Goal: Task Accomplishment & Management: Manage account settings

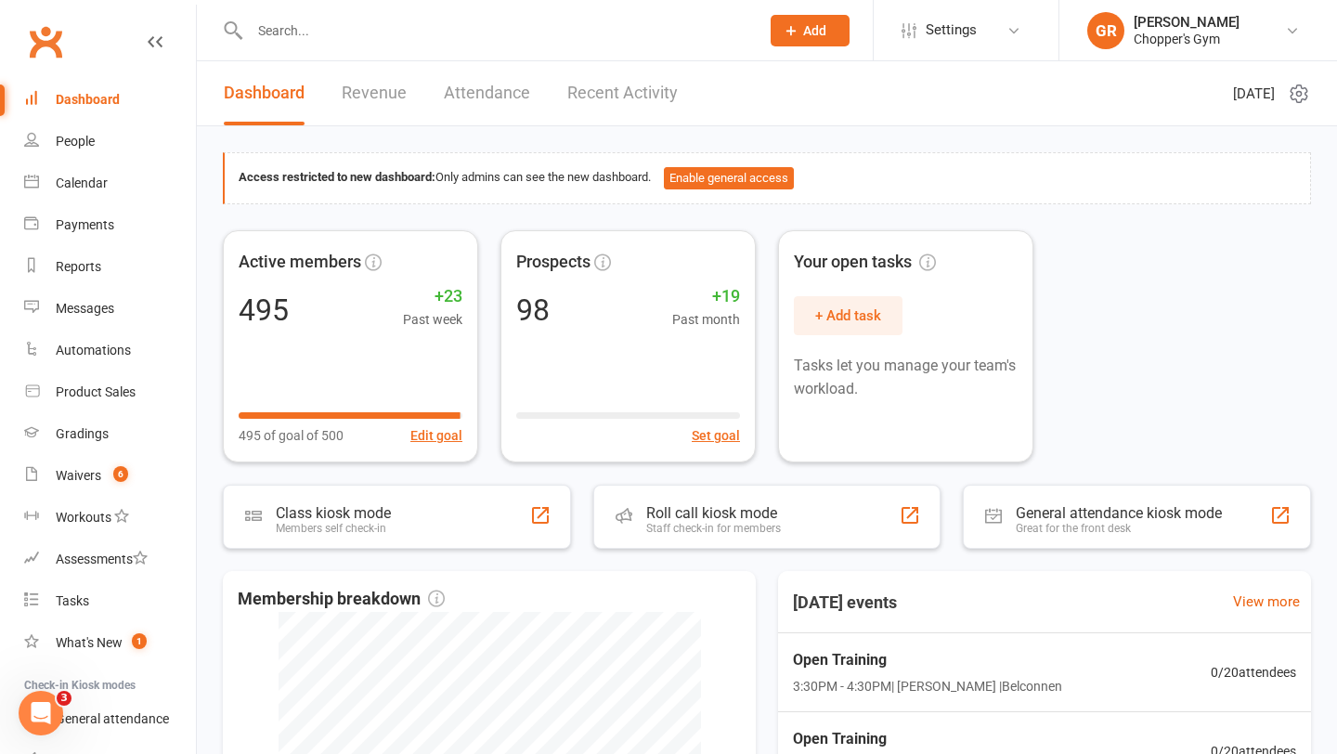
click at [347, 26] on input "text" at bounding box center [495, 31] width 502 height 26
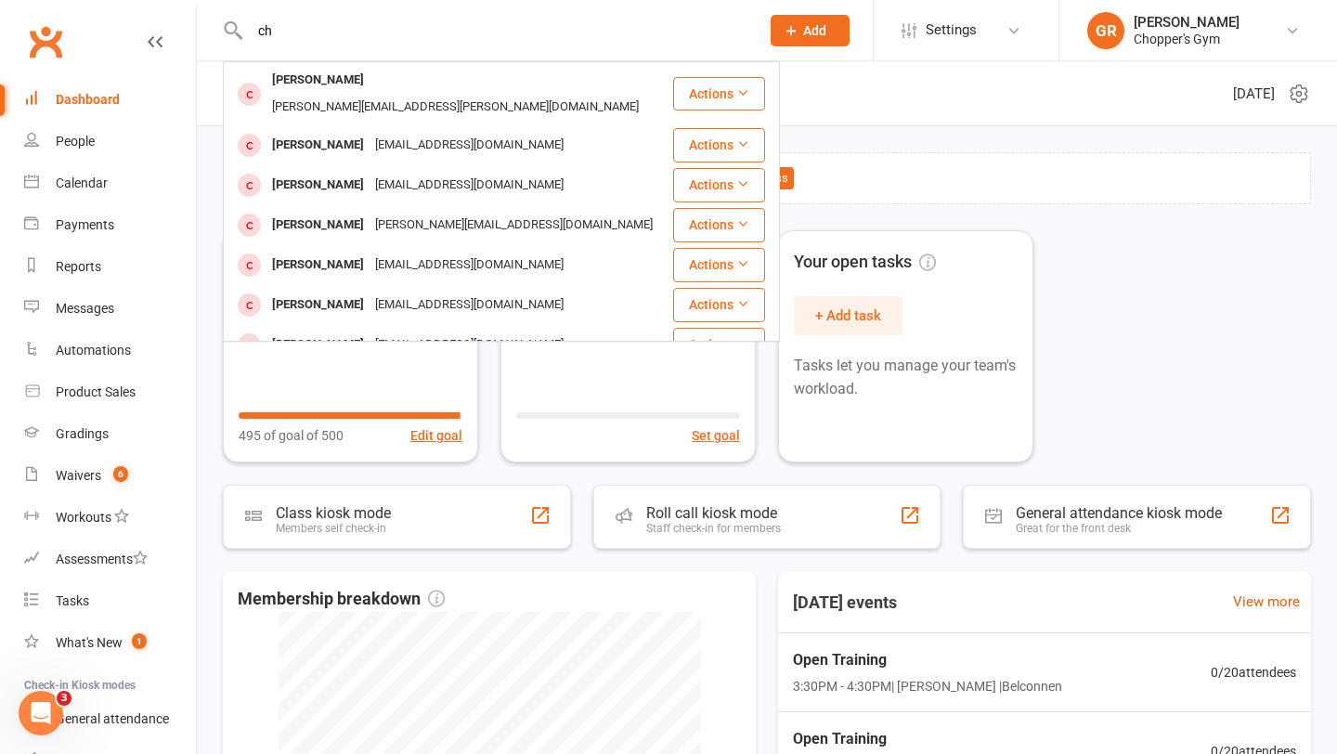
type input "c"
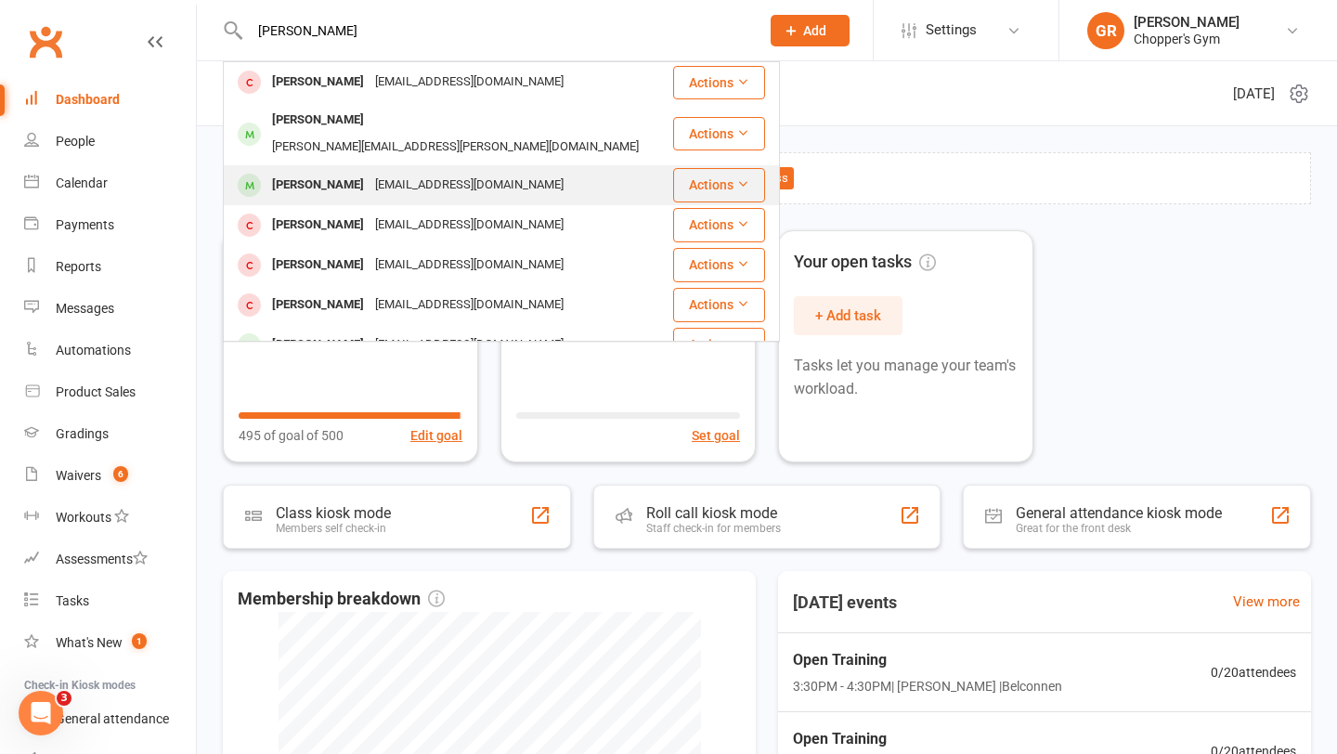
type input "leo nguyen"
click at [326, 172] on div "Leo Nguyen" at bounding box center [318, 185] width 103 height 27
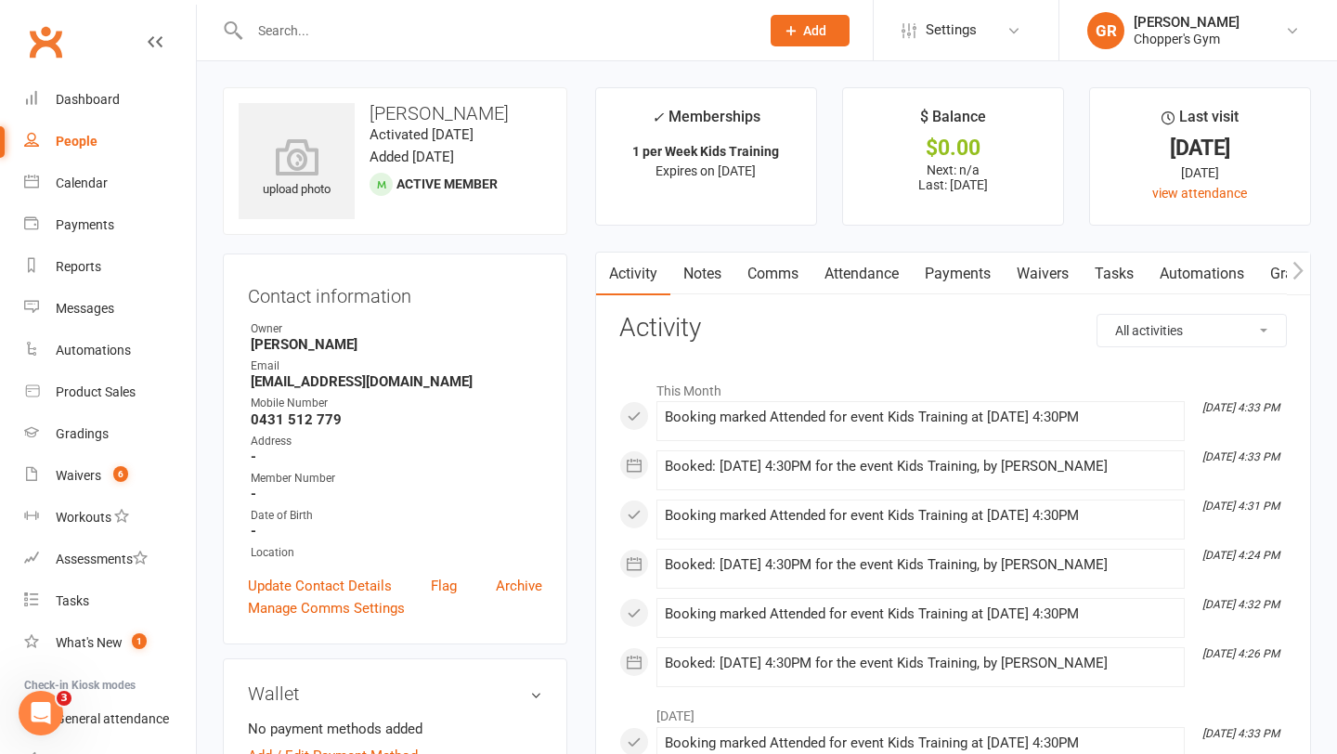
click at [874, 290] on link "Attendance" at bounding box center [862, 274] width 100 height 43
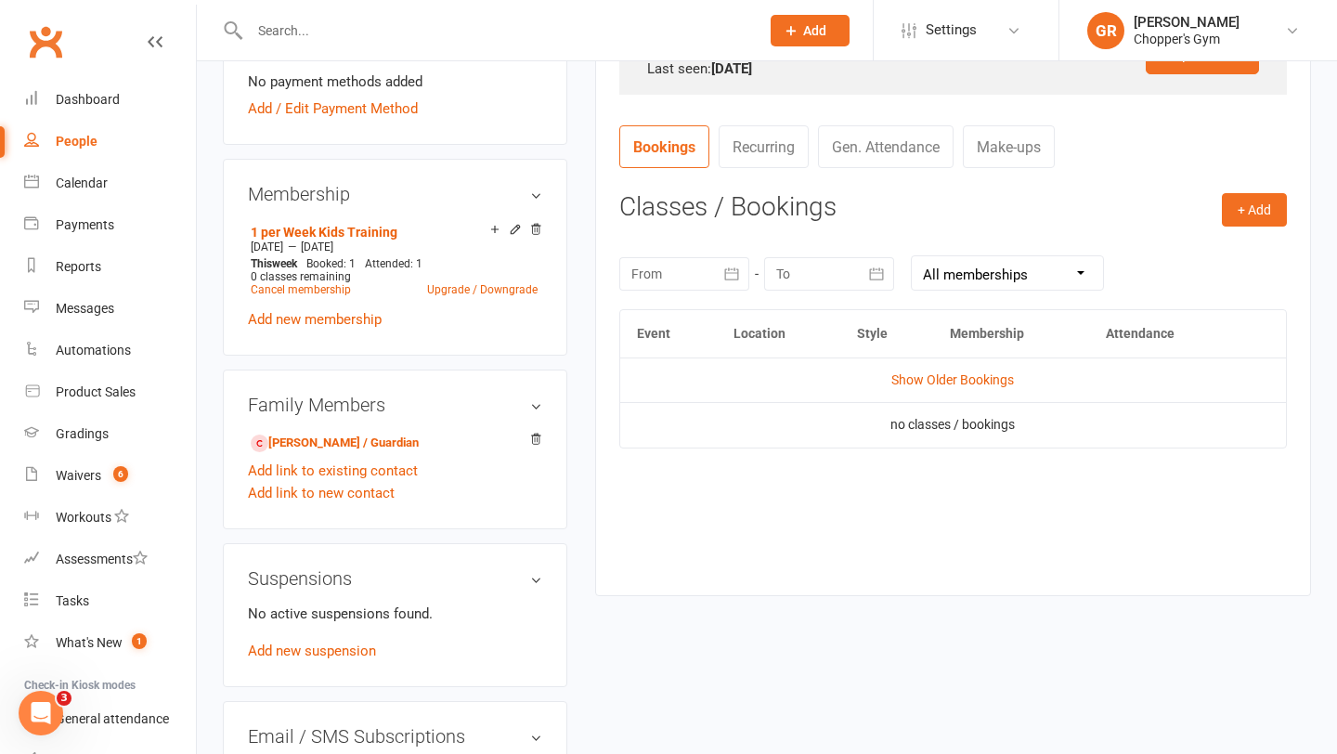
scroll to position [672, 0]
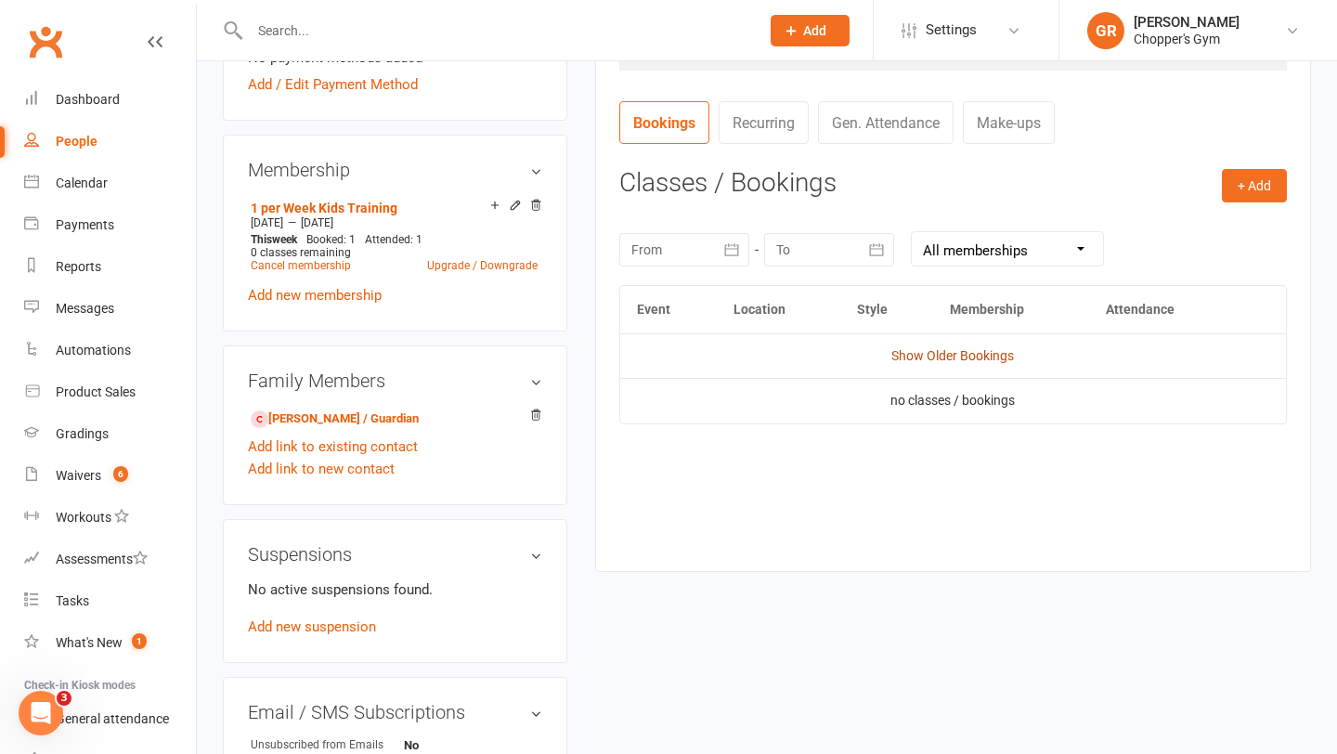
click at [942, 361] on link "Show Older Bookings" at bounding box center [953, 355] width 123 height 15
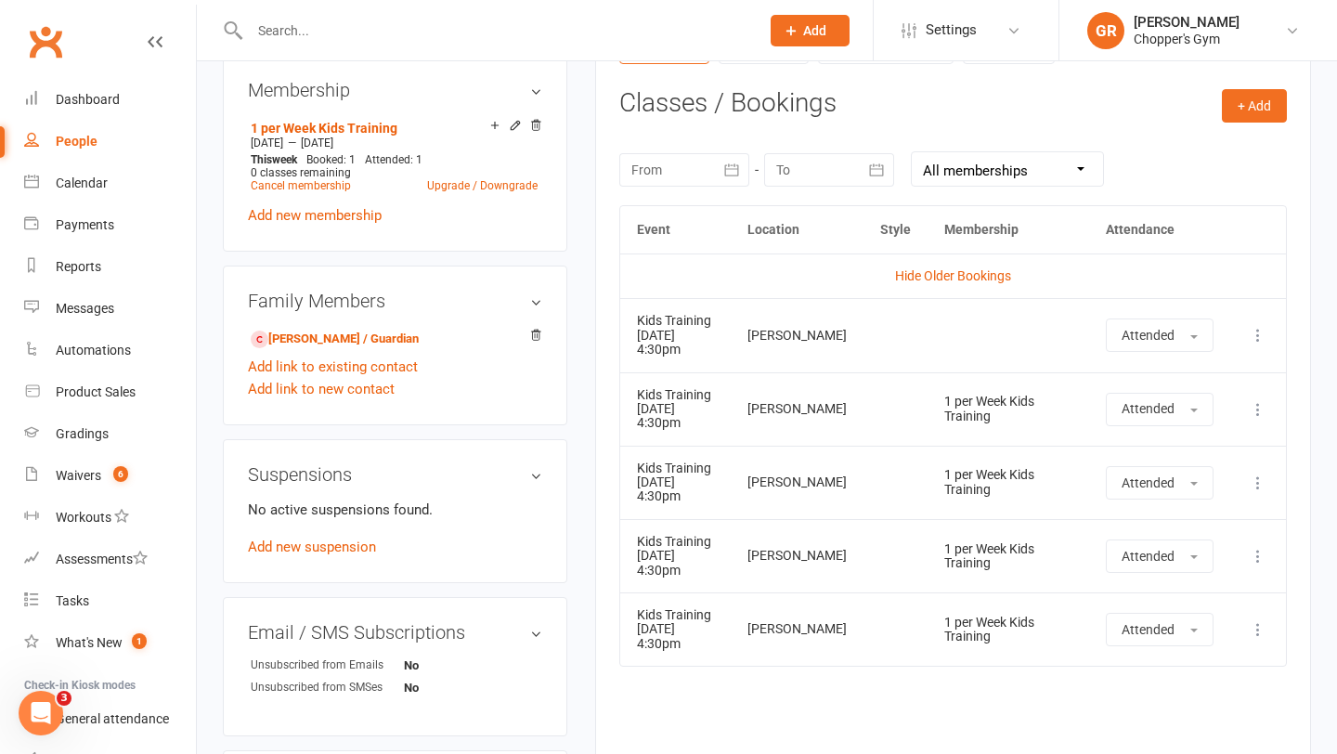
scroll to position [737, 0]
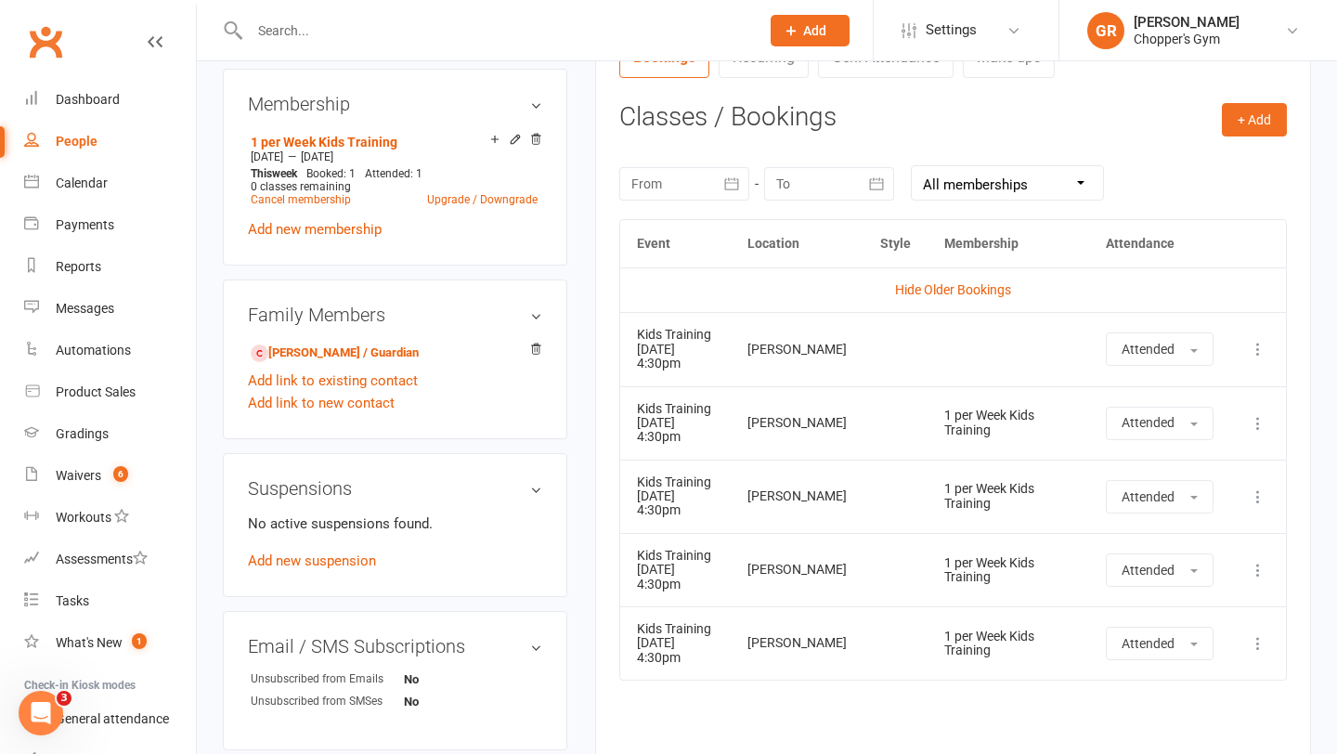
click at [412, 34] on input "text" at bounding box center [495, 31] width 502 height 26
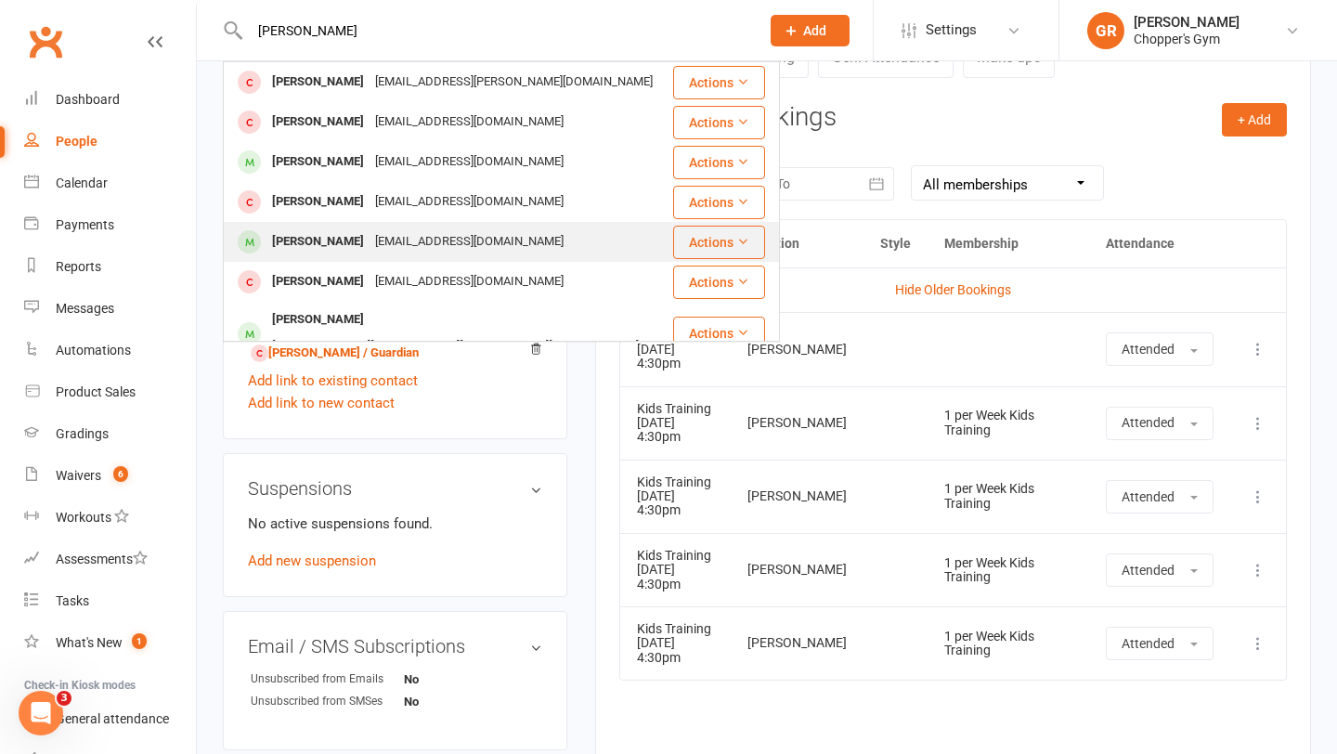
type input "oscar chian"
click at [370, 250] on div "10376842@qq.com" at bounding box center [470, 241] width 200 height 27
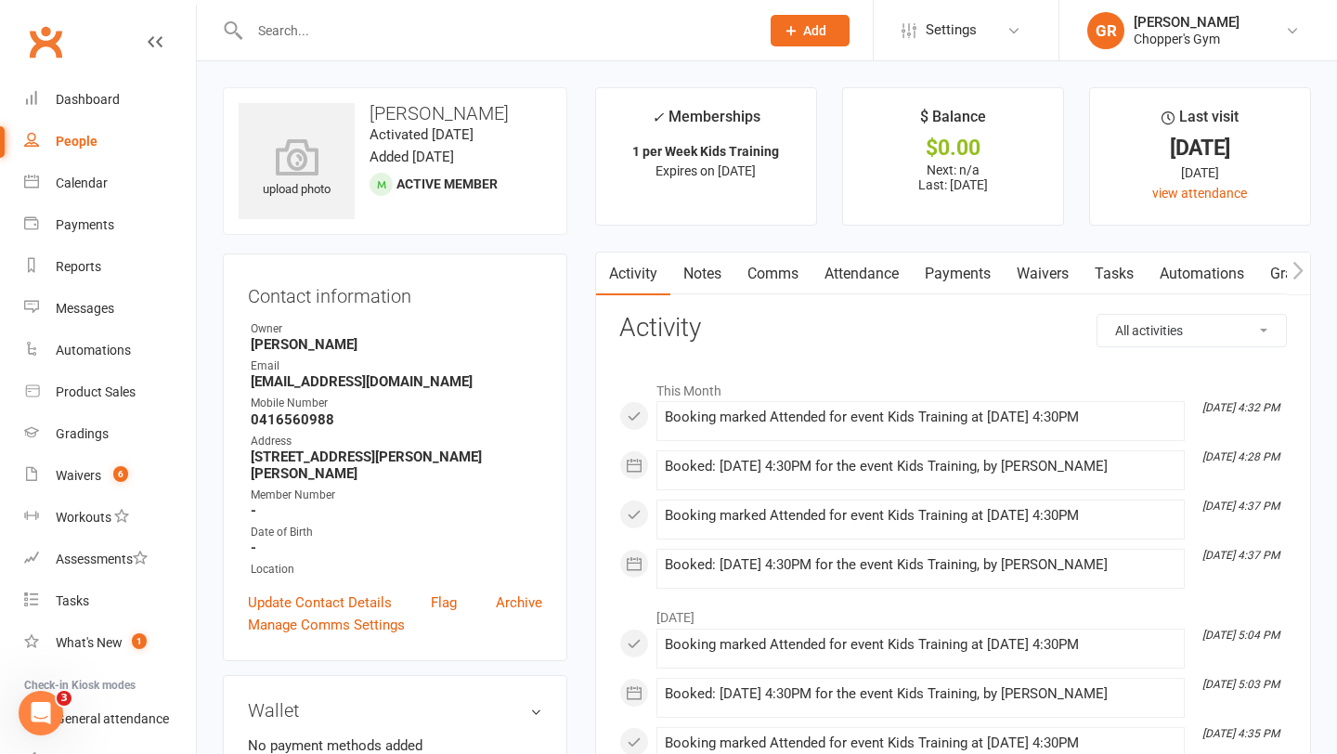
click at [879, 273] on link "Attendance" at bounding box center [862, 274] width 100 height 43
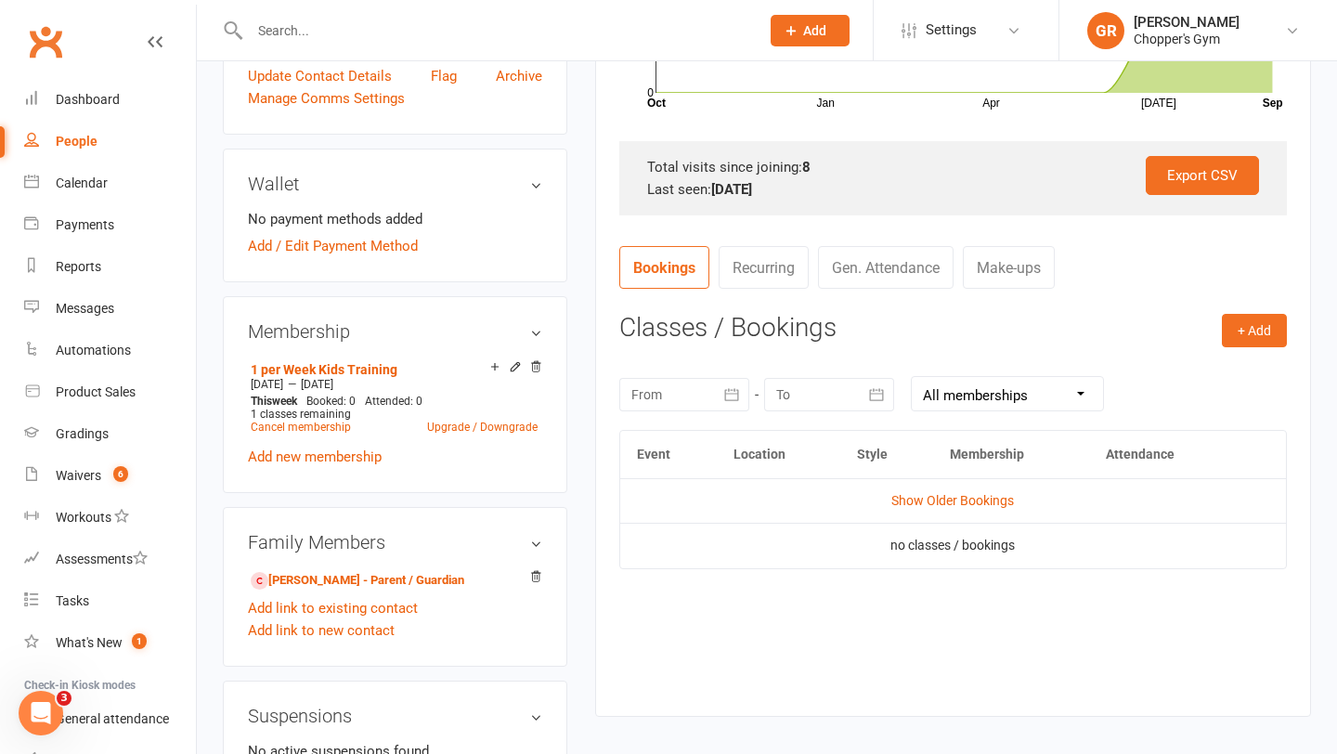
scroll to position [639, 0]
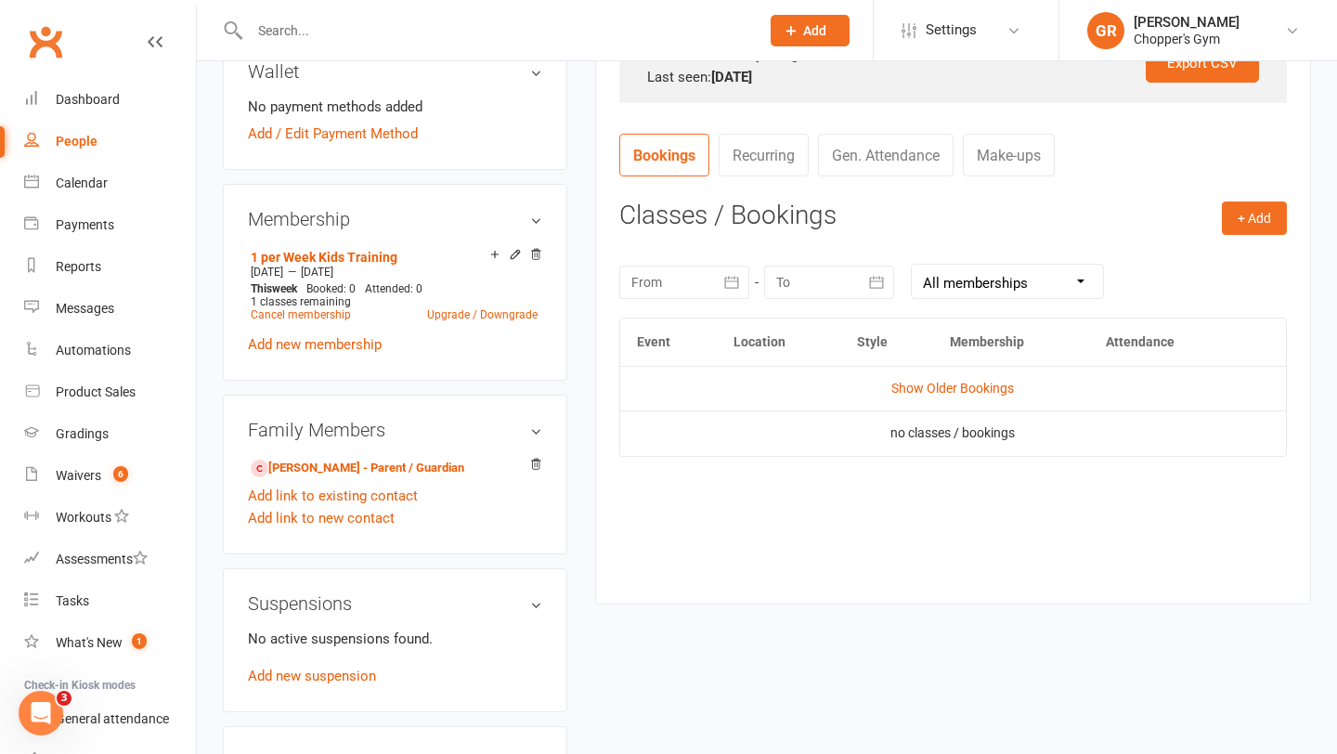
click at [929, 398] on td "Show Older Bookings" at bounding box center [953, 388] width 666 height 45
click at [929, 380] on td "Show Older Bookings" at bounding box center [953, 388] width 666 height 45
click at [924, 389] on link "Show Older Bookings" at bounding box center [953, 388] width 123 height 15
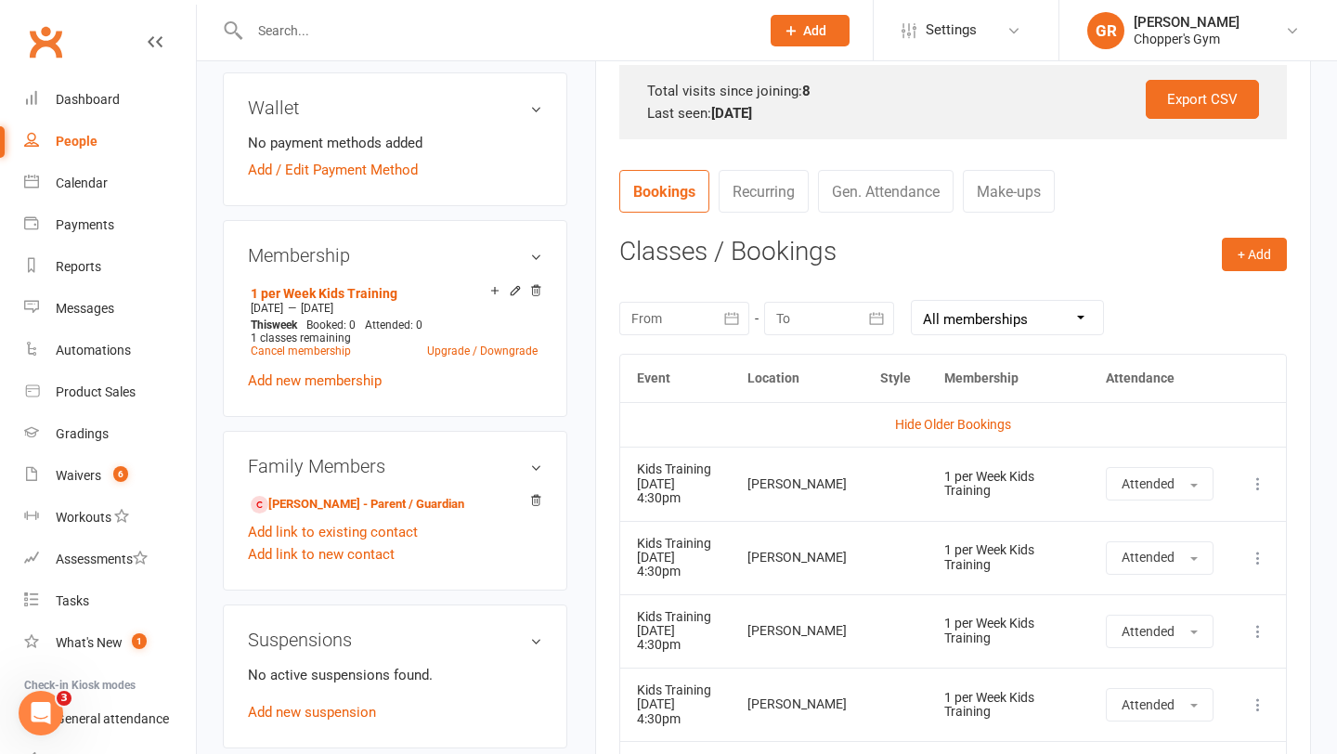
scroll to position [597, 0]
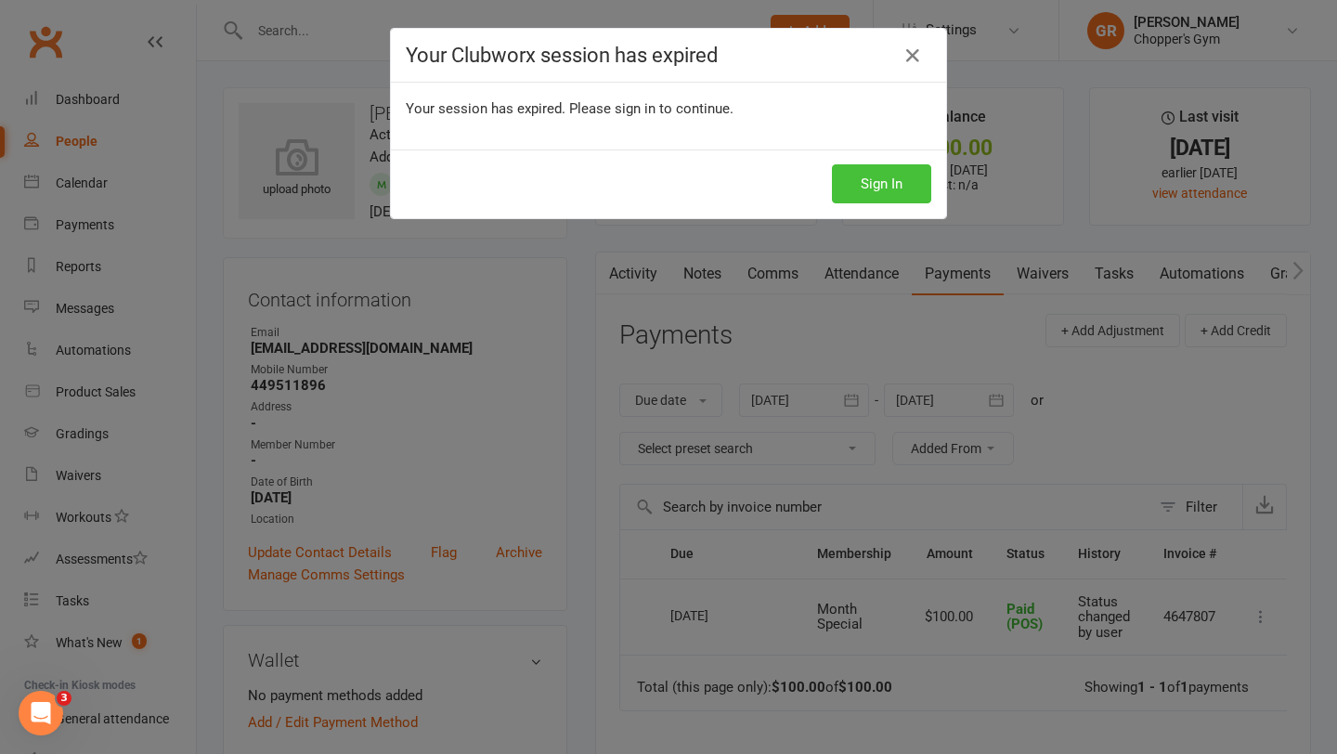
click at [884, 180] on button "Sign In" at bounding box center [881, 183] width 99 height 39
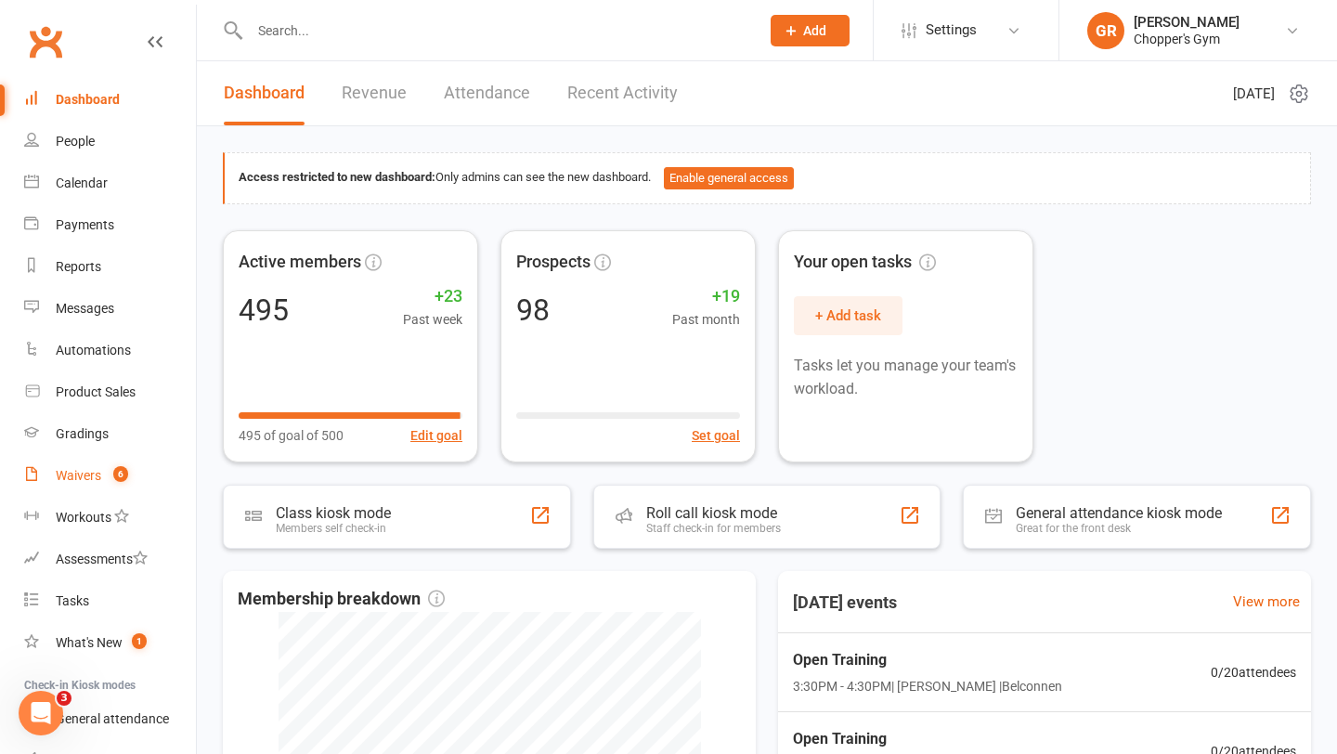
click at [91, 476] on div "Waivers" at bounding box center [79, 475] width 46 height 15
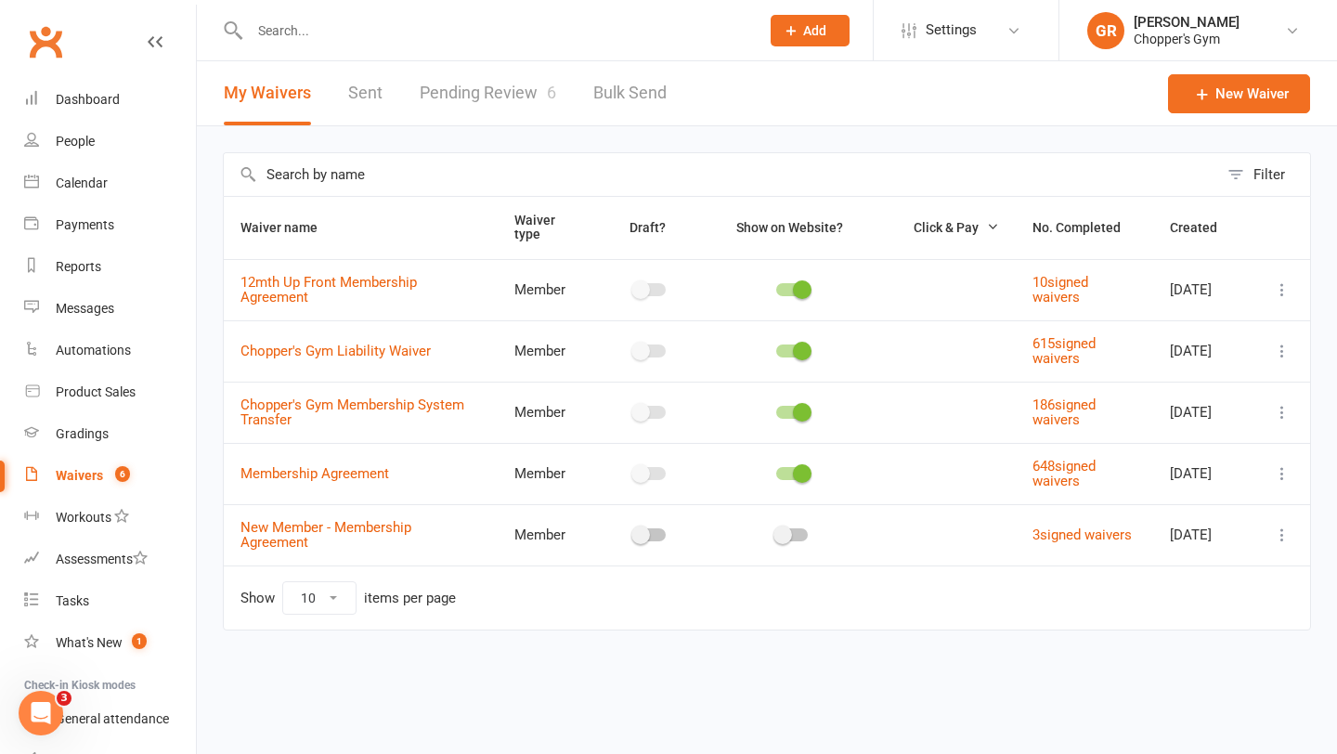
click at [474, 90] on link "Pending Review 6" at bounding box center [488, 93] width 137 height 64
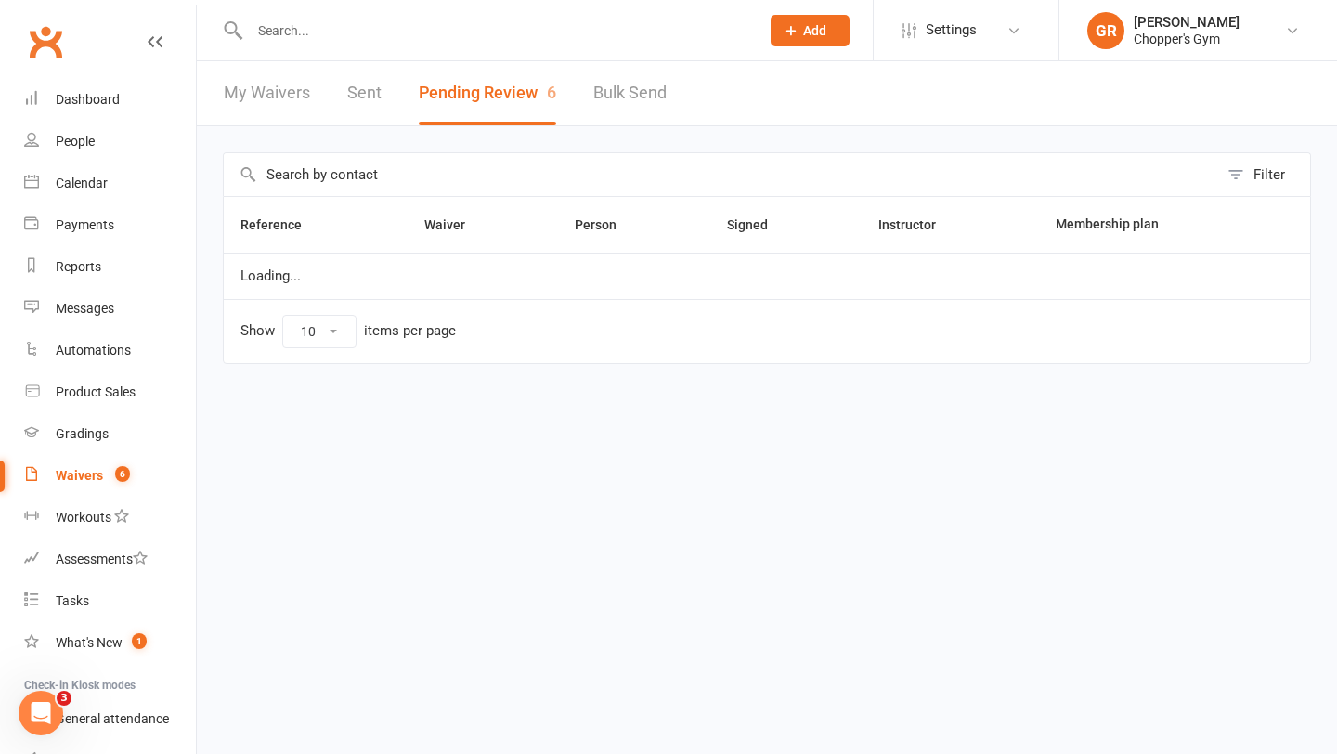
select select "50"
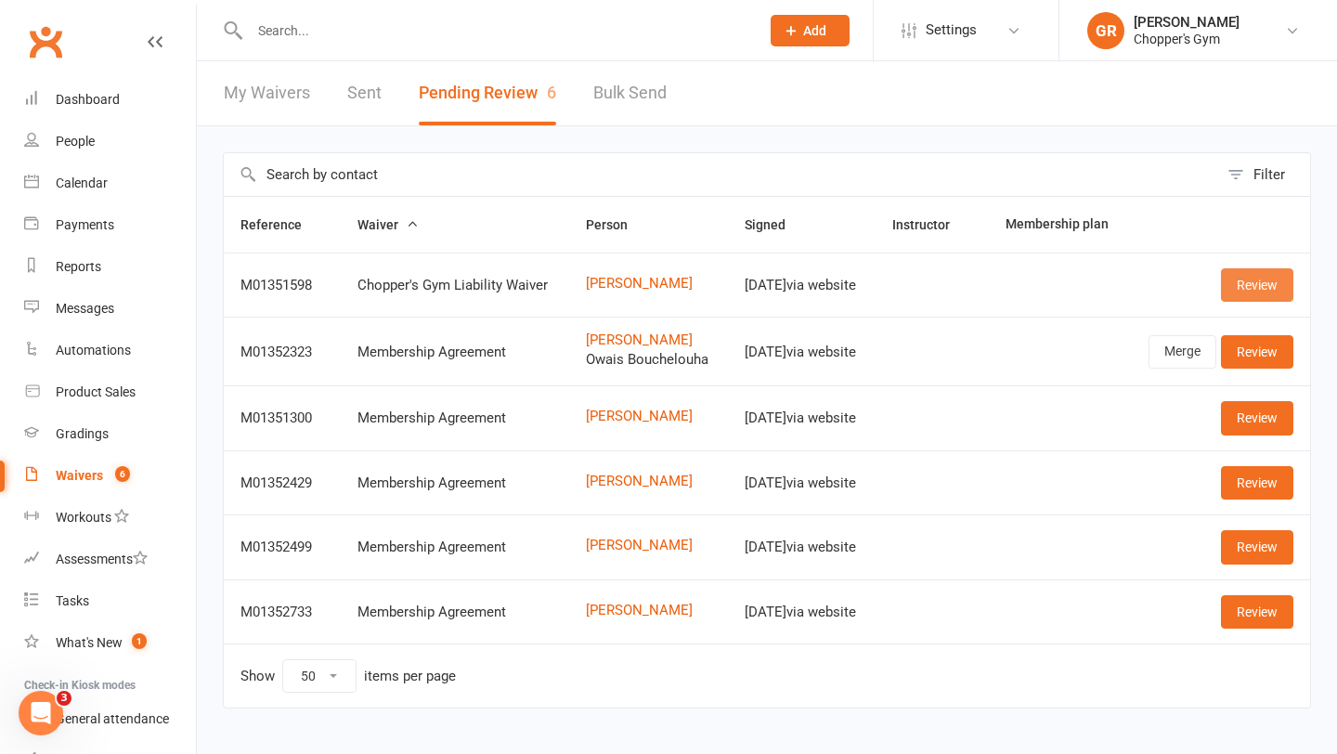
click at [1264, 287] on link "Review" at bounding box center [1257, 284] width 72 height 33
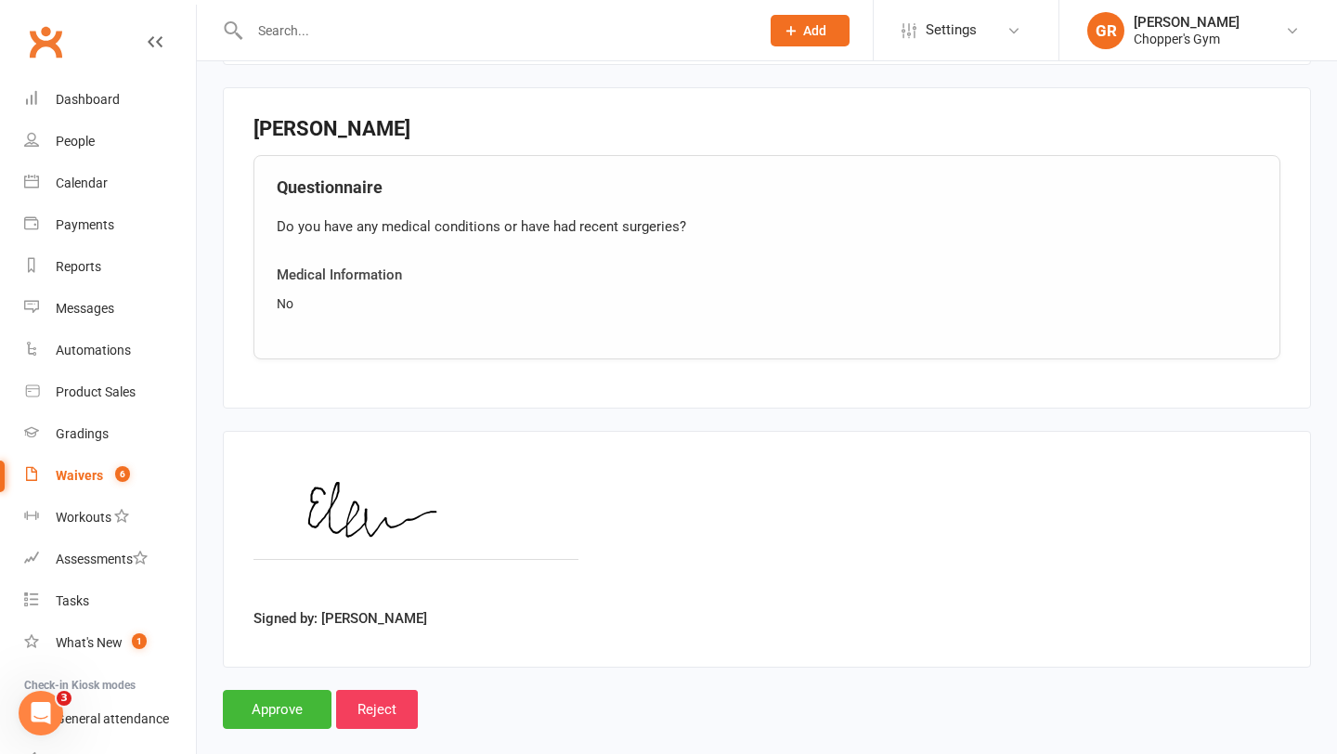
scroll to position [1243, 0]
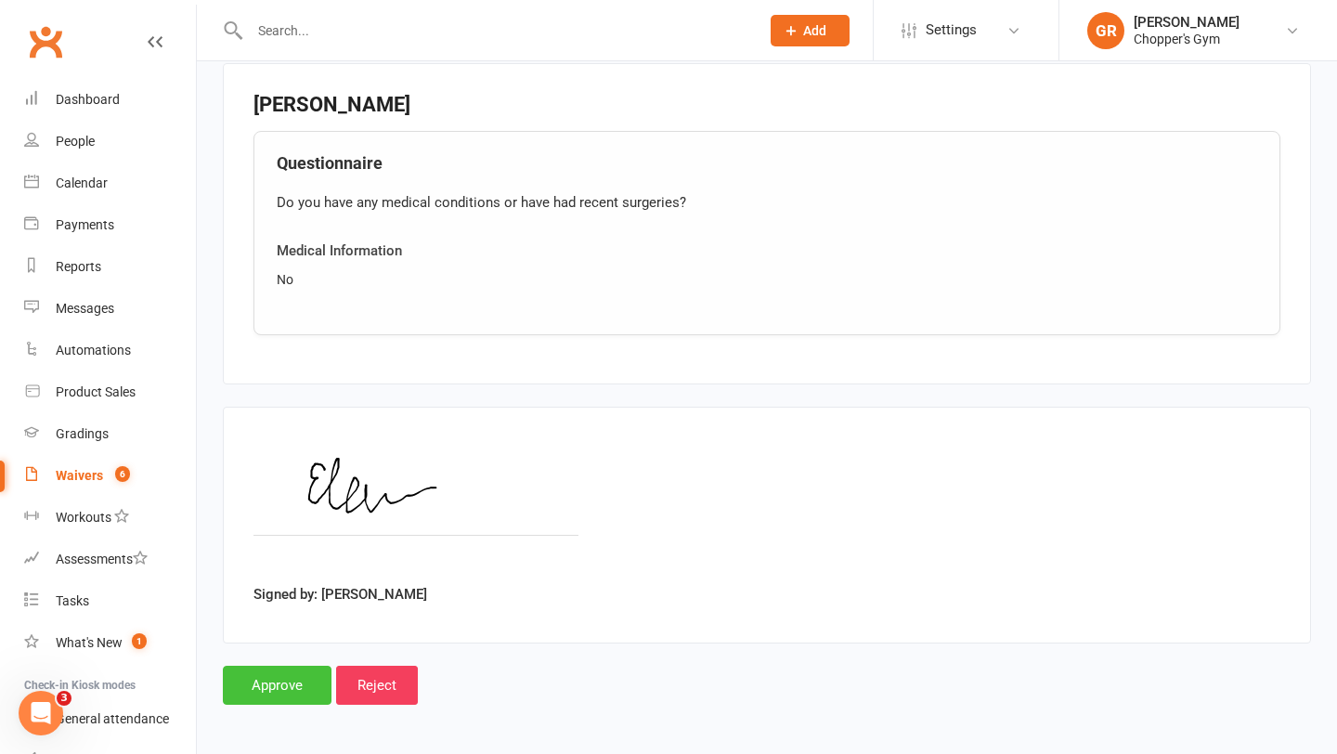
click at [252, 683] on input "Approve" at bounding box center [277, 685] width 109 height 39
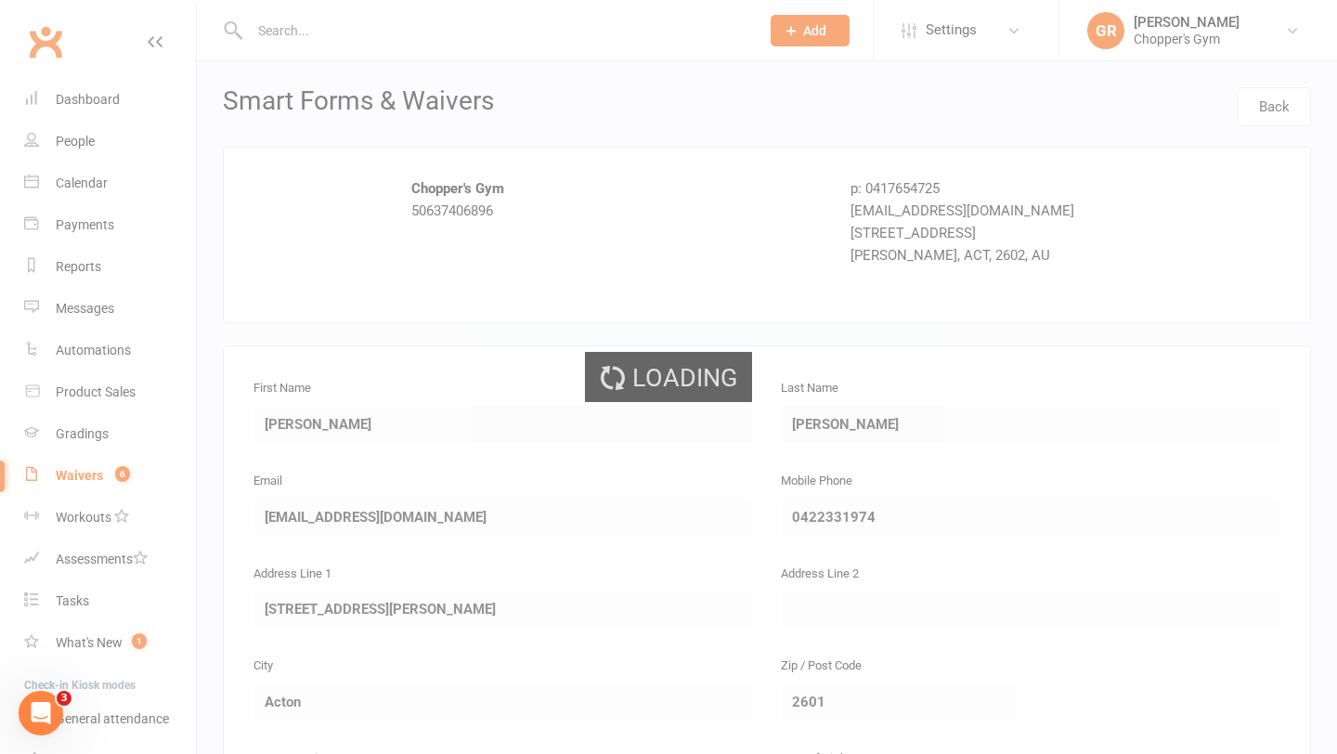
select select "50"
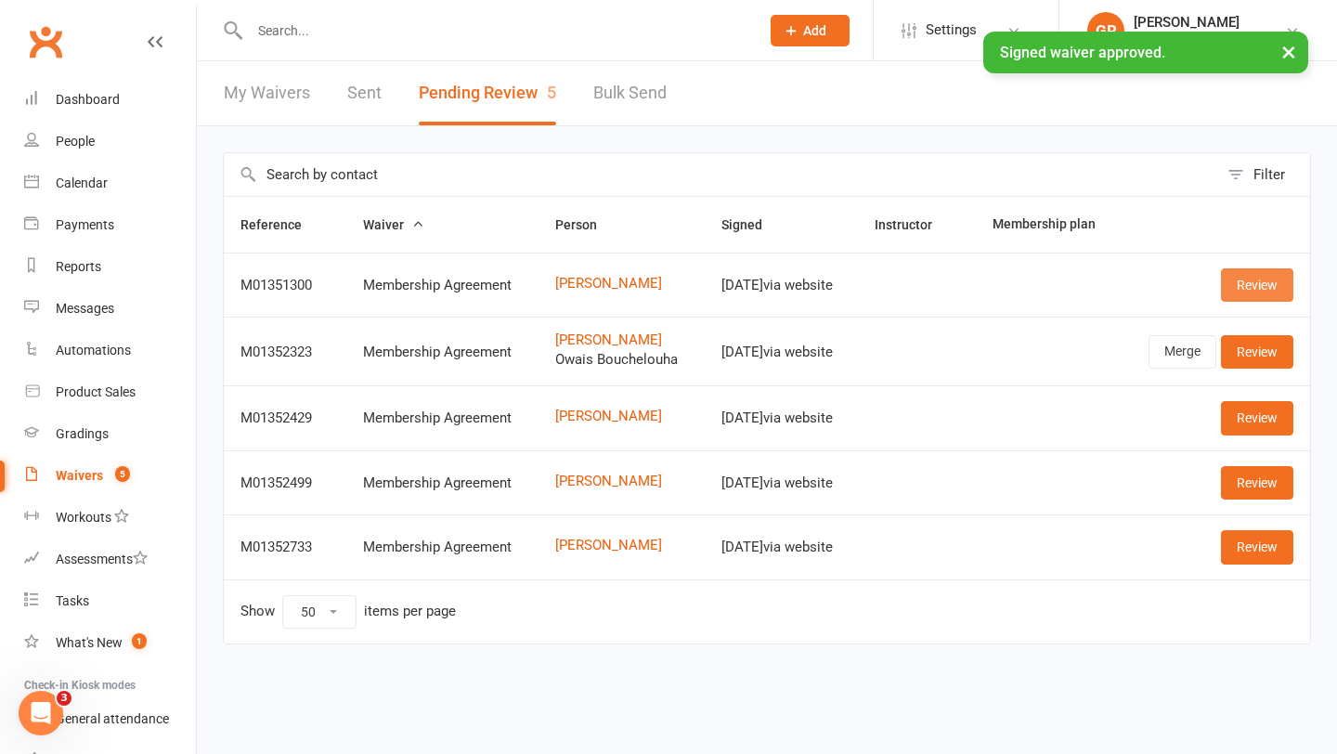
click at [1250, 294] on link "Review" at bounding box center [1257, 284] width 72 height 33
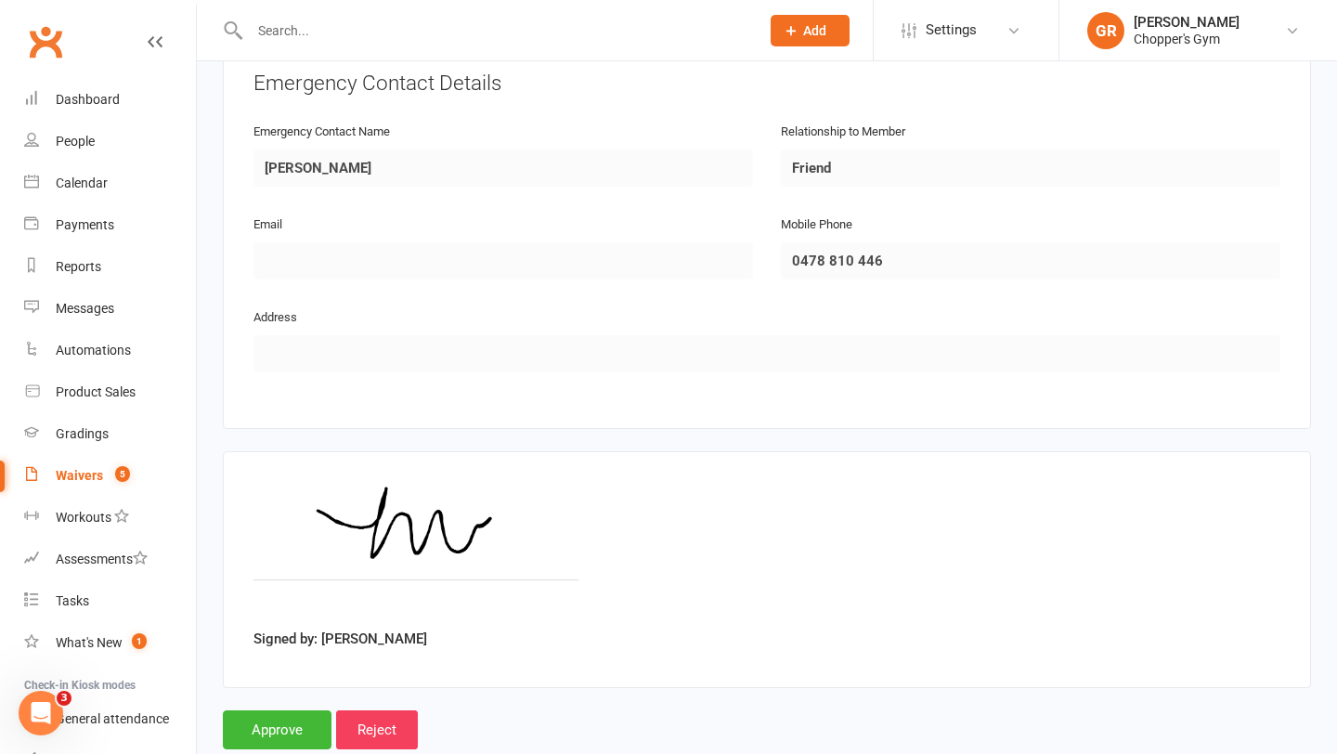
scroll to position [867, 0]
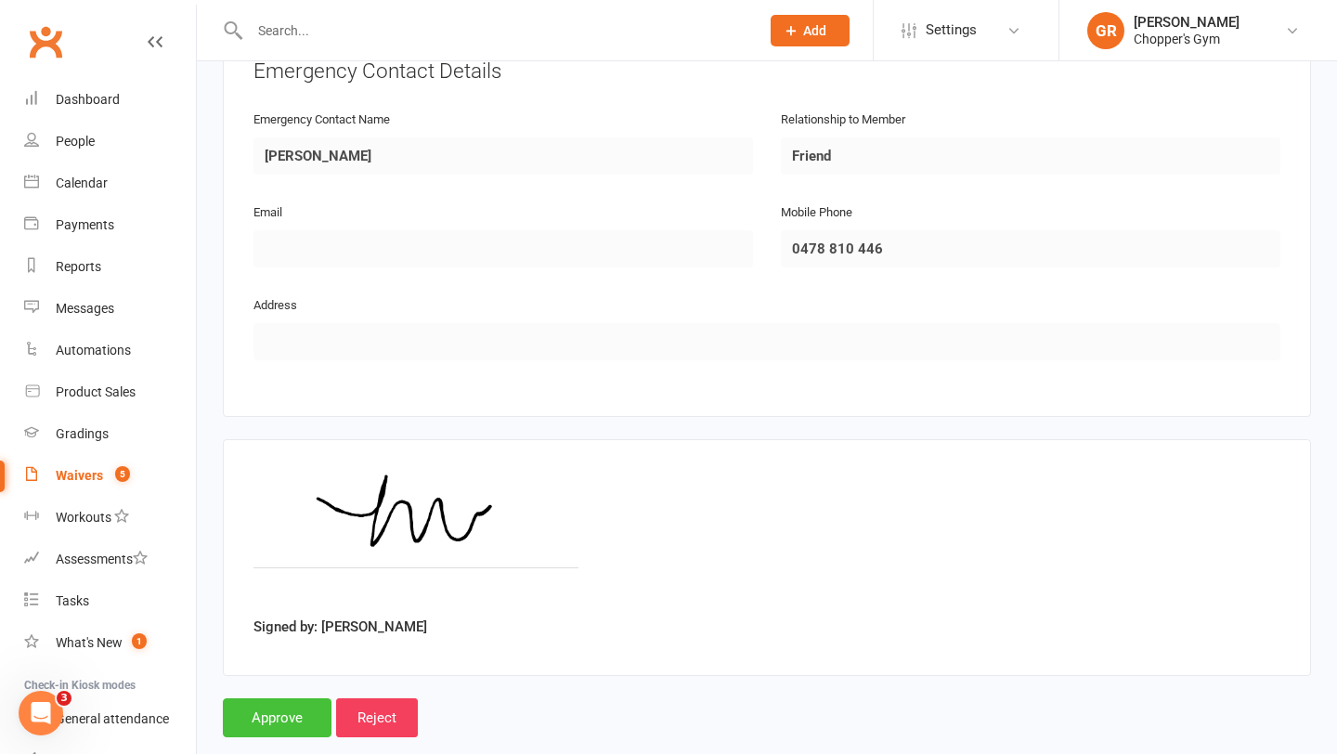
click at [262, 706] on input "Approve" at bounding box center [277, 717] width 109 height 39
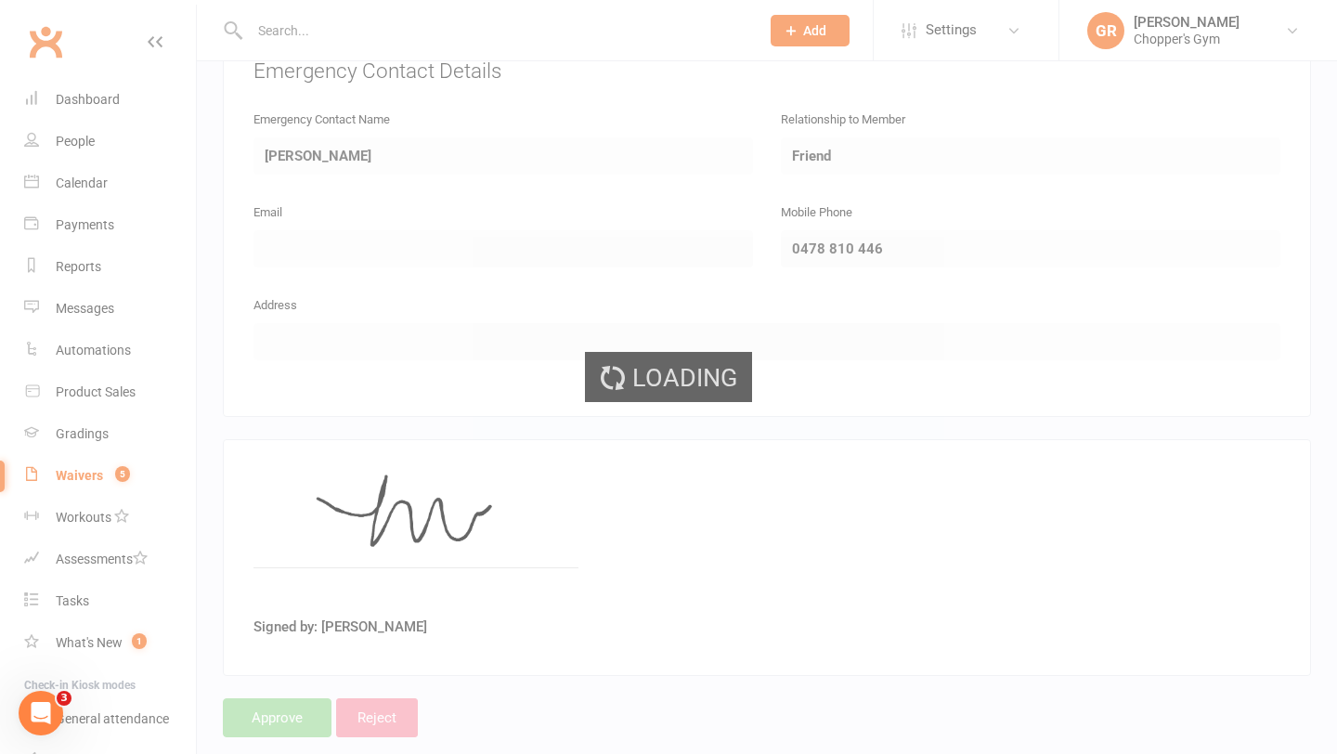
select select "50"
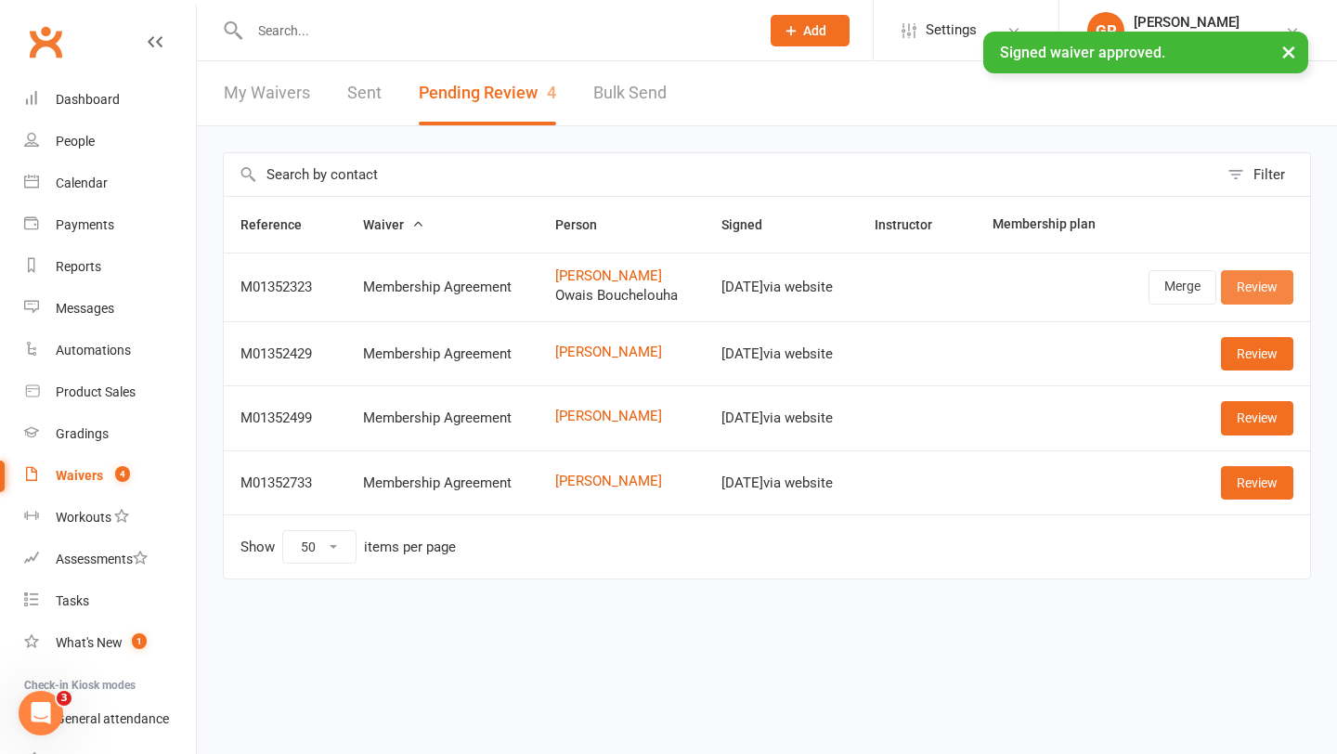
click at [1247, 299] on link "Review" at bounding box center [1257, 286] width 72 height 33
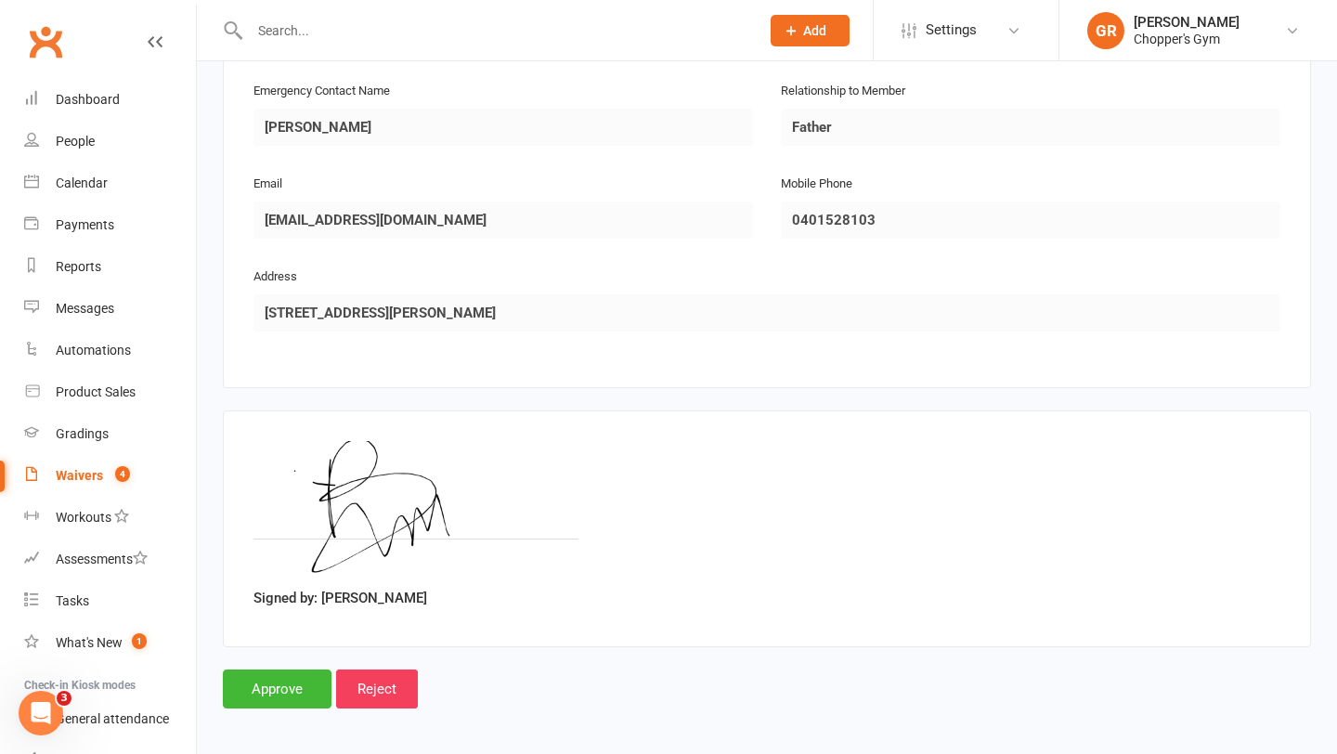
scroll to position [1595, 0]
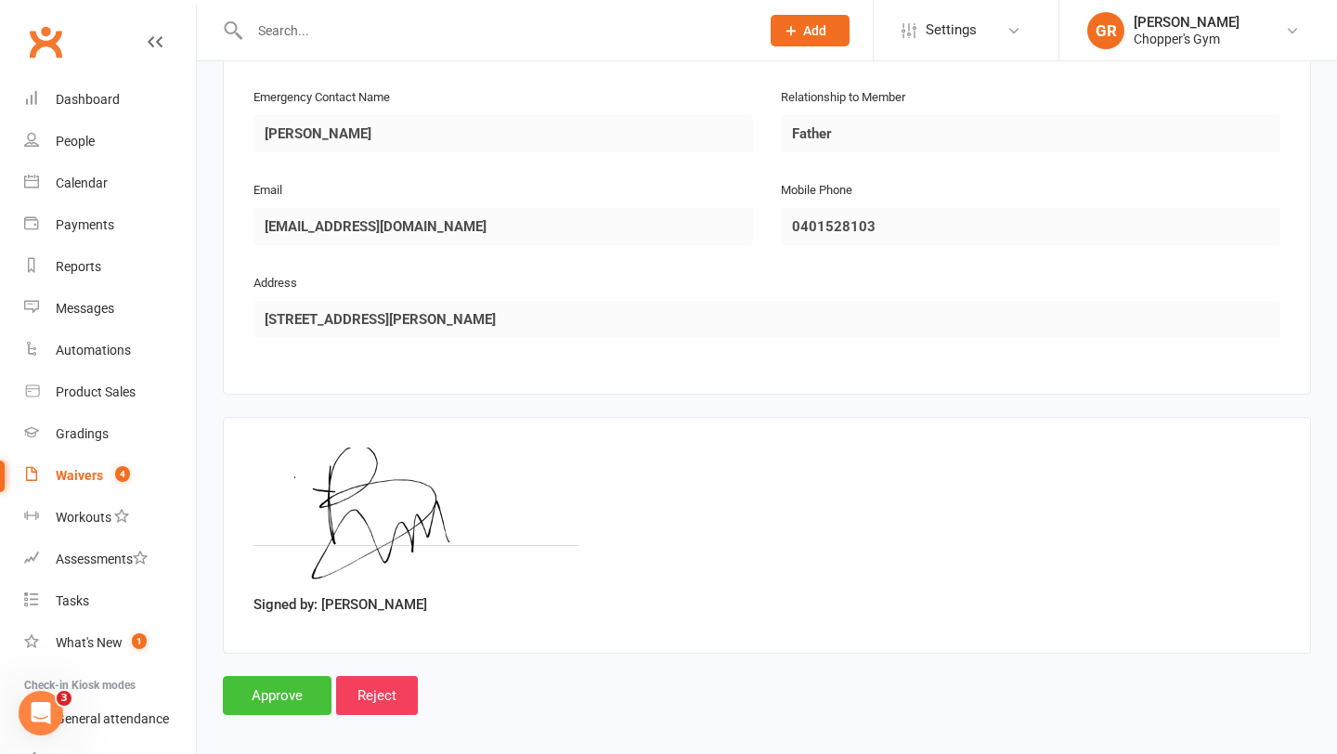
click at [269, 695] on input "Approve" at bounding box center [277, 695] width 109 height 39
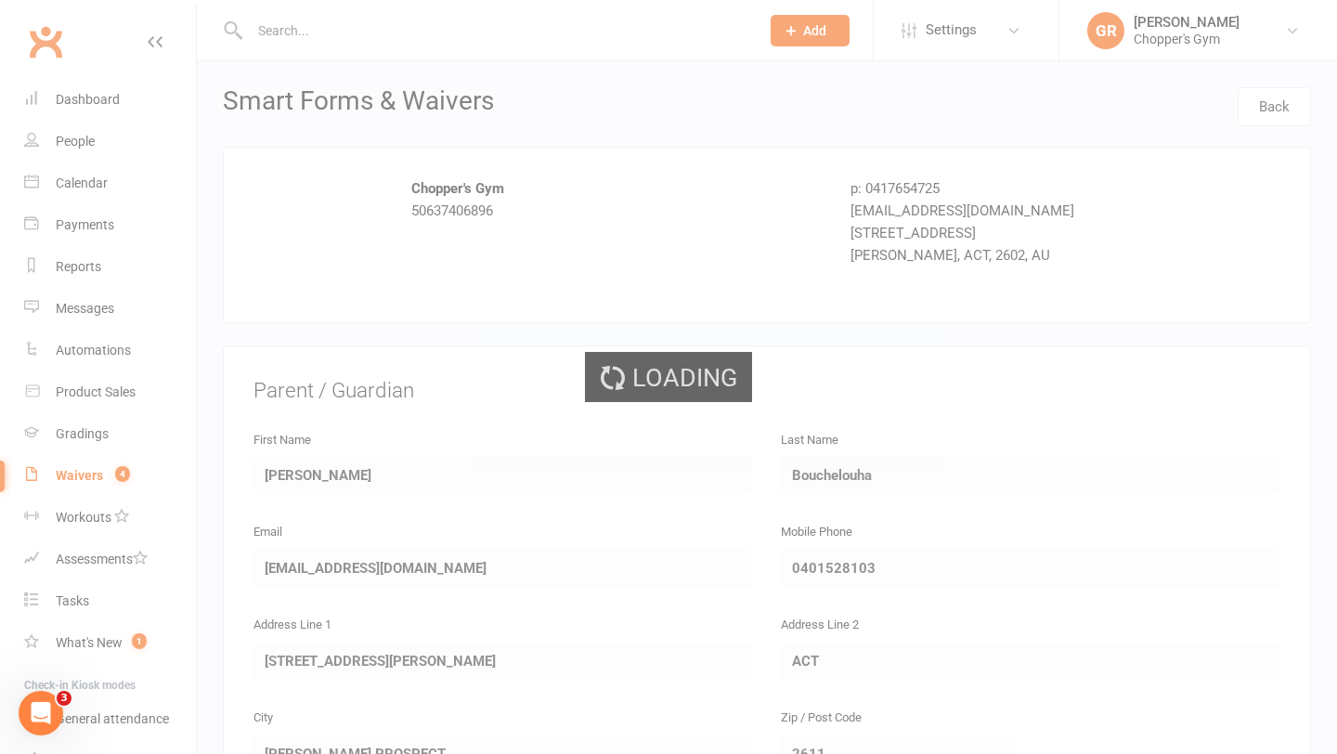
select select "50"
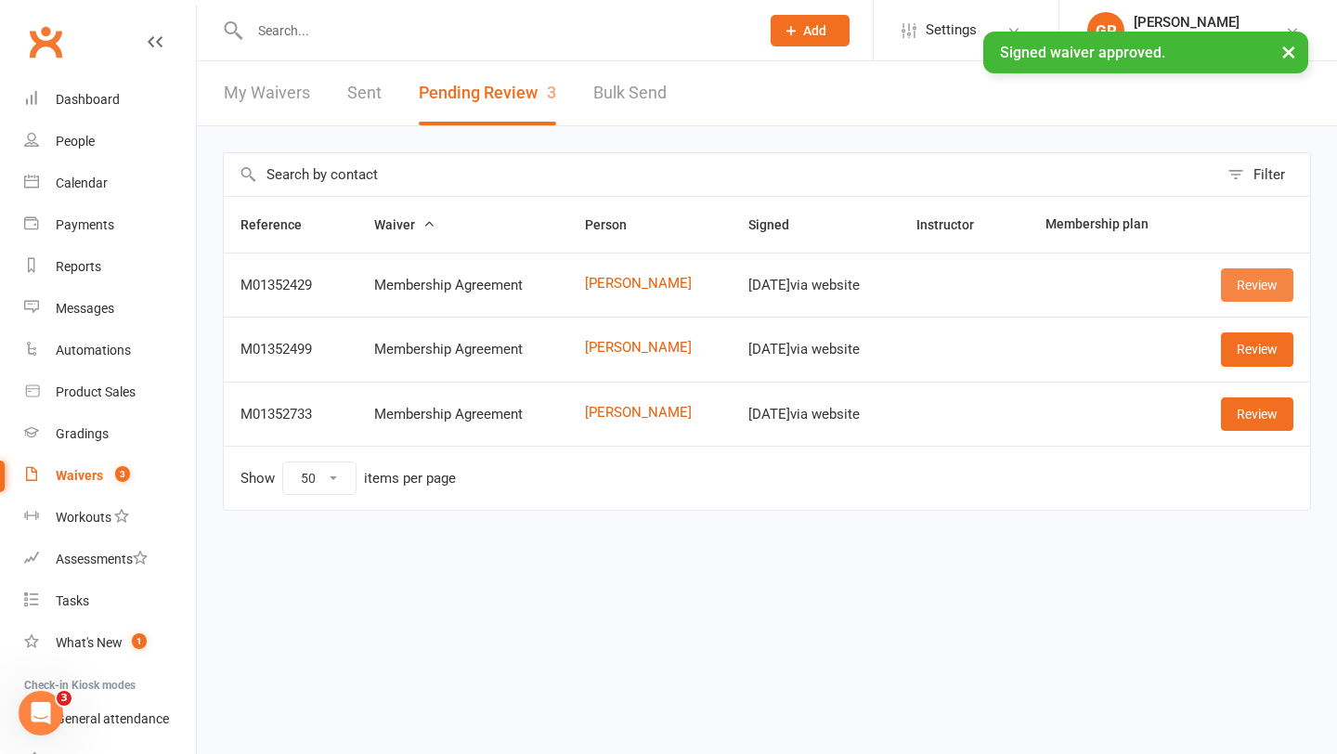
click at [1246, 288] on link "Review" at bounding box center [1257, 284] width 72 height 33
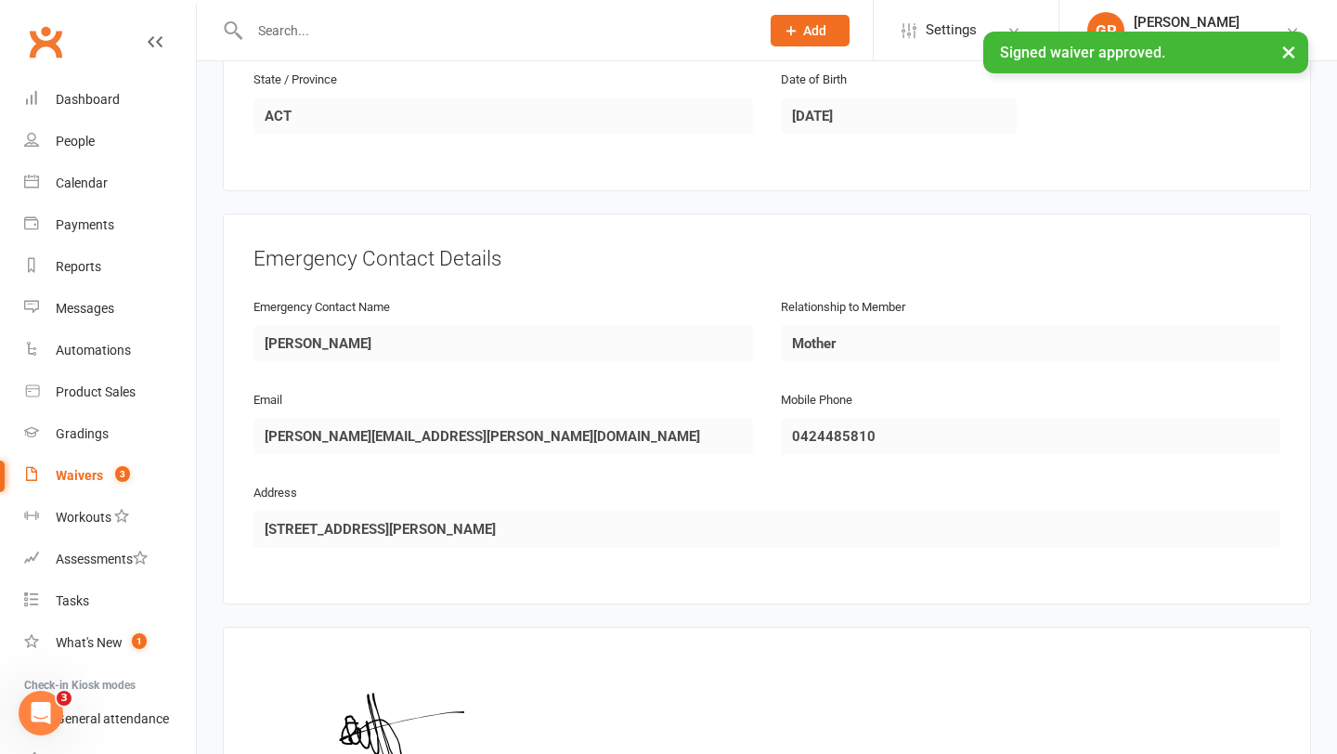
scroll to position [899, 0]
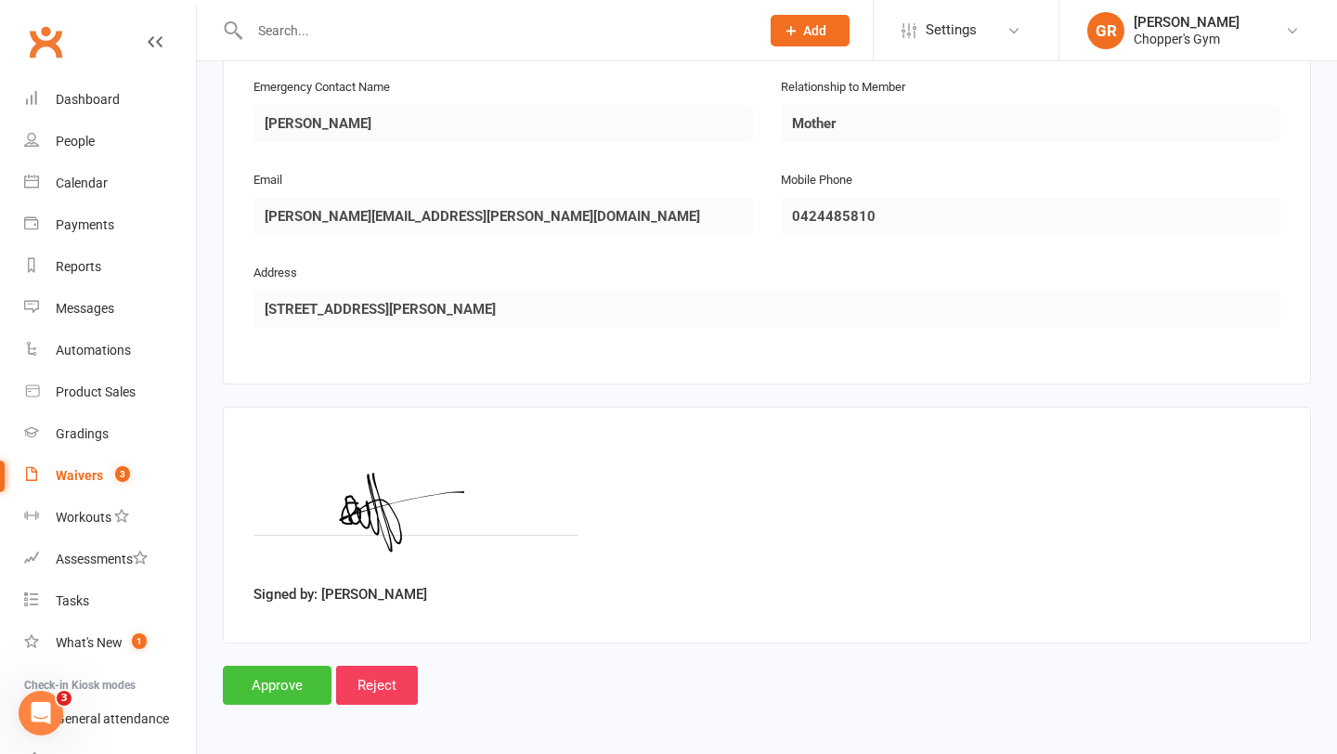
click at [302, 680] on input "Approve" at bounding box center [277, 685] width 109 height 39
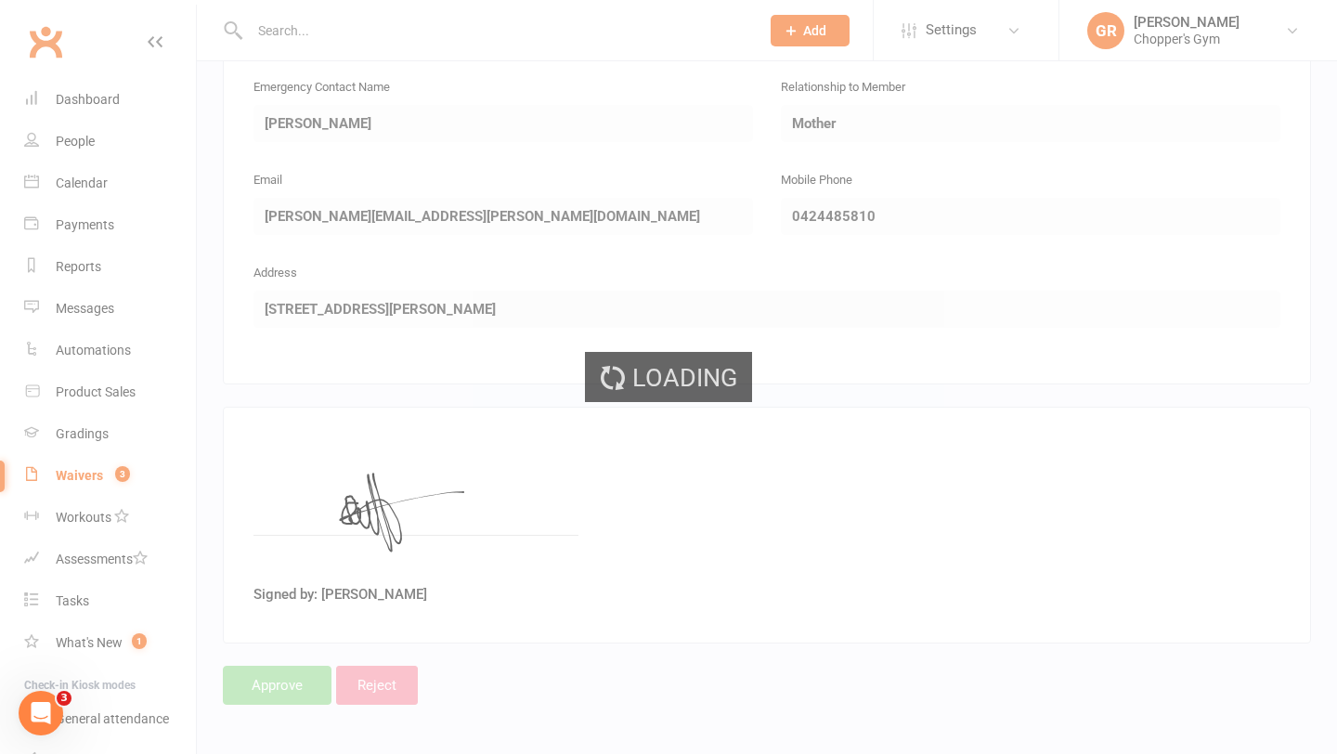
select select "50"
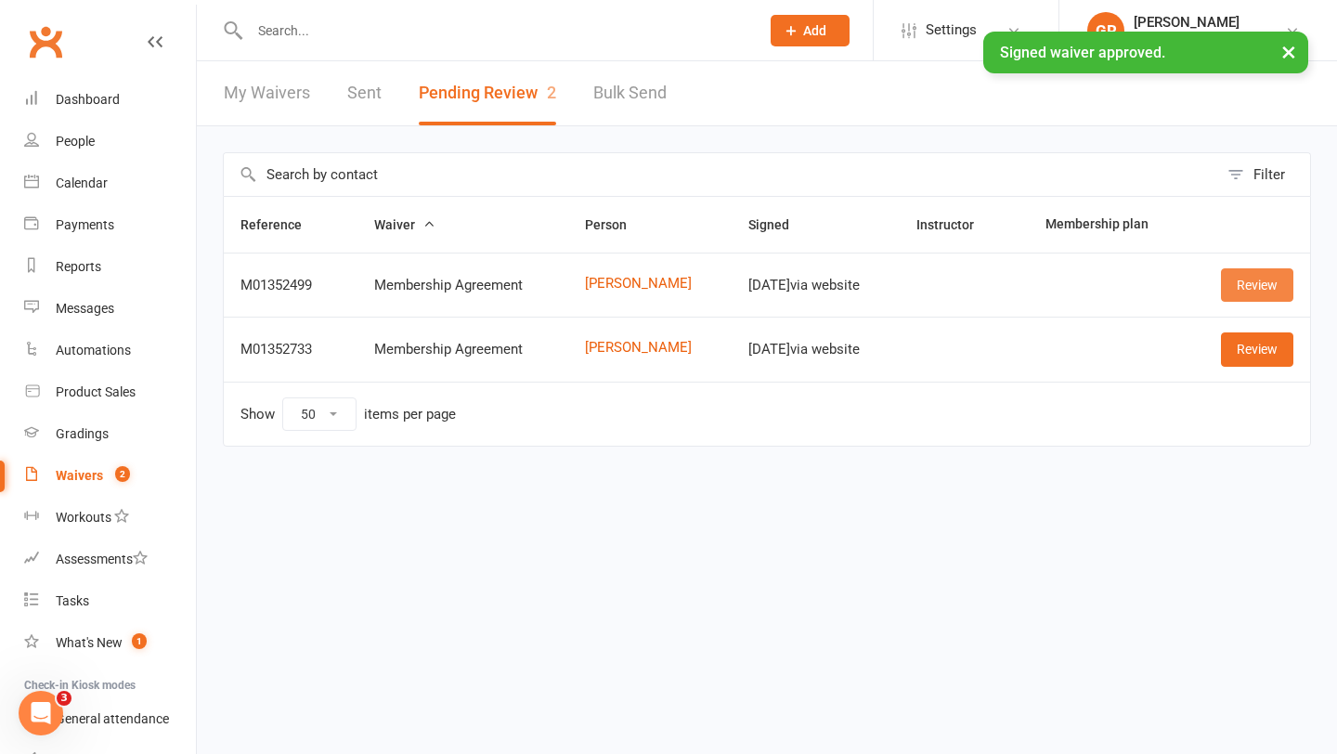
click at [1260, 285] on link "Review" at bounding box center [1257, 284] width 72 height 33
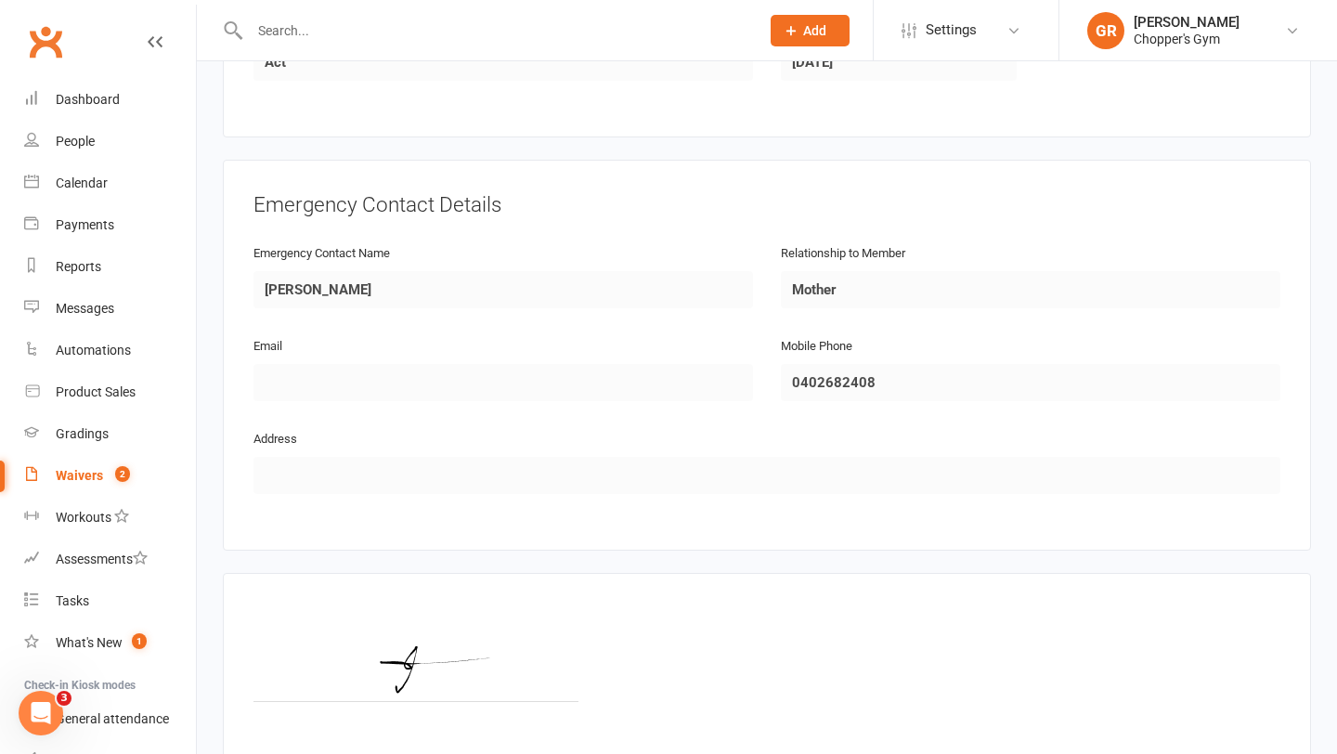
scroll to position [899, 0]
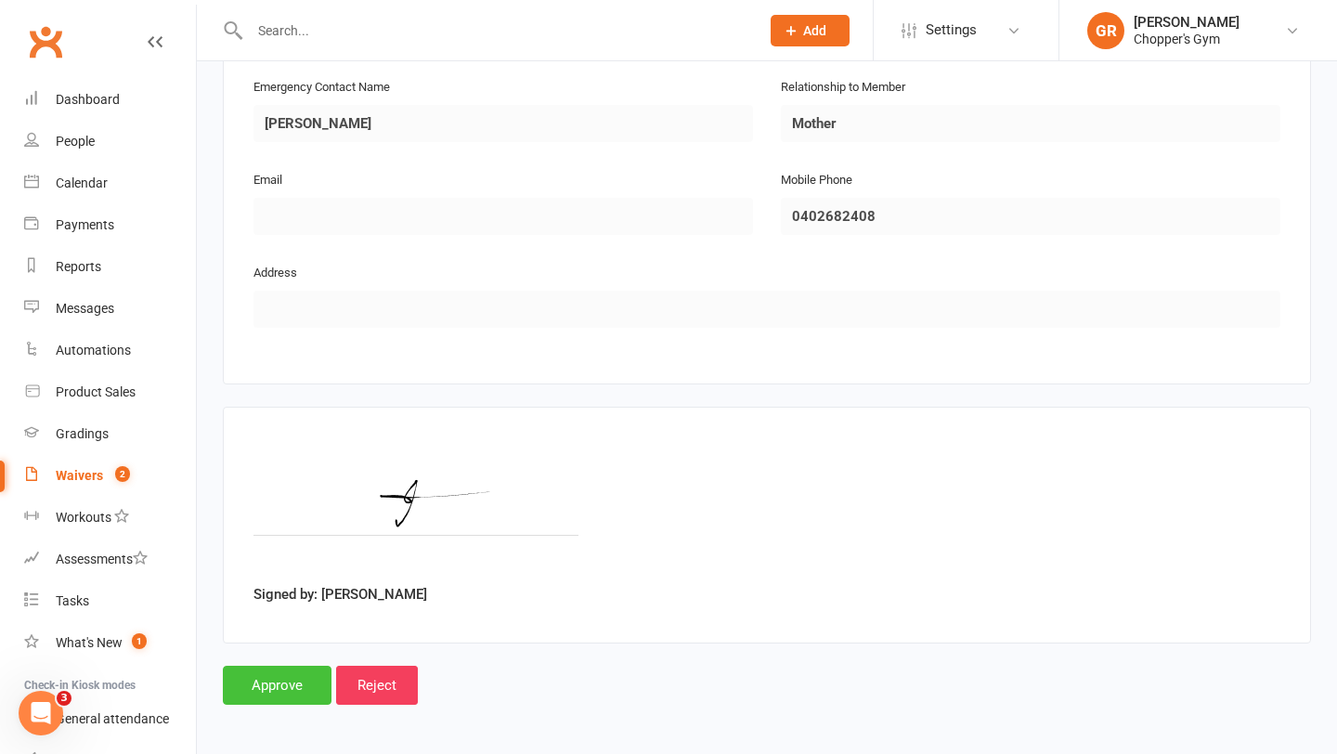
click at [266, 667] on input "Approve" at bounding box center [277, 685] width 109 height 39
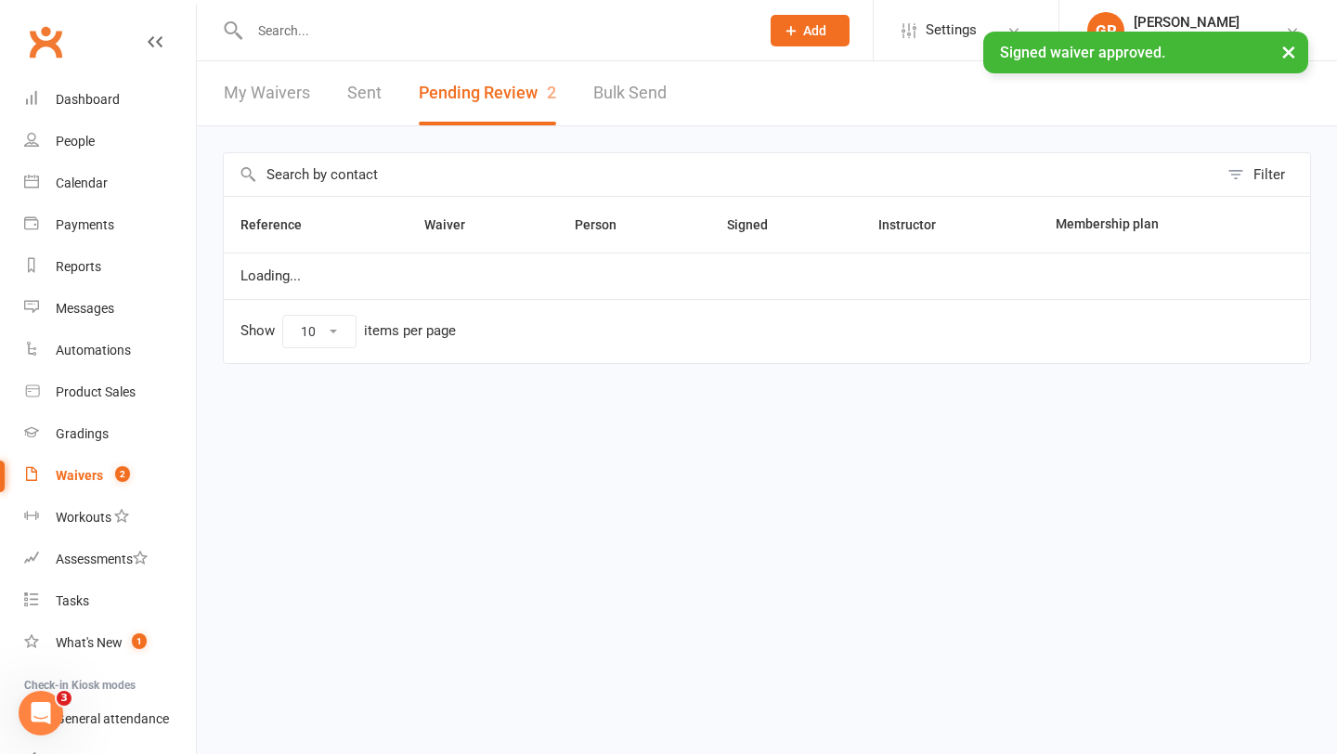
select select "50"
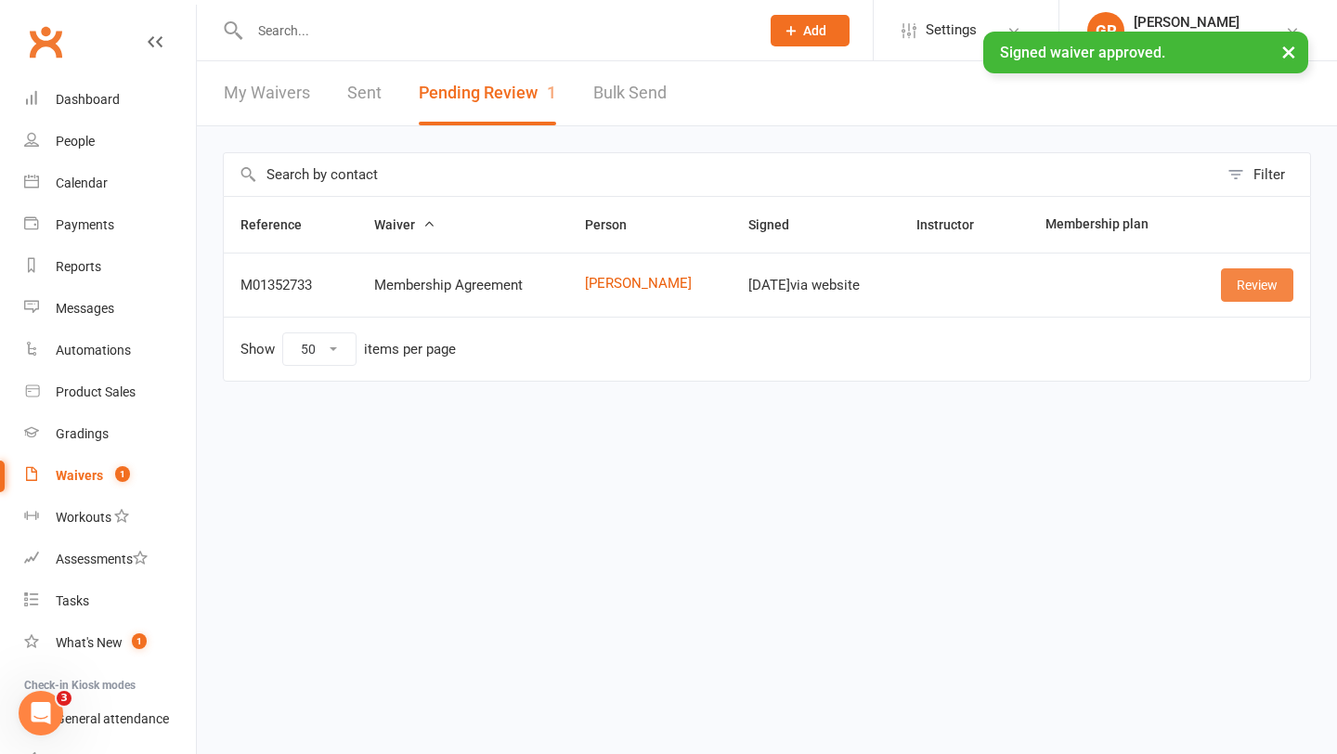
click at [1254, 279] on link "Review" at bounding box center [1257, 284] width 72 height 33
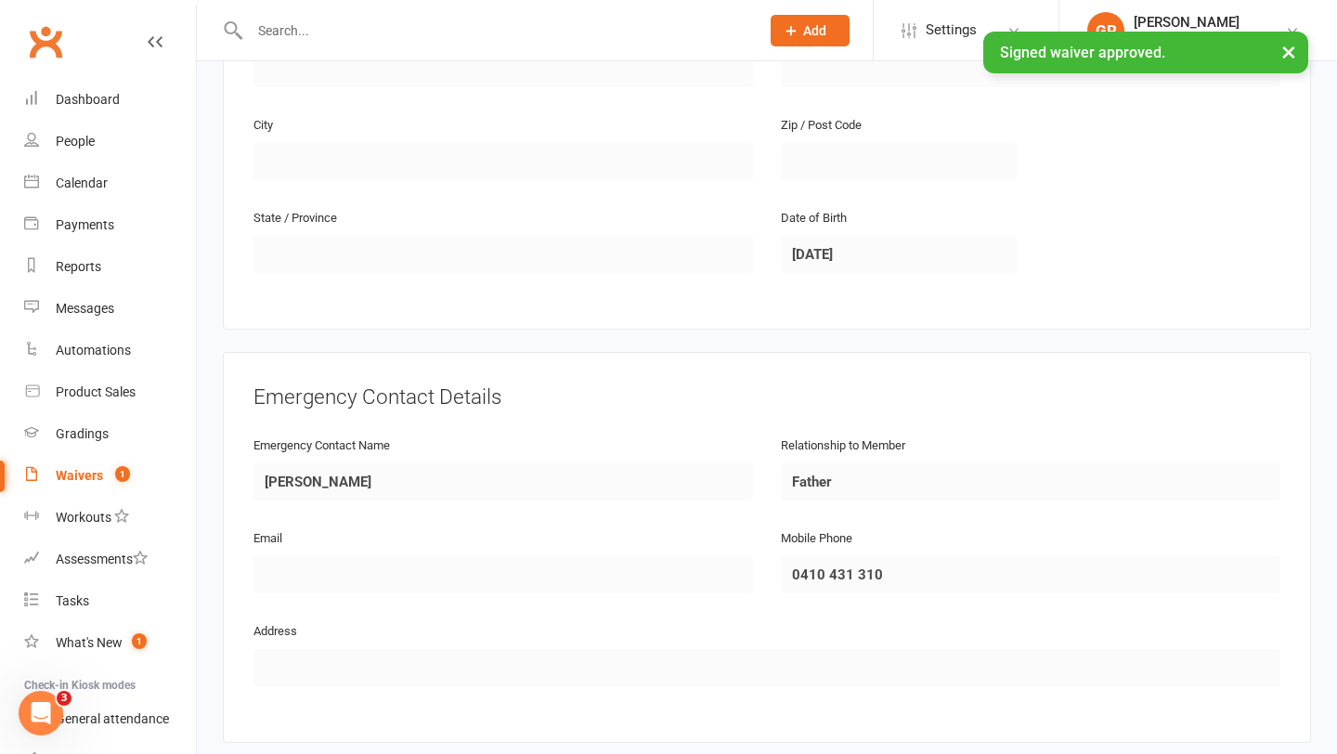
scroll to position [899, 0]
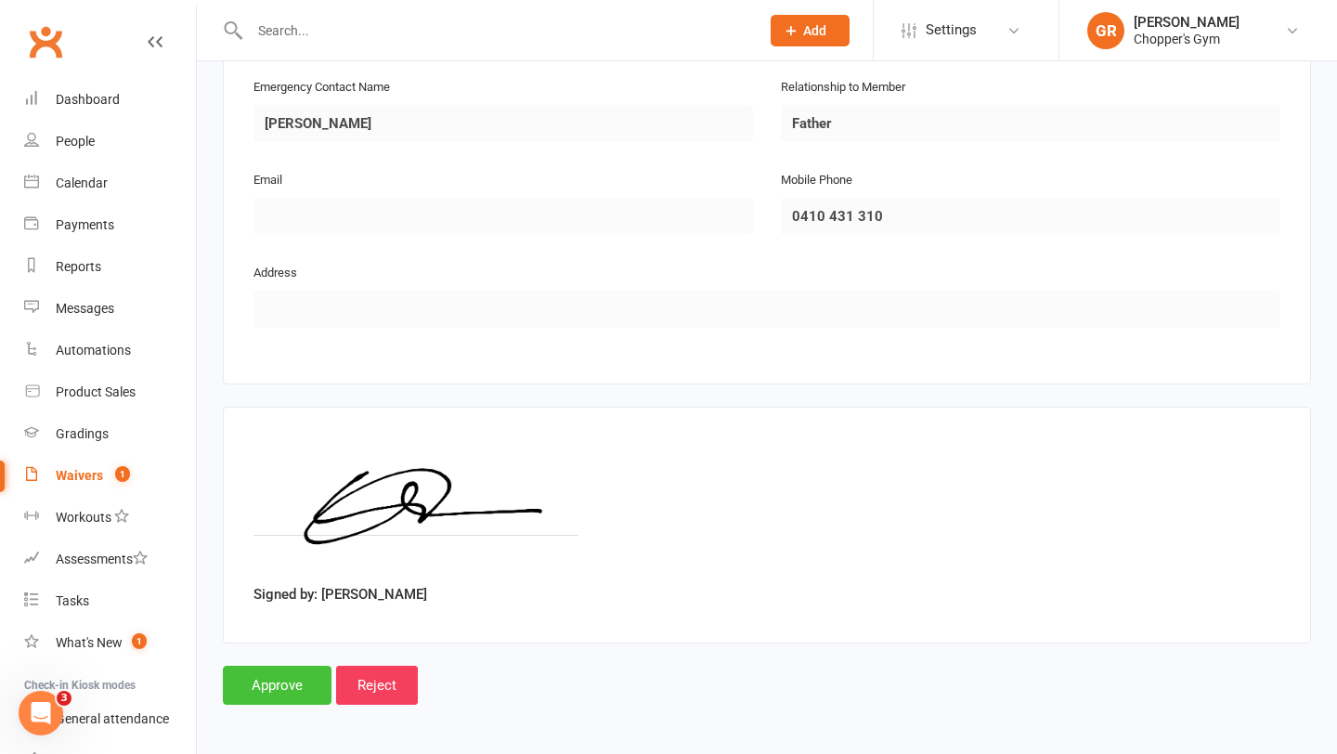
click at [303, 675] on input "Approve" at bounding box center [277, 685] width 109 height 39
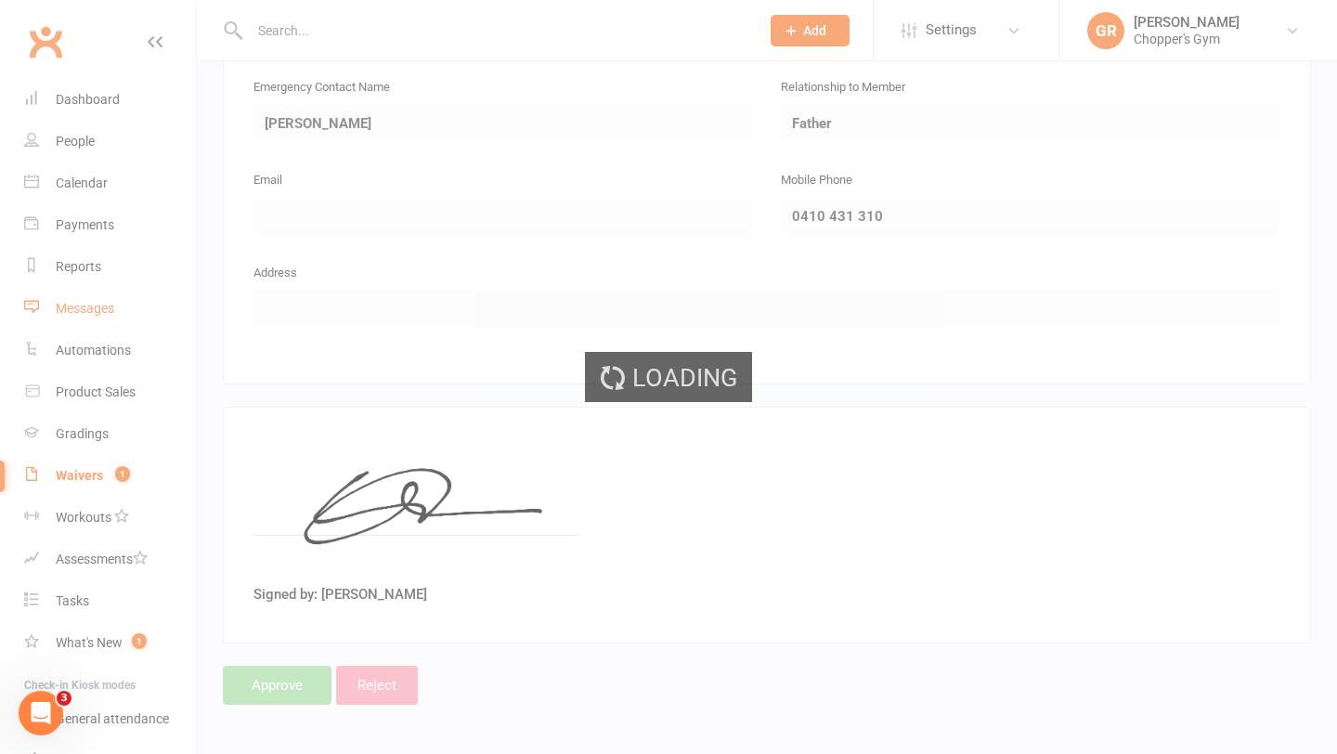
select select "50"
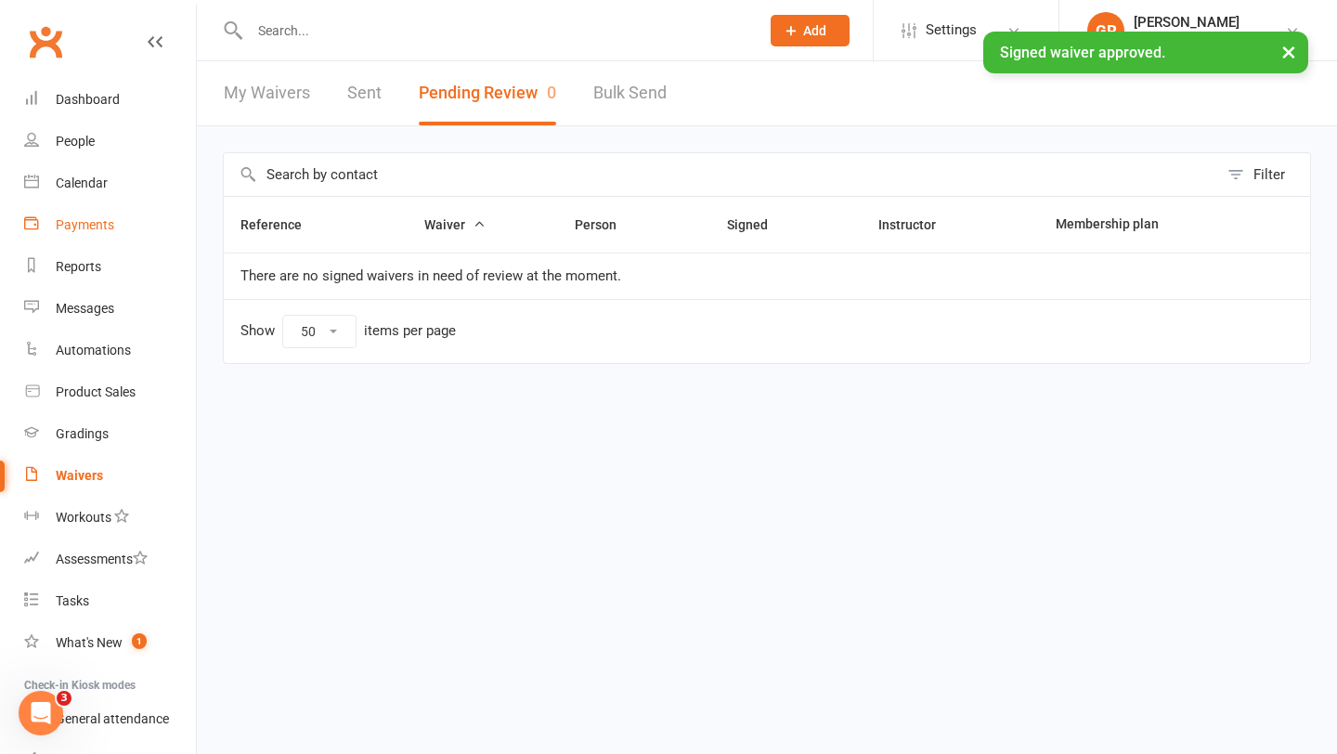
click at [79, 215] on link "Payments" at bounding box center [110, 225] width 172 height 42
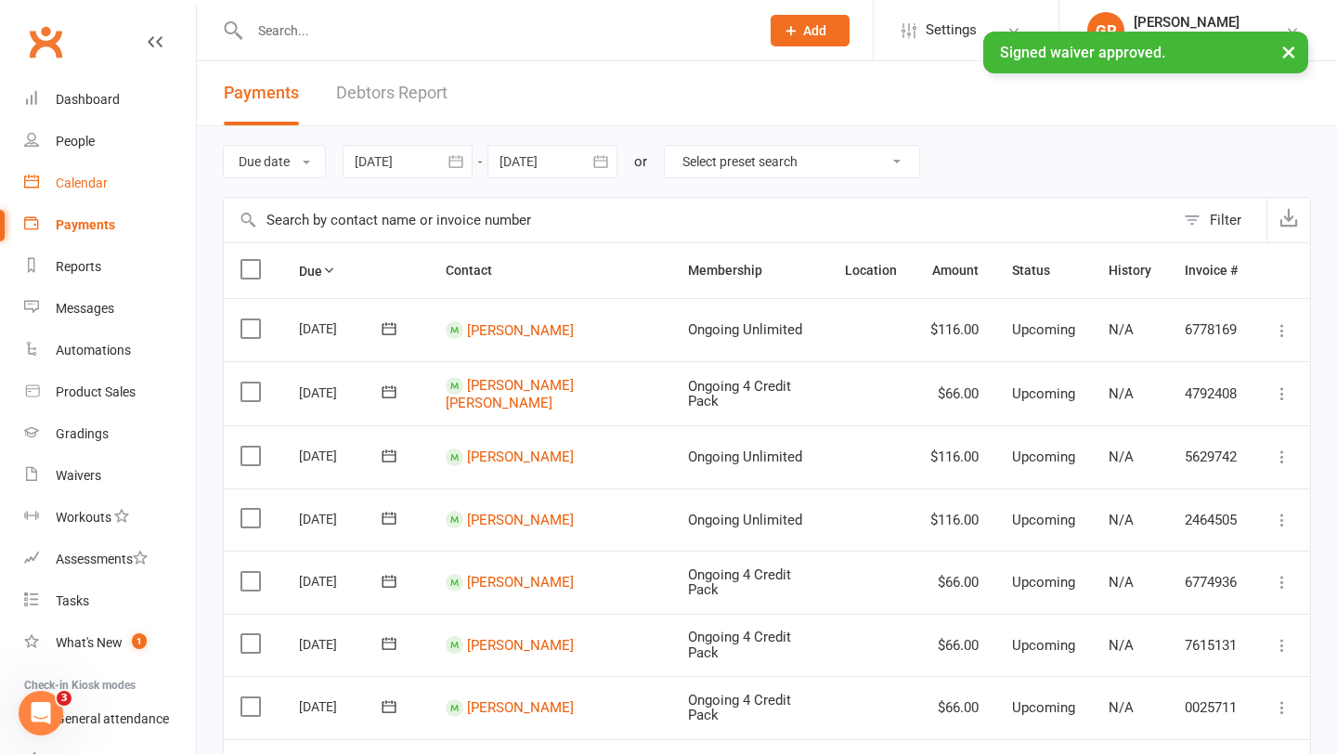
click at [85, 189] on div "Calendar" at bounding box center [82, 183] width 52 height 15
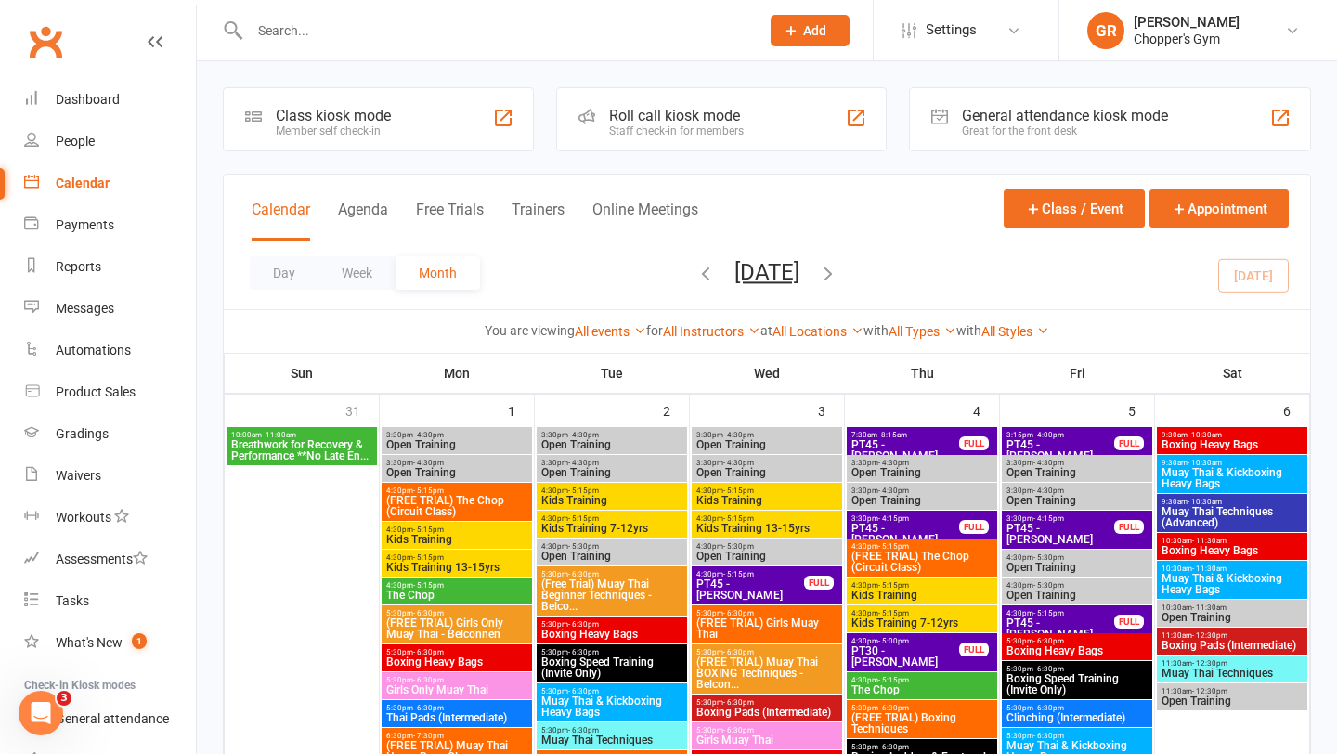
click at [286, 272] on button "Day" at bounding box center [284, 272] width 69 height 33
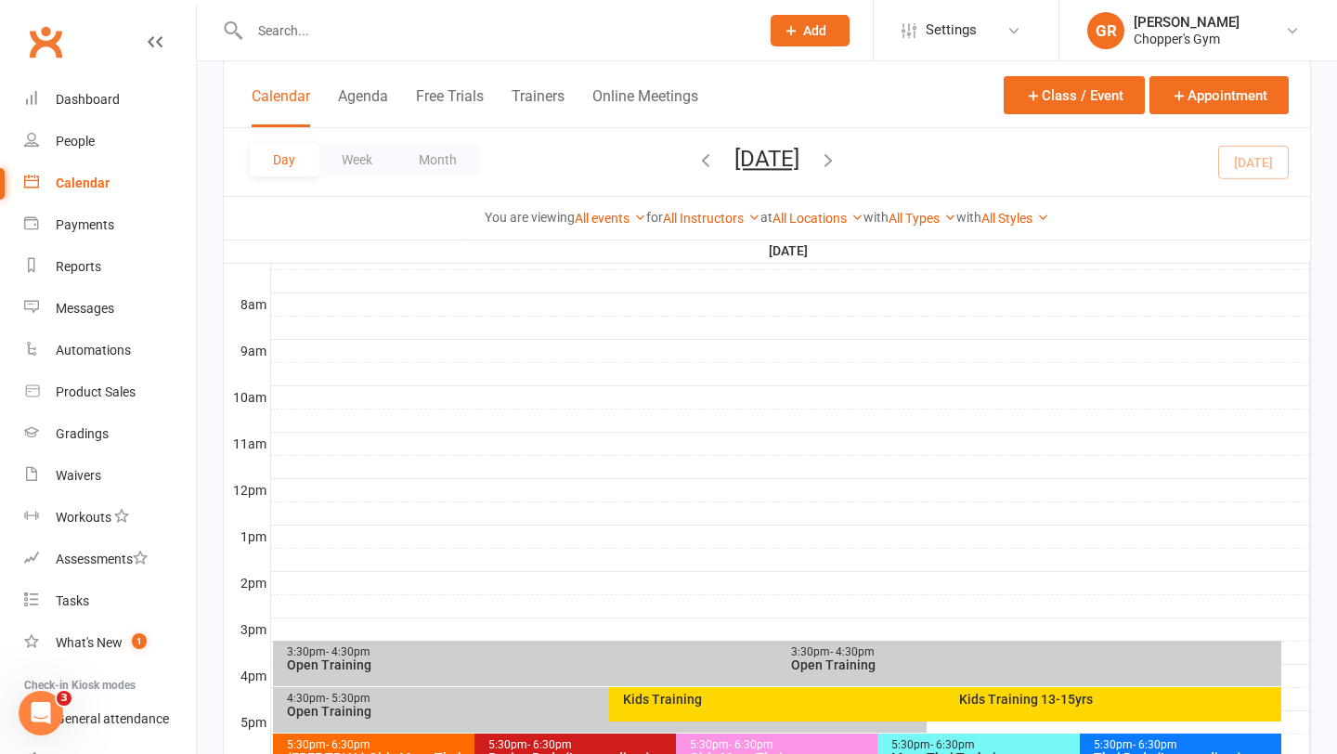
scroll to position [702, 0]
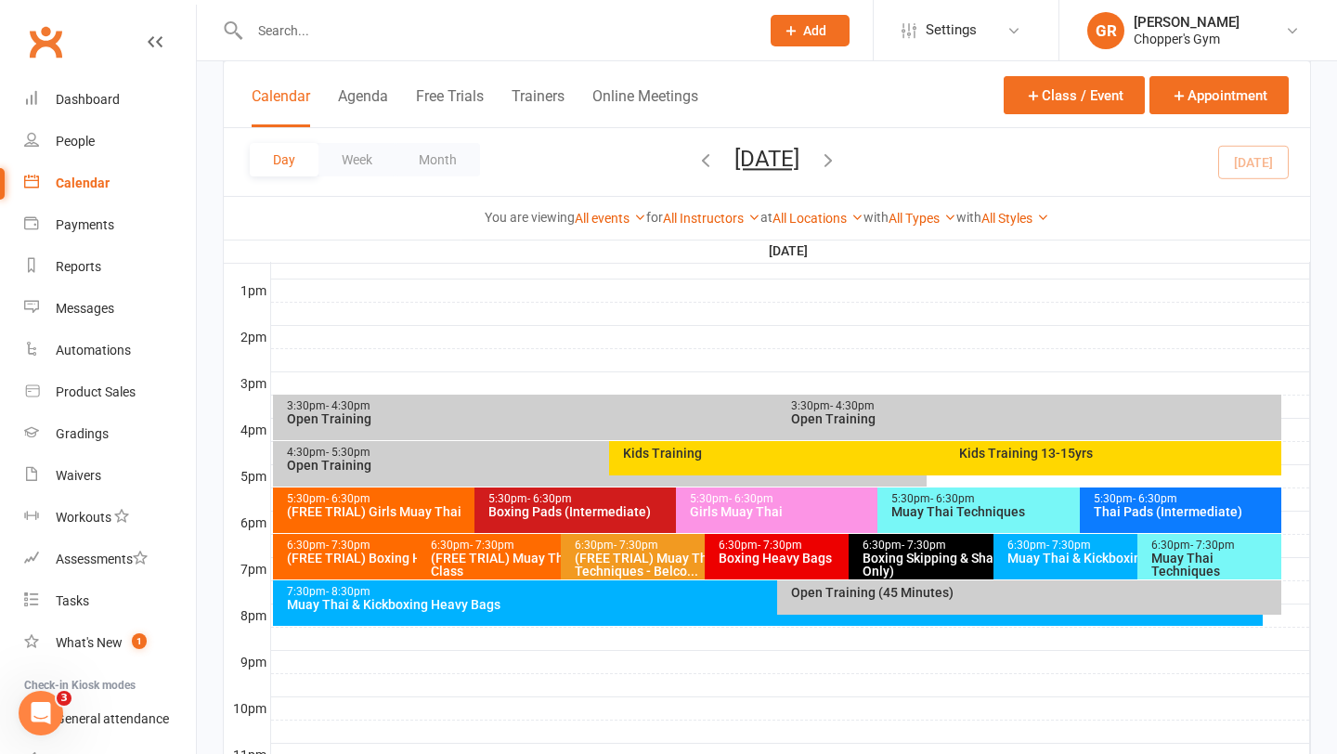
click at [455, 33] on input "text" at bounding box center [495, 31] width 502 height 26
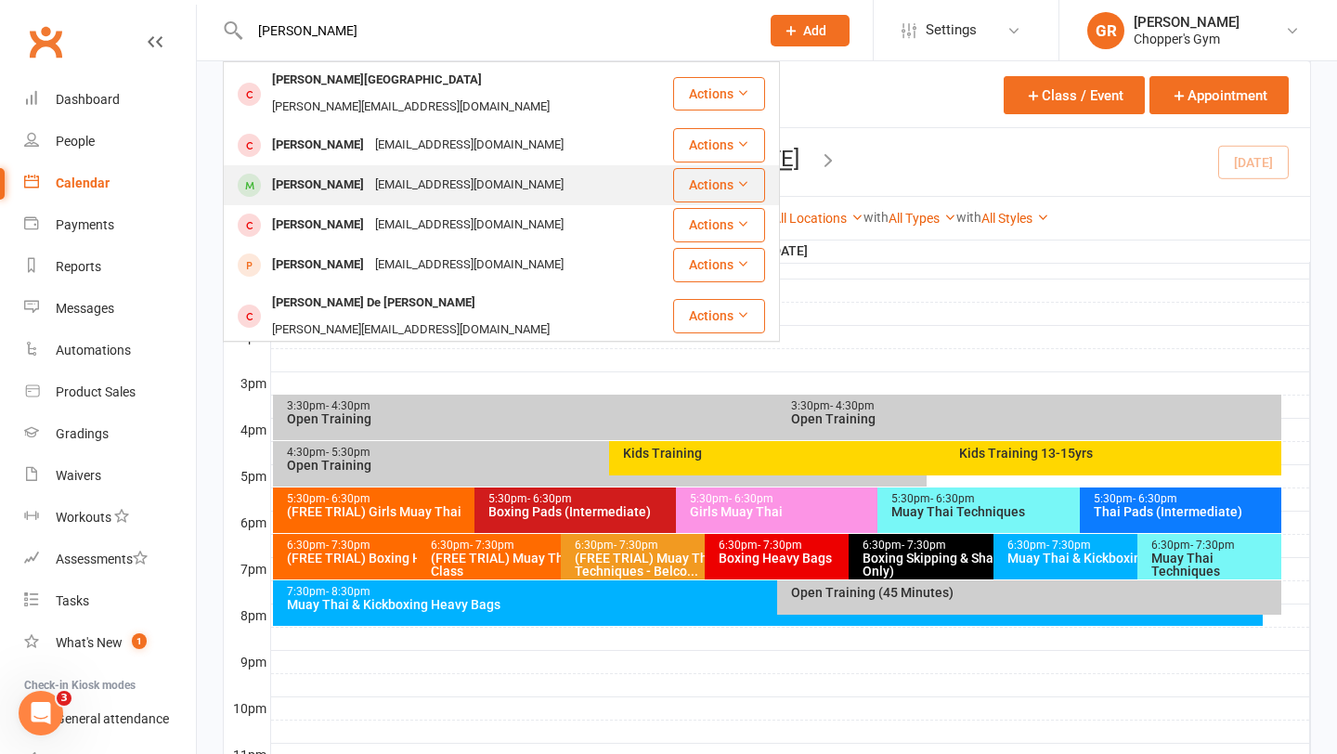
type input "monica"
click at [375, 172] on div "monicapheng99@gmail.com" at bounding box center [470, 185] width 200 height 27
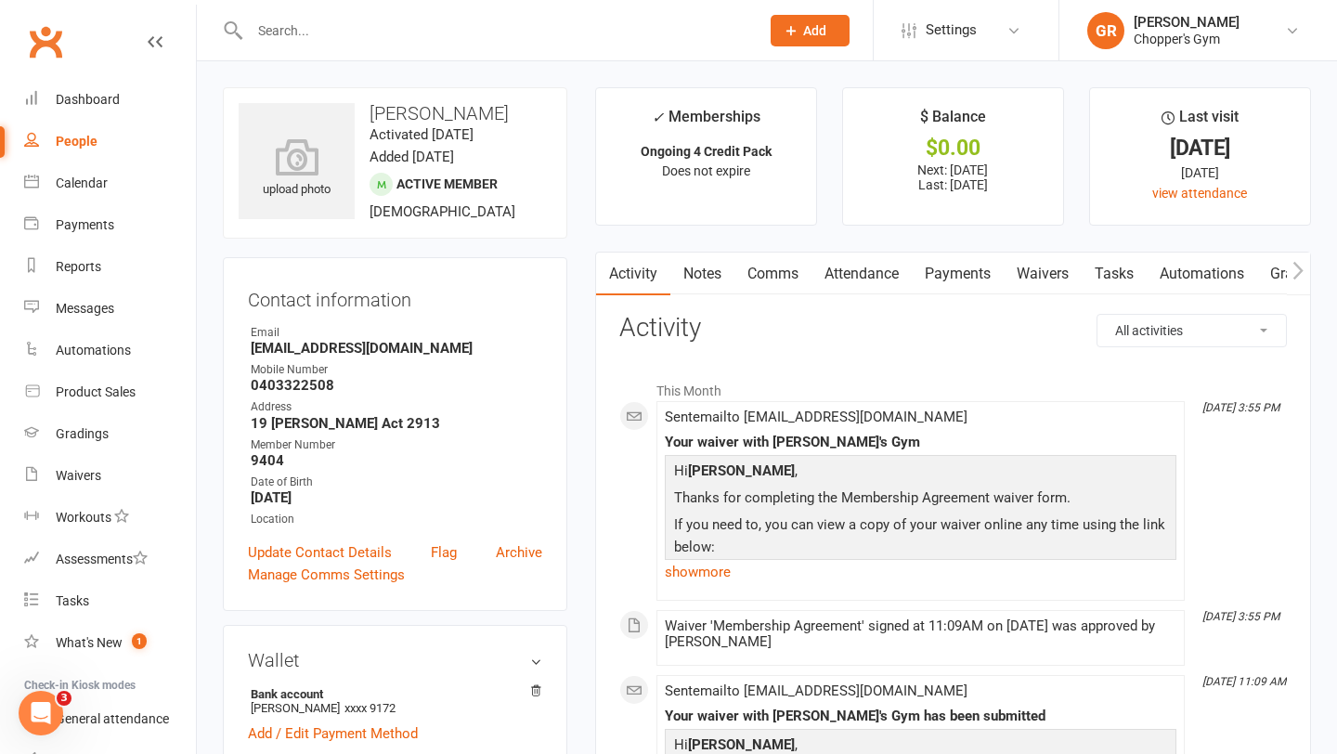
click at [885, 272] on link "Attendance" at bounding box center [862, 274] width 100 height 43
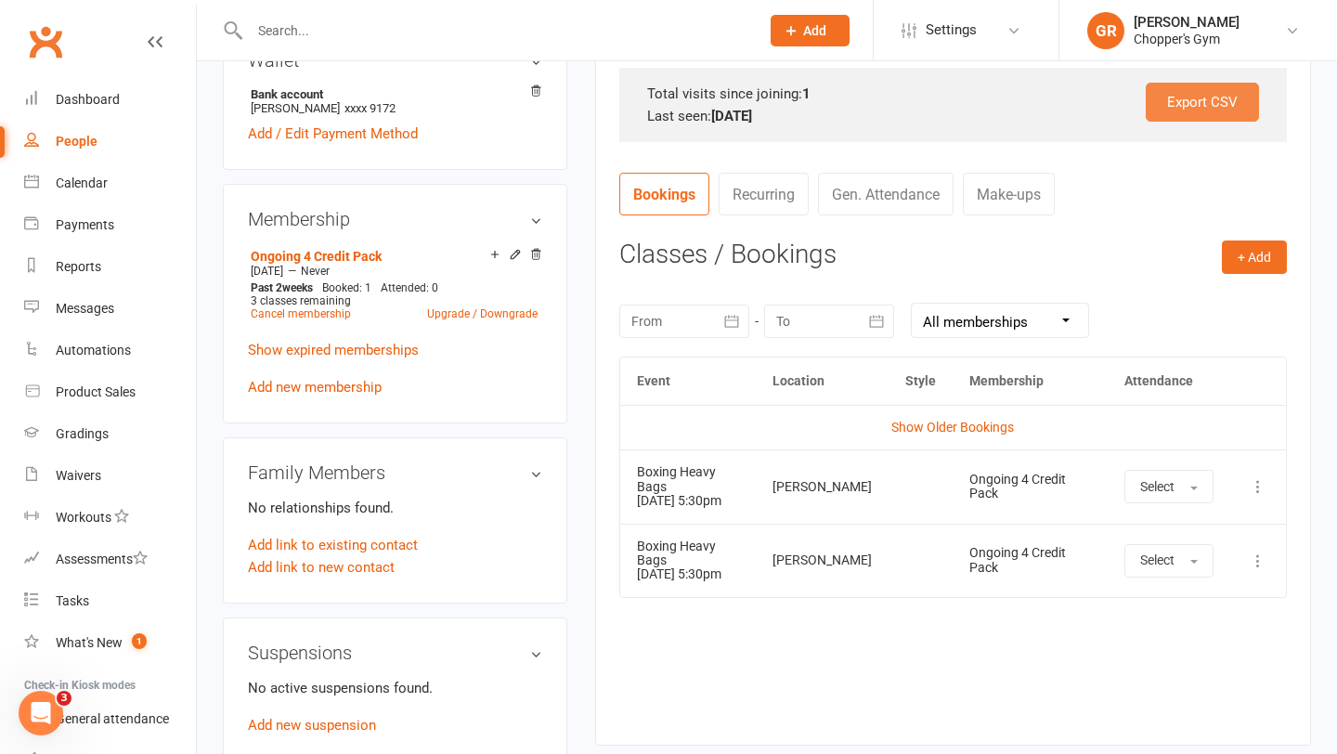
scroll to position [623, 0]
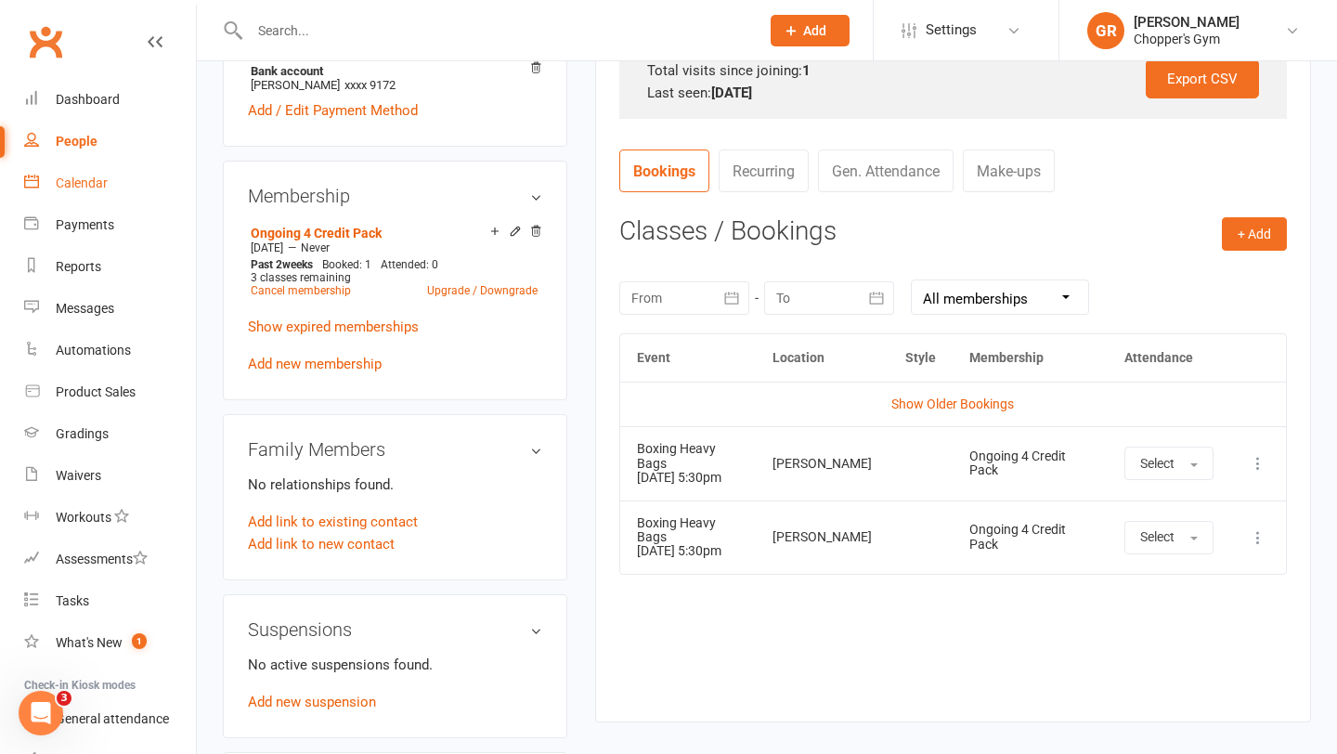
click at [80, 183] on div "Calendar" at bounding box center [82, 183] width 52 height 15
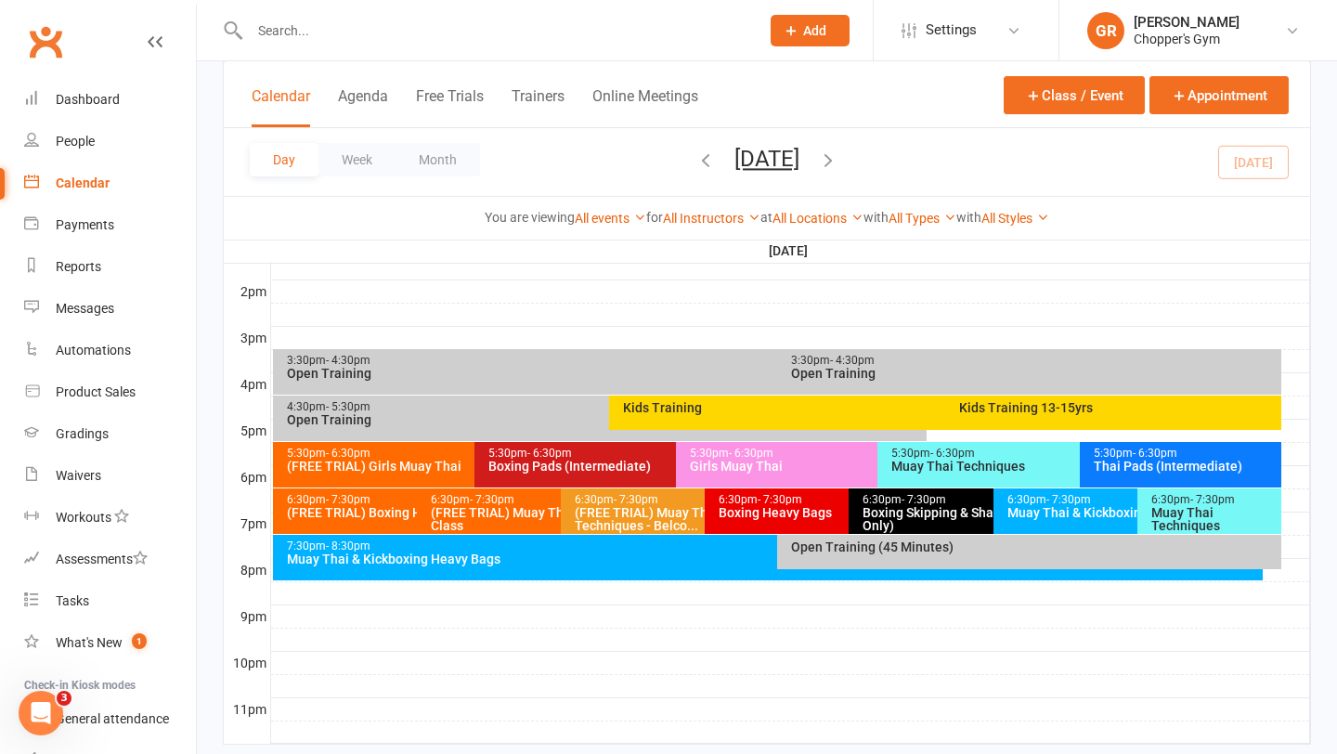
scroll to position [791, 0]
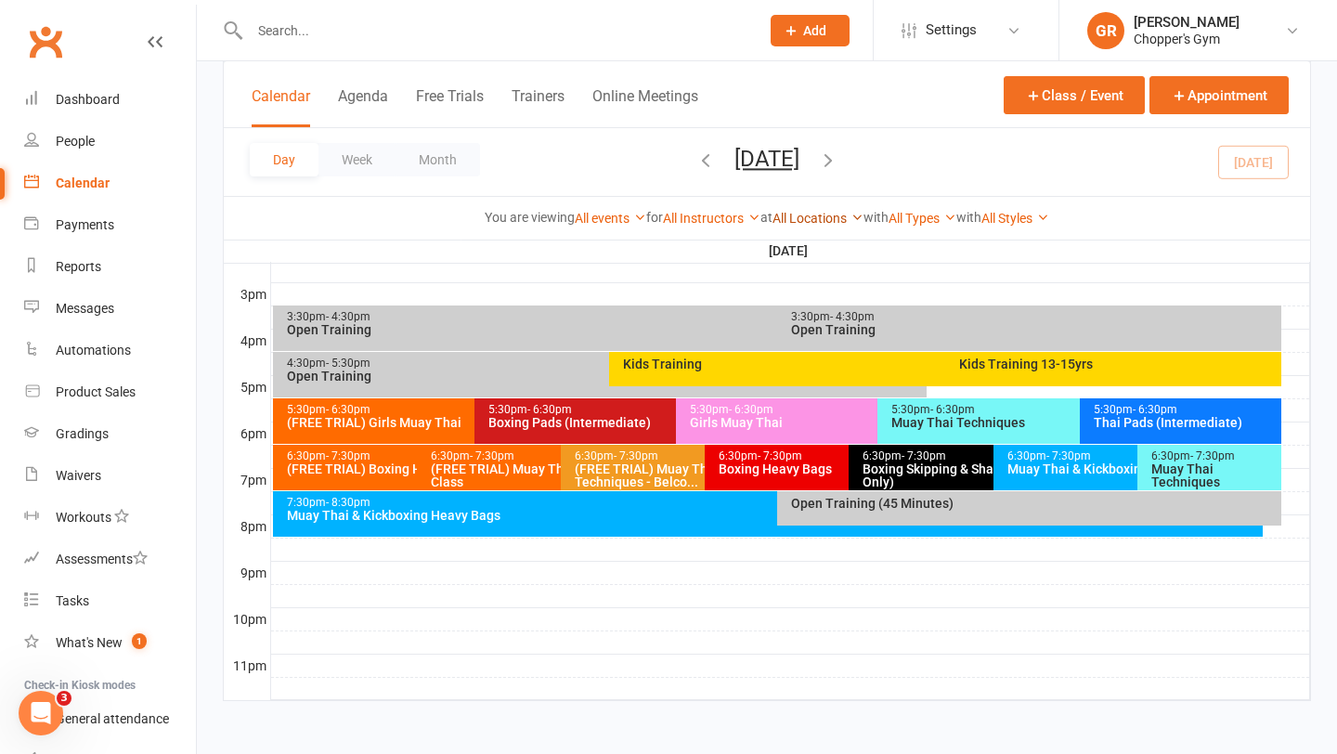
click at [840, 215] on link "All Locations" at bounding box center [818, 218] width 91 height 15
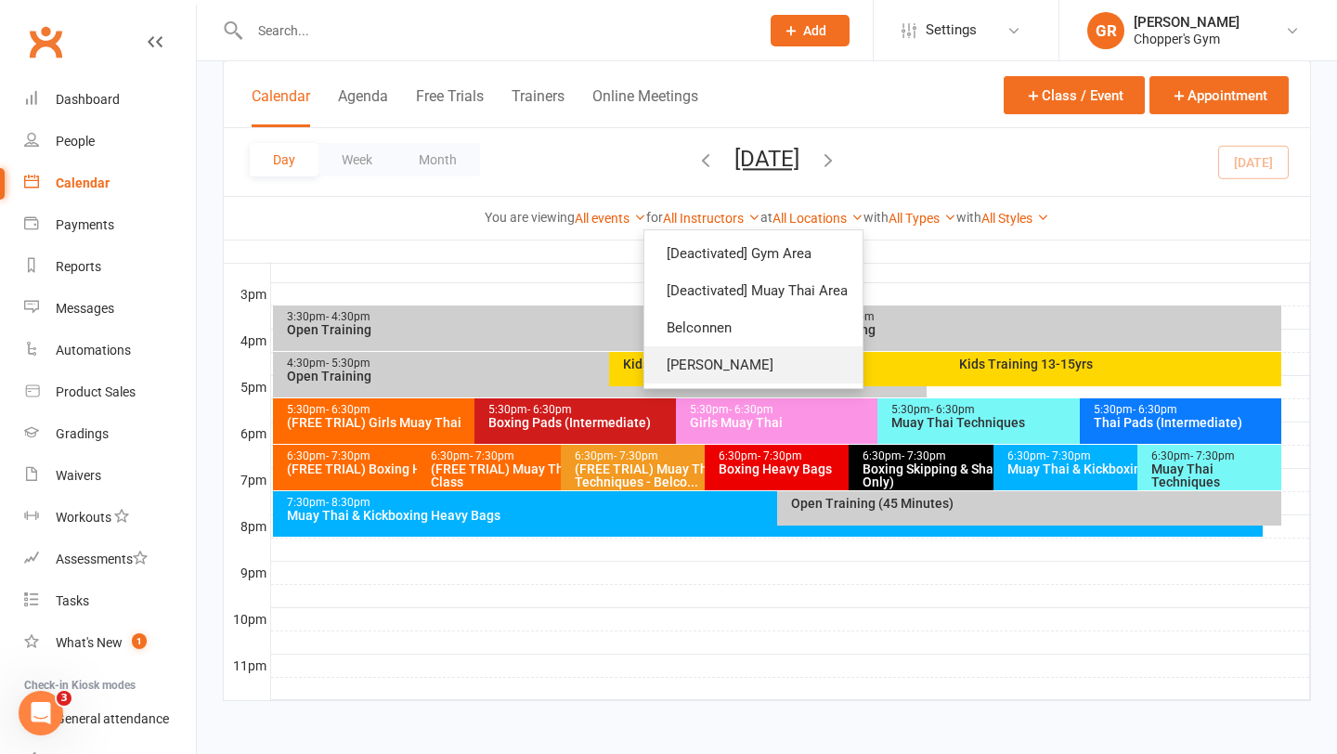
click at [742, 363] on link "Dickson" at bounding box center [754, 364] width 218 height 37
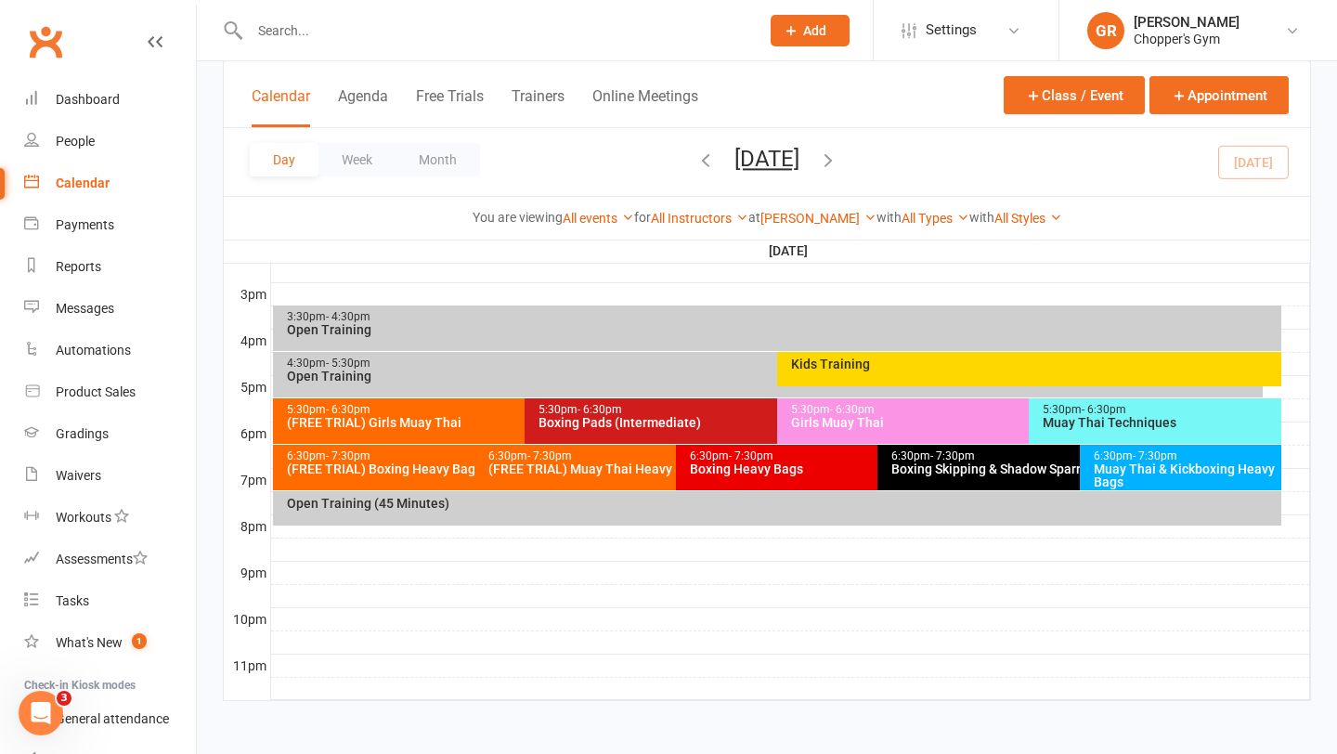
click at [642, 299] on div at bounding box center [790, 294] width 1039 height 22
click at [635, 340] on div "3:30pm - 4:30pm Open Training" at bounding box center [778, 329] width 1010 height 46
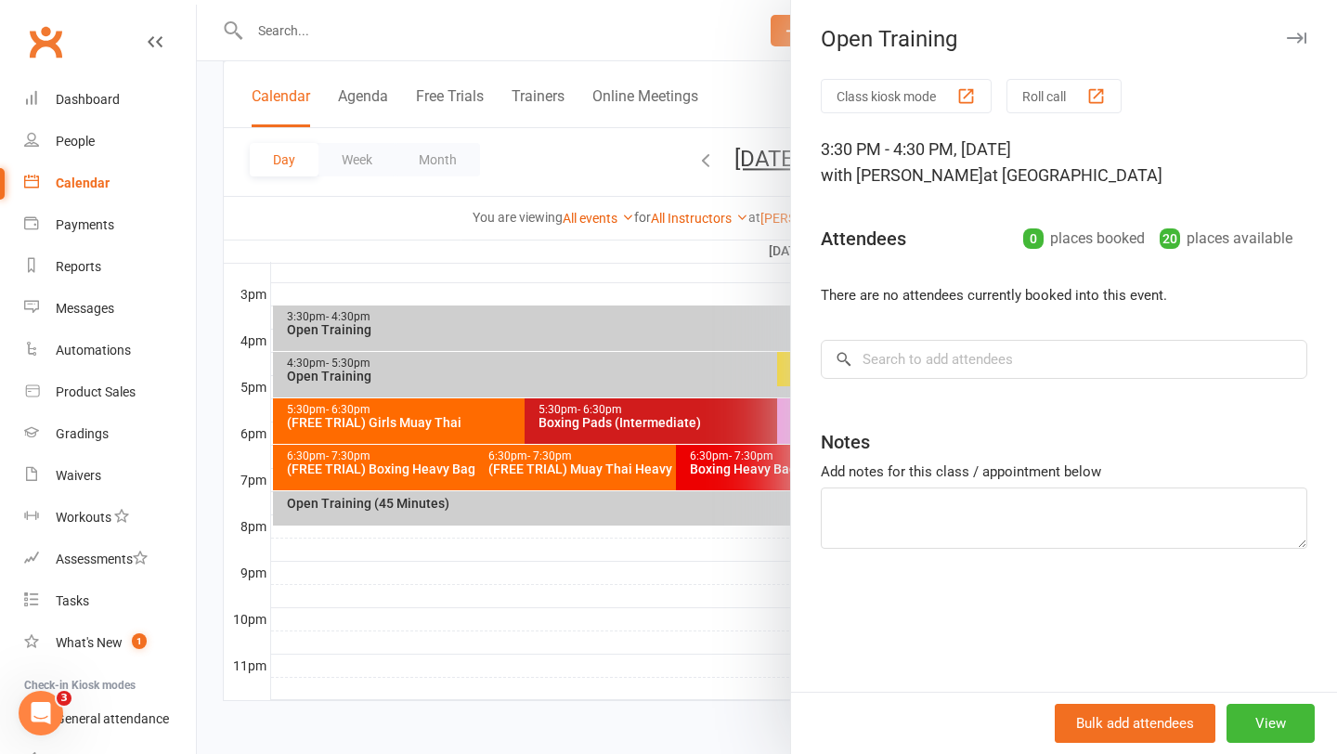
click at [619, 357] on div at bounding box center [767, 377] width 1141 height 754
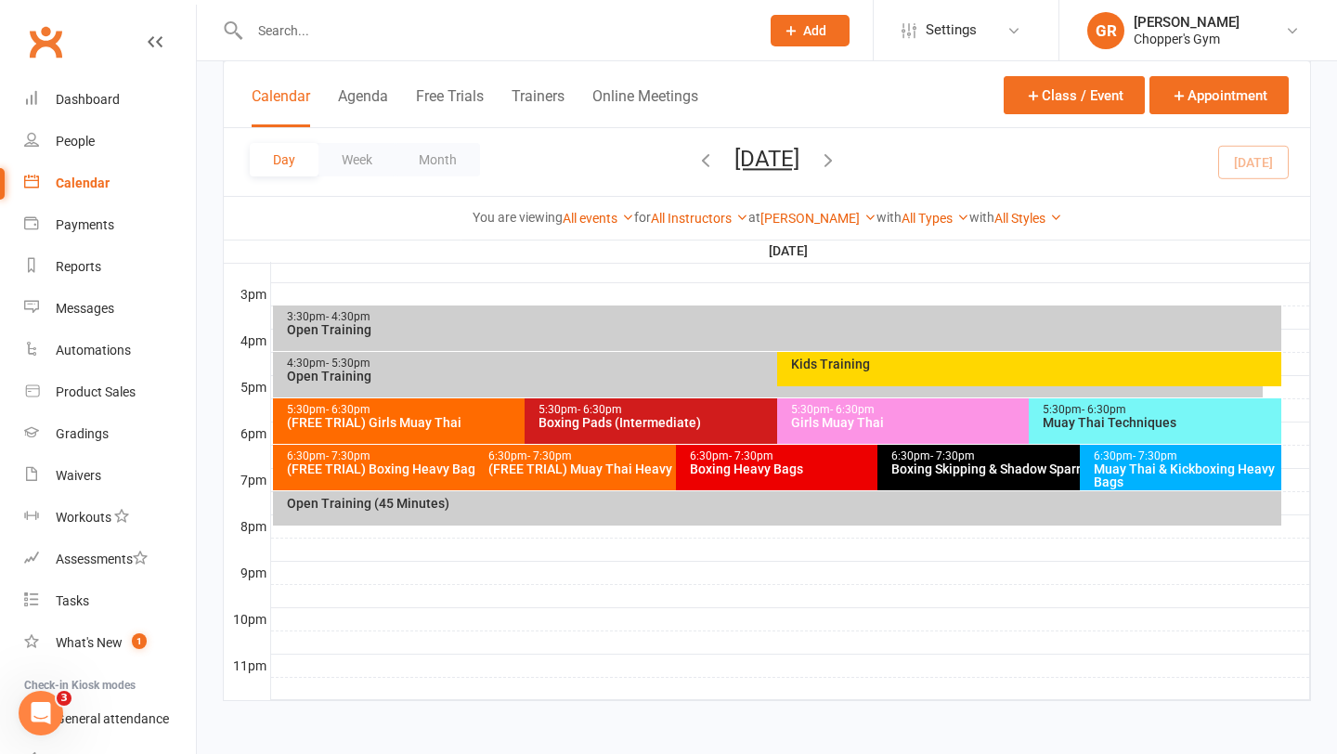
click at [610, 363] on div "4:30pm - 5:30pm" at bounding box center [773, 364] width 974 height 12
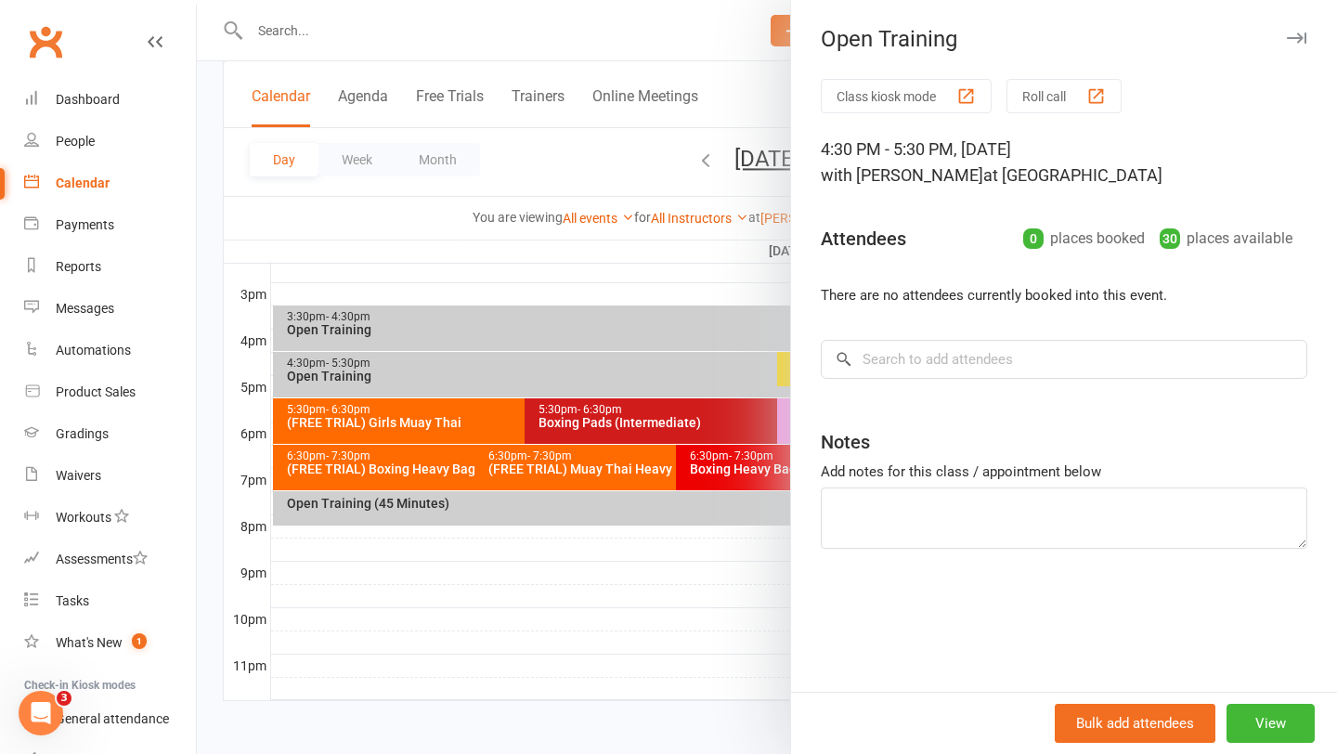
click at [609, 377] on div at bounding box center [767, 377] width 1141 height 754
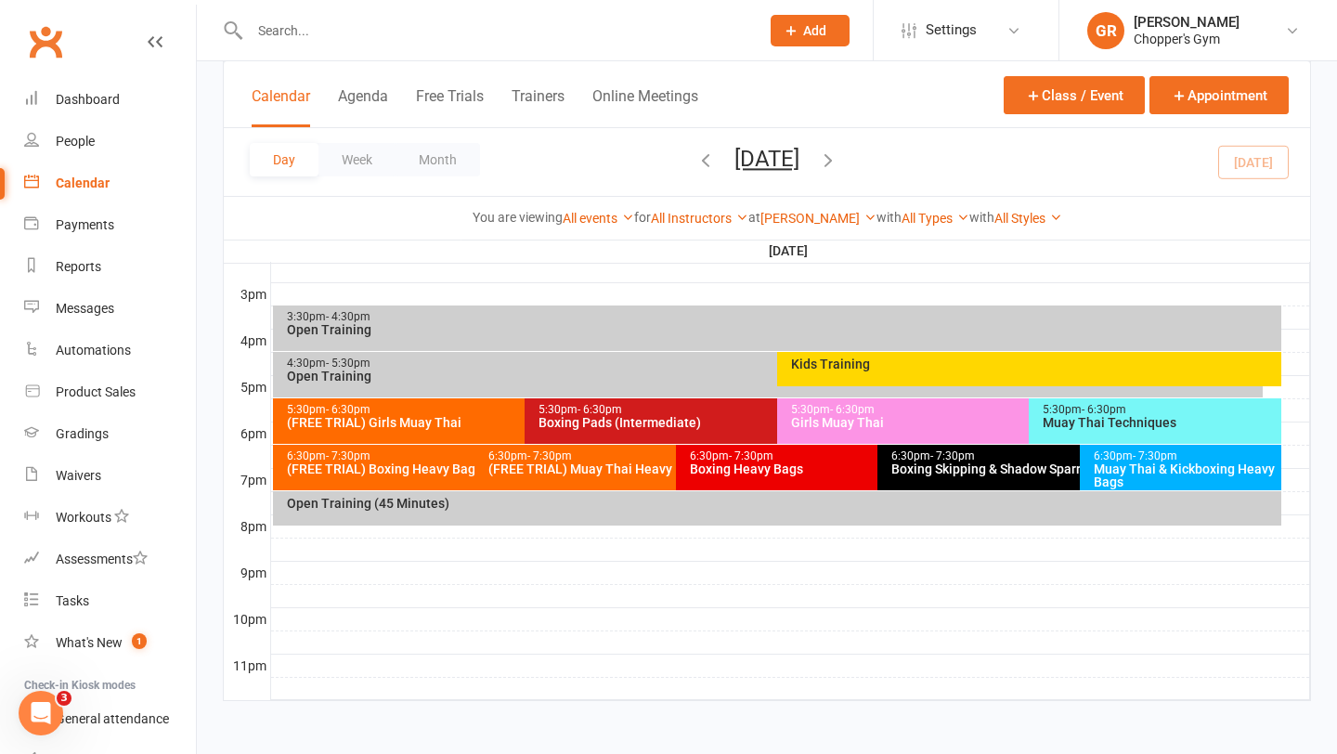
click at [847, 374] on div "Kids Training" at bounding box center [1029, 369] width 504 height 34
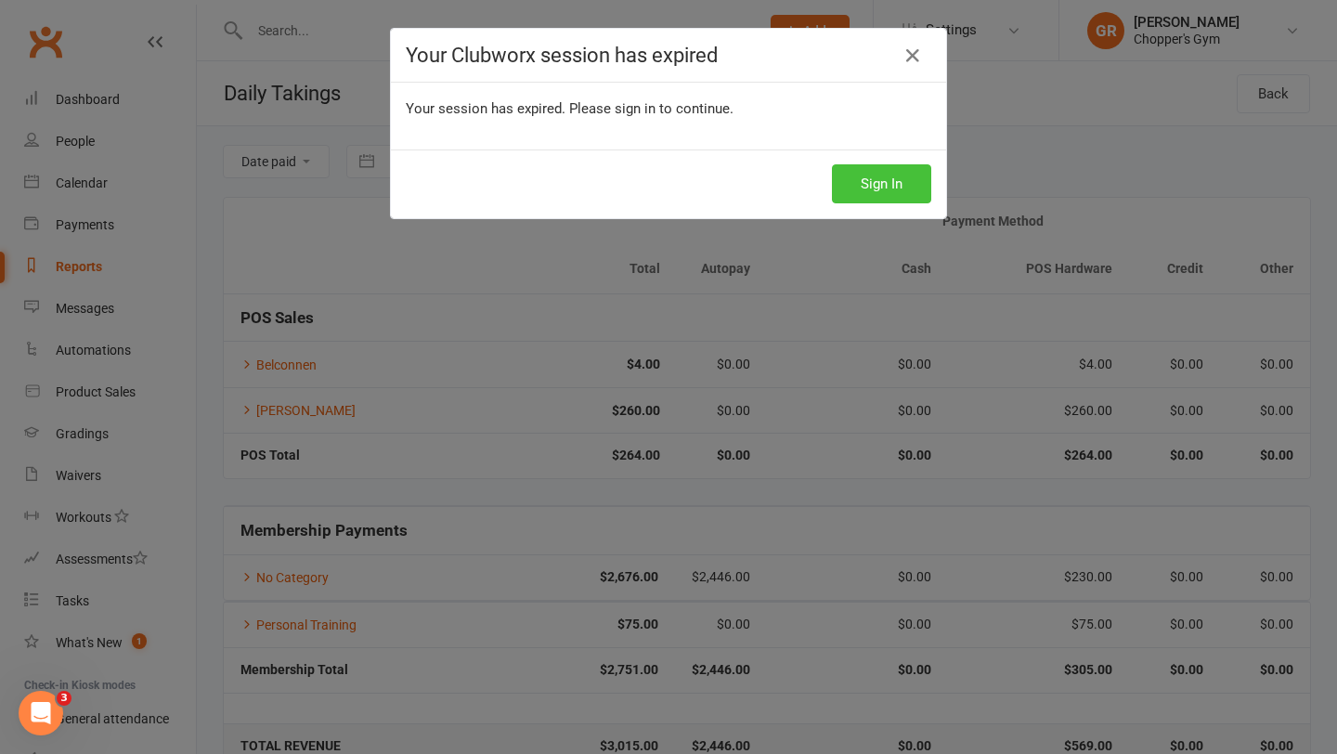
click at [883, 197] on button "Sign In" at bounding box center [881, 183] width 99 height 39
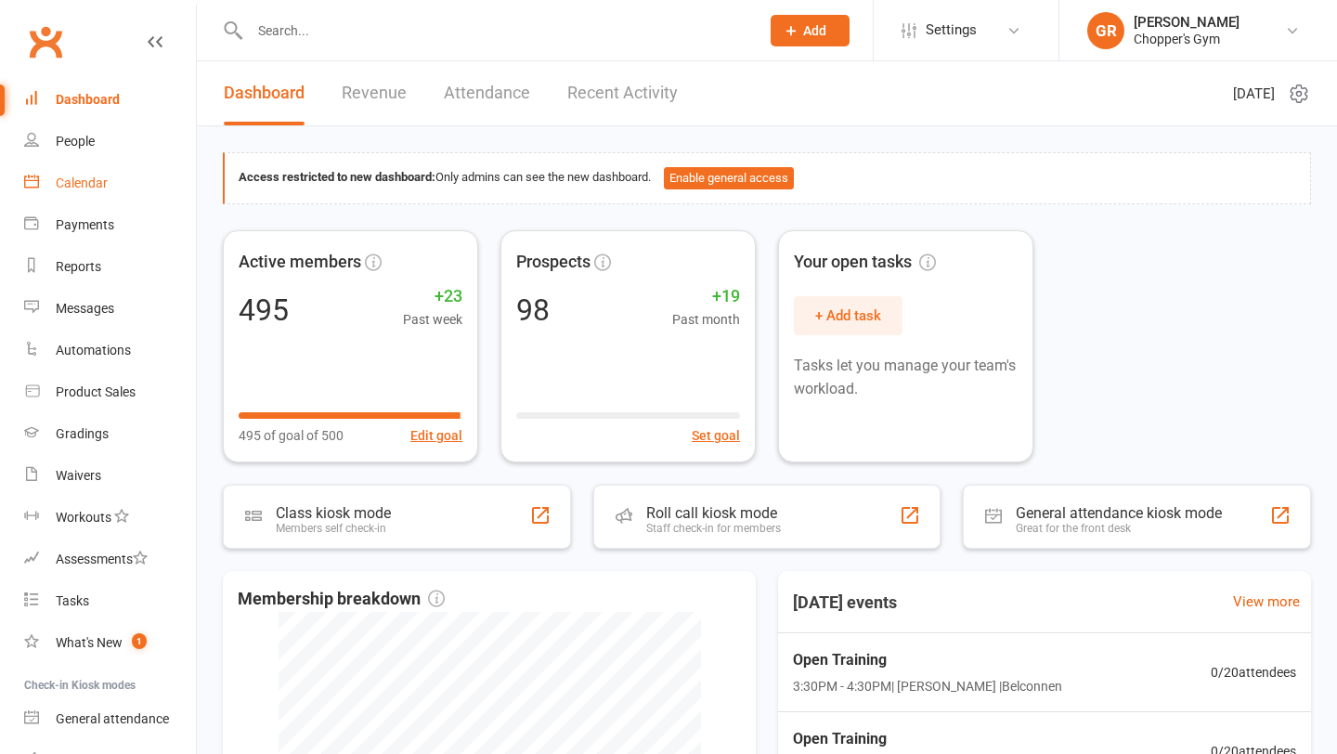
click at [94, 181] on div "Calendar" at bounding box center [82, 183] width 52 height 15
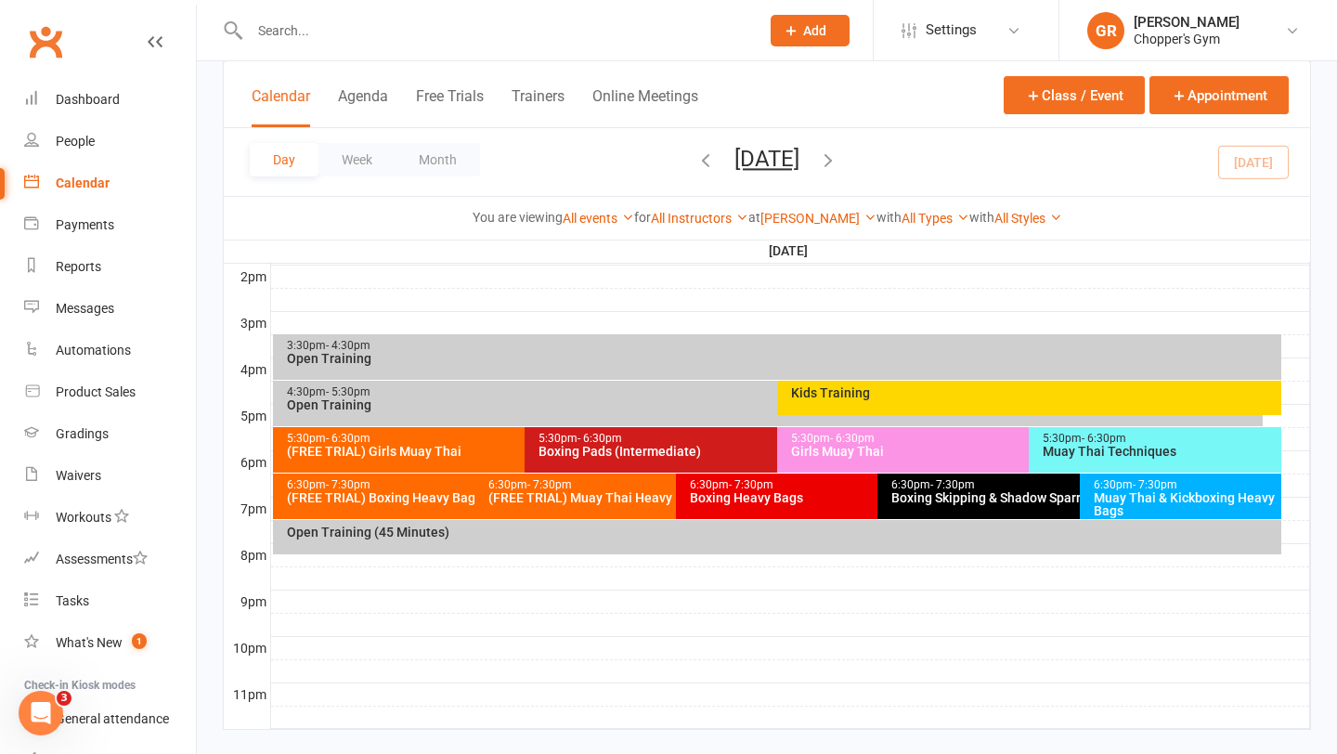
scroll to position [774, 0]
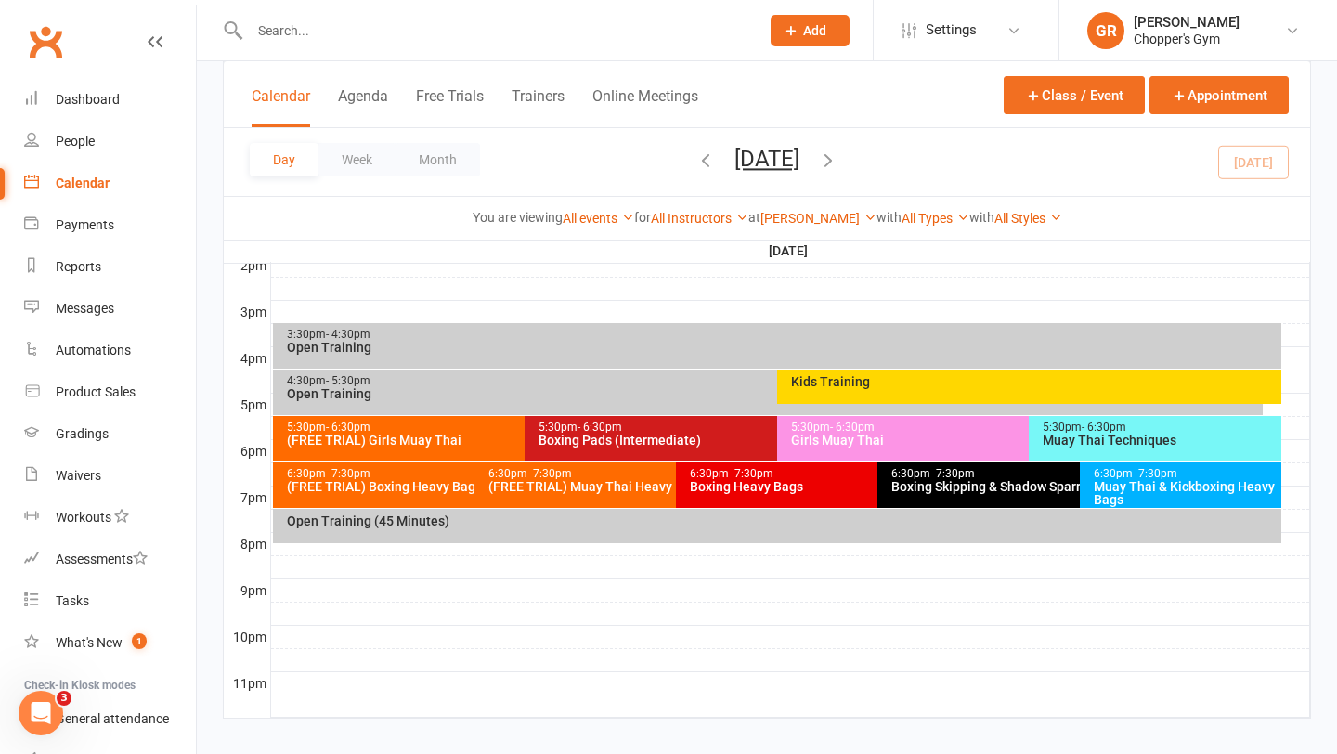
click at [1095, 438] on div "Muay Thai Techniques" at bounding box center [1160, 440] width 236 height 13
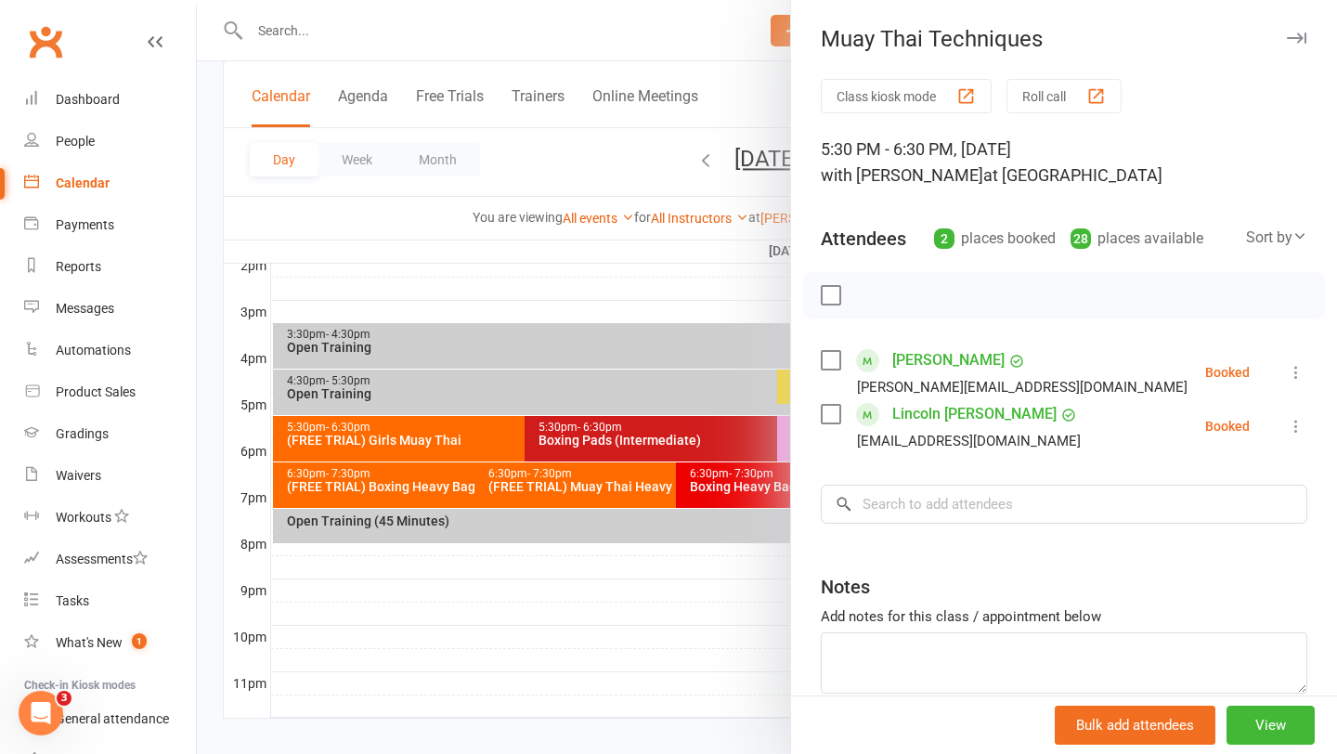
click at [506, 403] on div at bounding box center [767, 377] width 1141 height 754
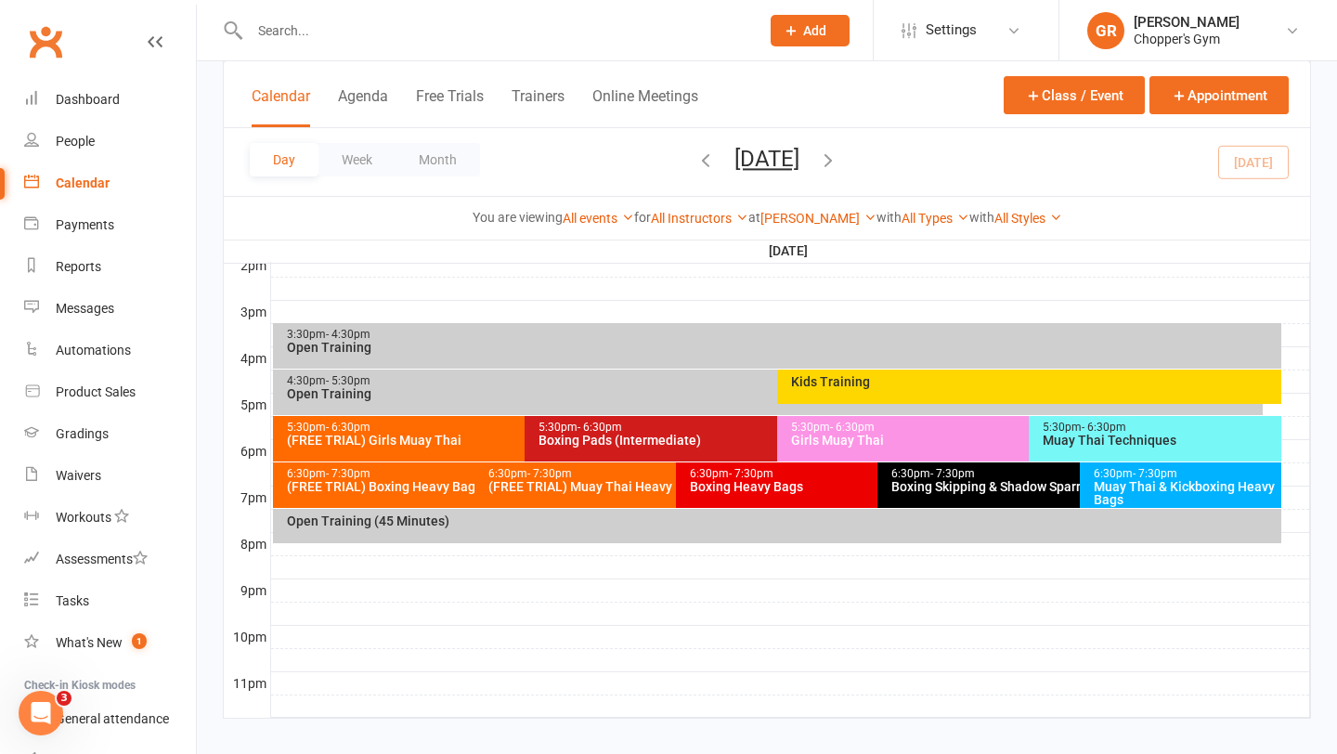
click at [450, 446] on div "(FREE TRIAL) Girls Muay Thai" at bounding box center [520, 440] width 469 height 13
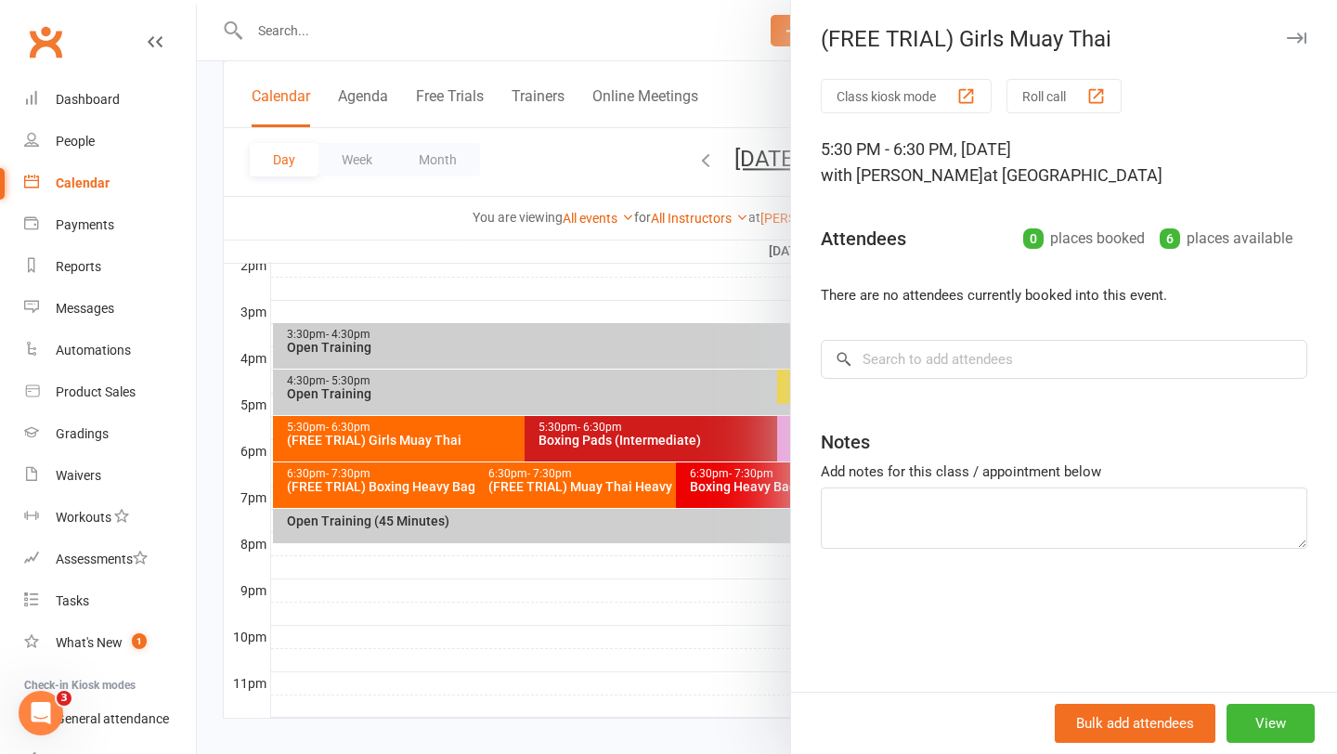
click at [652, 437] on div at bounding box center [767, 377] width 1141 height 754
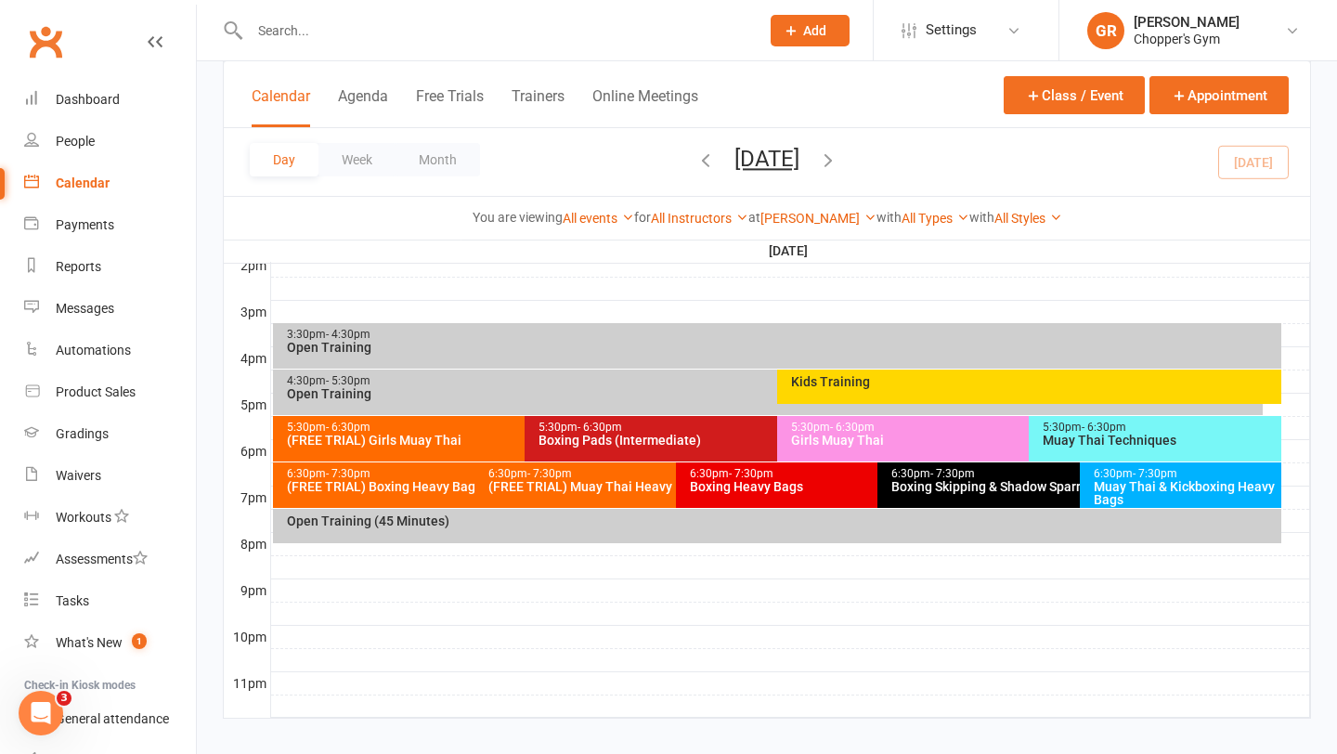
click at [1084, 440] on div "Muay Thai Techniques" at bounding box center [1160, 440] width 236 height 13
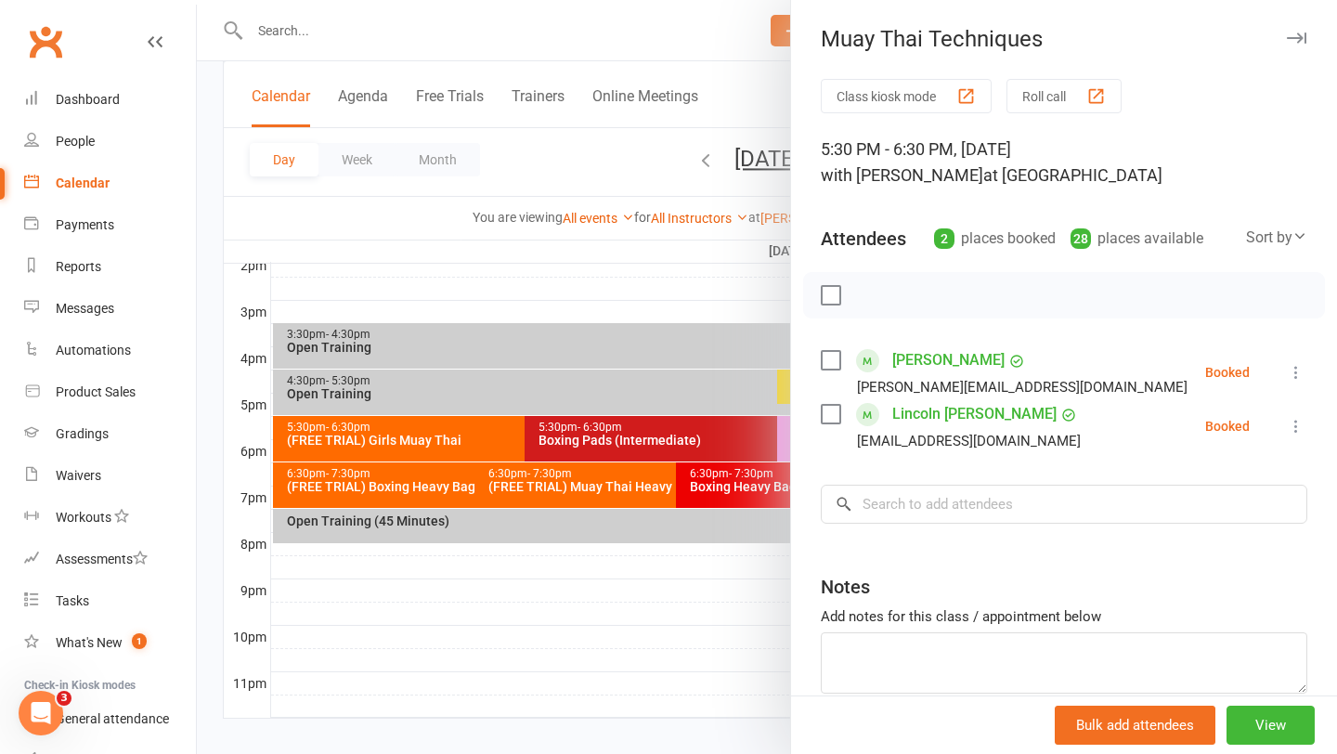
click at [722, 316] on div at bounding box center [767, 377] width 1141 height 754
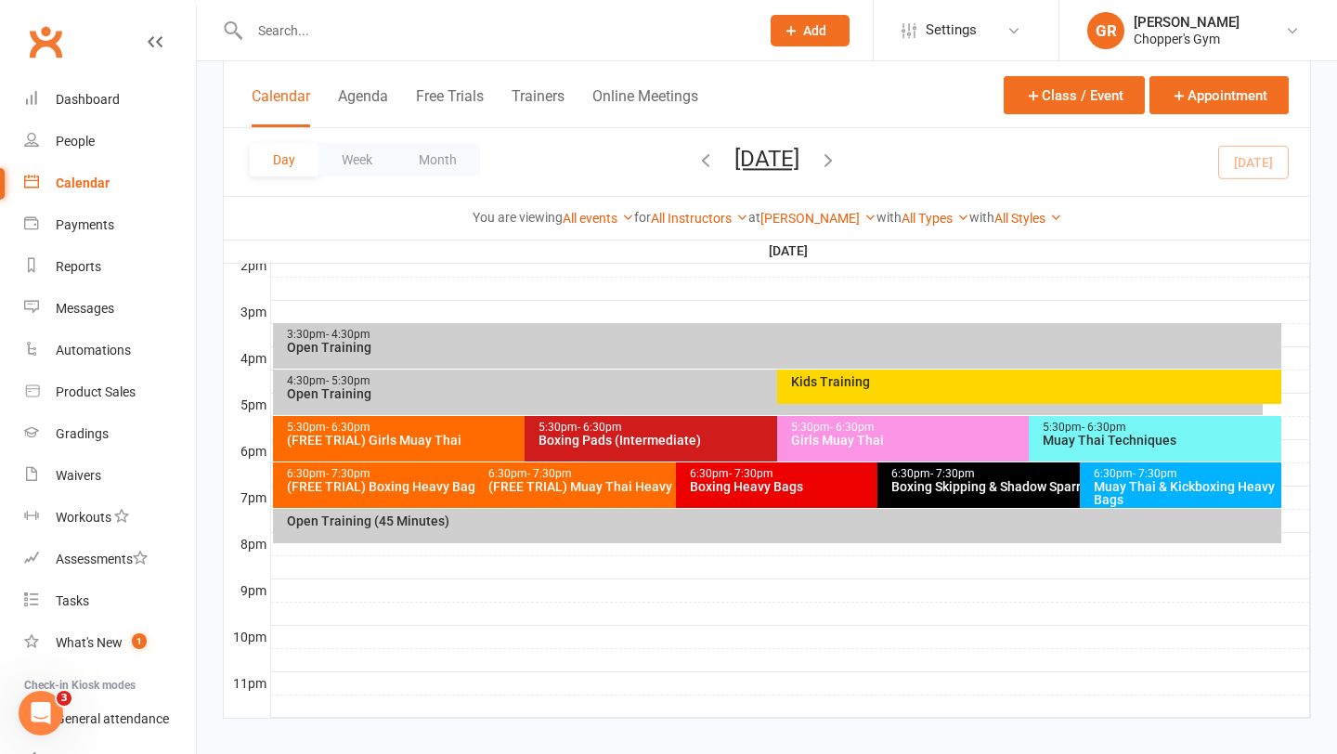
click at [854, 439] on div "Girls Muay Thai" at bounding box center [1024, 440] width 469 height 13
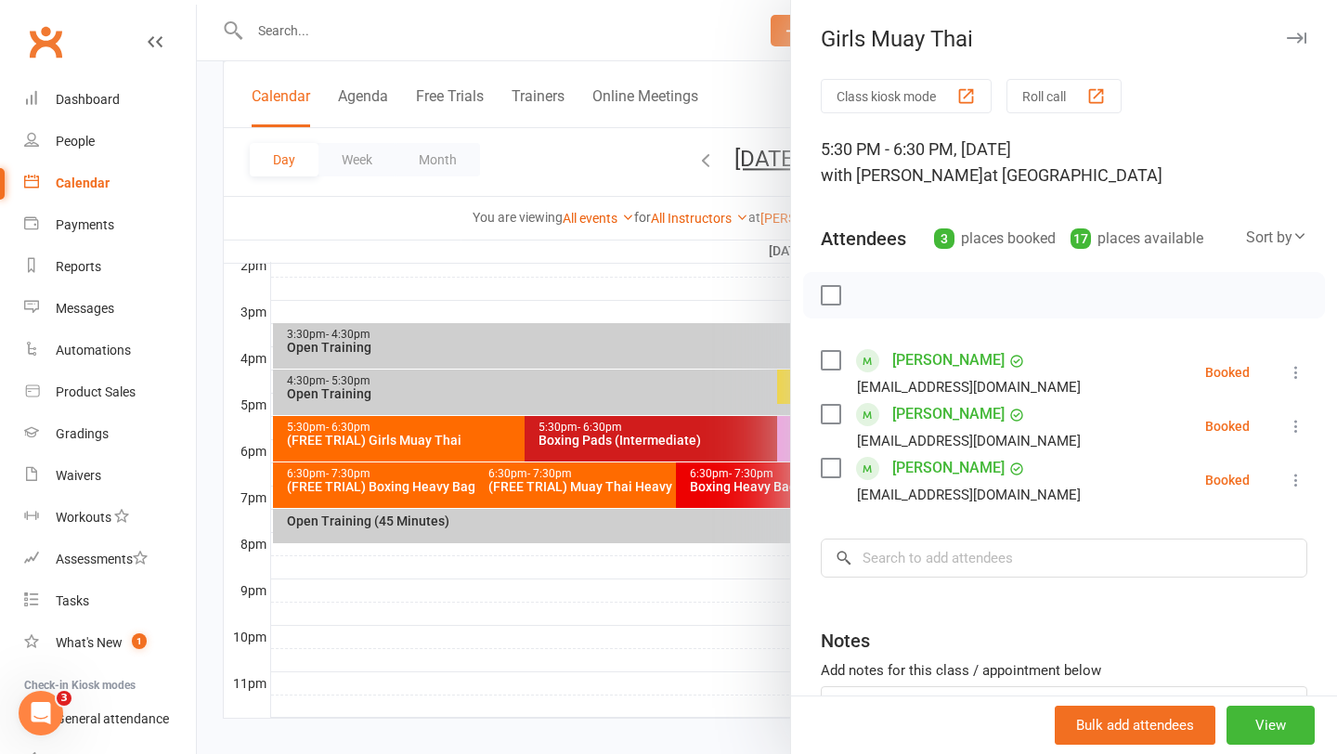
click at [724, 305] on div at bounding box center [767, 377] width 1141 height 754
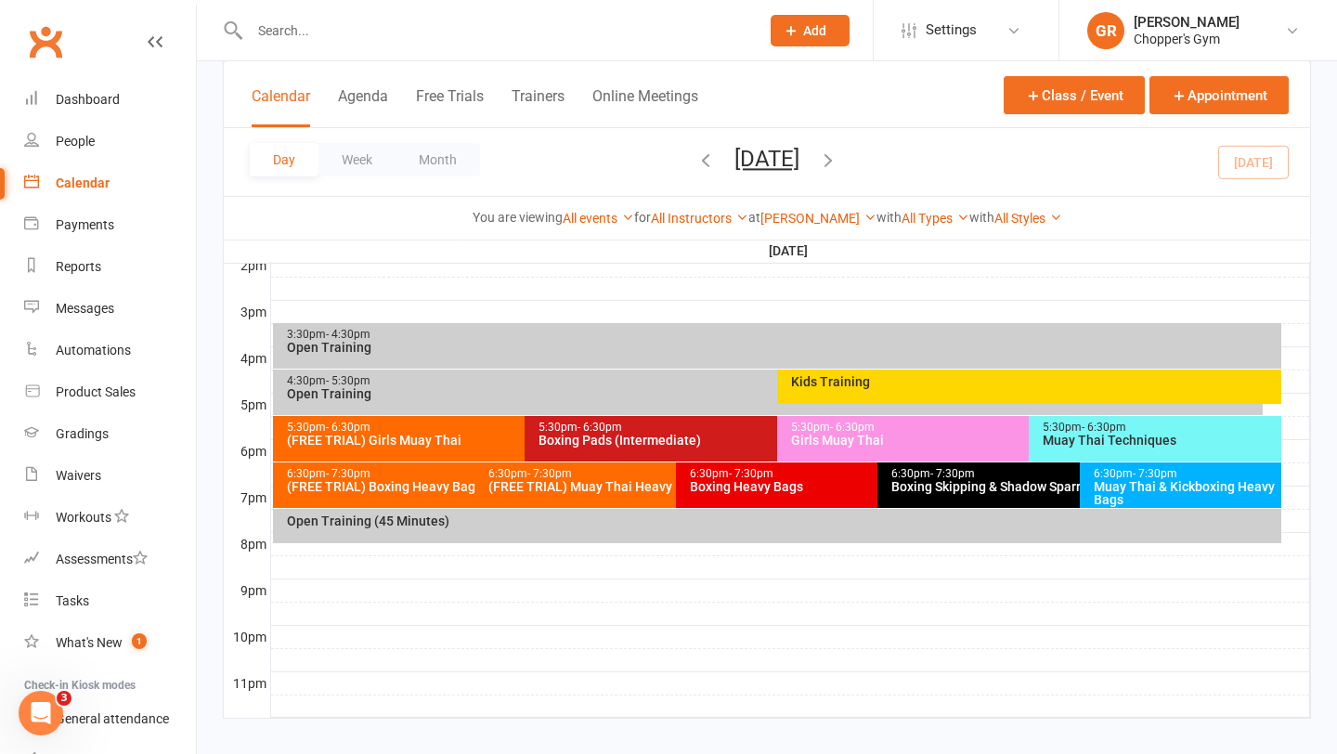
click at [513, 472] on div "6:30pm - 7:30pm" at bounding box center [672, 474] width 369 height 12
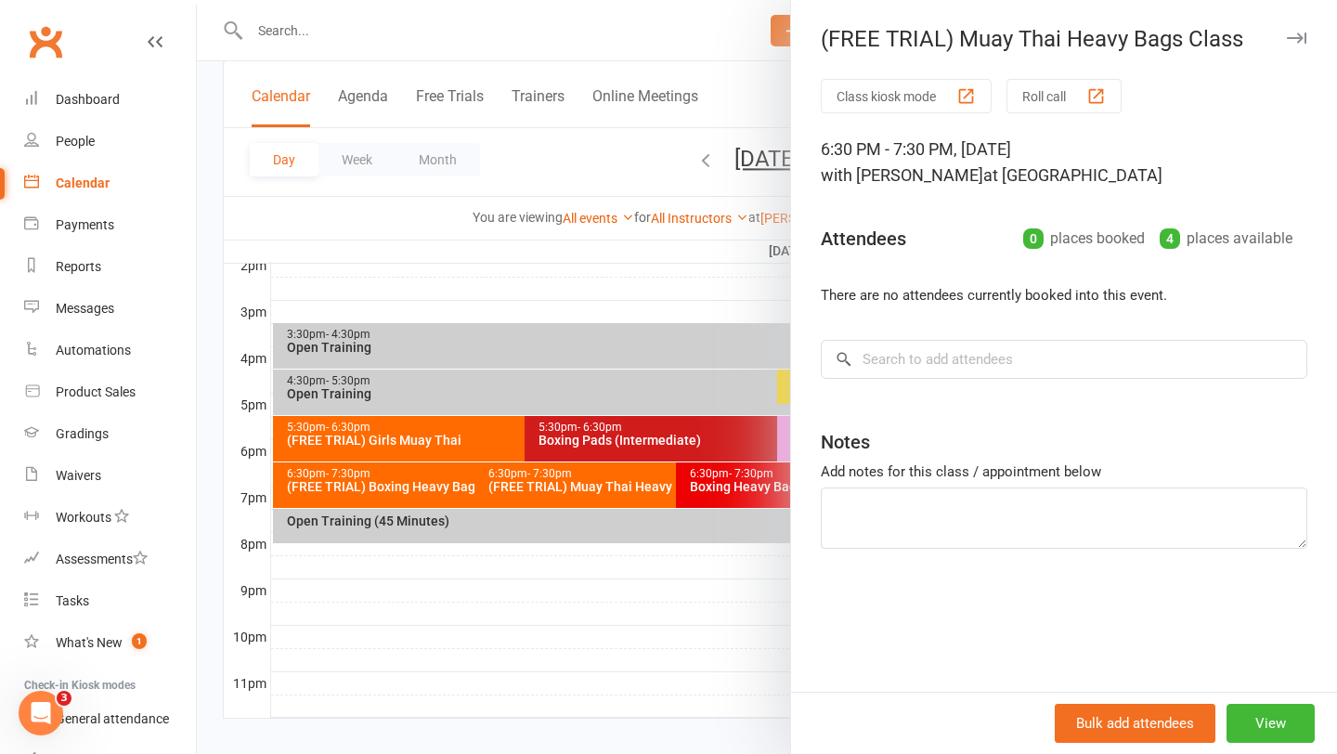
click at [414, 487] on div at bounding box center [767, 377] width 1141 height 754
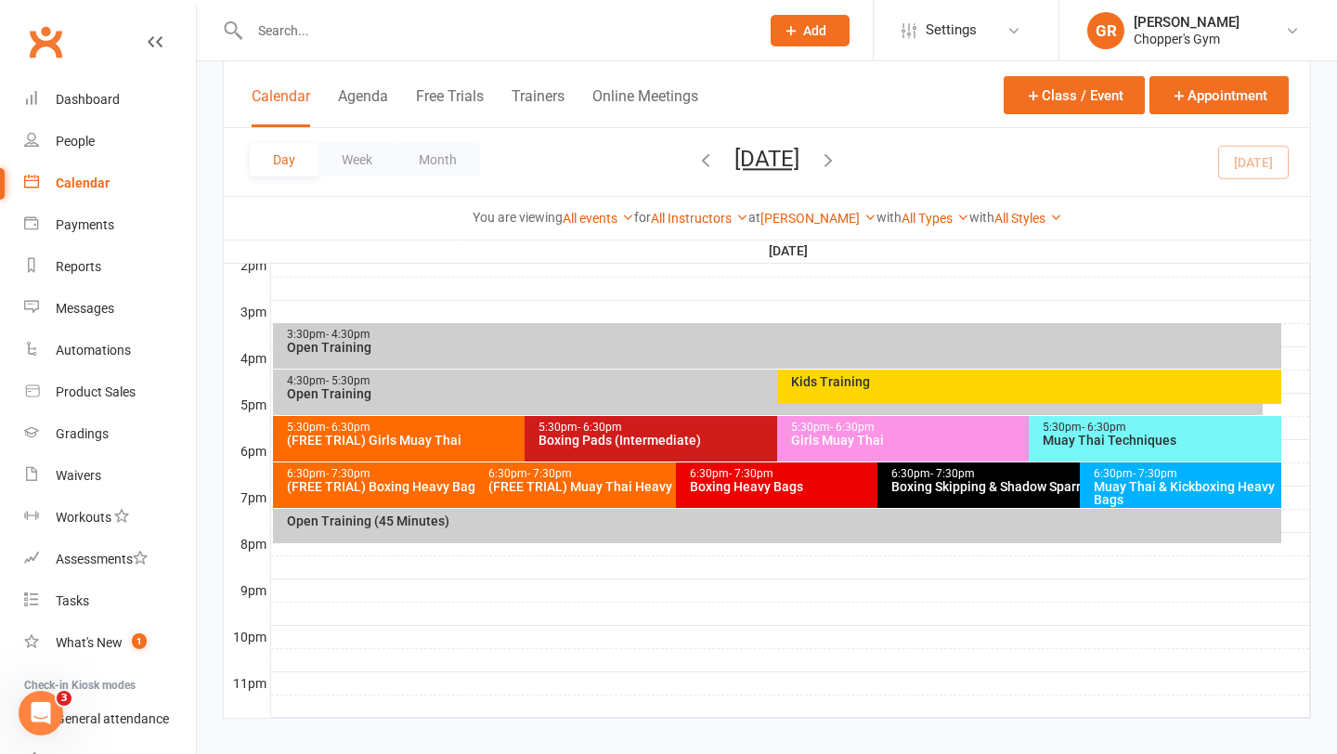
click at [414, 487] on div "(FREE TRIAL) Boxing Heavy Bags" at bounding box center [470, 486] width 369 height 13
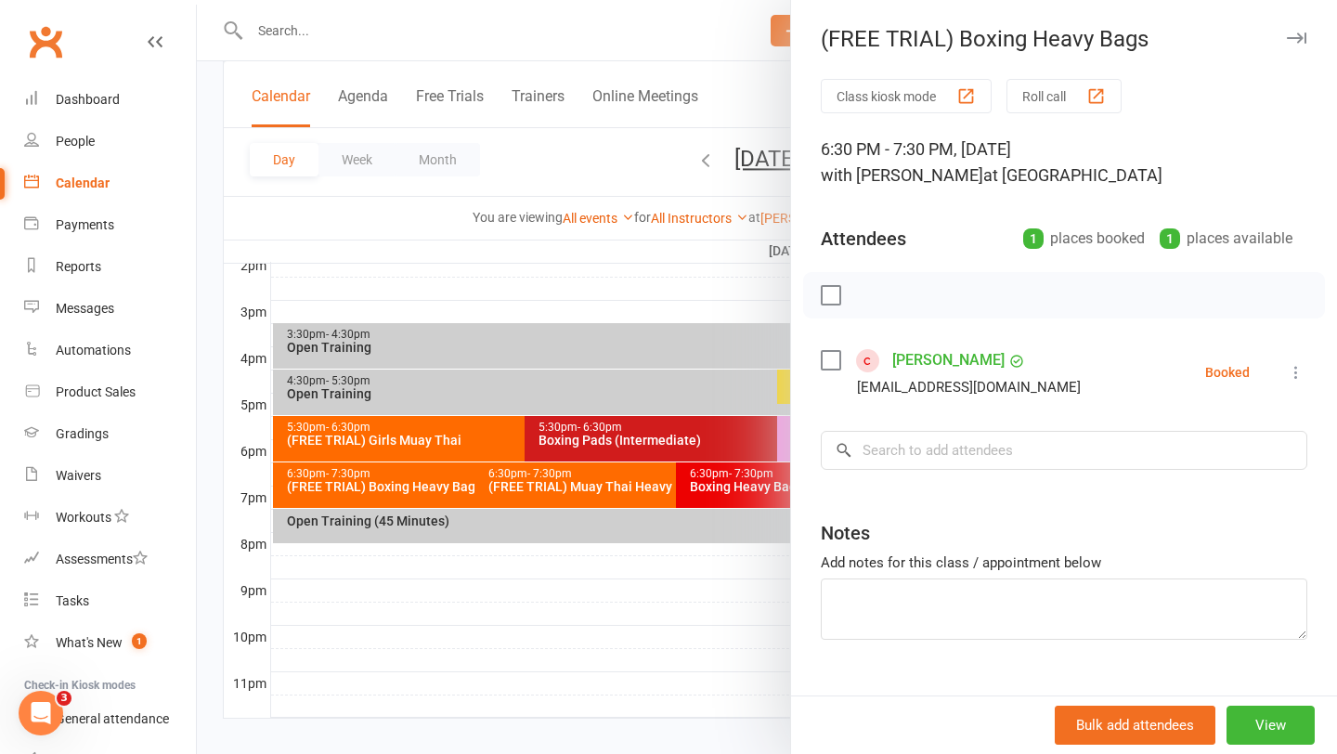
click at [460, 305] on div at bounding box center [767, 377] width 1141 height 754
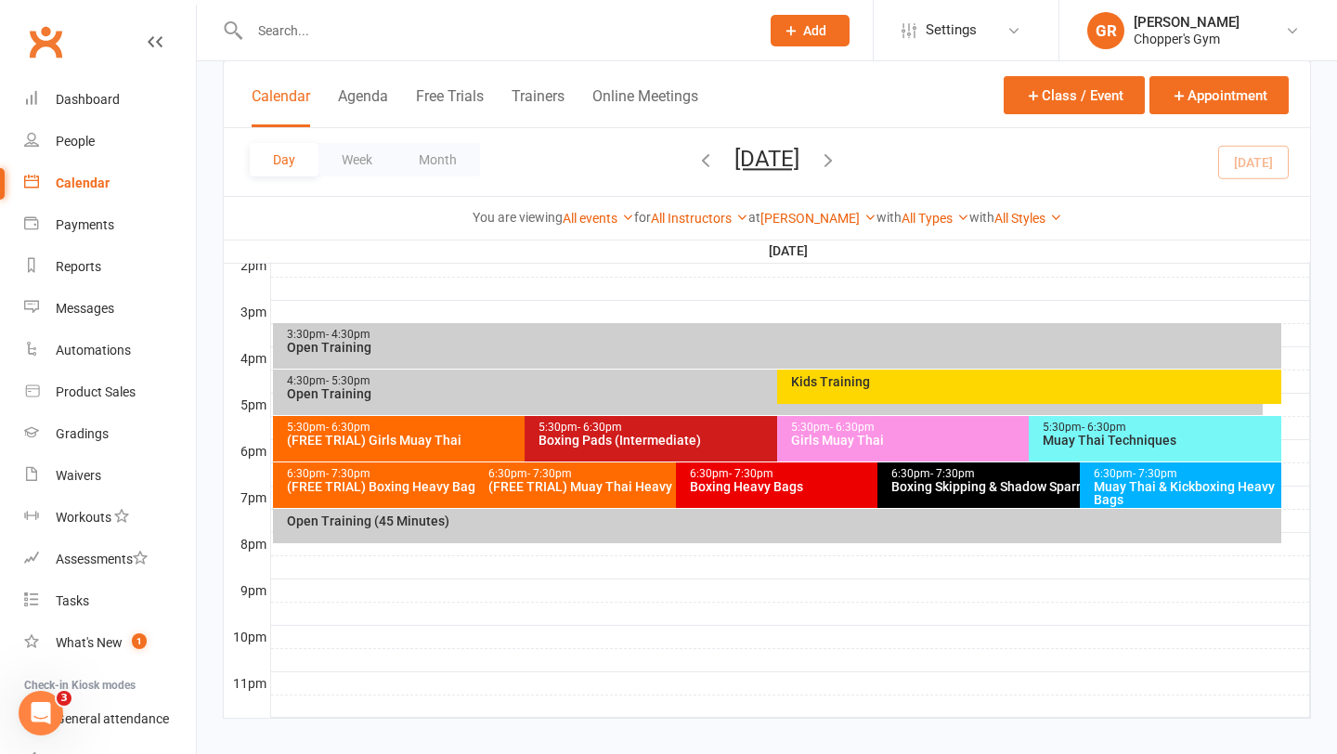
click at [362, 37] on input "text" at bounding box center [495, 31] width 502 height 26
click at [323, 32] on input "text" at bounding box center [495, 31] width 502 height 26
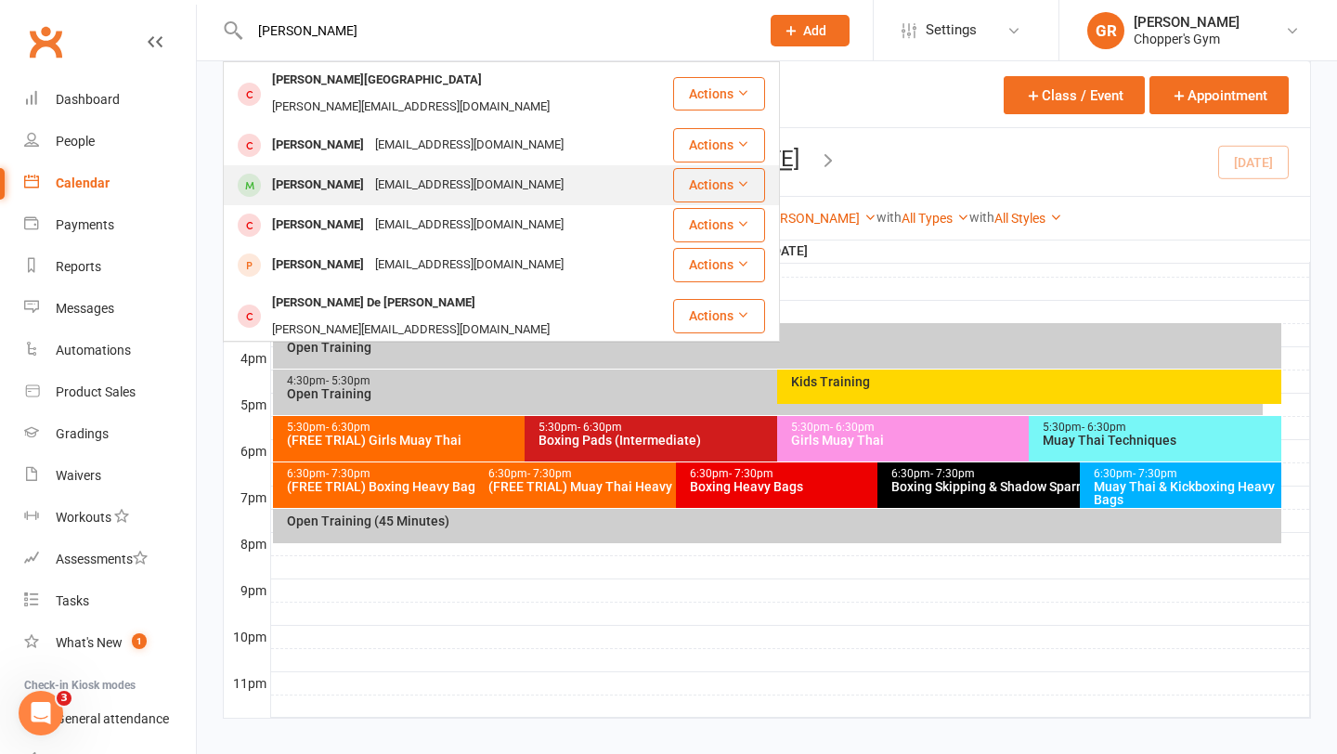
type input "monica"
click at [353, 172] on div "[PERSON_NAME]" at bounding box center [318, 185] width 103 height 27
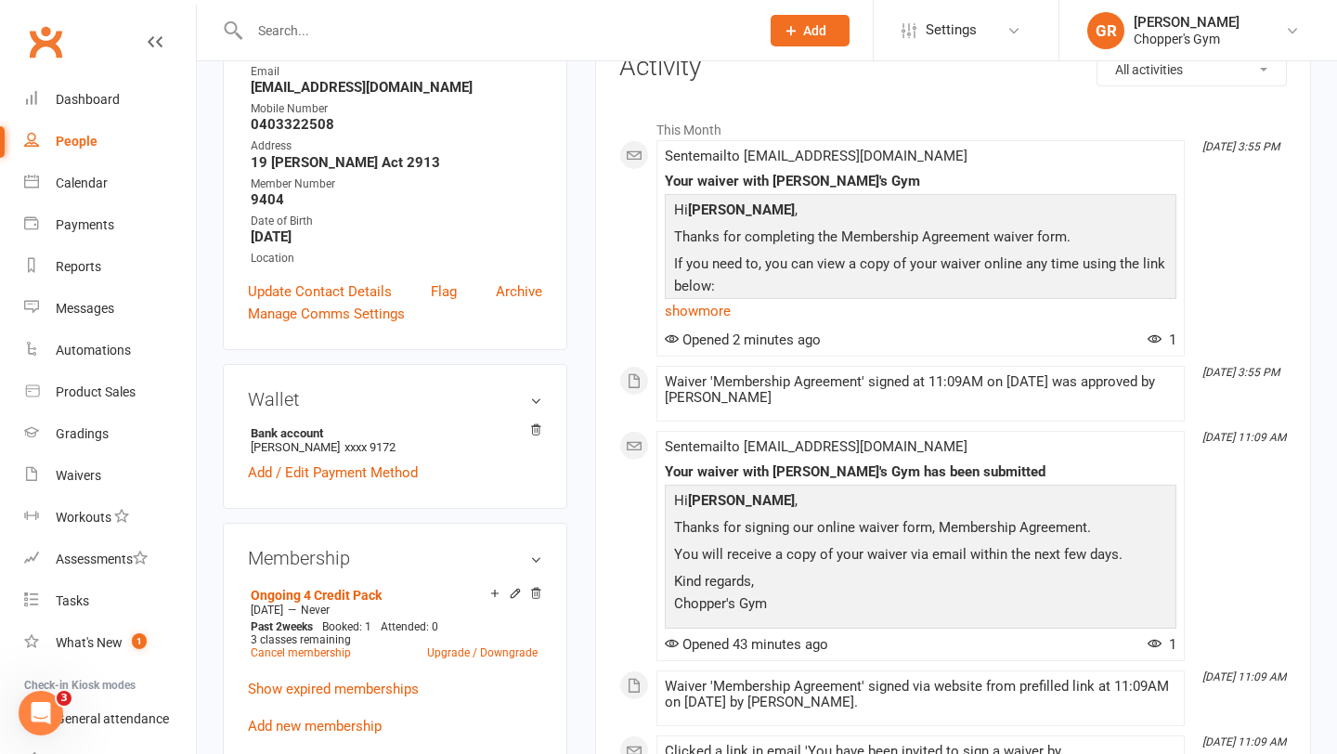
scroll to position [288, 0]
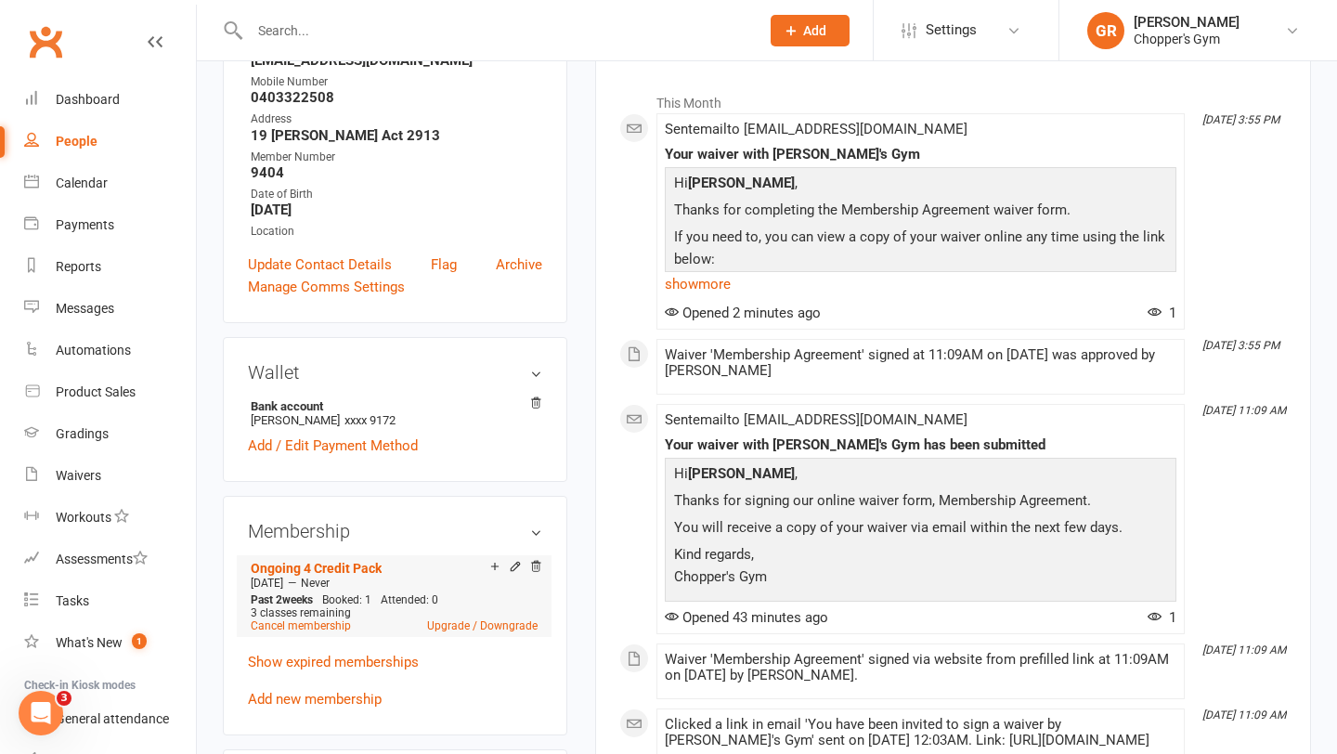
click at [512, 563] on icon at bounding box center [515, 566] width 13 height 13
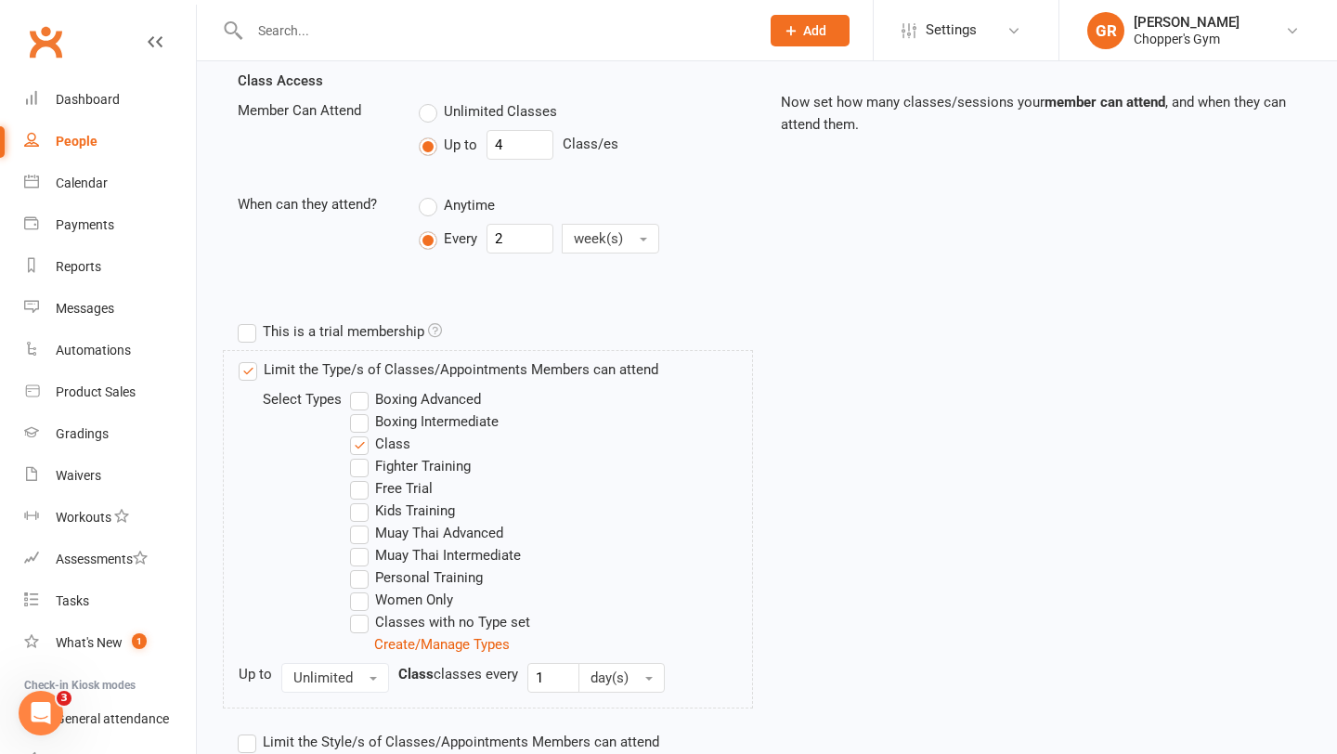
scroll to position [456, 0]
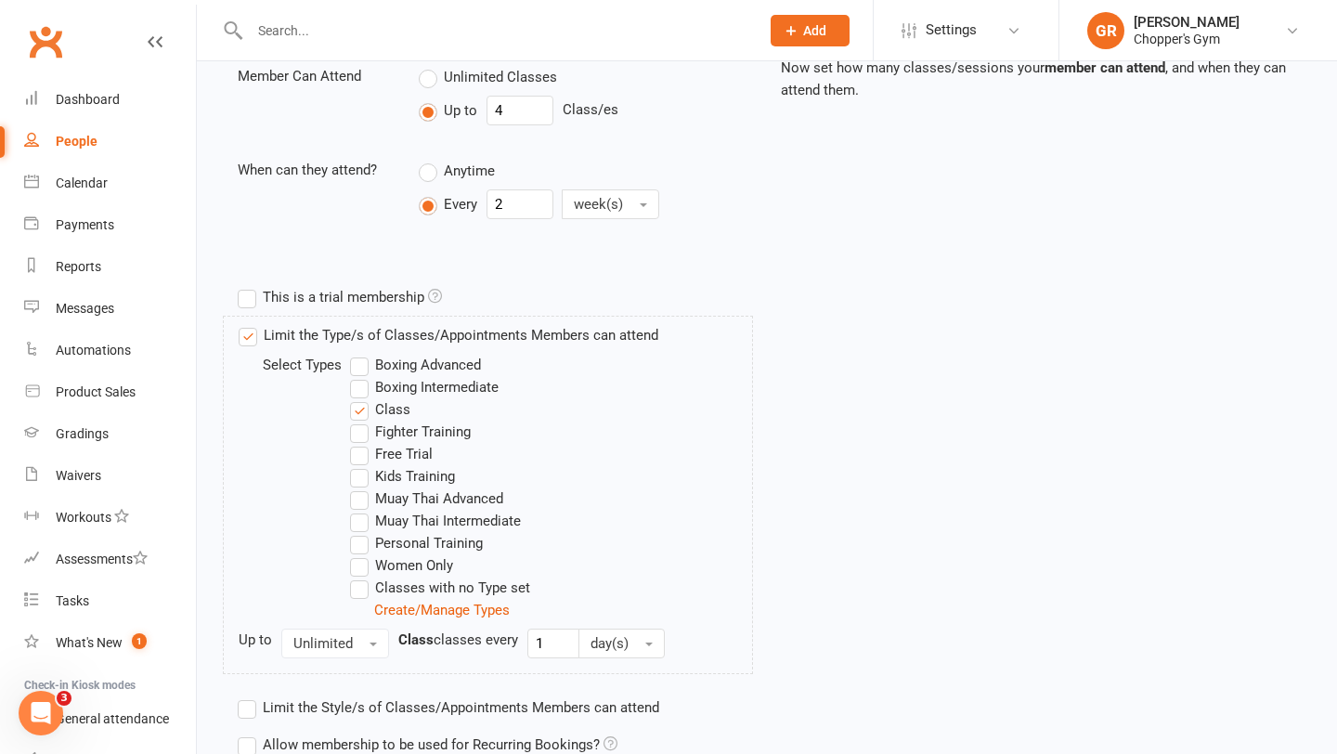
click at [359, 371] on label "Boxing Advanced" at bounding box center [415, 365] width 131 height 22
click at [359, 354] on input "Boxing Advanced" at bounding box center [356, 354] width 12 height 0
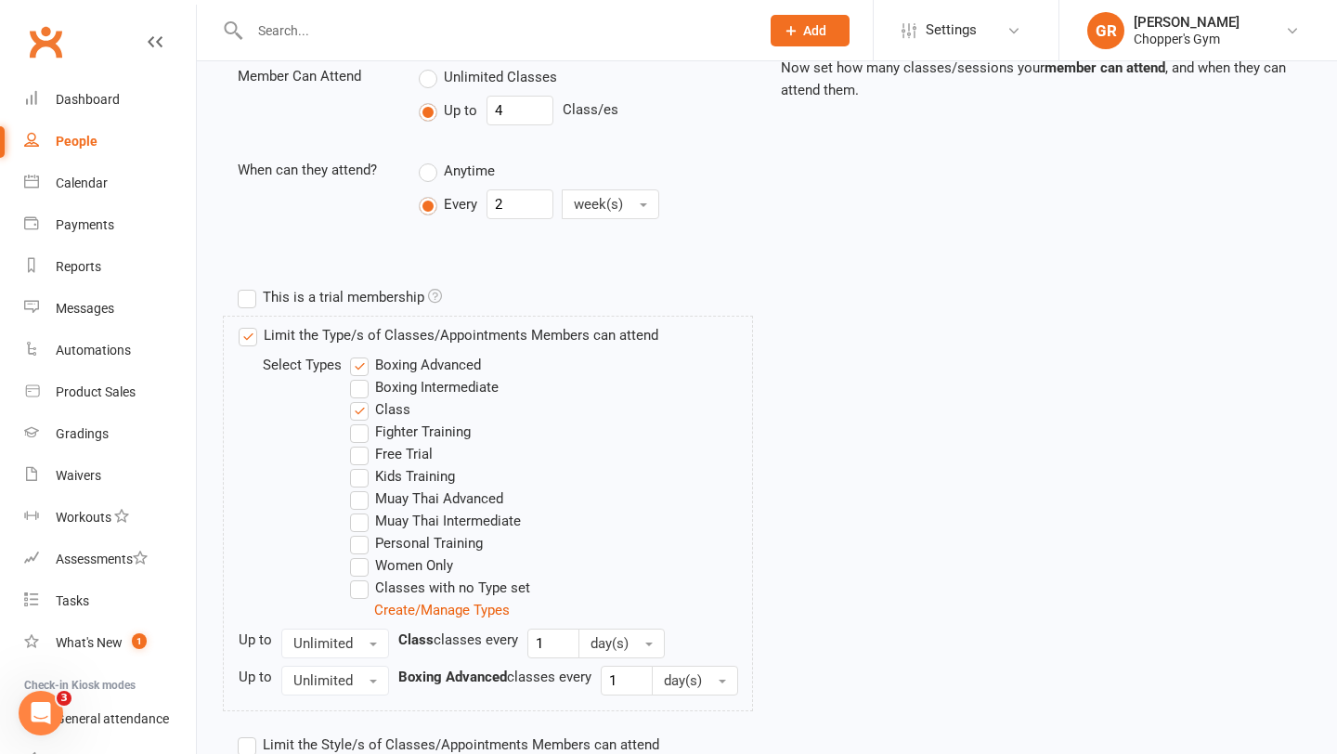
click at [359, 382] on label "Boxing Intermediate" at bounding box center [424, 387] width 149 height 22
click at [359, 376] on input "Boxing Intermediate" at bounding box center [356, 376] width 12 height 0
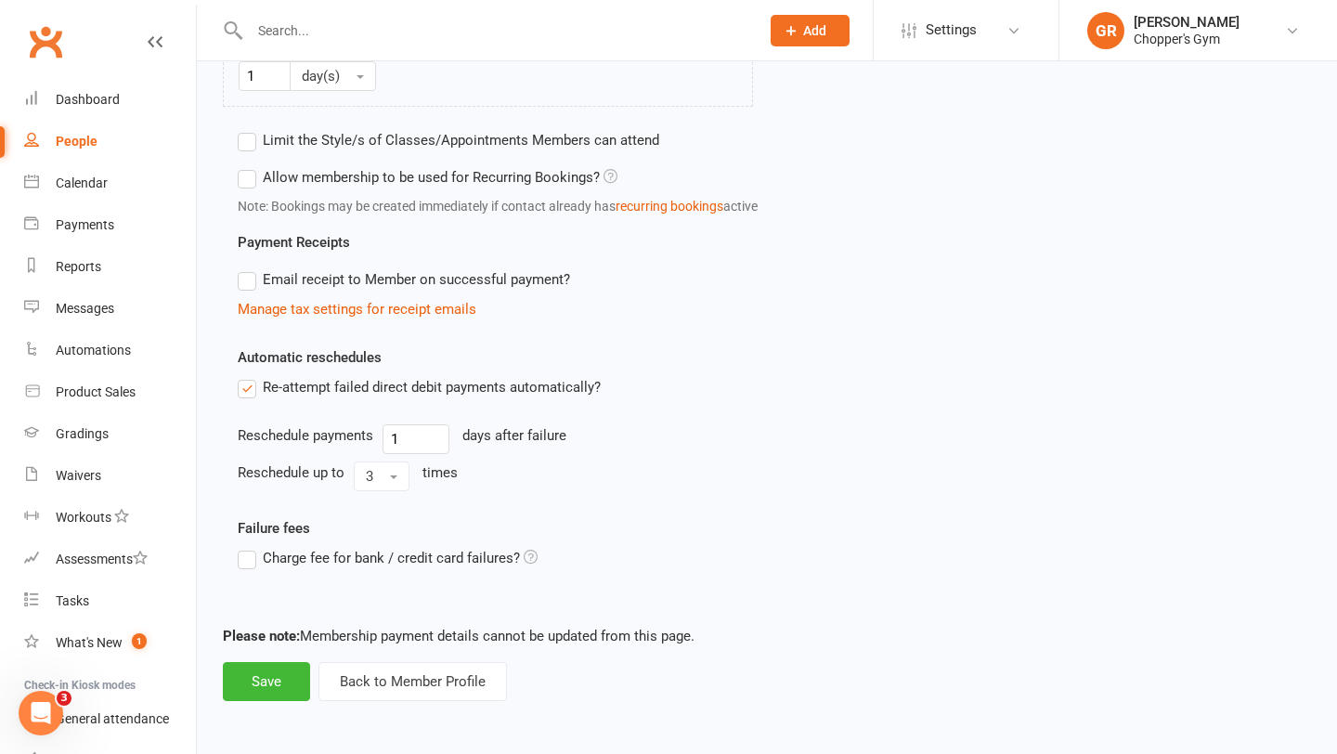
scroll to position [1128, 0]
click at [241, 676] on button "Save" at bounding box center [266, 681] width 87 height 39
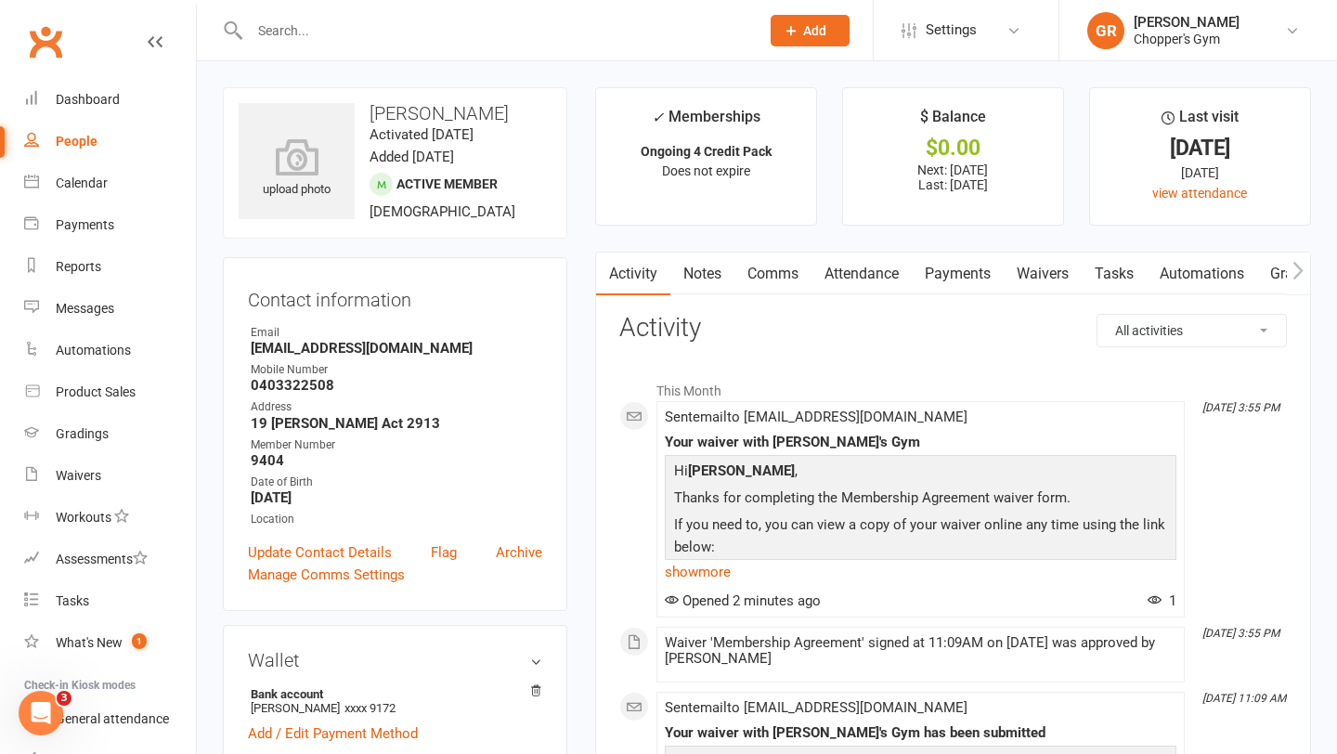
click at [932, 267] on link "Payments" at bounding box center [958, 274] width 92 height 43
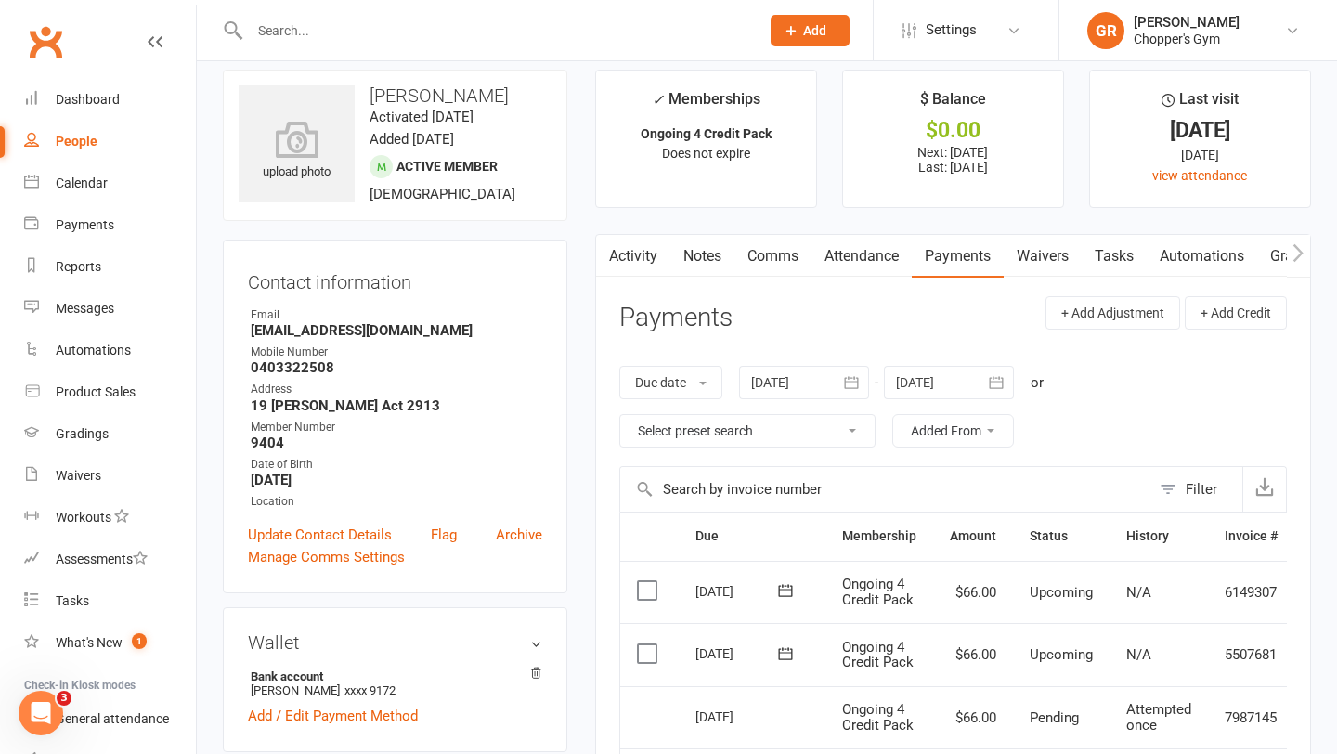
scroll to position [12, 0]
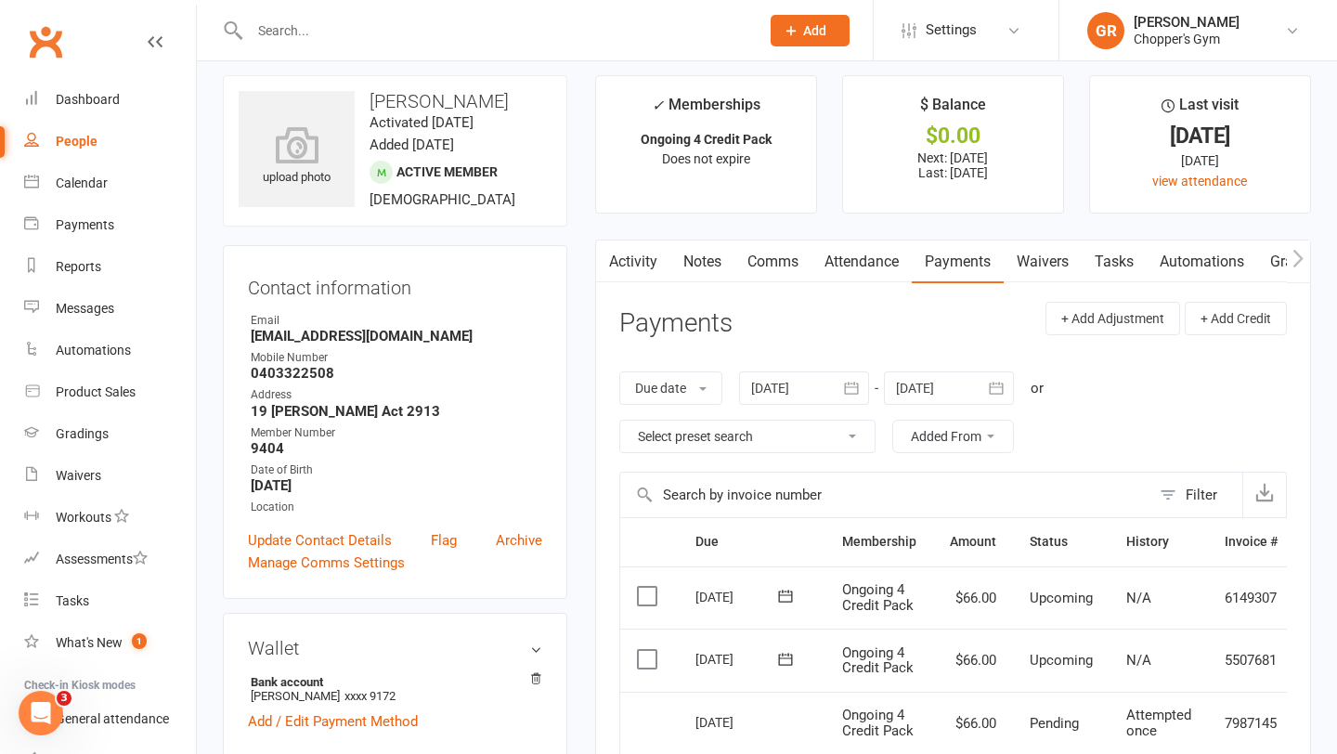
click at [698, 263] on link "Notes" at bounding box center [703, 262] width 64 height 43
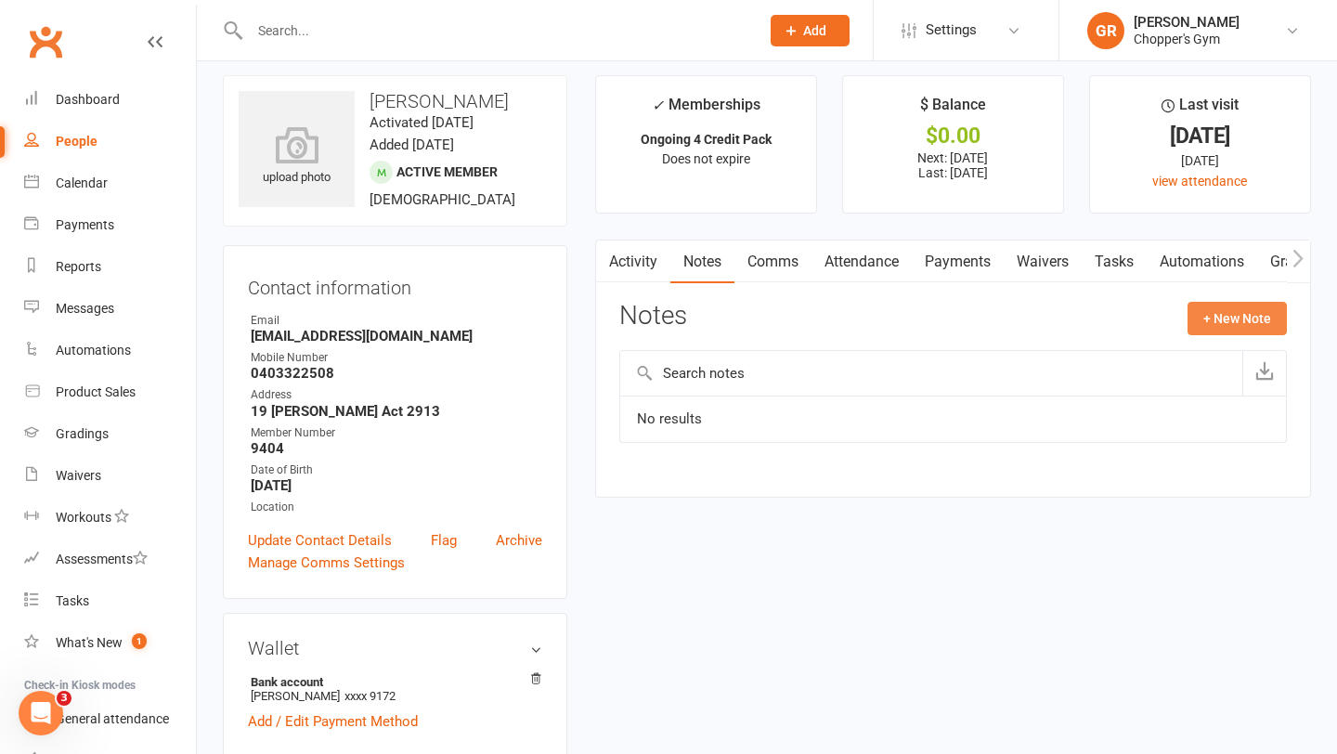
click at [1225, 325] on button "+ New Note" at bounding box center [1237, 318] width 99 height 33
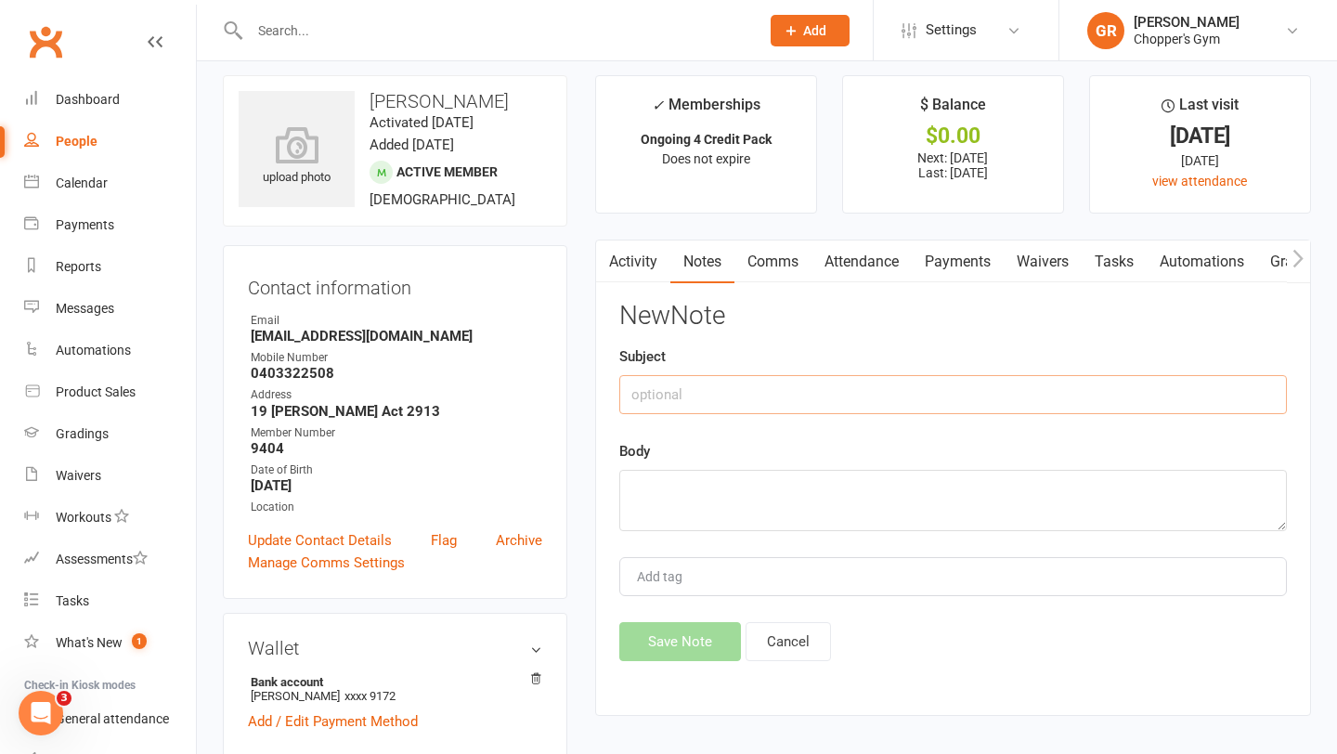
click at [718, 413] on input "text" at bounding box center [953, 394] width 668 height 39
type input "grading"
click at [715, 484] on textarea at bounding box center [953, 500] width 668 height 61
type textarea "boxing adv"
click at [688, 637] on button "Save Note" at bounding box center [680, 641] width 122 height 39
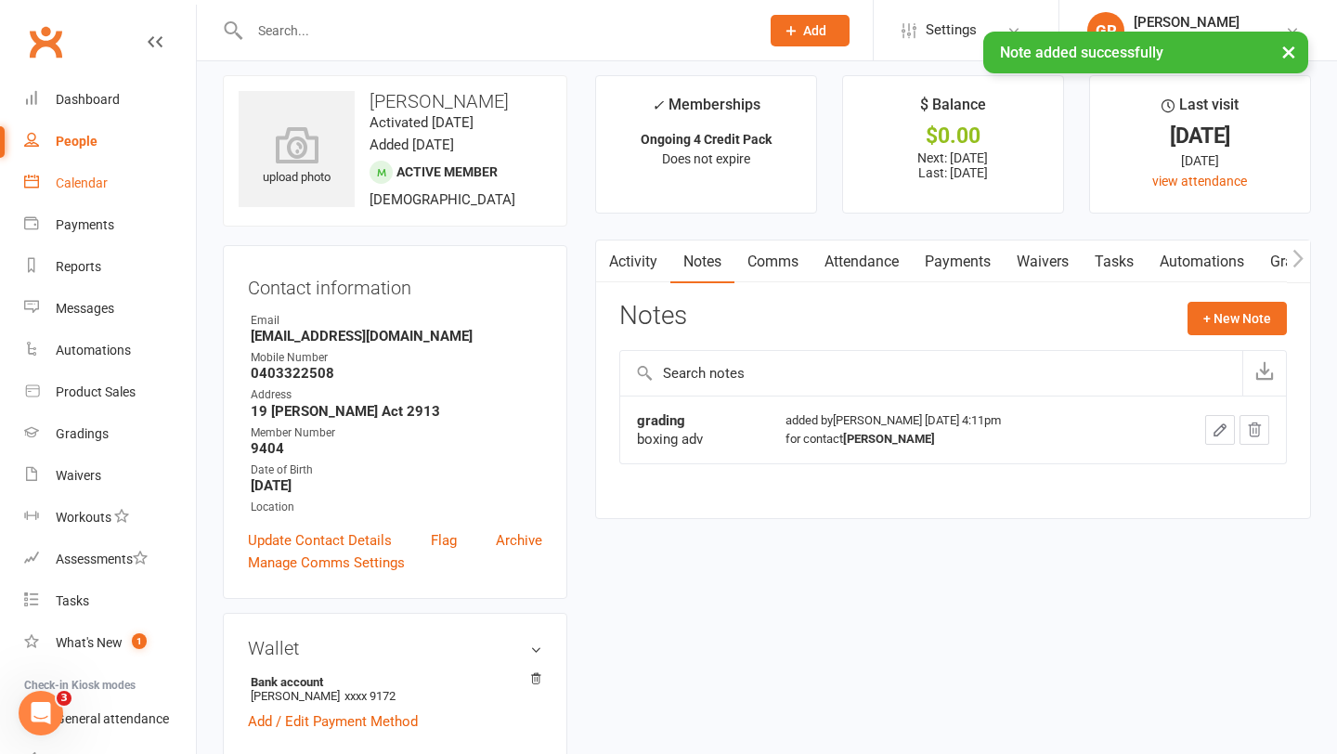
click at [83, 189] on div "Calendar" at bounding box center [82, 183] width 52 height 15
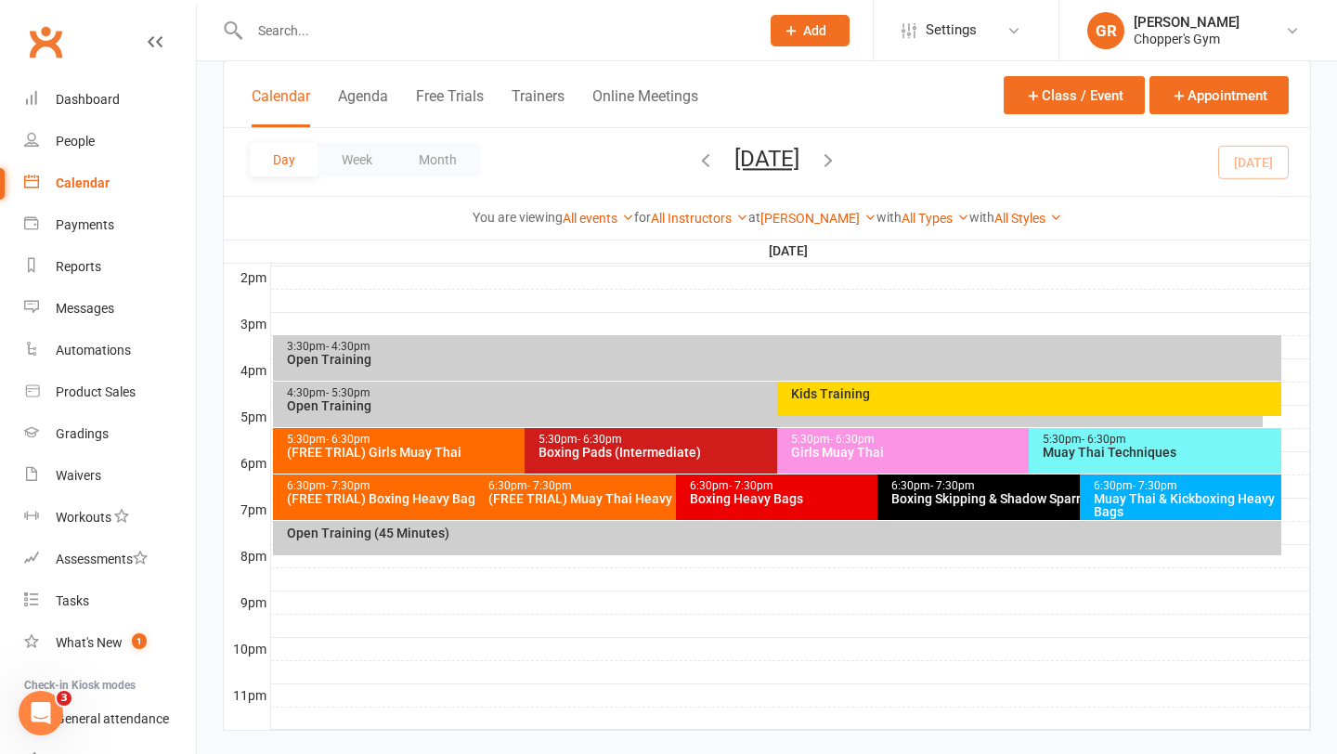
scroll to position [774, 0]
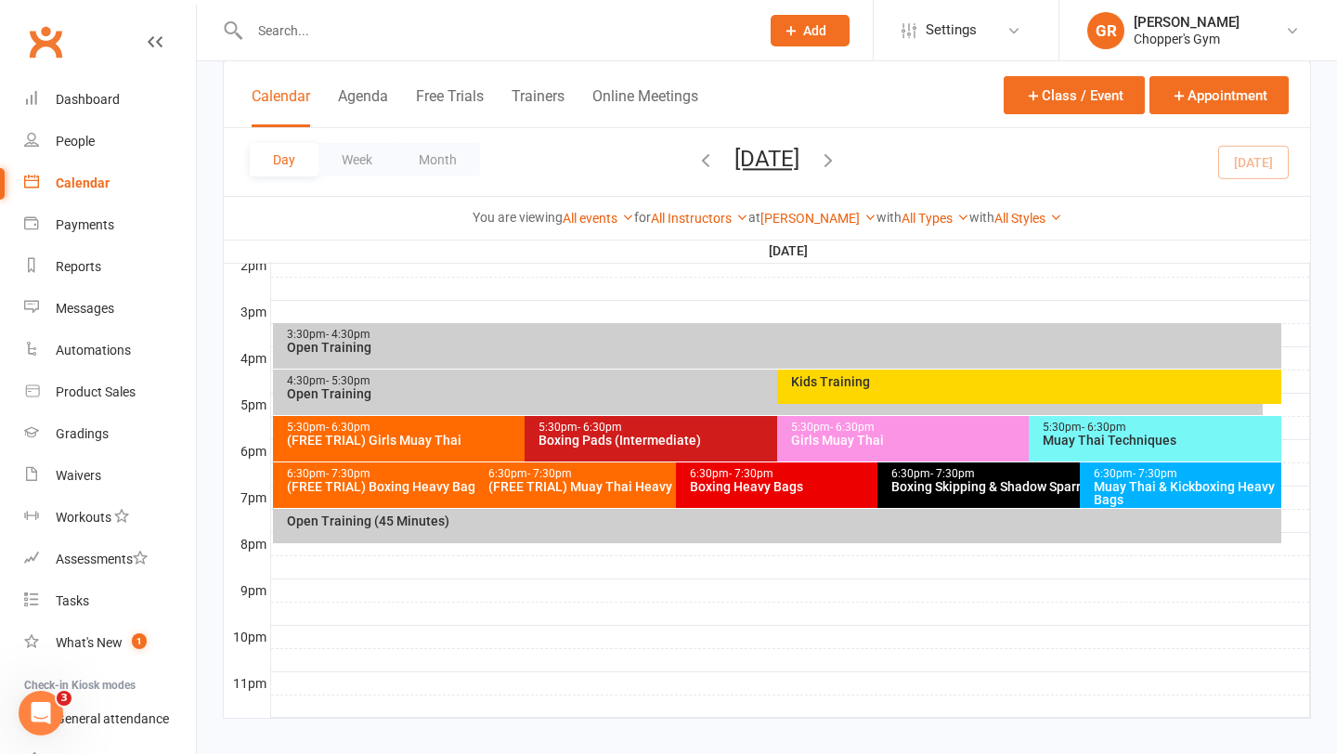
click at [603, 437] on div "Boxing Pads (Intermediate)" at bounding box center [772, 440] width 469 height 13
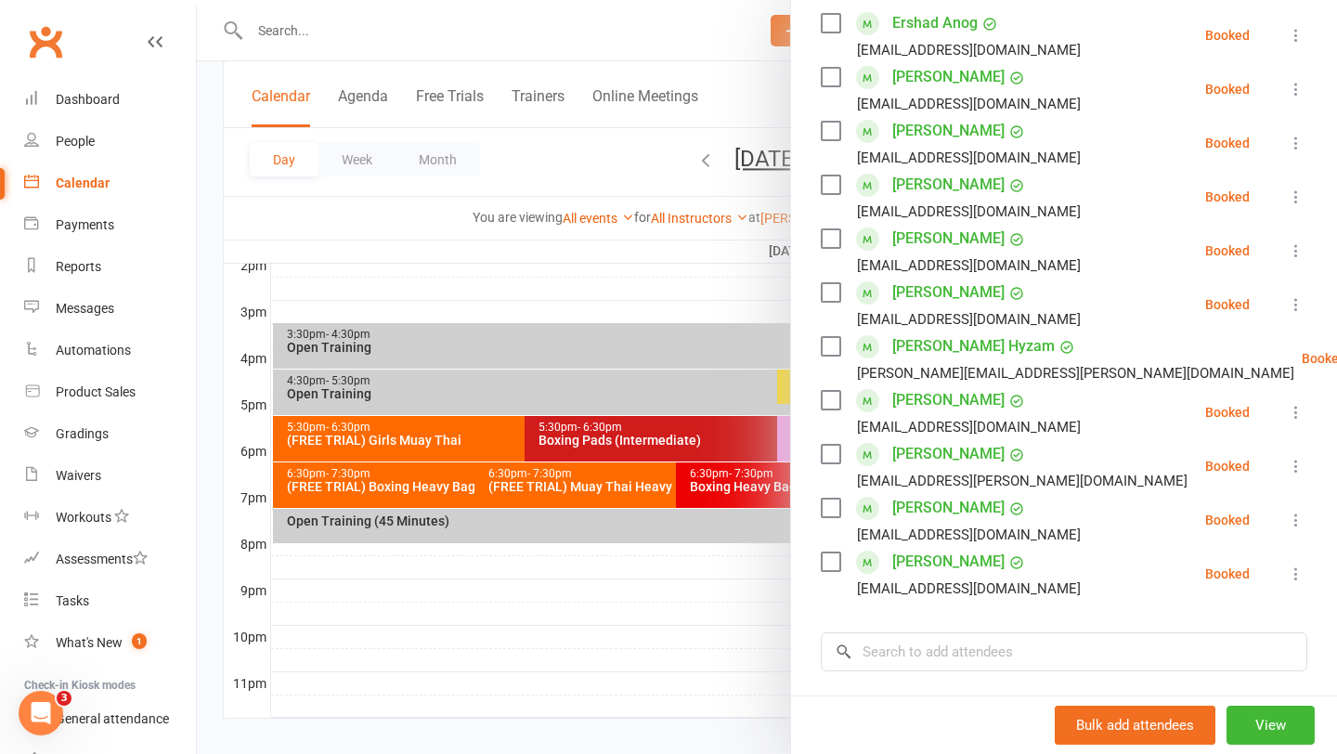
scroll to position [359, 0]
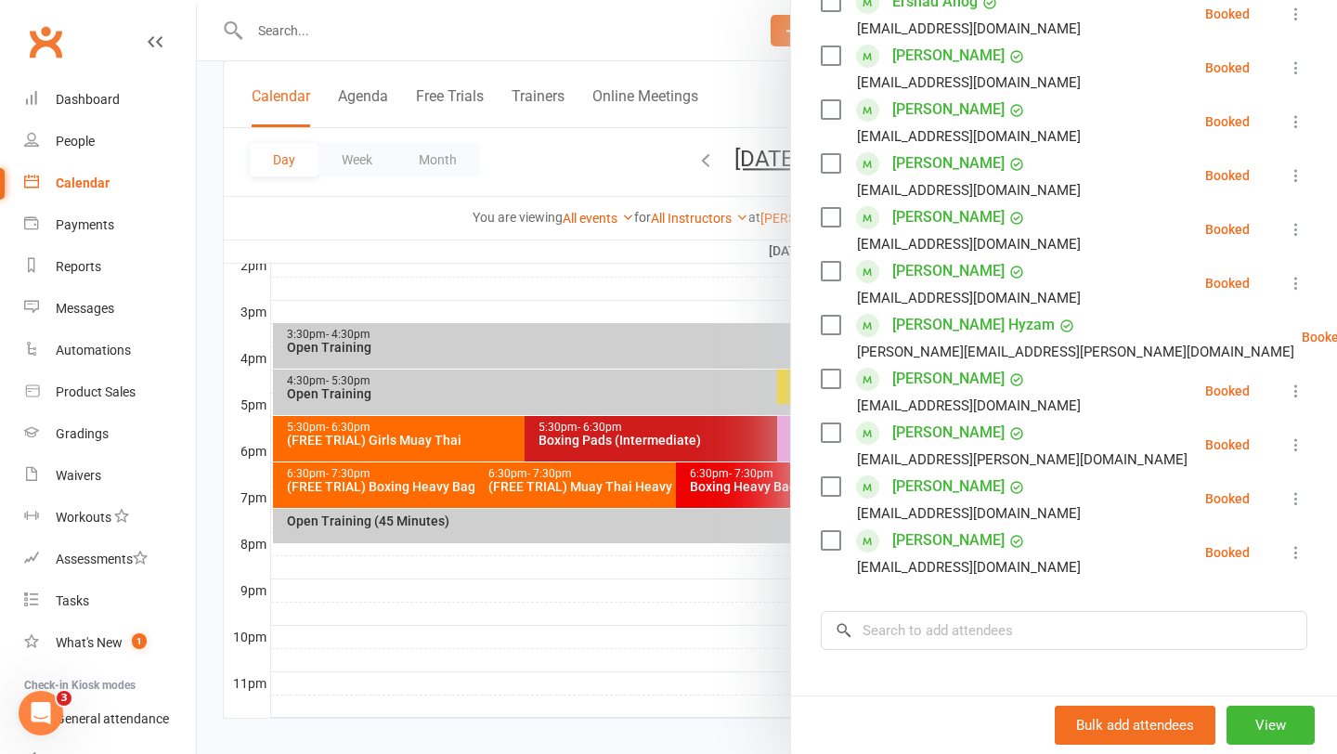
click at [949, 379] on link "Monica Pheng" at bounding box center [949, 379] width 112 height 30
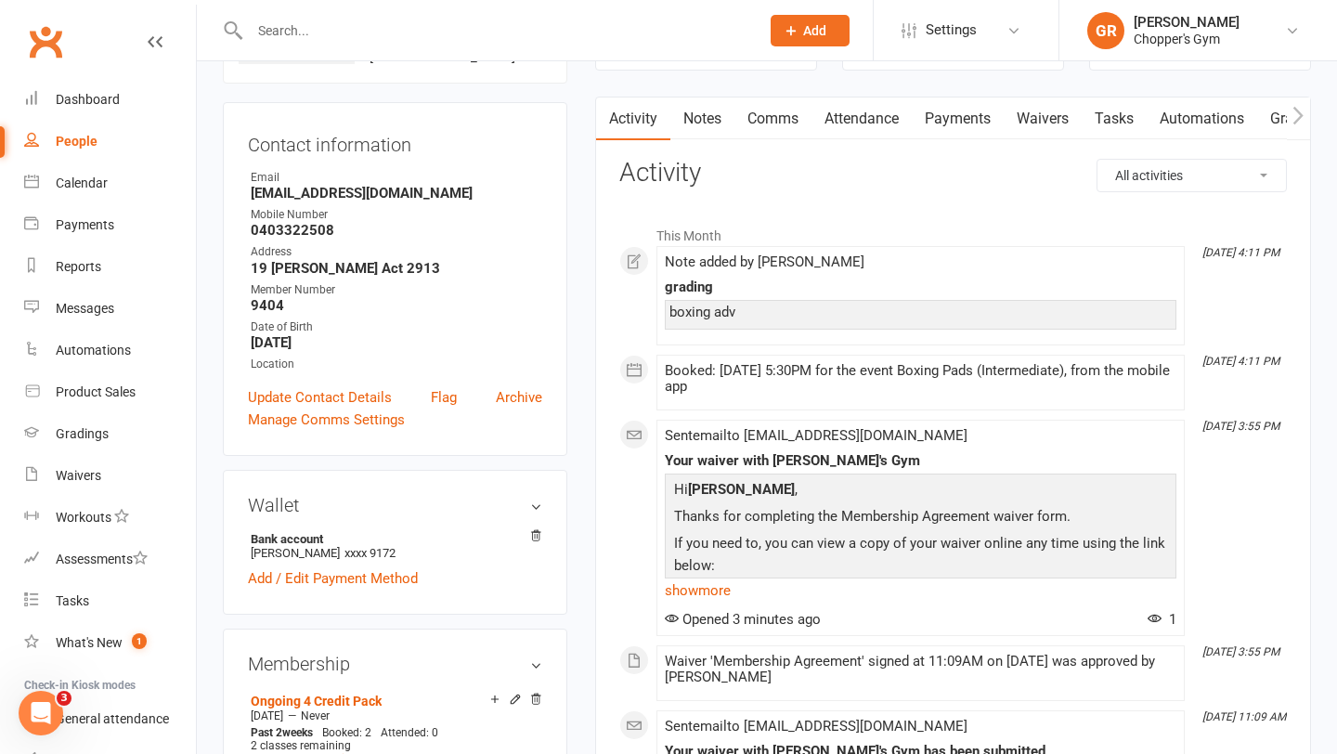
scroll to position [470, 0]
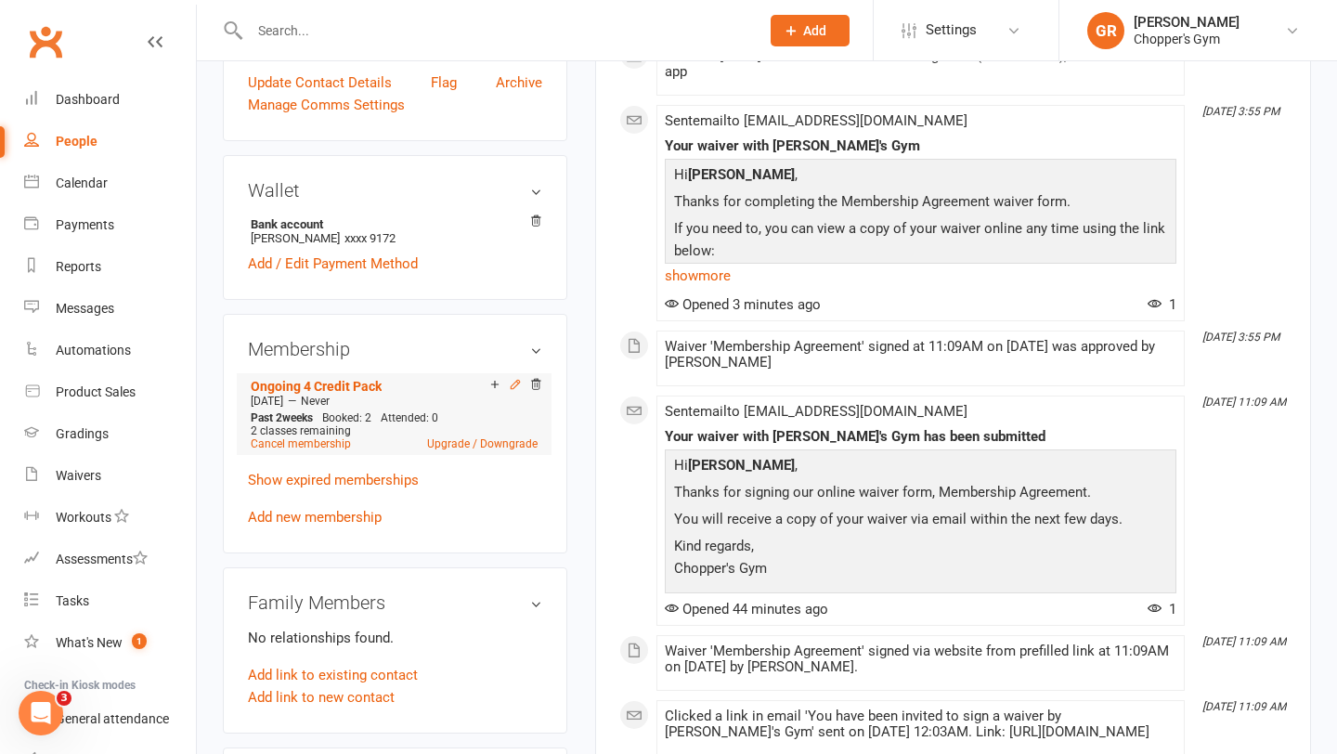
click at [515, 384] on icon at bounding box center [515, 384] width 8 height 8
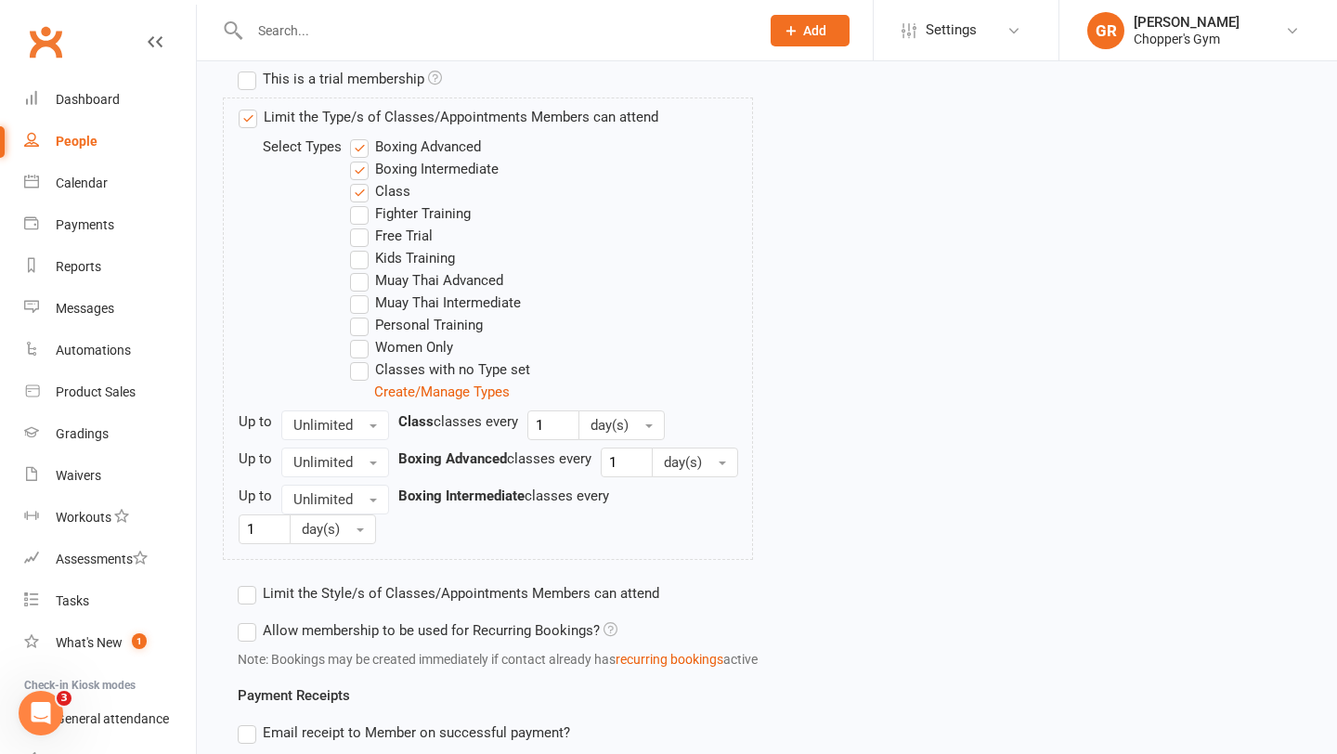
scroll to position [672, 0]
click at [76, 177] on div "Calendar" at bounding box center [82, 183] width 52 height 15
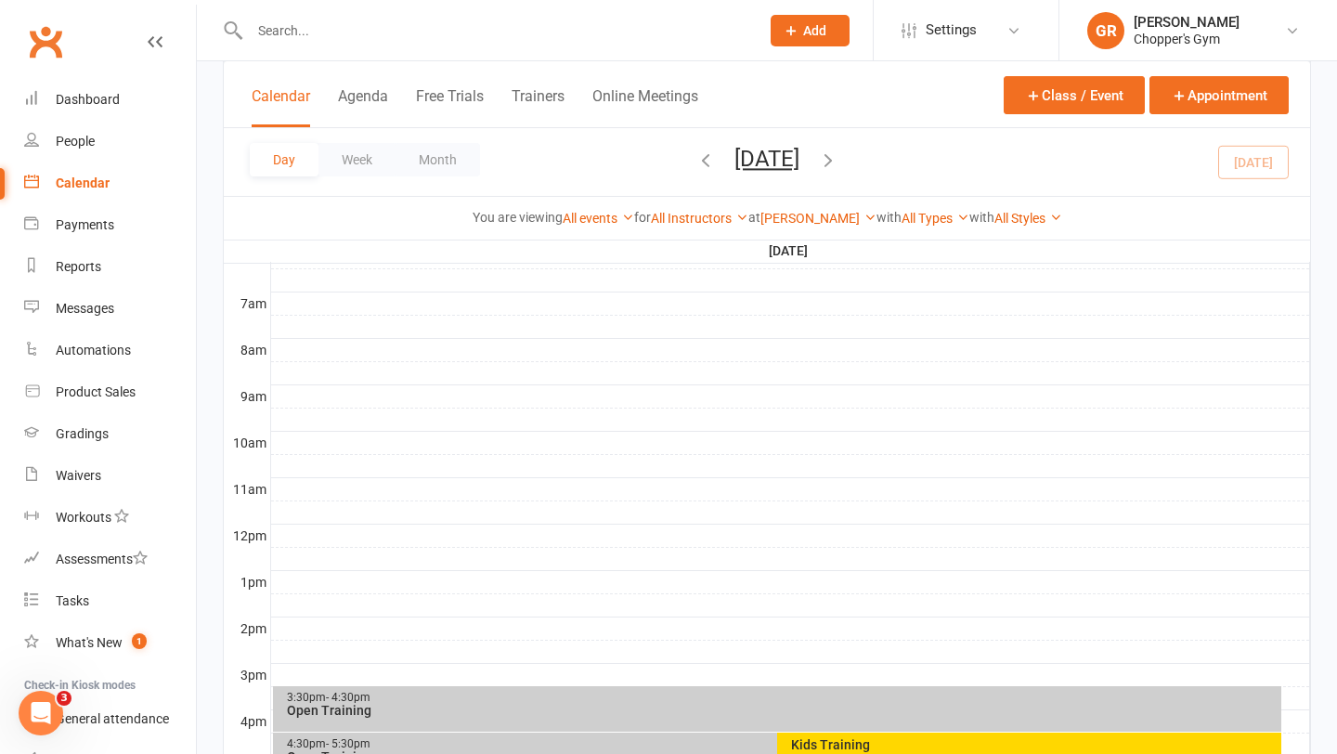
scroll to position [791, 0]
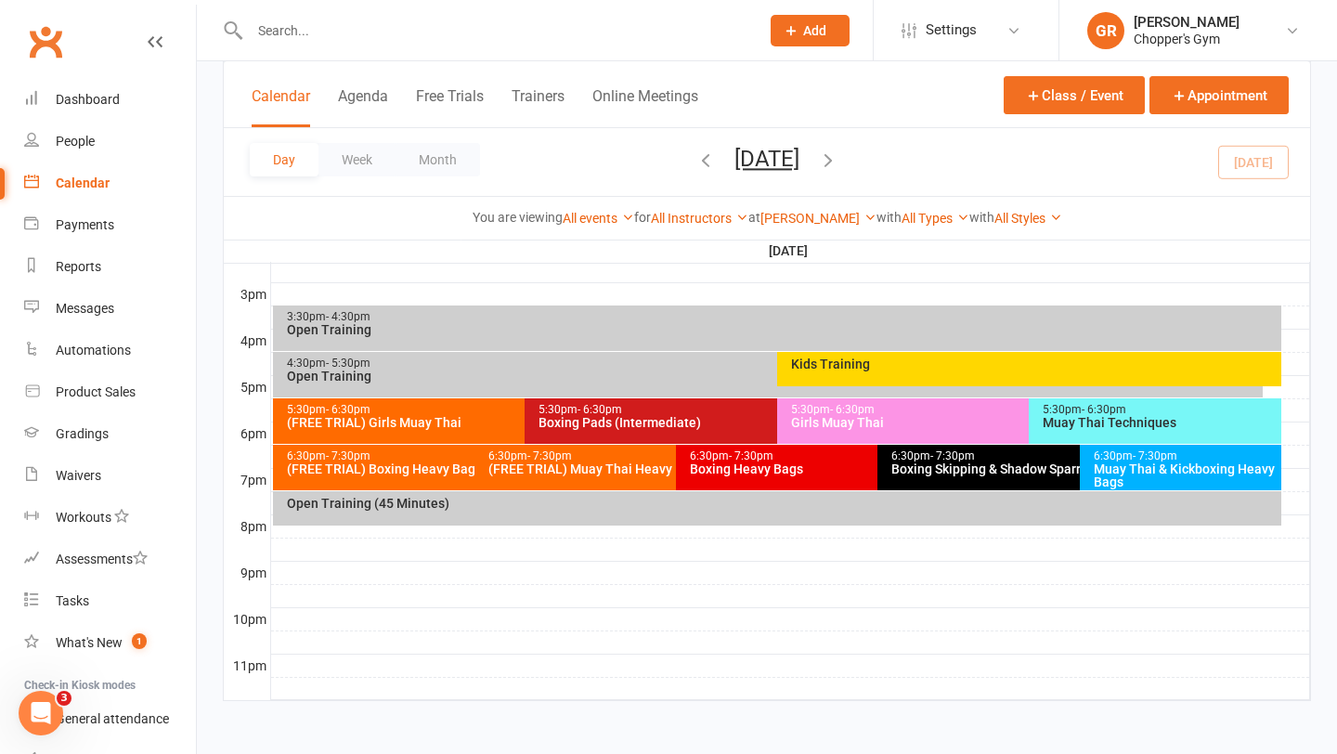
click at [593, 430] on div "5:30pm - 6:30pm Boxing Pads (Intermediate)" at bounding box center [768, 421] width 486 height 46
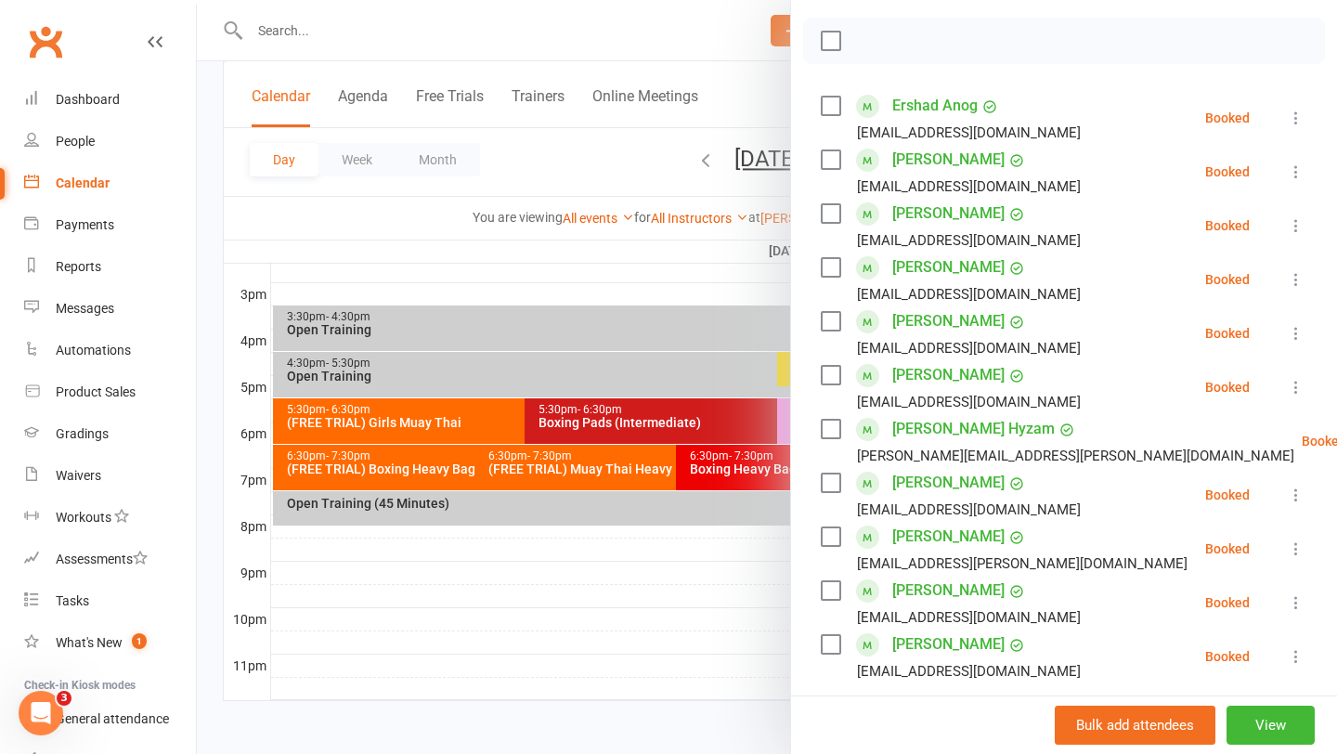
scroll to position [218, 0]
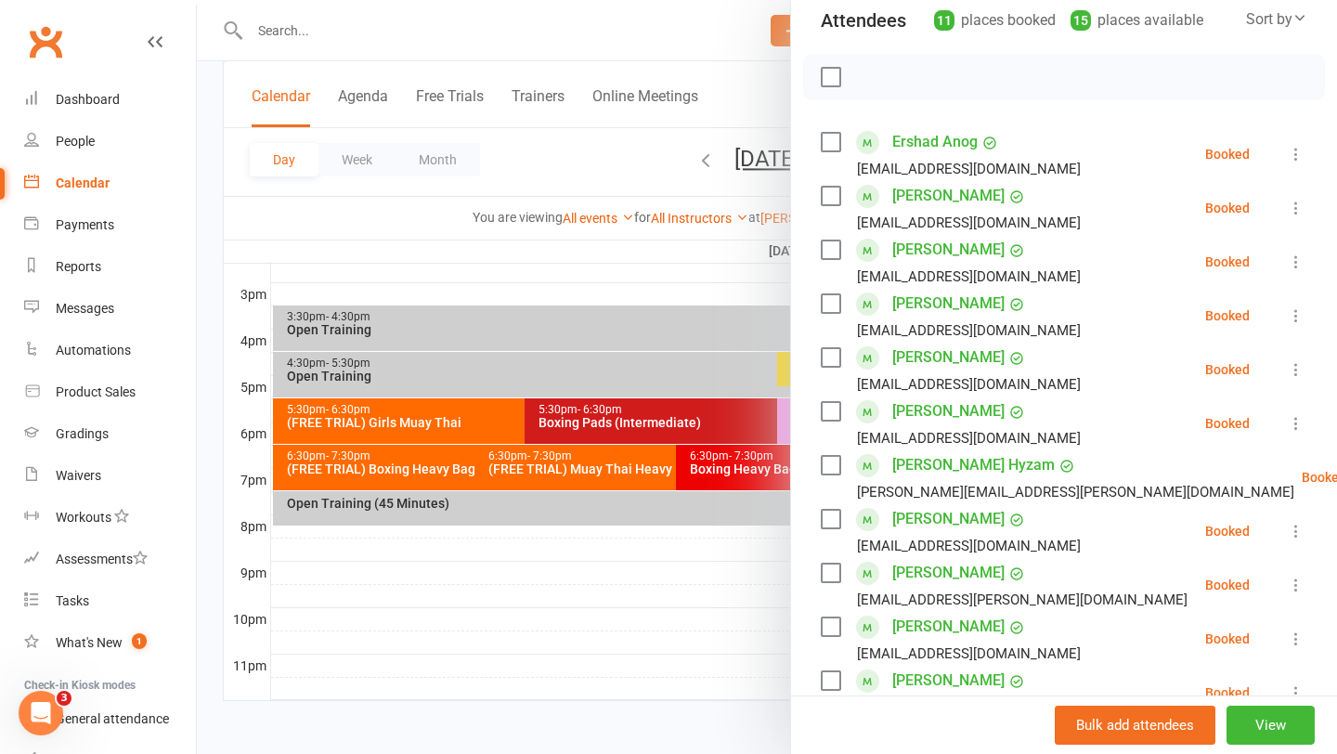
click at [410, 601] on div at bounding box center [767, 377] width 1141 height 754
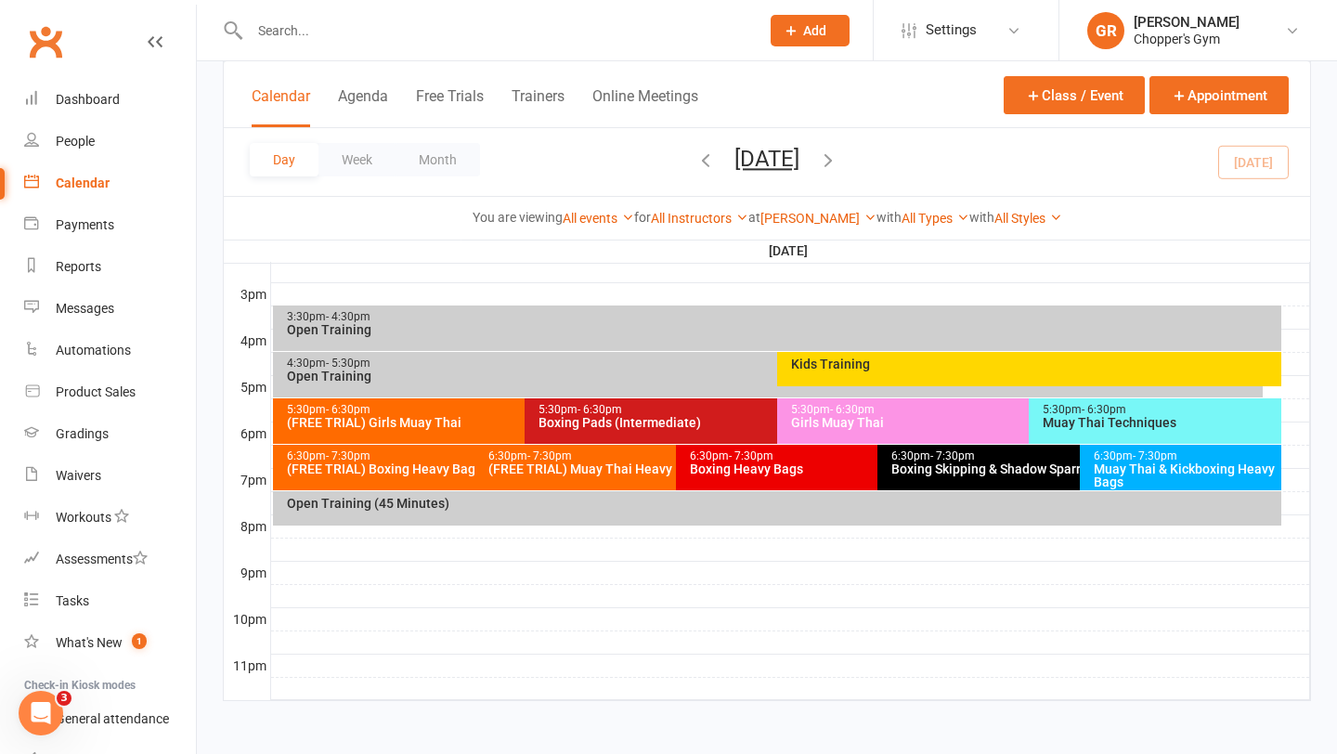
click at [860, 423] on div "Girls Muay Thai" at bounding box center [1024, 422] width 469 height 13
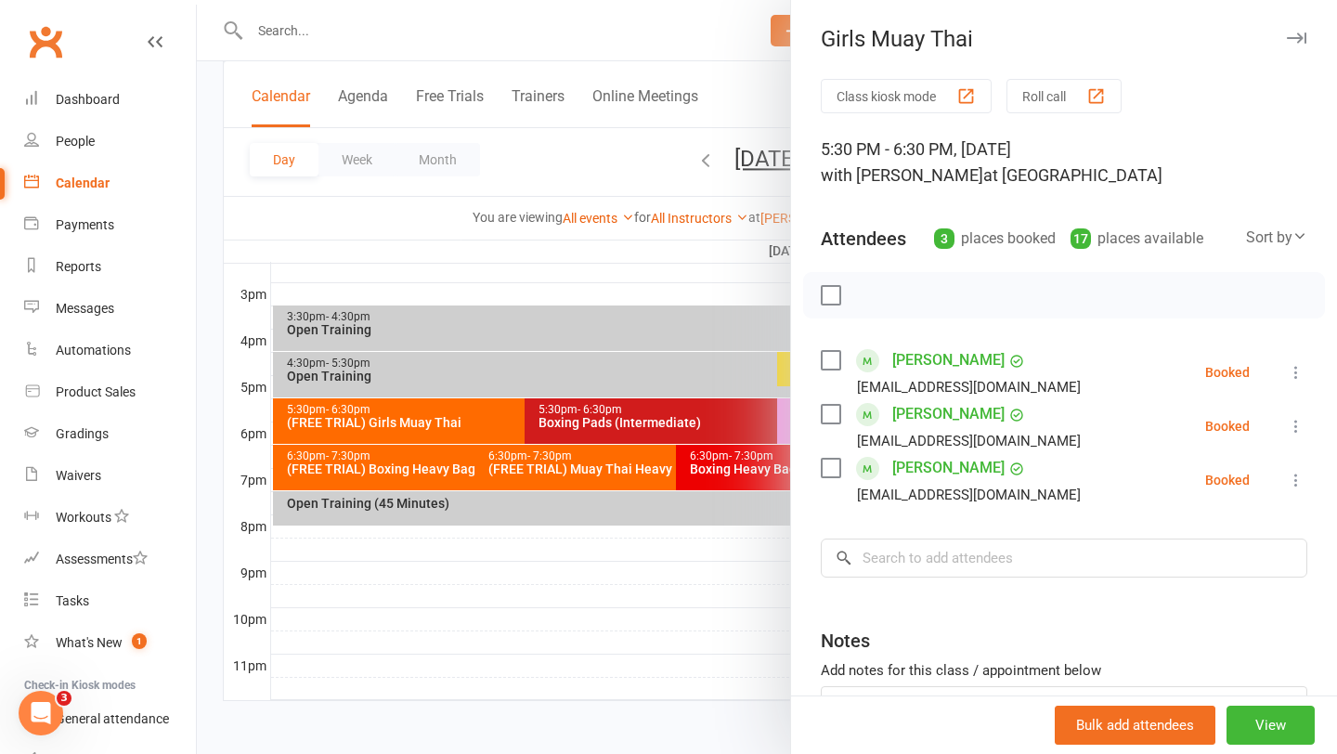
click at [723, 582] on div at bounding box center [767, 377] width 1141 height 754
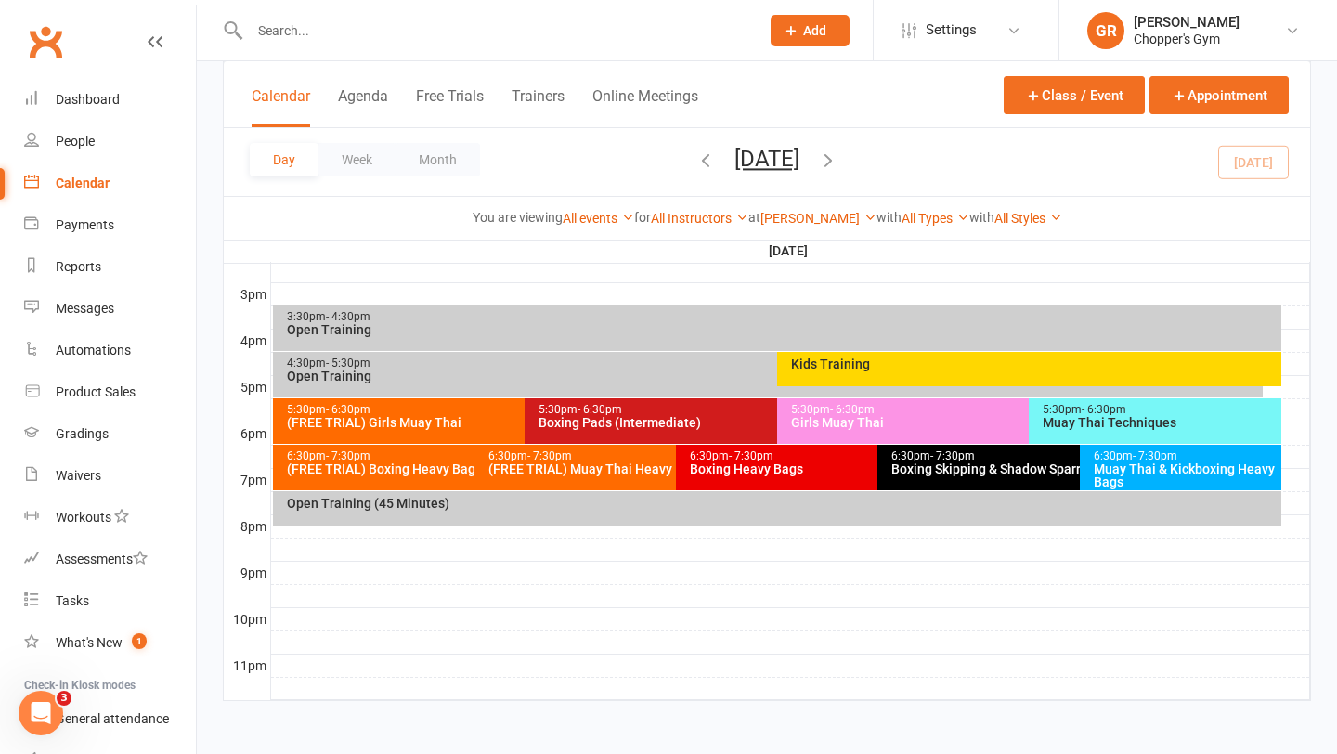
click at [477, 374] on div "Open Training" at bounding box center [773, 376] width 974 height 13
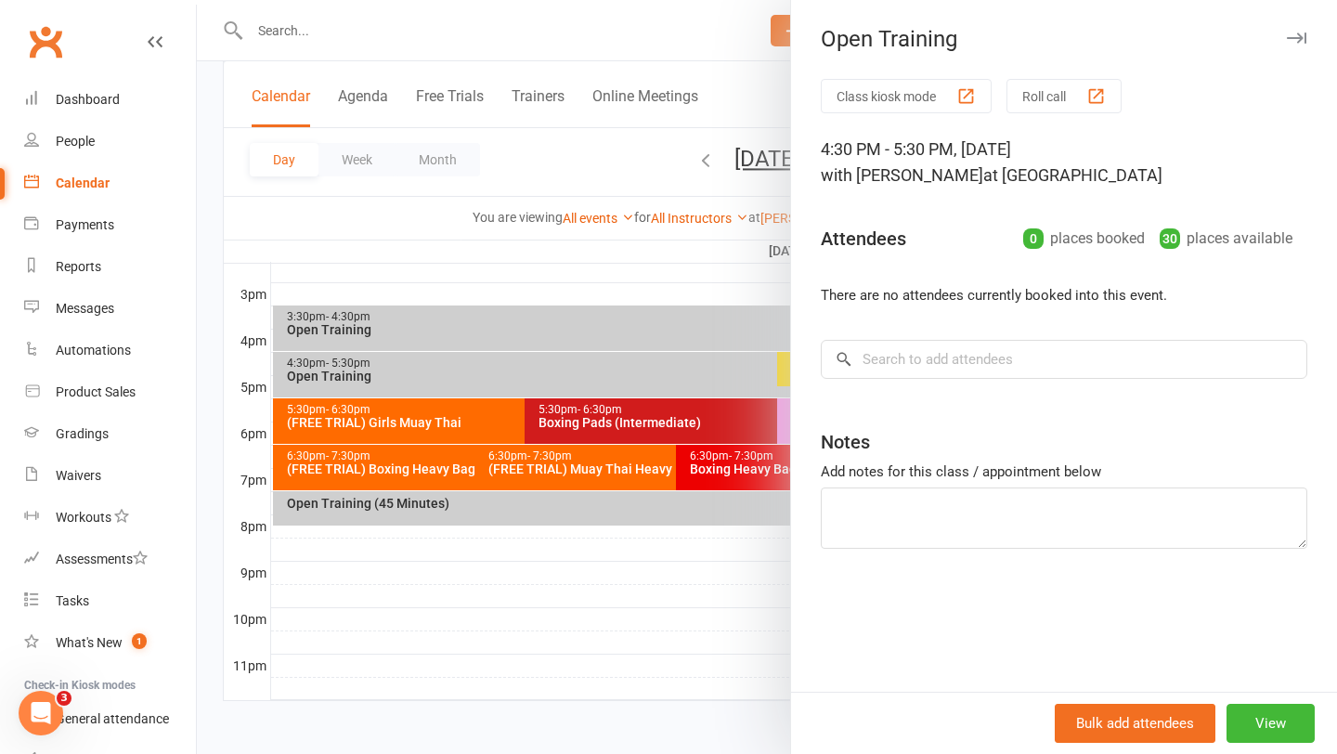
click at [549, 345] on div at bounding box center [767, 377] width 1141 height 754
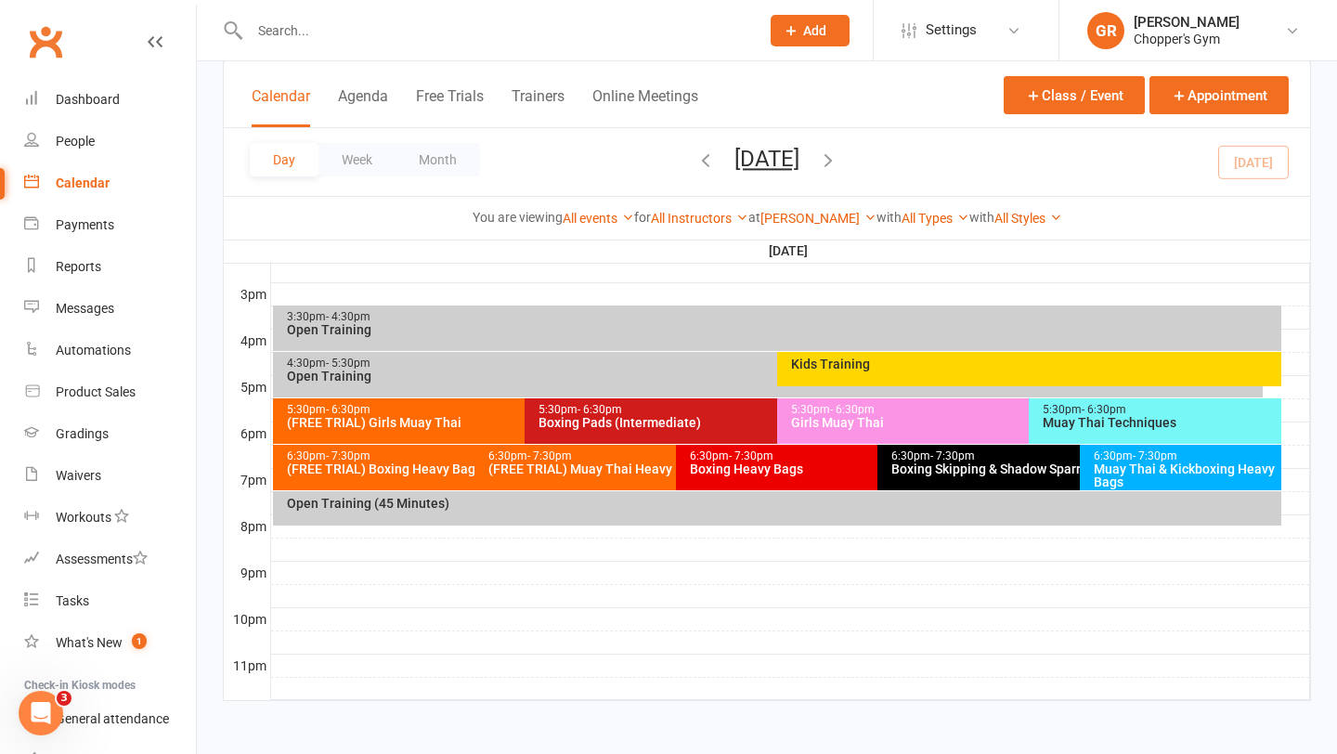
click at [866, 360] on div "Kids Training" at bounding box center [1034, 364] width 488 height 13
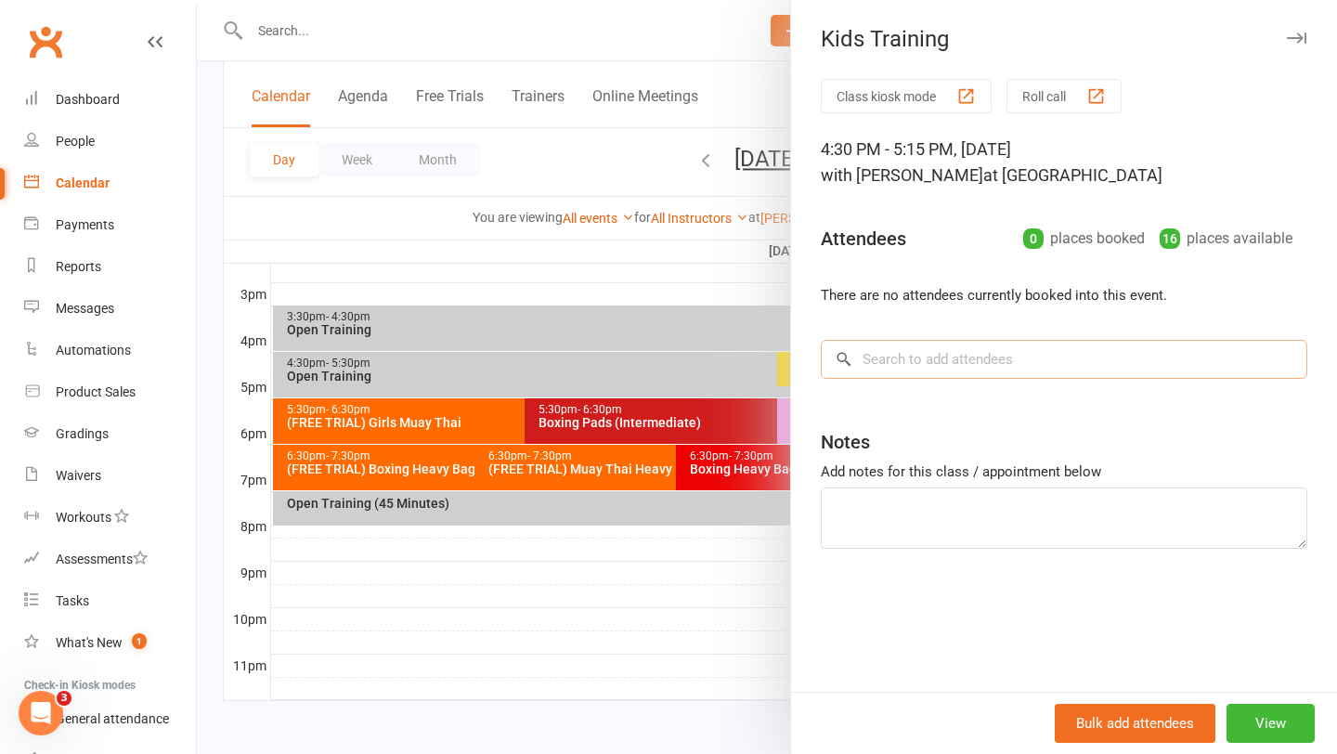
click at [921, 366] on input "search" at bounding box center [1064, 359] width 487 height 39
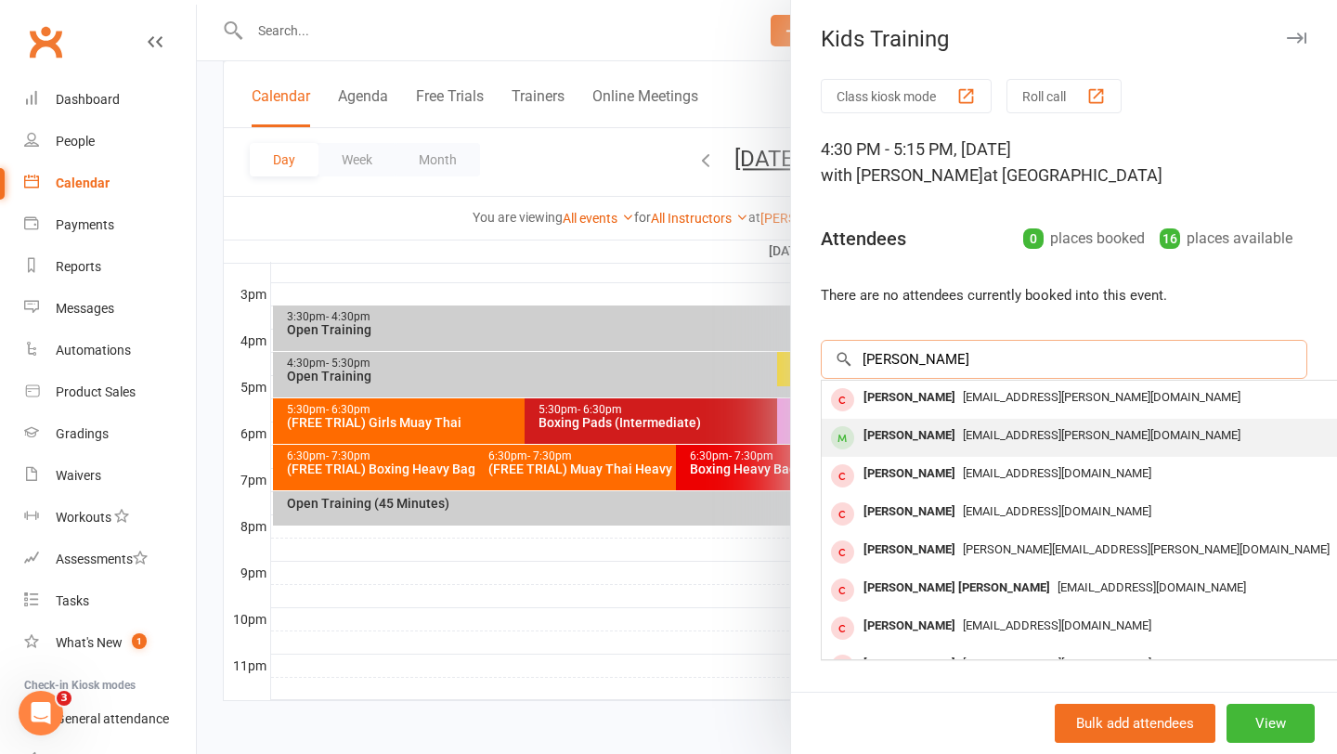
type input "[PERSON_NAME]"
click at [883, 437] on div "[PERSON_NAME]" at bounding box center [909, 436] width 107 height 27
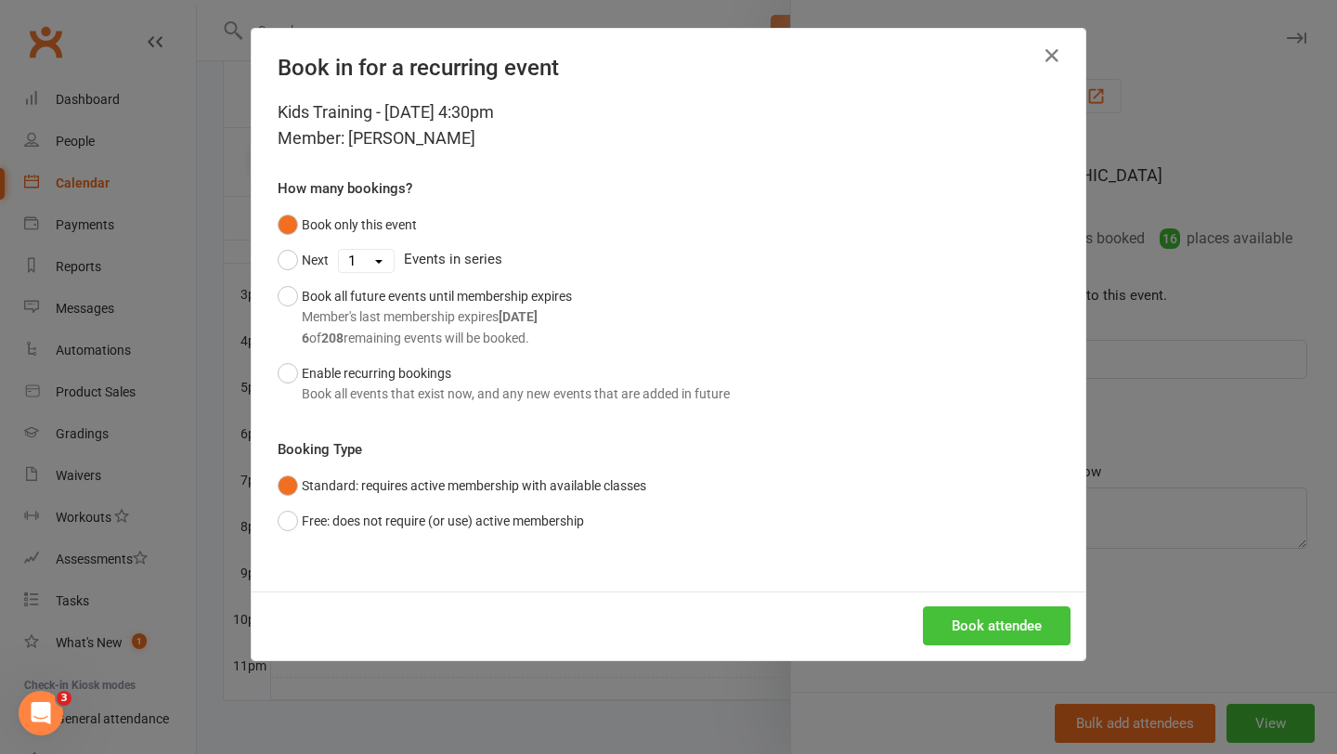
click at [1011, 617] on button "Book attendee" at bounding box center [997, 625] width 148 height 39
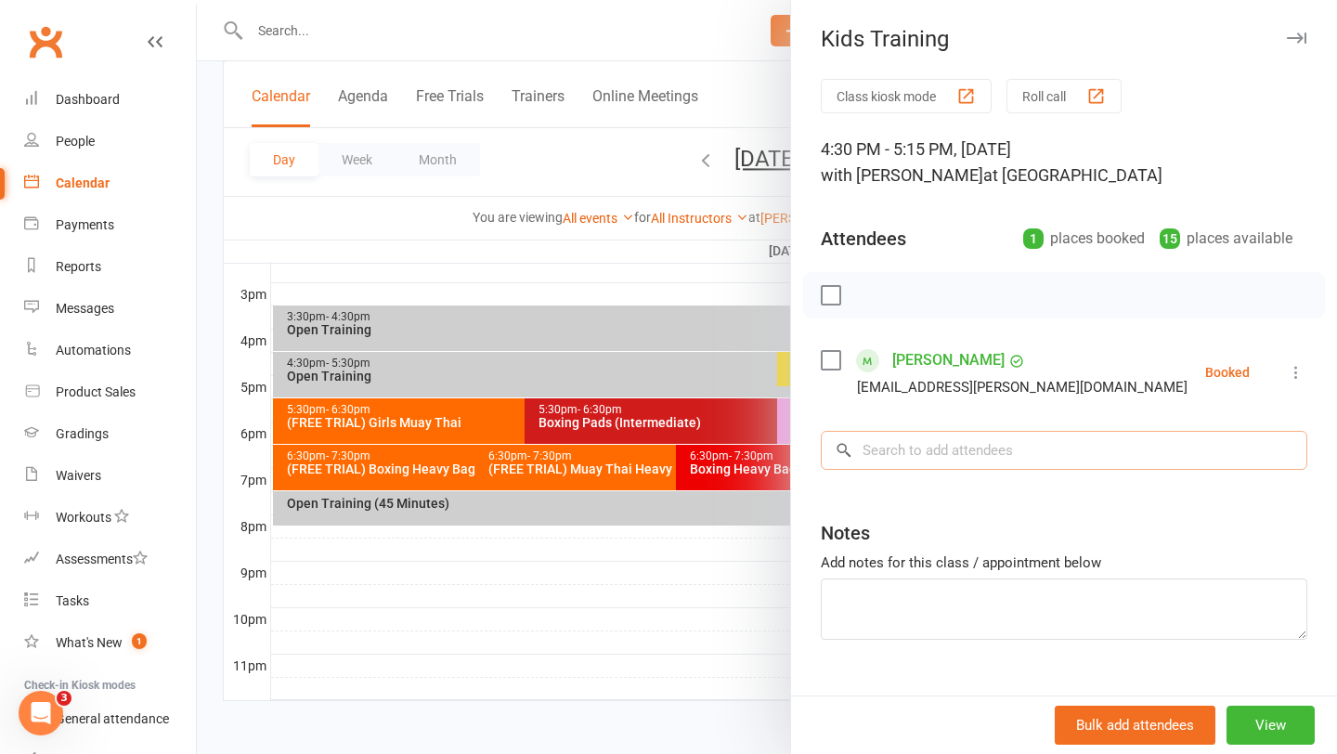
click at [881, 458] on input "search" at bounding box center [1064, 450] width 487 height 39
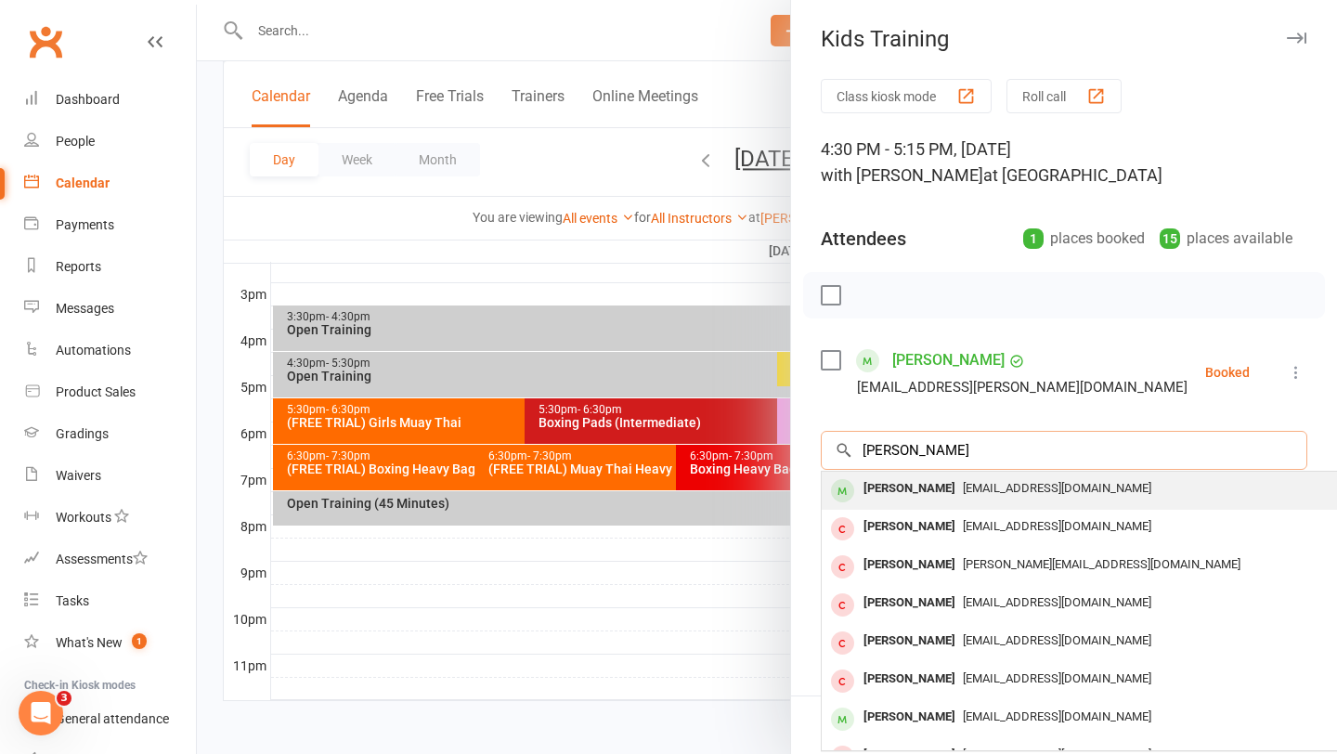
type input "jack burgess"
click at [963, 487] on span "[EMAIL_ADDRESS][DOMAIN_NAME]" at bounding box center [1057, 488] width 189 height 14
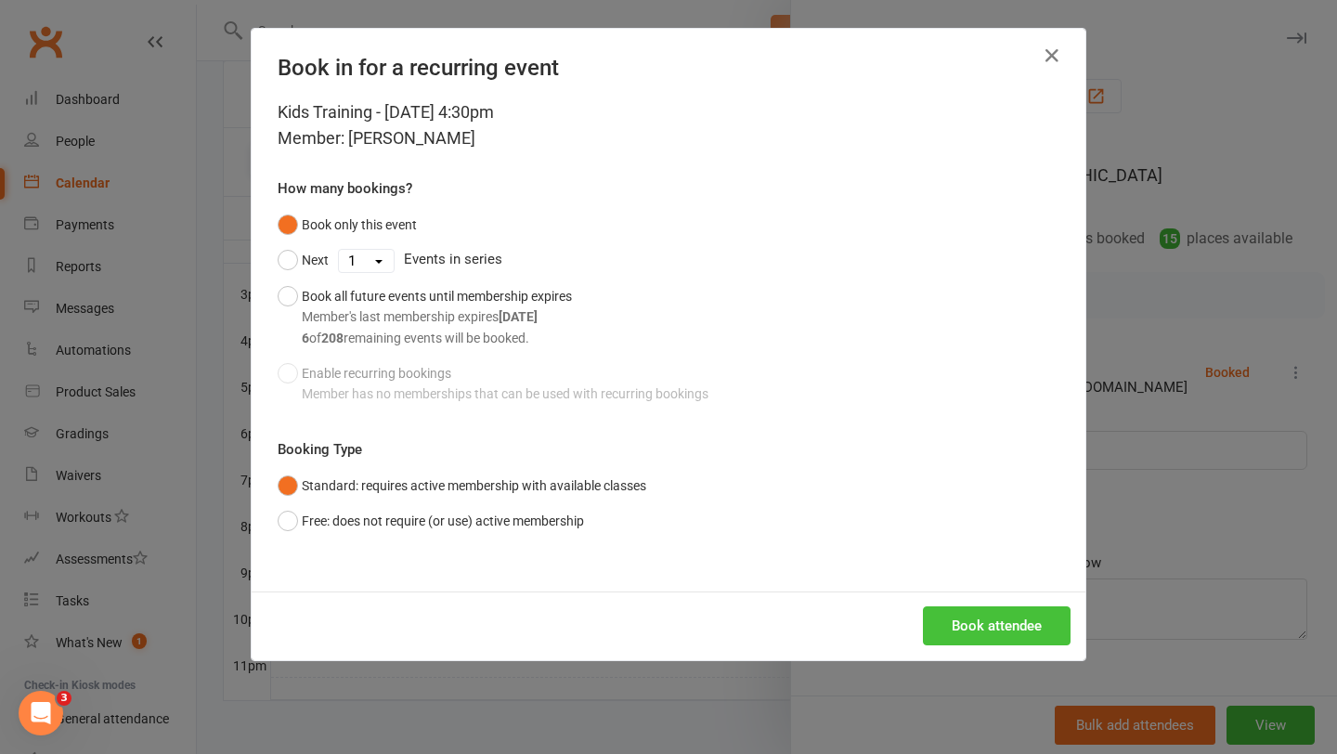
click at [964, 632] on button "Book attendee" at bounding box center [997, 625] width 148 height 39
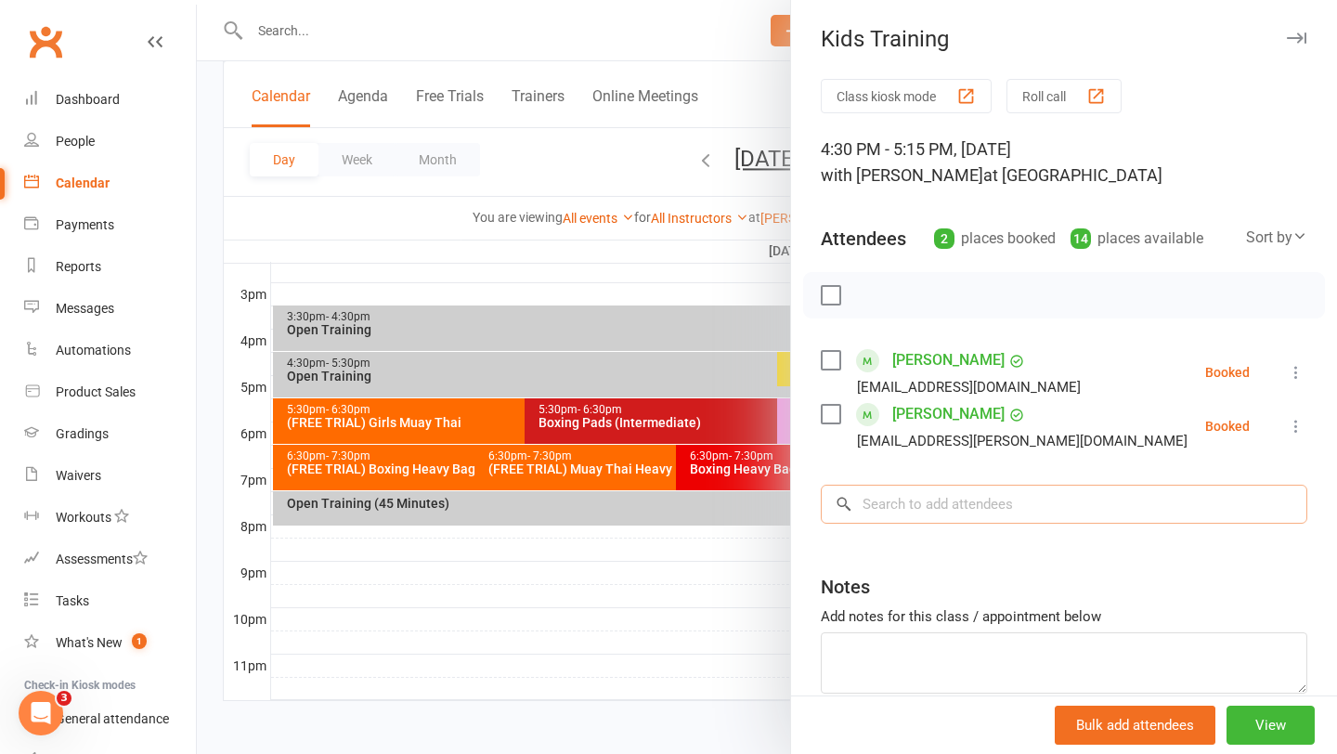
click at [883, 515] on input "search" at bounding box center [1064, 504] width 487 height 39
click at [900, 507] on input "search" at bounding box center [1064, 504] width 487 height 39
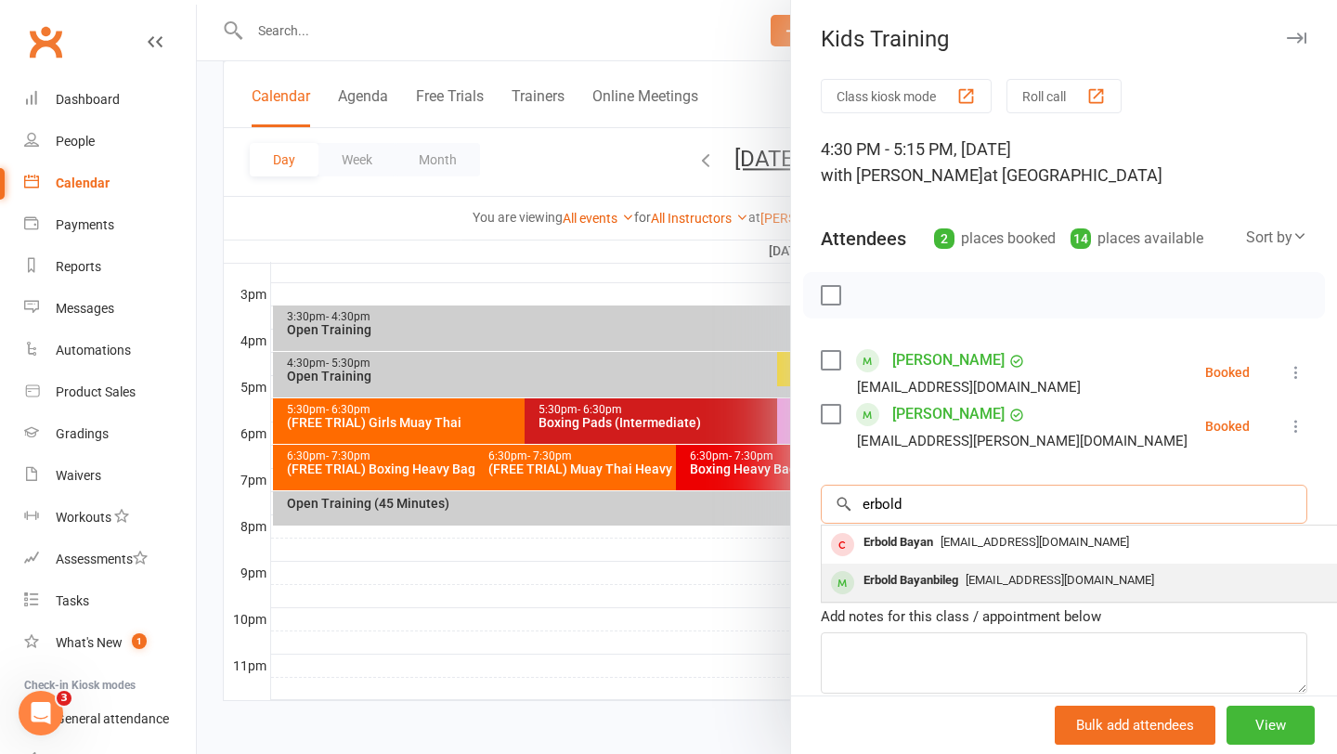
type input "erbold"
click at [901, 576] on div "Erbold Bayanbileg" at bounding box center [911, 580] width 110 height 27
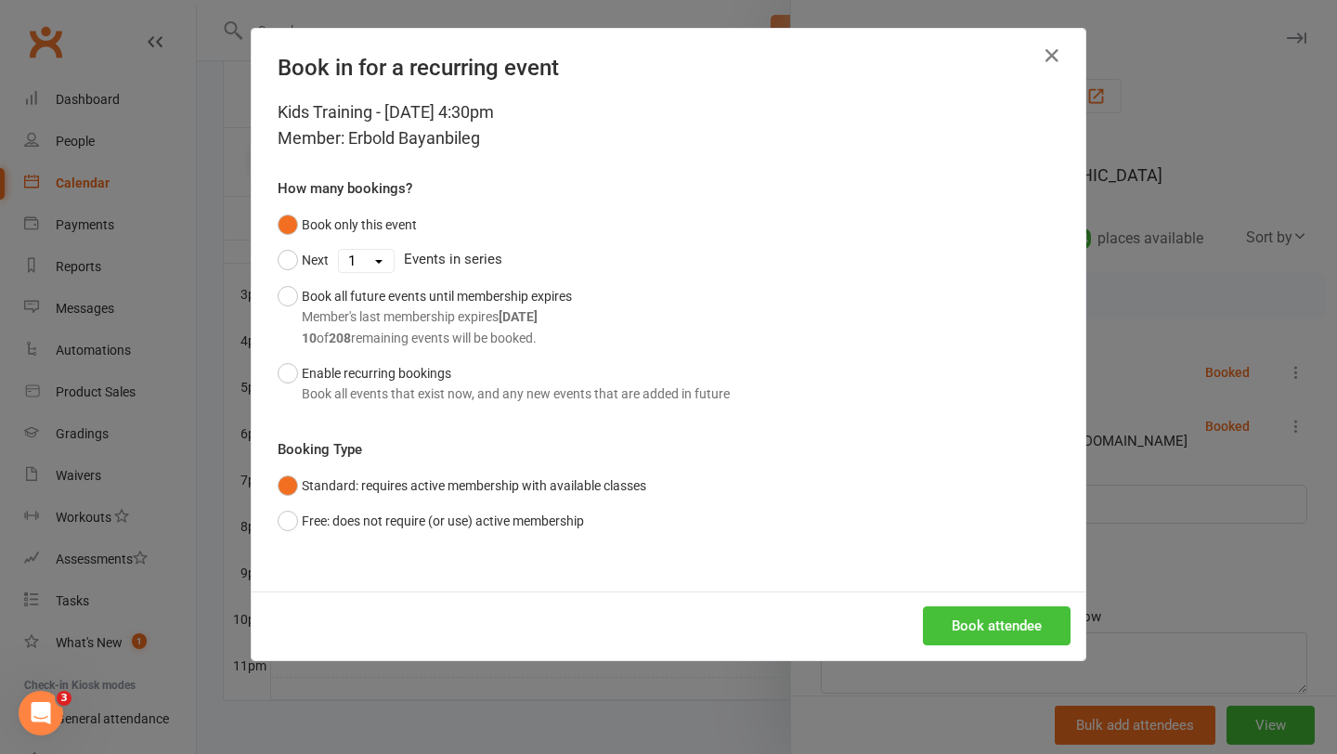
click at [973, 634] on button "Book attendee" at bounding box center [997, 625] width 148 height 39
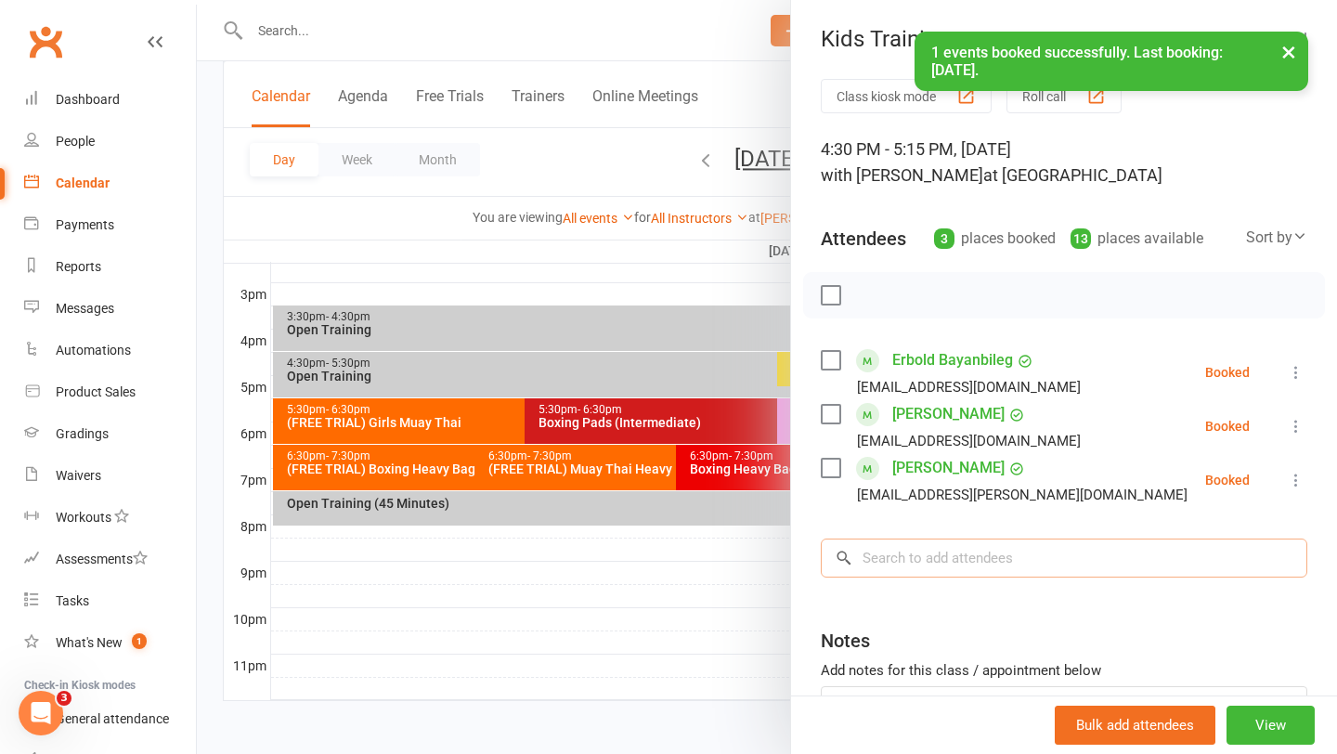
click at [954, 559] on input "search" at bounding box center [1064, 558] width 487 height 39
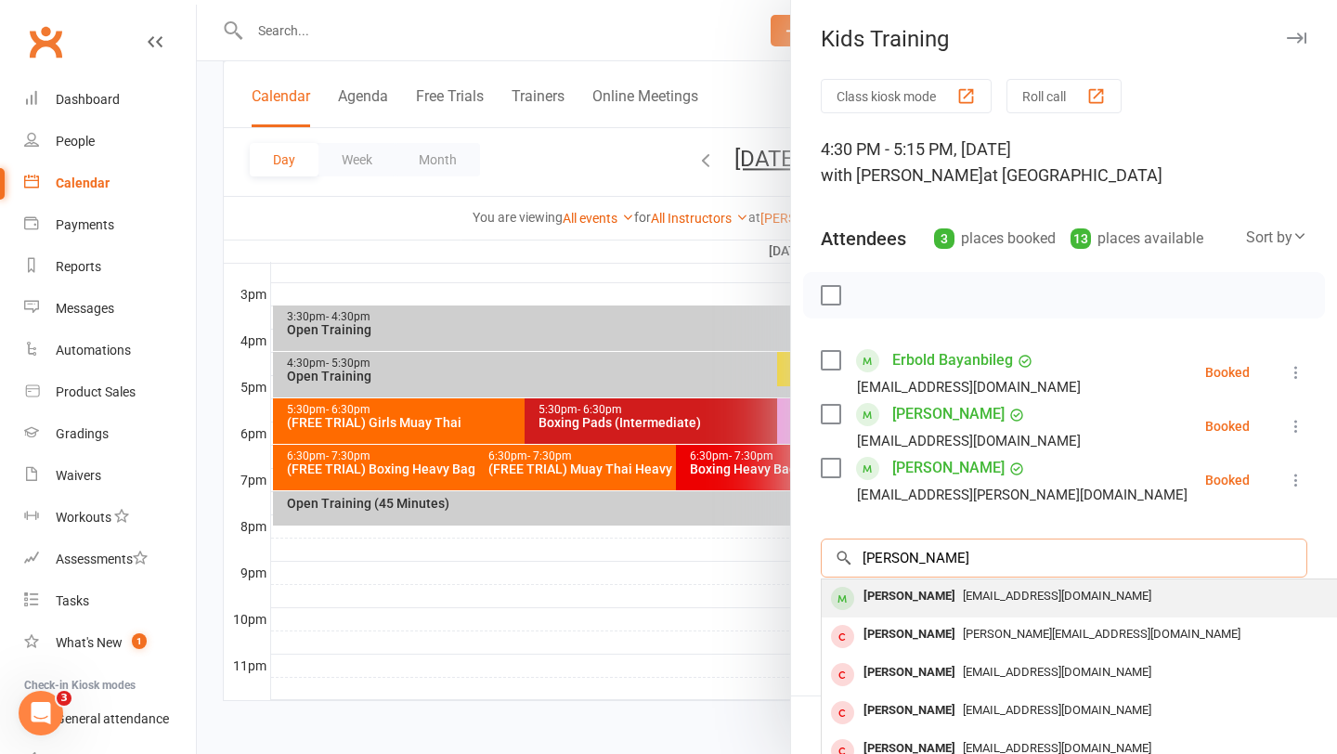
type input "liam bguyen"
click at [963, 590] on span "[EMAIL_ADDRESS][DOMAIN_NAME]" at bounding box center [1057, 596] width 189 height 14
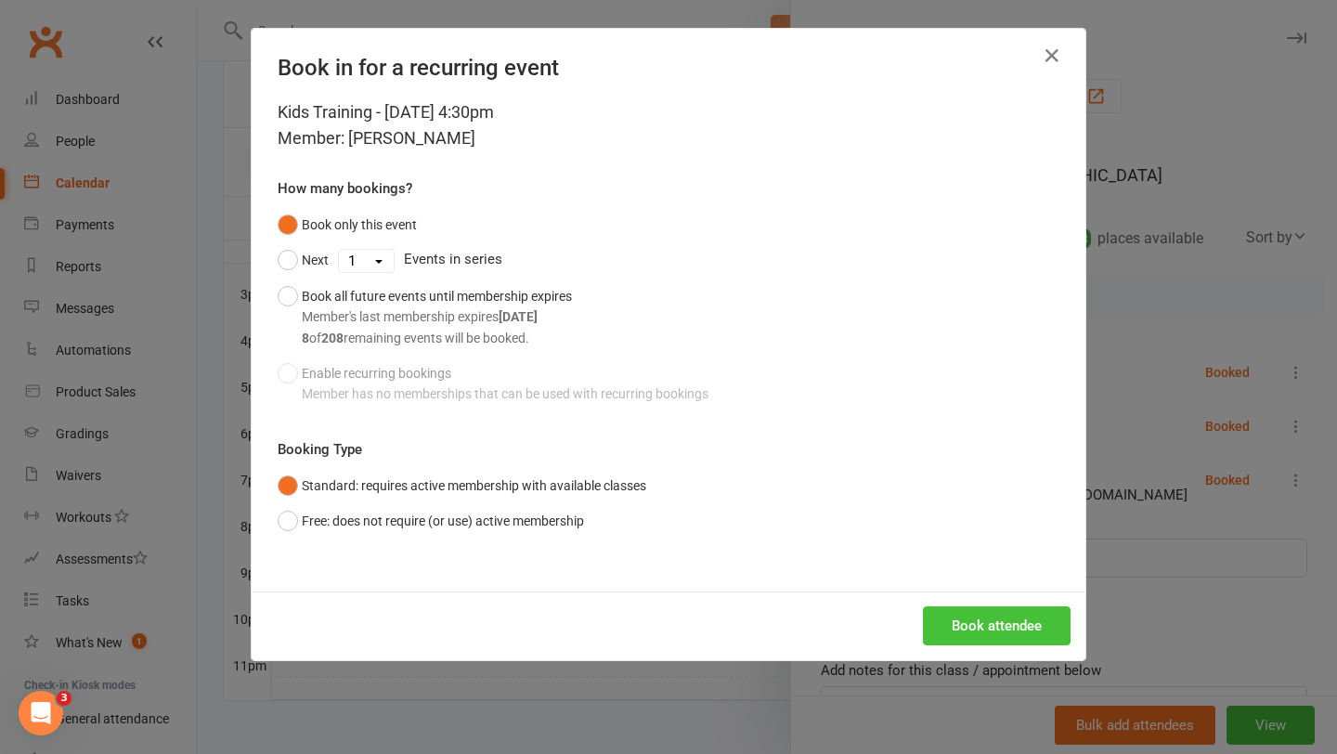
click at [976, 622] on button "Book attendee" at bounding box center [997, 625] width 148 height 39
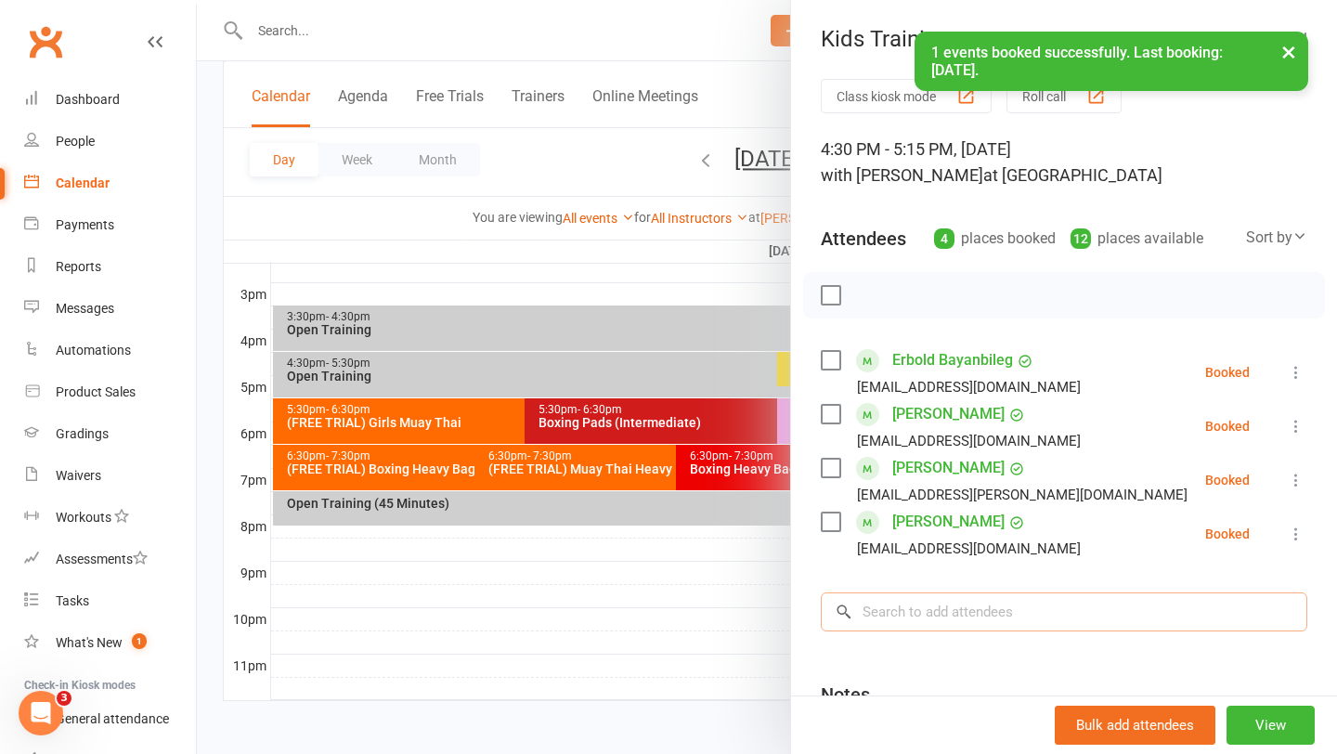
click at [920, 611] on input "search" at bounding box center [1064, 612] width 487 height 39
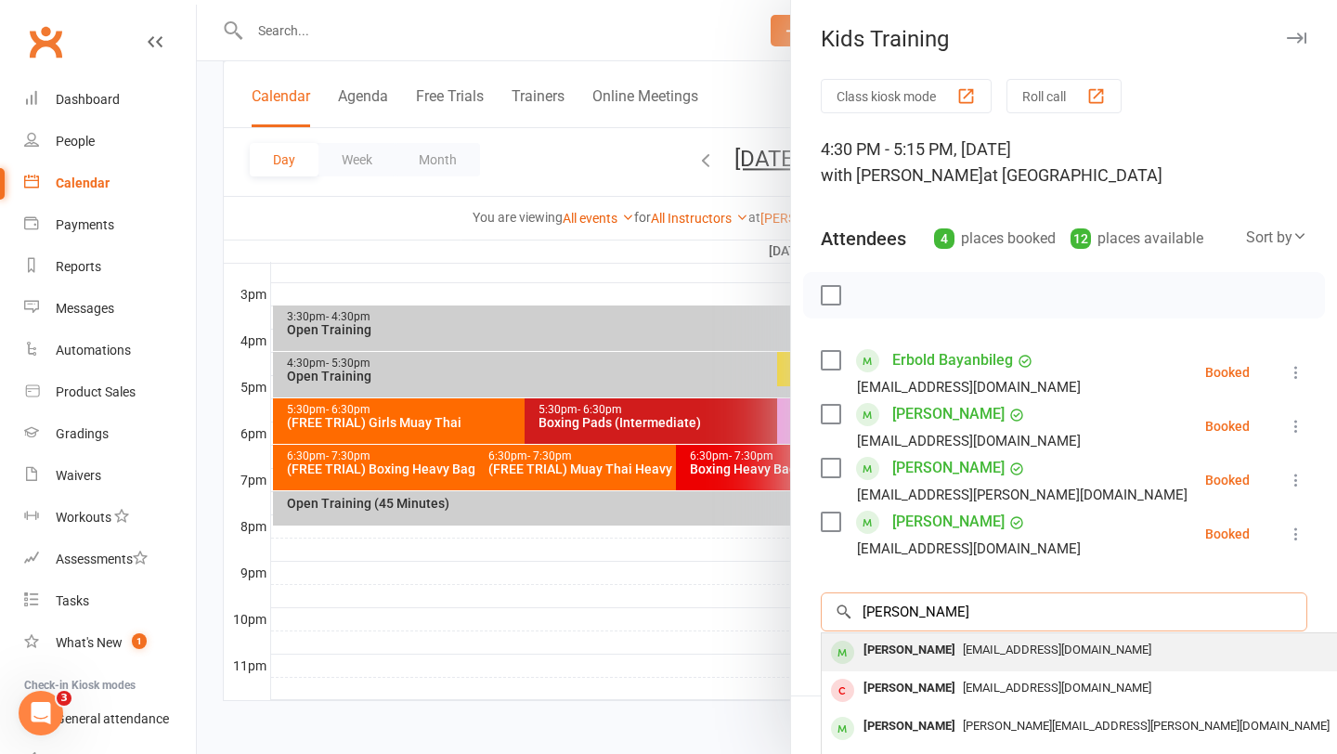
type input "chirs nguyen"
click at [916, 647] on div "[PERSON_NAME]" at bounding box center [909, 650] width 107 height 27
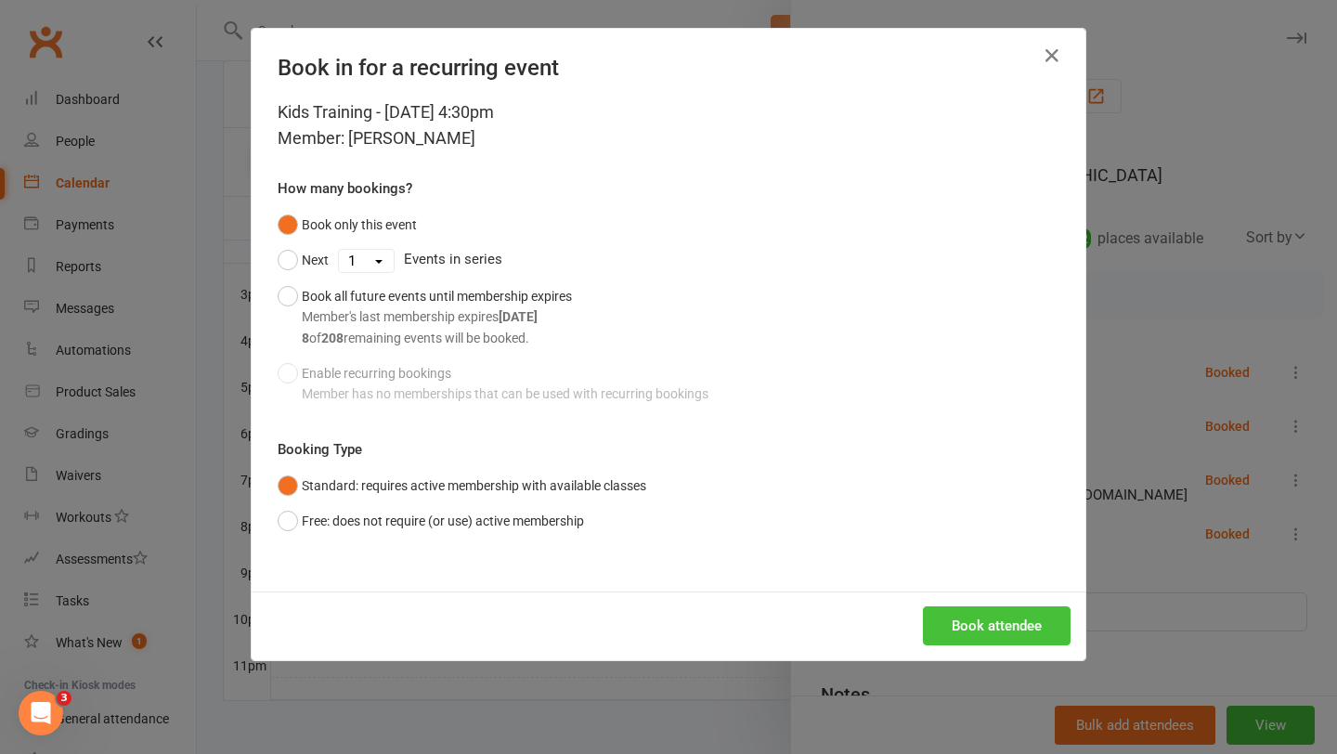
click at [971, 630] on button "Book attendee" at bounding box center [997, 625] width 148 height 39
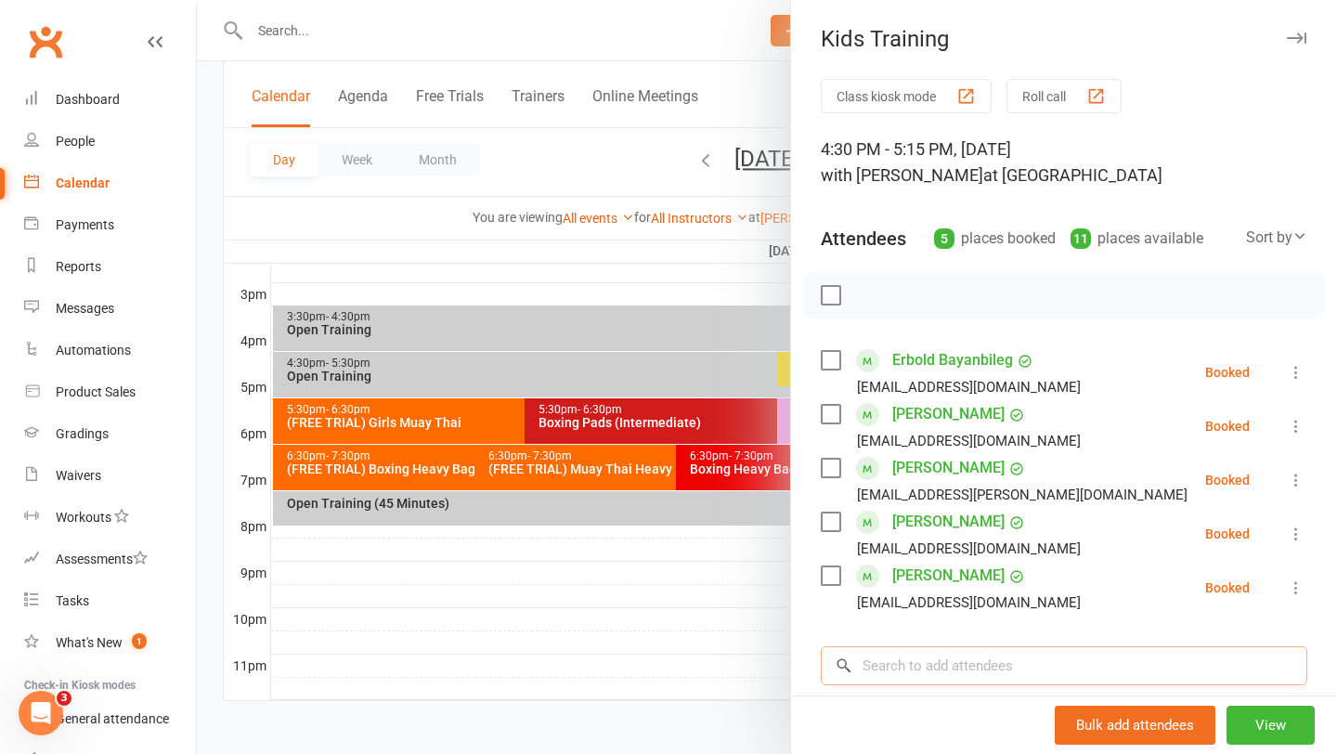
click at [906, 677] on input "search" at bounding box center [1064, 665] width 487 height 39
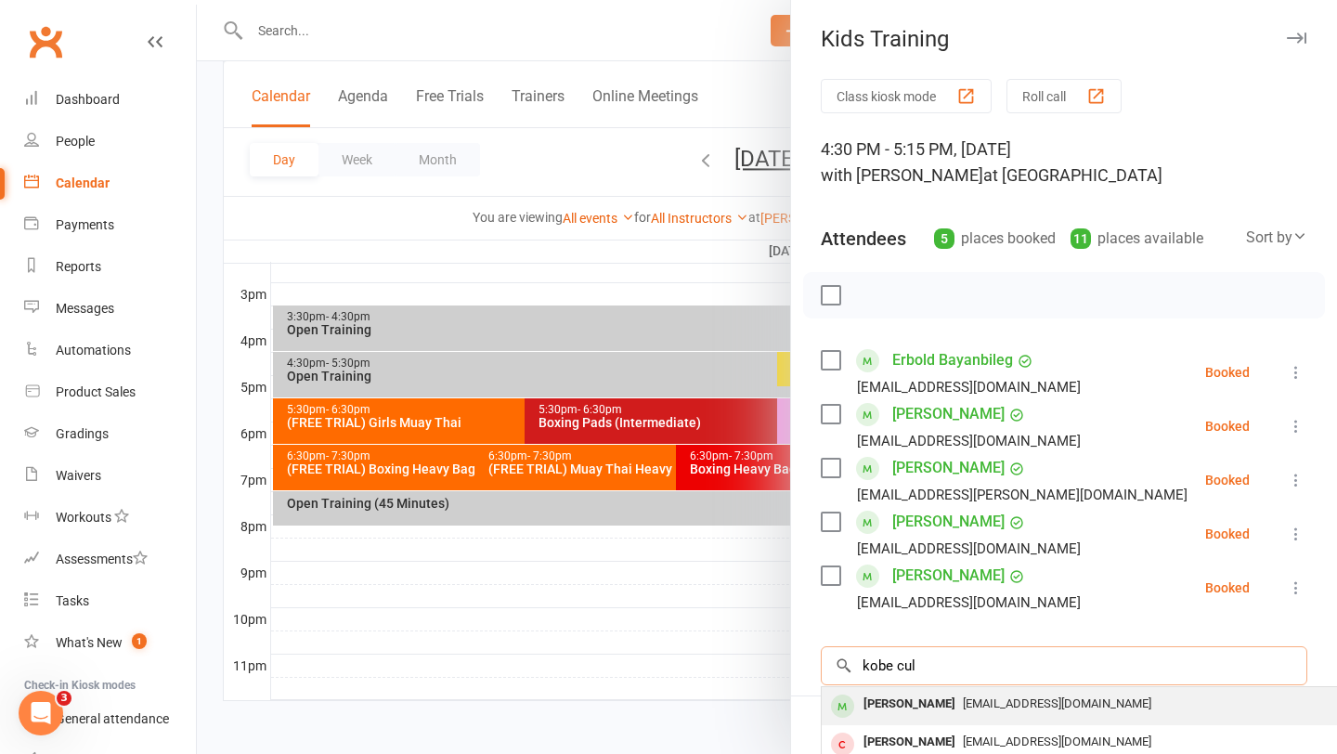
type input "kobe cul"
click at [902, 700] on div "[PERSON_NAME]" at bounding box center [909, 704] width 107 height 27
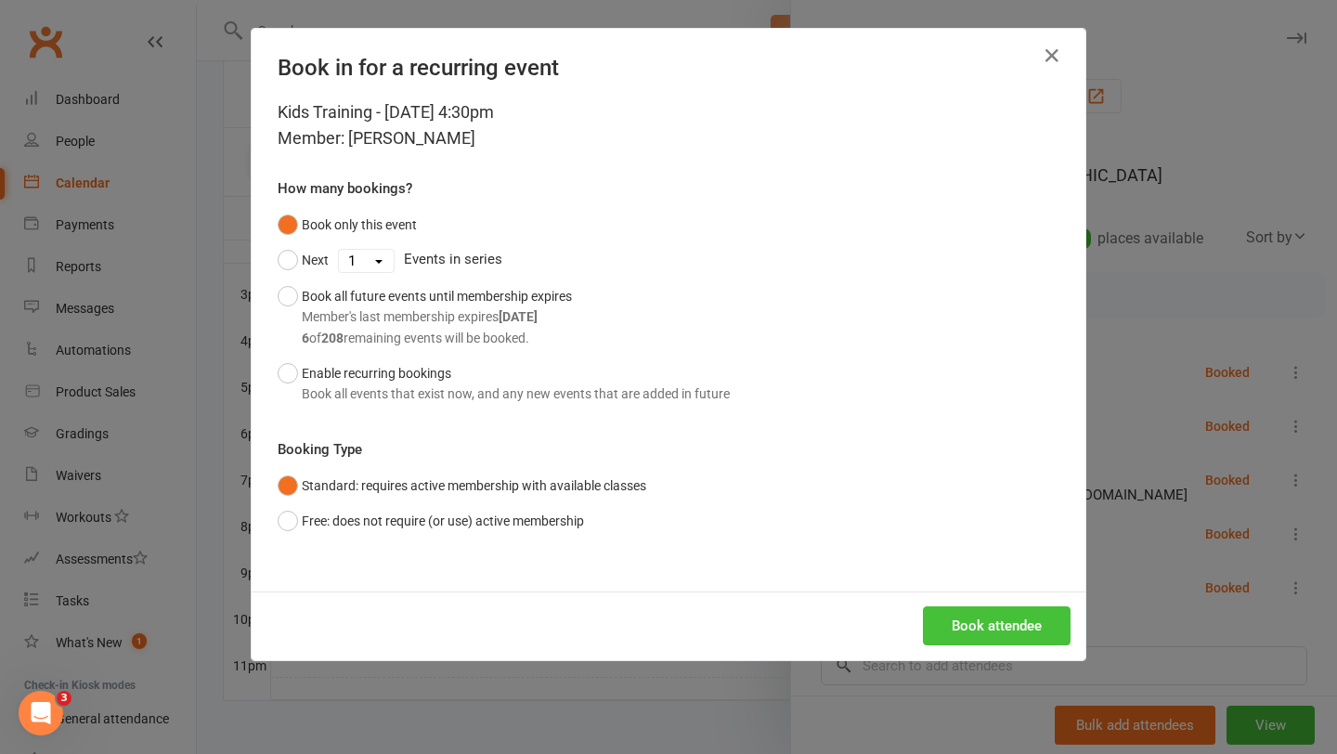
click at [998, 637] on button "Book attendee" at bounding box center [997, 625] width 148 height 39
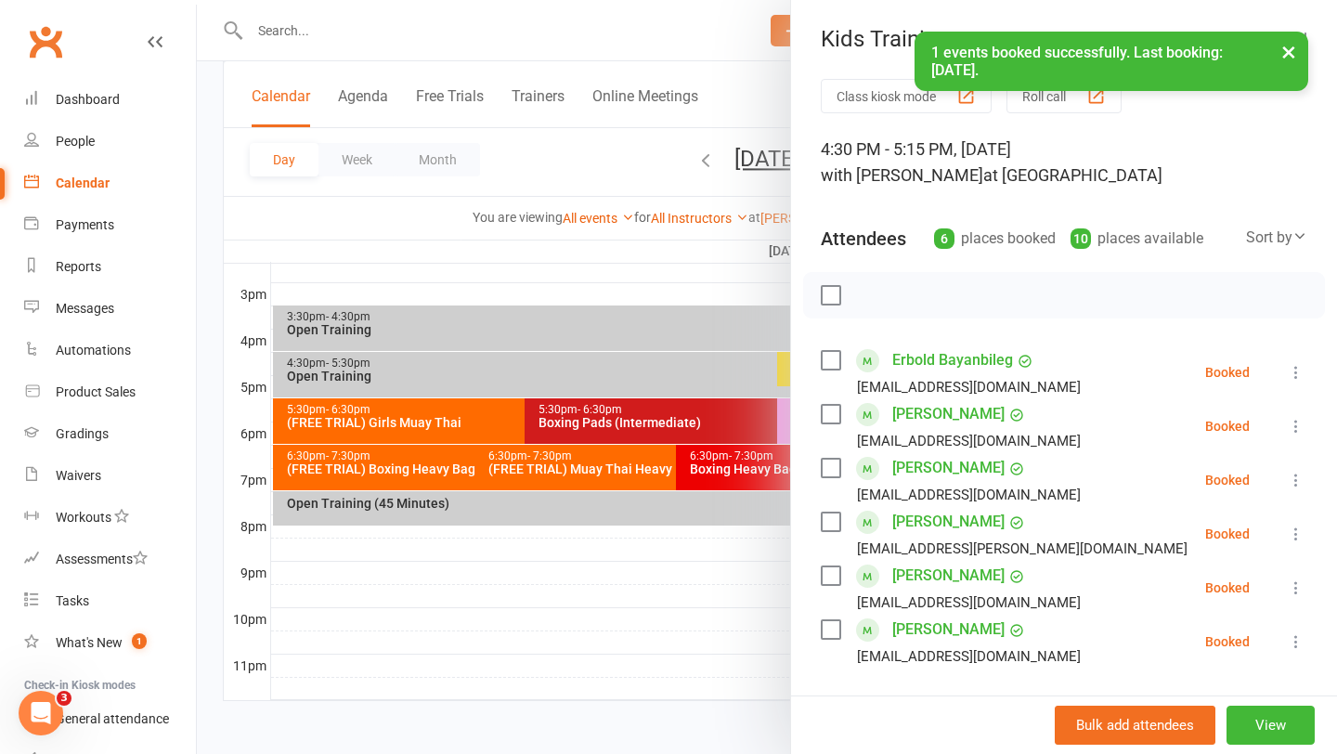
click at [830, 293] on label at bounding box center [830, 295] width 19 height 19
click at [870, 291] on icon "button" at bounding box center [872, 295] width 20 height 20
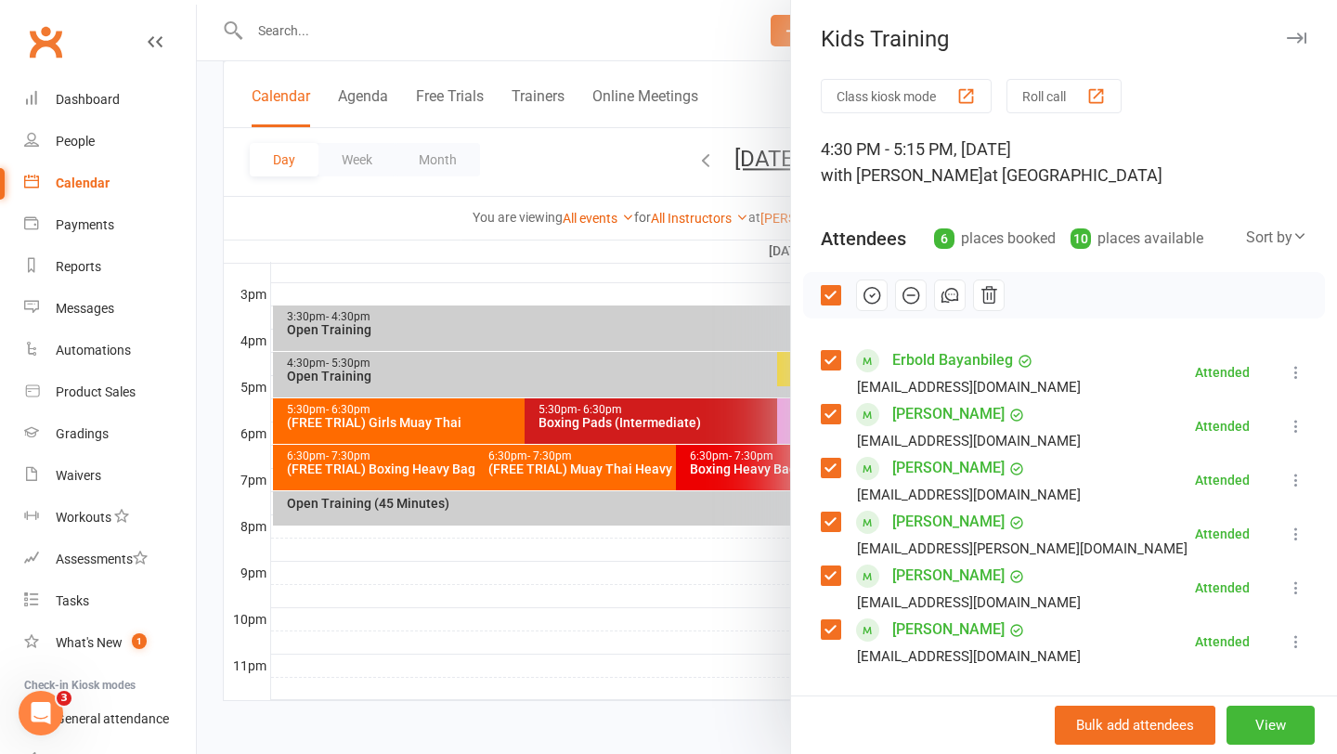
click at [366, 25] on div at bounding box center [767, 377] width 1141 height 754
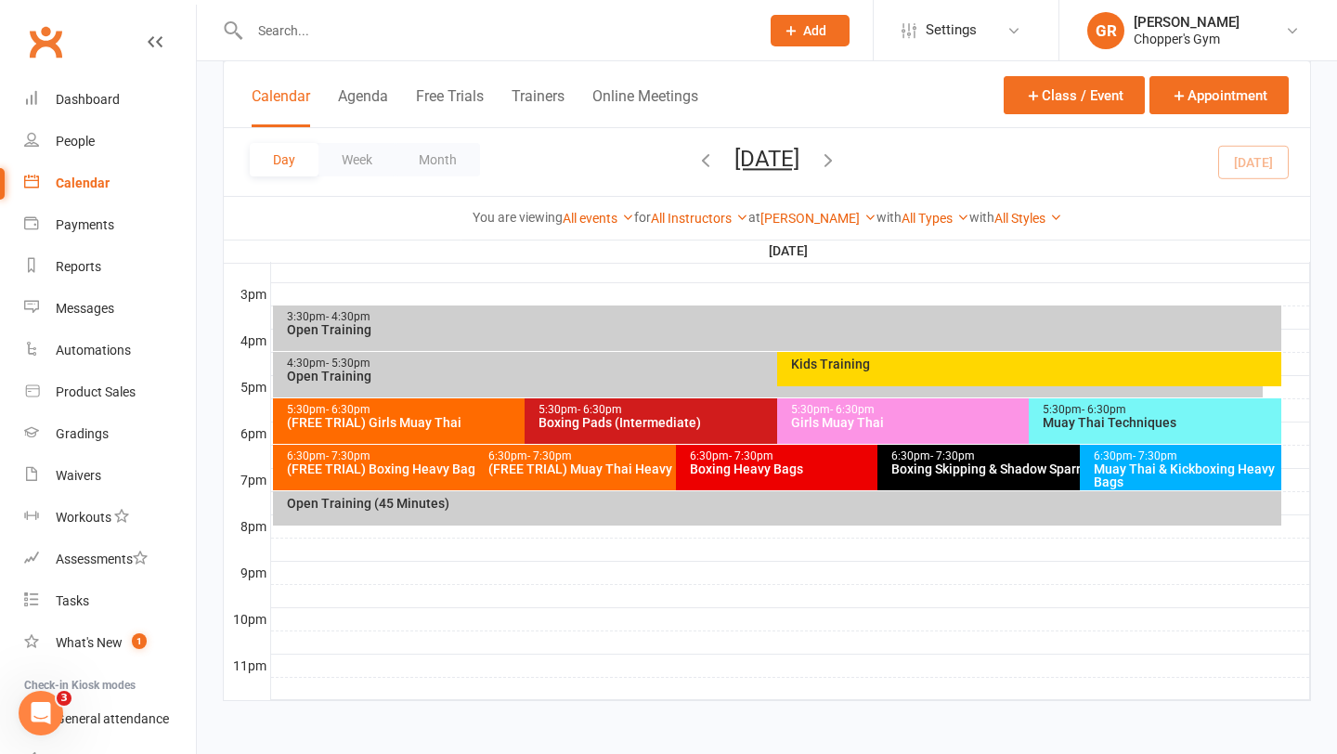
click at [366, 25] on input "text" at bounding box center [495, 31] width 502 height 26
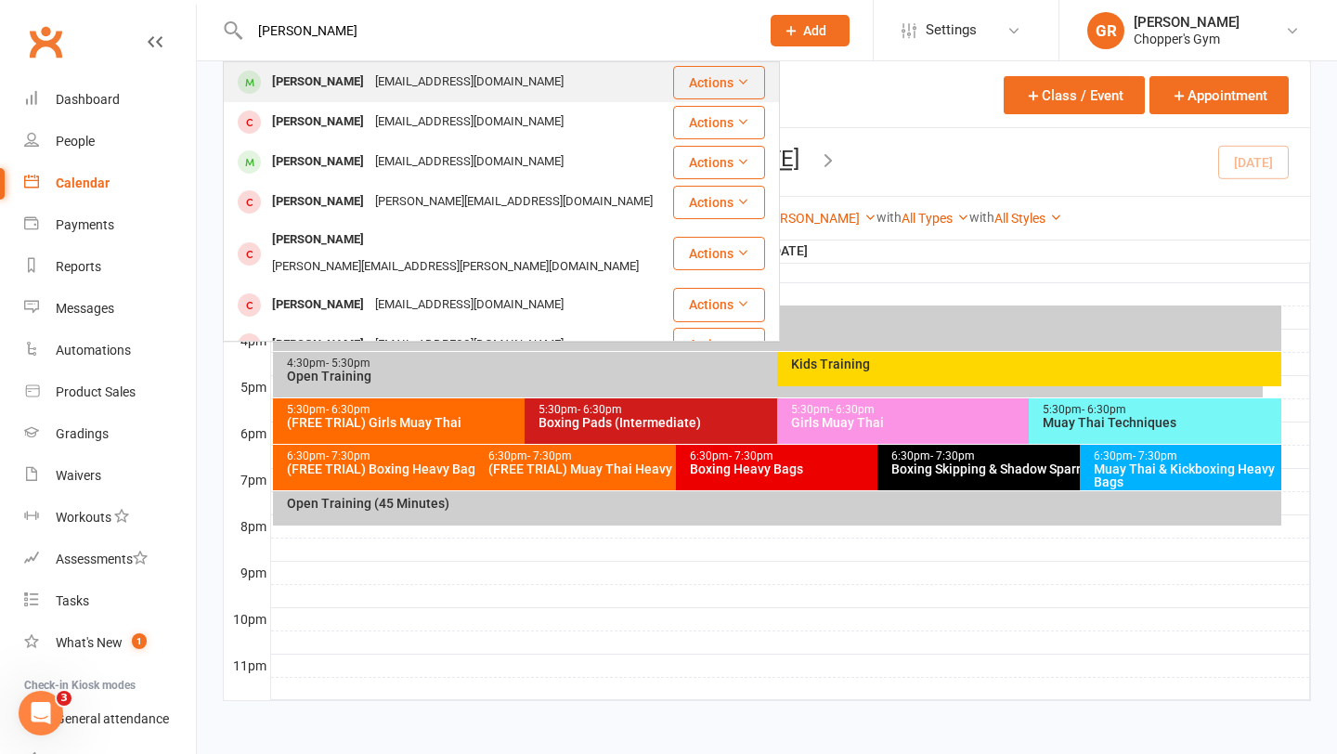
type input "james kennedy"
click at [347, 85] on div "James Kennedy" at bounding box center [318, 82] width 103 height 27
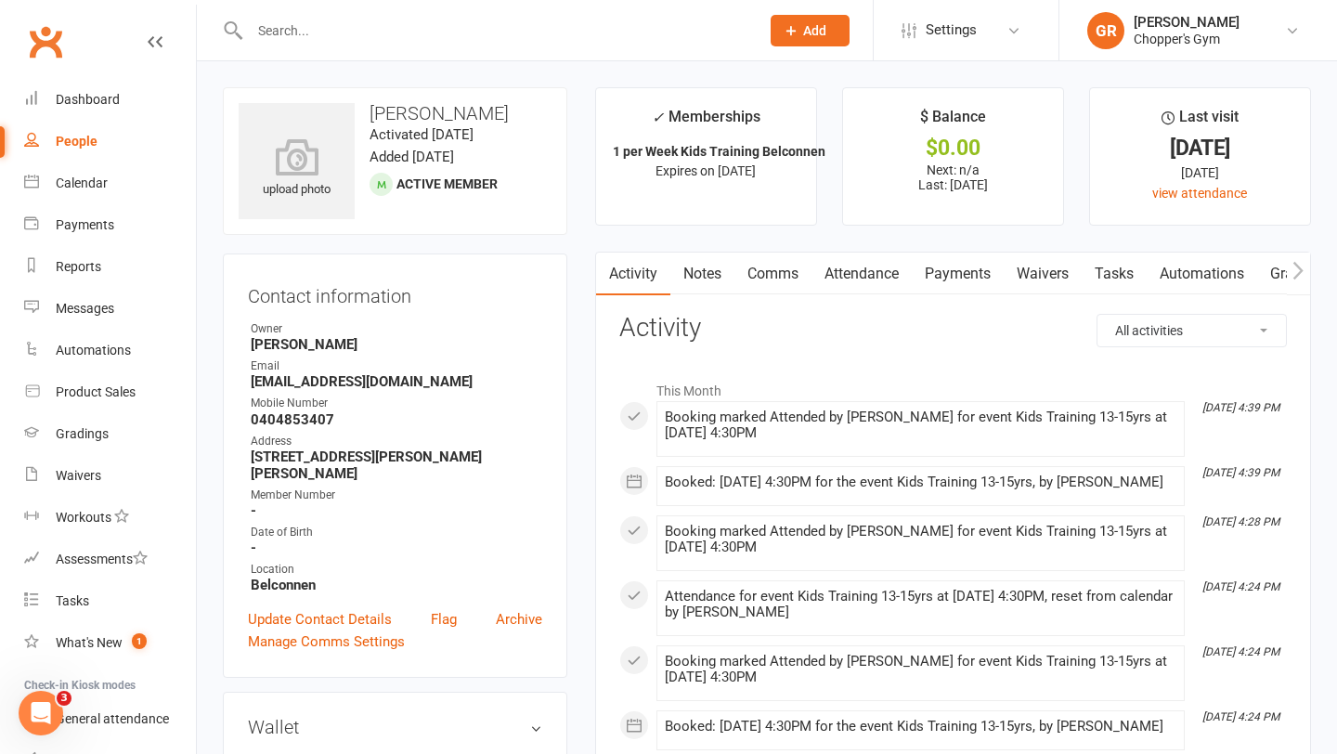
scroll to position [4, 0]
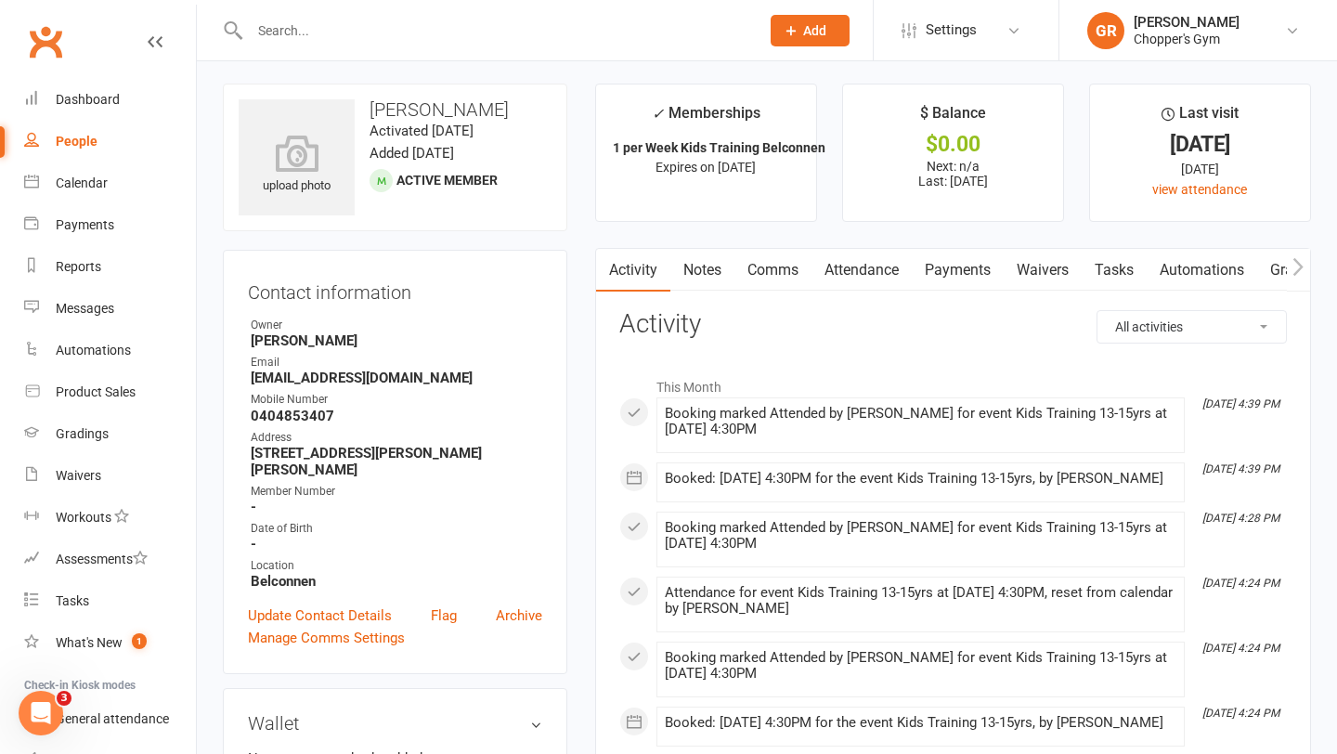
click at [842, 278] on link "Attendance" at bounding box center [862, 270] width 100 height 43
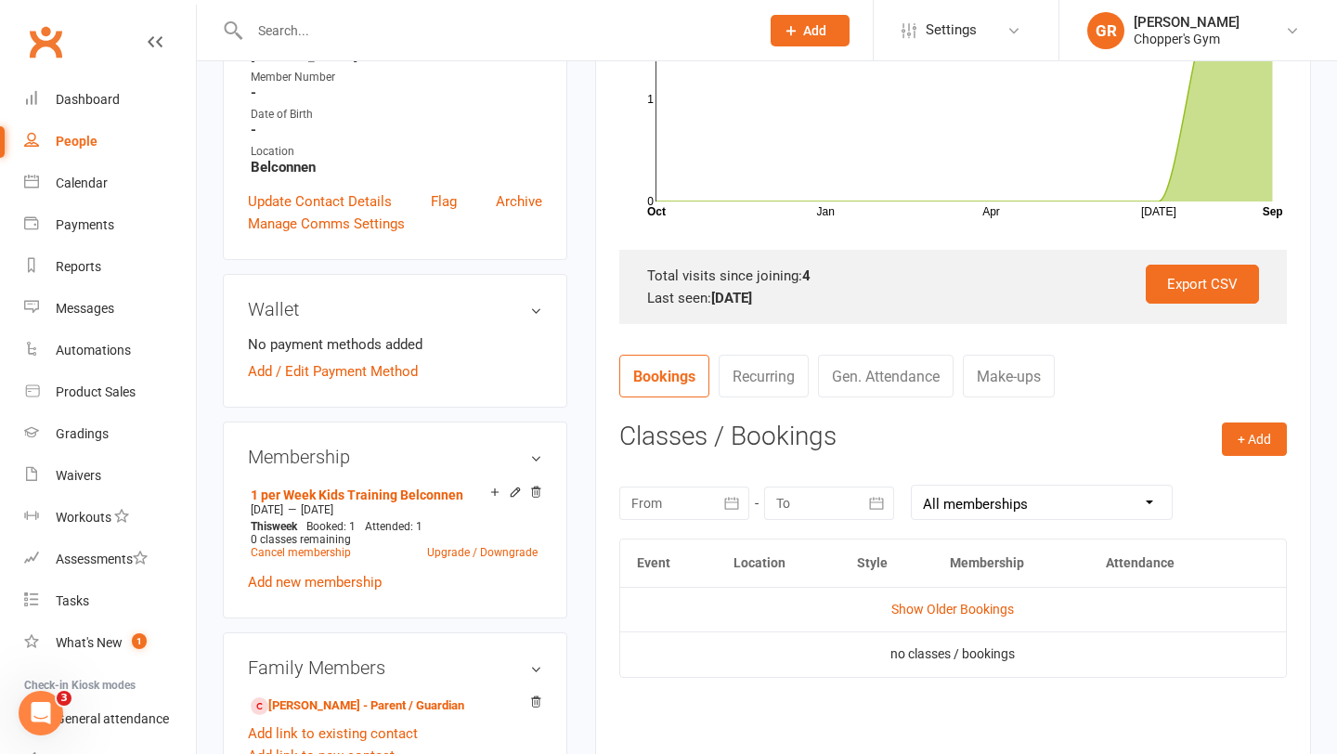
scroll to position [464, 0]
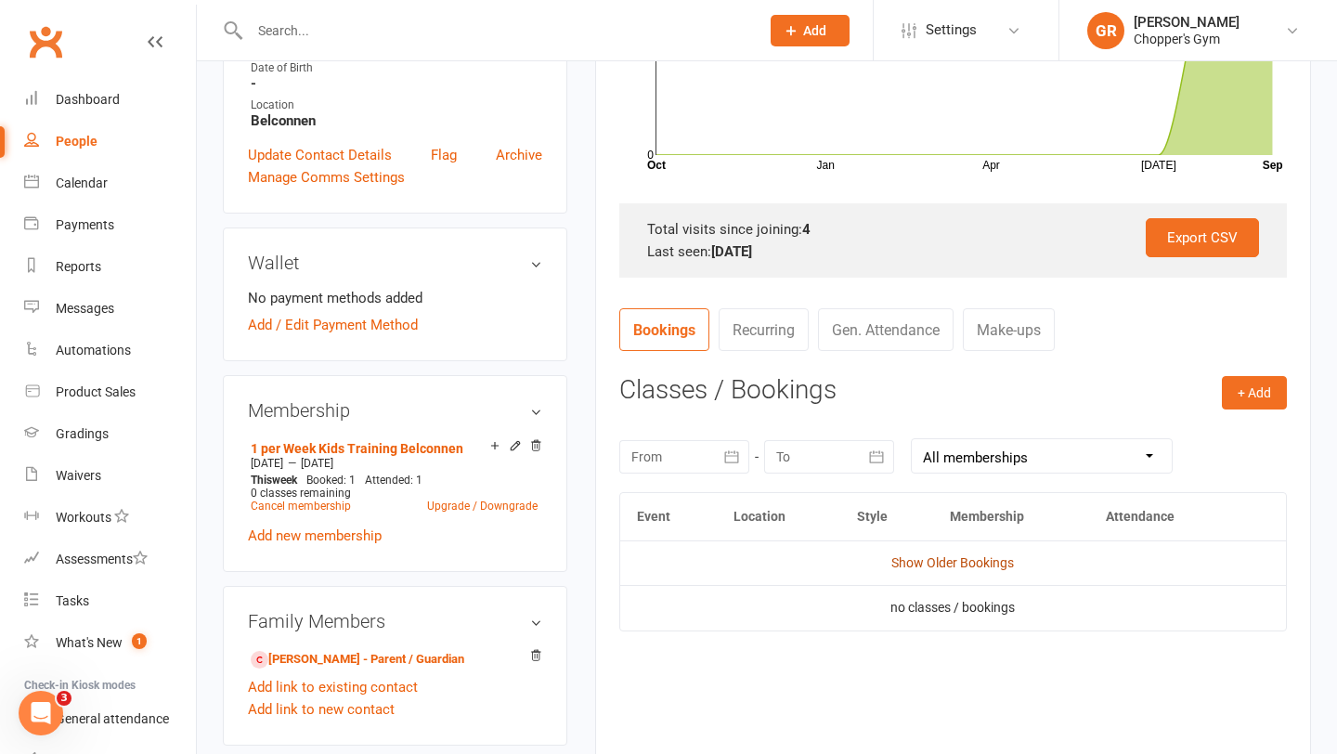
click at [912, 557] on link "Show Older Bookings" at bounding box center [953, 562] width 123 height 15
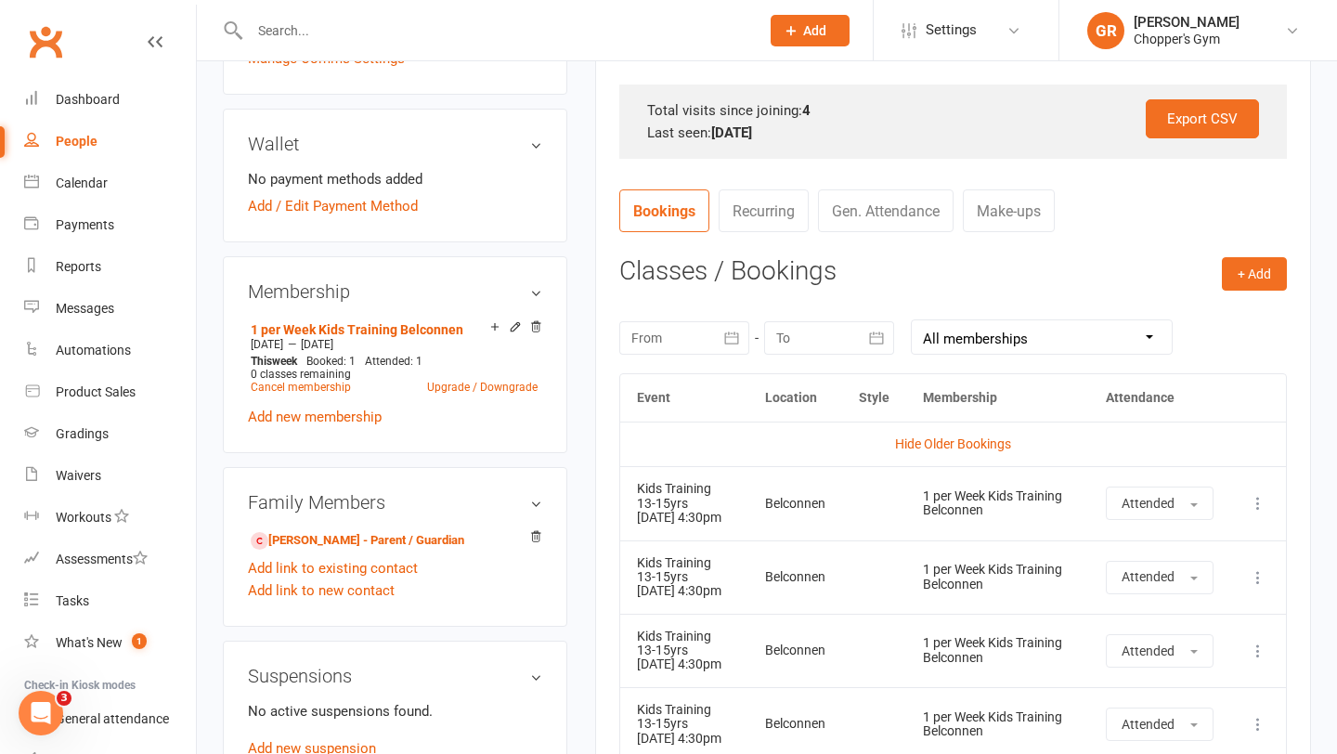
scroll to position [531, 0]
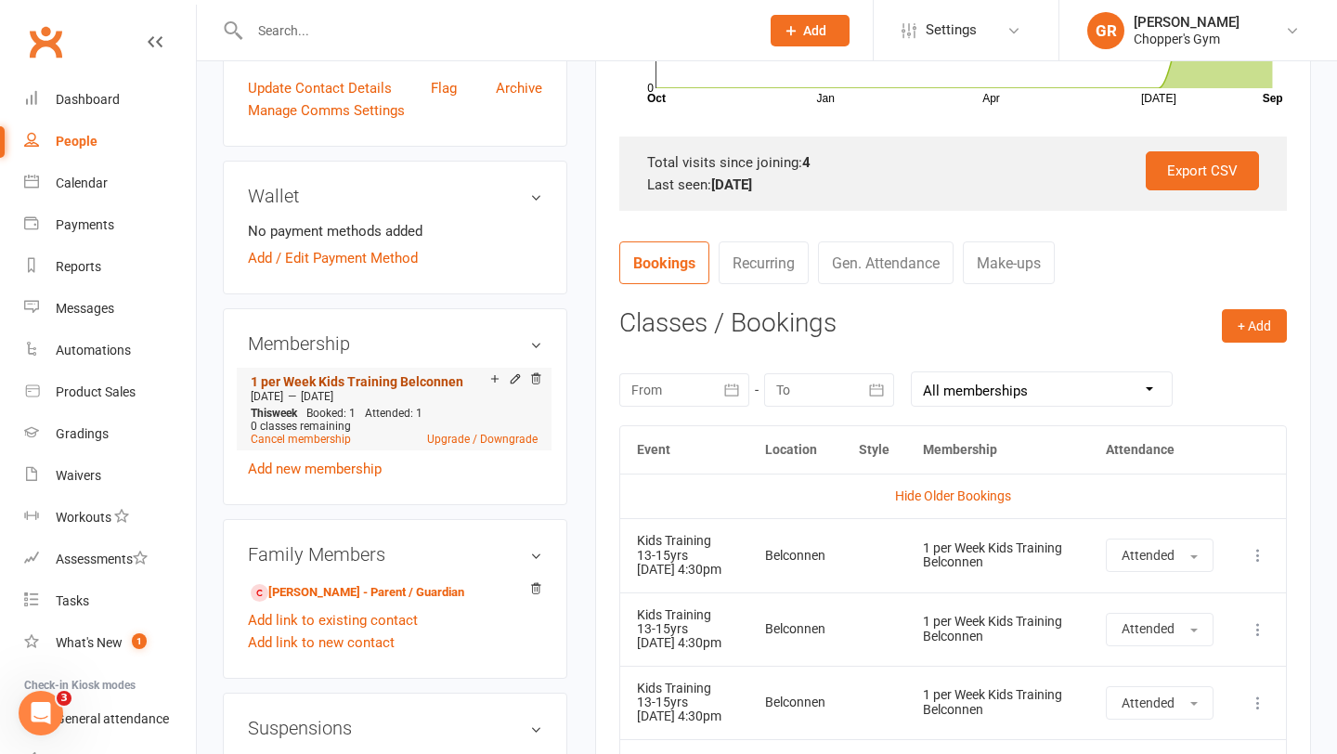
click at [405, 374] on link "1 per Week Kids Training Belconnen" at bounding box center [357, 381] width 213 height 15
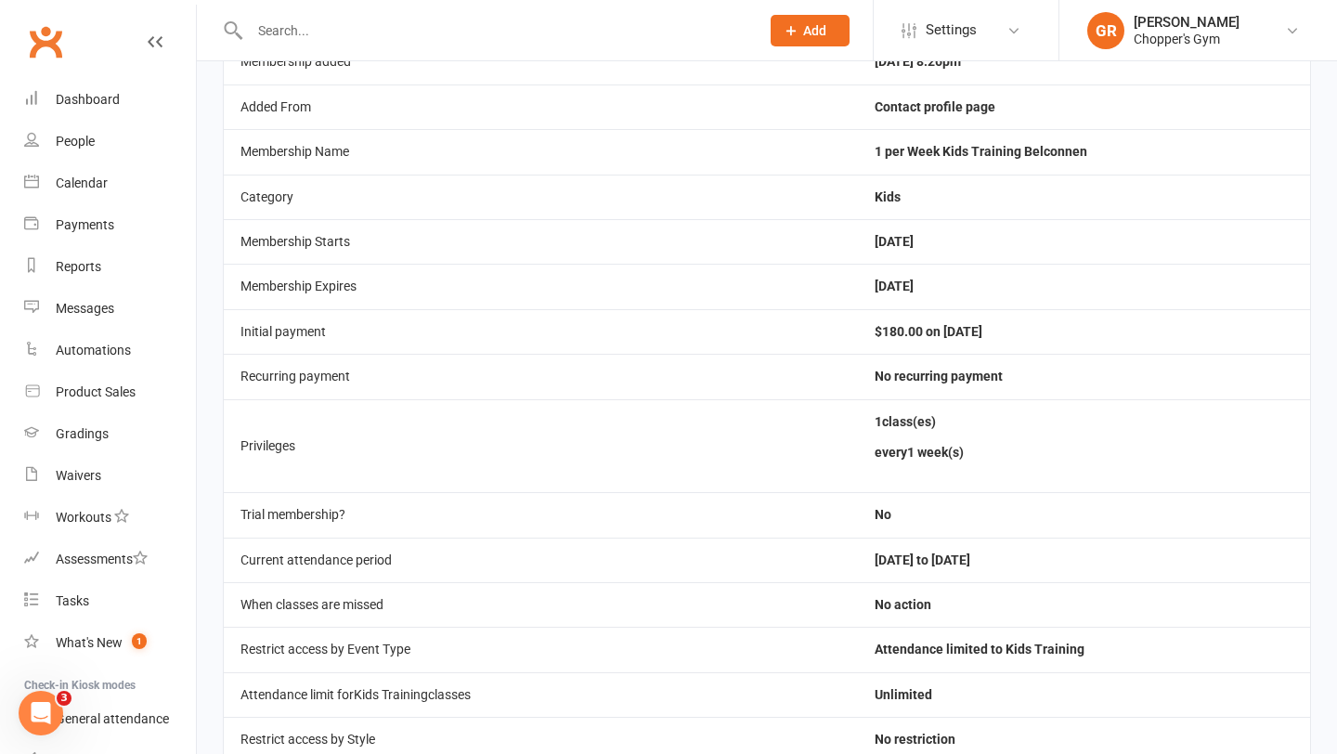
scroll to position [203, 0]
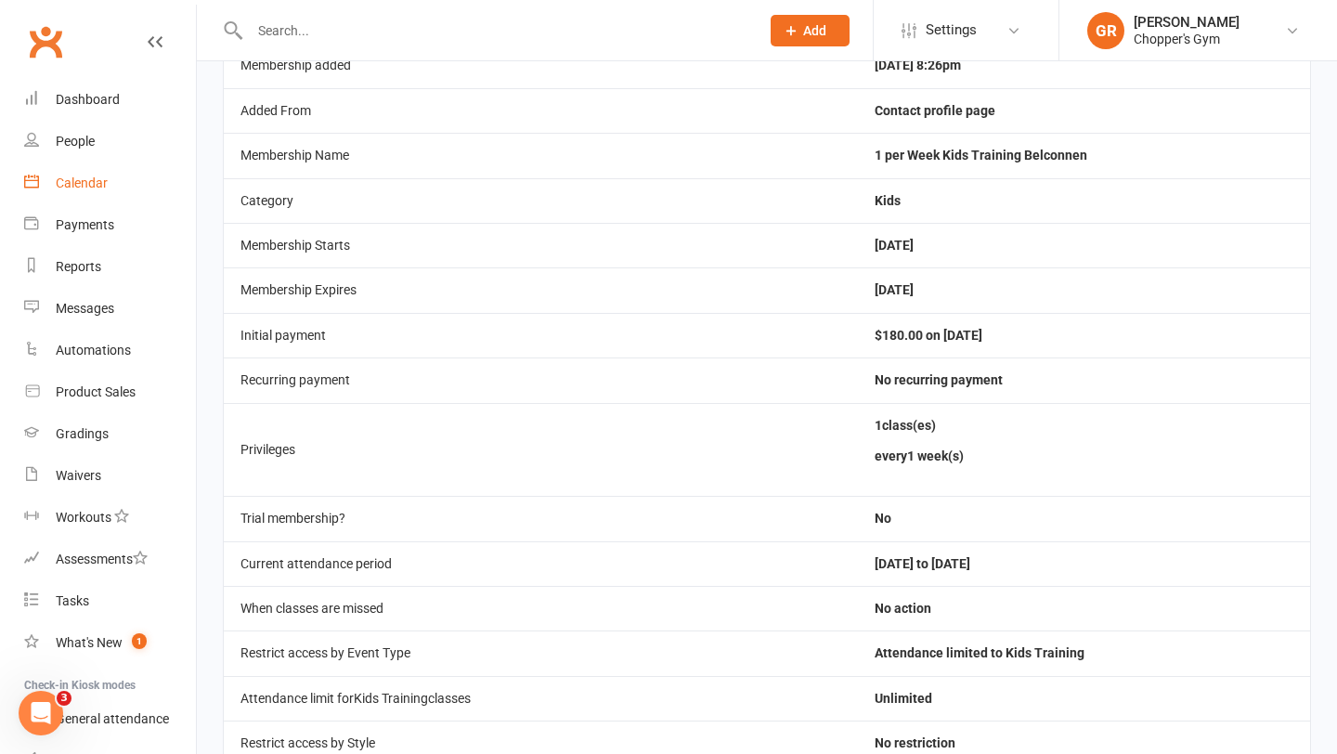
click at [57, 182] on div "Calendar" at bounding box center [82, 183] width 52 height 15
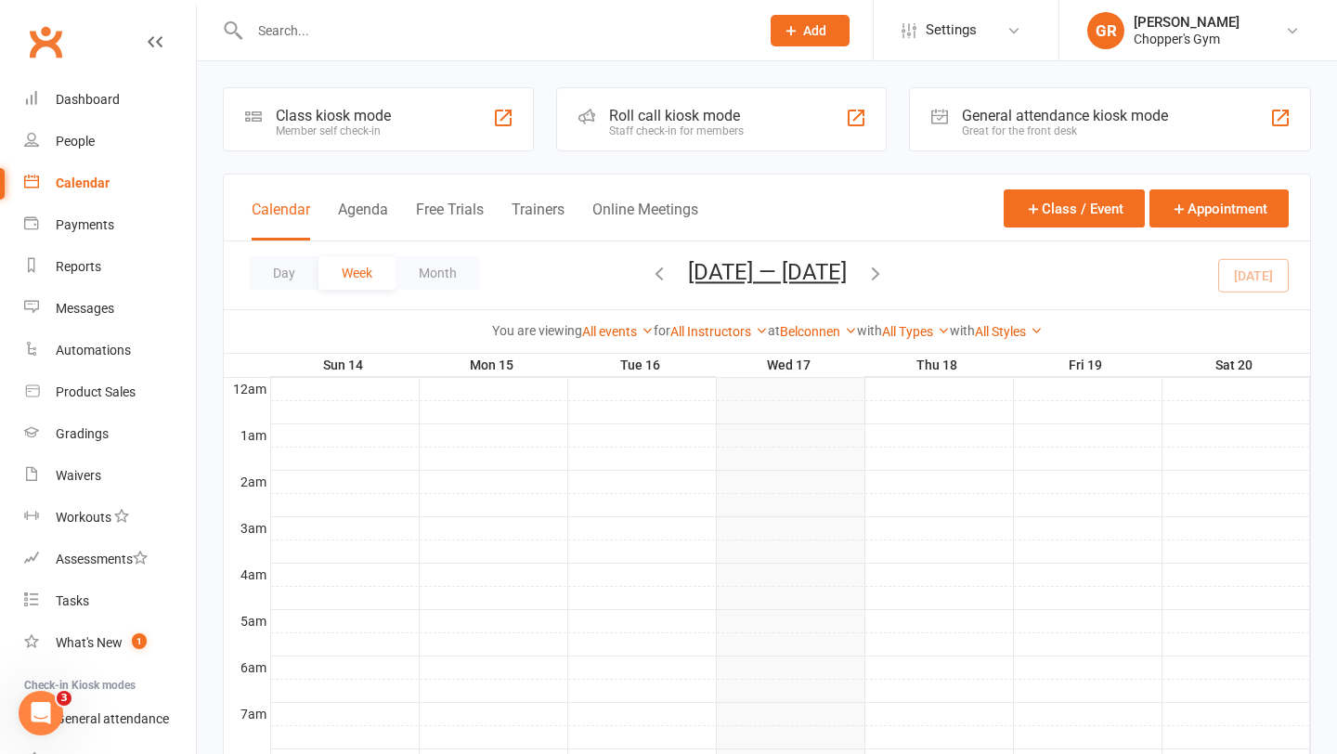
scroll to position [572, 0]
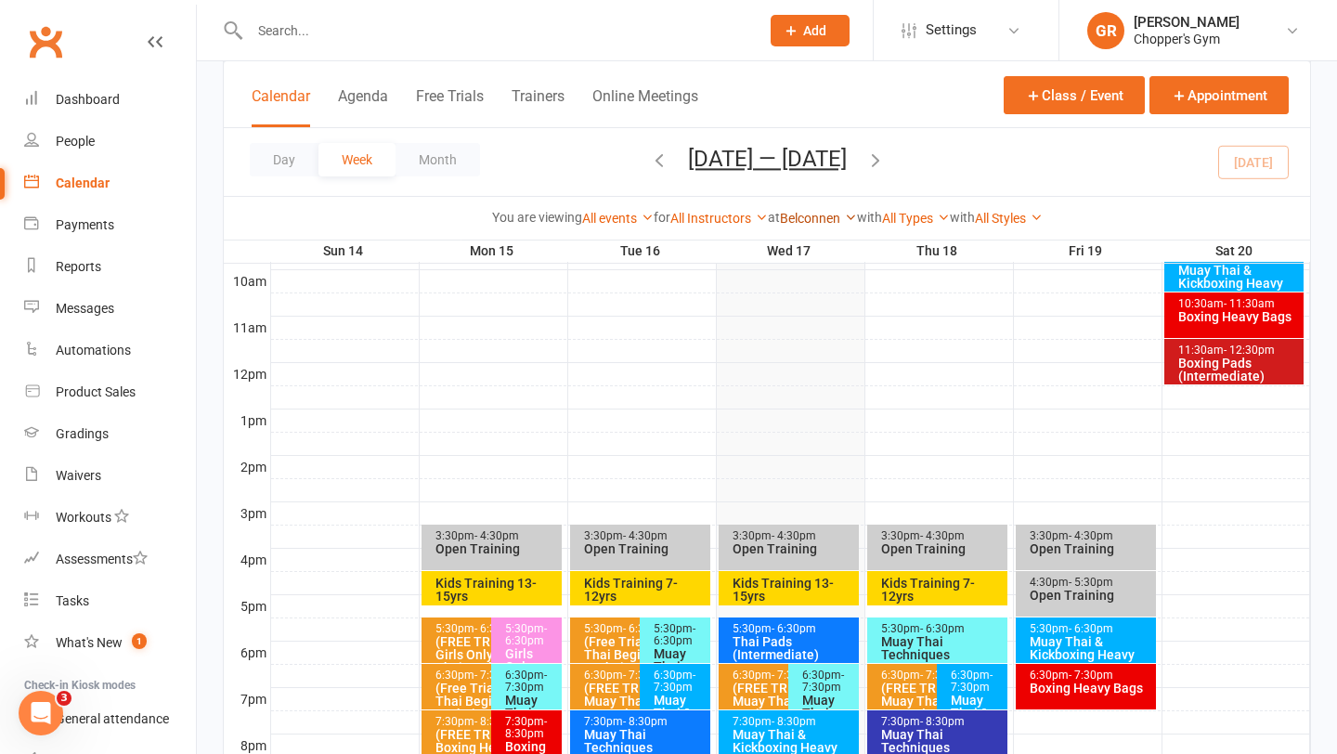
click at [811, 220] on link "Belconnen" at bounding box center [818, 218] width 77 height 15
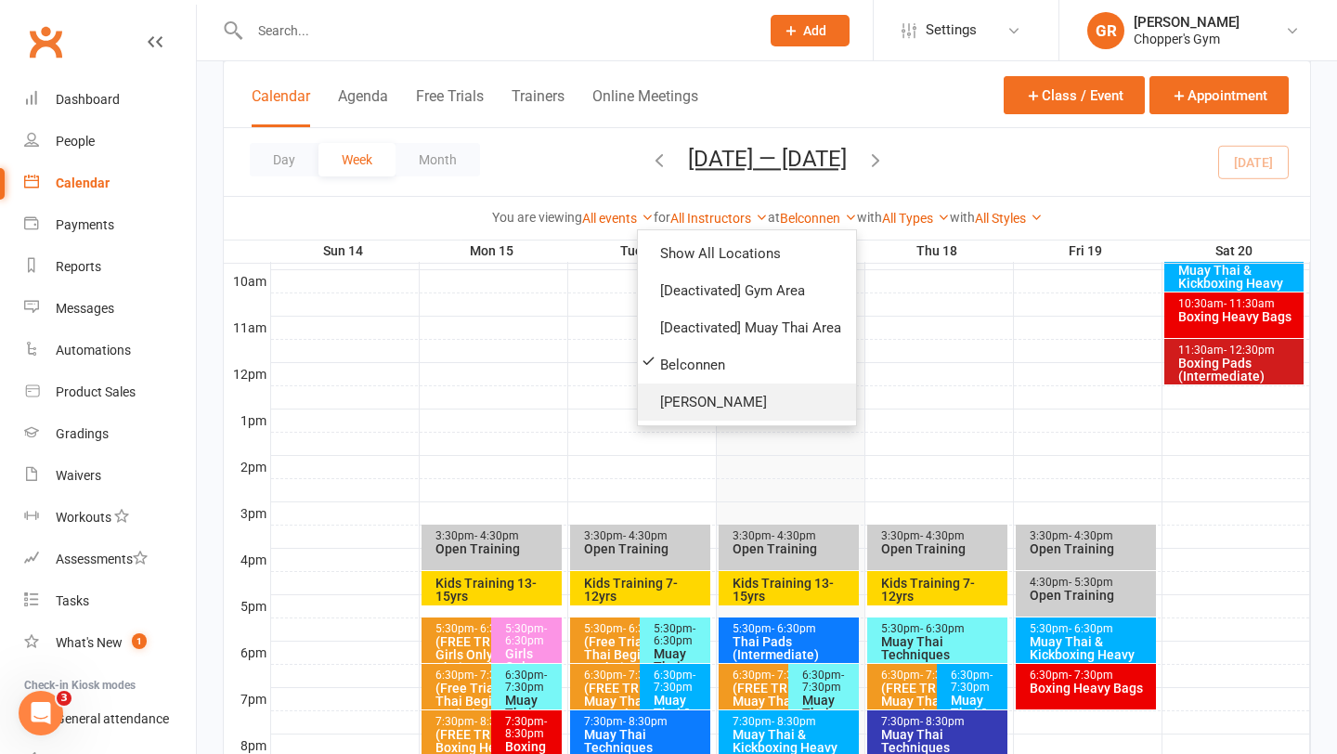
click at [699, 395] on link "[PERSON_NAME]" at bounding box center [747, 402] width 218 height 37
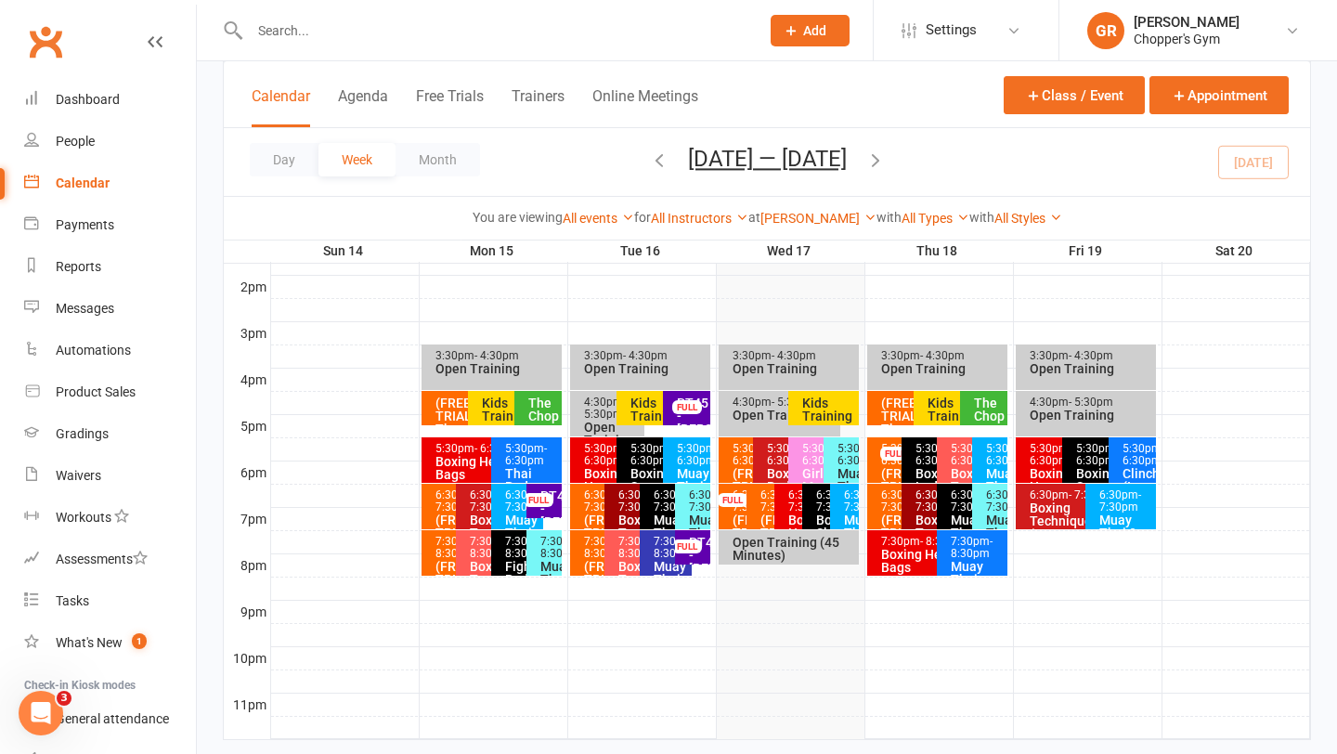
scroll to position [791, 0]
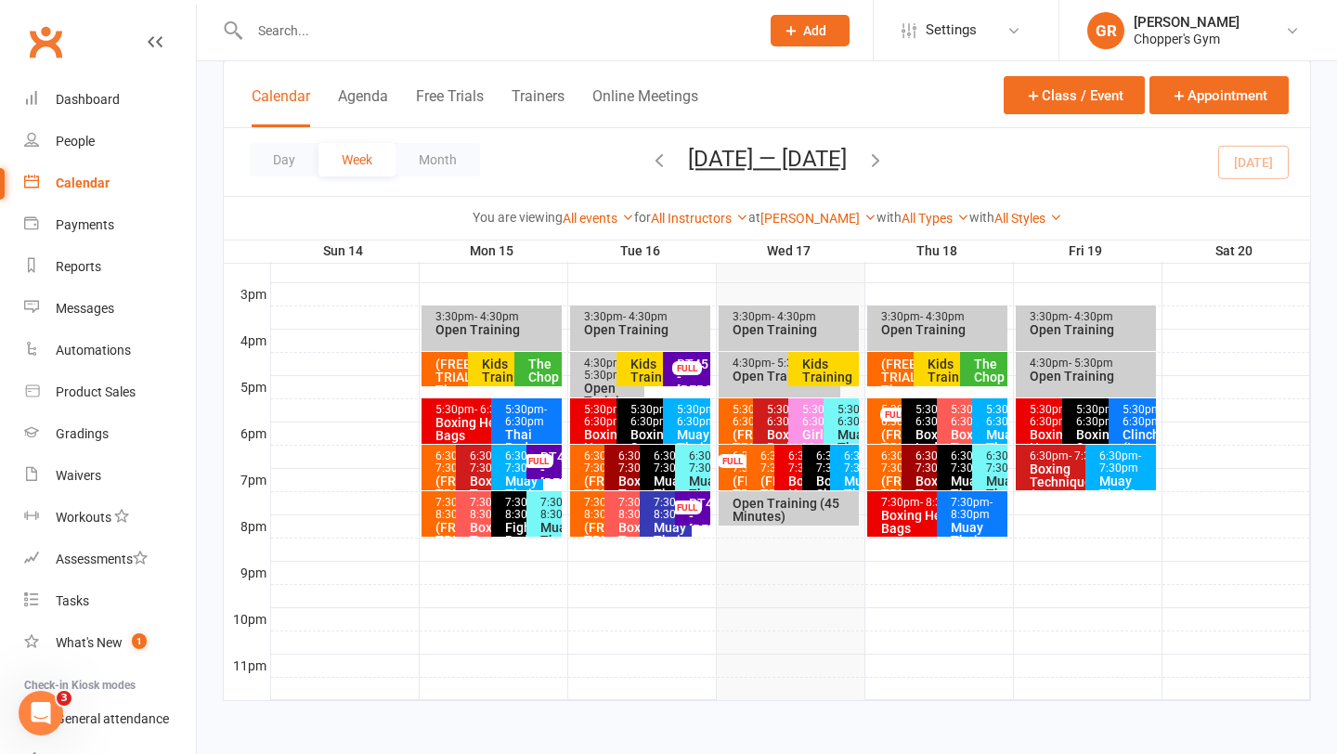
click at [383, 22] on input "text" at bounding box center [495, 31] width 502 height 26
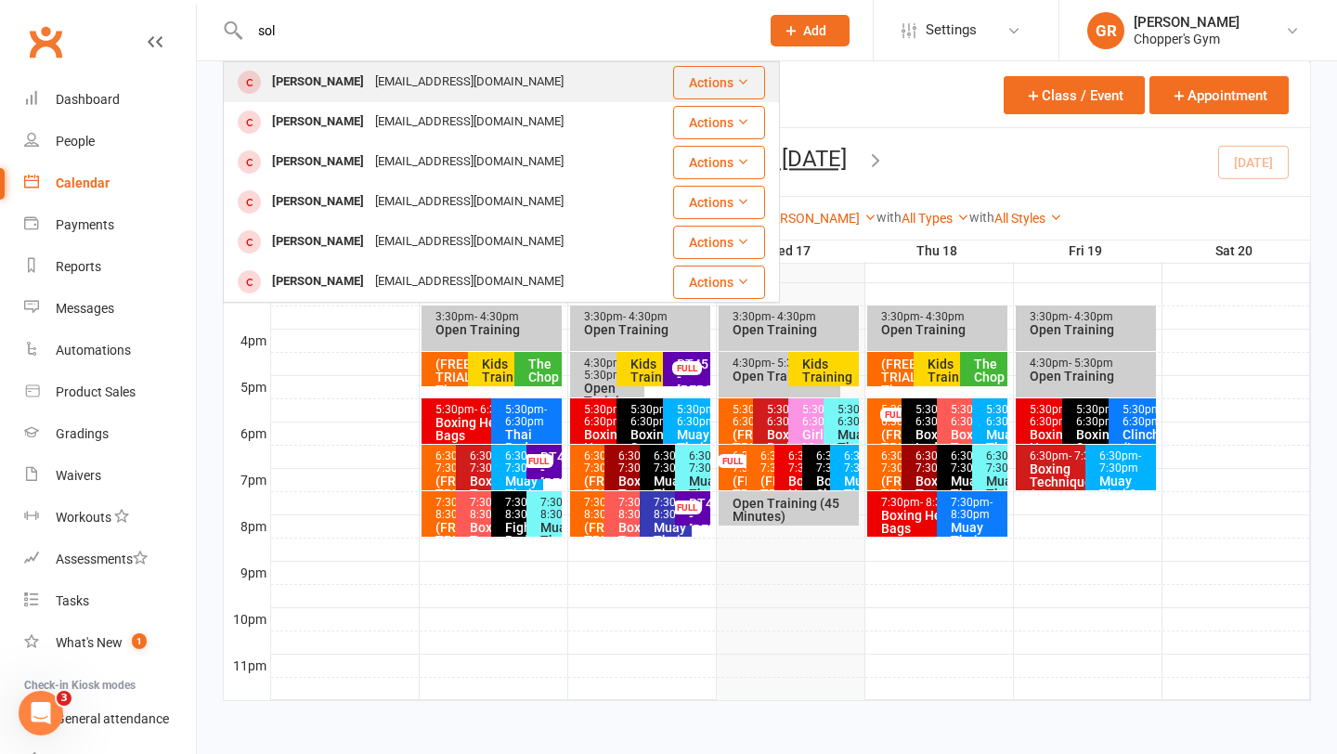
type input "sol"
click at [393, 83] on div "[EMAIL_ADDRESS][DOMAIN_NAME]" at bounding box center [470, 82] width 200 height 27
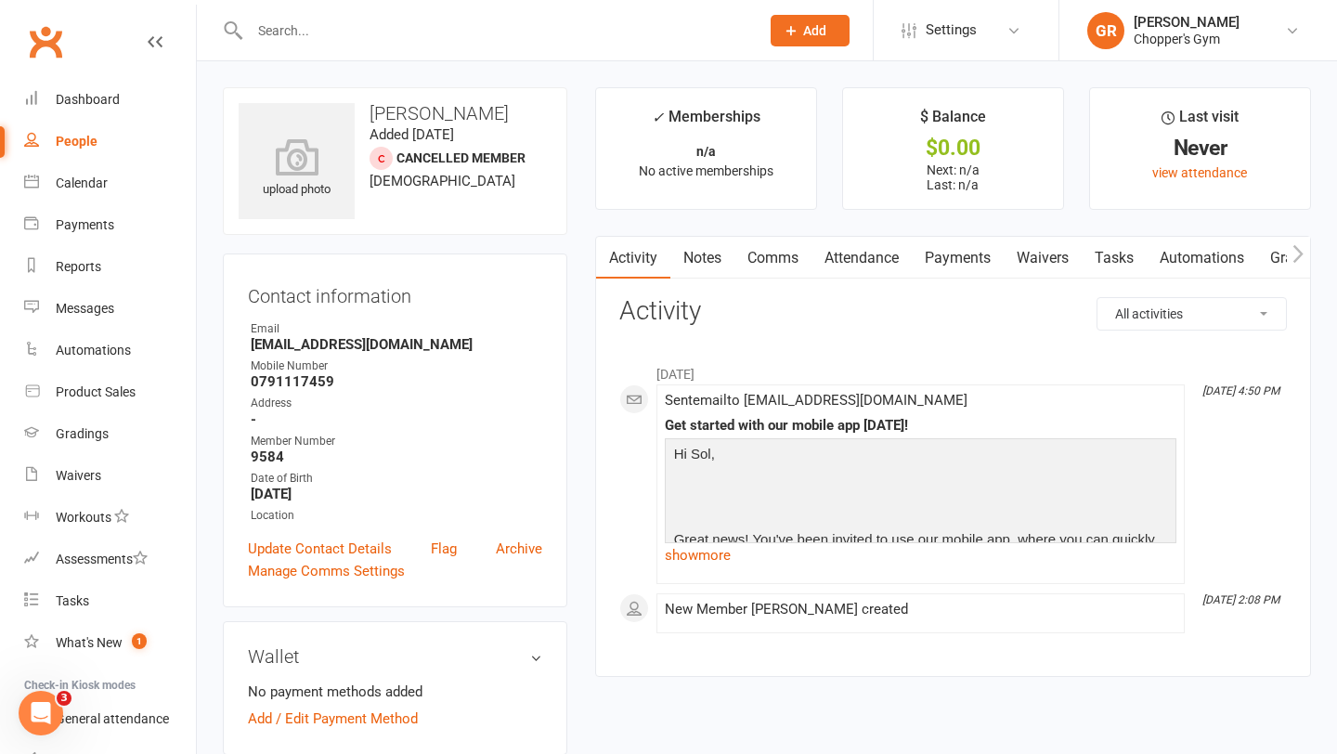
click at [1035, 256] on link "Waivers" at bounding box center [1043, 258] width 78 height 43
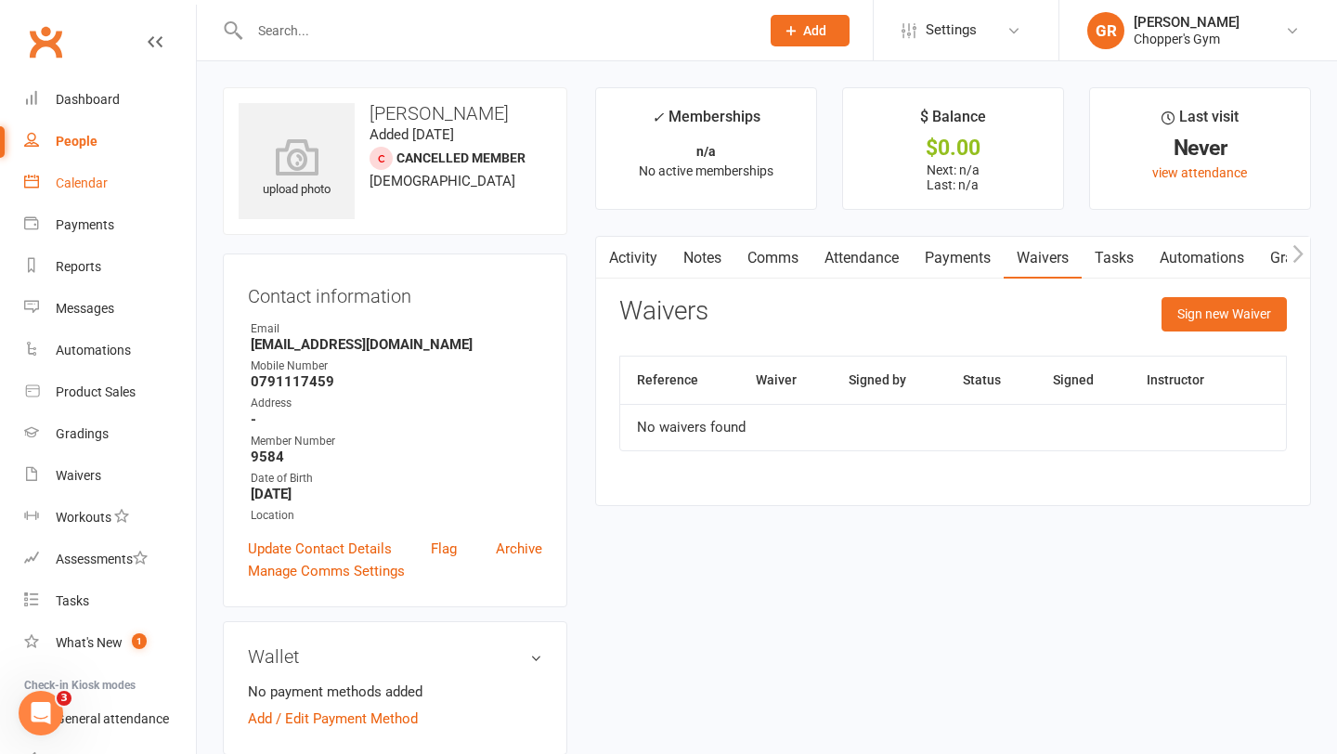
click at [78, 176] on div "Calendar" at bounding box center [82, 183] width 52 height 15
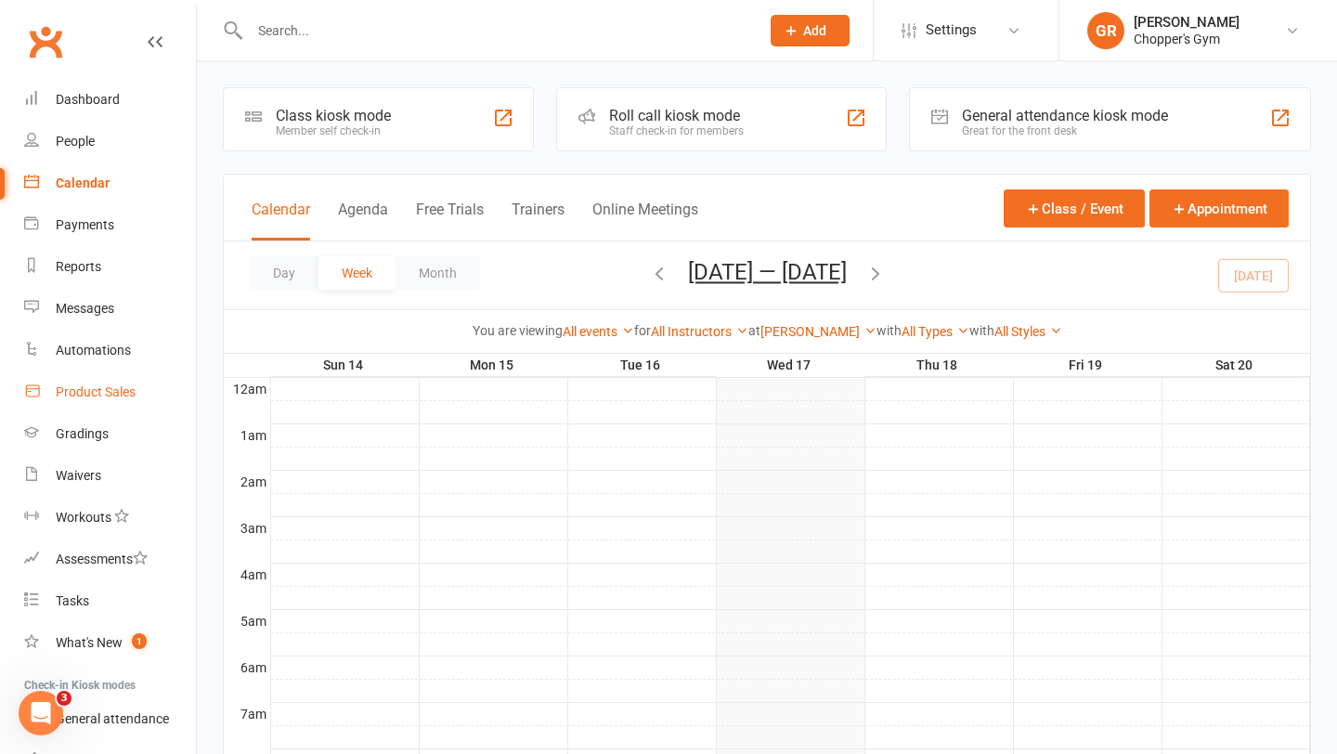
click at [98, 385] on div "Product Sales" at bounding box center [96, 392] width 80 height 15
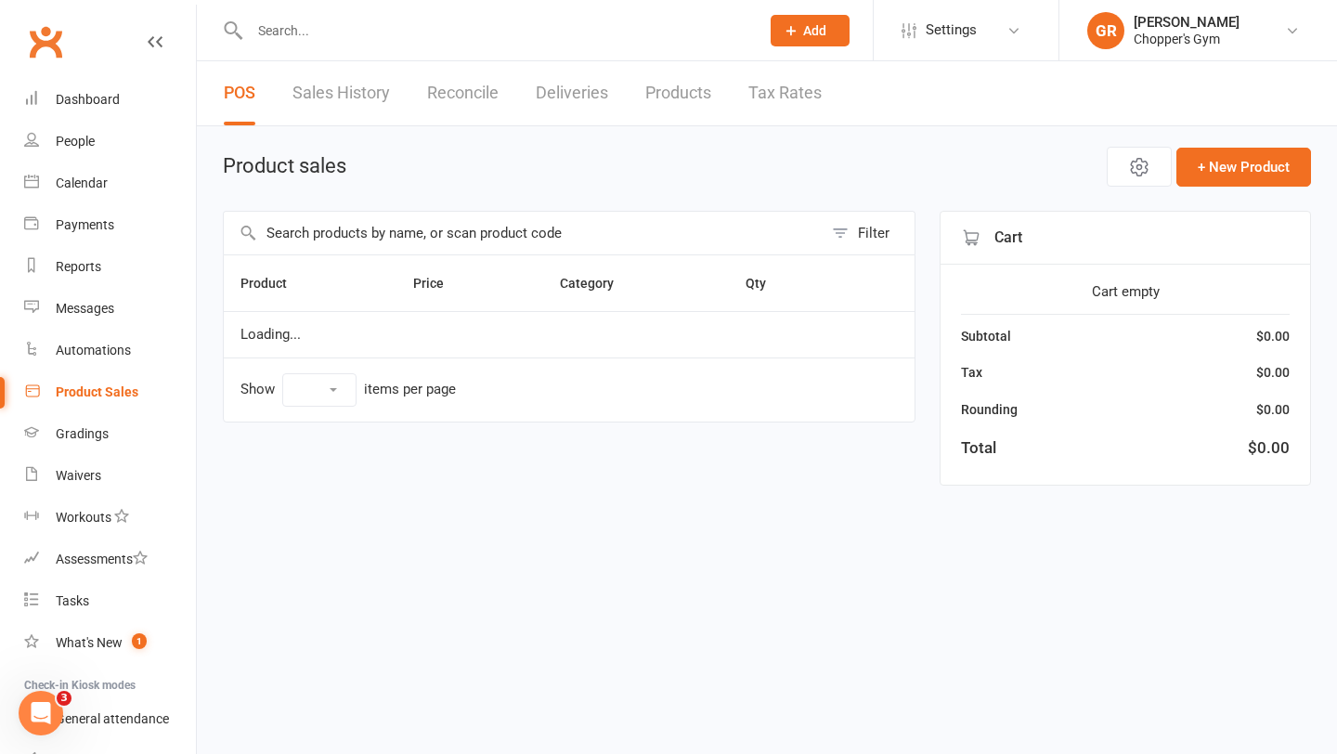
select select "100"
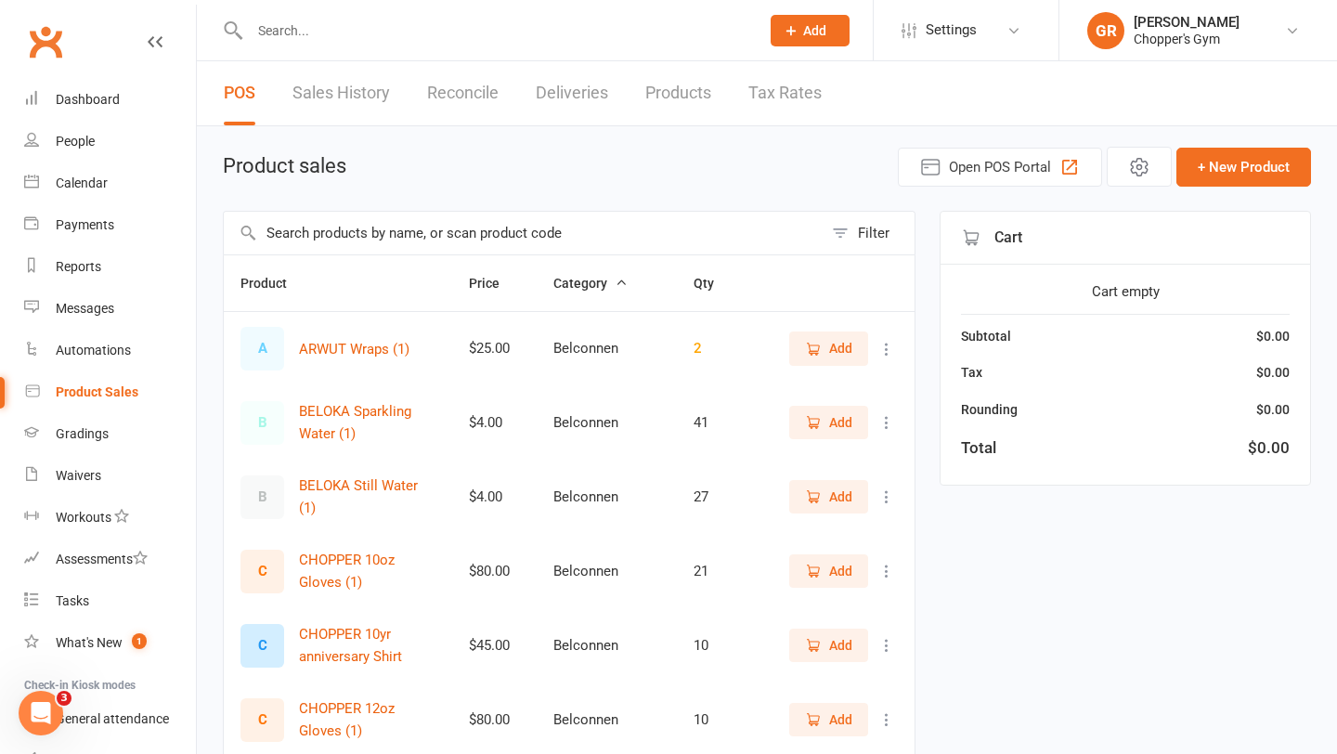
click at [387, 239] on input "text" at bounding box center [523, 233] width 599 height 43
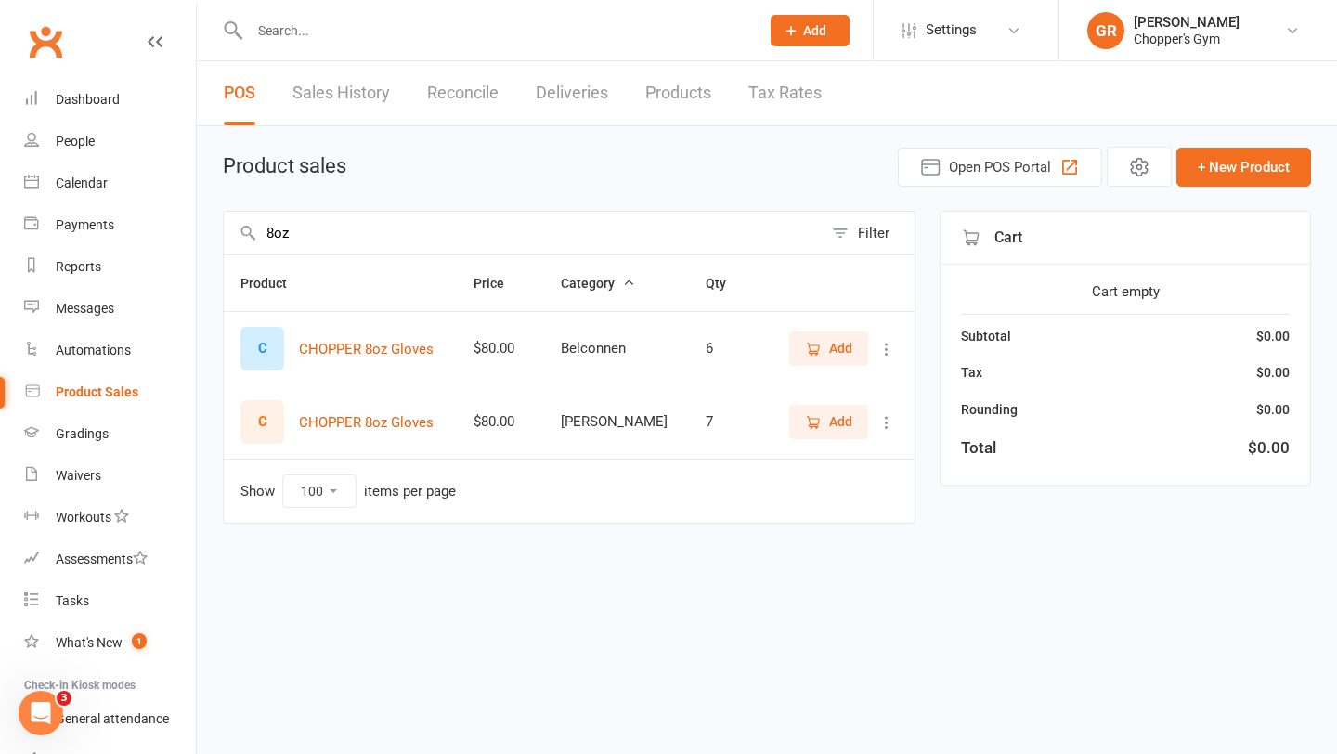
click at [313, 242] on input "8oz" at bounding box center [523, 233] width 599 height 43
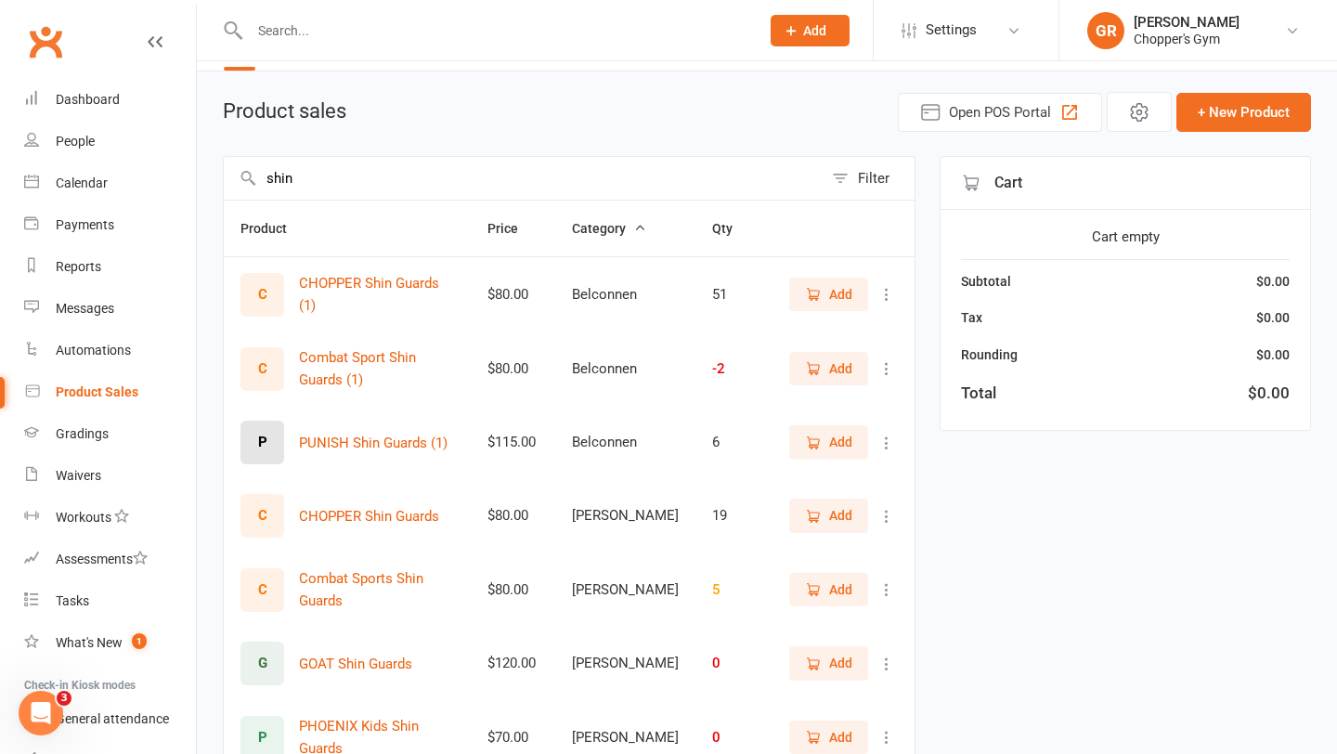
scroll to position [56, 0]
click at [808, 515] on icon "button" at bounding box center [813, 515] width 17 height 17
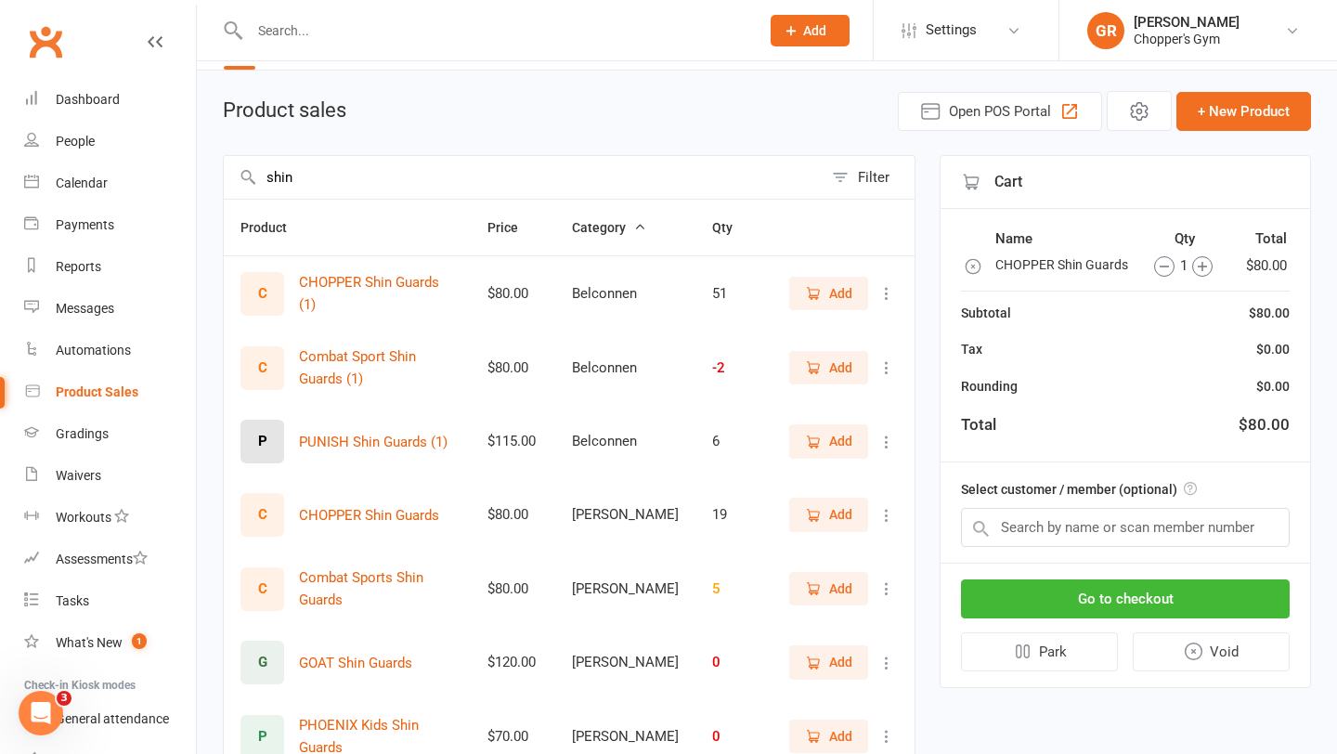
click at [382, 184] on input "shin" at bounding box center [523, 177] width 599 height 43
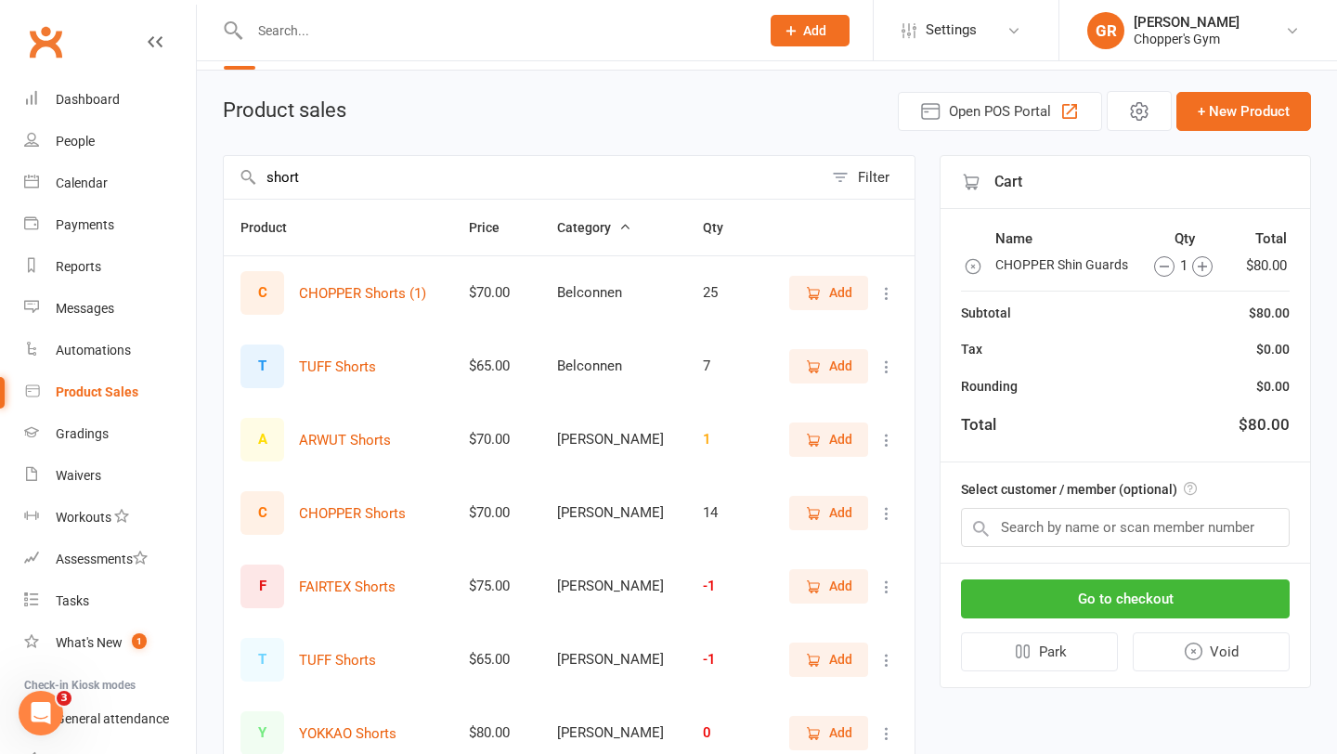
type input "short"
click at [809, 516] on icon "button" at bounding box center [813, 512] width 10 height 10
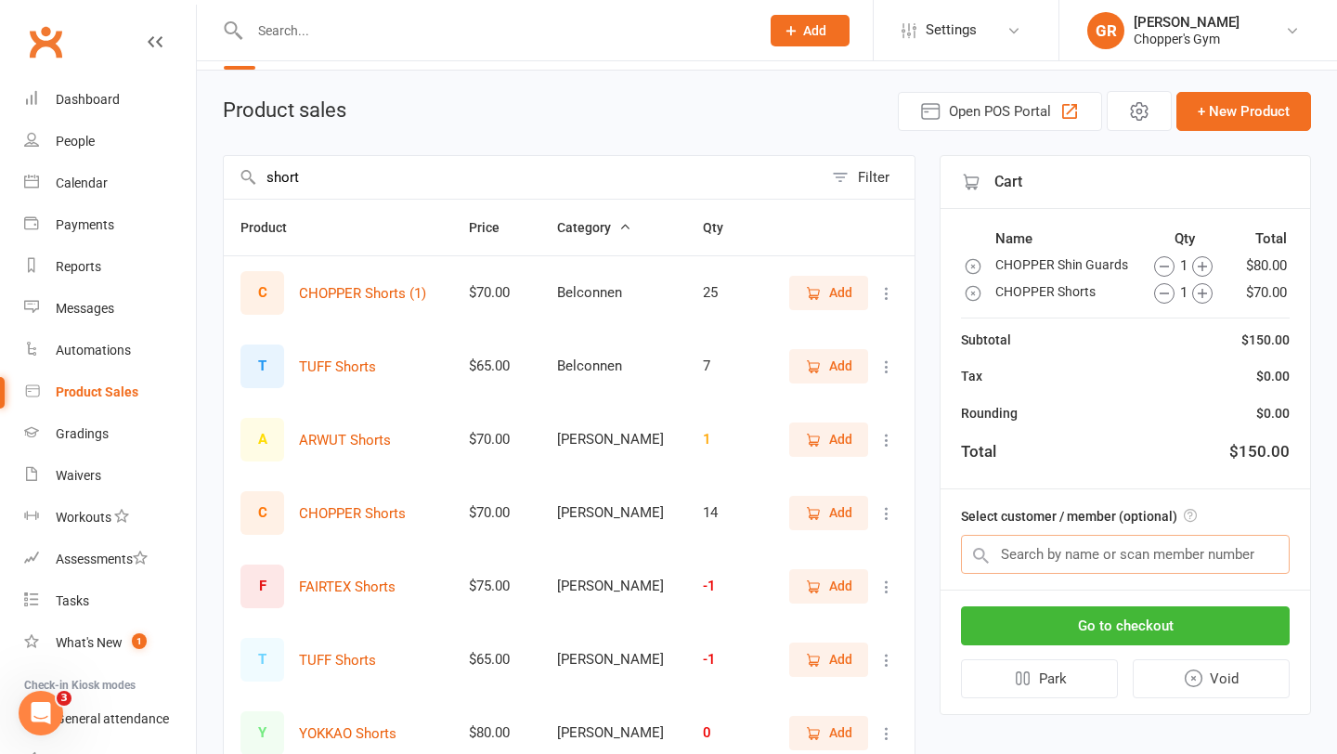
click at [1059, 559] on input "text" at bounding box center [1125, 554] width 329 height 39
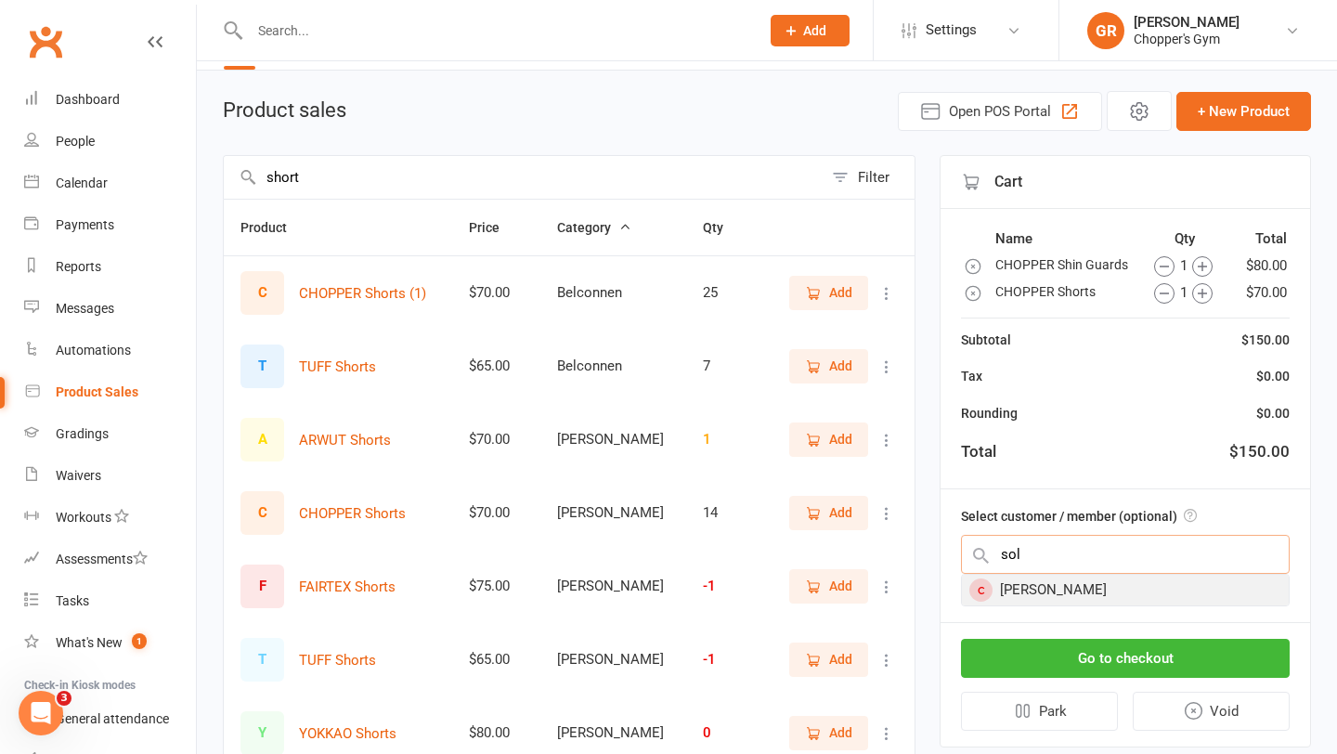
type input "sol"
click at [1056, 593] on div "Sol Mokany" at bounding box center [1125, 590] width 327 height 31
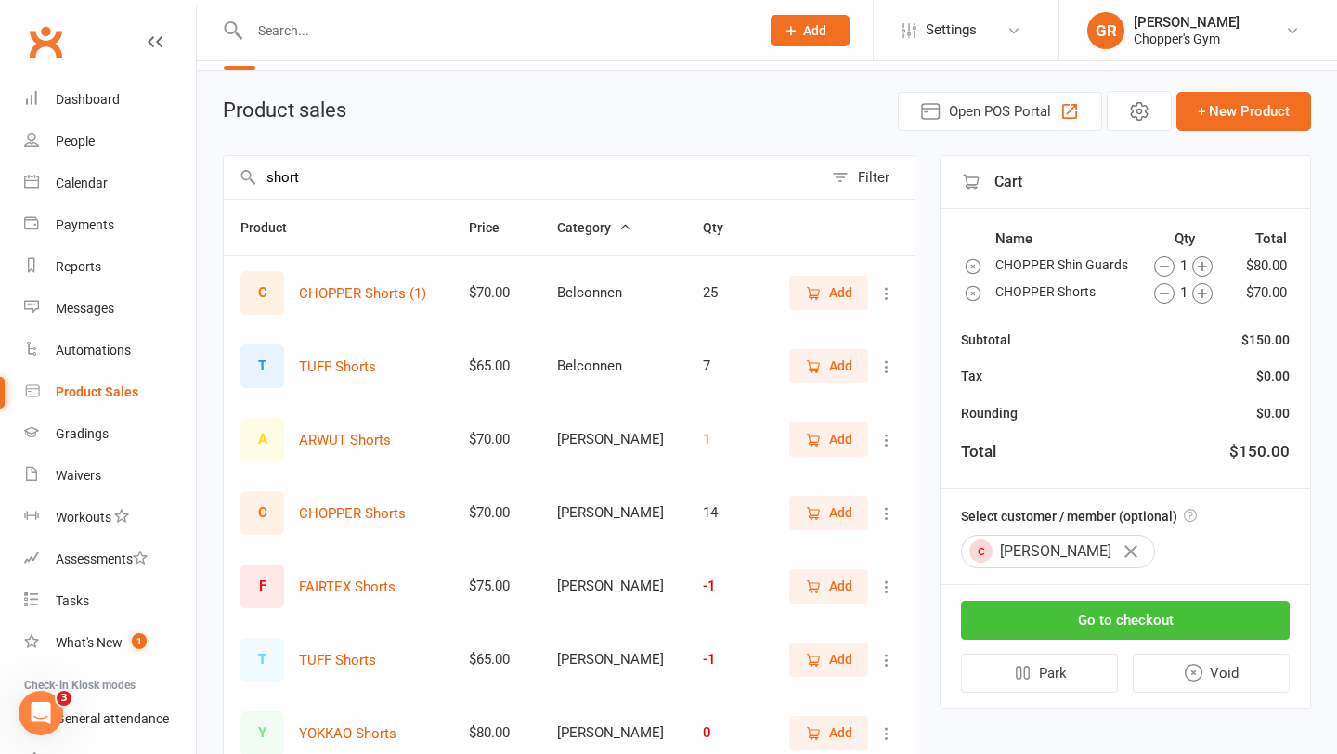
click at [1086, 616] on button "Go to checkout" at bounding box center [1125, 620] width 329 height 39
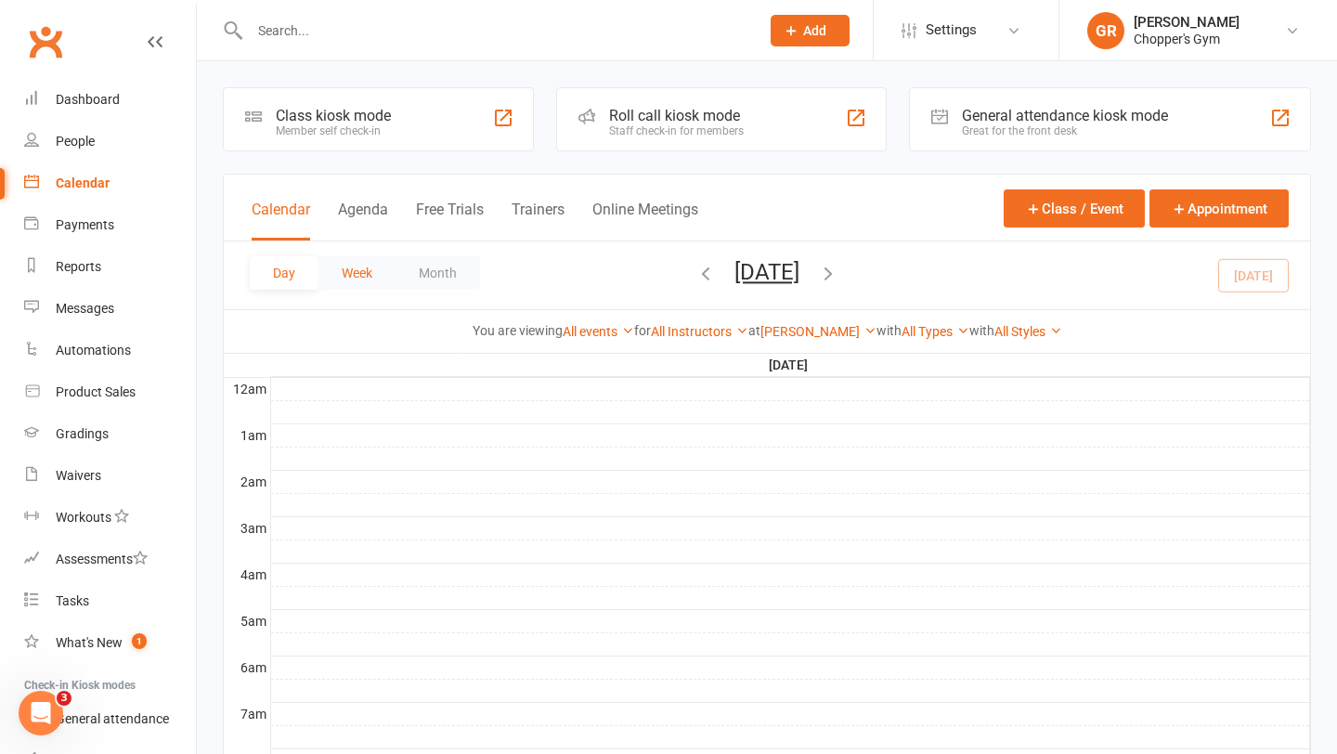
click at [372, 274] on button "Week" at bounding box center [357, 272] width 77 height 33
click at [654, 281] on icon "button" at bounding box center [659, 273] width 20 height 20
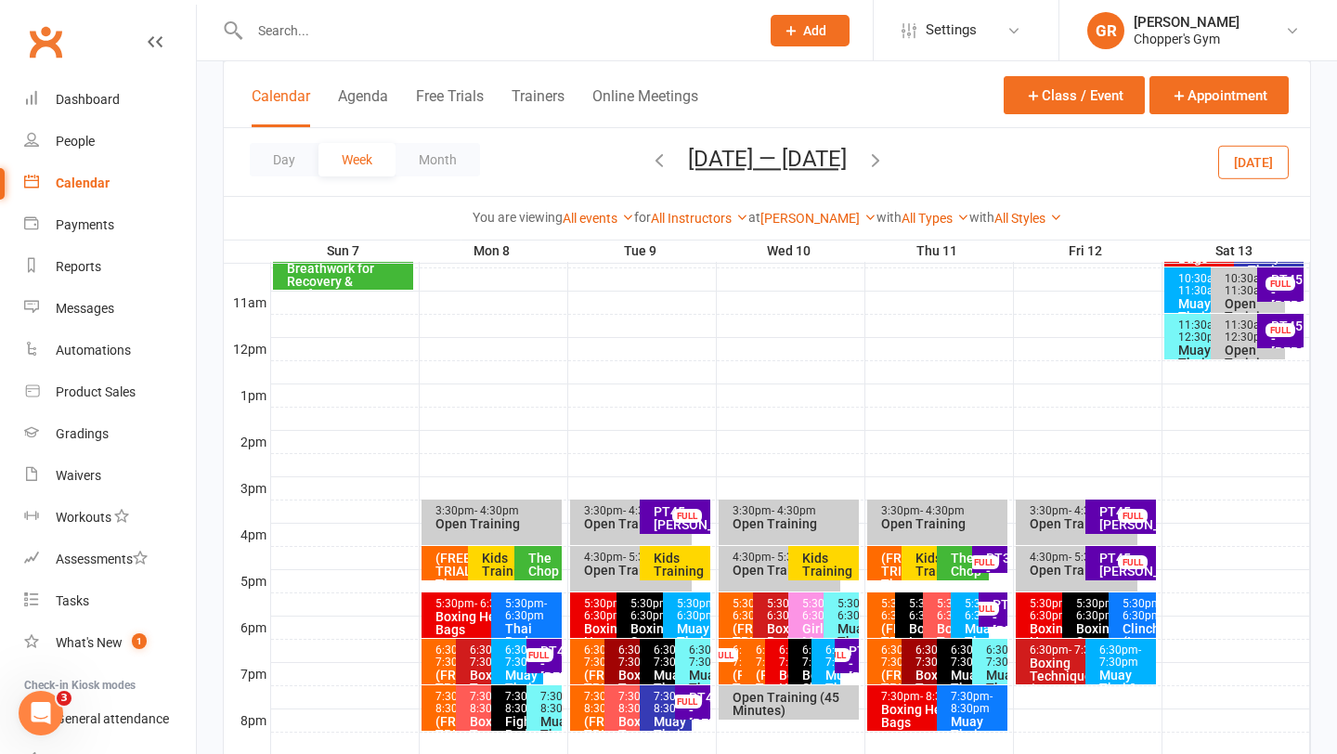
scroll to position [619, 0]
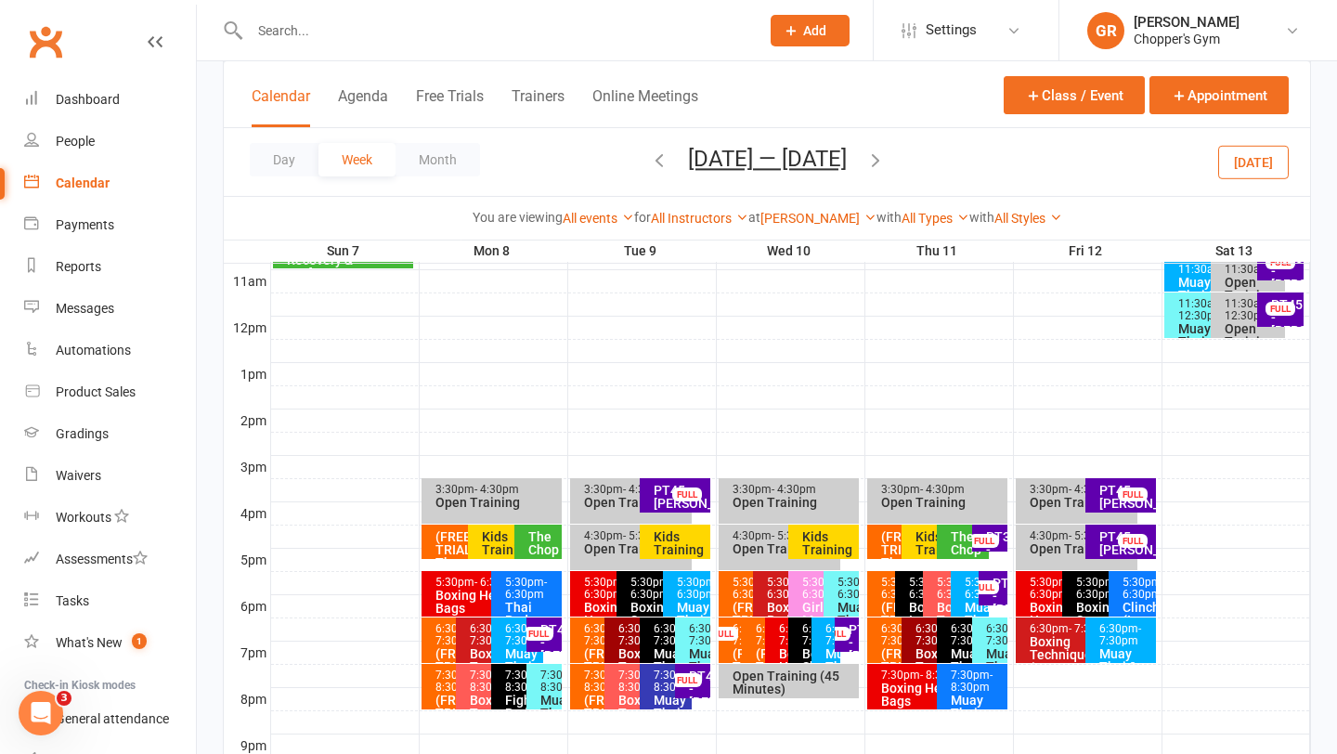
click at [815, 540] on div "Kids Training" at bounding box center [829, 543] width 54 height 26
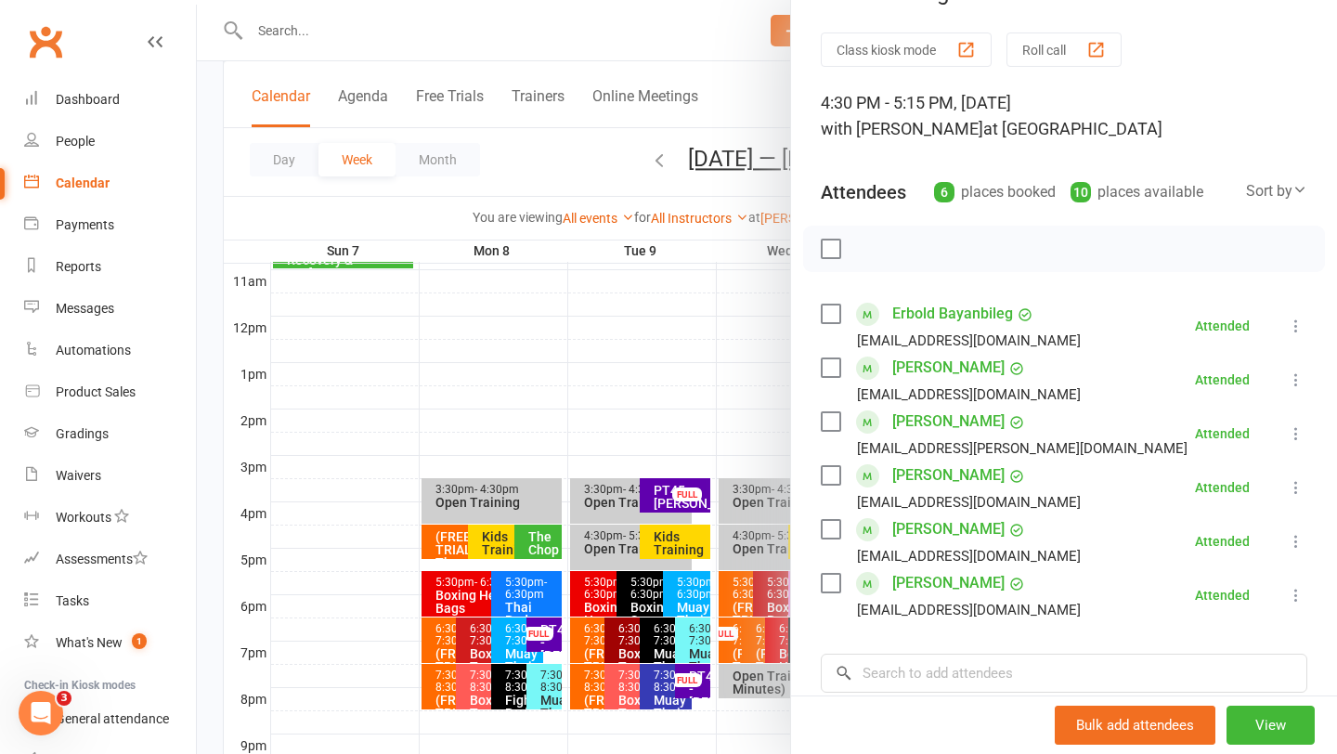
scroll to position [52, 0]
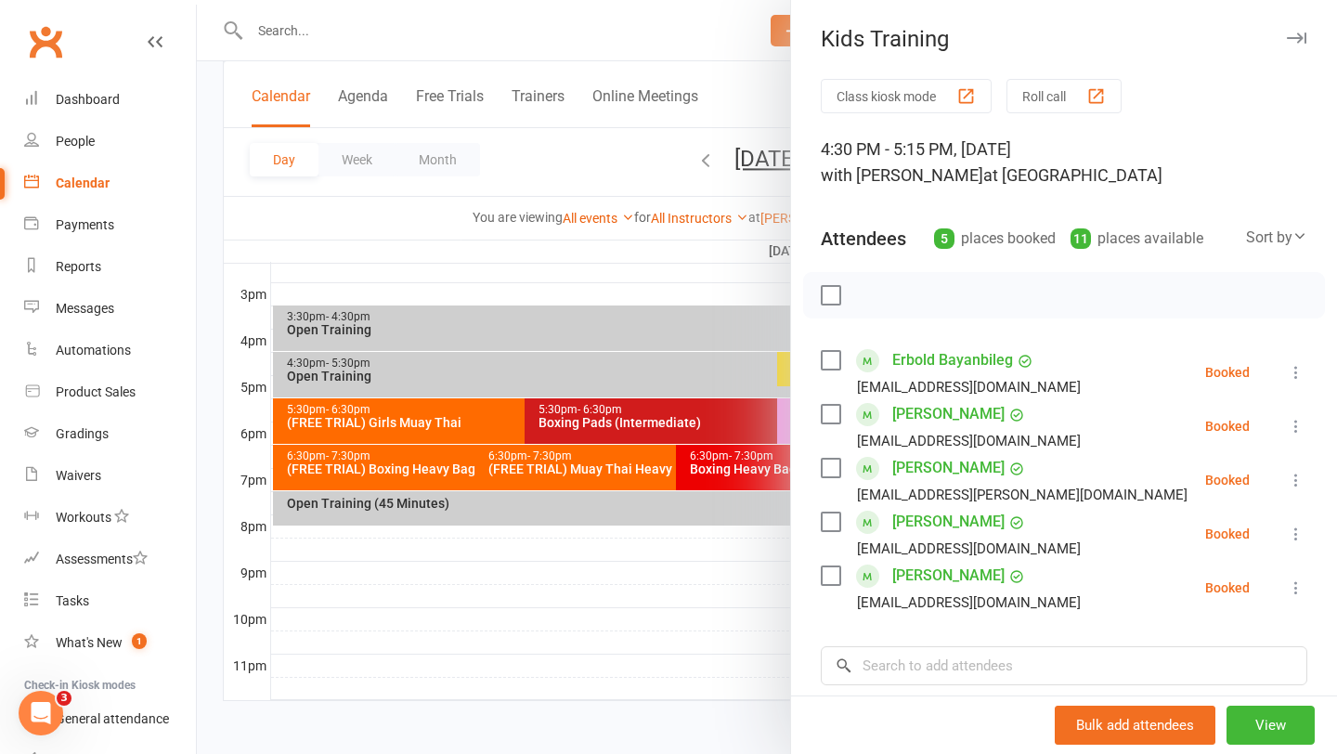
click at [689, 611] on div at bounding box center [767, 377] width 1141 height 754
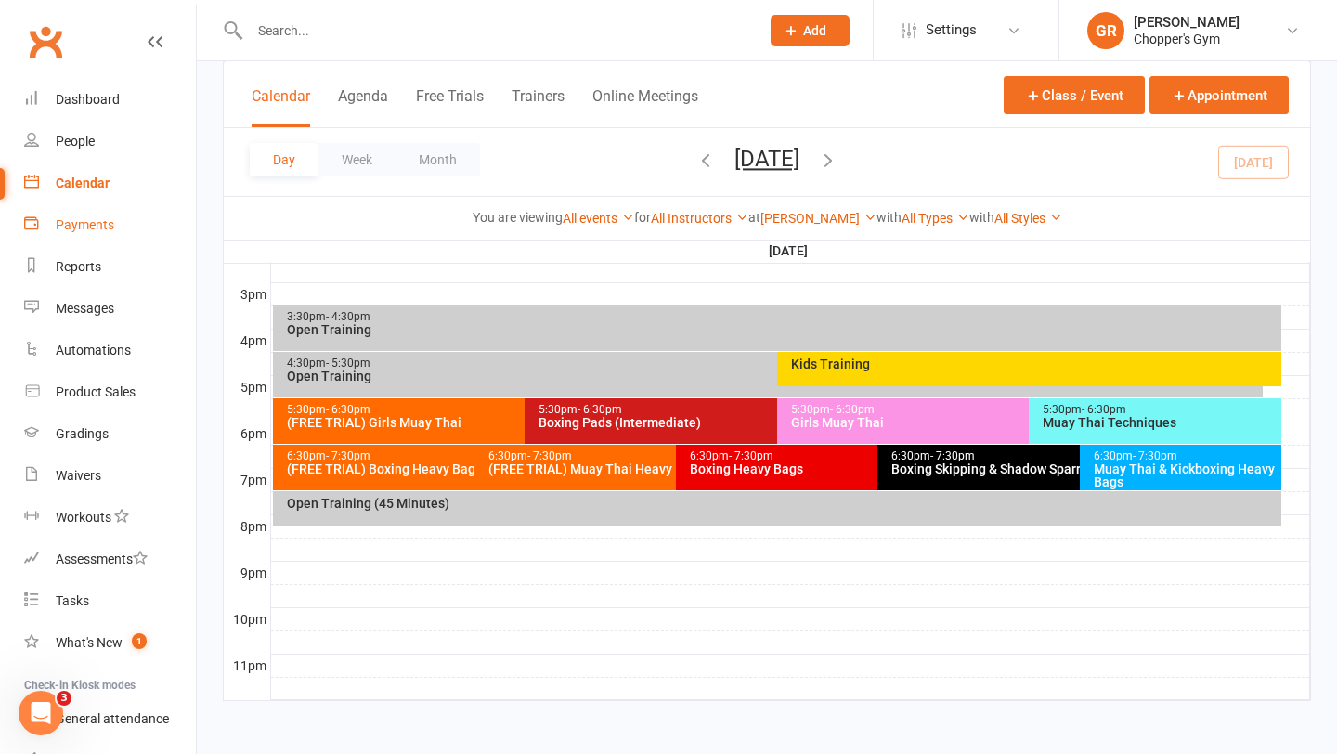
click at [105, 228] on div "Payments" at bounding box center [85, 224] width 59 height 15
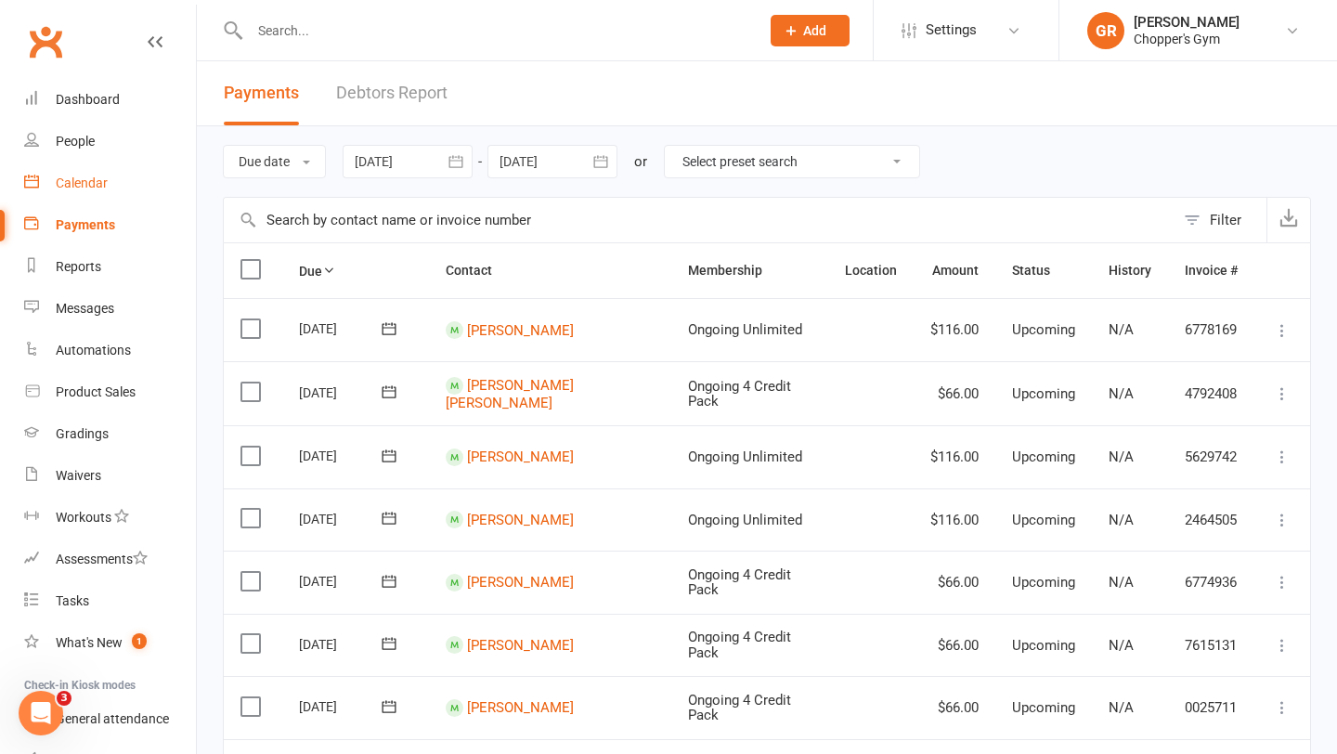
click at [81, 182] on div "Calendar" at bounding box center [82, 183] width 52 height 15
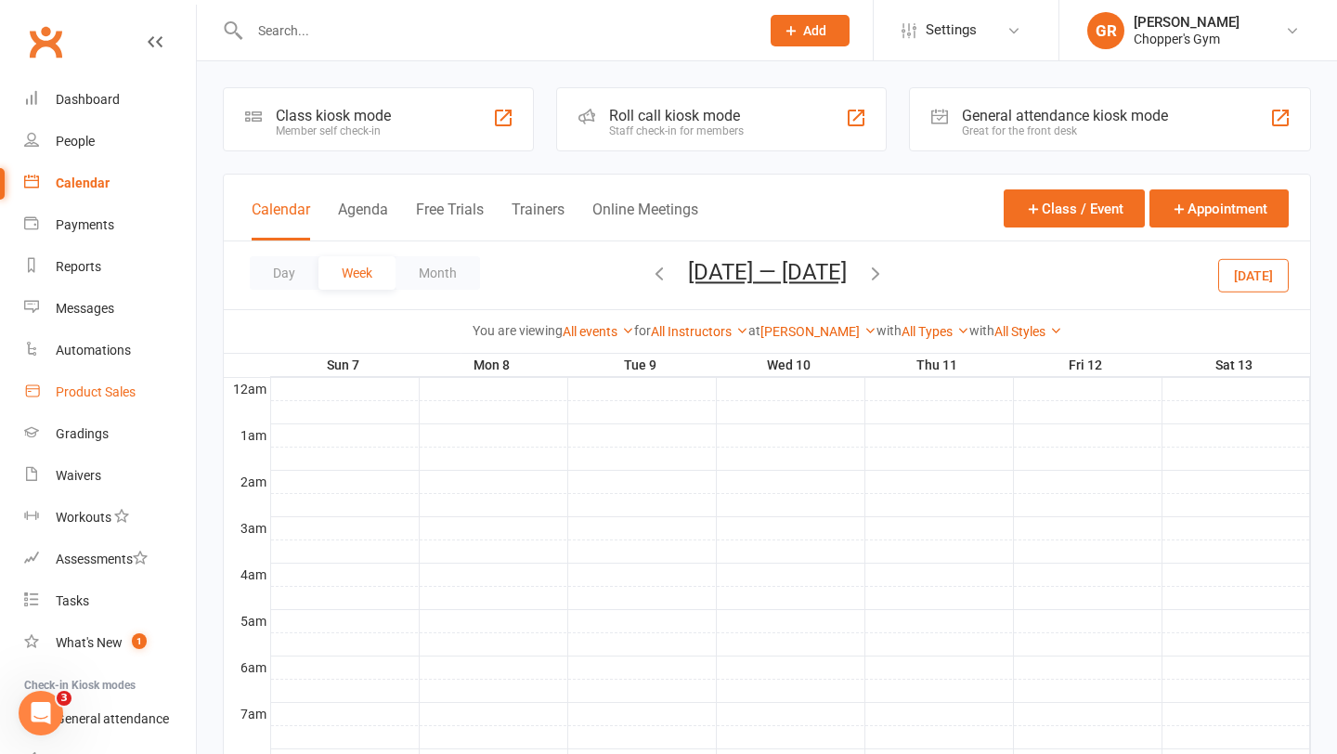
click at [81, 390] on div "Product Sales" at bounding box center [96, 392] width 80 height 15
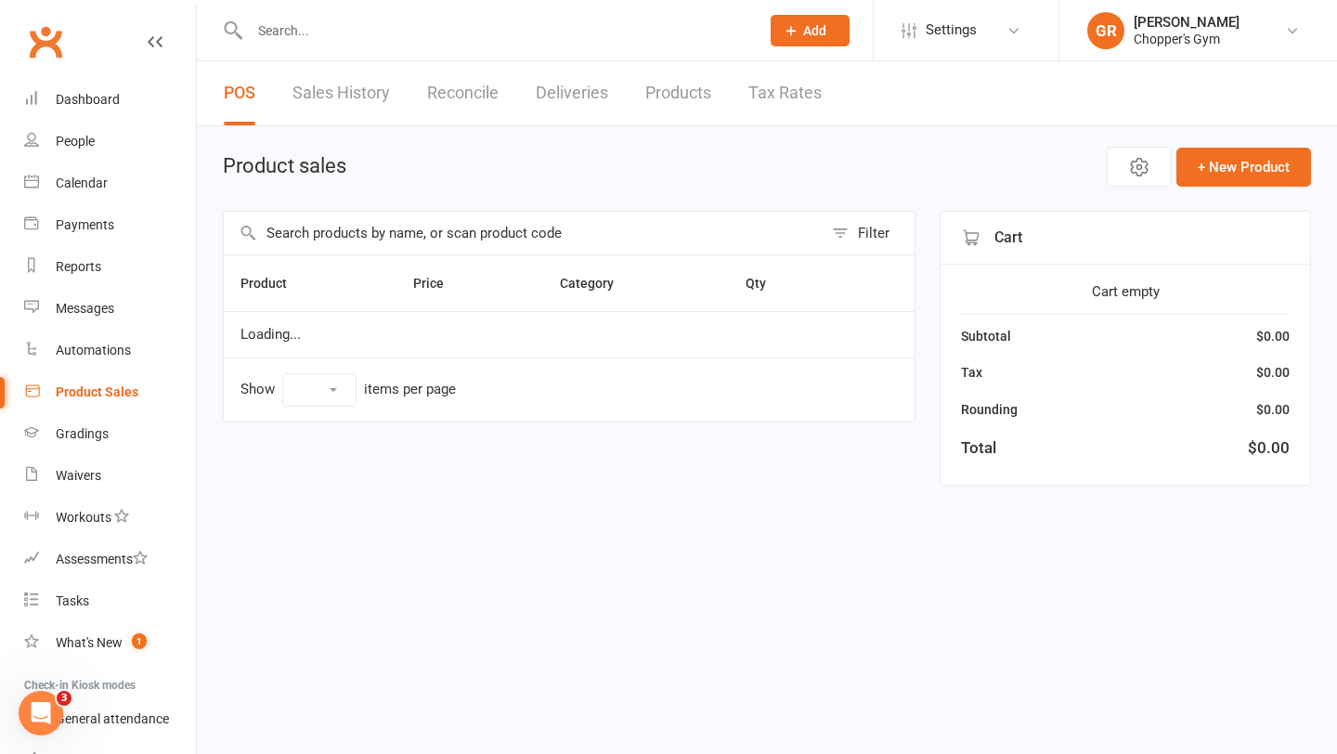
select select "100"
click at [411, 246] on input "text" at bounding box center [523, 233] width 599 height 43
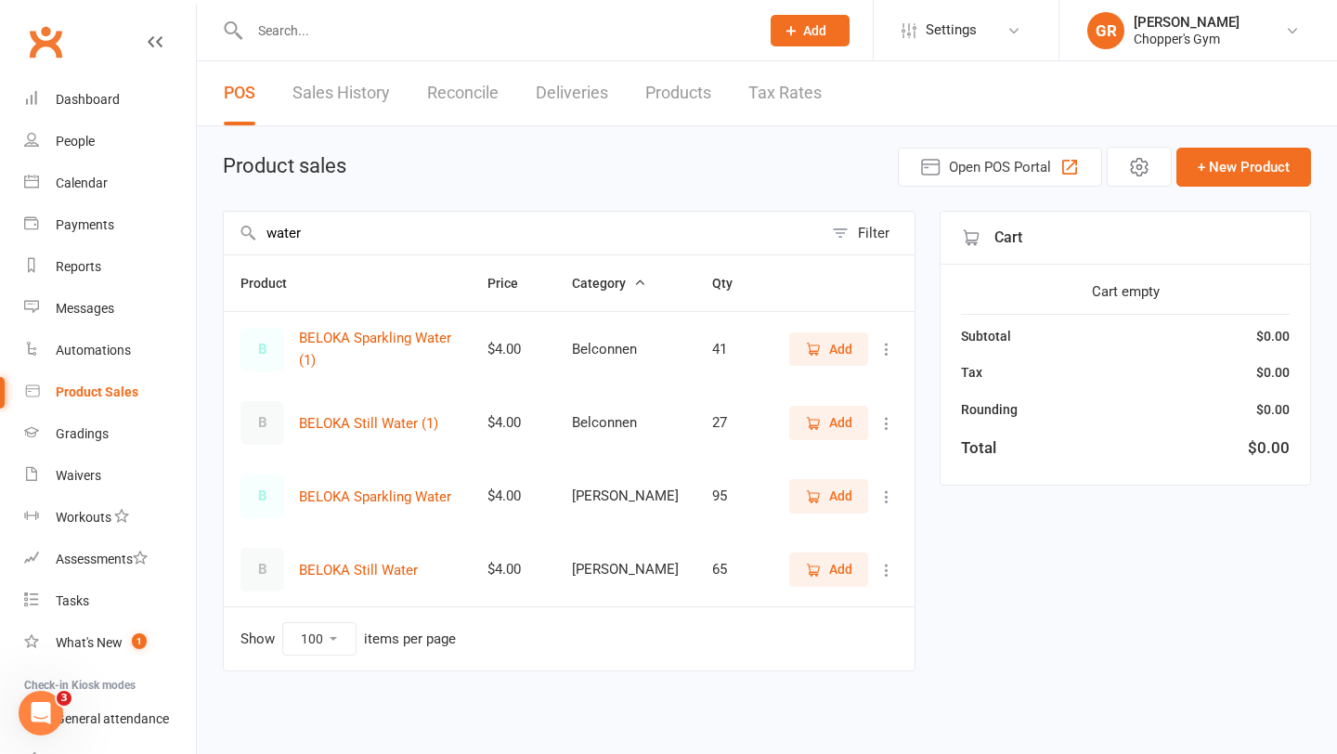
click at [835, 504] on span "Add" at bounding box center [840, 496] width 23 height 20
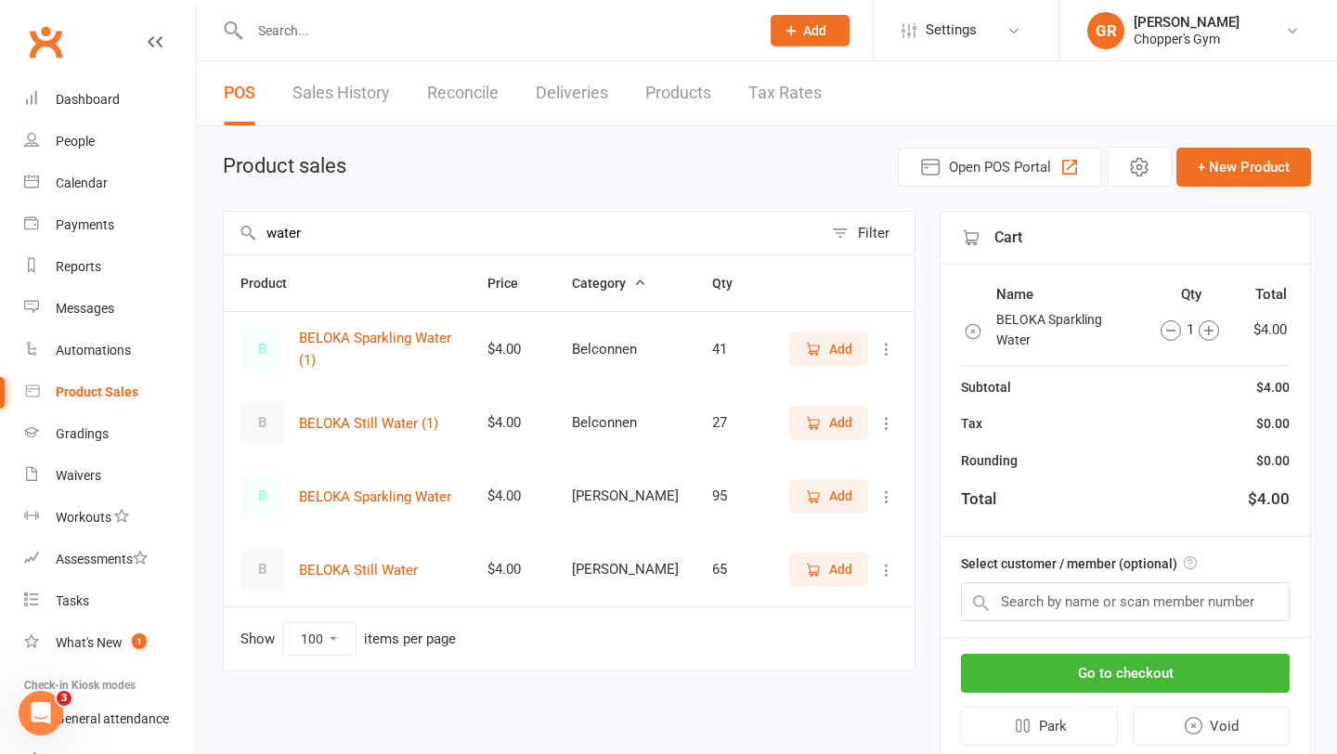
click at [450, 242] on input "water" at bounding box center [523, 233] width 599 height 43
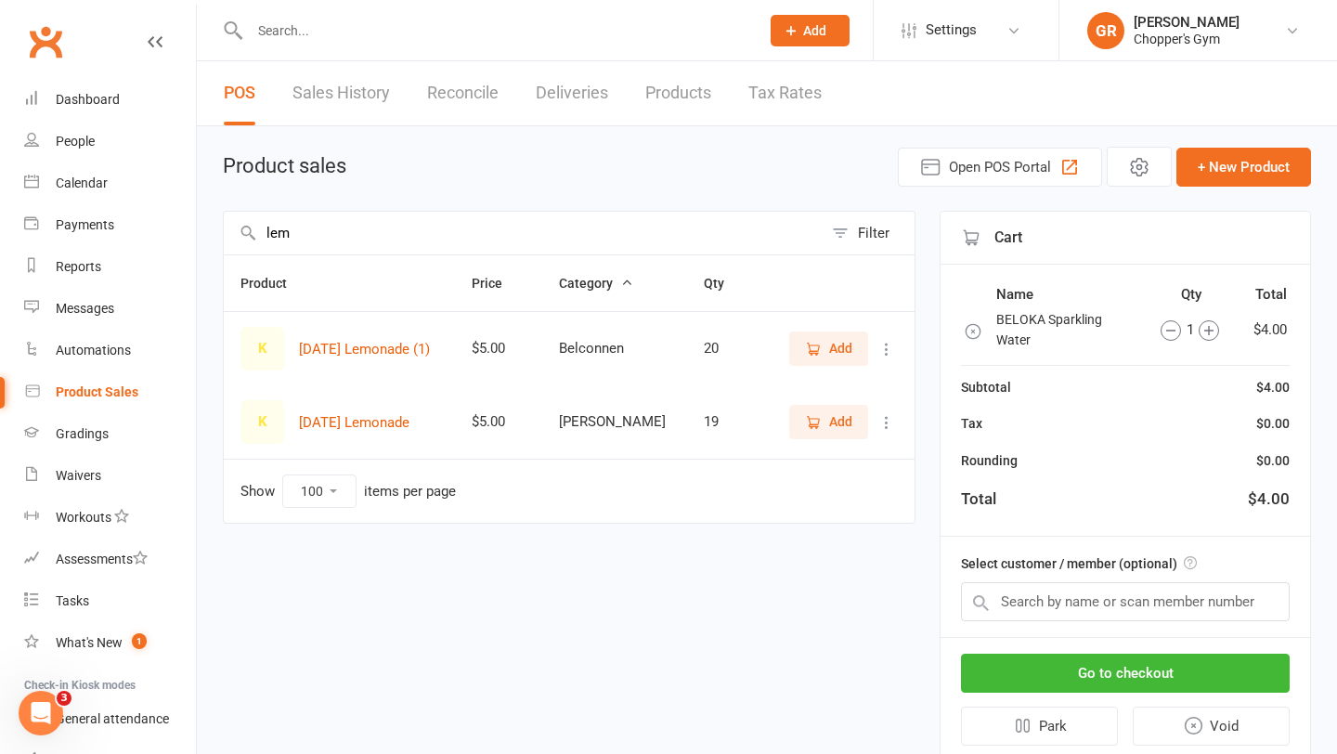
type input "lem"
click at [836, 424] on span "Add" at bounding box center [840, 421] width 23 height 20
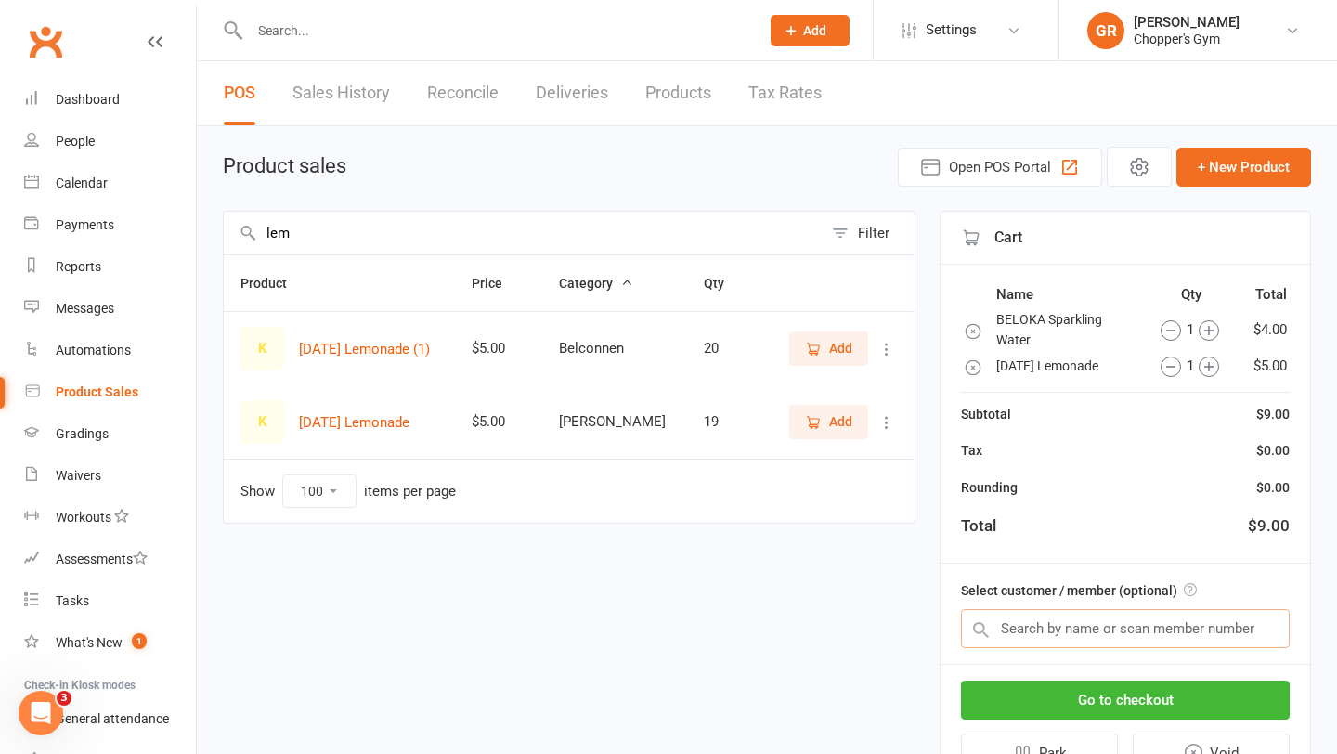
click at [1059, 633] on input "text" at bounding box center [1125, 628] width 329 height 39
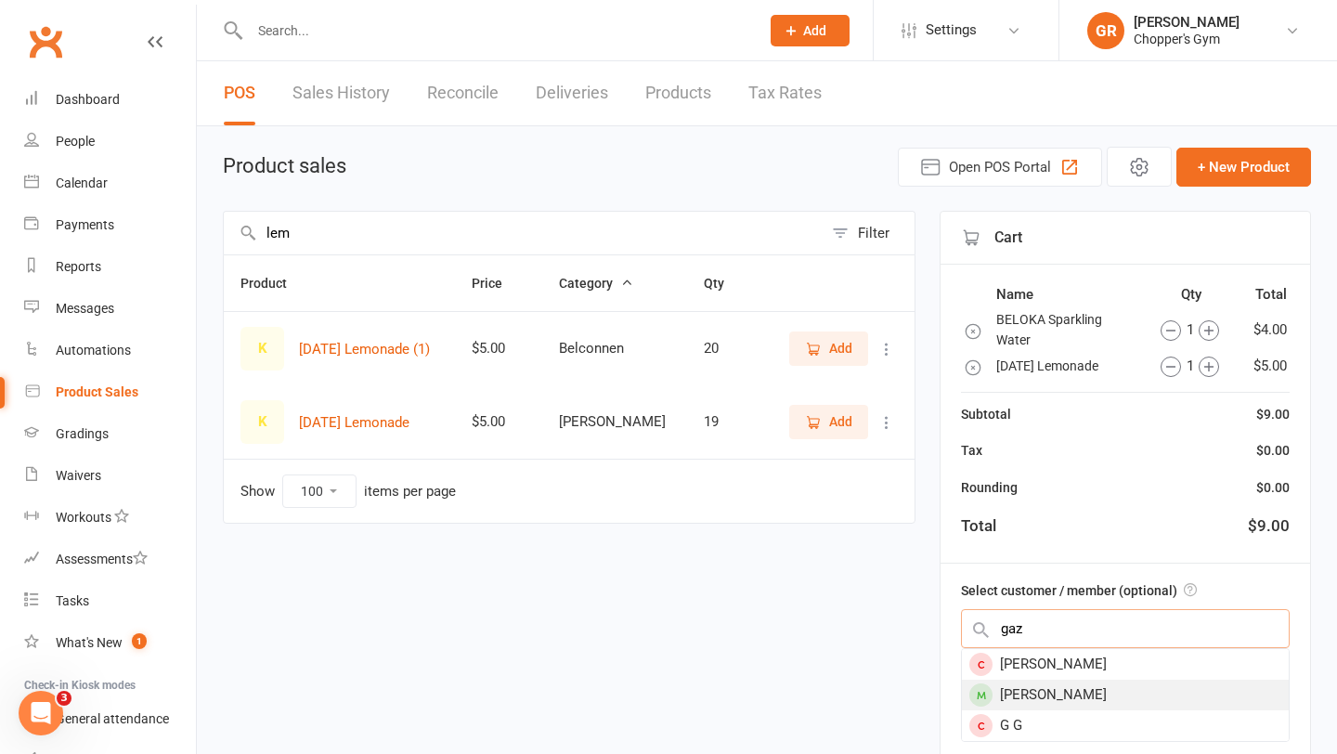
type input "gaz"
click at [1037, 697] on div "Gaz Rees" at bounding box center [1125, 695] width 327 height 31
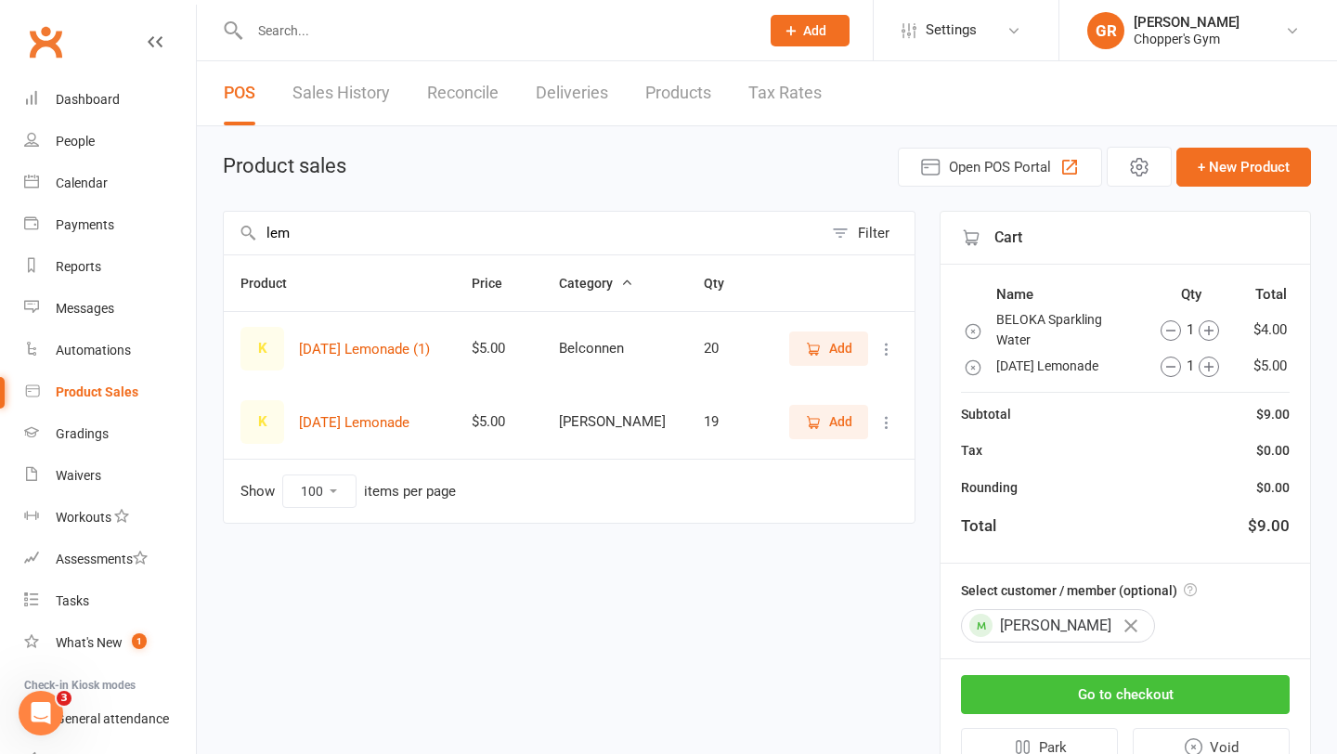
click at [1034, 694] on button "Go to checkout" at bounding box center [1125, 694] width 329 height 39
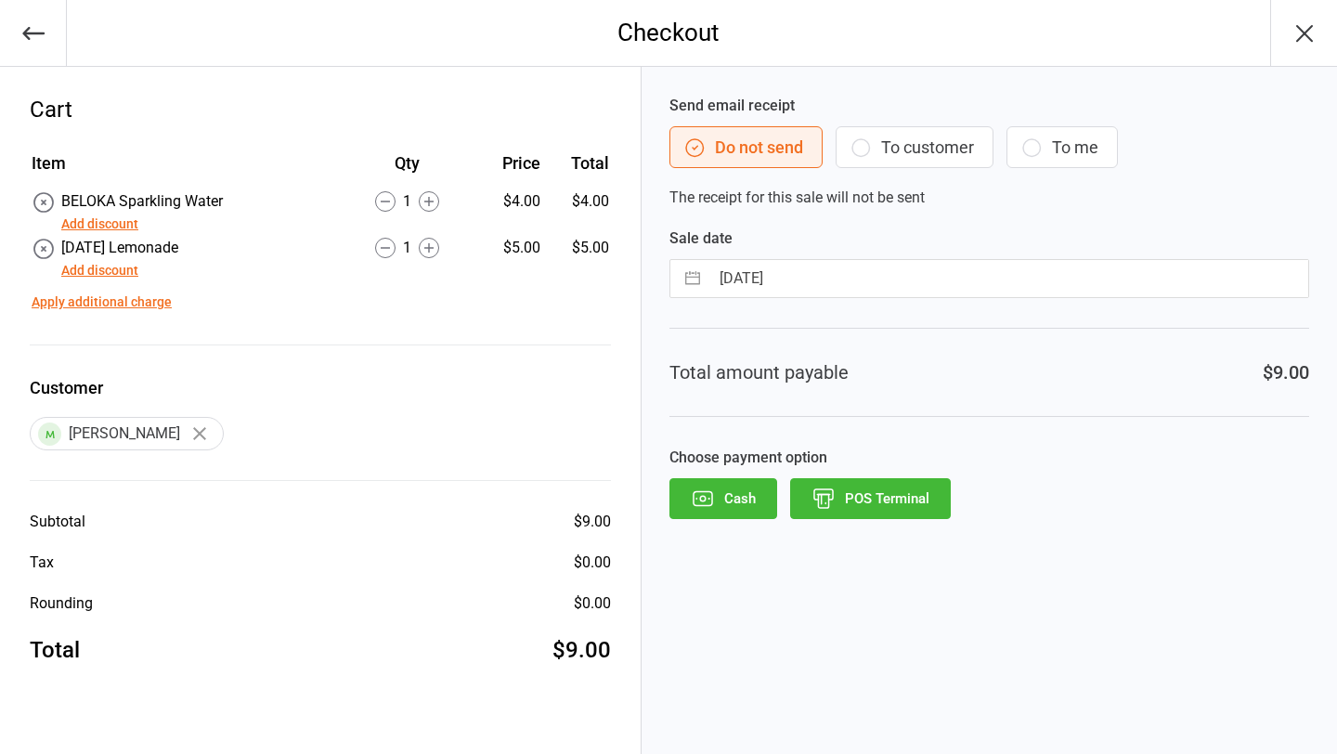
click at [111, 226] on button "Add discount" at bounding box center [99, 225] width 77 height 20
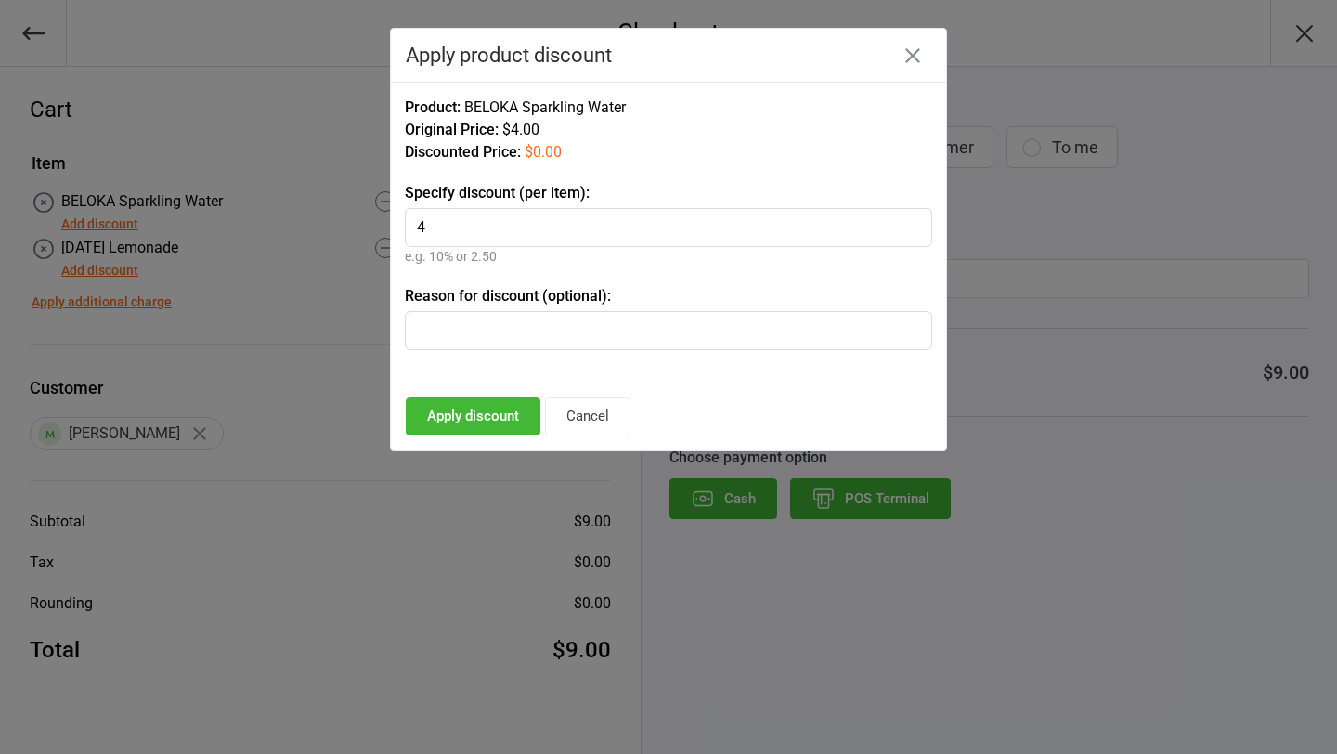
type input "4"
click at [429, 418] on button "Apply discount" at bounding box center [473, 417] width 135 height 38
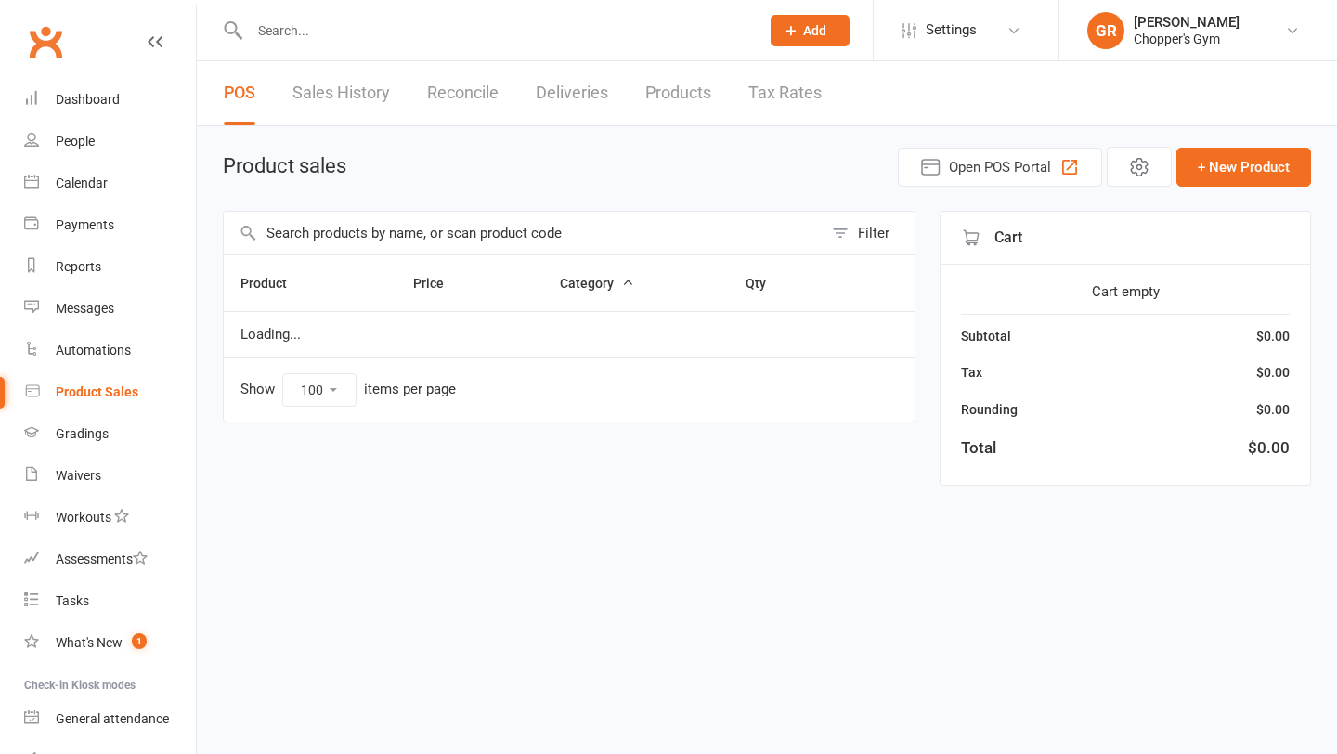
select select "100"
click at [93, 171] on link "Calendar" at bounding box center [110, 184] width 172 height 42
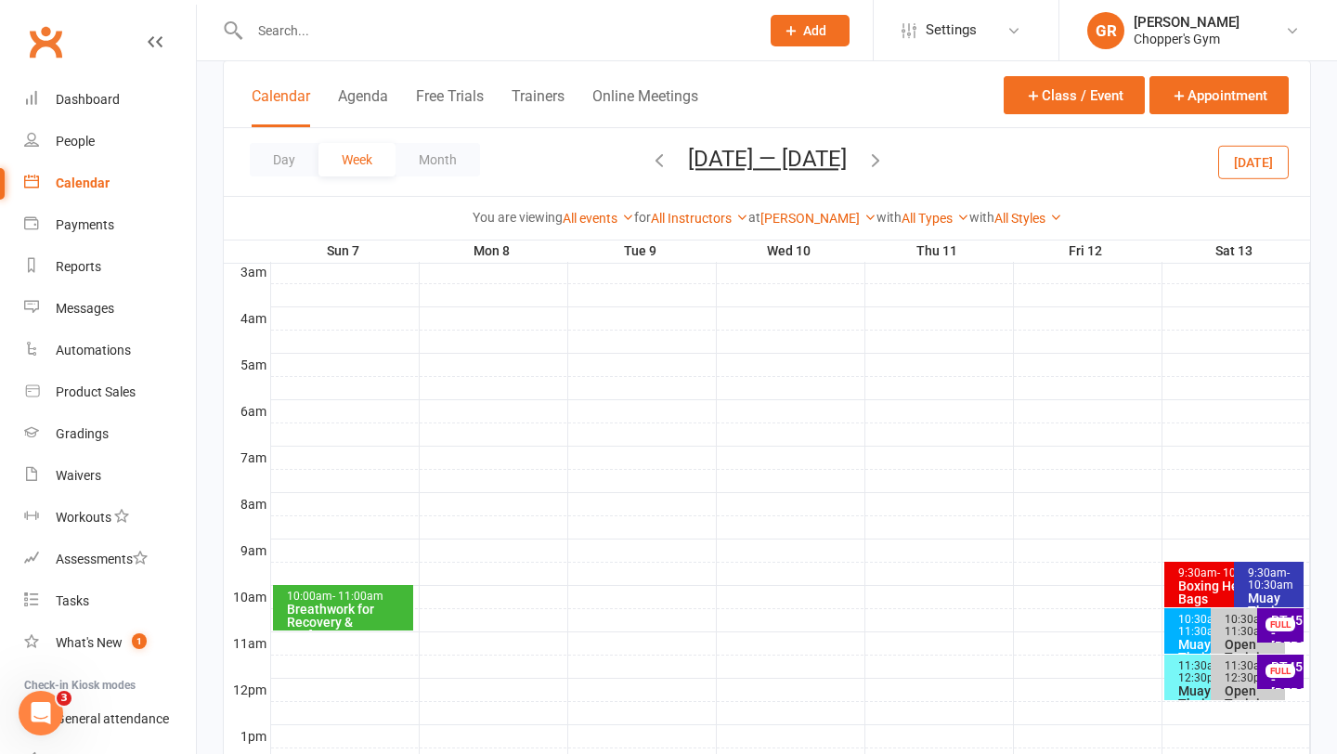
scroll to position [386, 0]
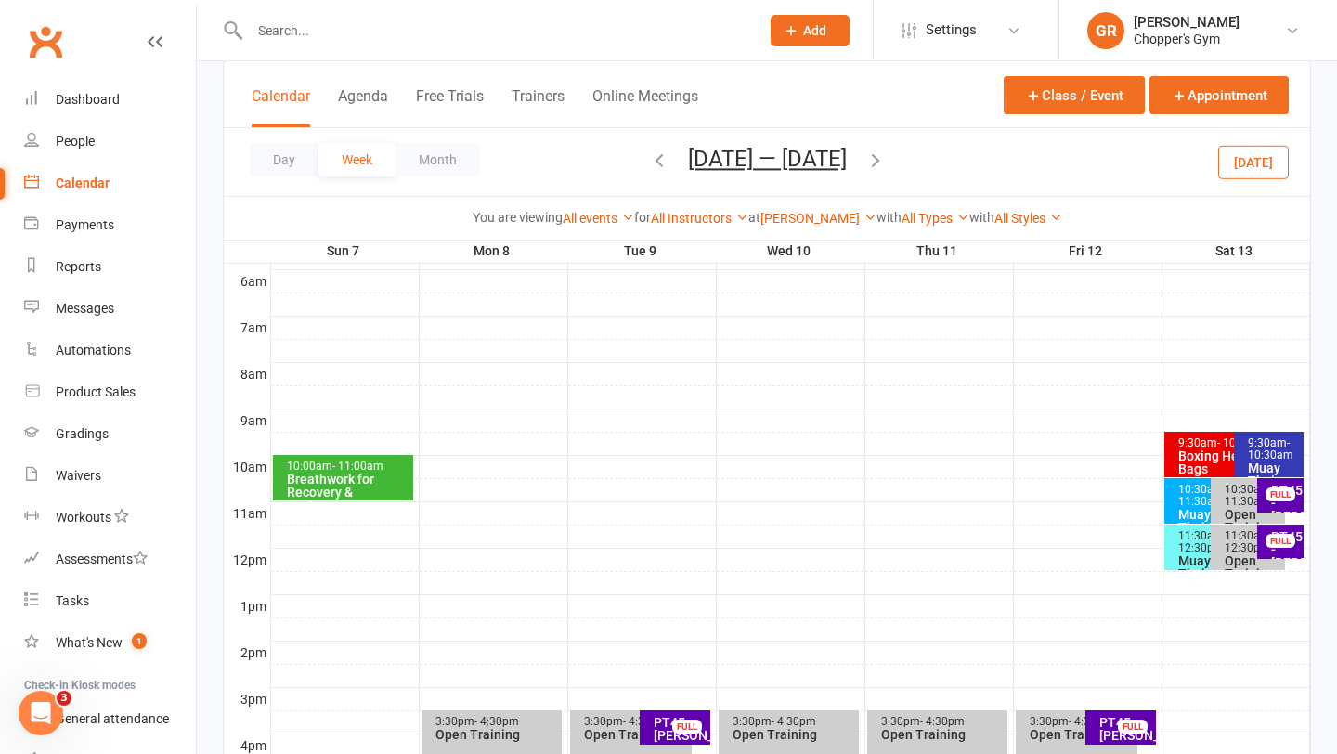
click at [1244, 174] on button "Today" at bounding box center [1254, 161] width 71 height 33
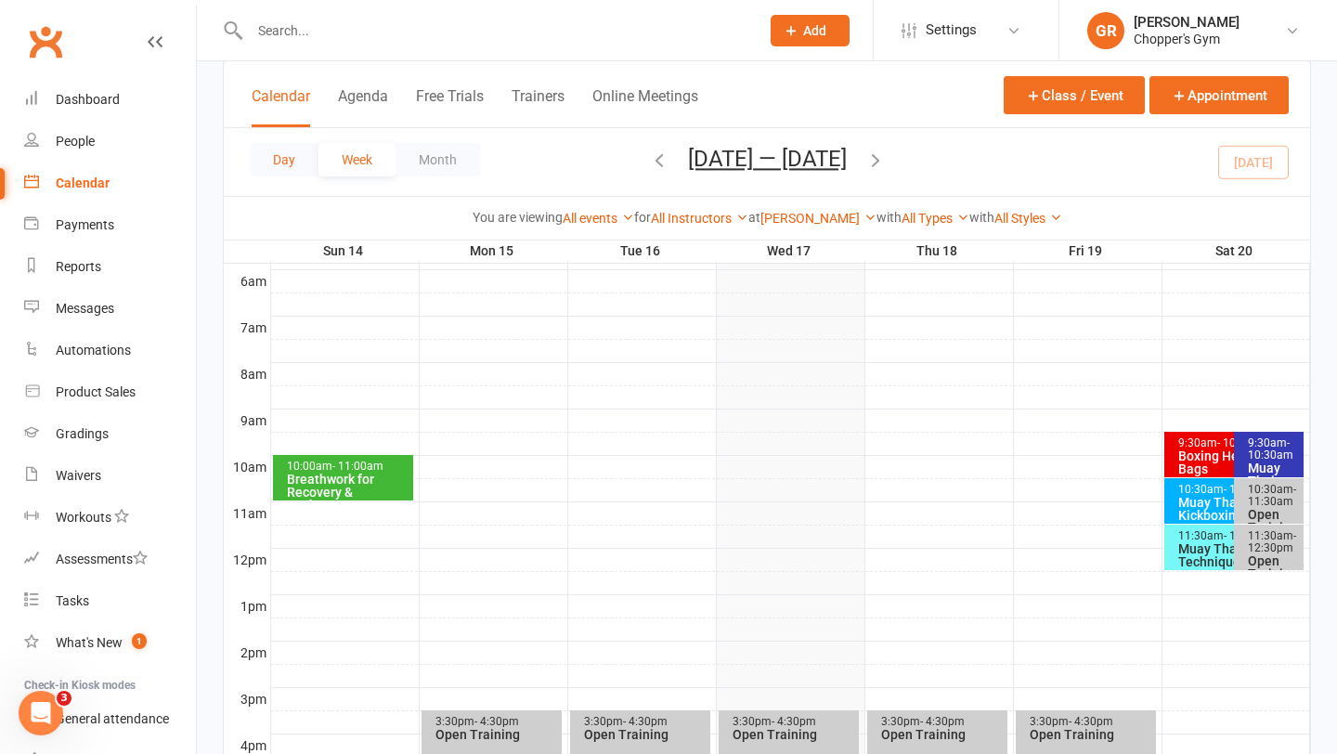
click at [286, 165] on button "Day" at bounding box center [284, 159] width 69 height 33
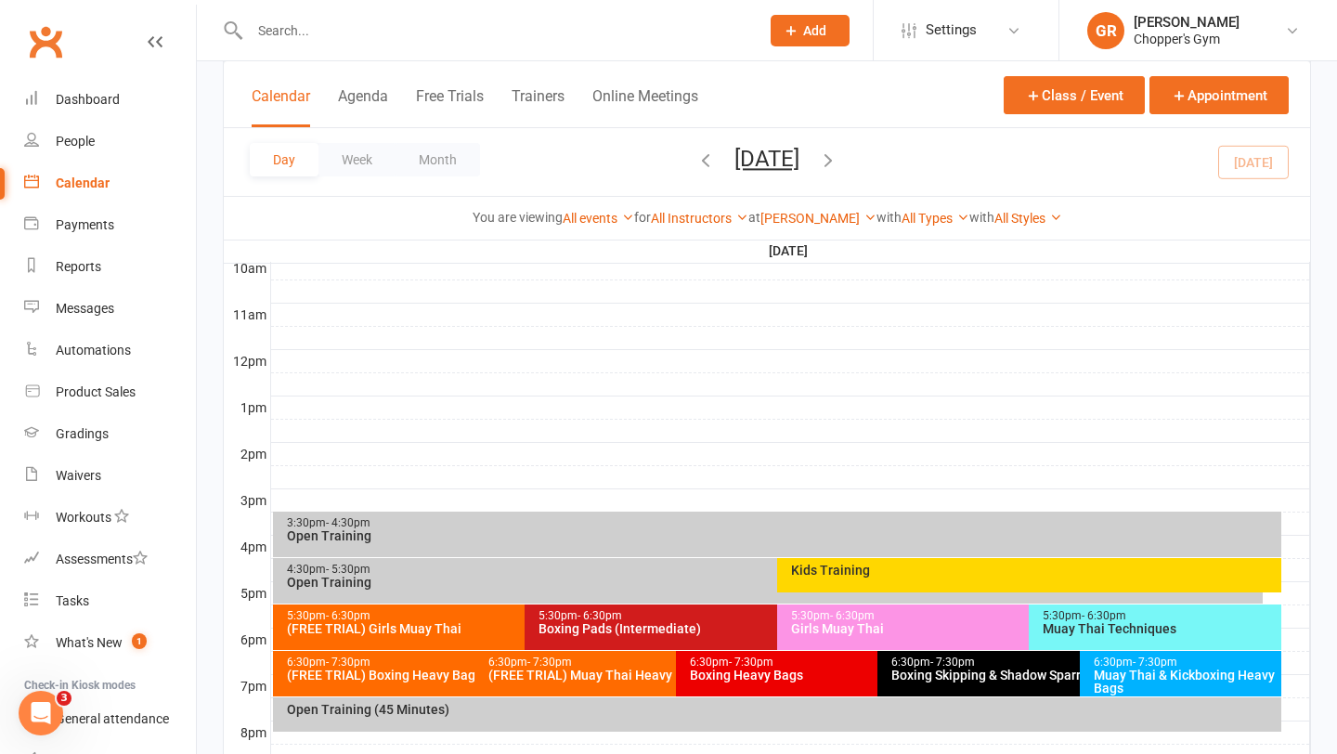
scroll to position [616, 0]
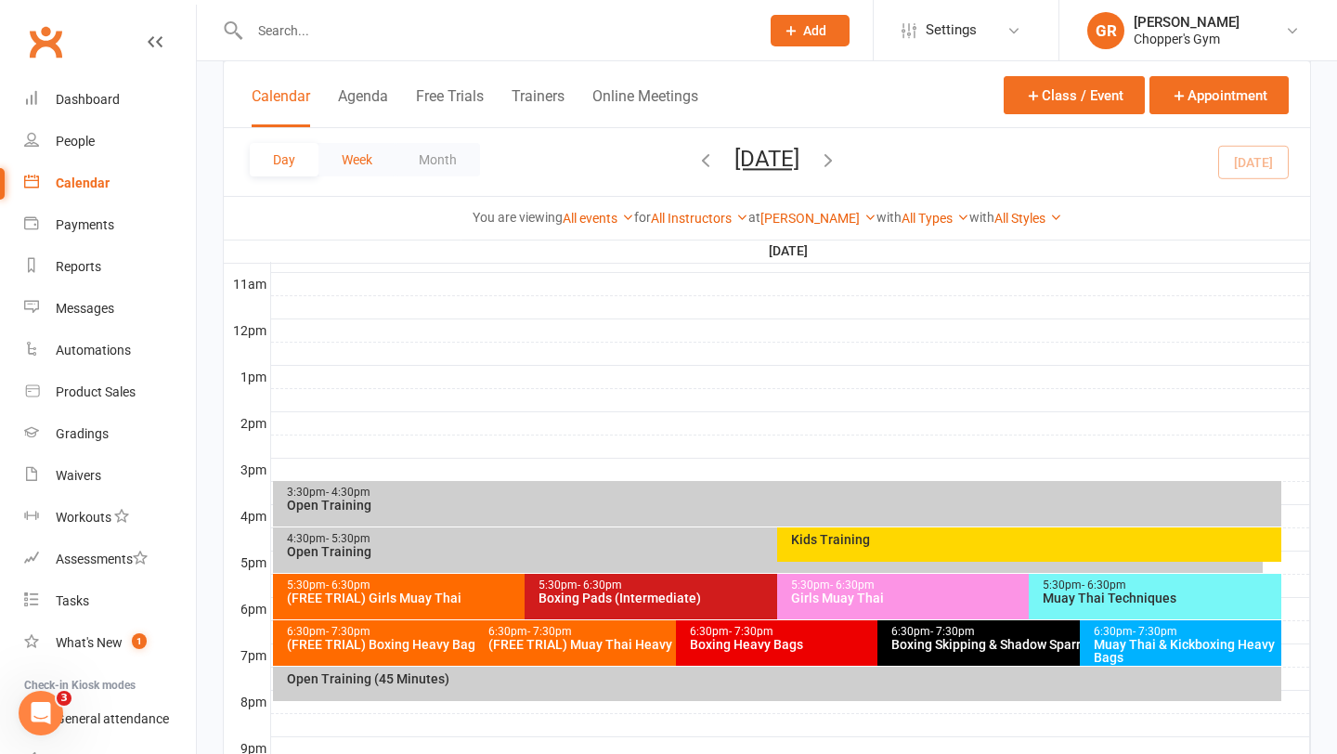
click at [363, 161] on button "Week" at bounding box center [357, 159] width 77 height 33
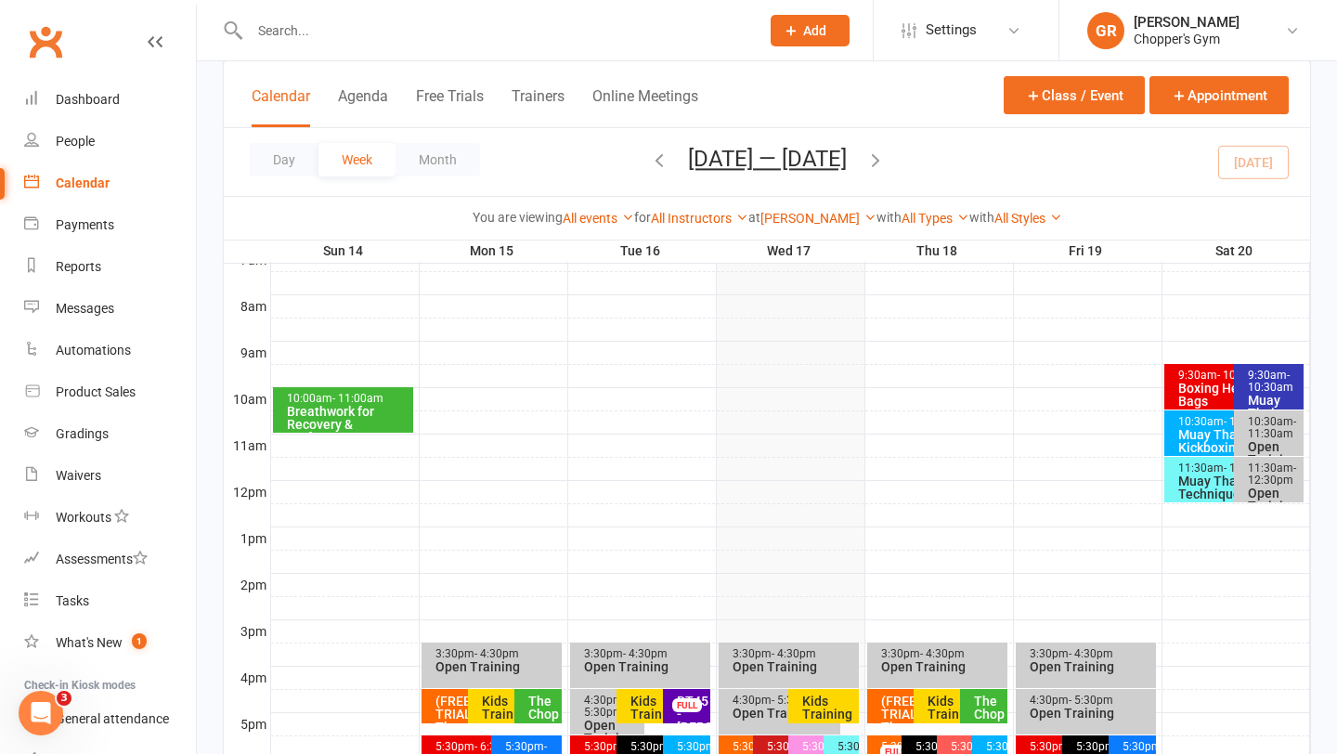
scroll to position [346, 0]
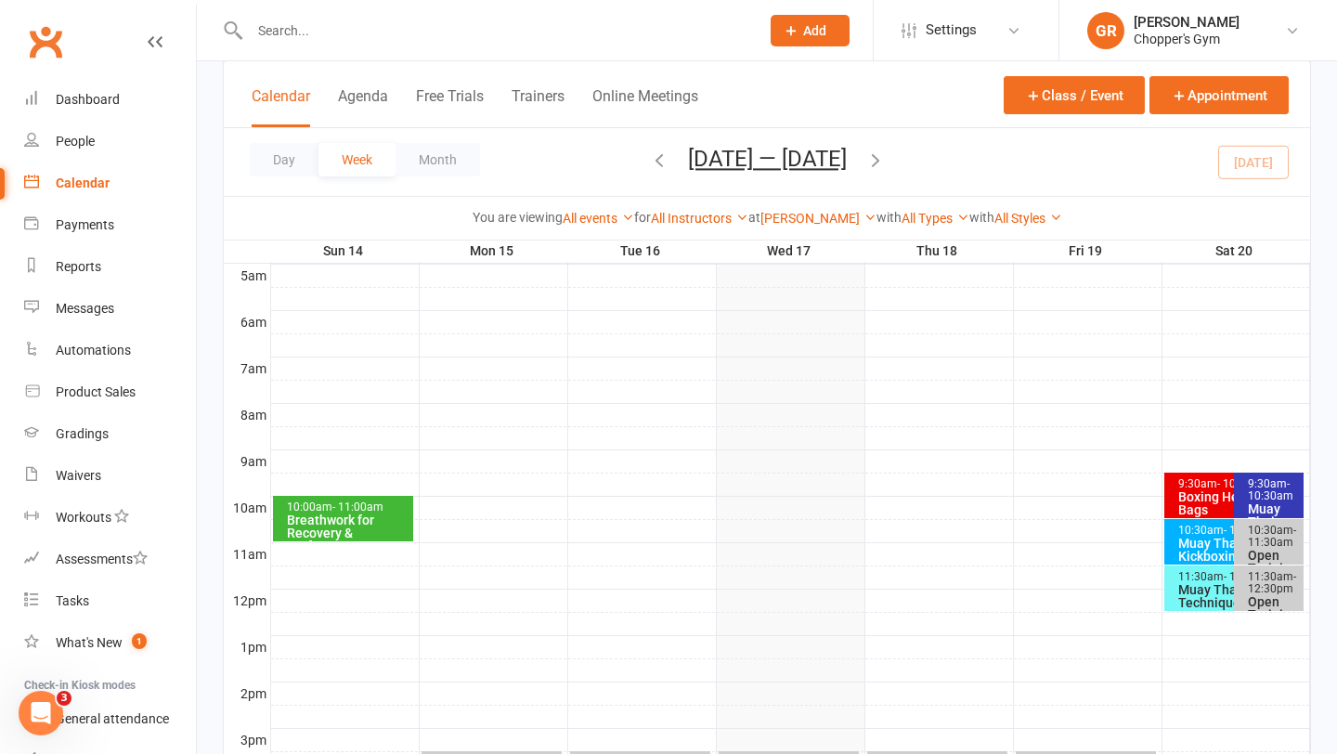
click at [886, 163] on icon "button" at bounding box center [876, 160] width 20 height 20
click at [339, 500] on div "10:00am - 11:00am Breathwork for Recovery & Performance **No Late En..." at bounding box center [343, 519] width 140 height 46
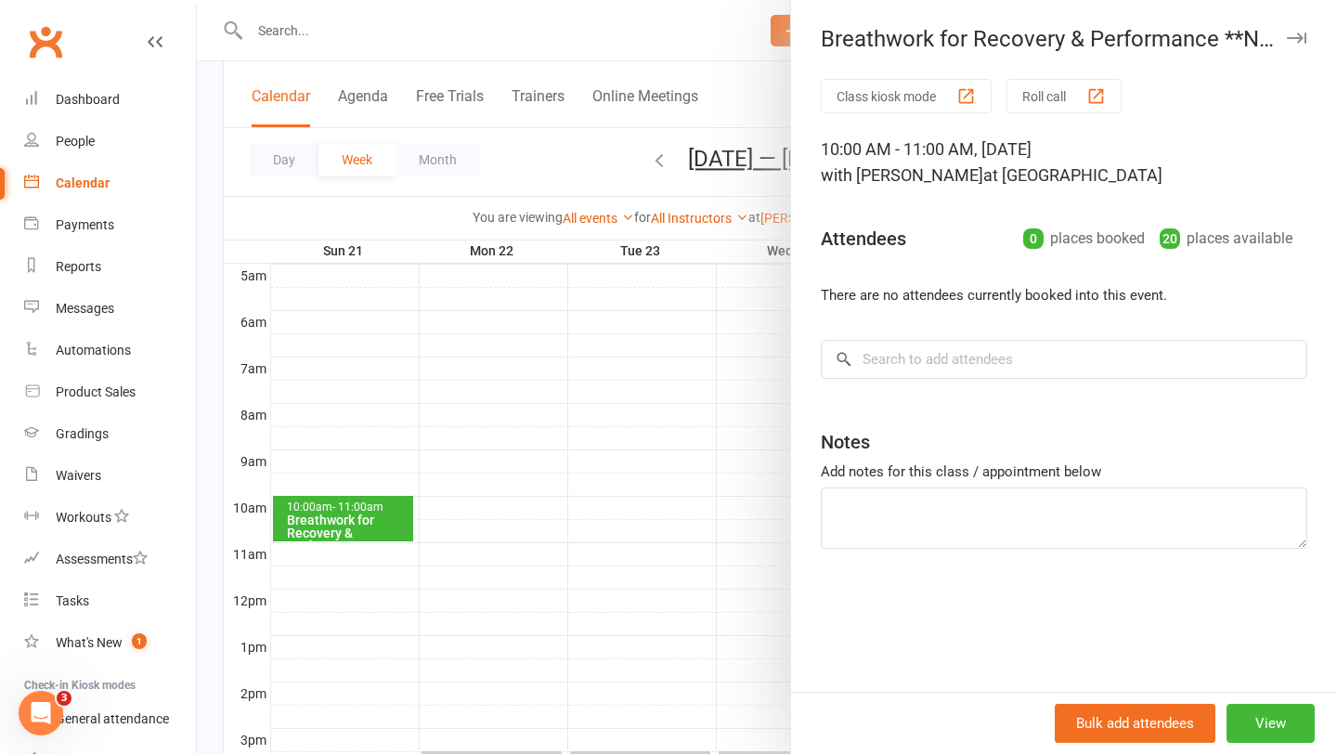
click at [409, 394] on div at bounding box center [767, 377] width 1141 height 754
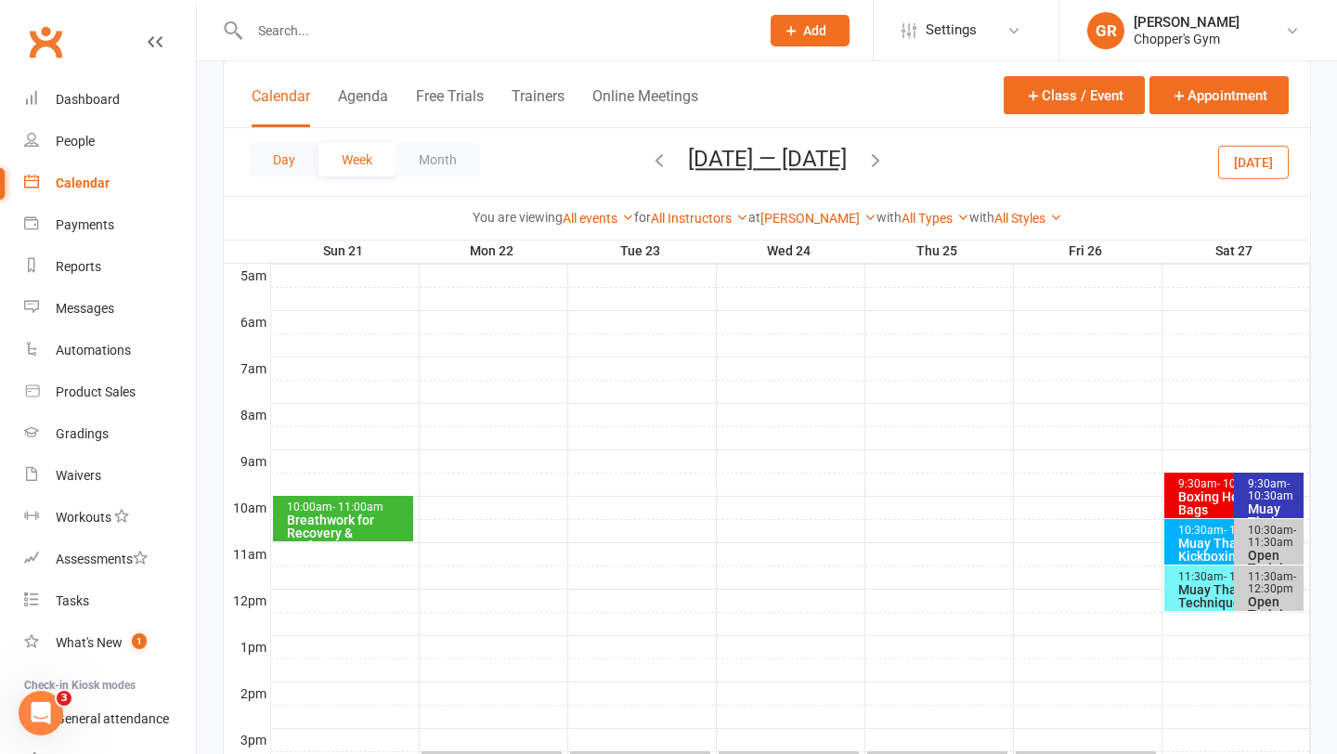
click at [275, 161] on button "Day" at bounding box center [284, 159] width 69 height 33
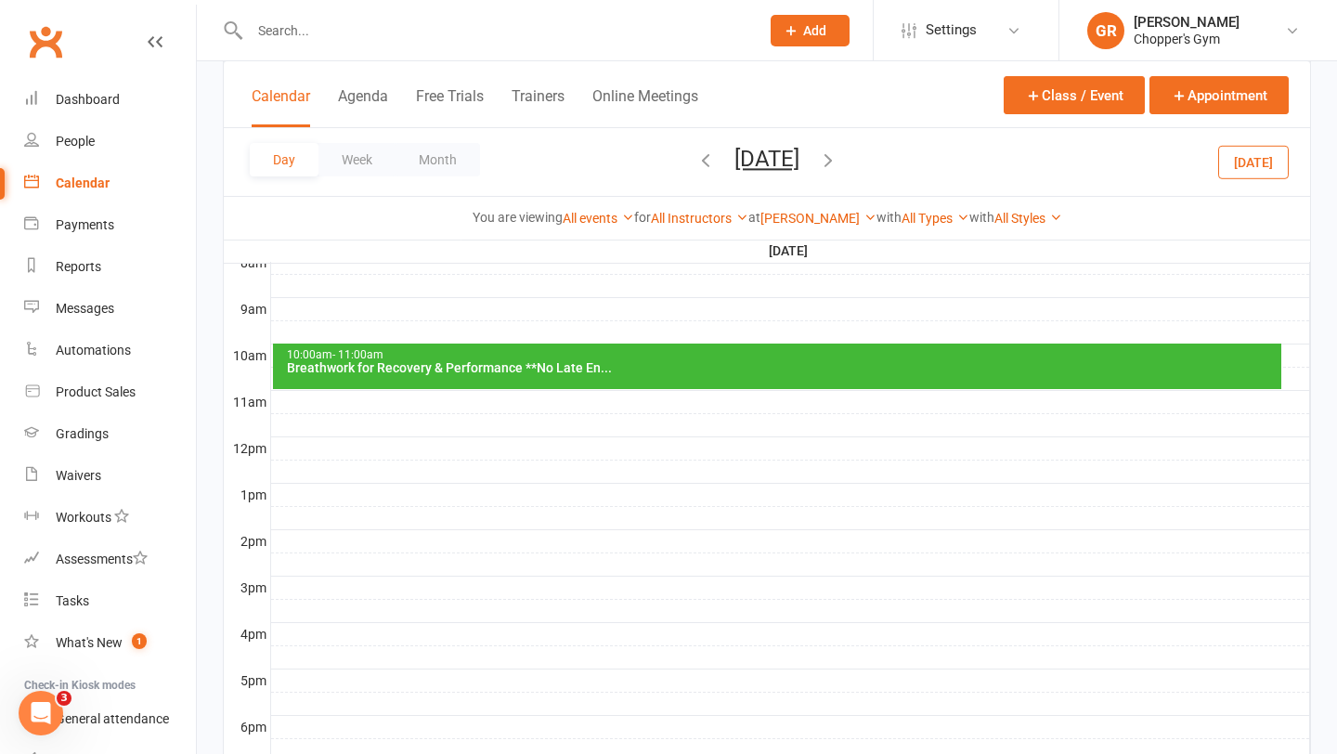
scroll to position [402, 0]
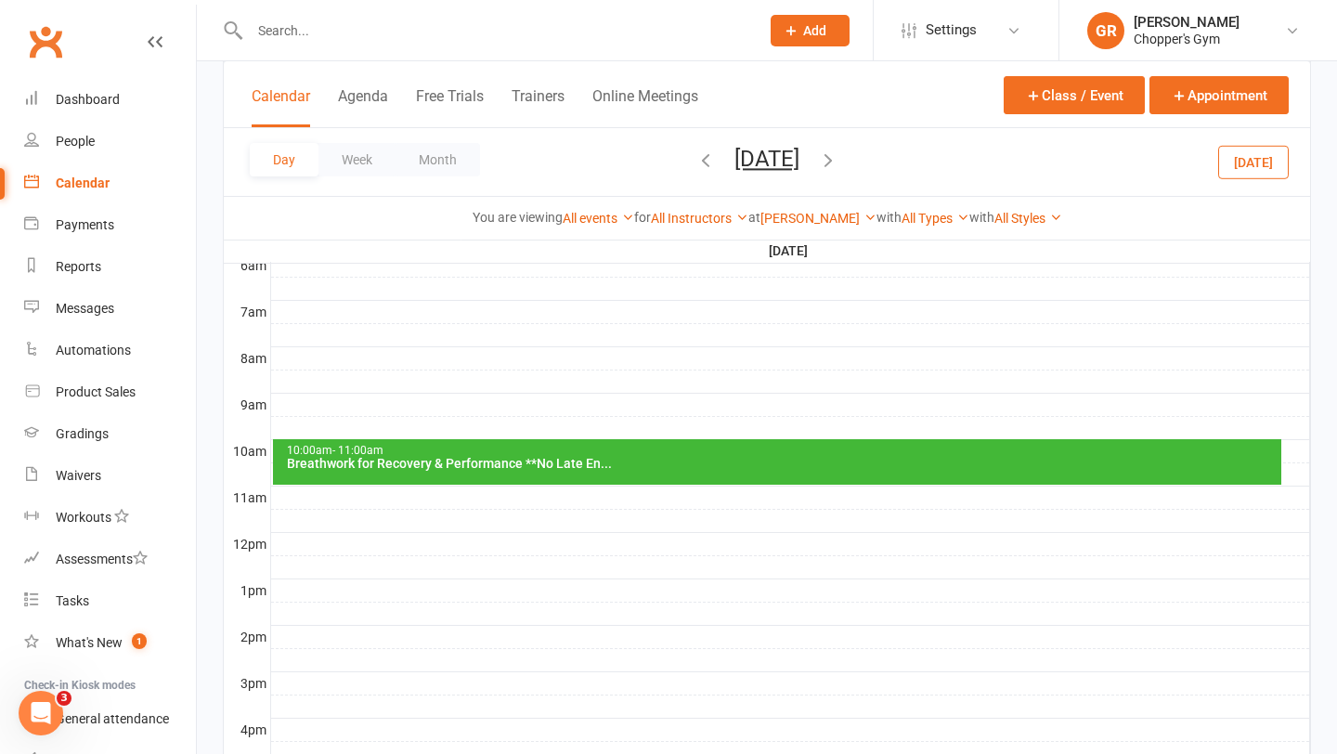
click at [1264, 170] on button "[DATE]" at bounding box center [1254, 161] width 71 height 33
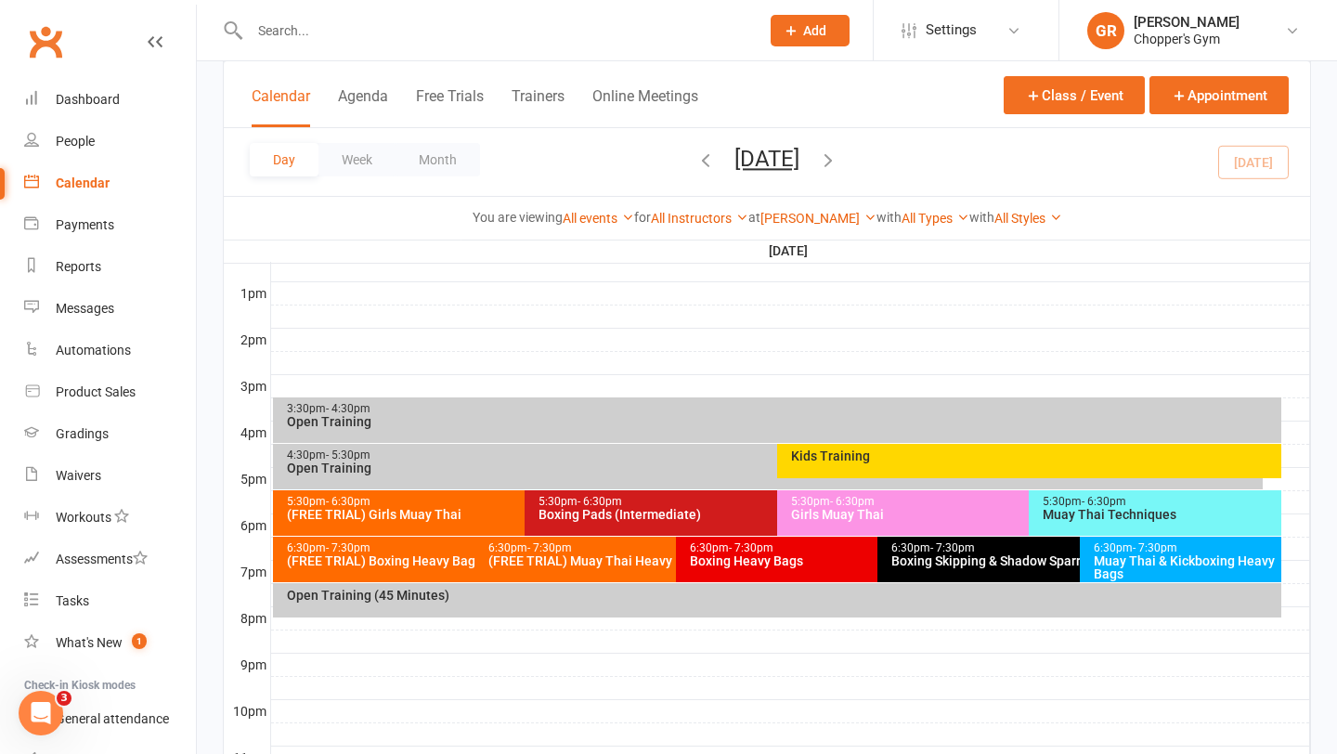
scroll to position [791, 0]
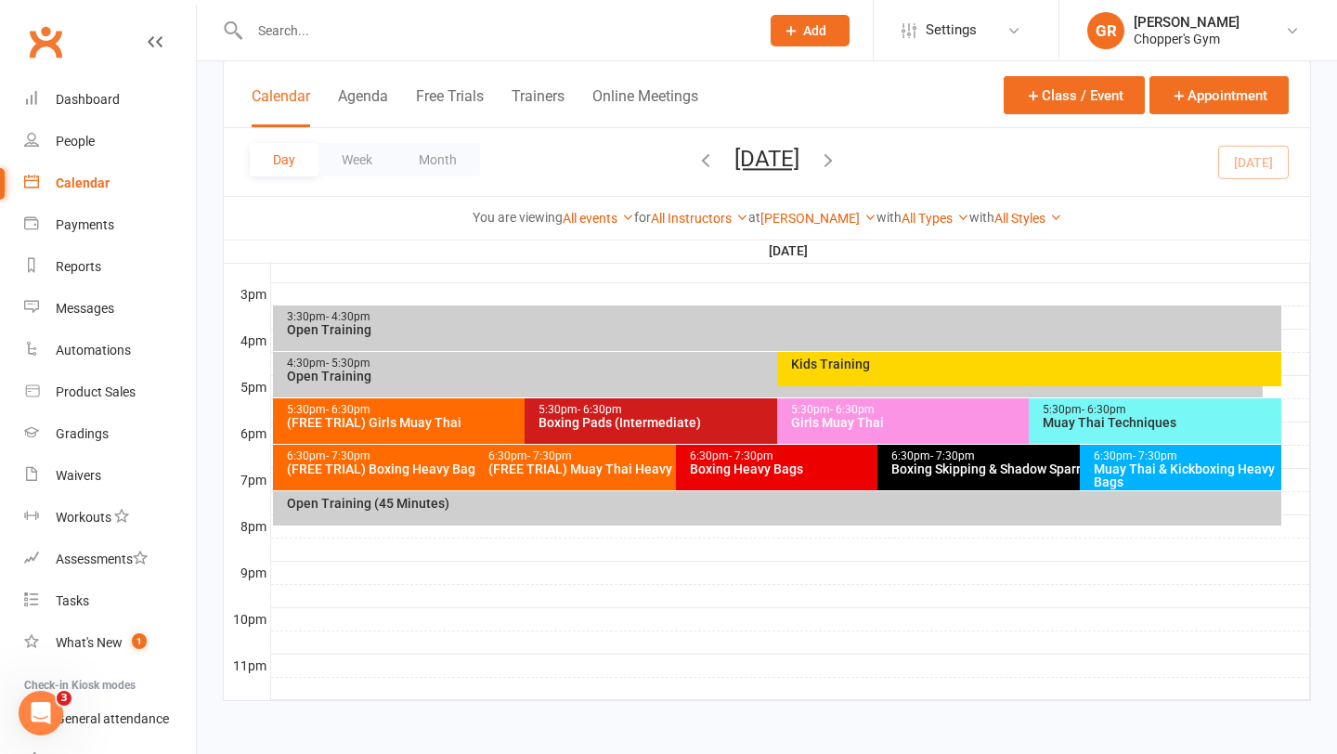
click at [610, 416] on div "Boxing Pads (Intermediate)" at bounding box center [772, 422] width 469 height 13
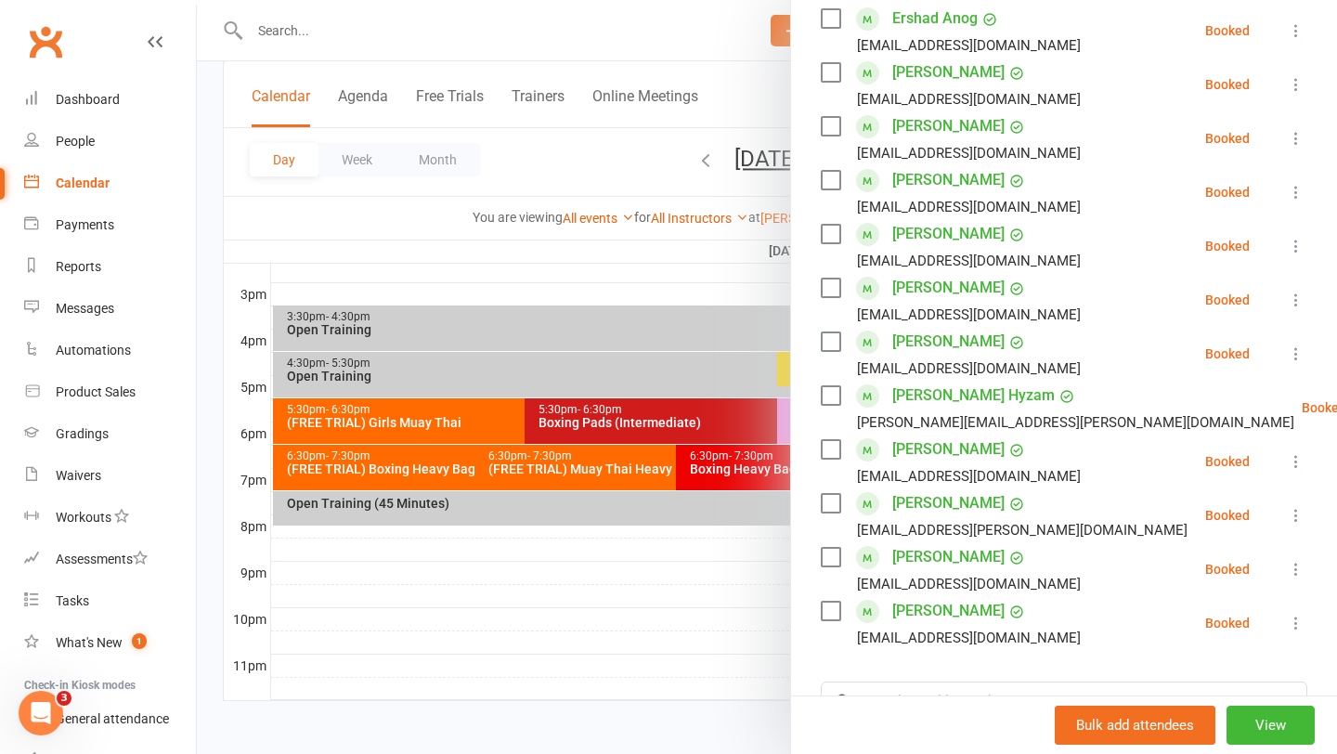
scroll to position [349, 0]
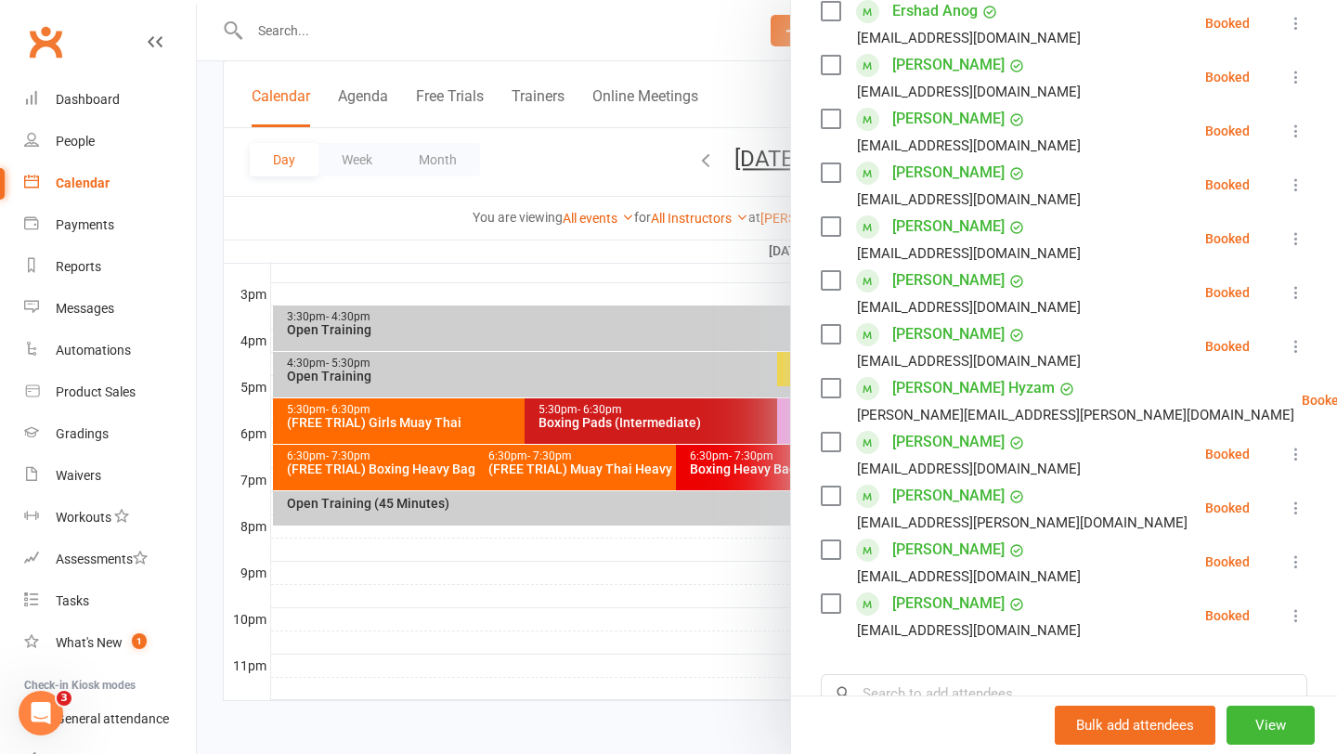
click at [737, 466] on div at bounding box center [767, 377] width 1141 height 754
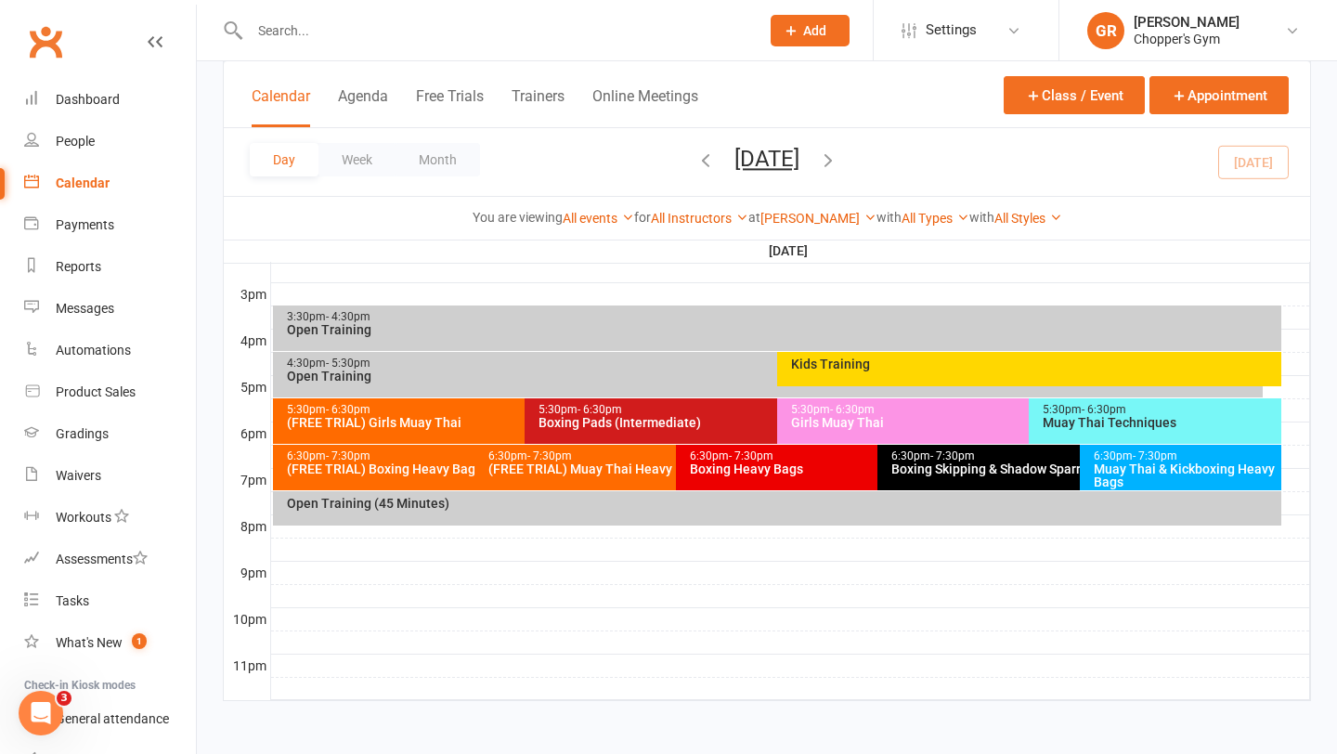
click at [737, 466] on div "Boxing Heavy Bags" at bounding box center [873, 469] width 369 height 13
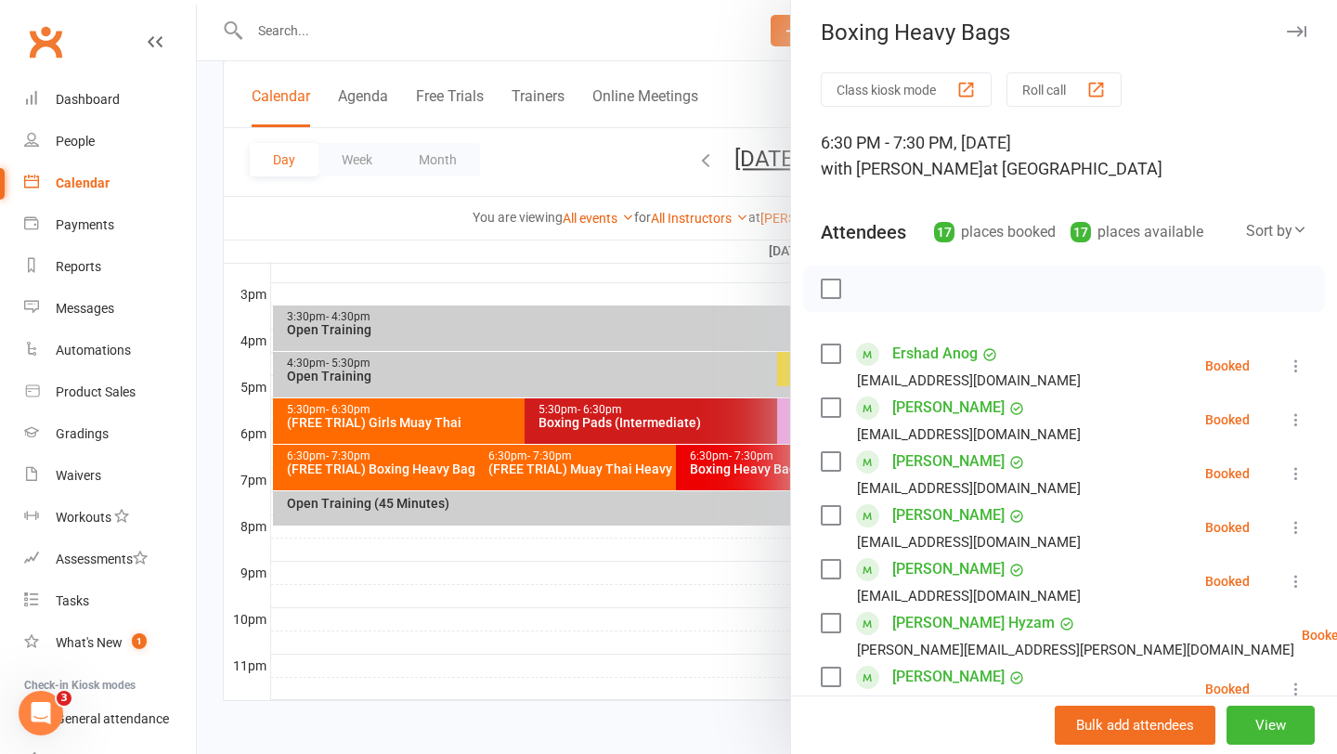
scroll to position [0, 0]
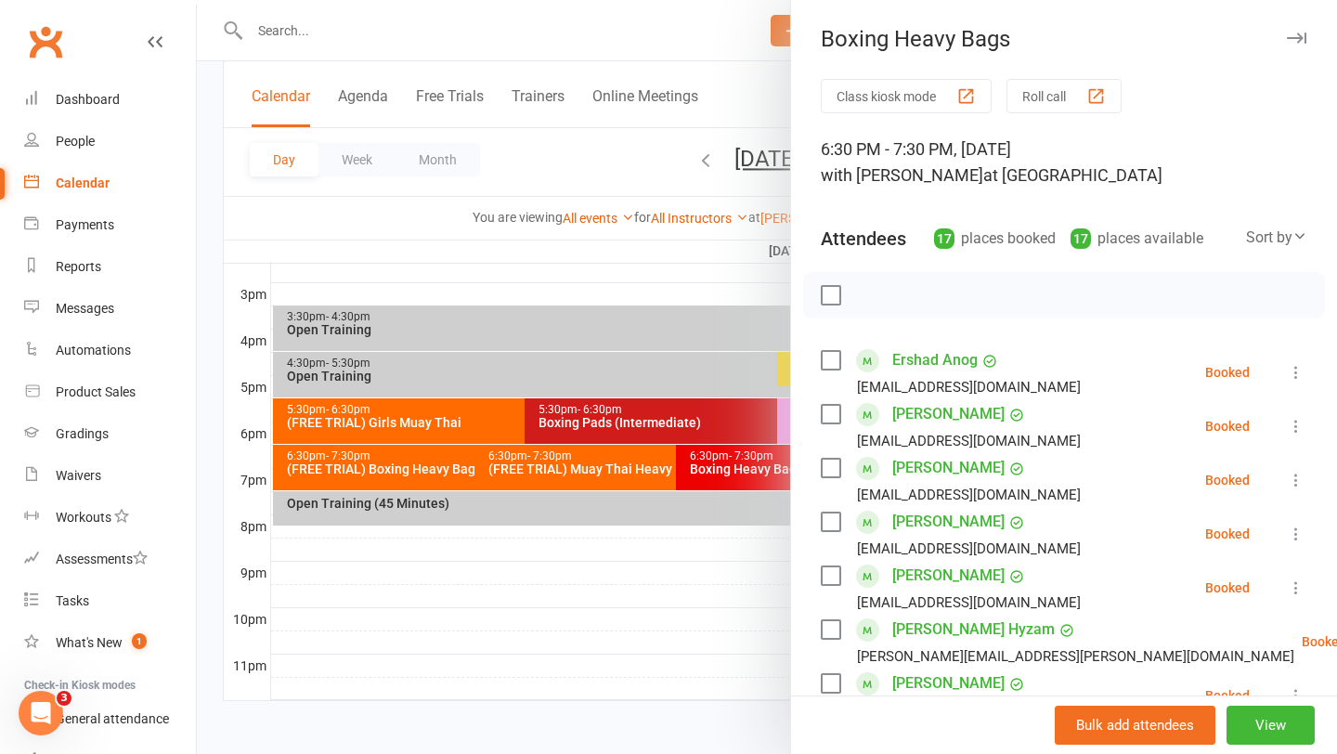
click at [726, 581] on div at bounding box center [767, 377] width 1141 height 754
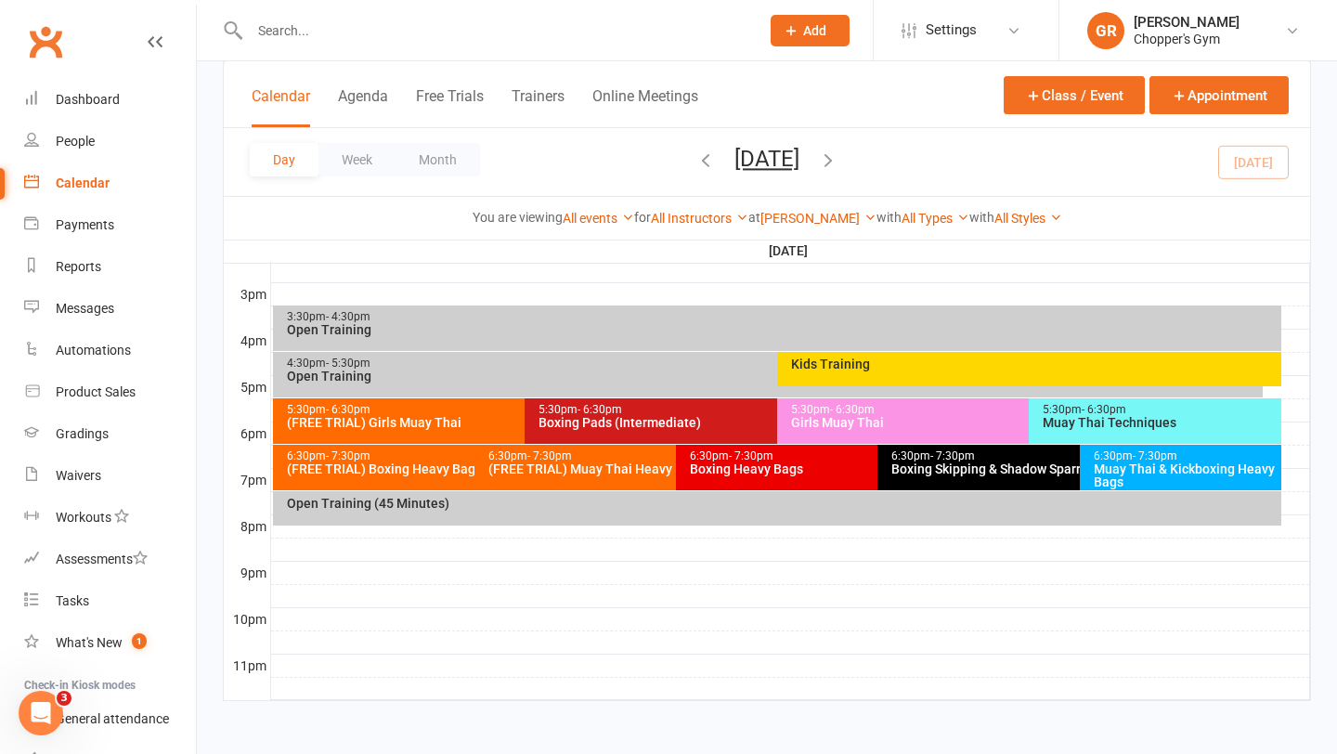
click at [893, 418] on div "Girls Muay Thai" at bounding box center [1024, 422] width 469 height 13
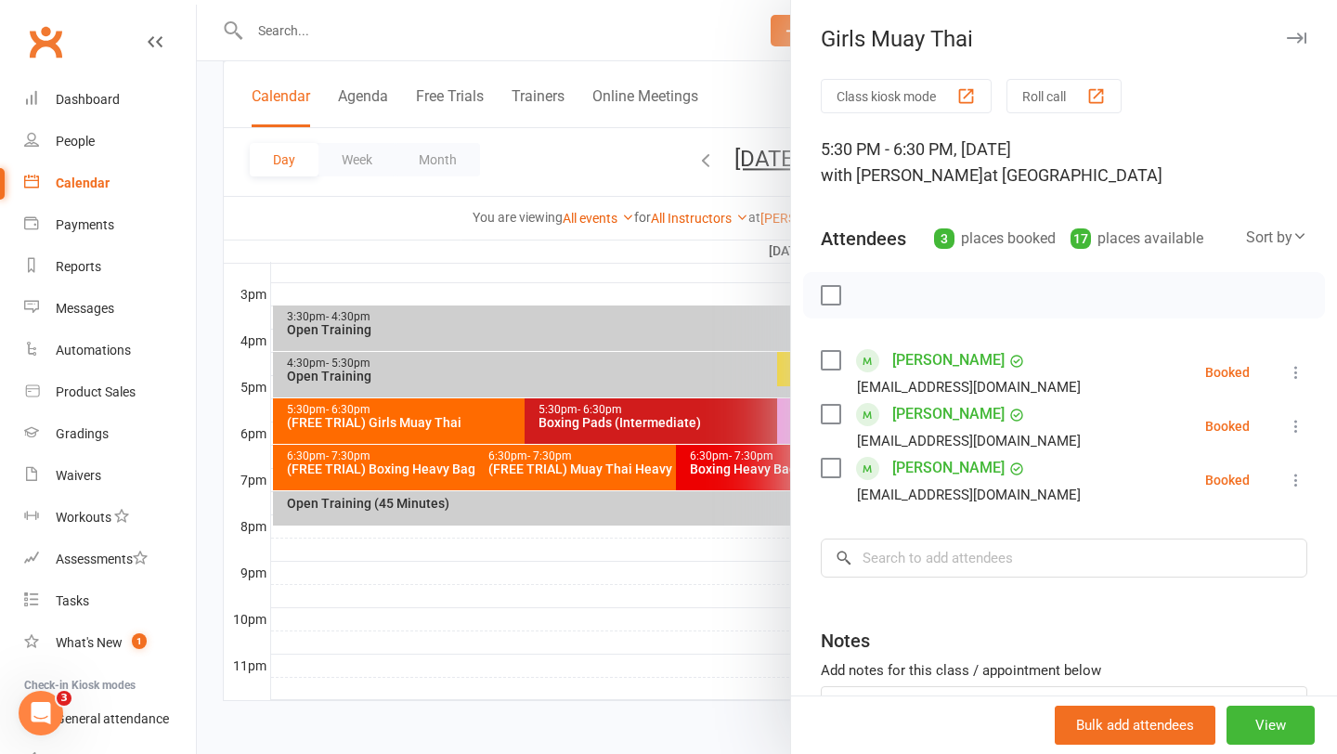
click at [675, 595] on div at bounding box center [767, 377] width 1141 height 754
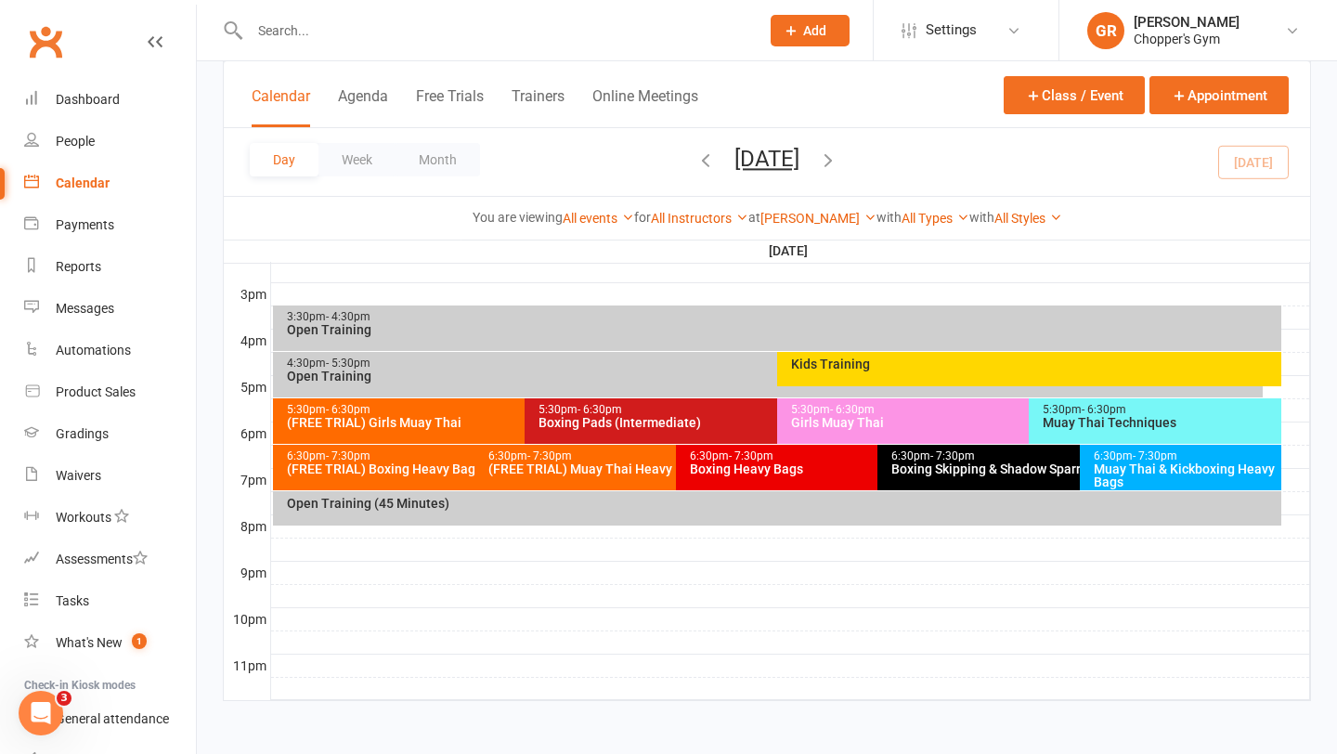
click at [1108, 412] on span "- 6:30pm" at bounding box center [1104, 409] width 45 height 13
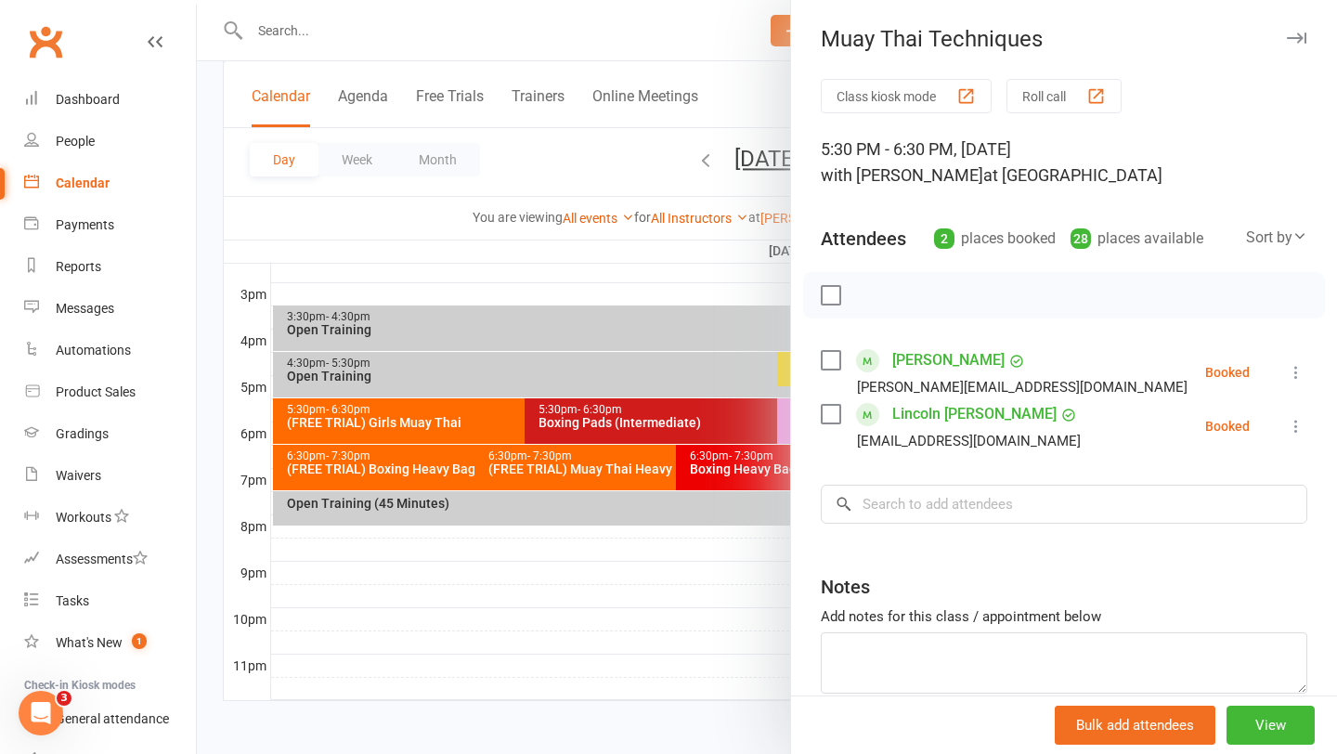
click at [722, 568] on div at bounding box center [767, 377] width 1141 height 754
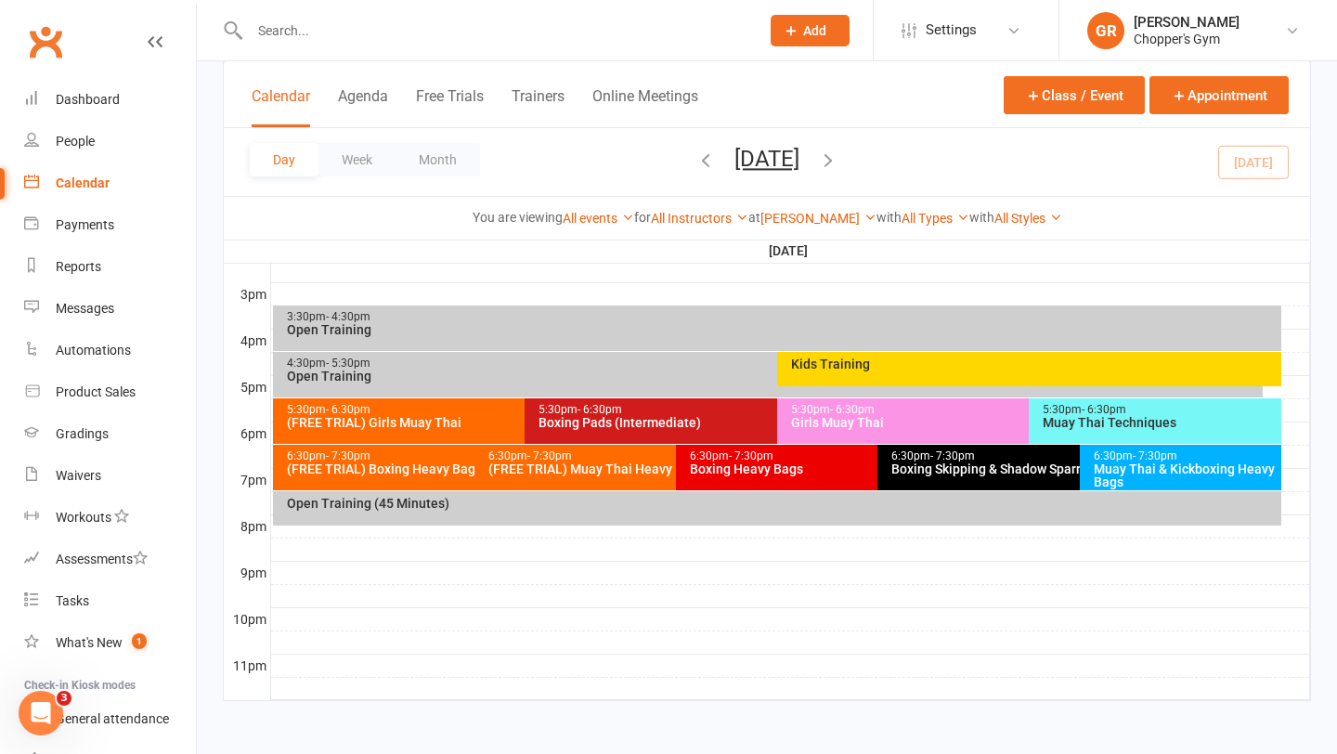
click at [1104, 430] on div "5:30pm - 6:30pm Muay Thai Techniques" at bounding box center [1155, 421] width 253 height 46
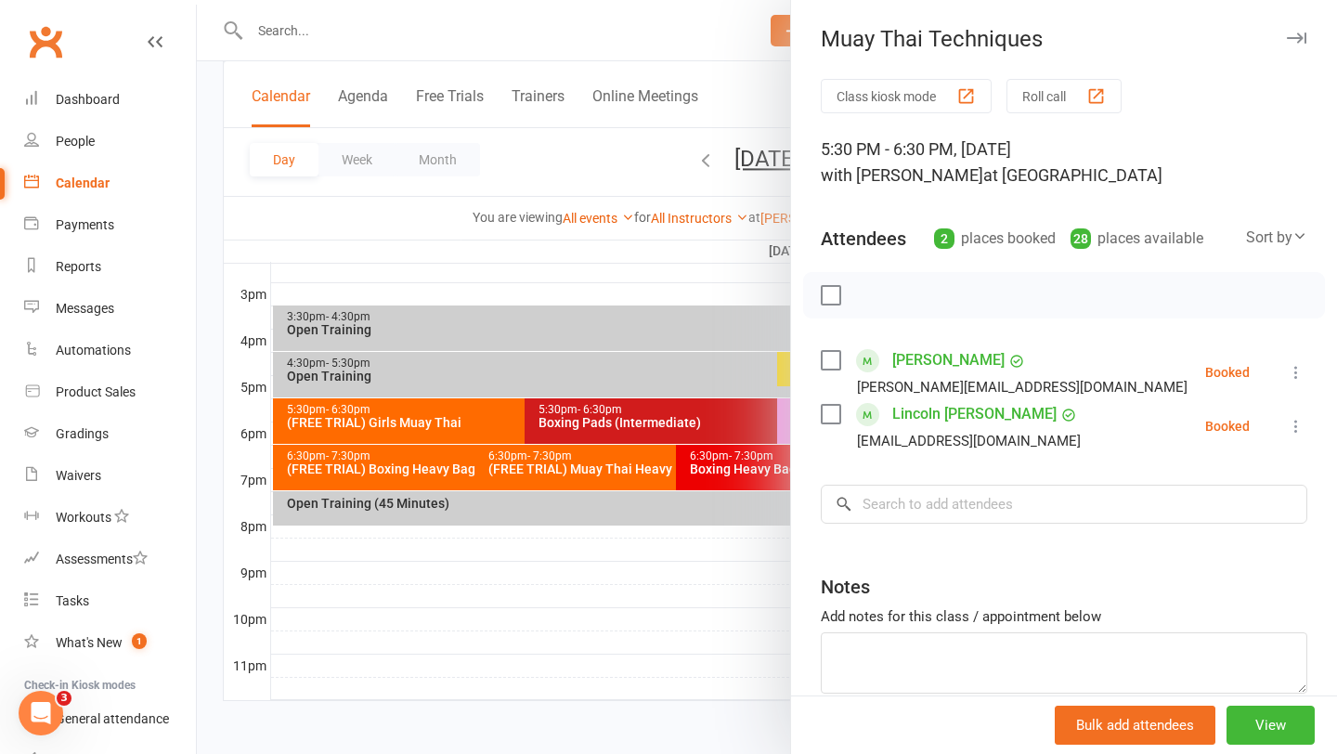
click at [676, 610] on div at bounding box center [767, 377] width 1141 height 754
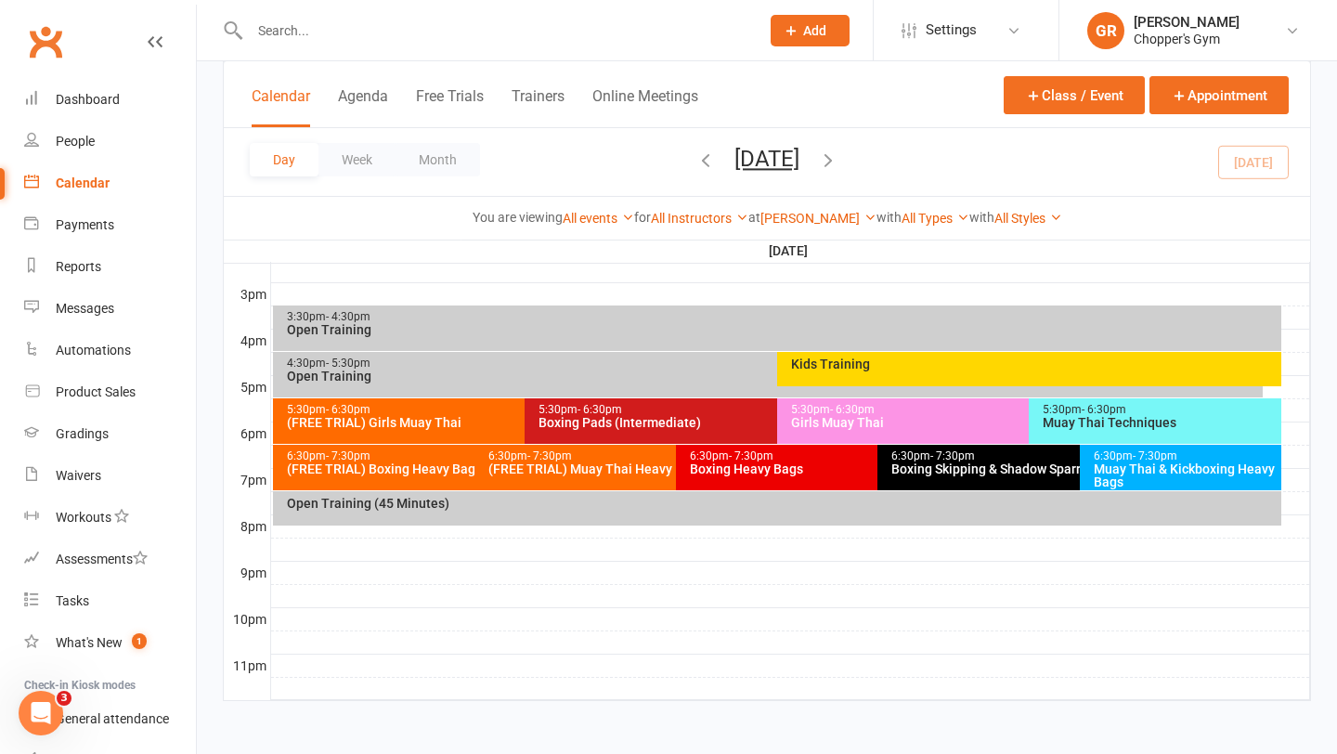
click at [1177, 475] on div "Muay Thai & Kickboxing Heavy Bags" at bounding box center [1185, 476] width 185 height 26
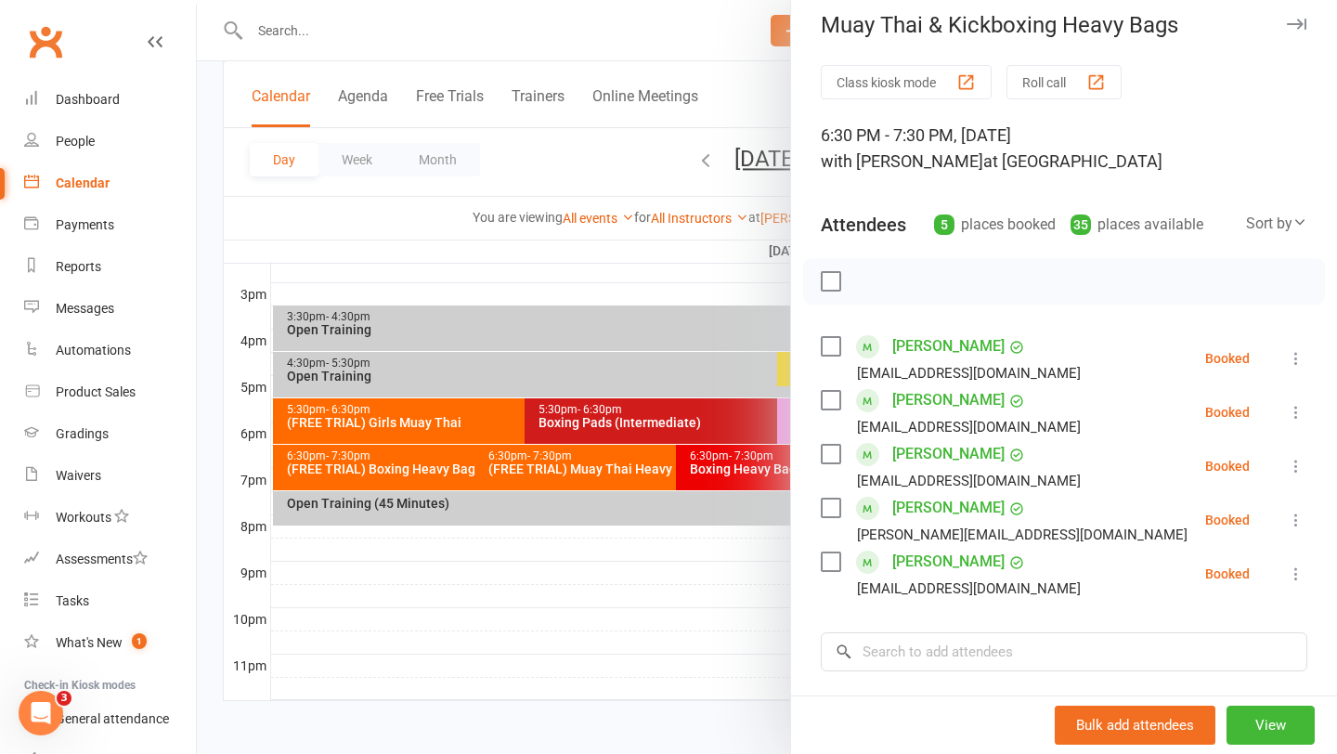
scroll to position [16, 0]
click at [753, 582] on div at bounding box center [767, 377] width 1141 height 754
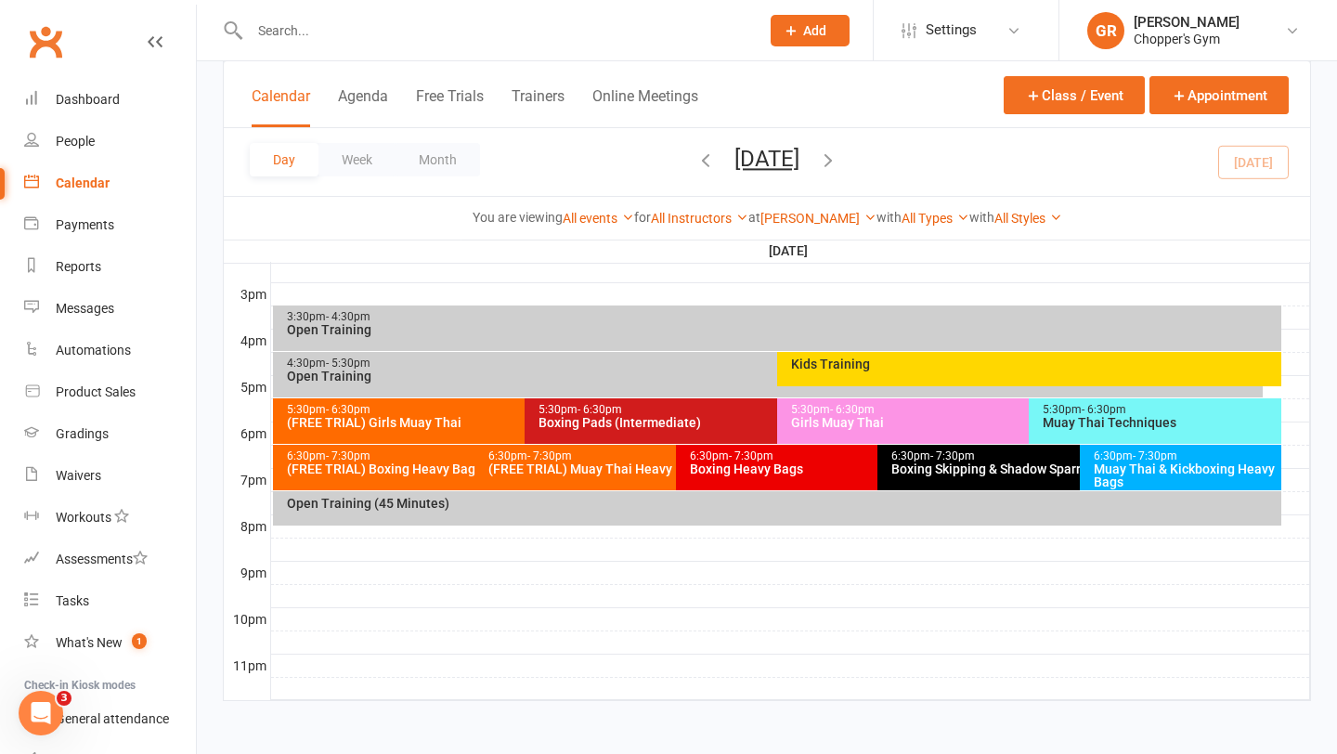
click at [811, 480] on div "6:30pm - 7:30pm Boxing Heavy Bags" at bounding box center [868, 468] width 385 height 46
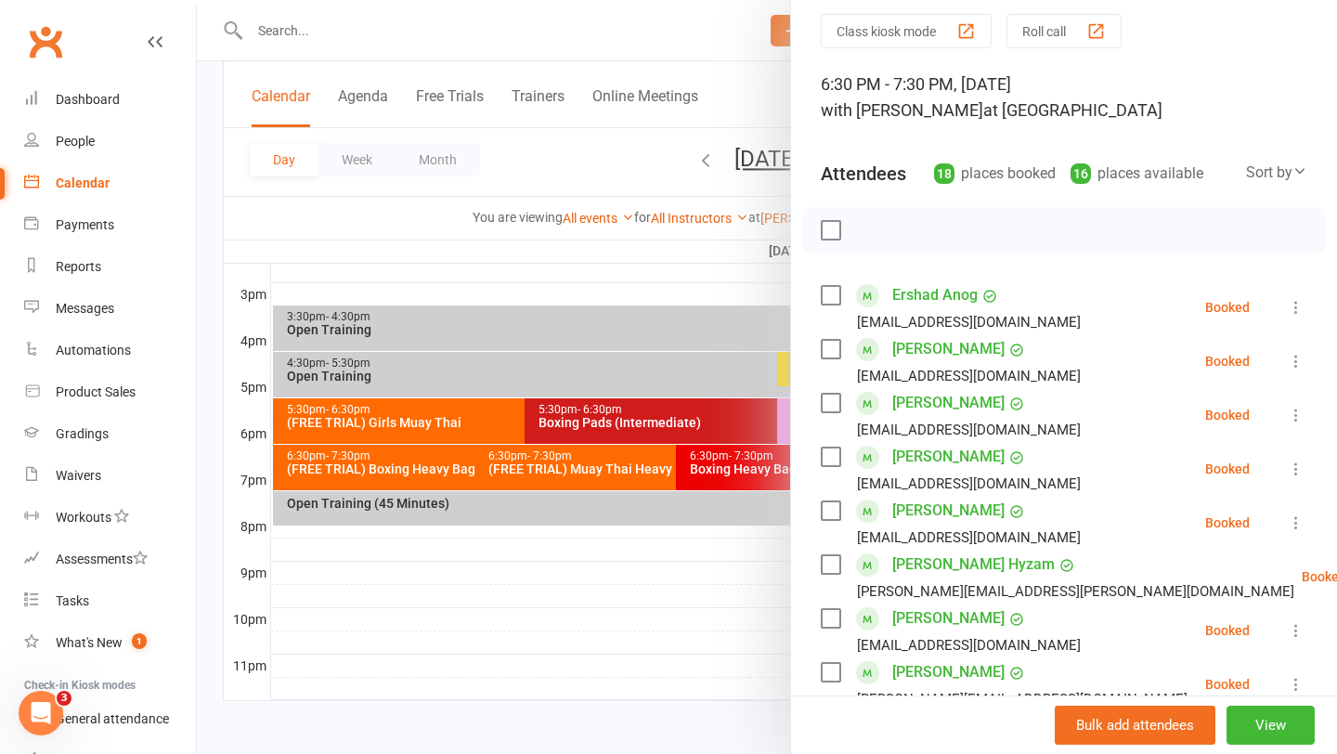
scroll to position [68, 0]
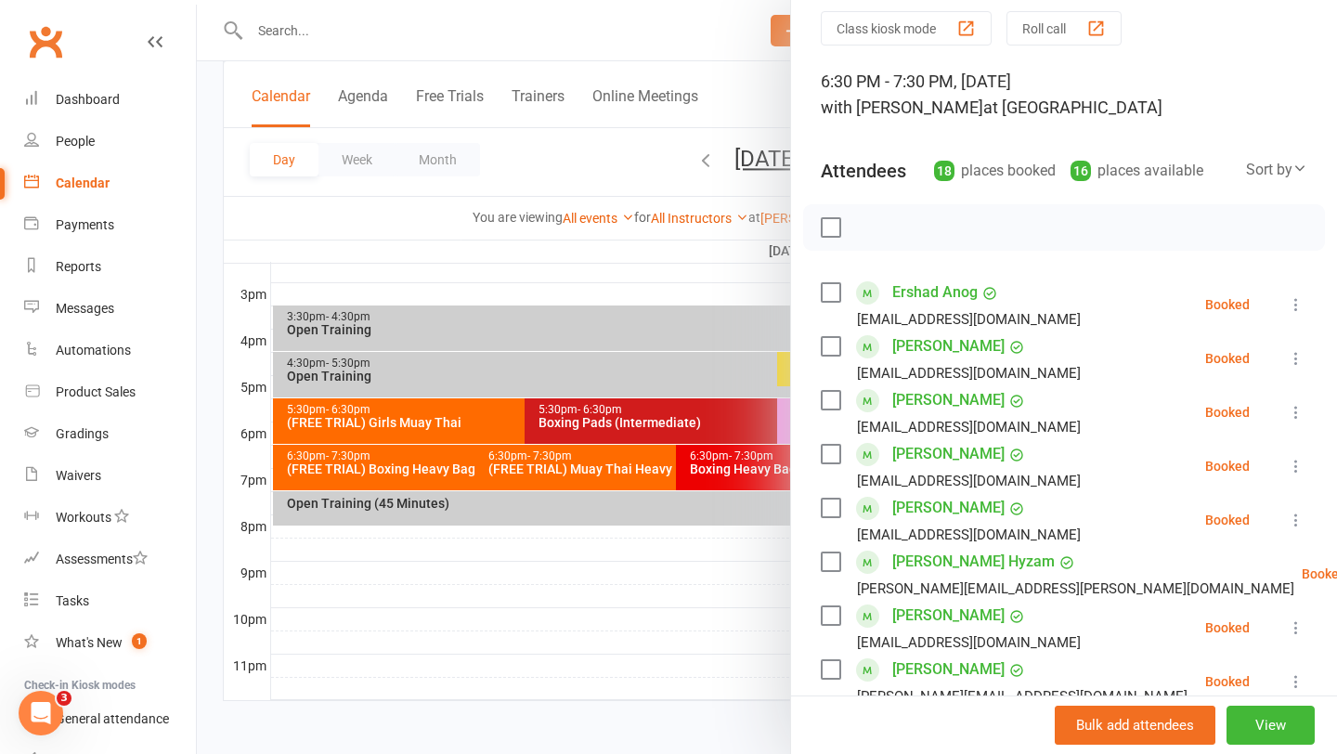
click at [394, 464] on div at bounding box center [767, 377] width 1141 height 754
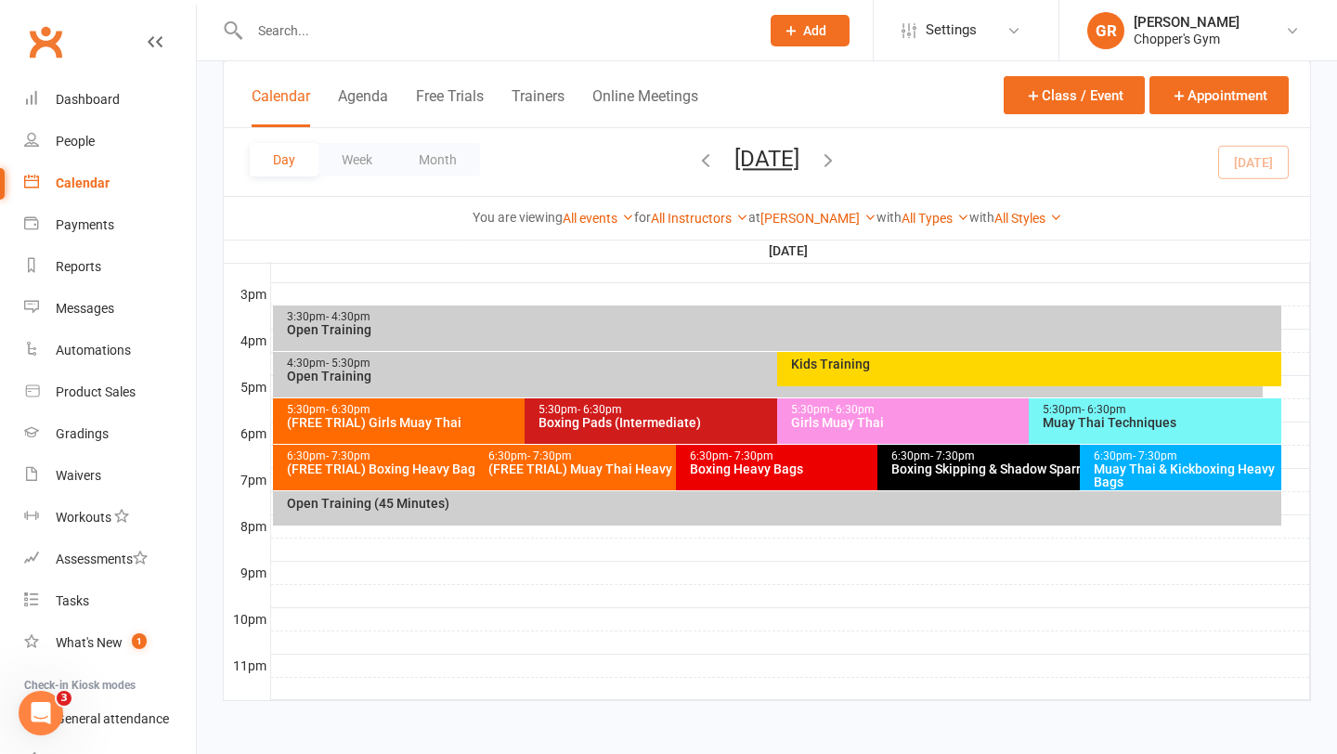
click at [394, 464] on div "(FREE TRIAL) Boxing Heavy Bags" at bounding box center [470, 469] width 369 height 13
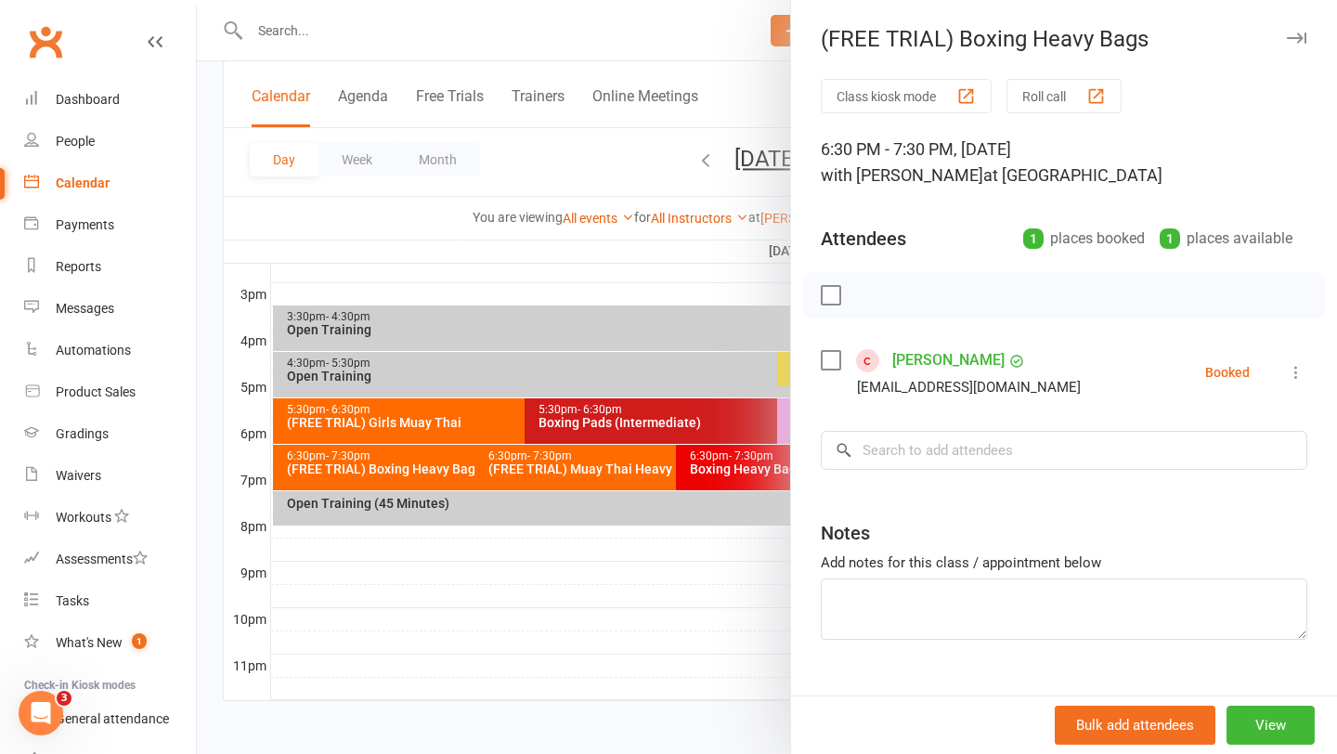
click at [508, 460] on div at bounding box center [767, 377] width 1141 height 754
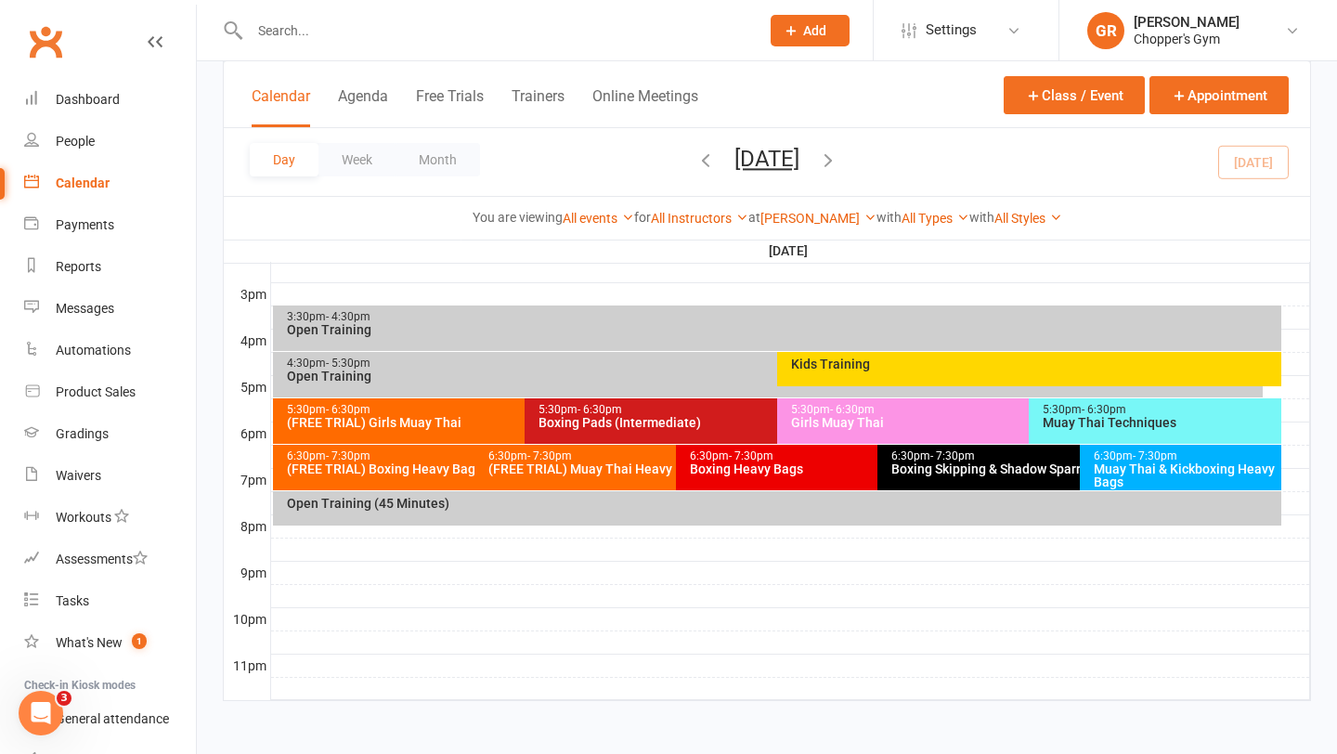
click at [552, 483] on div "6:30pm - 7:30pm (FREE TRIAL) Muay Thai Heavy Bags Class" at bounding box center [667, 468] width 385 height 46
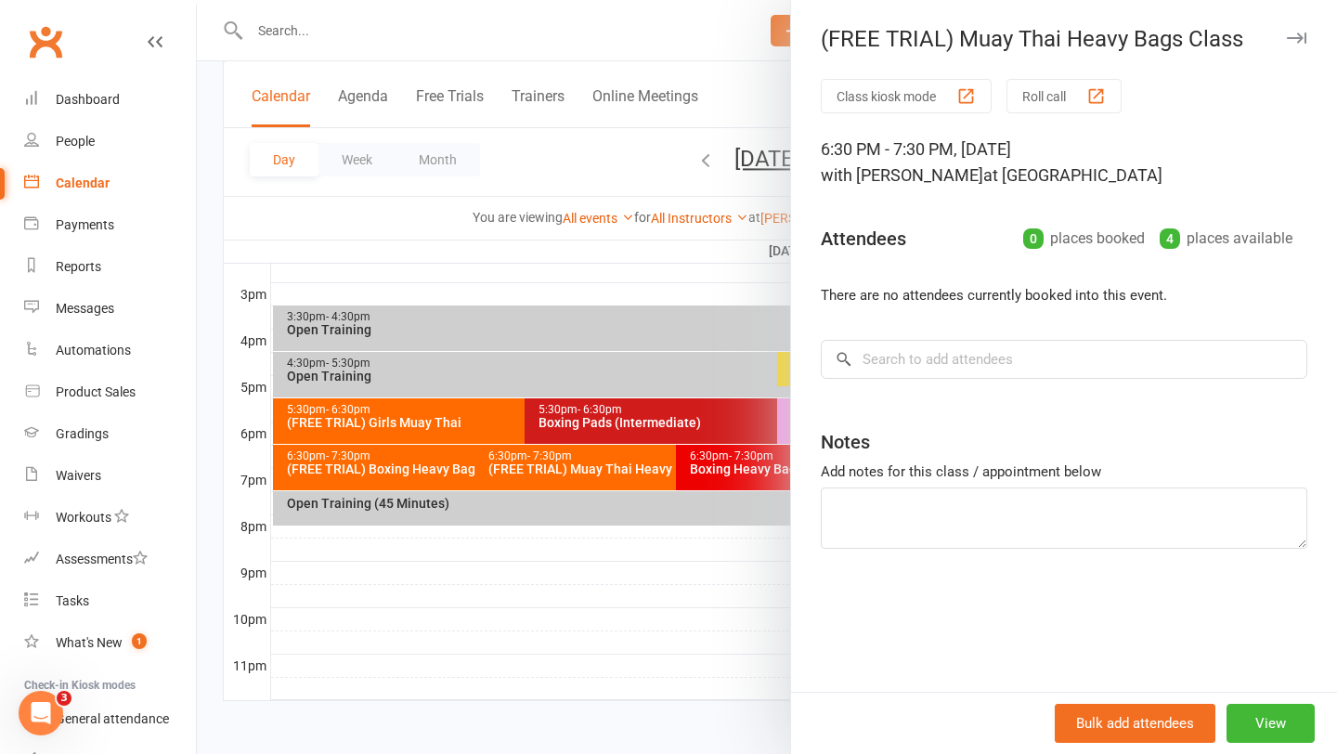
click at [406, 422] on div at bounding box center [767, 377] width 1141 height 754
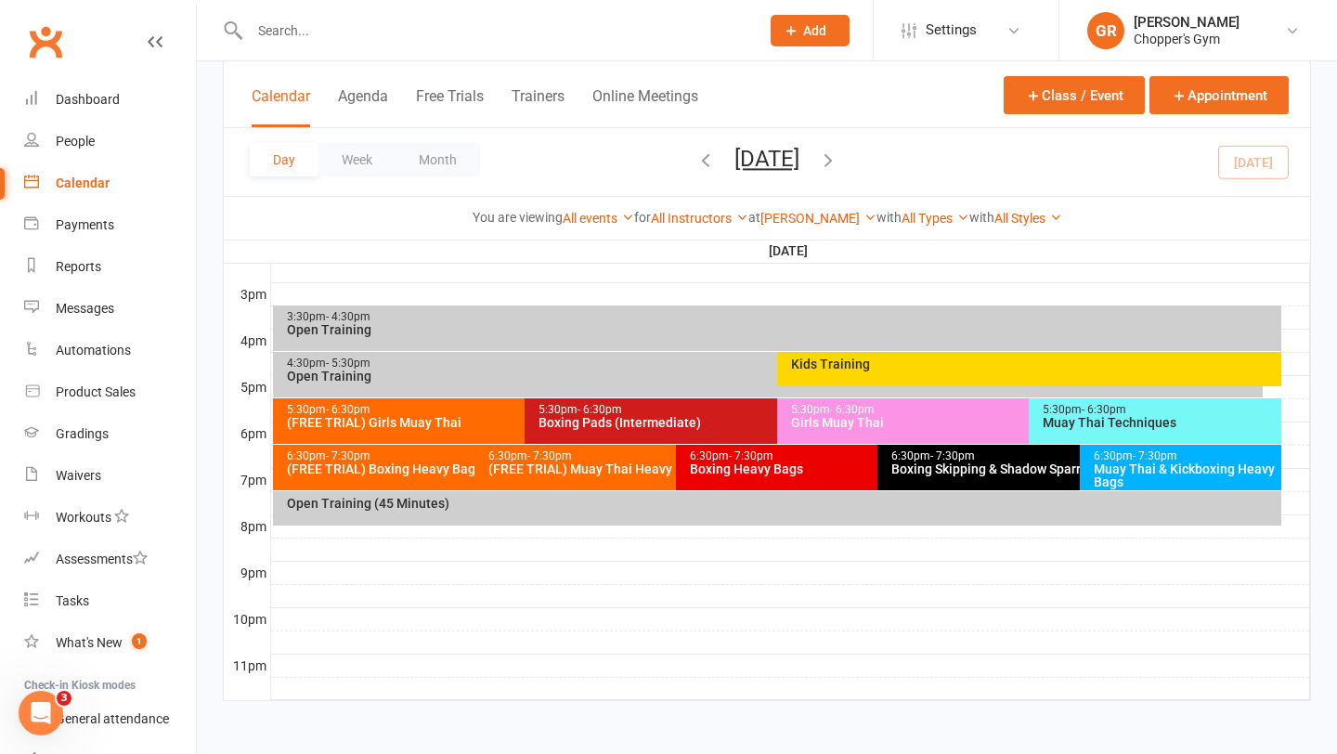
click at [406, 422] on div "(FREE TRIAL) Girls Muay Thai" at bounding box center [520, 422] width 469 height 13
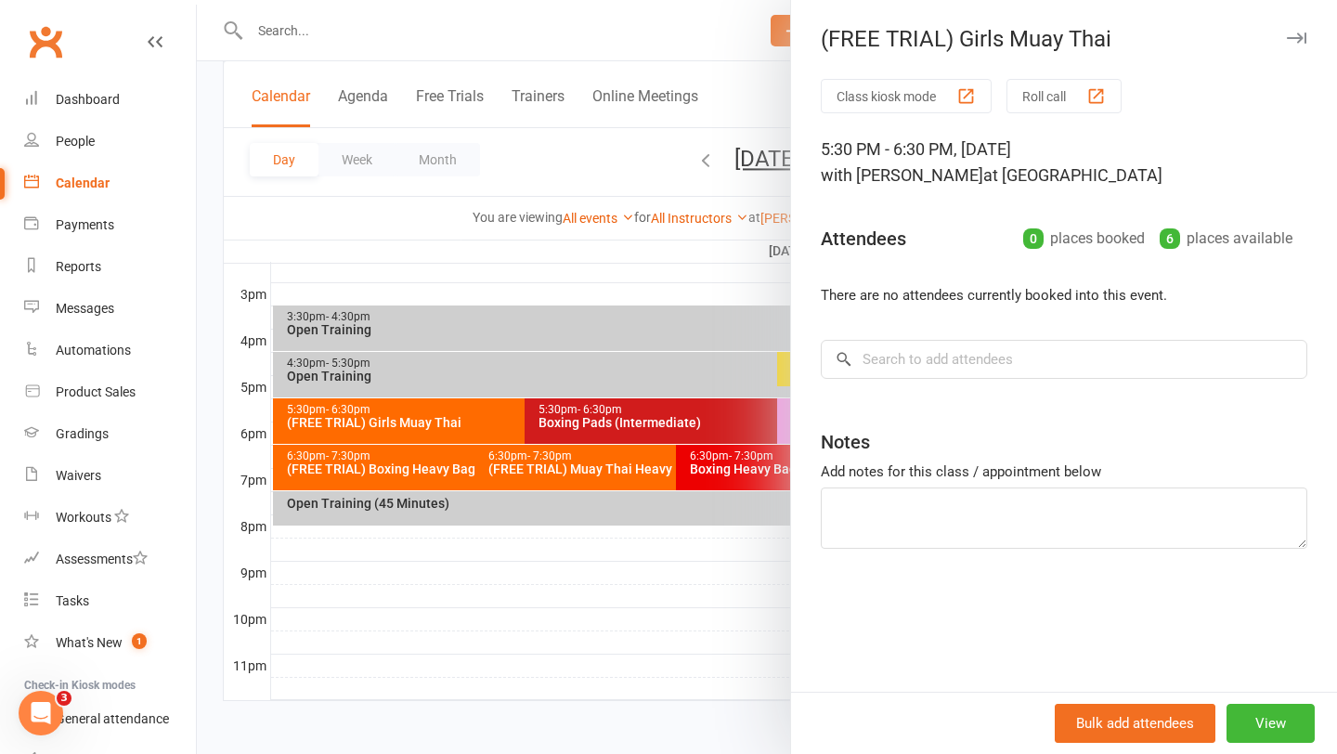
click at [486, 591] on div at bounding box center [767, 377] width 1141 height 754
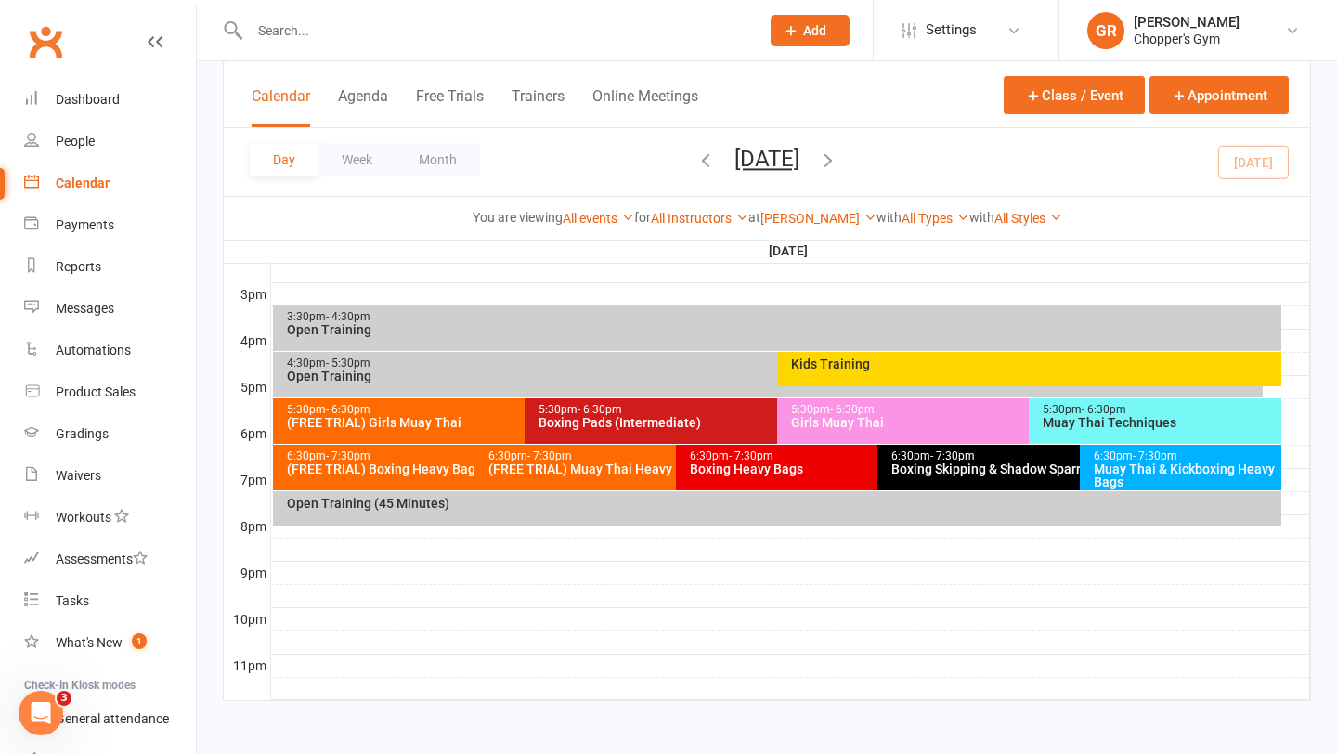
click at [518, 518] on div "Open Training (45 Minutes)" at bounding box center [778, 508] width 1010 height 34
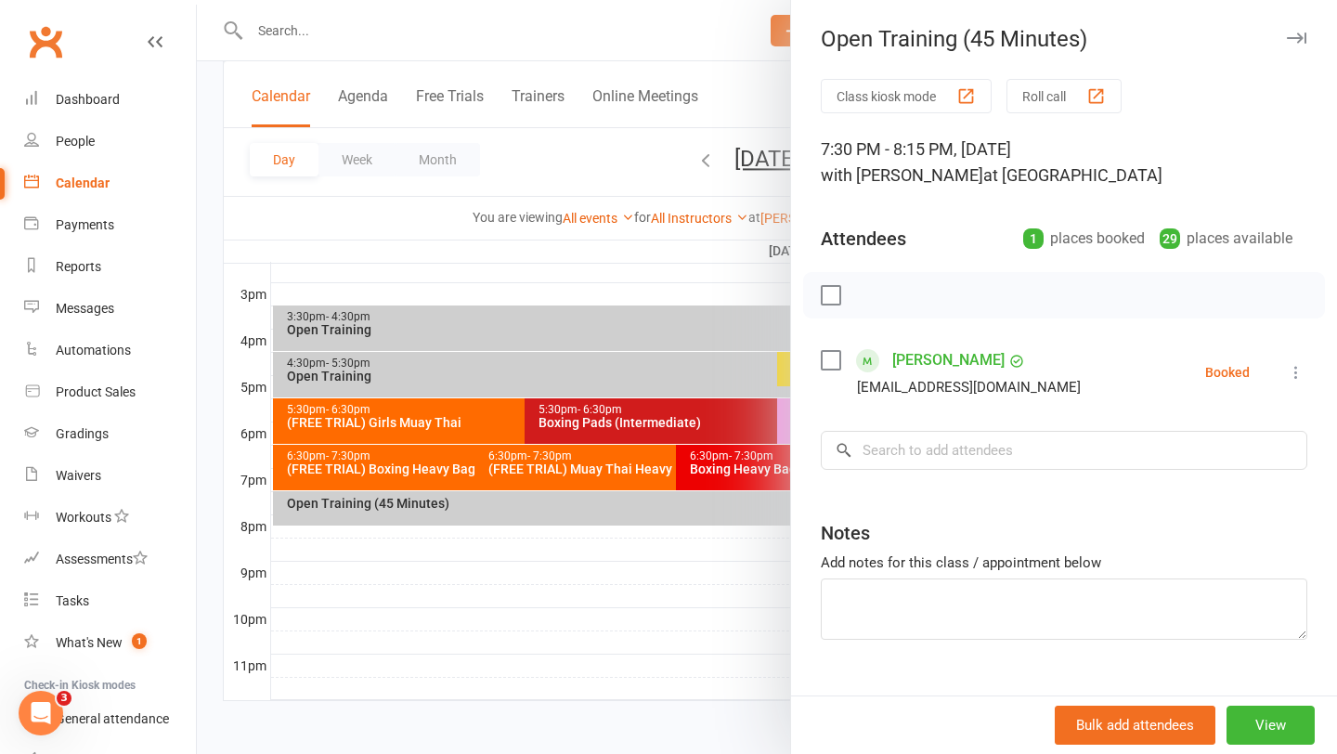
click at [560, 565] on div at bounding box center [767, 377] width 1141 height 754
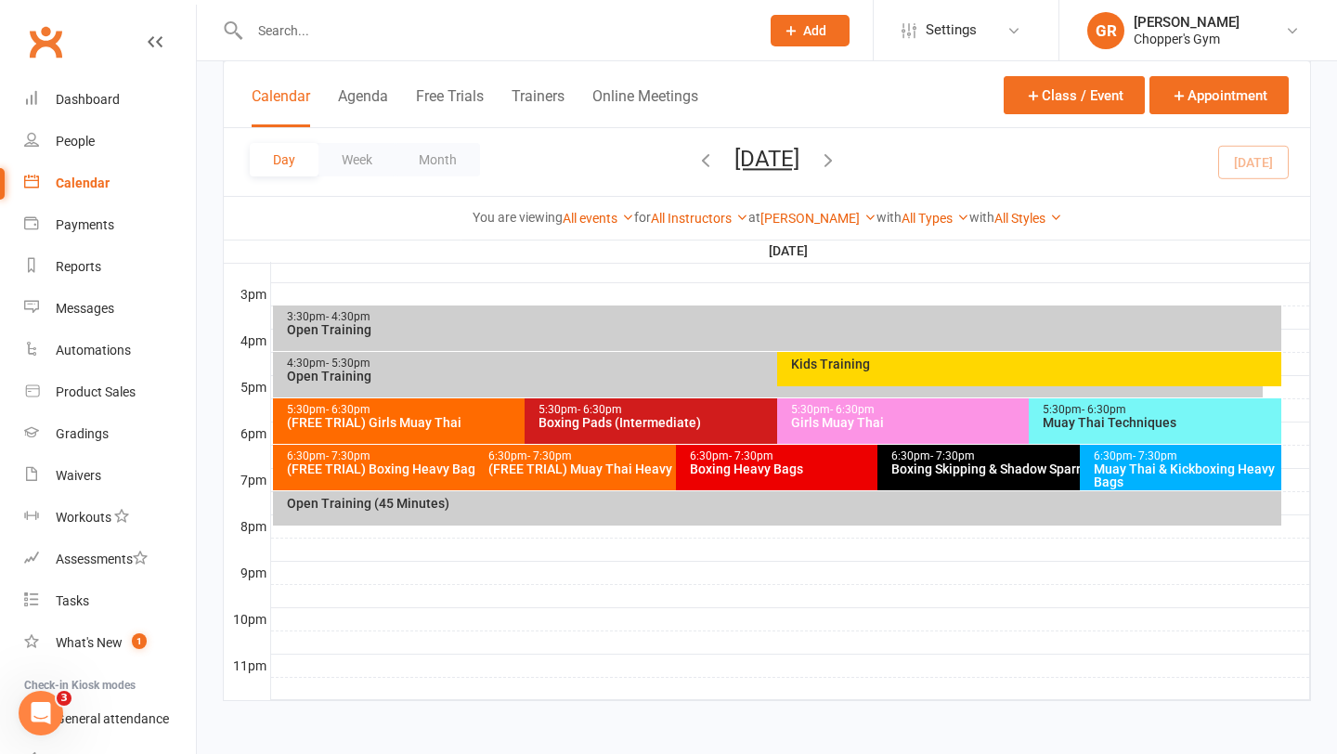
click at [572, 419] on div "Boxing Pads (Intermediate)" at bounding box center [772, 422] width 469 height 13
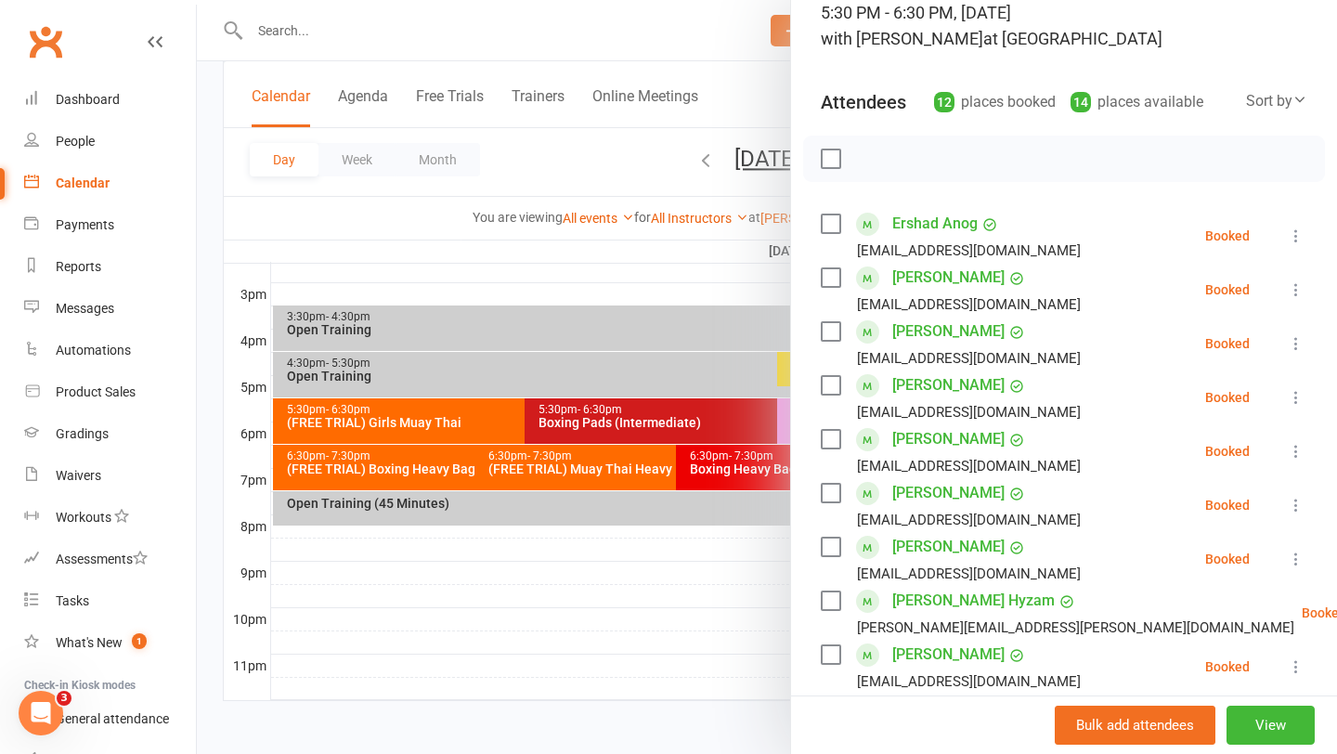
scroll to position [138, 0]
click at [938, 329] on link "[PERSON_NAME]" at bounding box center [949, 330] width 112 height 30
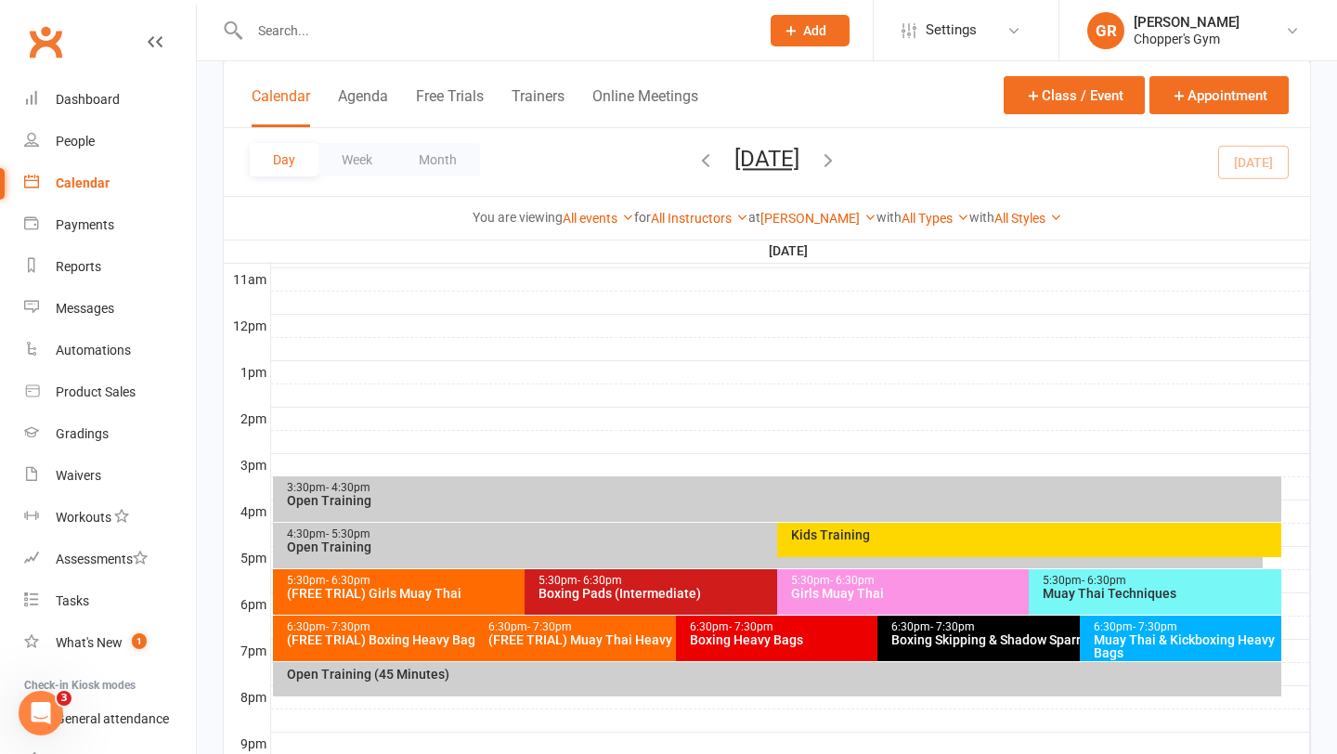
scroll to position [641, 0]
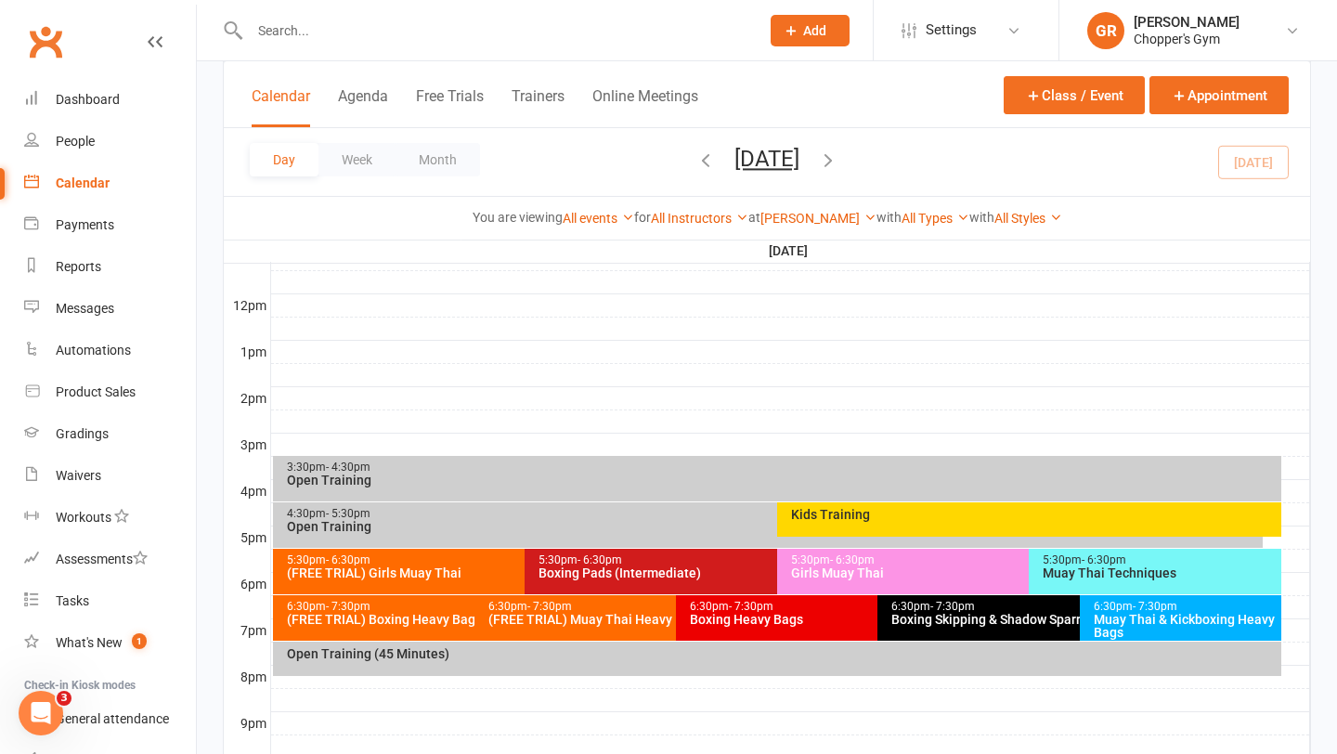
click at [651, 567] on div "Boxing Pads (Intermediate)" at bounding box center [772, 573] width 469 height 13
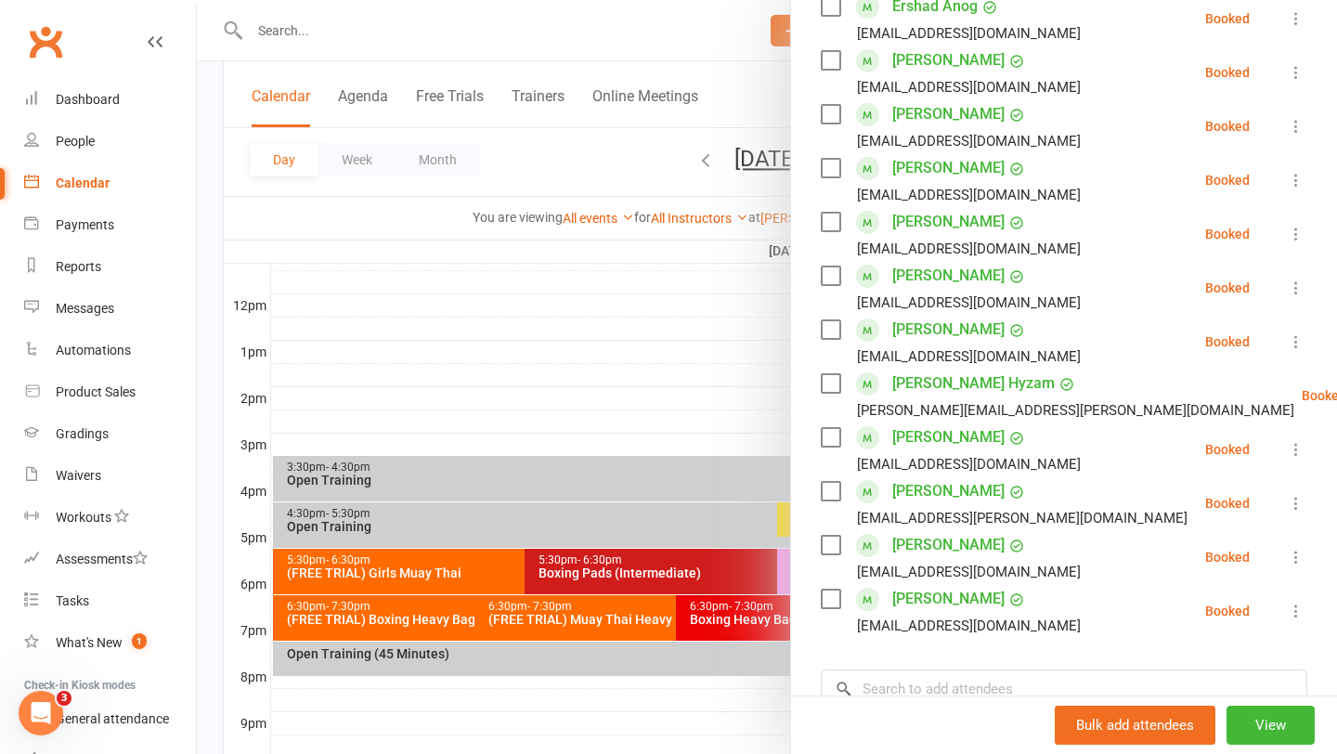
scroll to position [356, 0]
click at [687, 414] on div at bounding box center [767, 377] width 1141 height 754
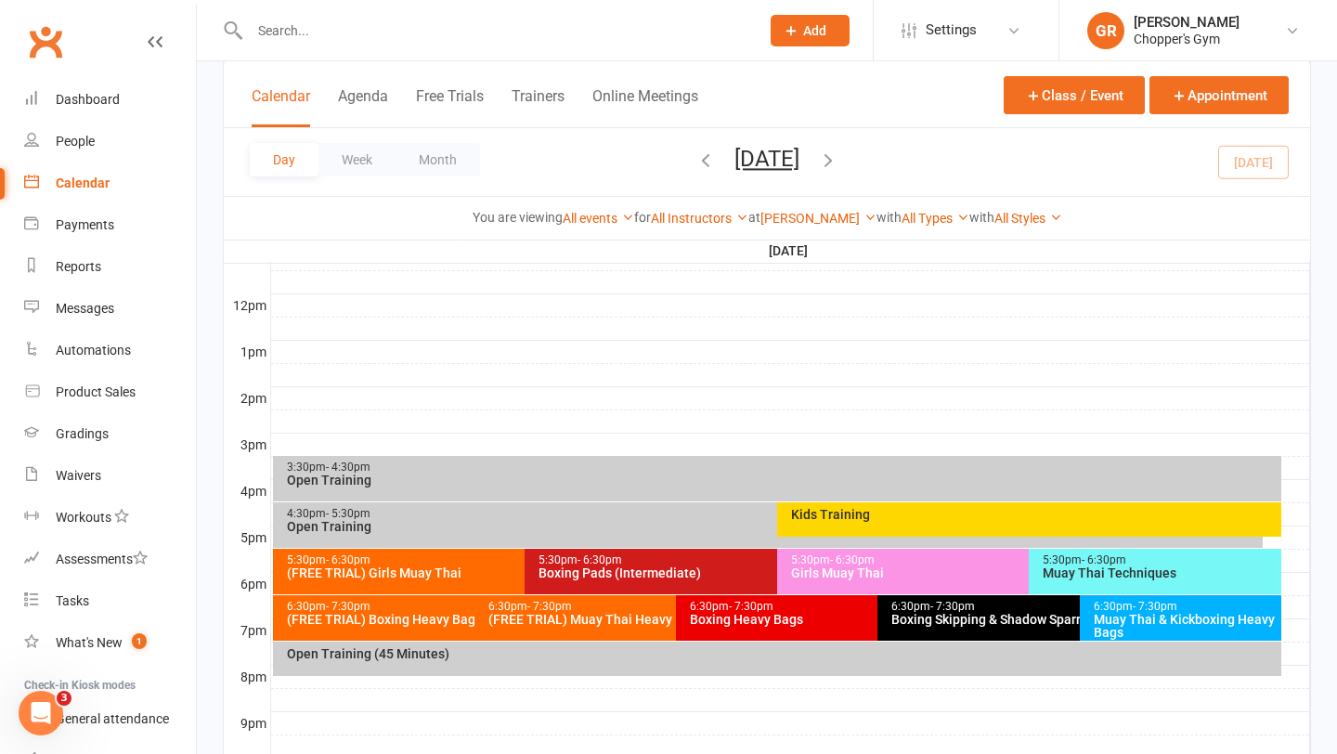
click at [841, 589] on div "5:30pm - 6:30pm Girls Muay Thai" at bounding box center [1020, 572] width 486 height 46
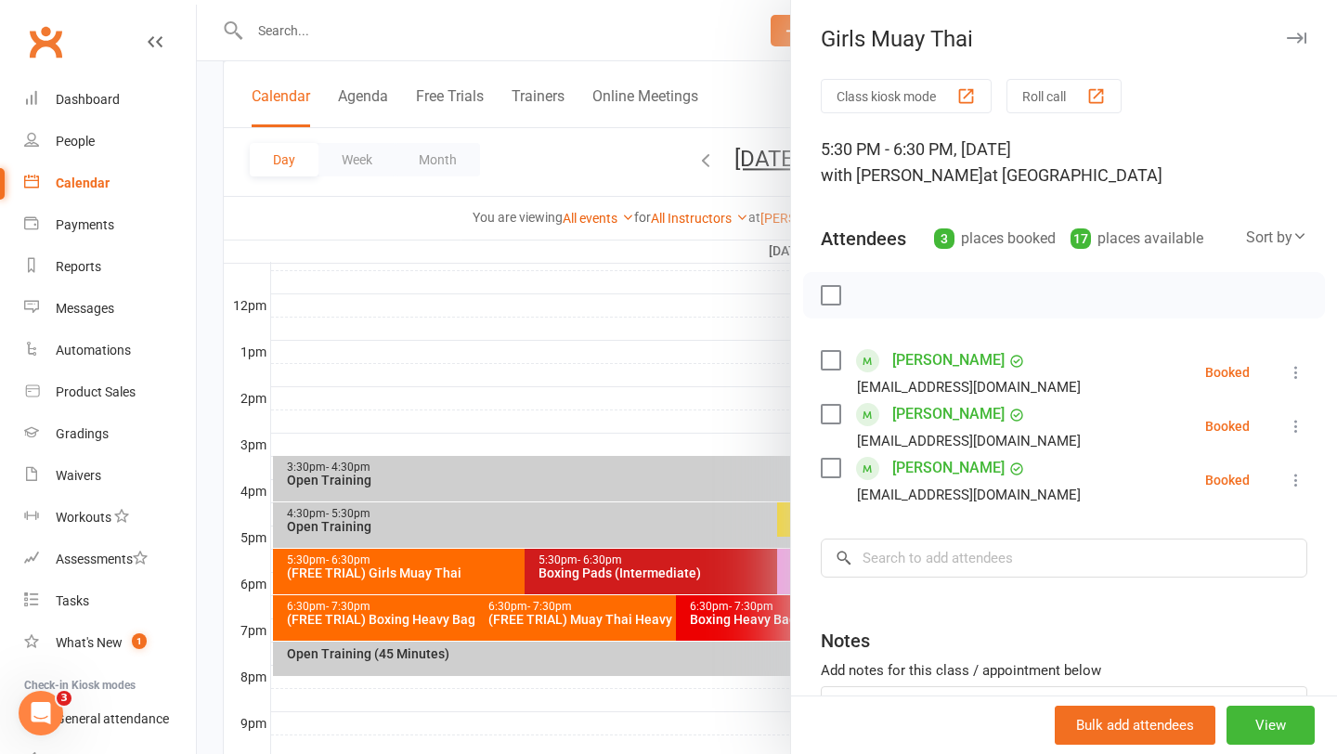
click at [685, 359] on div at bounding box center [767, 377] width 1141 height 754
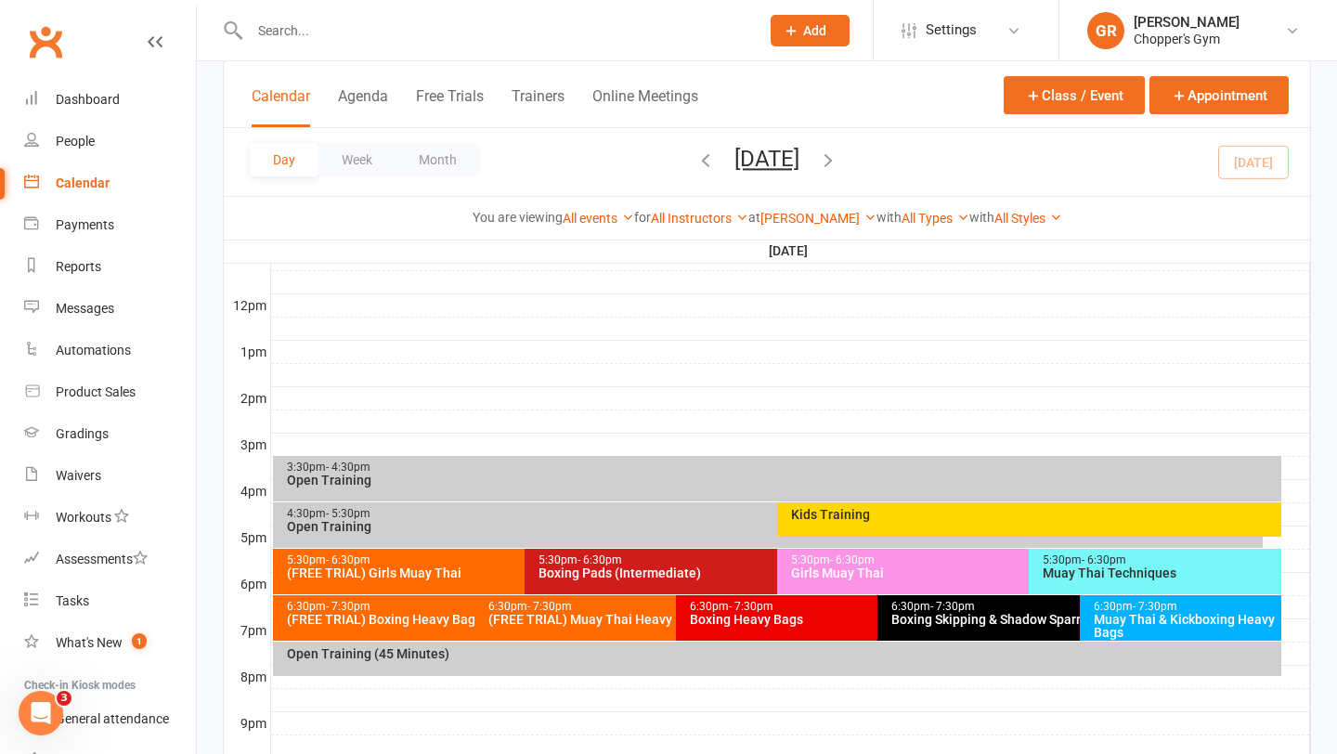
click at [1069, 588] on div "5:30pm - 6:30pm Muay Thai Techniques" at bounding box center [1155, 572] width 253 height 46
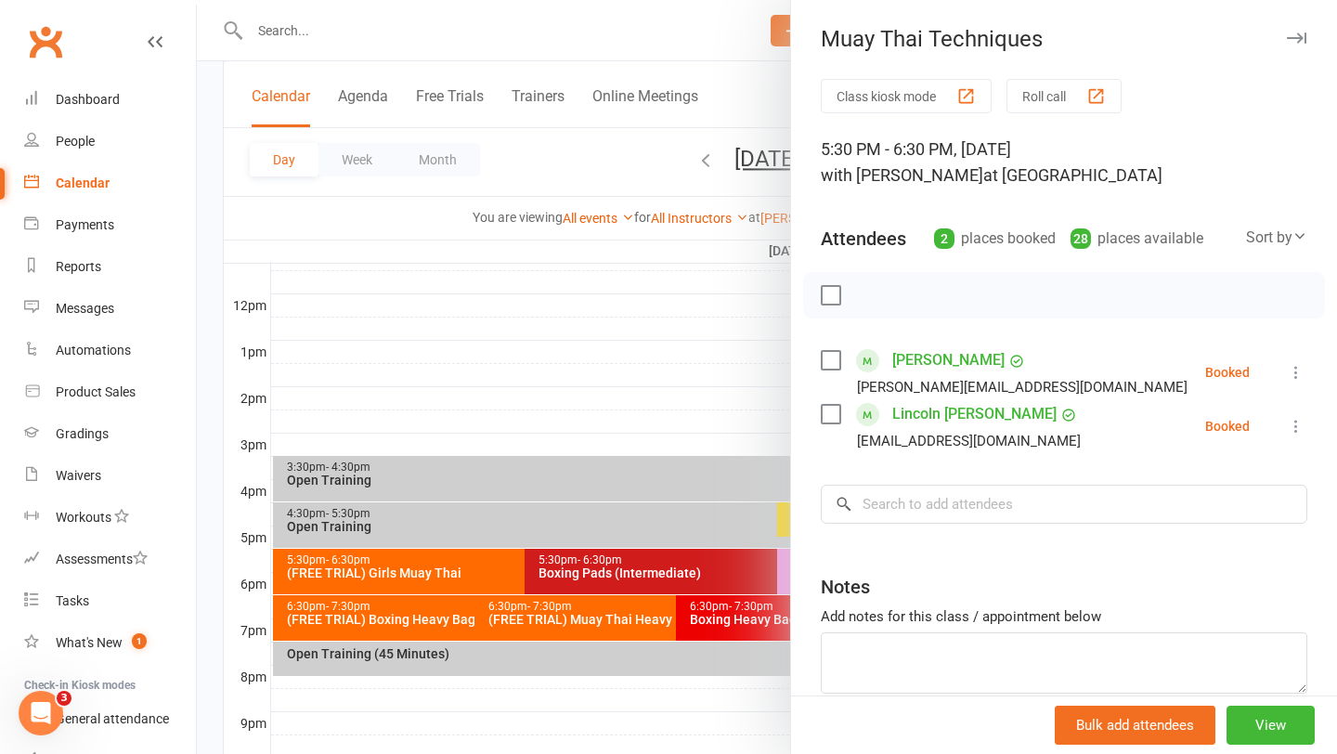
click at [683, 349] on div at bounding box center [767, 377] width 1141 height 754
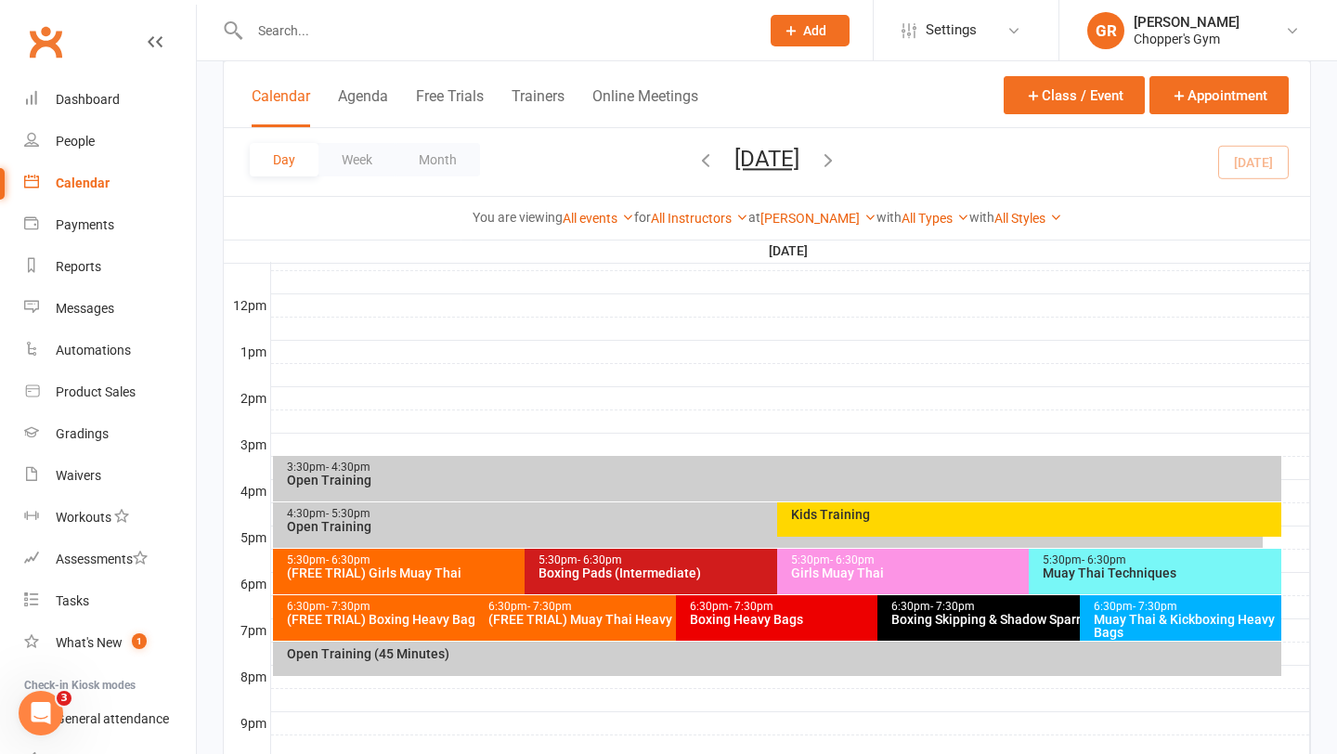
click at [613, 537] on div "4:30pm - 5:30pm Open Training" at bounding box center [768, 525] width 991 height 46
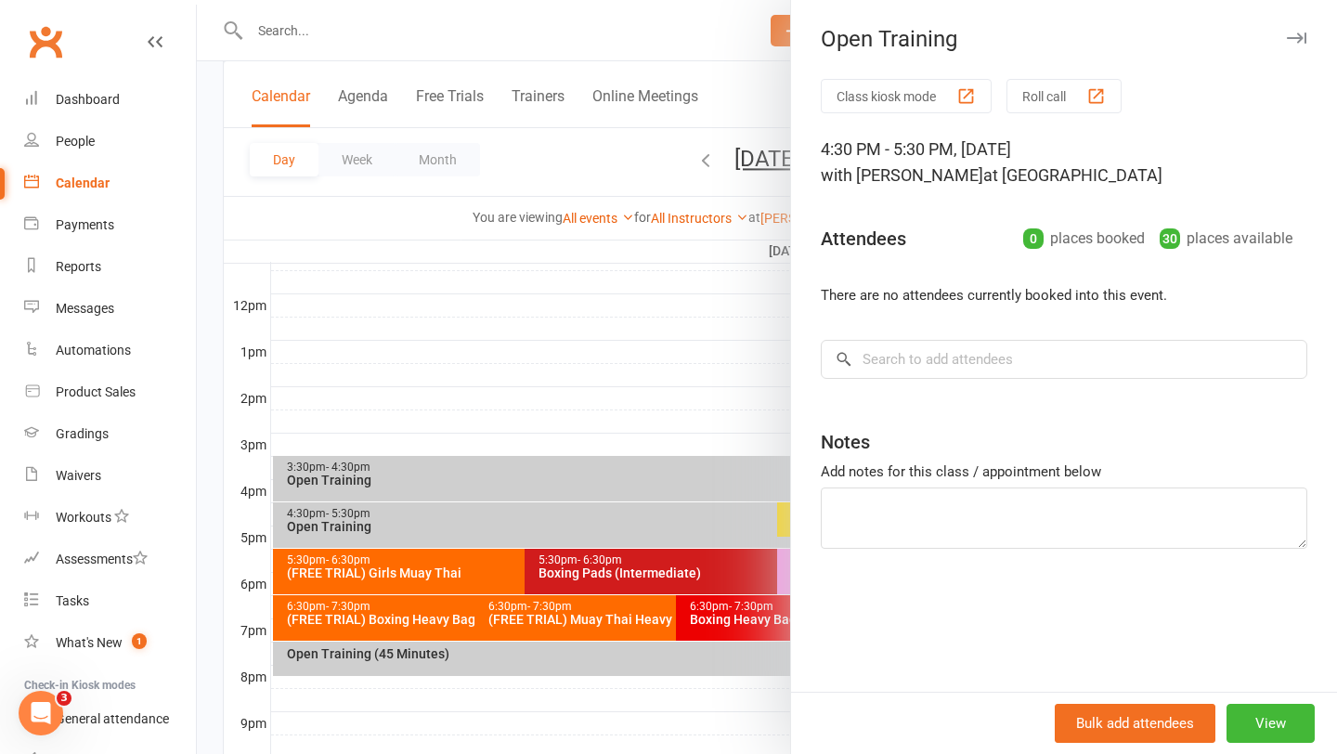
click at [641, 441] on div at bounding box center [767, 377] width 1141 height 754
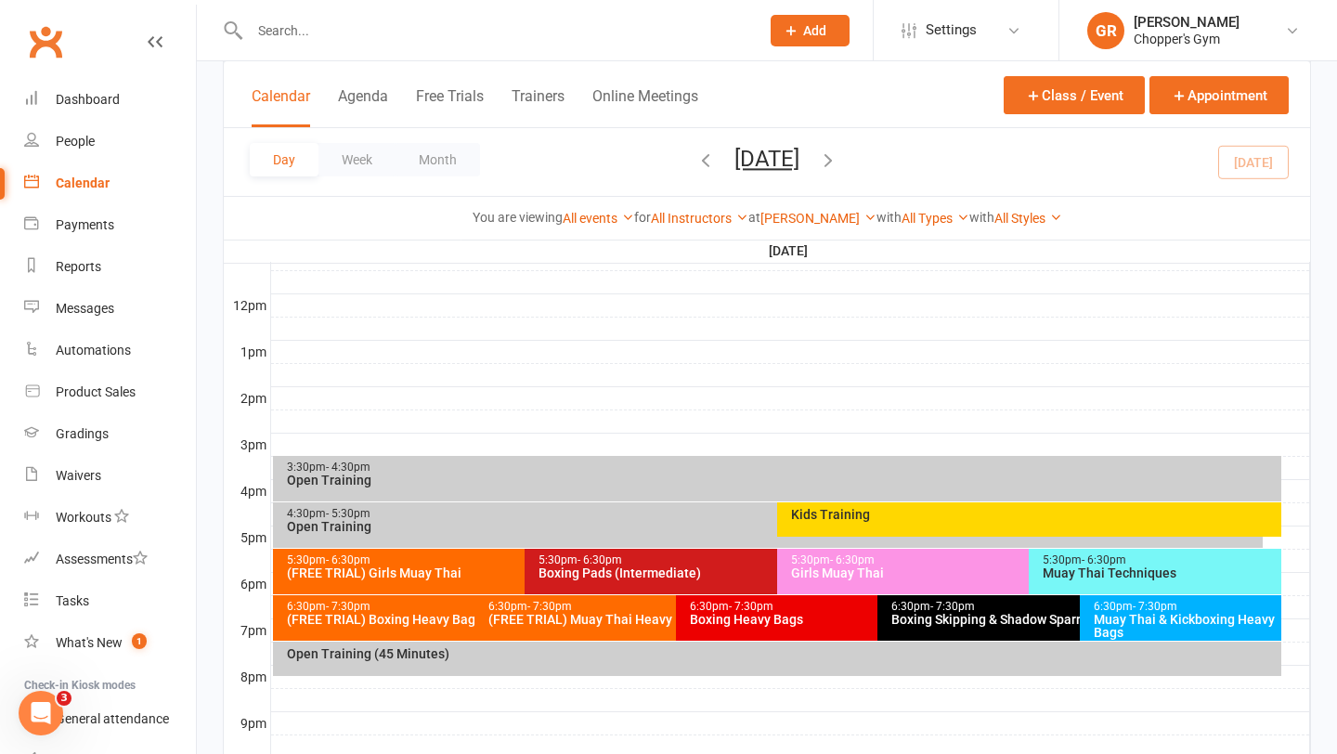
click at [621, 567] on div "Boxing Pads (Intermediate)" at bounding box center [772, 573] width 469 height 13
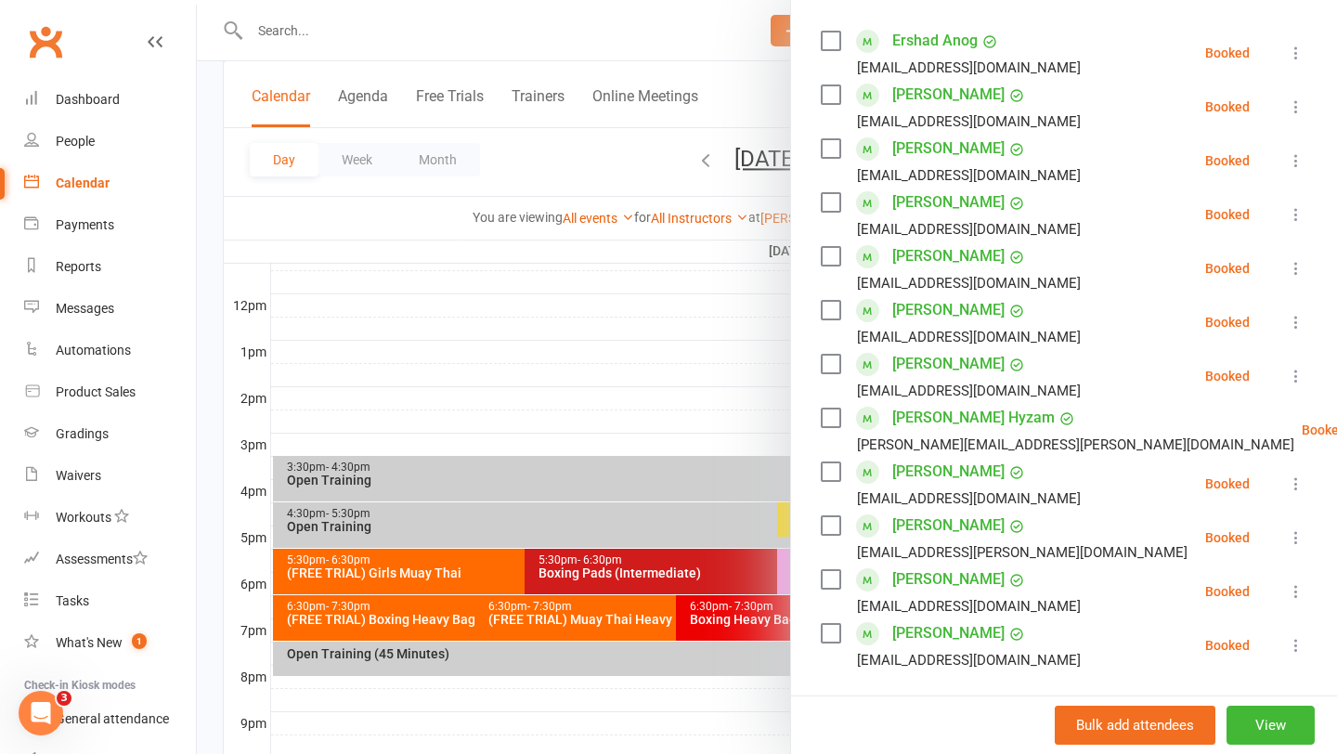
scroll to position [335, 0]
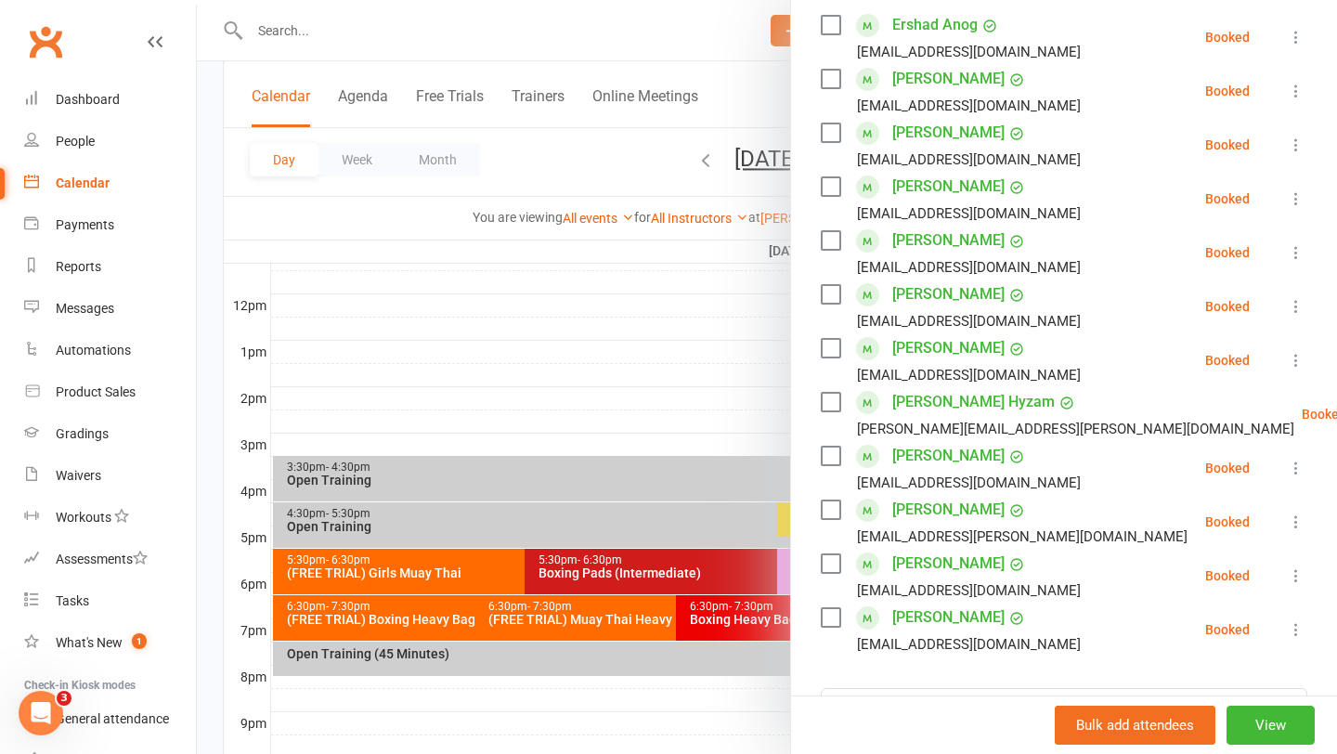
click at [605, 329] on div at bounding box center [767, 377] width 1141 height 754
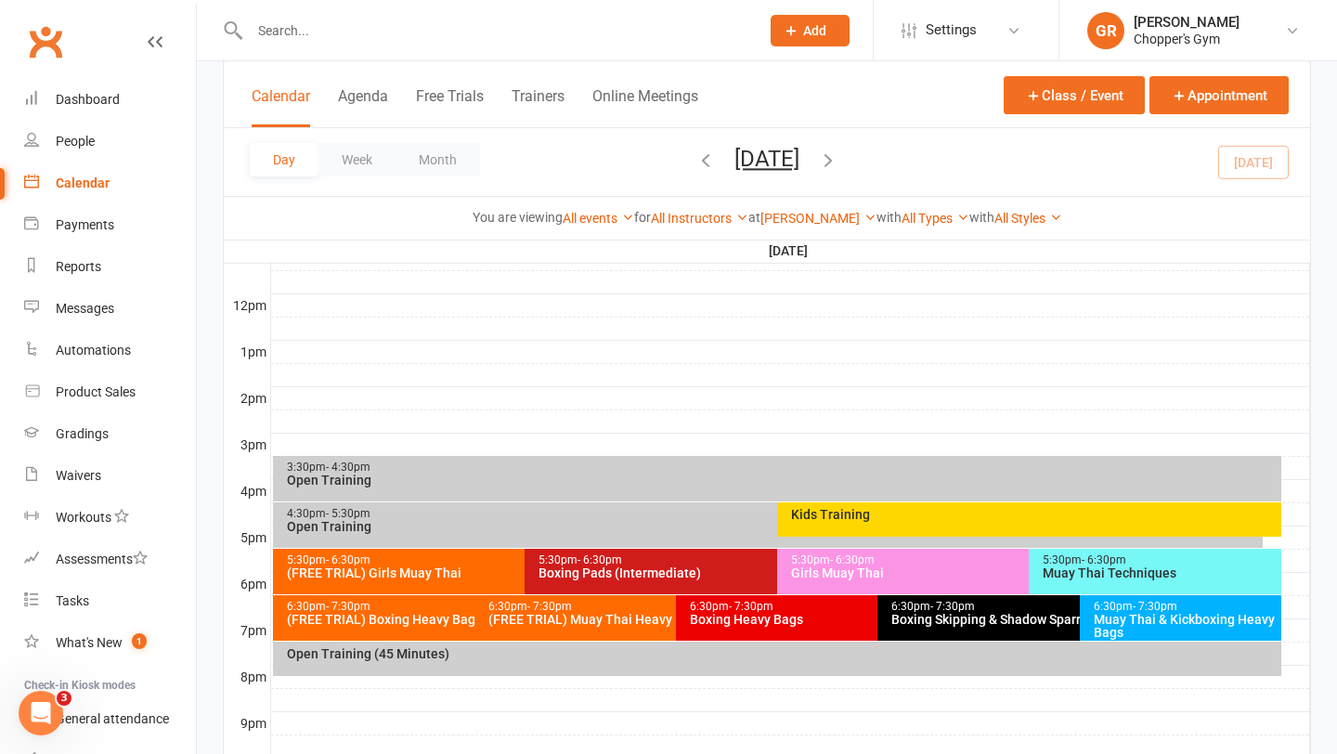
click at [354, 33] on input "text" at bounding box center [495, 31] width 502 height 26
click at [352, 161] on button "Week" at bounding box center [357, 159] width 77 height 33
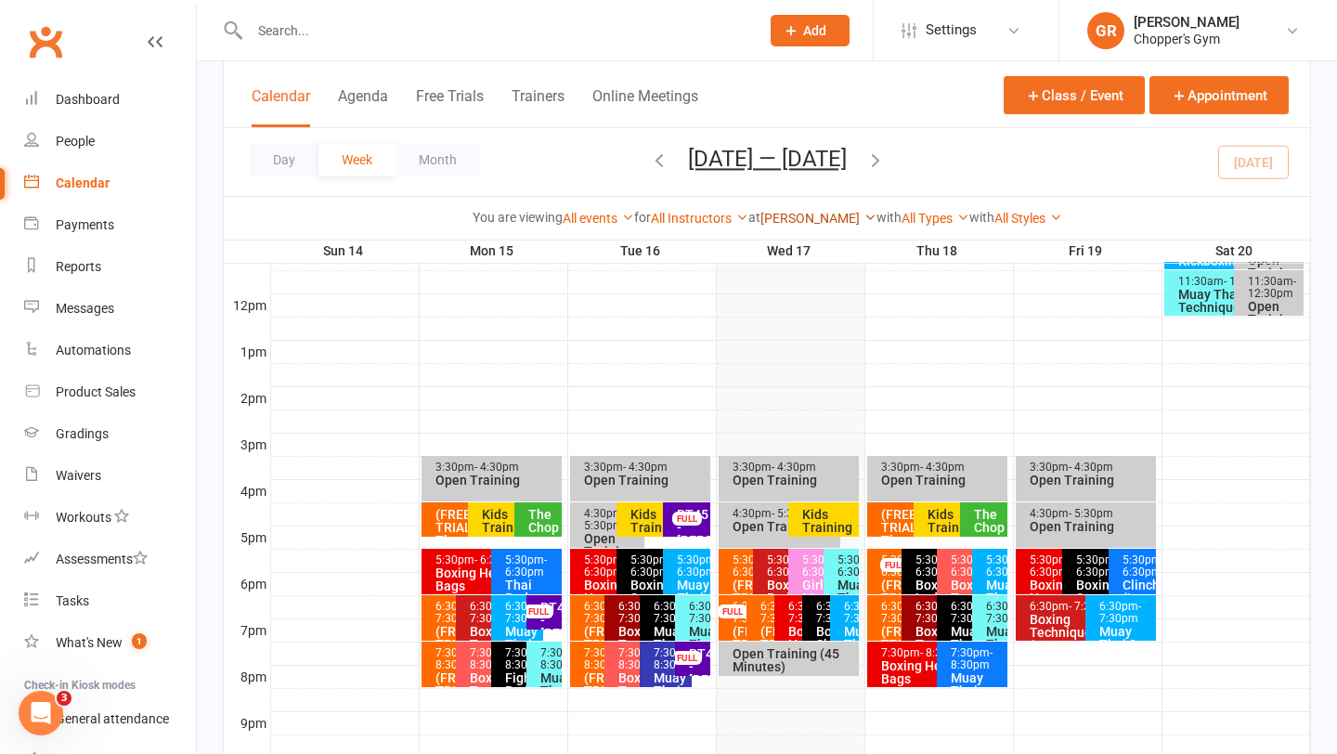
click at [811, 216] on link "[PERSON_NAME]" at bounding box center [819, 218] width 116 height 15
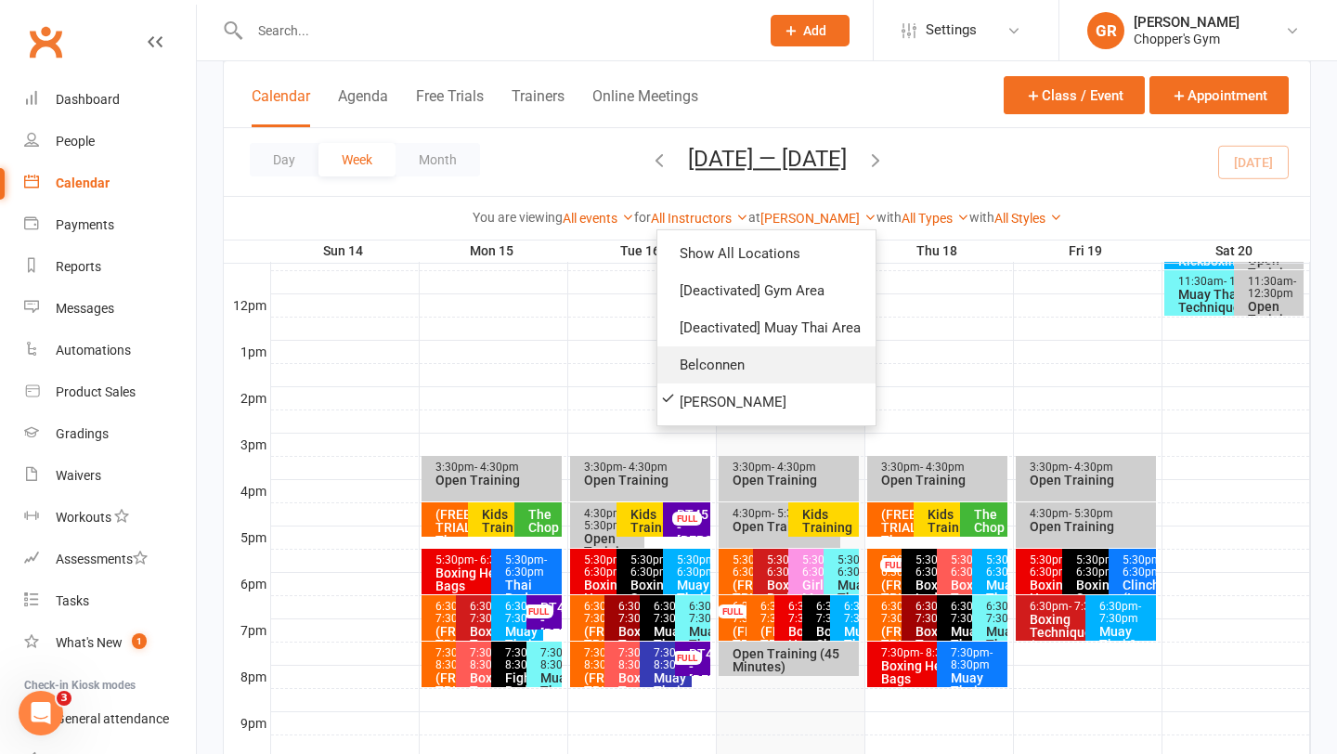
click at [709, 358] on link "Belconnen" at bounding box center [767, 364] width 218 height 37
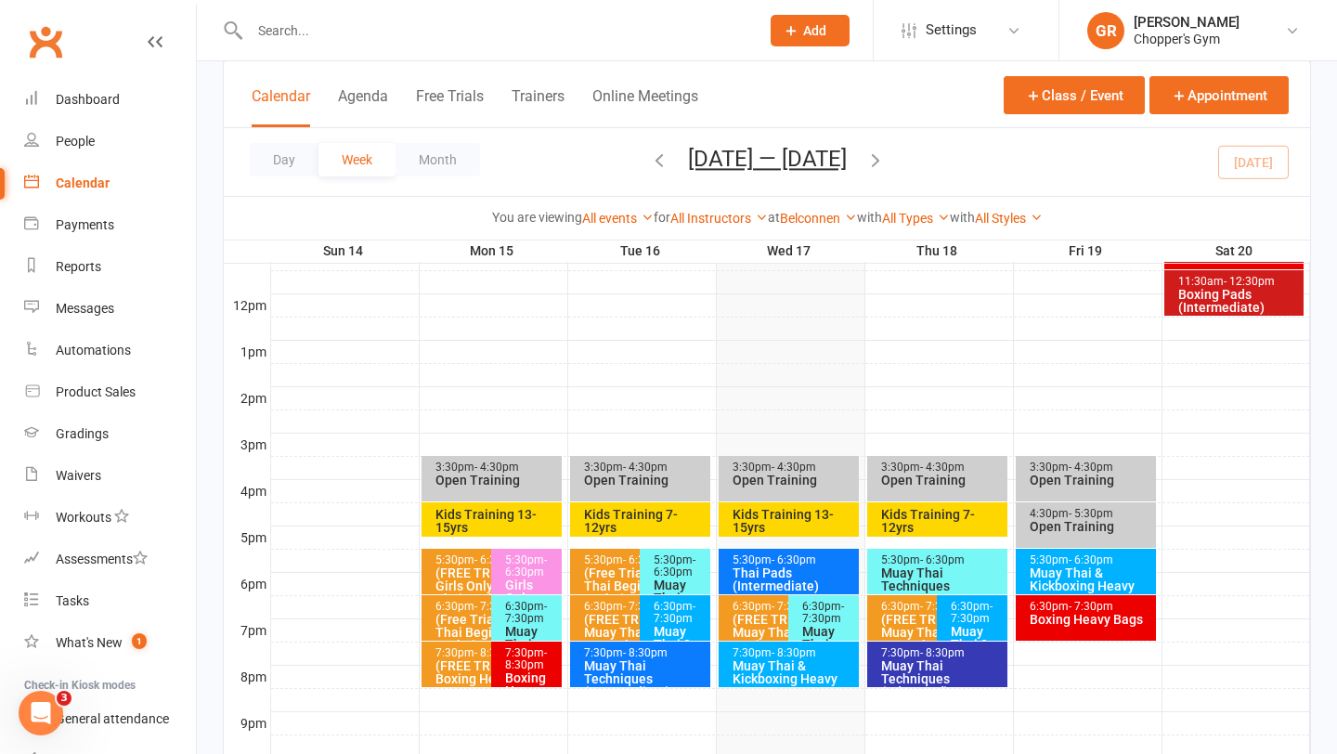
click at [793, 524] on div "Kids Training 13-15yrs" at bounding box center [794, 521] width 124 height 26
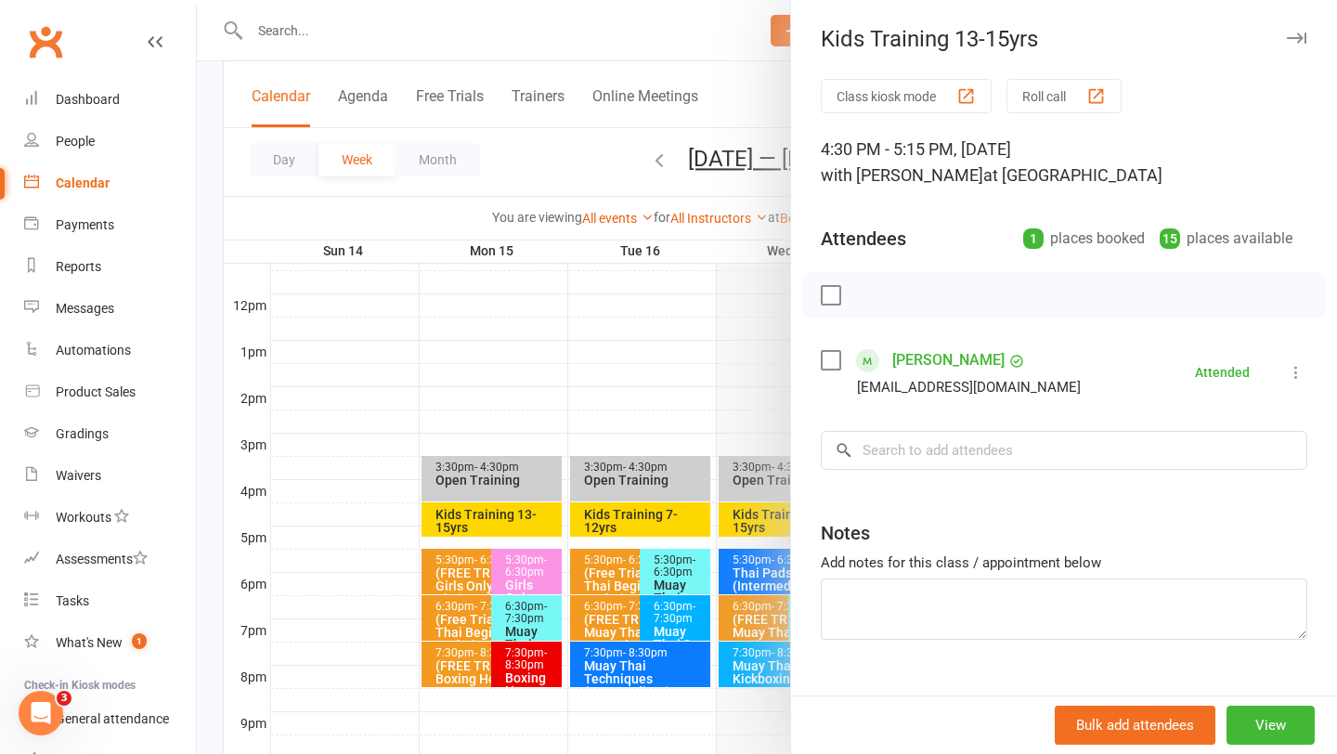
click at [559, 366] on div at bounding box center [767, 377] width 1141 height 754
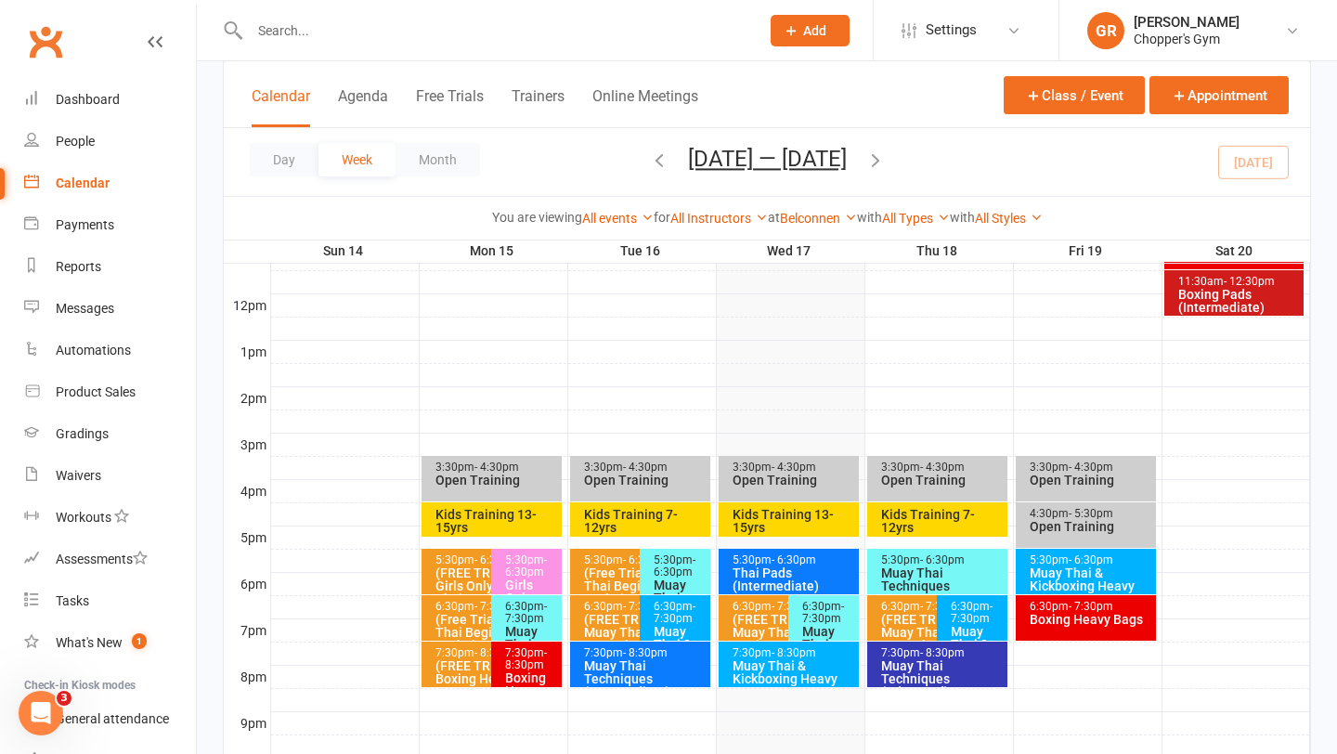
click at [649, 166] on icon "button" at bounding box center [659, 160] width 20 height 20
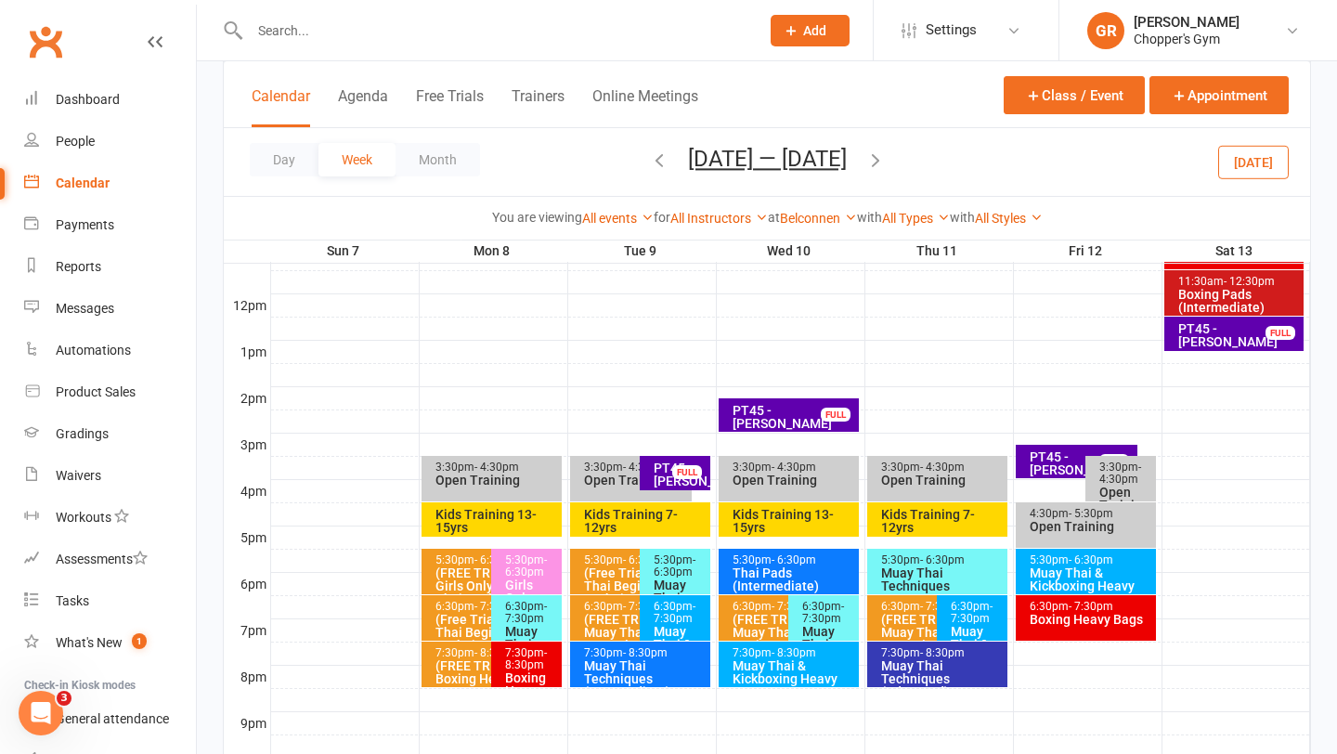
click at [765, 520] on div "Kids Training 13-15yrs" at bounding box center [794, 521] width 124 height 26
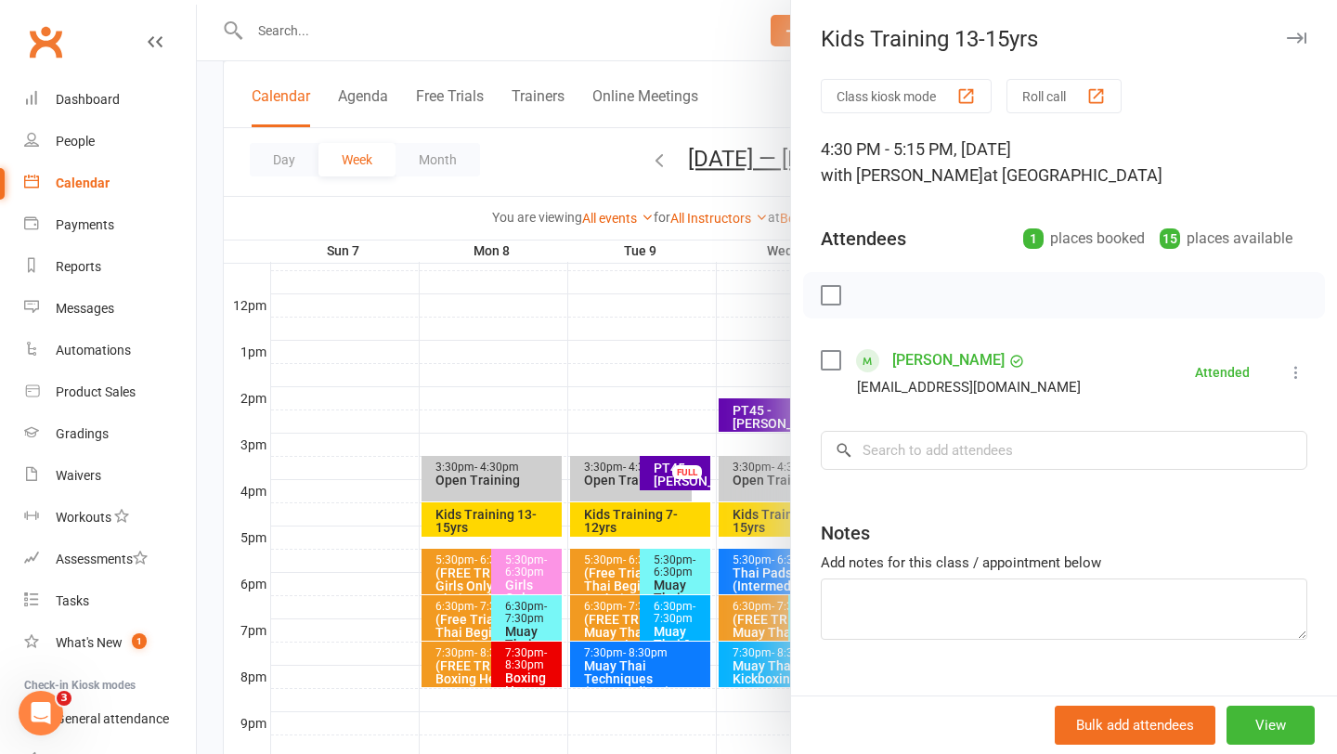
click at [629, 346] on div at bounding box center [767, 377] width 1141 height 754
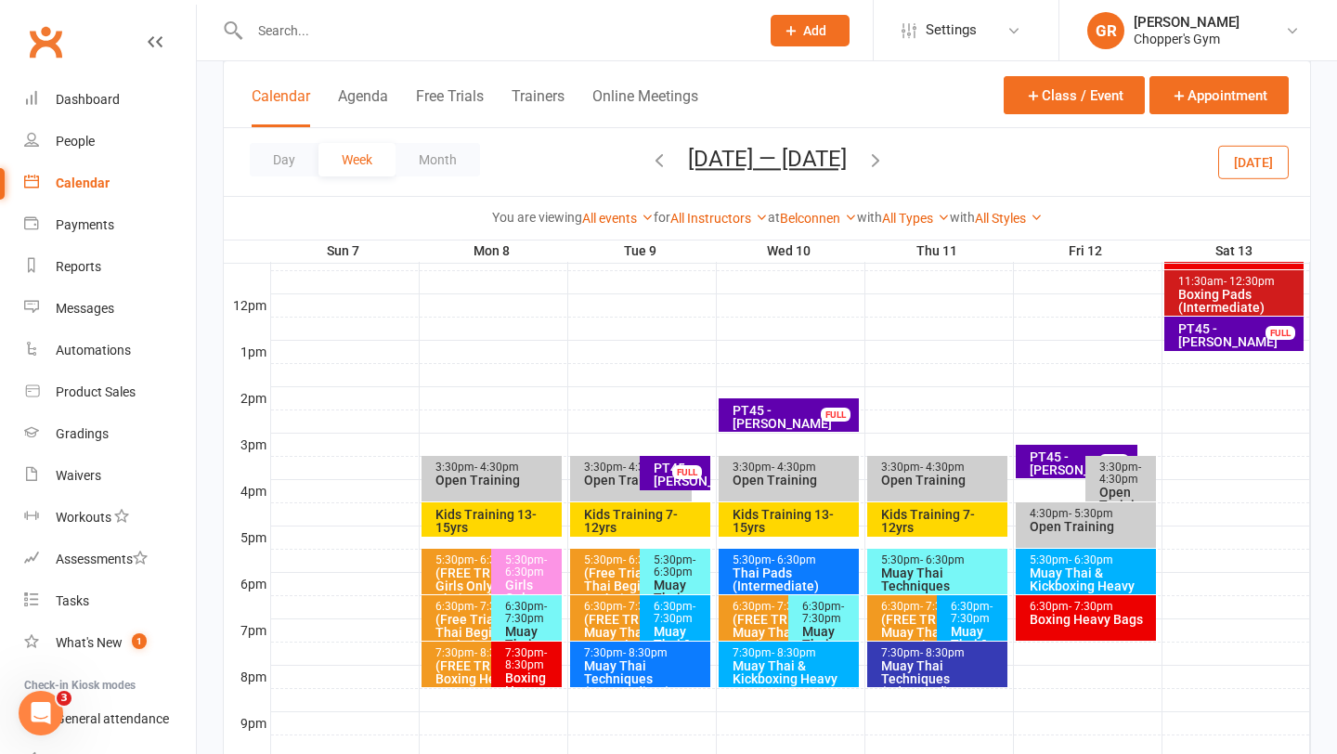
click at [878, 159] on icon "button" at bounding box center [876, 160] width 20 height 20
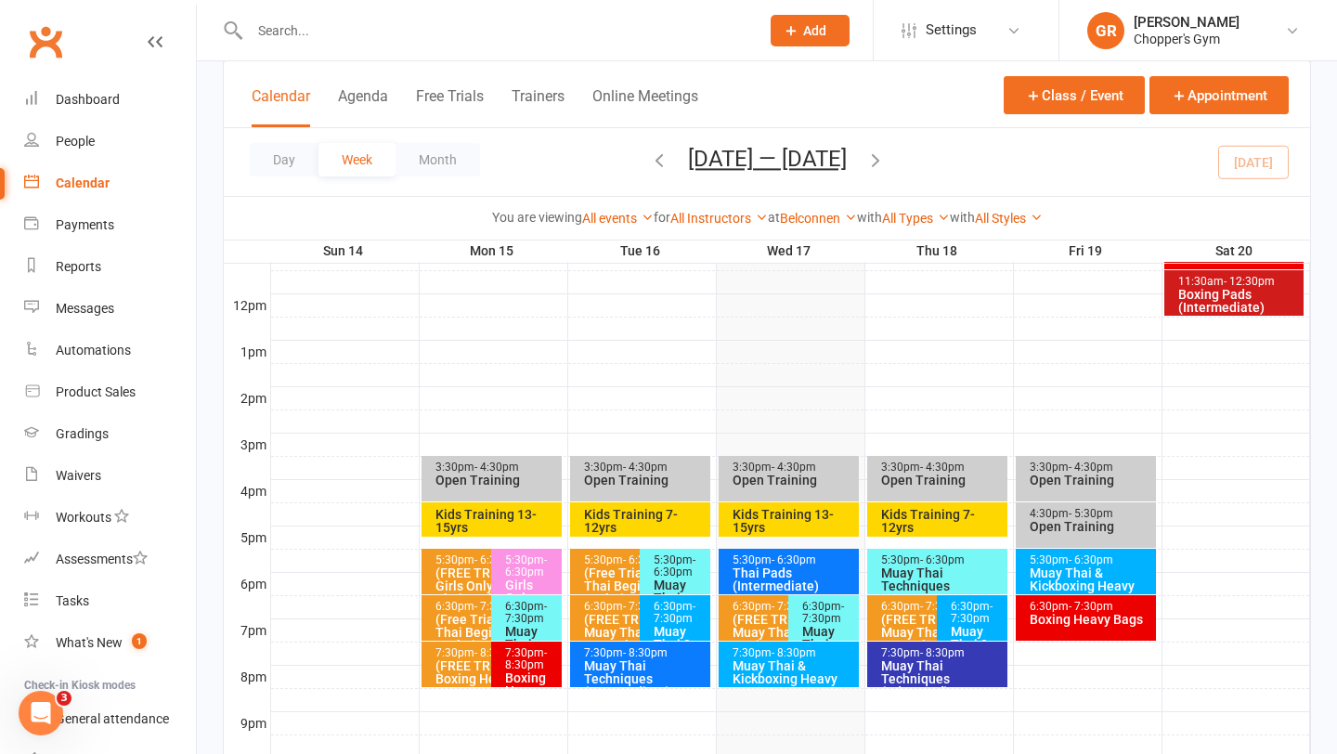
click at [483, 512] on div "Kids Training 13-15yrs" at bounding box center [497, 521] width 124 height 26
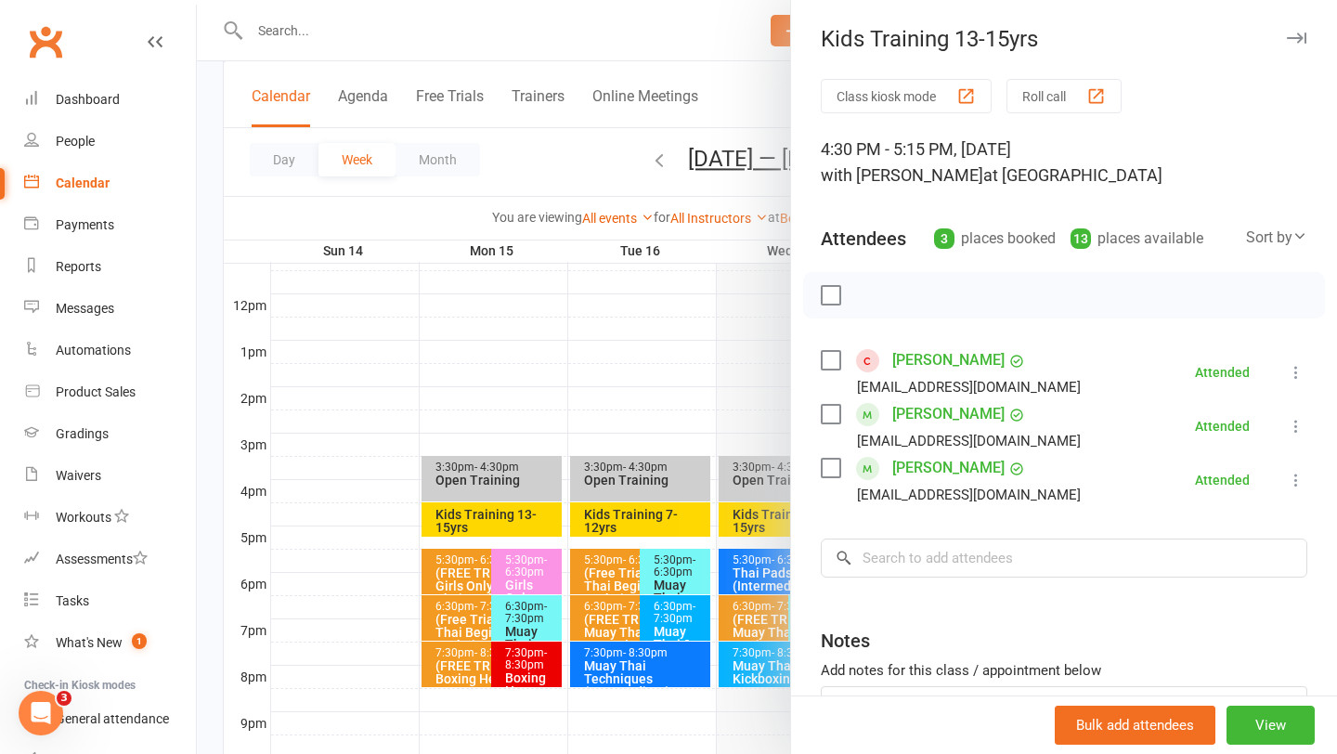
click at [946, 416] on link "James Kennedy" at bounding box center [949, 414] width 112 height 30
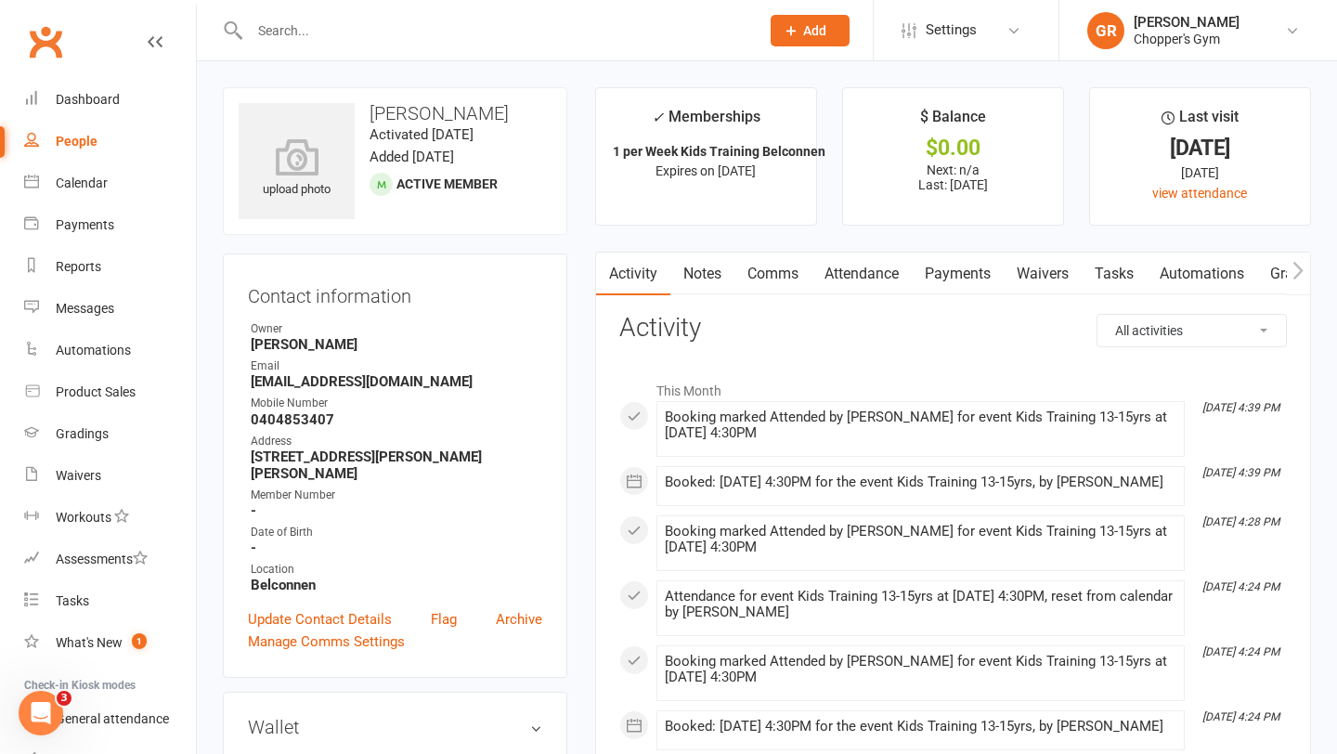
click at [859, 276] on link "Attendance" at bounding box center [862, 274] width 100 height 43
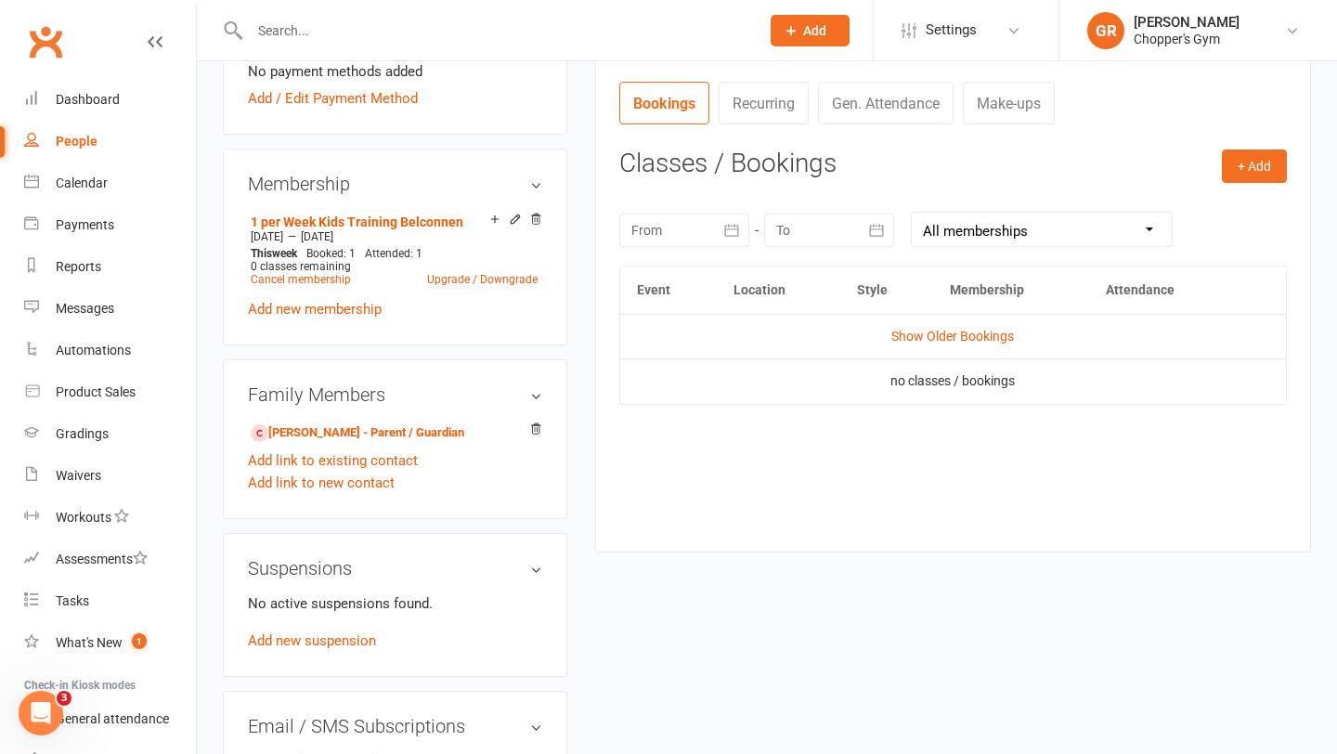
scroll to position [734, 0]
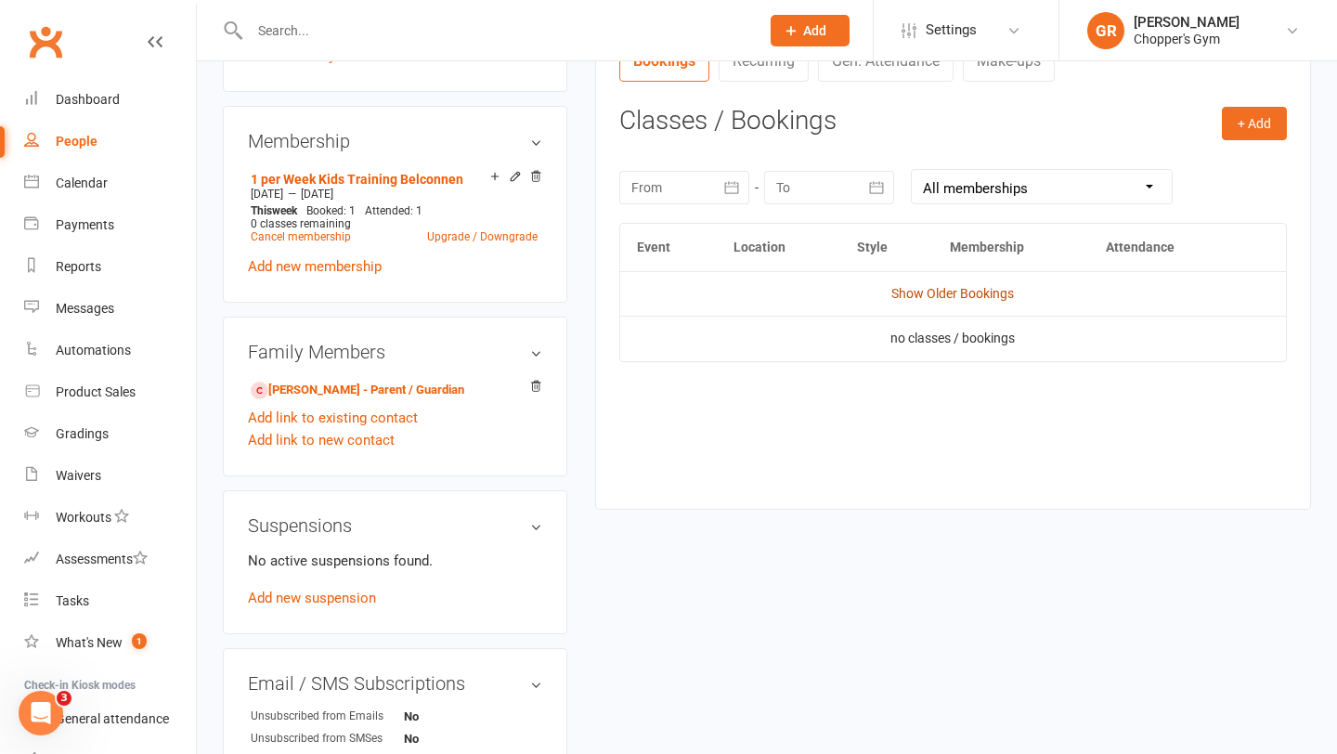
click at [956, 296] on link "Show Older Bookings" at bounding box center [953, 293] width 123 height 15
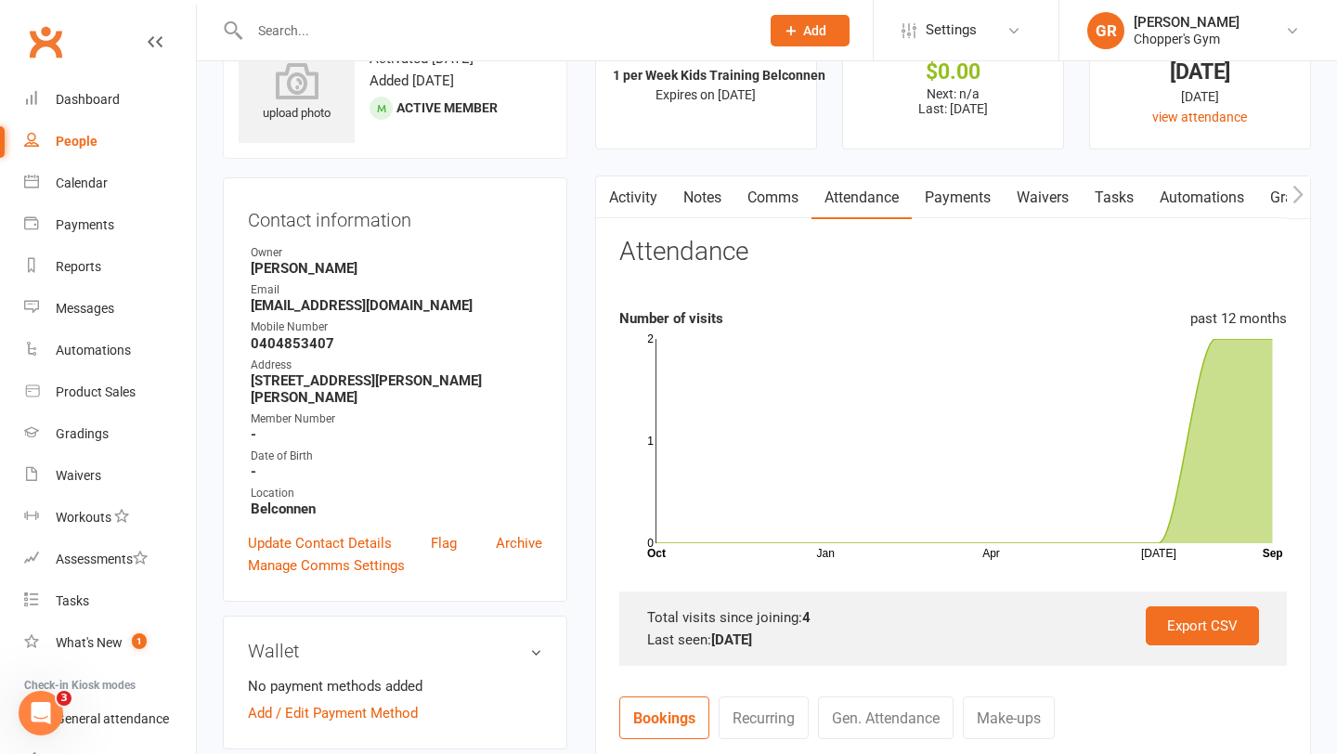
scroll to position [53, 0]
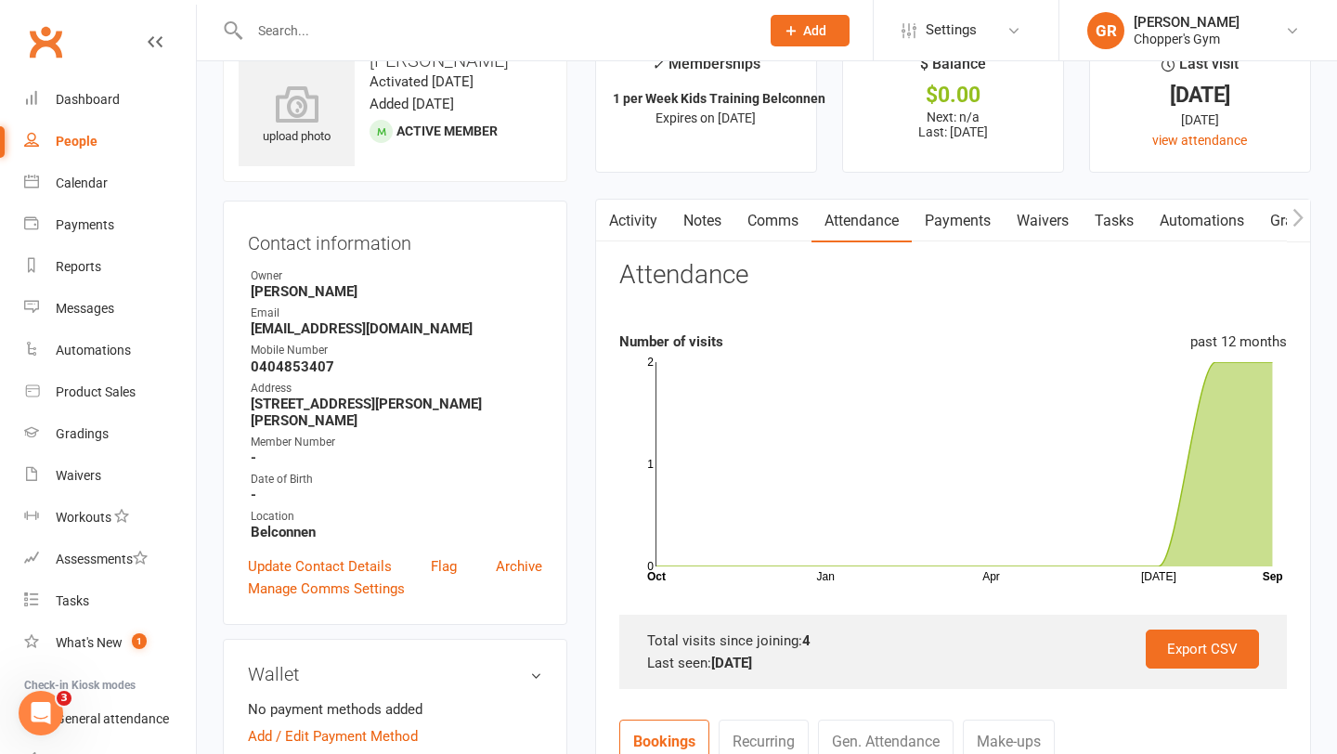
click at [951, 221] on link "Payments" at bounding box center [958, 221] width 92 height 43
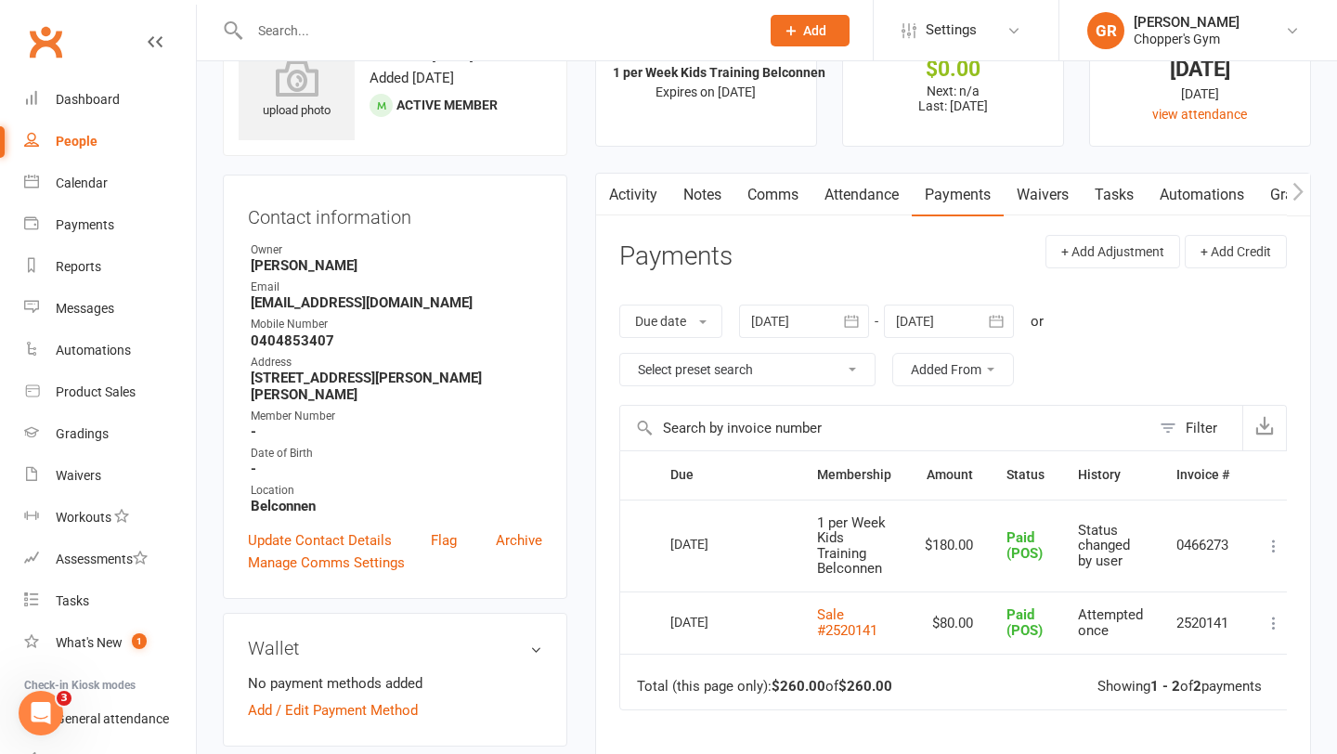
scroll to position [40, 0]
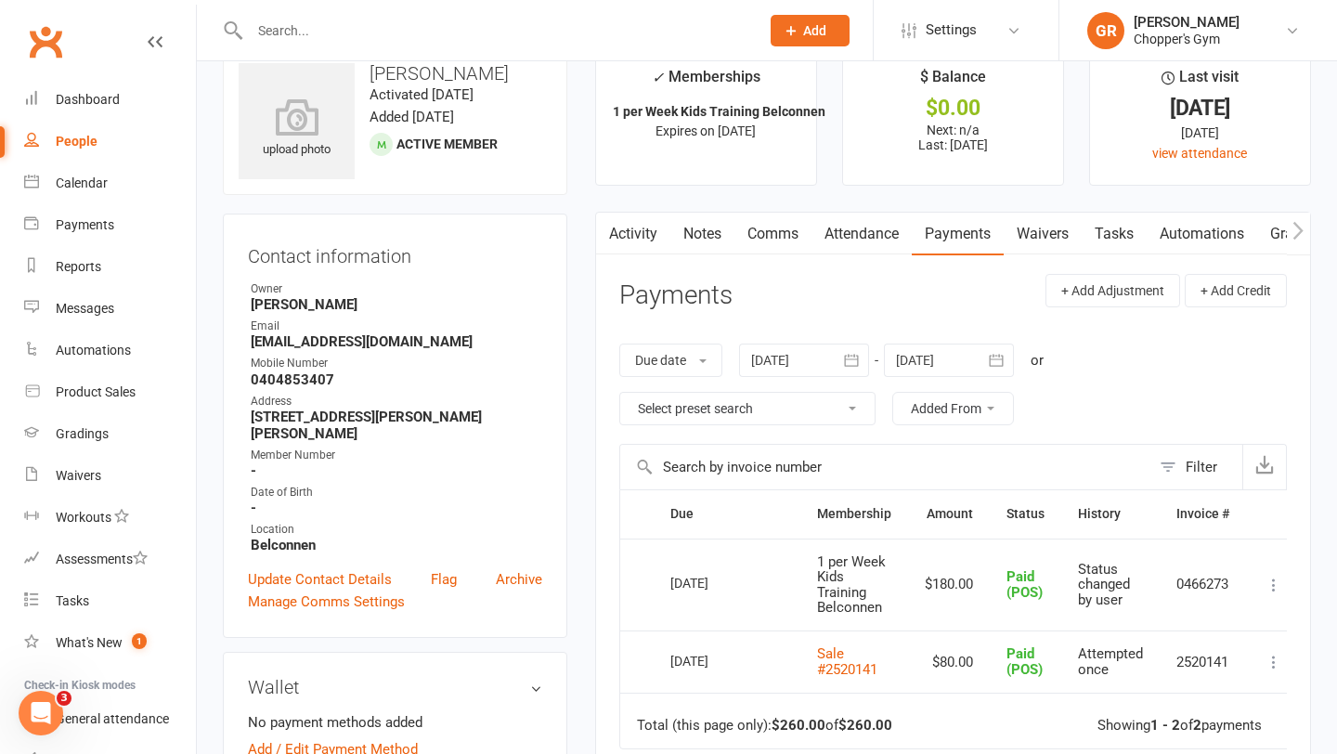
click at [824, 241] on link "Attendance" at bounding box center [862, 234] width 100 height 43
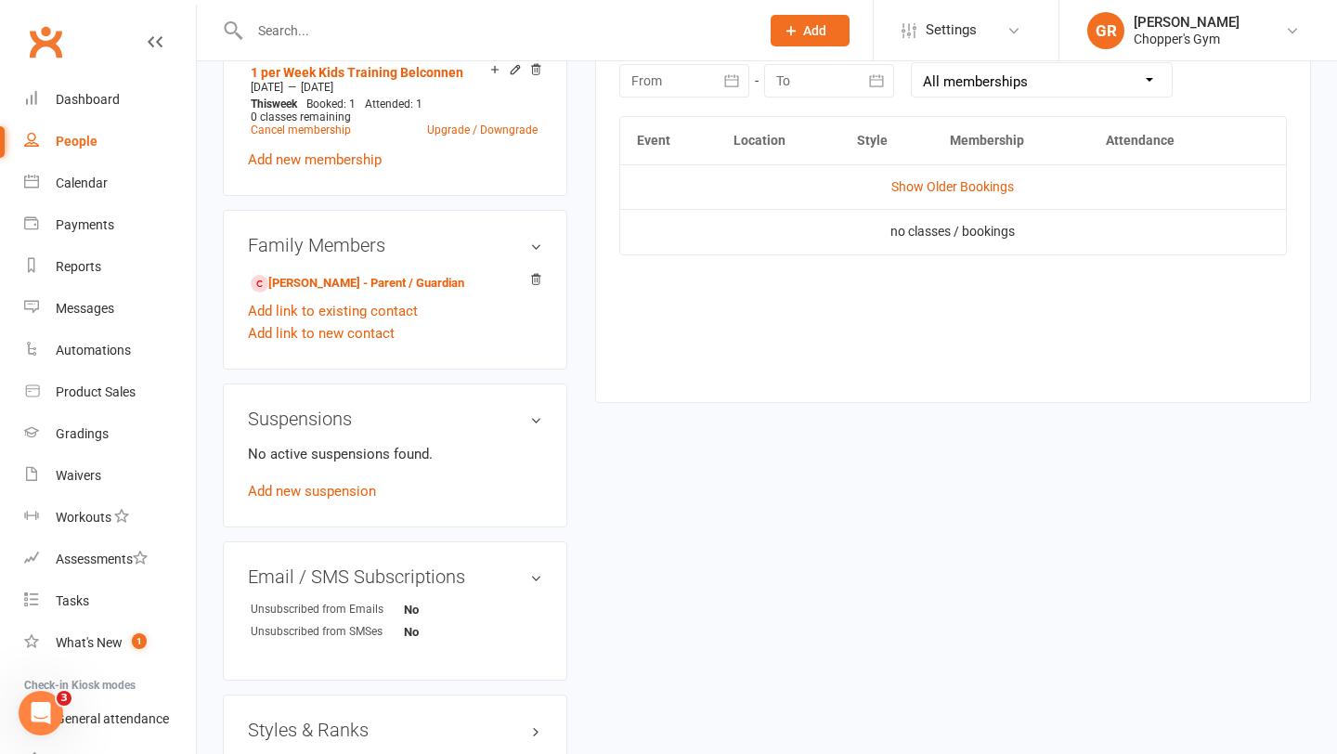
scroll to position [834, 0]
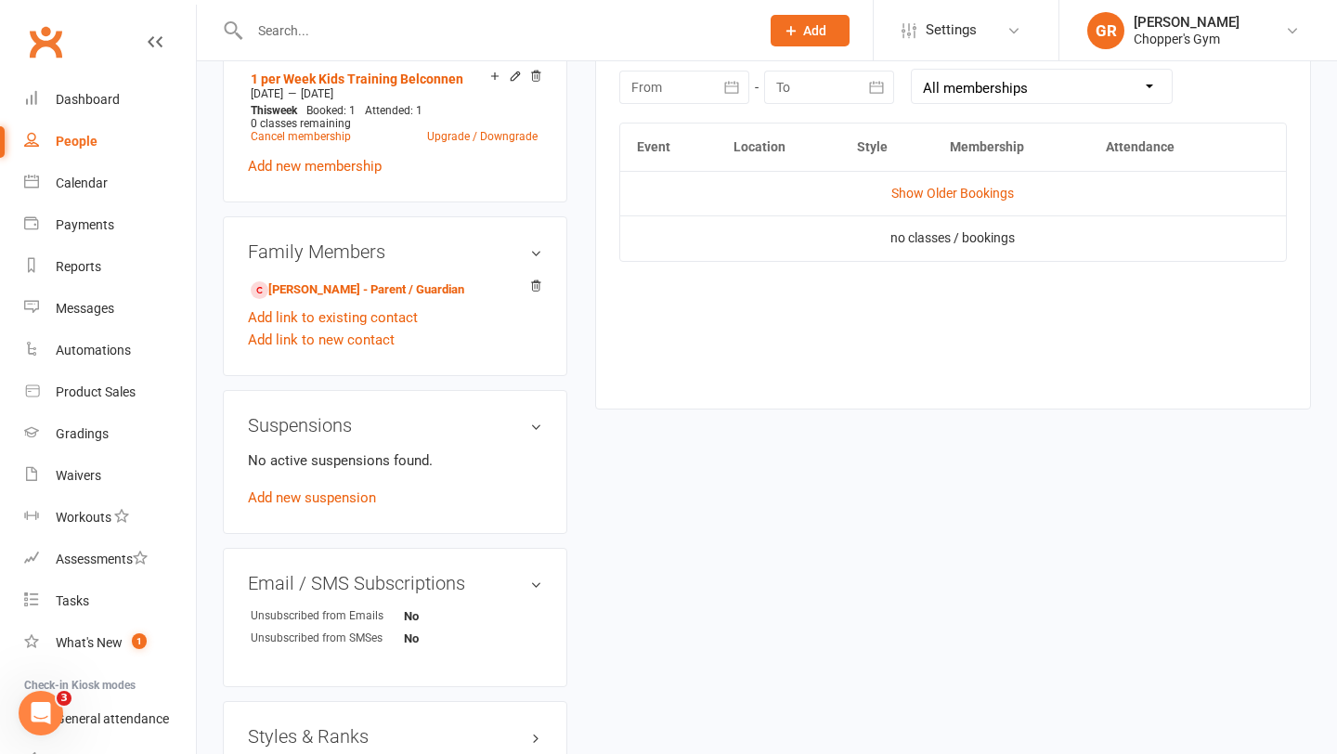
click at [939, 202] on td "Show Older Bookings" at bounding box center [953, 193] width 666 height 45
click at [925, 196] on link "Show Older Bookings" at bounding box center [953, 193] width 123 height 15
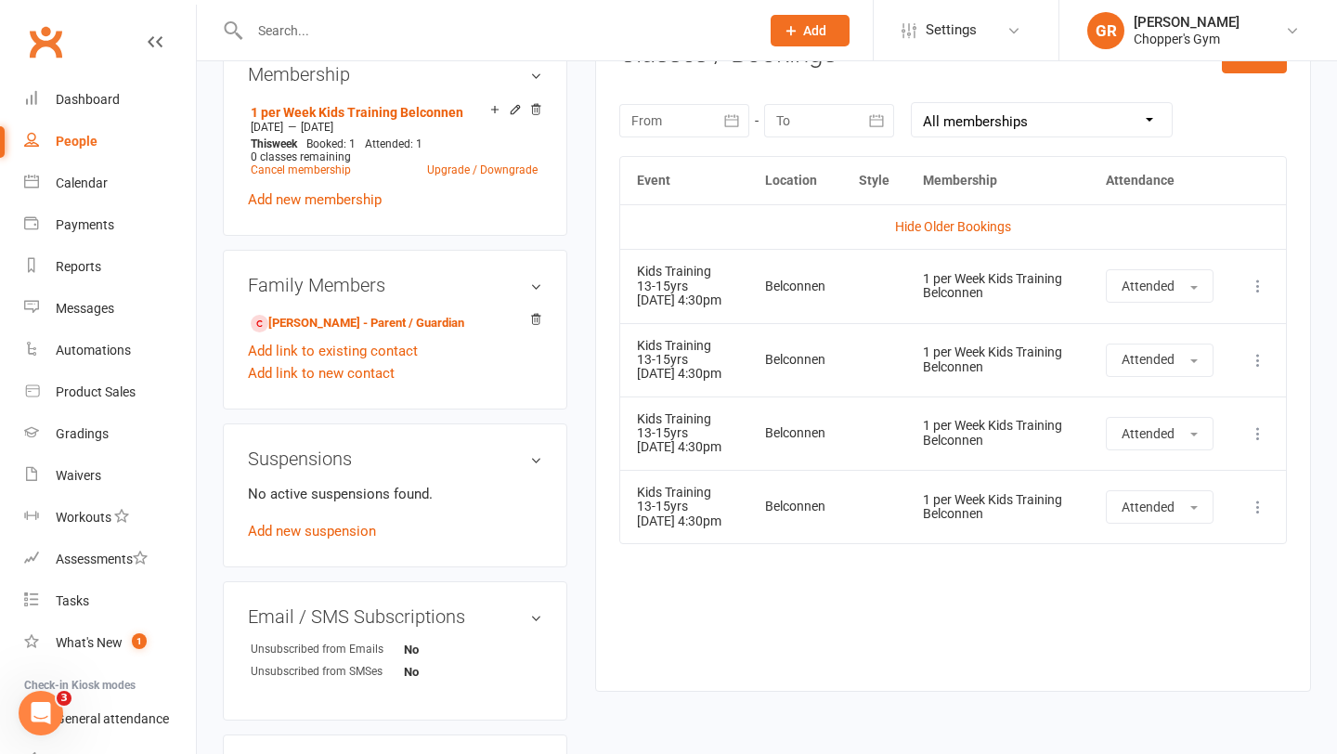
scroll to position [813, 0]
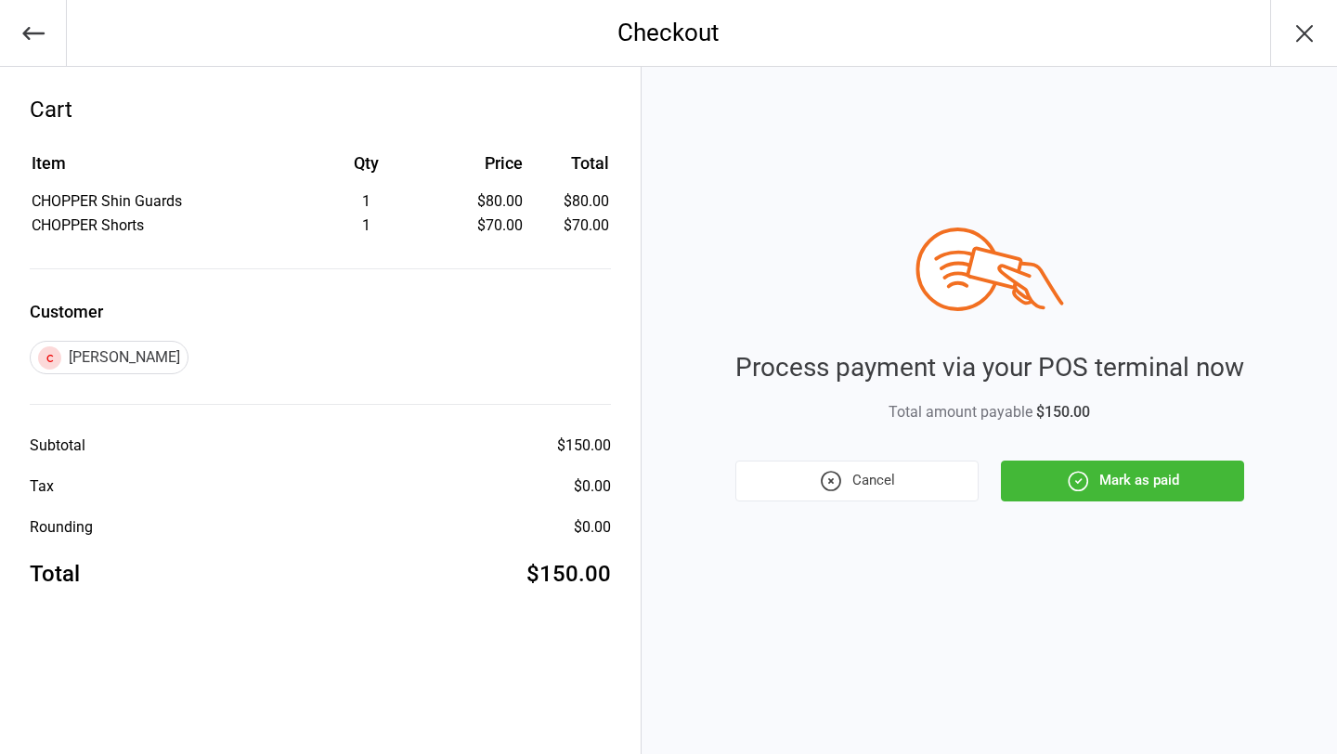
click at [1103, 486] on button "Mark as paid" at bounding box center [1122, 481] width 243 height 41
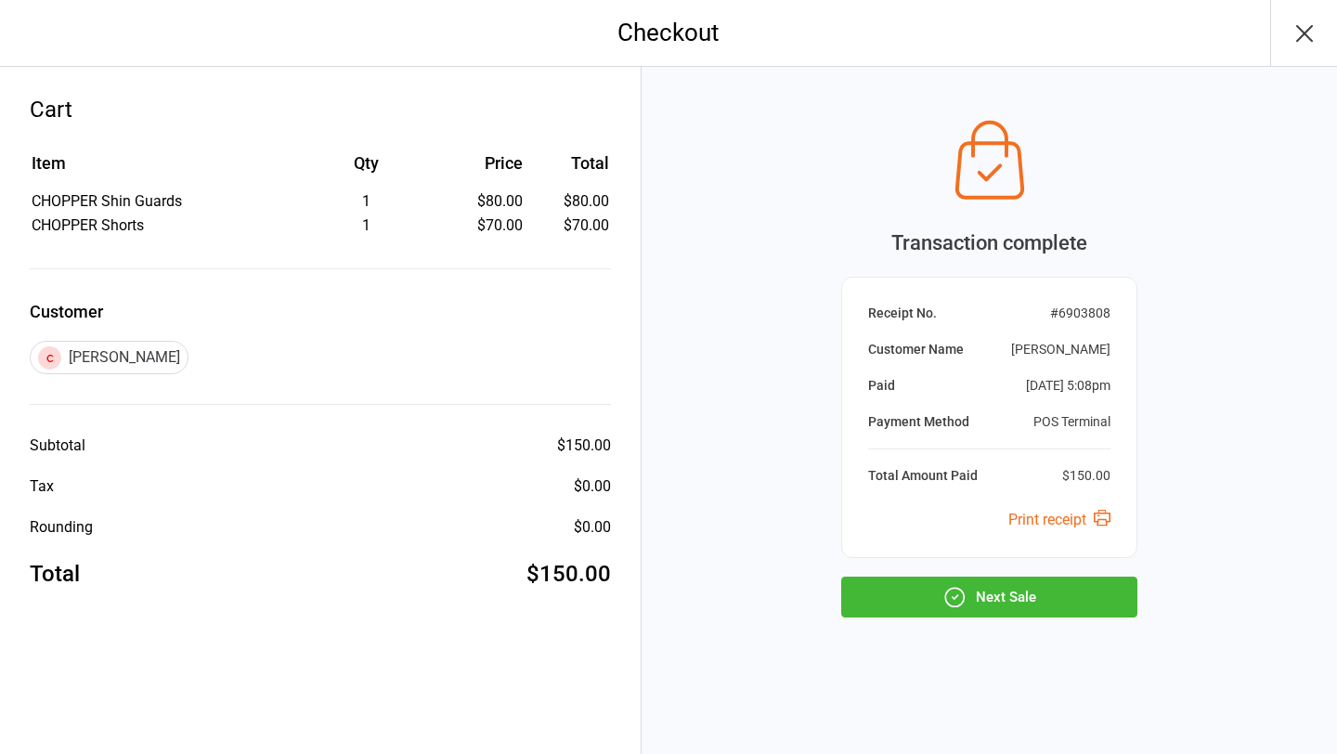
click at [968, 601] on button "Next Sale" at bounding box center [989, 597] width 296 height 41
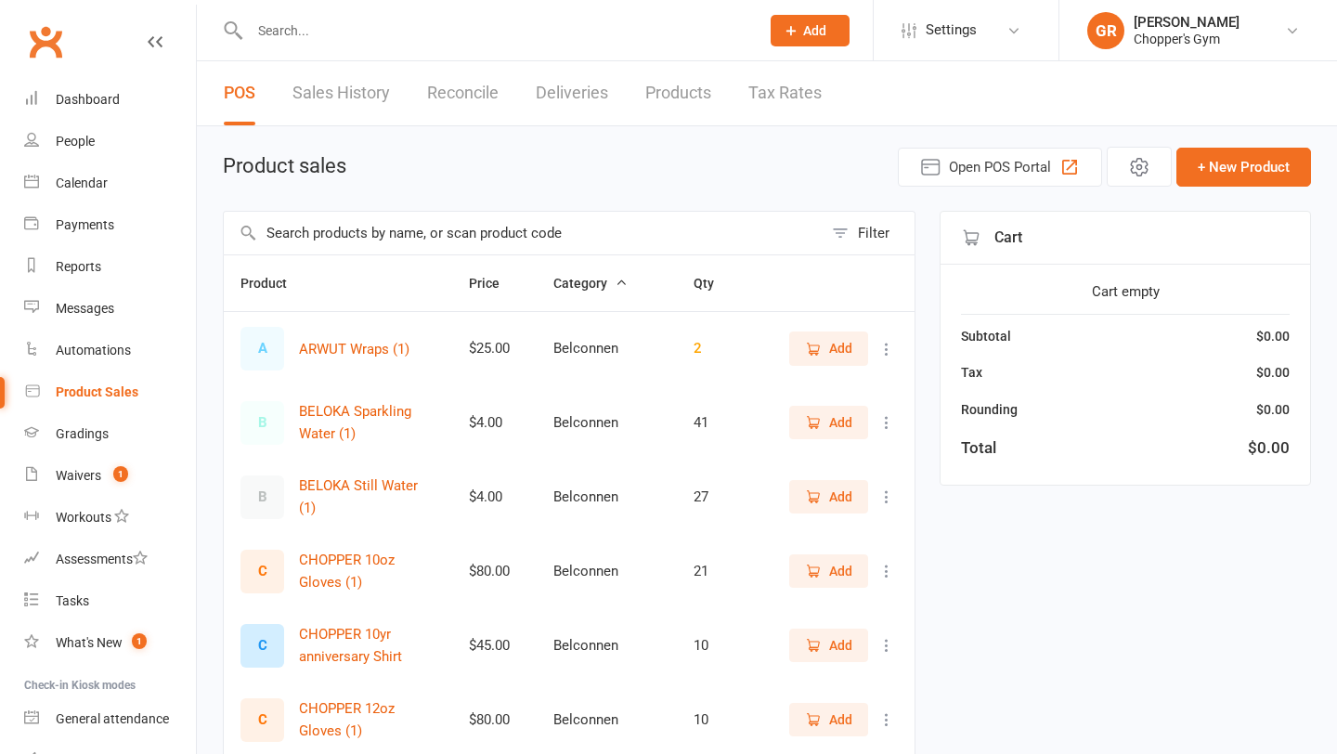
select select "100"
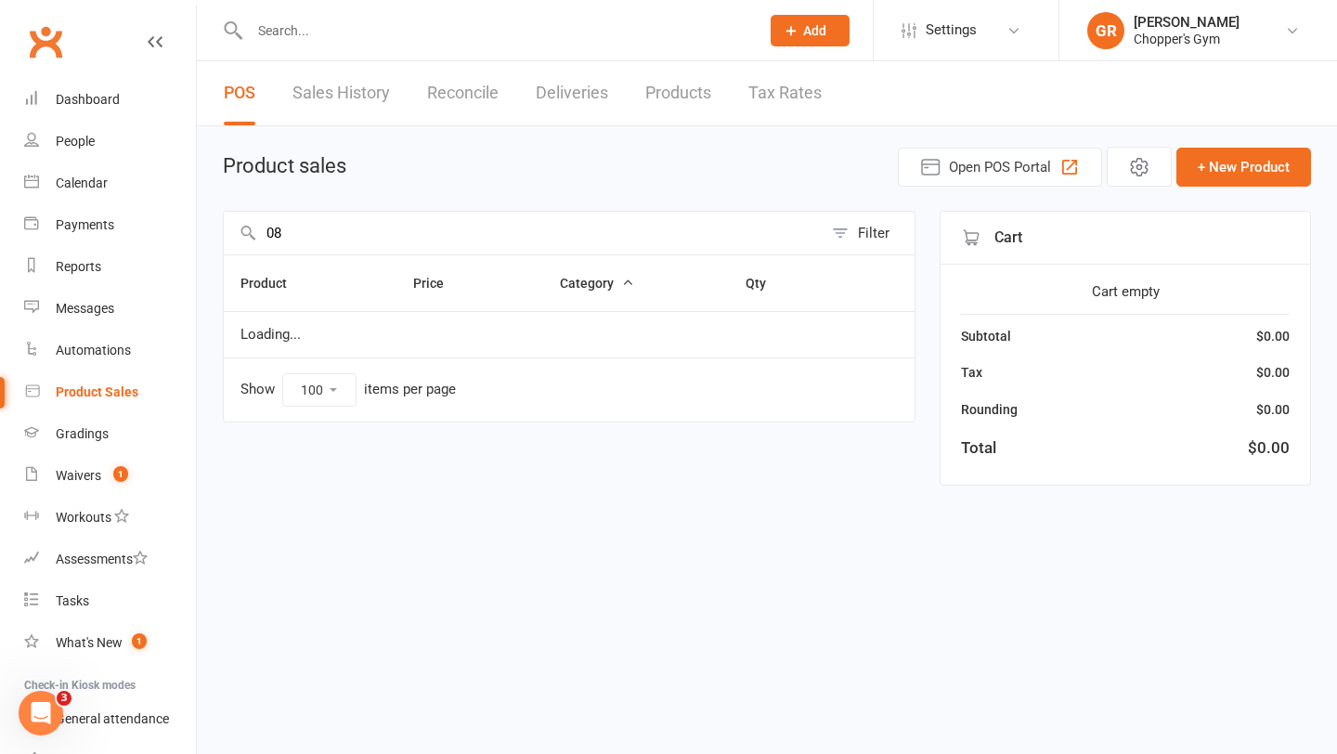
type input "0"
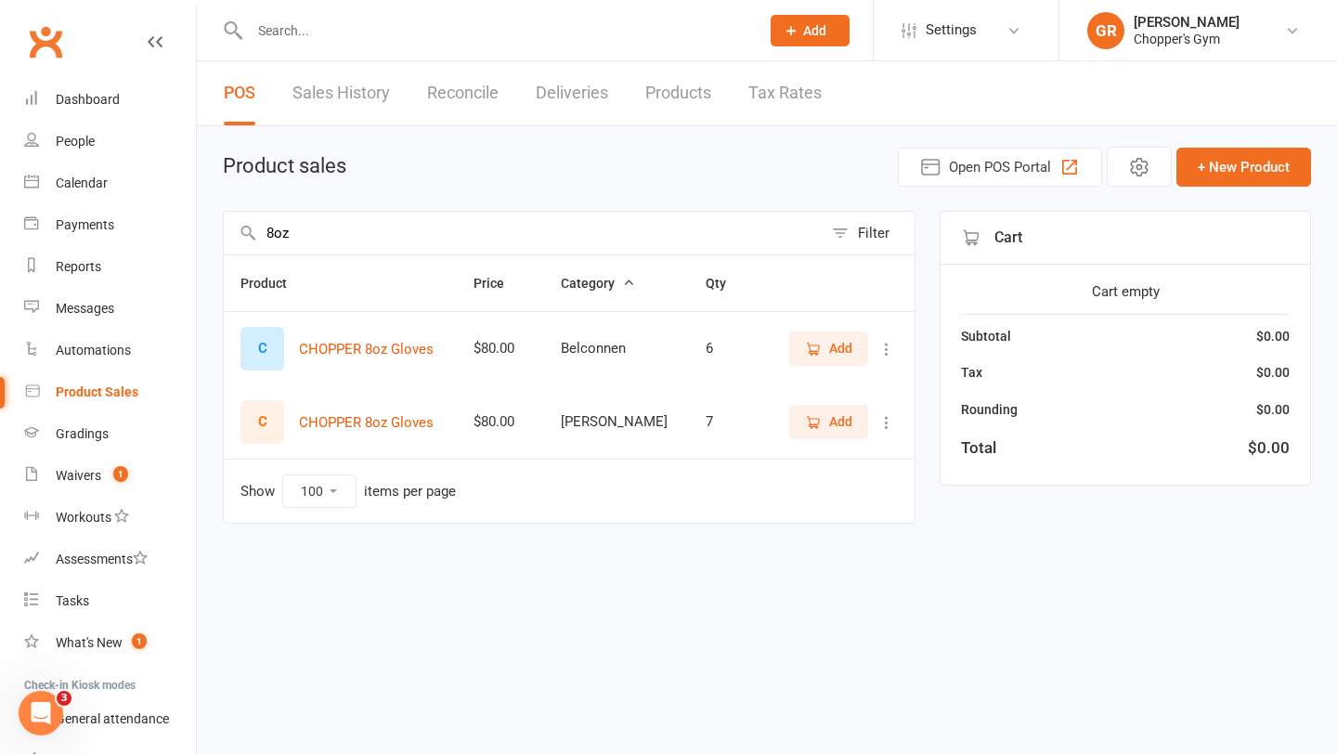
type input "8oz"
click at [836, 422] on span "Add" at bounding box center [840, 421] width 23 height 20
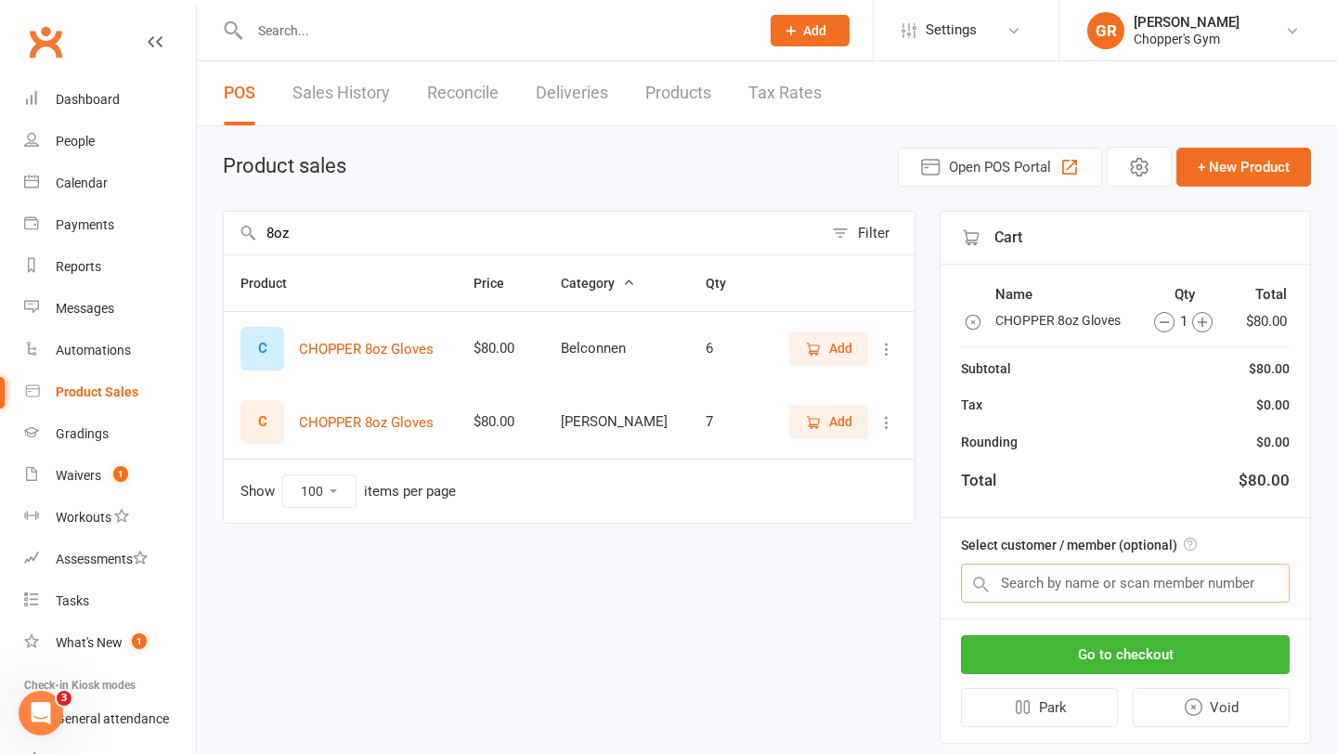
click at [1087, 580] on input "text" at bounding box center [1125, 583] width 329 height 39
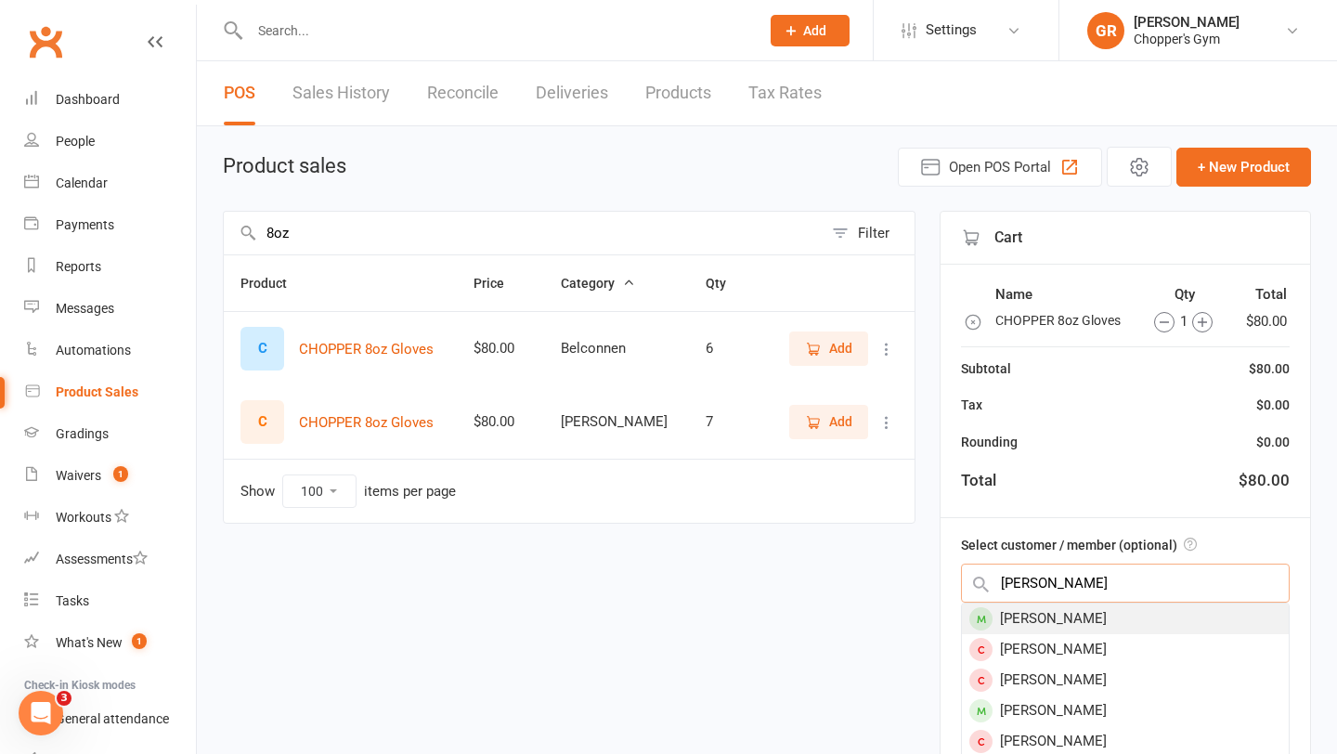
type input "liam nguy"
click at [1087, 612] on div "[PERSON_NAME]" at bounding box center [1125, 619] width 327 height 31
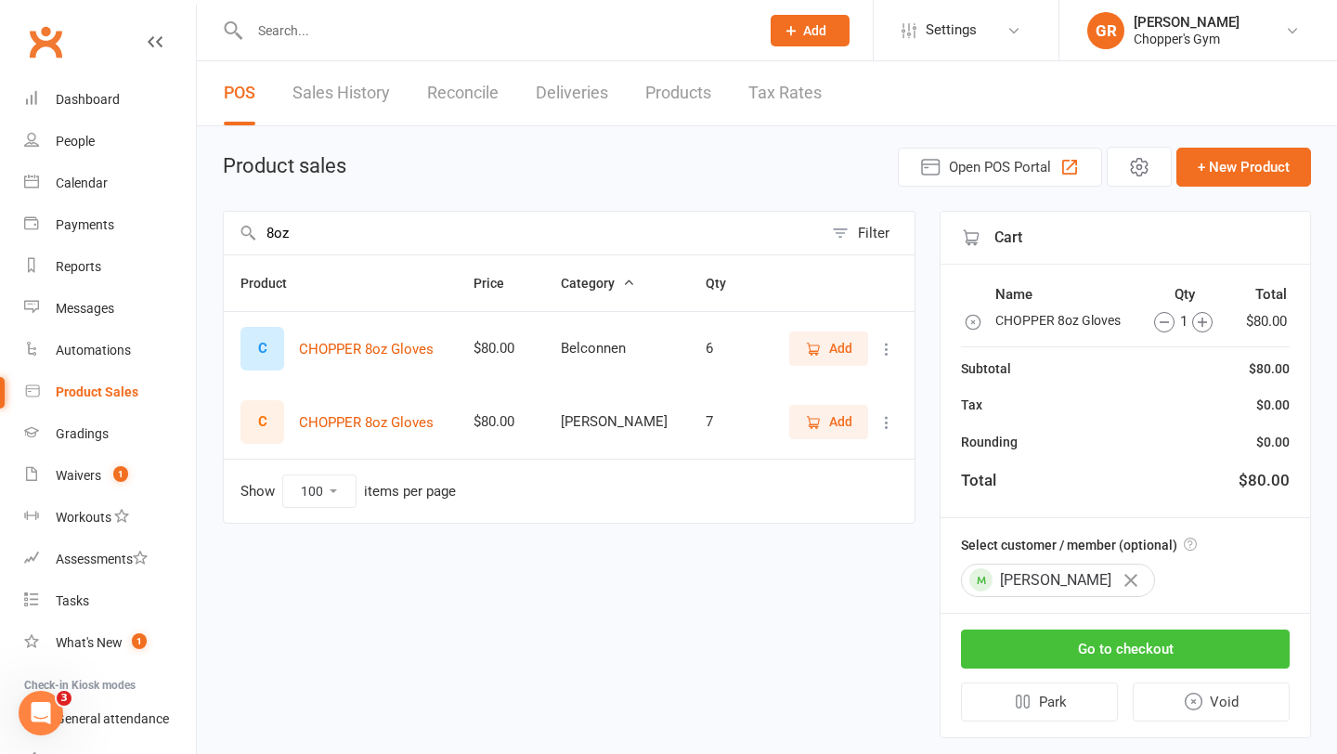
click at [1127, 646] on button "Go to checkout" at bounding box center [1125, 649] width 329 height 39
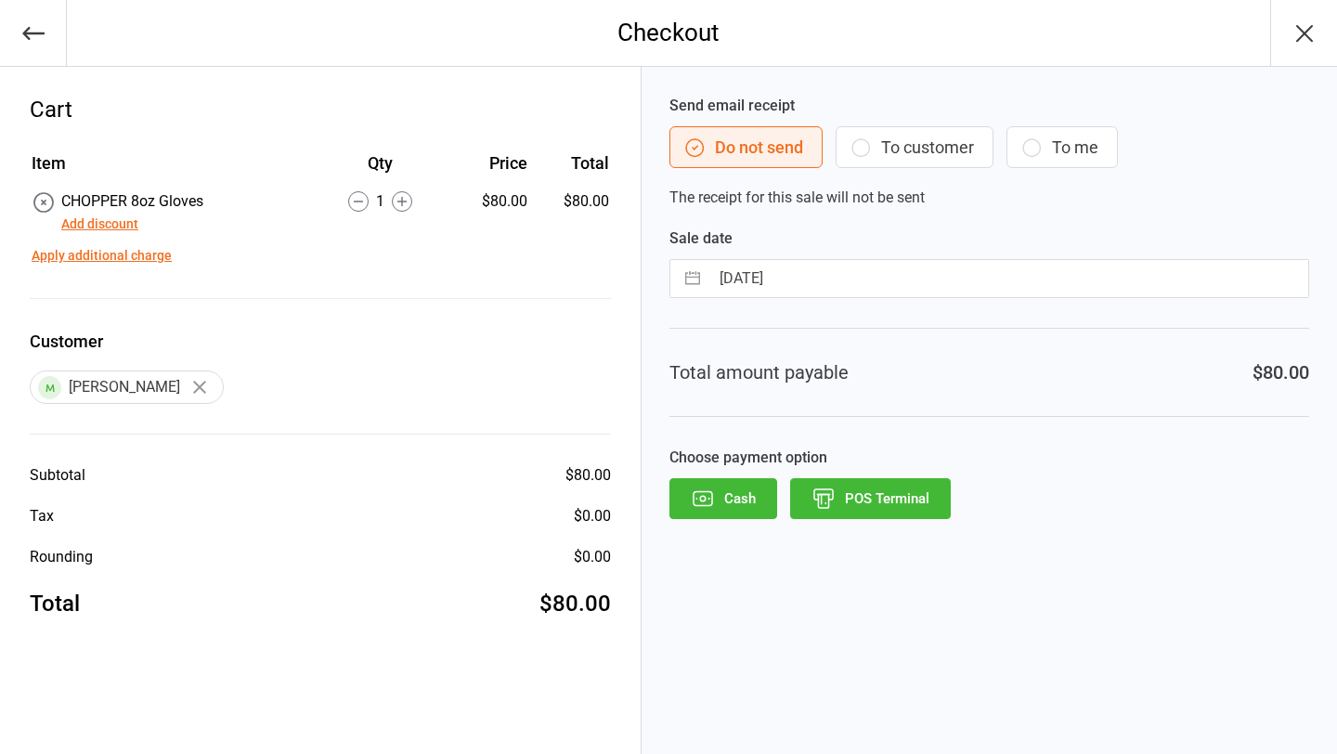
click at [854, 489] on button "POS Terminal" at bounding box center [870, 498] width 161 height 41
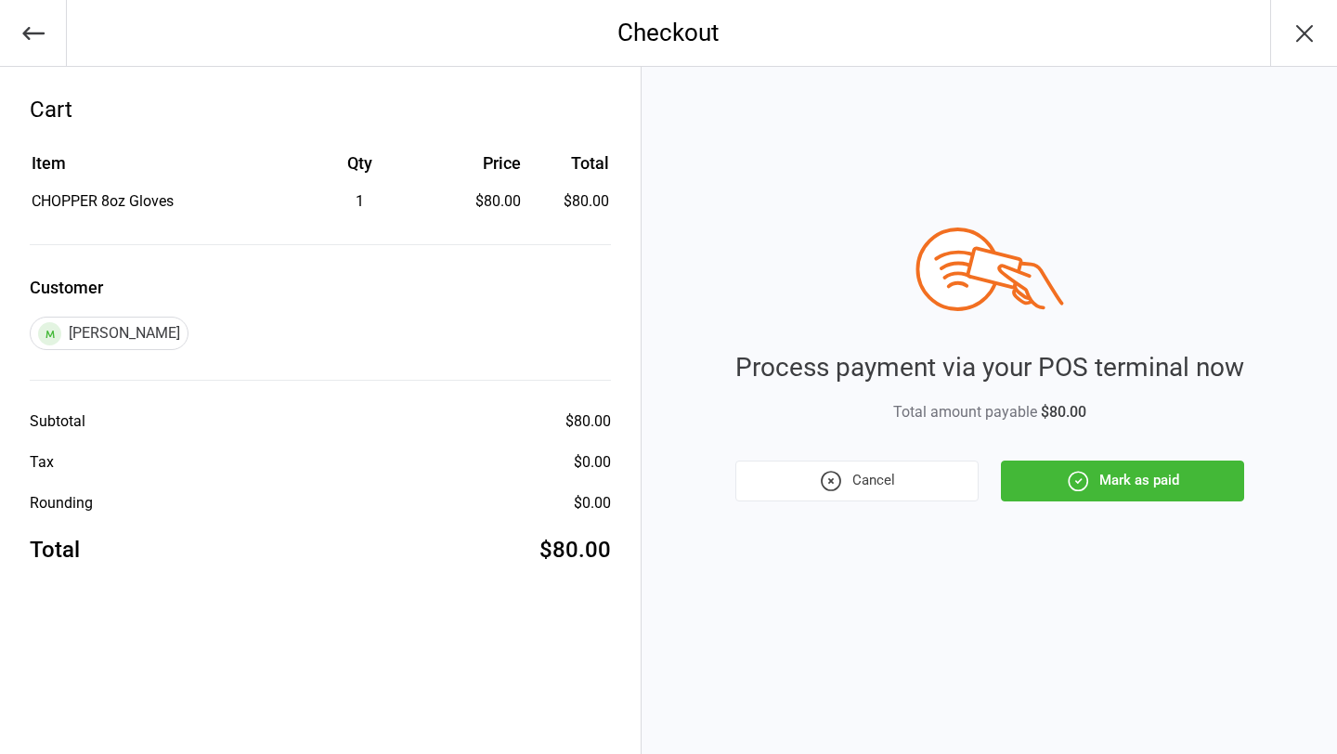
click at [1106, 464] on button "Mark as paid" at bounding box center [1122, 481] width 243 height 41
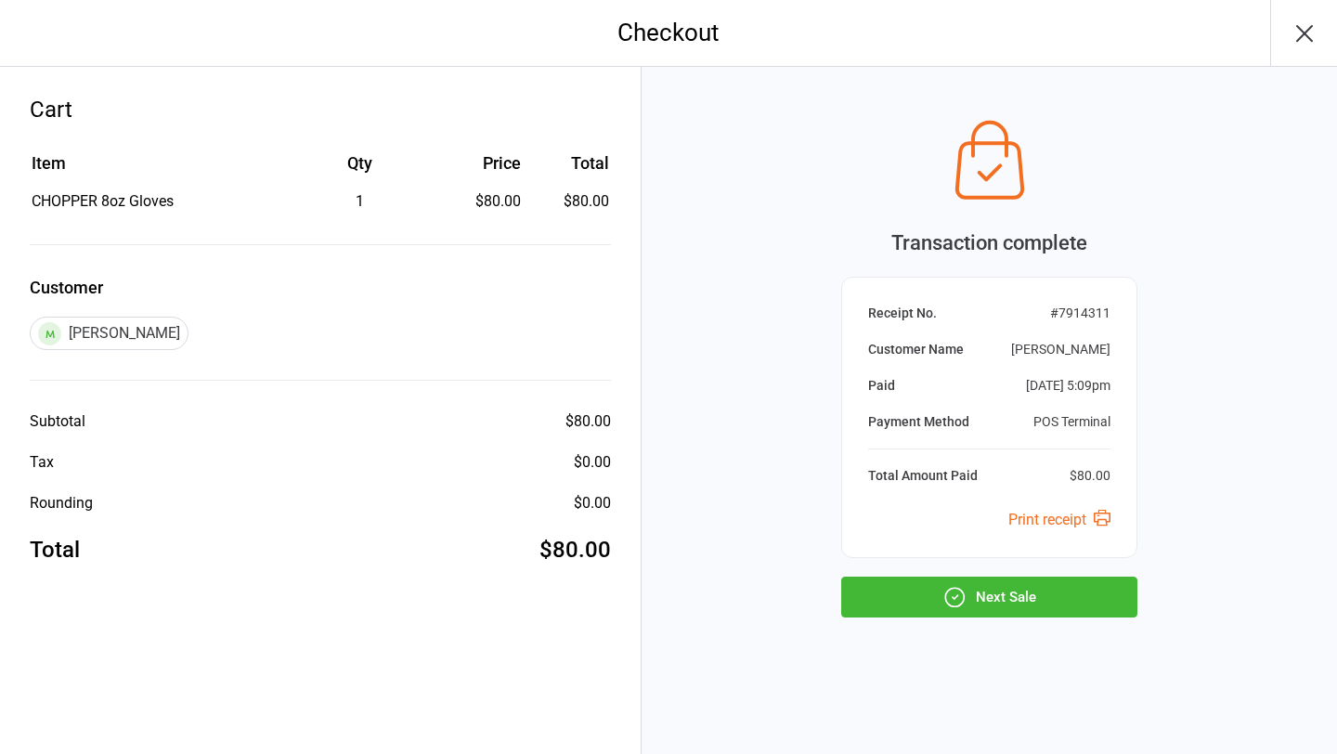
click at [1031, 594] on button "Next Sale" at bounding box center [989, 597] width 296 height 41
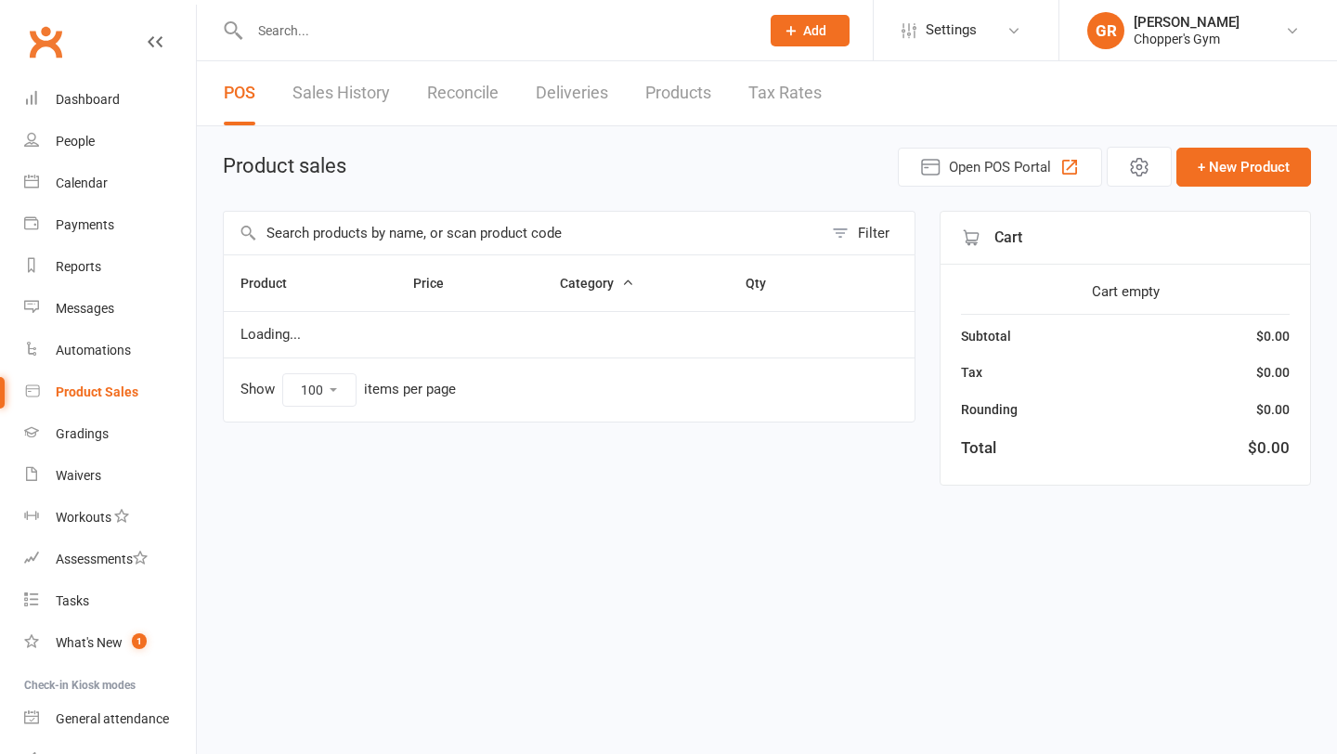
select select "100"
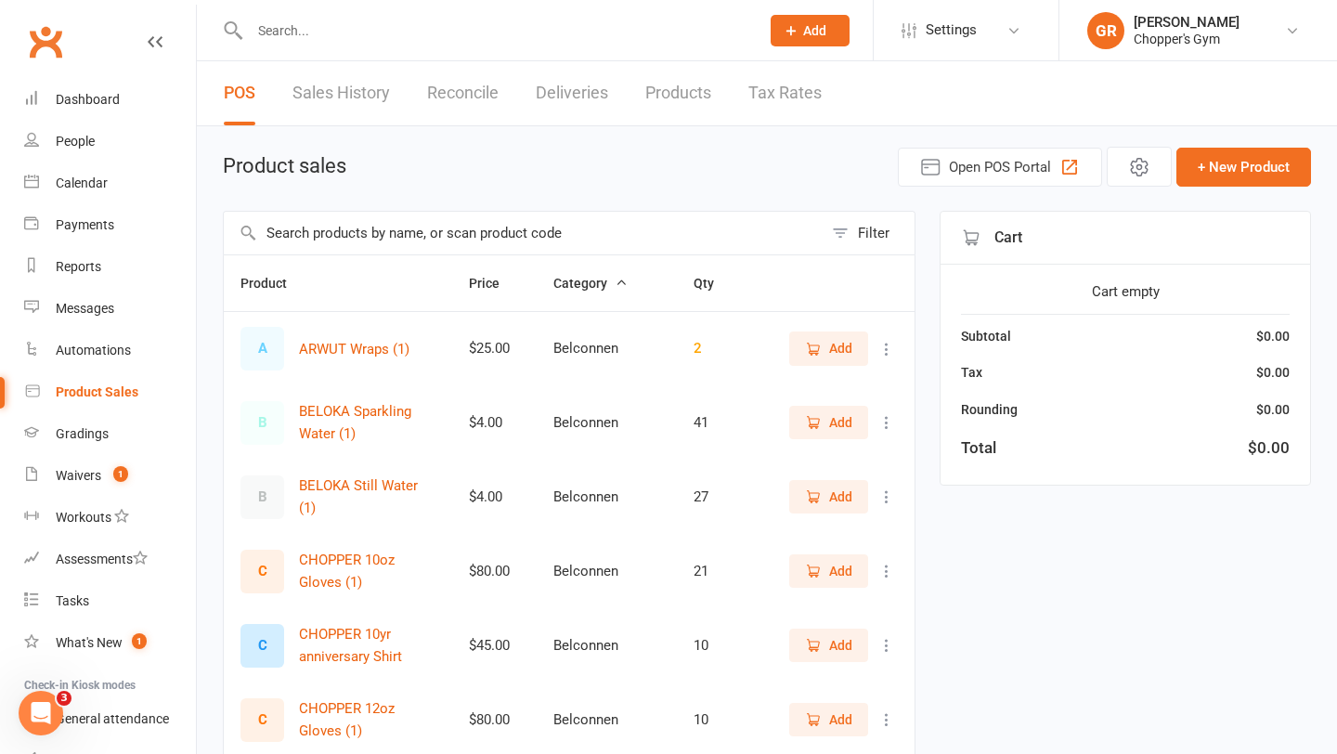
click at [410, 44] on div at bounding box center [485, 30] width 524 height 60
click at [379, 35] on input "text" at bounding box center [495, 31] width 502 height 26
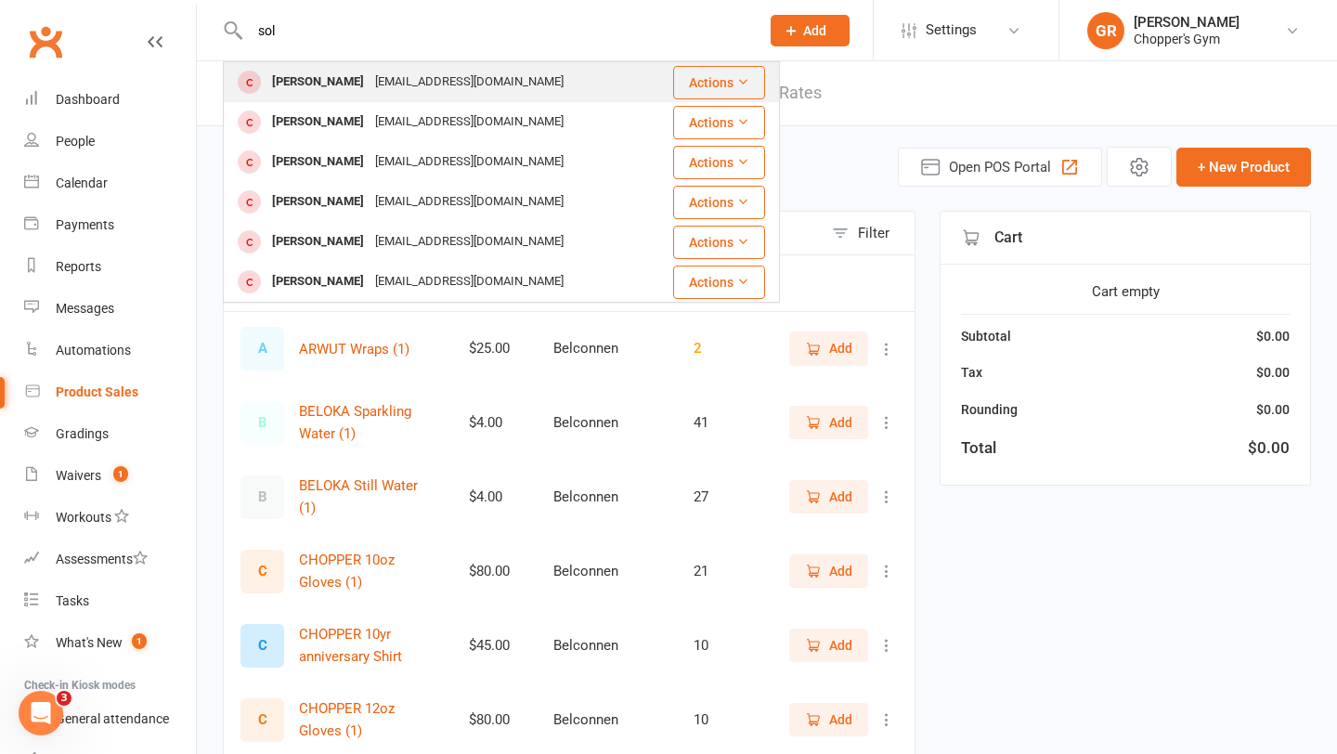
type input "sol"
click at [340, 73] on div "[PERSON_NAME]" at bounding box center [318, 82] width 103 height 27
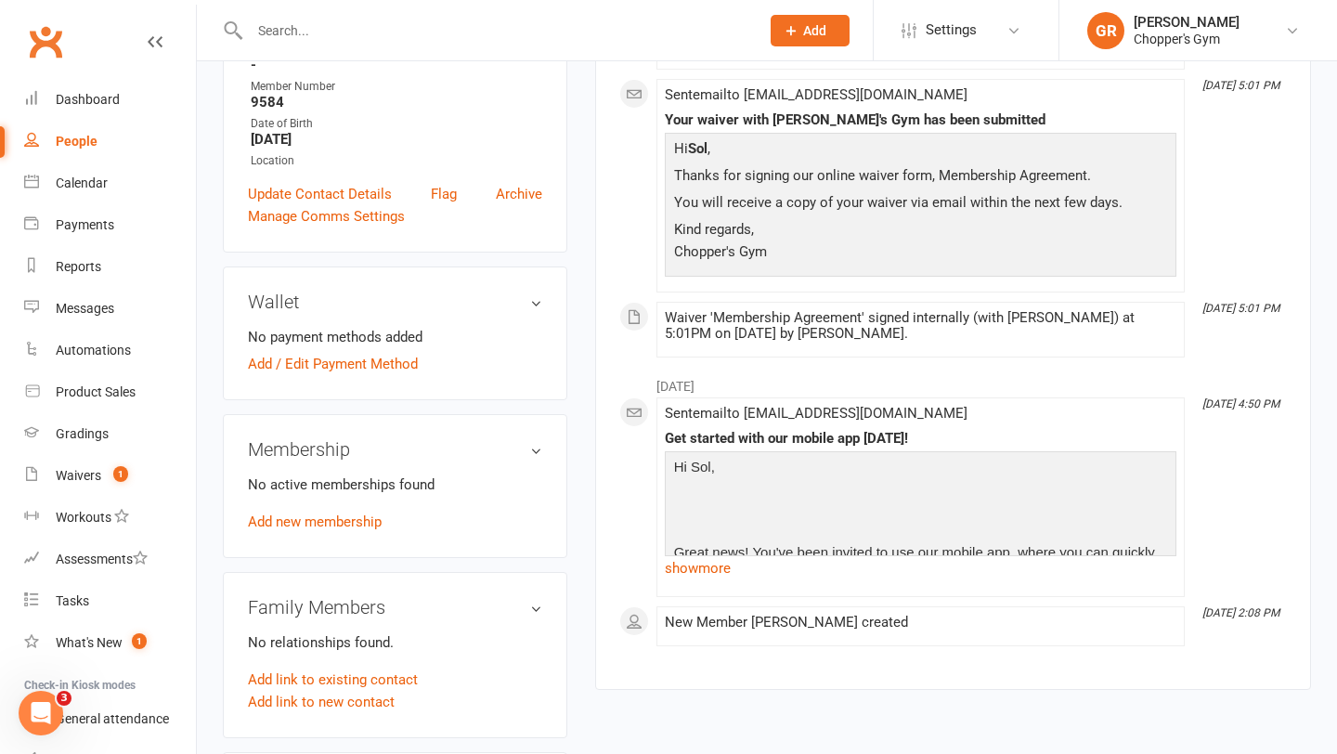
scroll to position [362, 0]
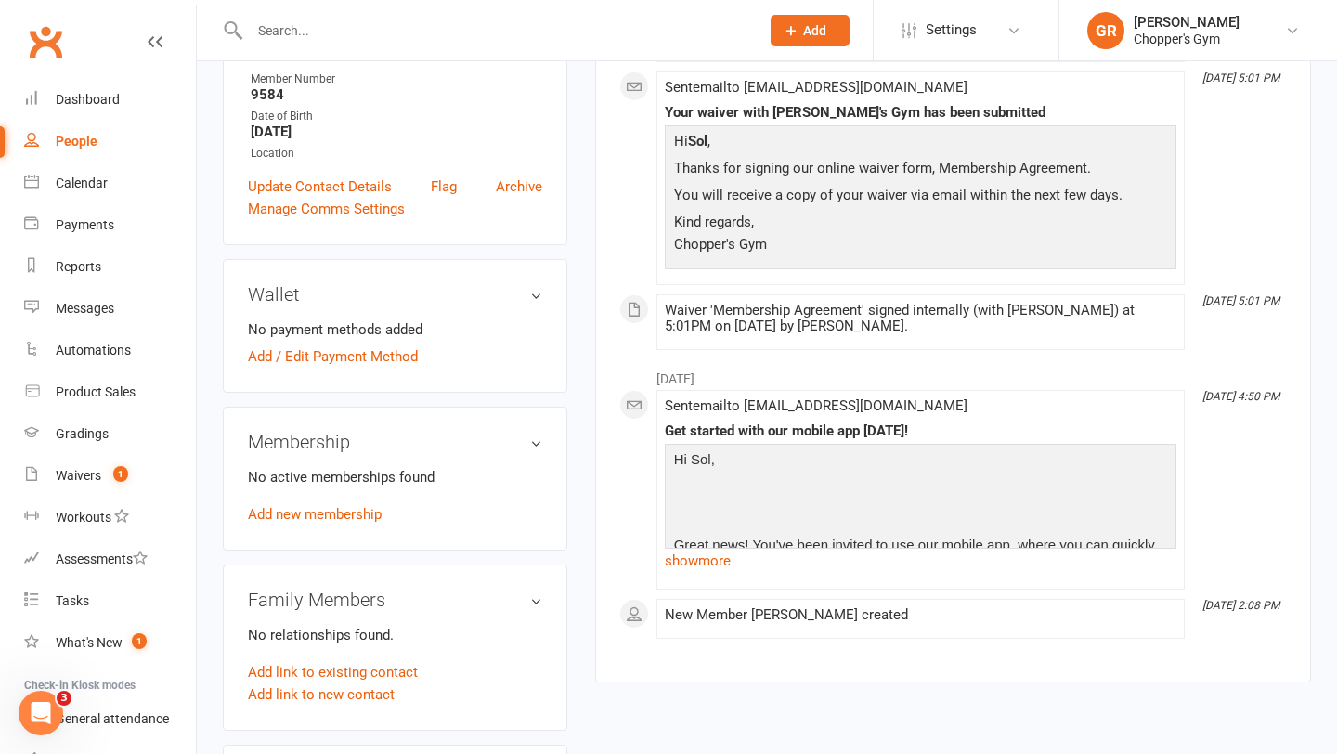
click at [344, 523] on div "No active memberships found Add new membership" at bounding box center [395, 495] width 294 height 59
click at [344, 511] on link "Add new membership" at bounding box center [315, 514] width 134 height 17
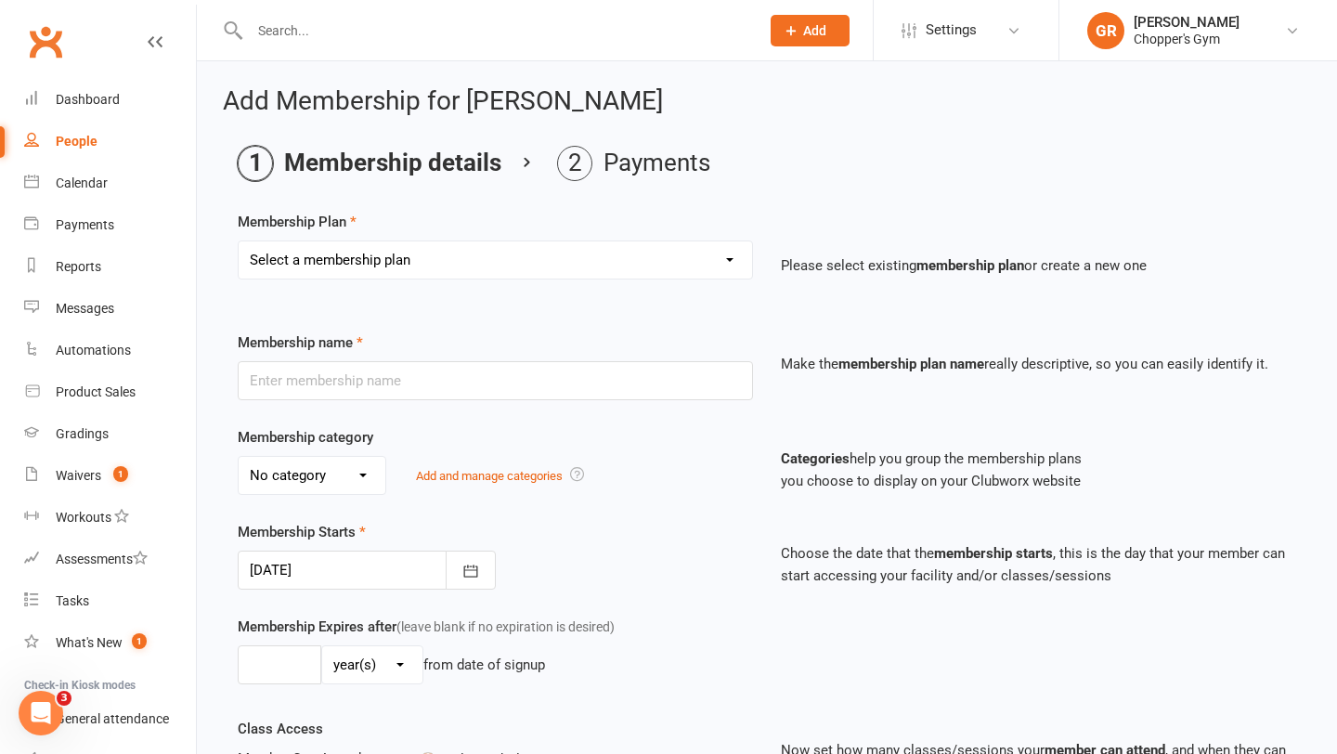
click at [727, 254] on select "Select a membership plan Create new Membership Plan Staff Membership Ongoing Un…" at bounding box center [496, 259] width 514 height 37
select select "6"
click at [239, 241] on select "Select a membership plan Create new Membership Plan Staff Membership Ongoing Un…" at bounding box center [496, 259] width 514 height 37
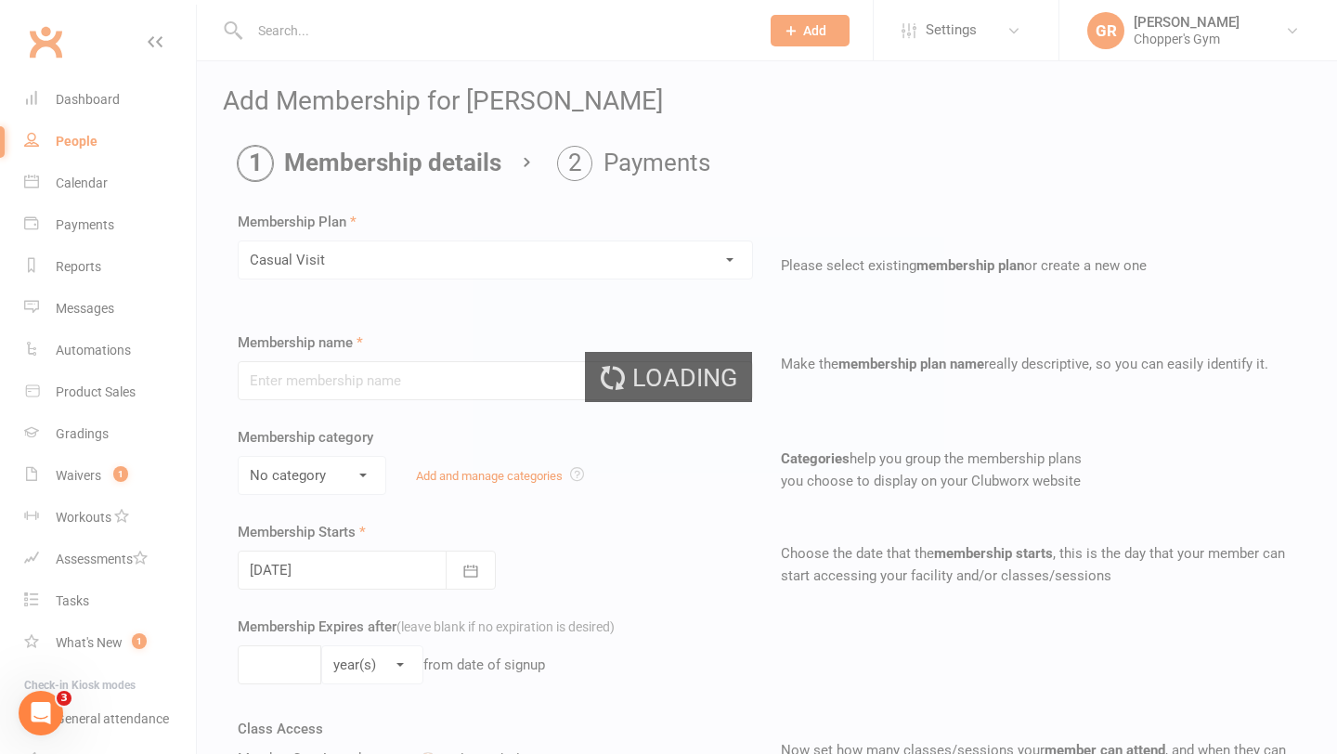
type input "Casual Visit"
type input "0"
type input "1"
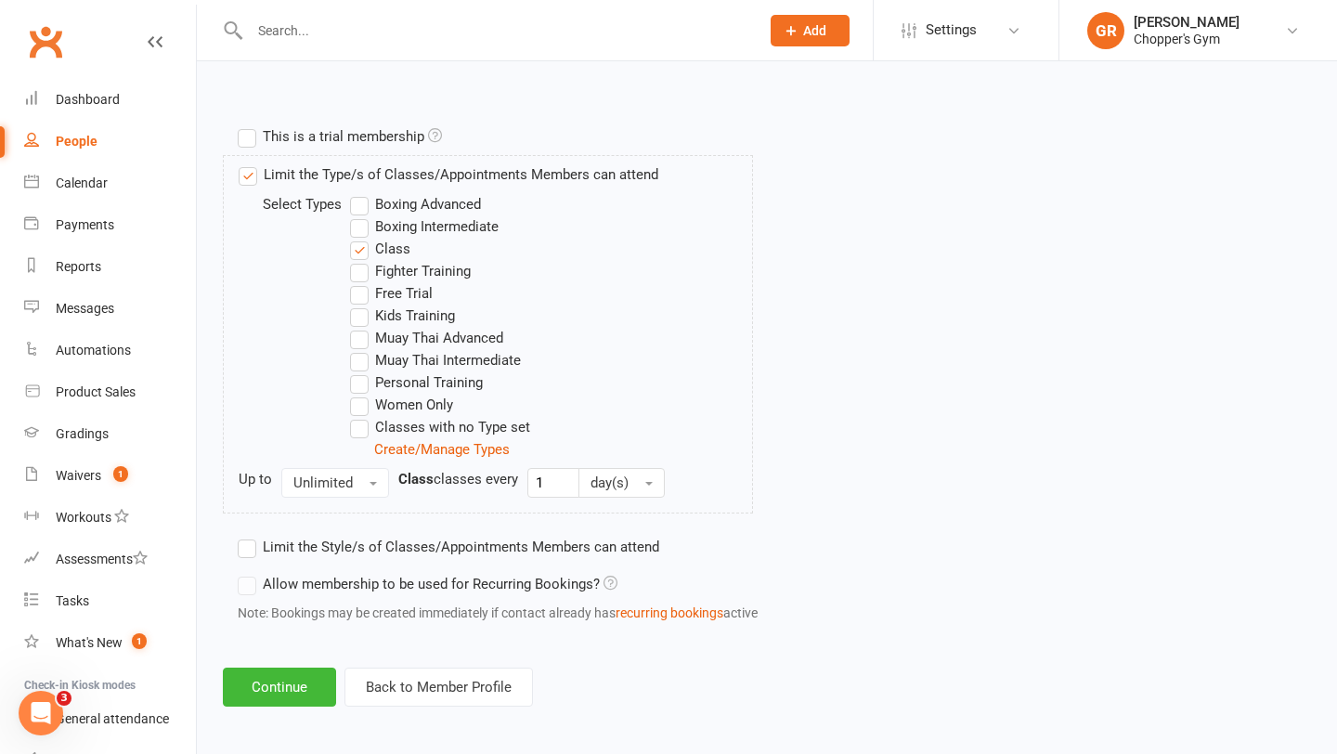
scroll to position [849, 0]
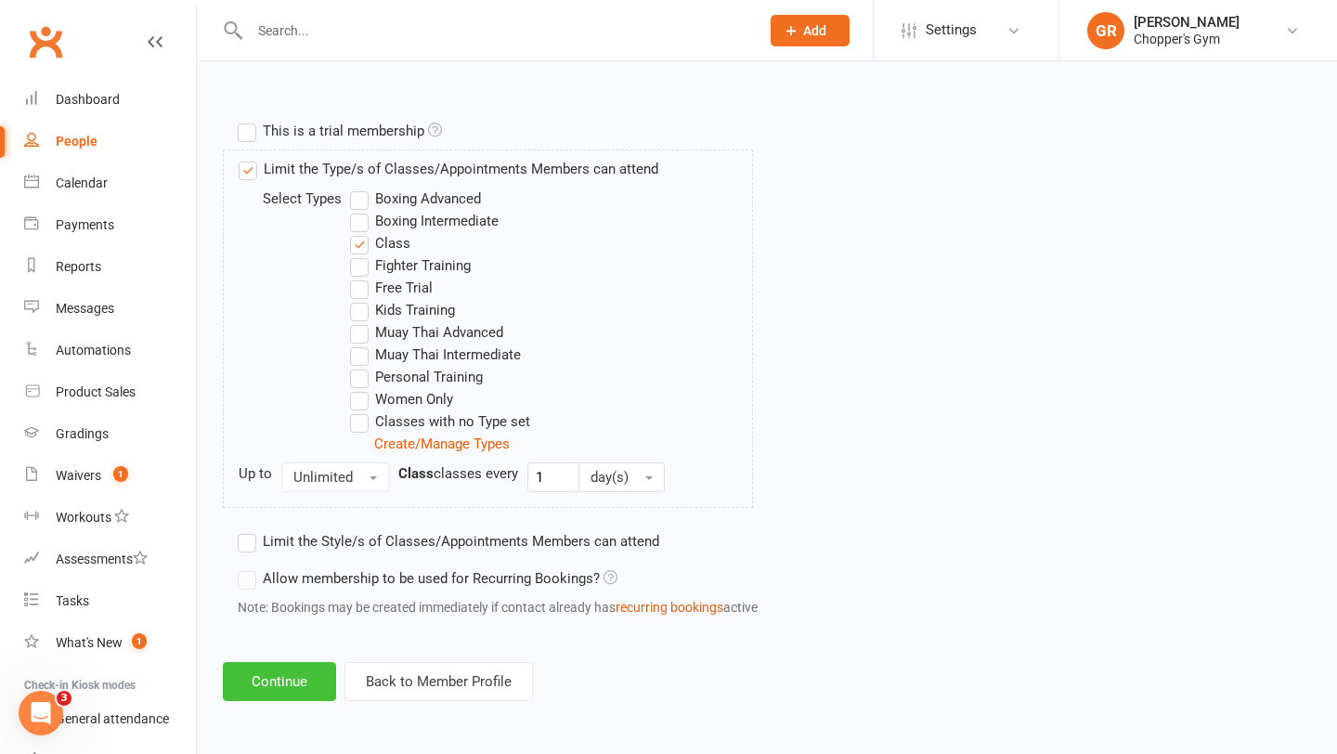
click at [306, 695] on button "Continue" at bounding box center [279, 681] width 113 height 39
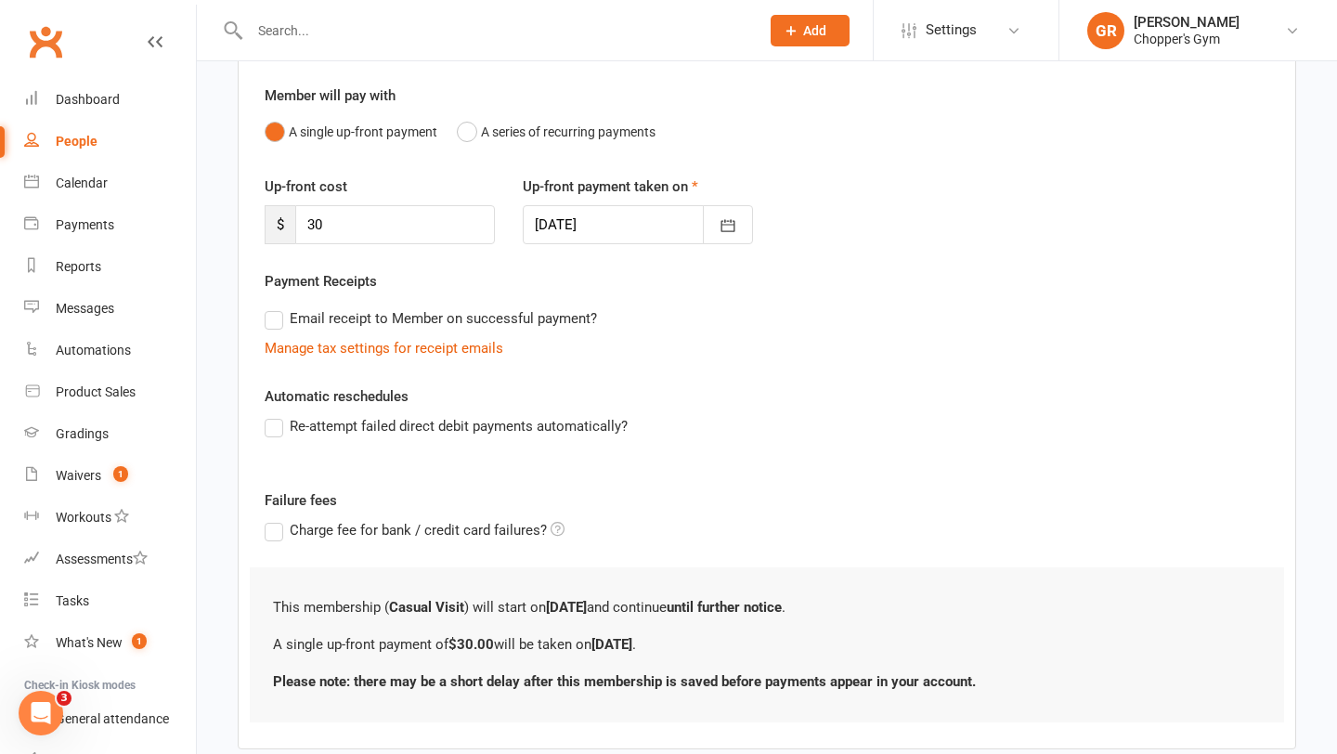
scroll to position [257, 0]
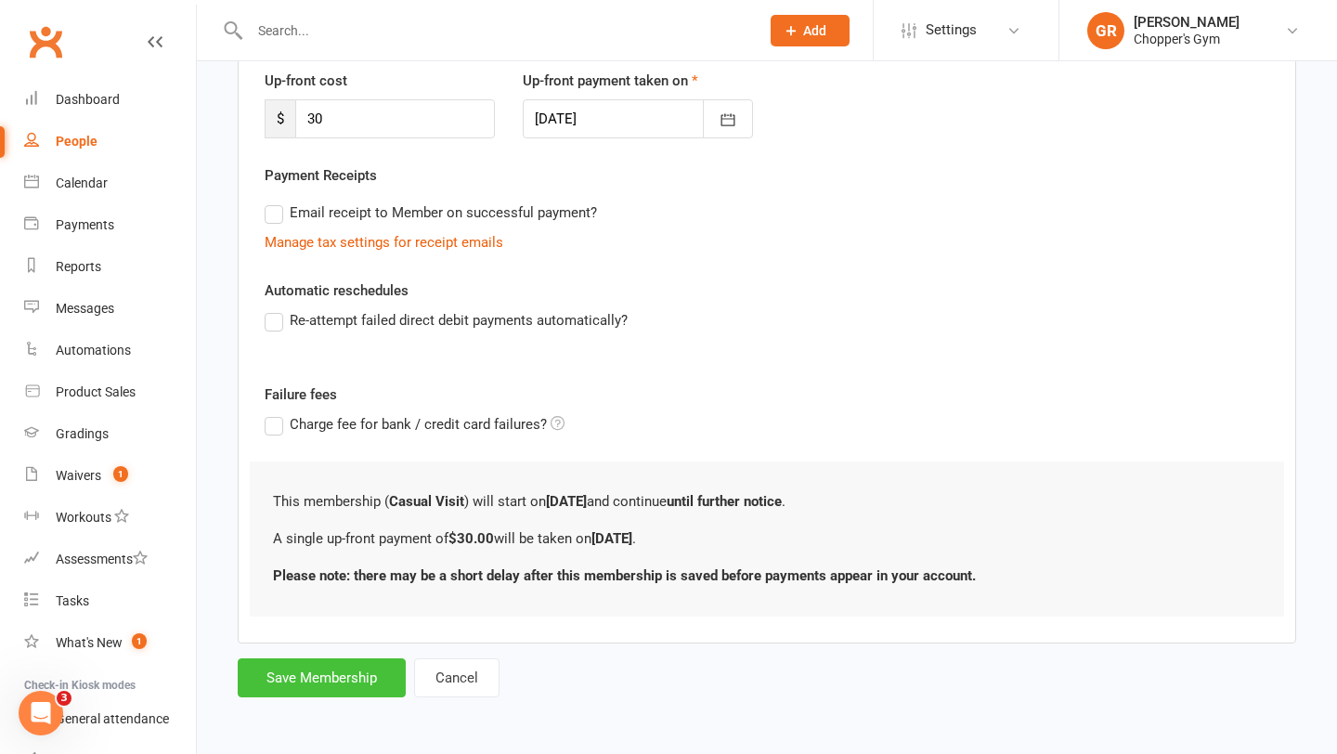
click at [326, 672] on button "Save Membership" at bounding box center [322, 677] width 168 height 39
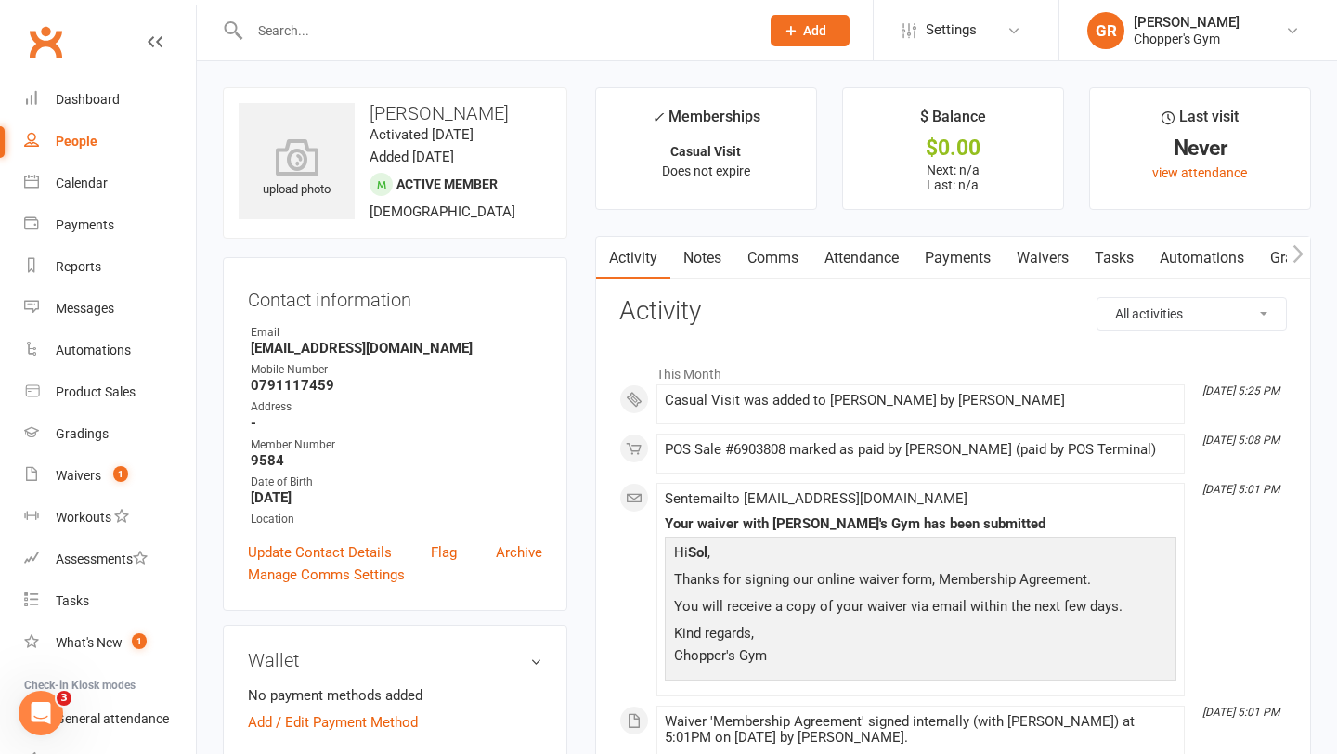
click at [967, 257] on link "Payments" at bounding box center [958, 258] width 92 height 43
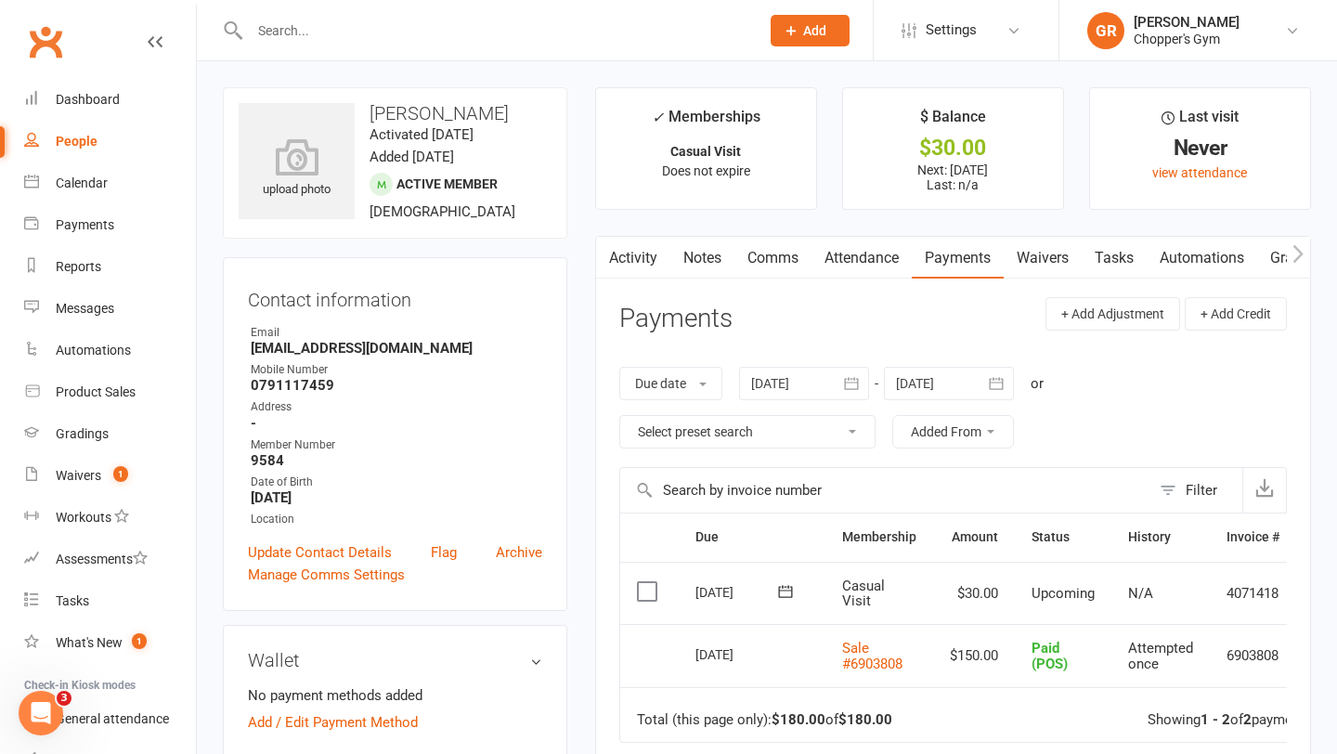
click at [647, 596] on label at bounding box center [649, 591] width 25 height 19
click at [647, 582] on input "checkbox" at bounding box center [643, 582] width 12 height 0
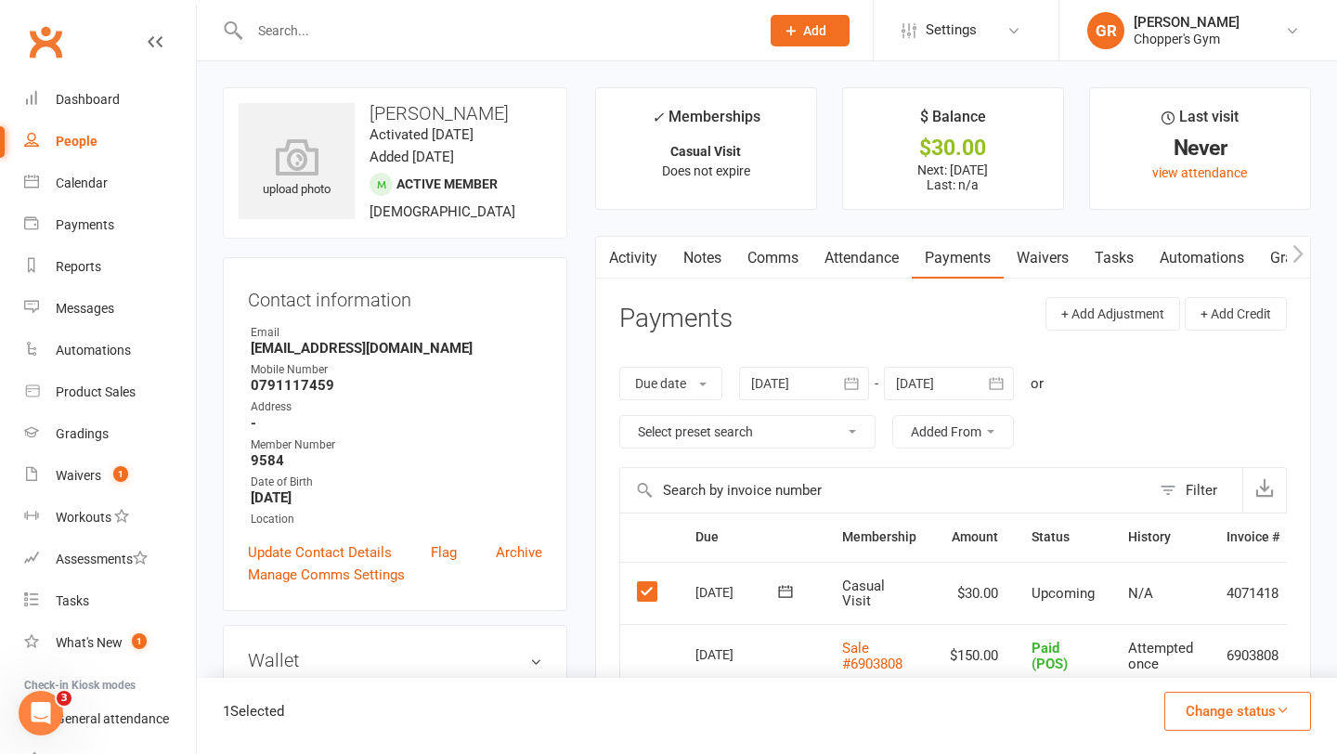
click at [1235, 708] on button "Change status" at bounding box center [1238, 711] width 147 height 39
click at [1193, 582] on link "Paid (POS)" at bounding box center [1219, 586] width 184 height 37
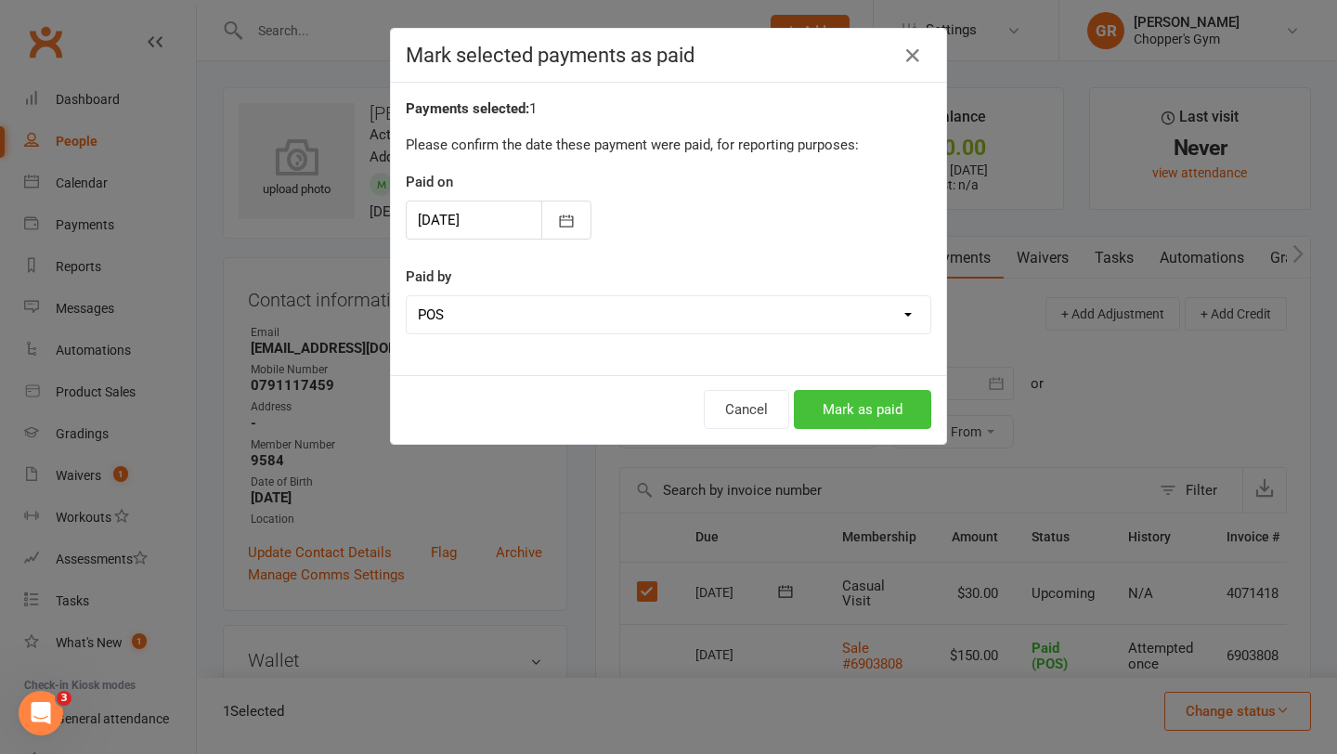
click at [837, 395] on button "Mark as paid" at bounding box center [862, 409] width 137 height 39
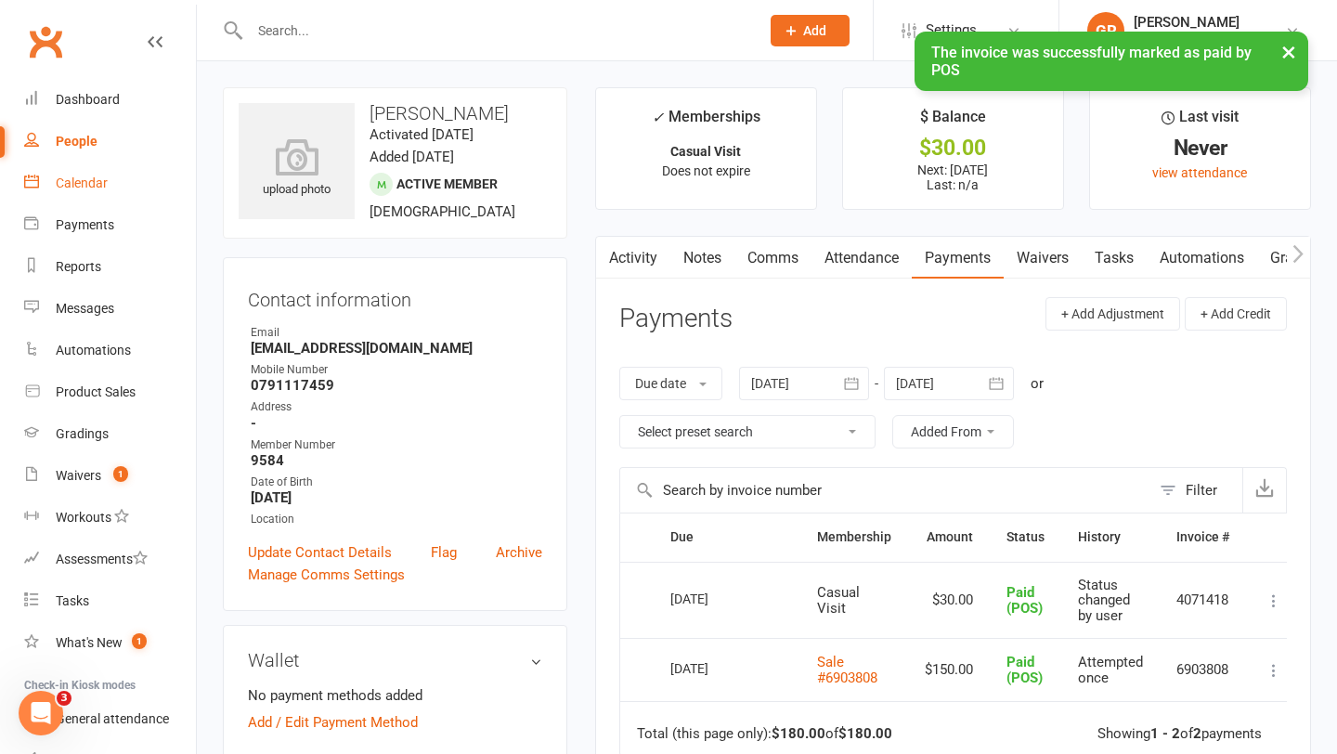
click at [94, 200] on link "Calendar" at bounding box center [110, 184] width 172 height 42
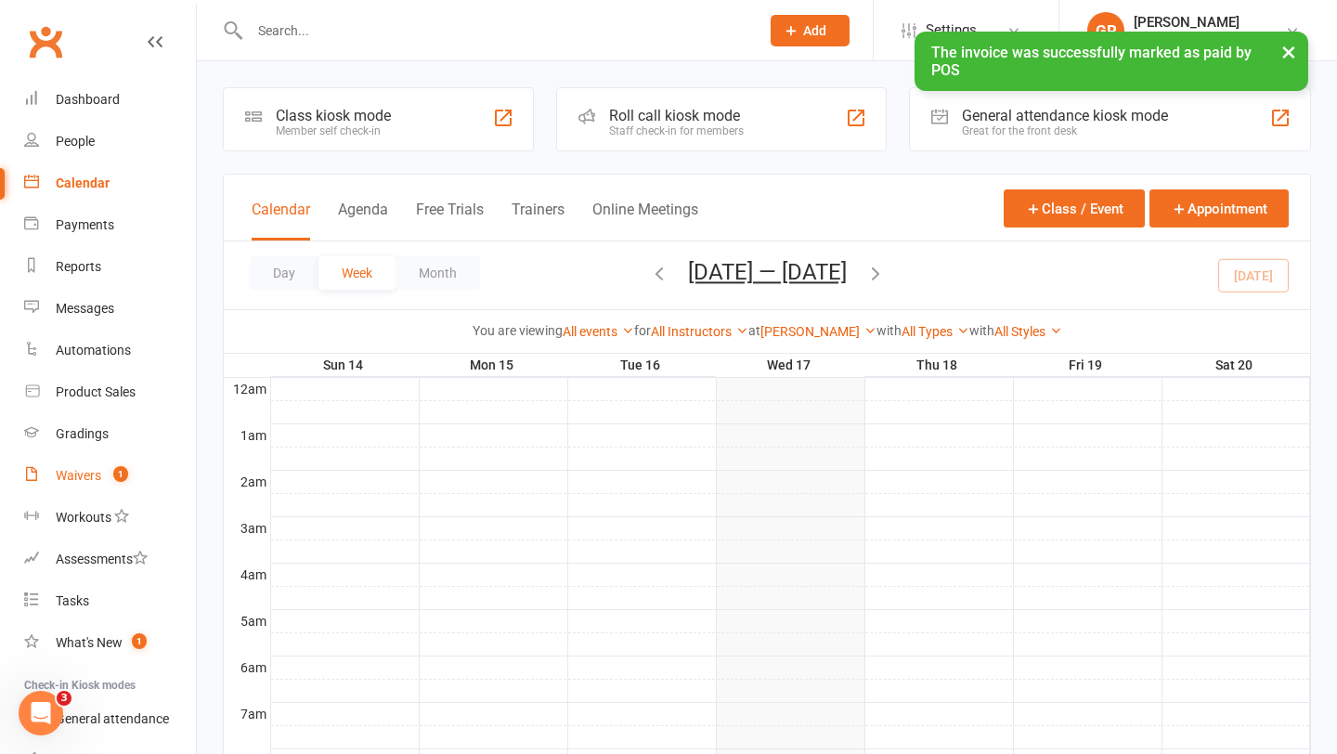
click at [103, 481] on link "Waivers 1" at bounding box center [110, 476] width 172 height 42
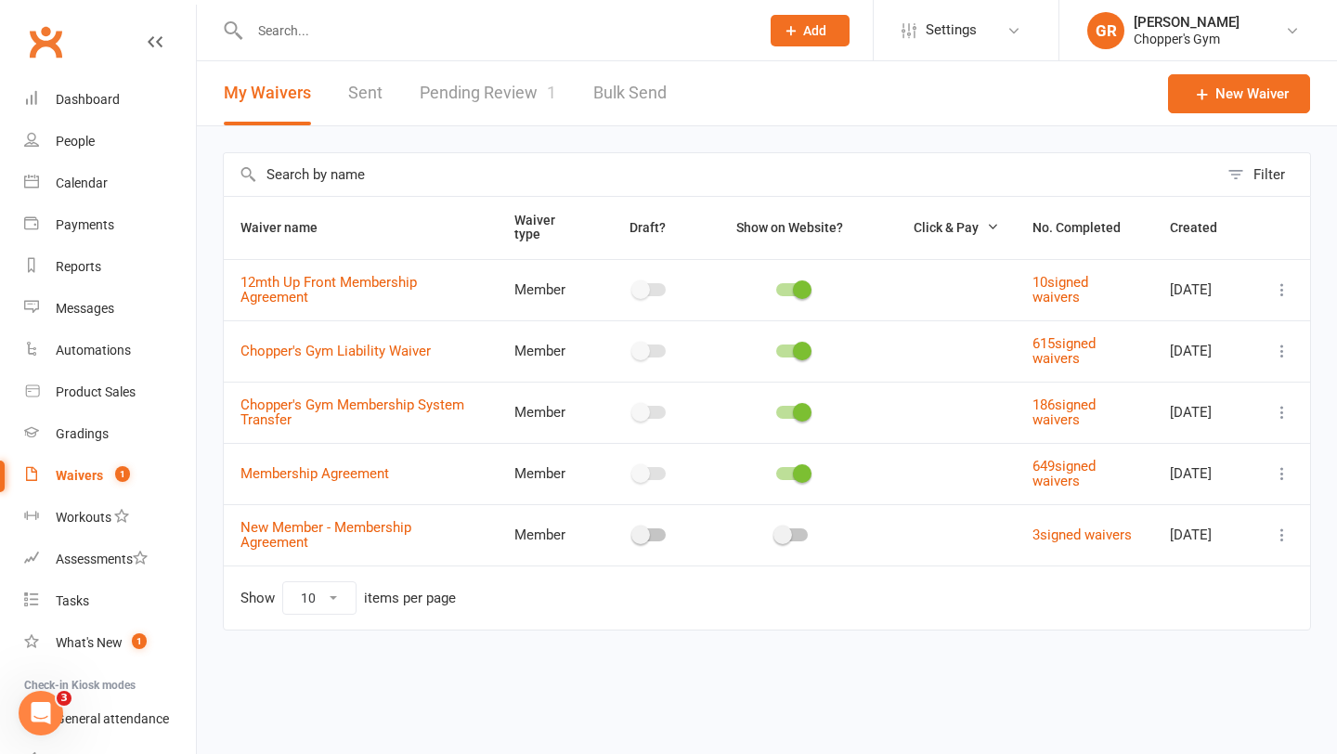
click at [477, 90] on link "Pending Review 1" at bounding box center [488, 93] width 137 height 64
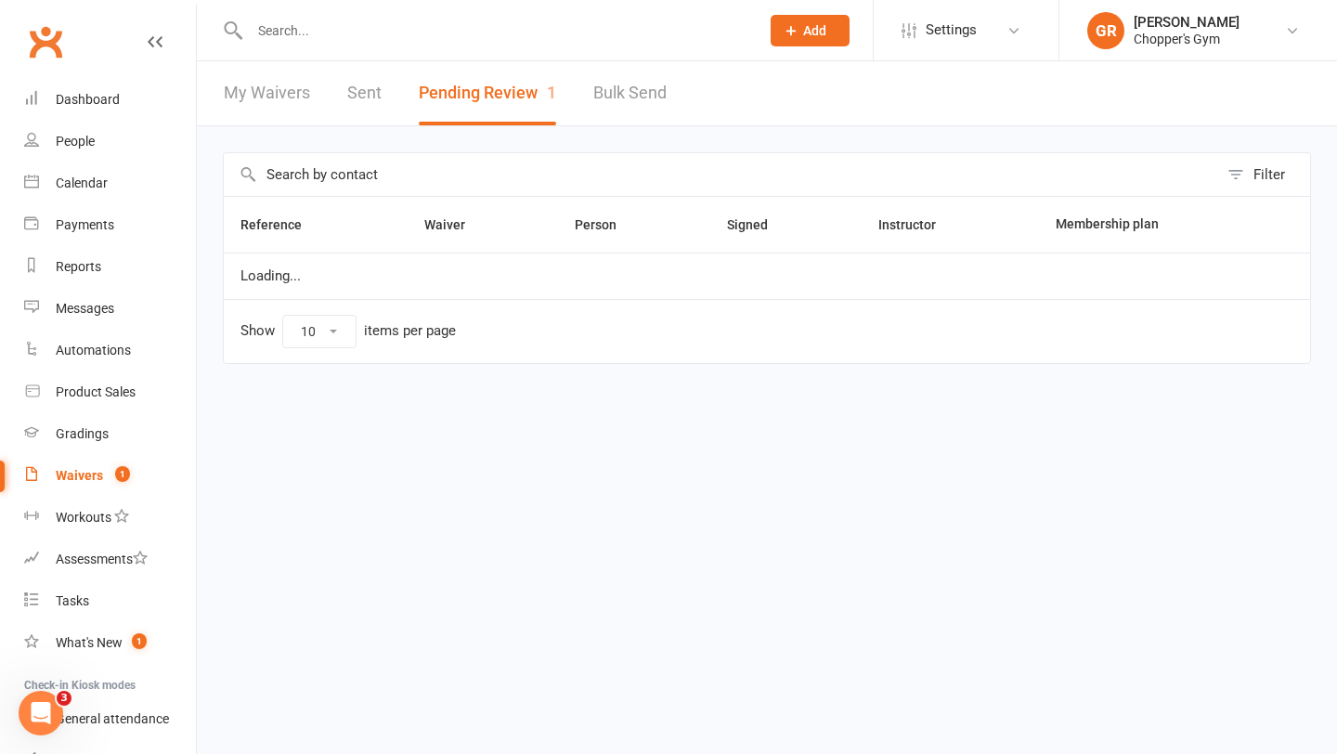
select select "50"
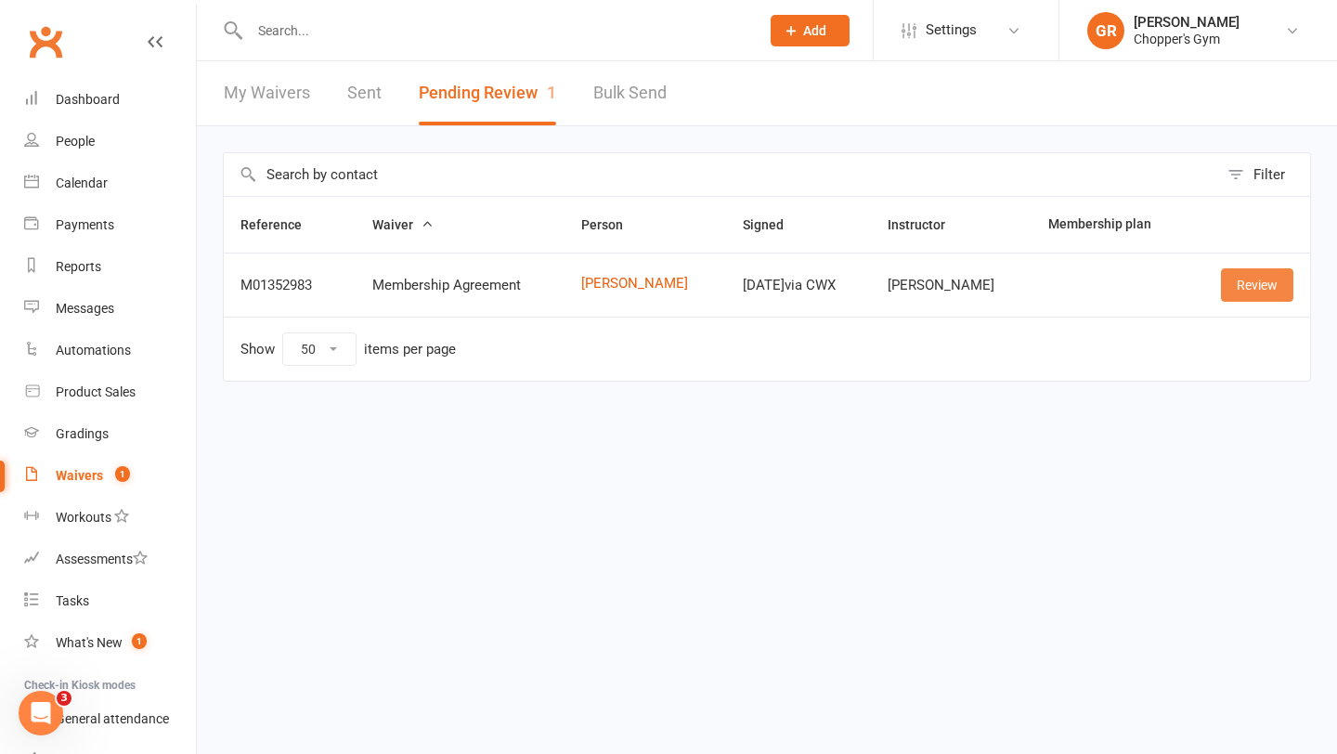
click at [1271, 292] on link "Review" at bounding box center [1257, 284] width 72 height 33
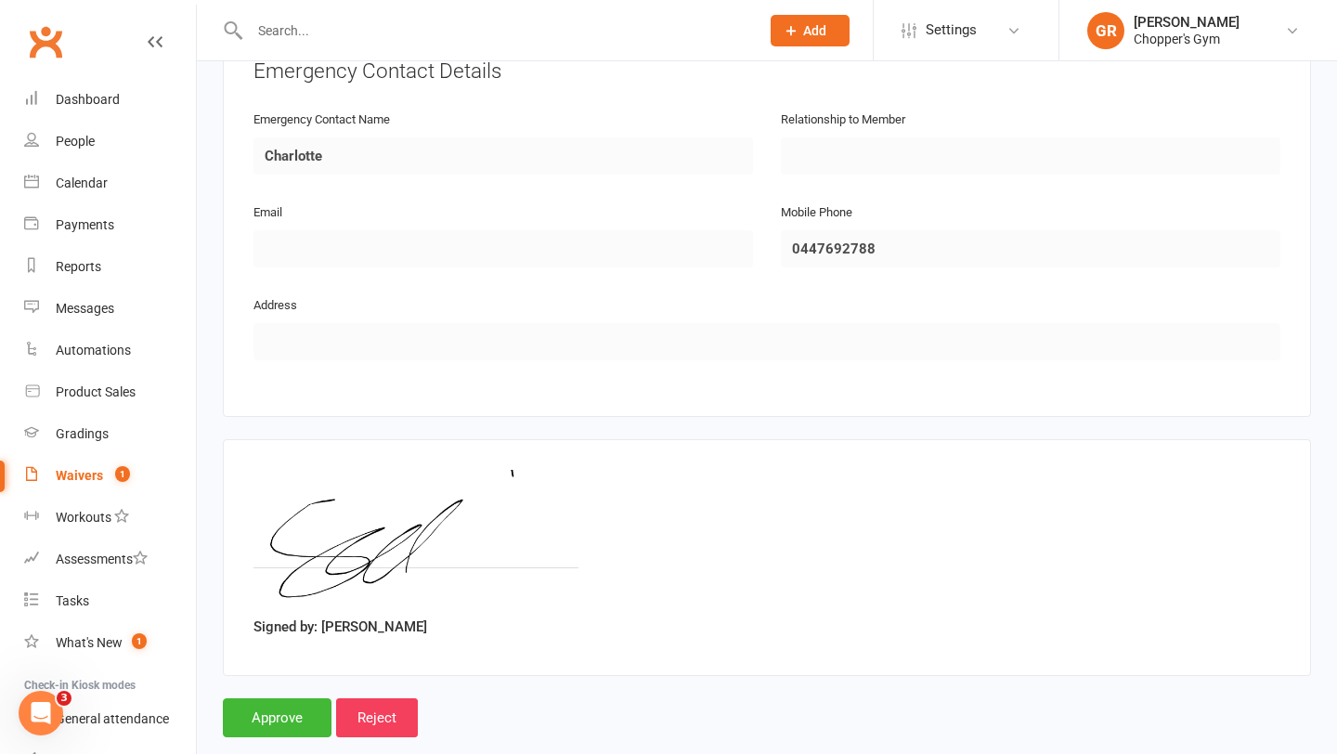
scroll to position [899, 0]
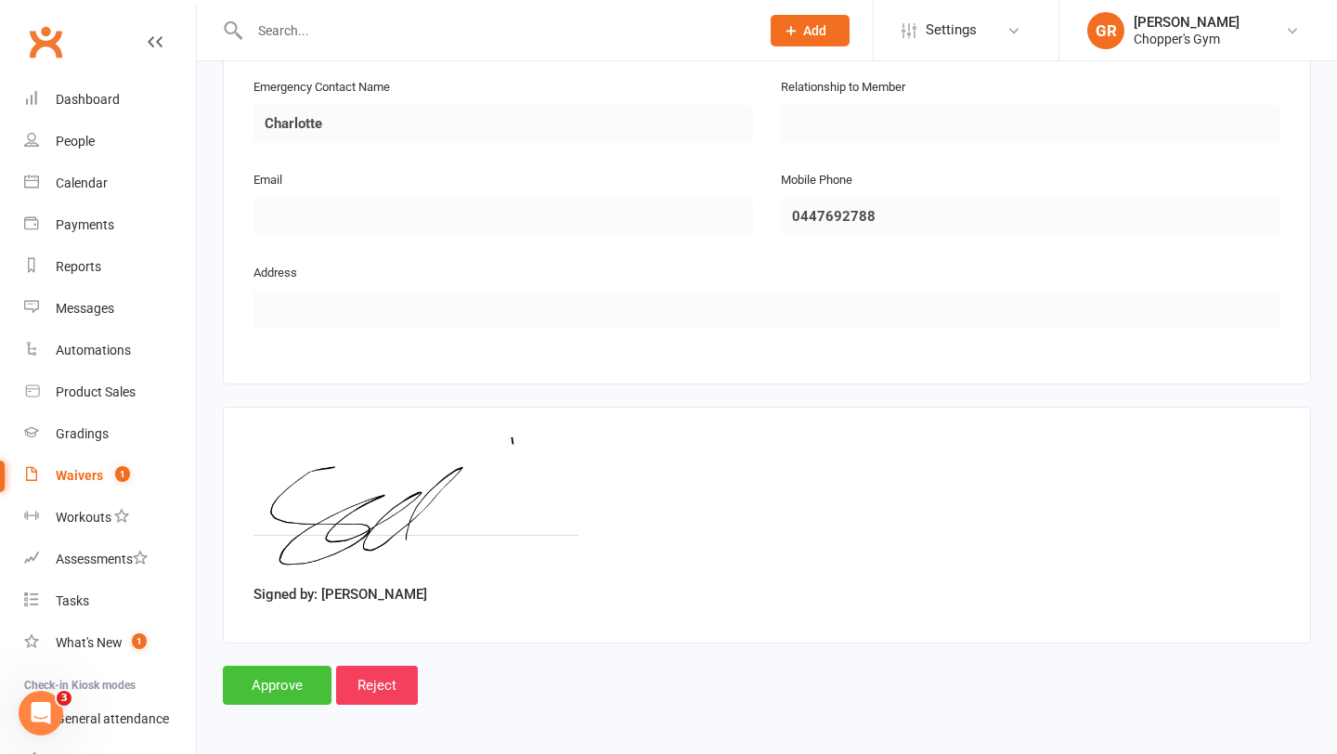
click at [292, 676] on input "Approve" at bounding box center [277, 685] width 109 height 39
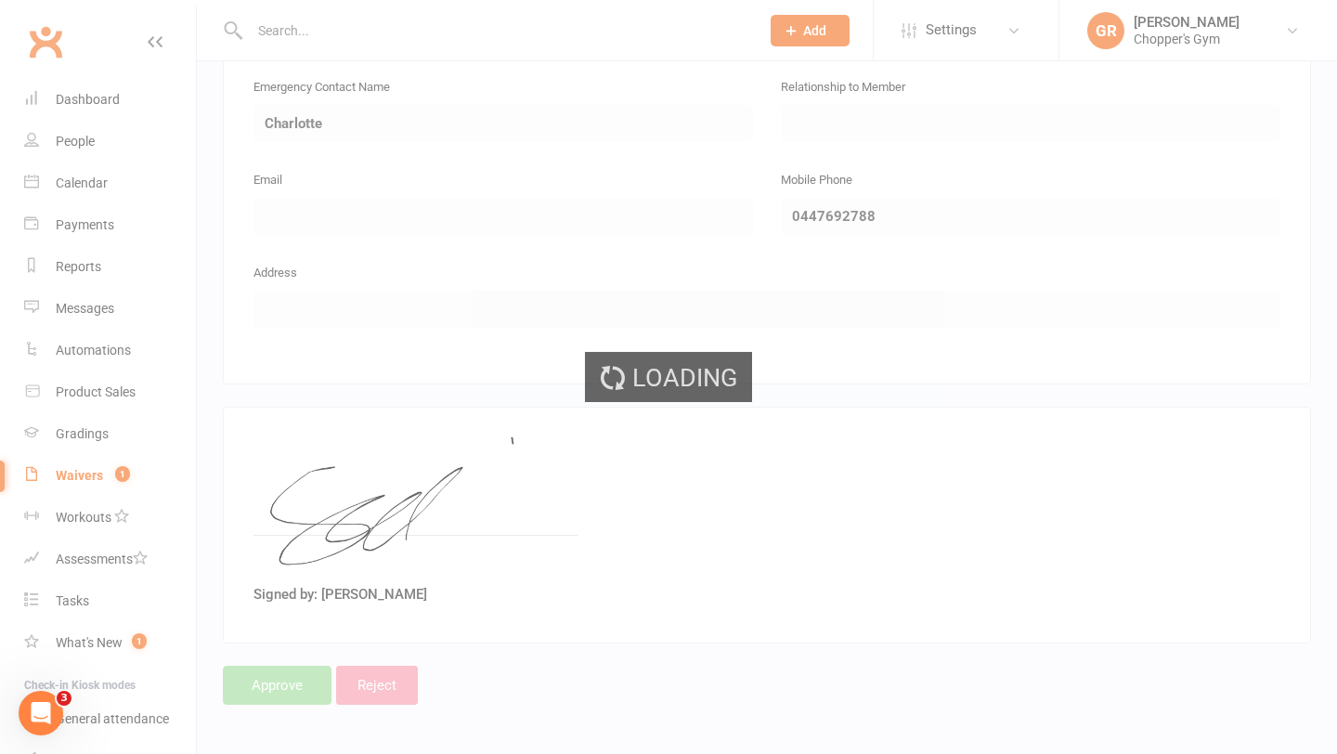
select select "50"
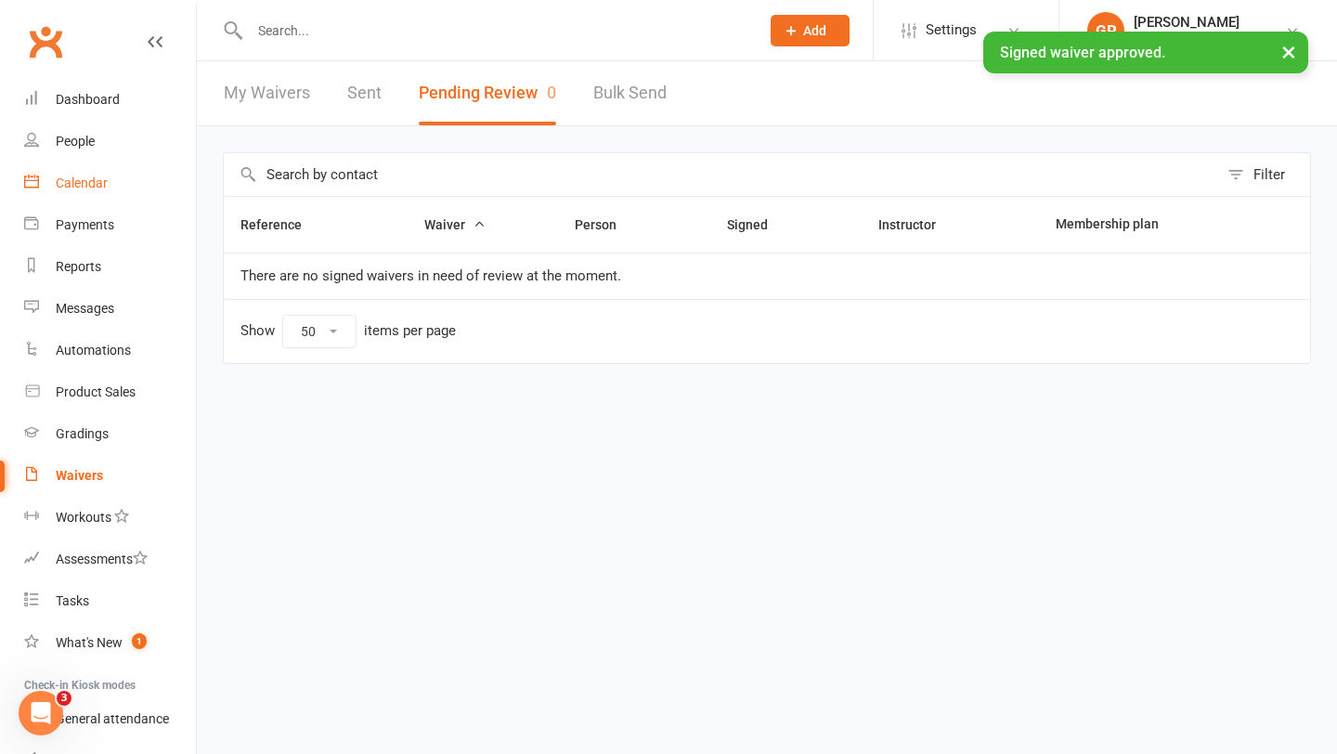
click at [77, 197] on link "Calendar" at bounding box center [110, 184] width 172 height 42
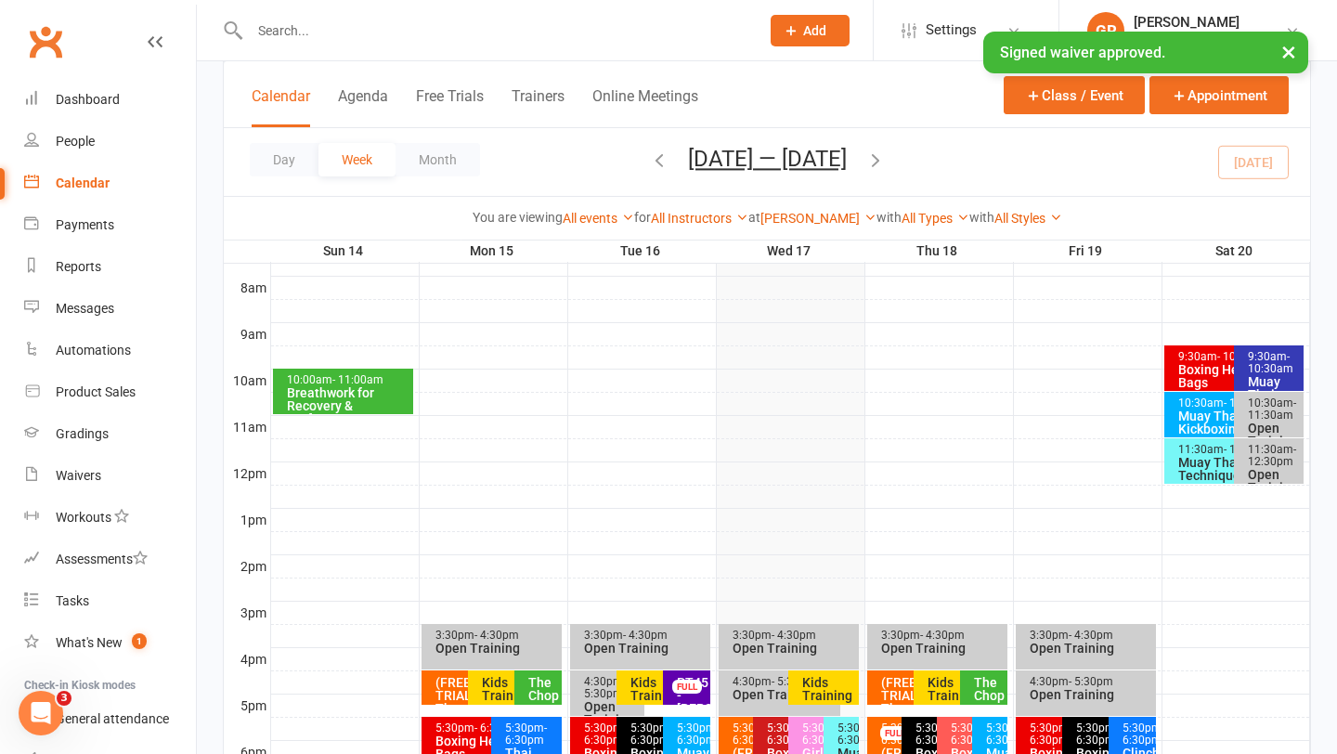
scroll to position [675, 0]
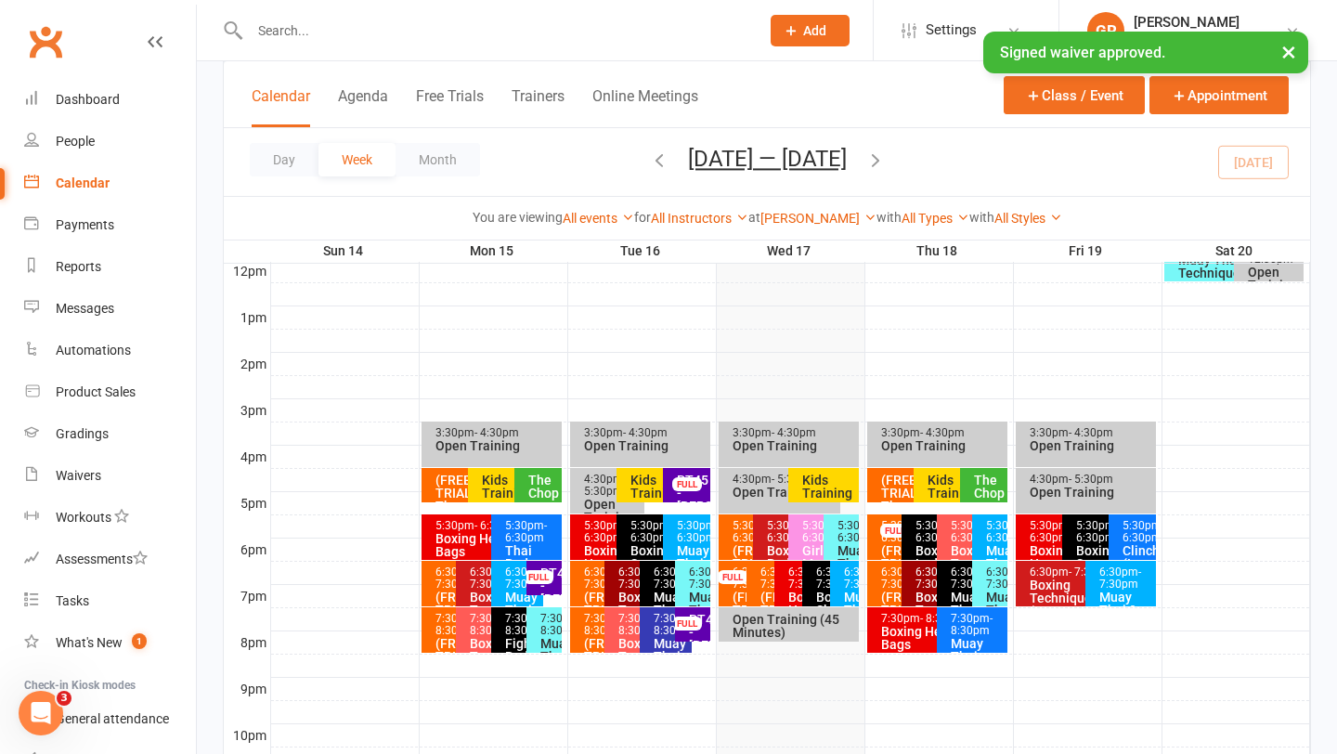
click at [840, 541] on span "- 6:30pm" at bounding box center [859, 531] width 42 height 25
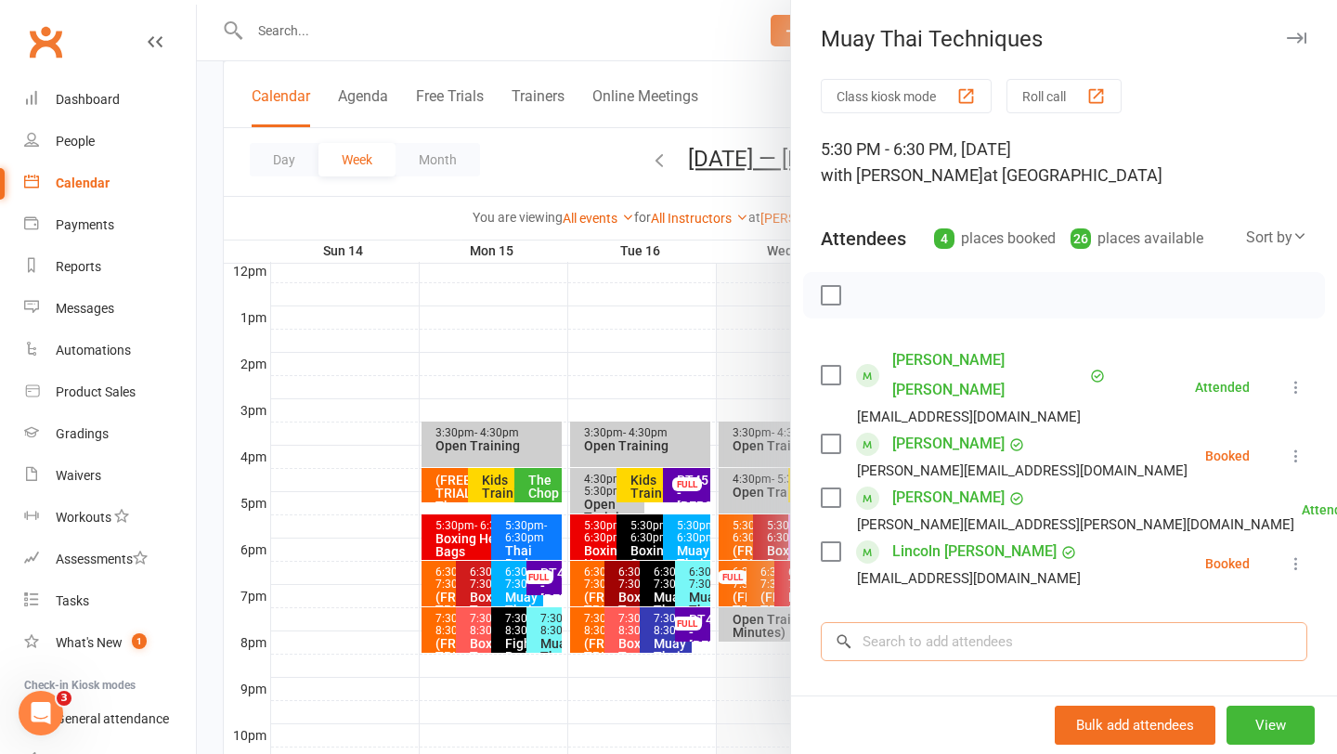
click at [938, 622] on input "search" at bounding box center [1064, 641] width 487 height 39
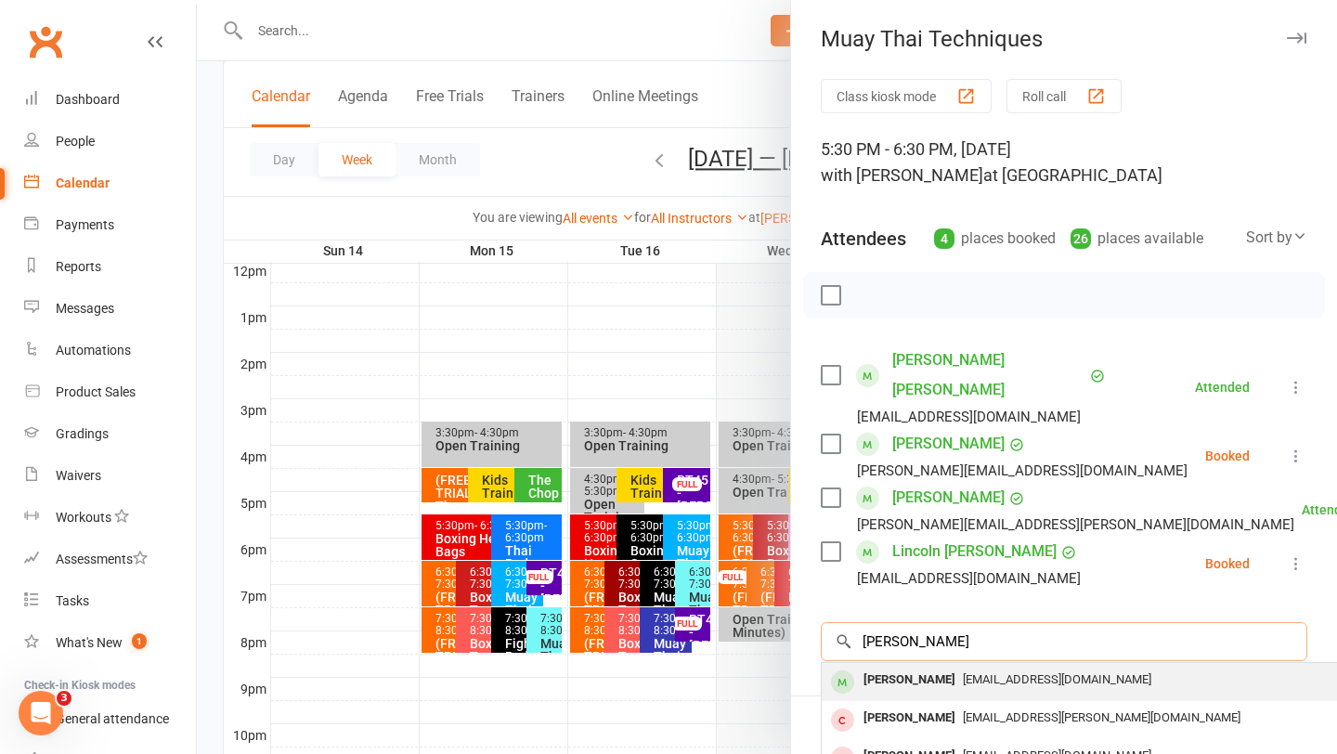
type input "sol mokan"
click at [938, 667] on div "[EMAIL_ADDRESS][DOMAIN_NAME]" at bounding box center [1099, 680] width 541 height 27
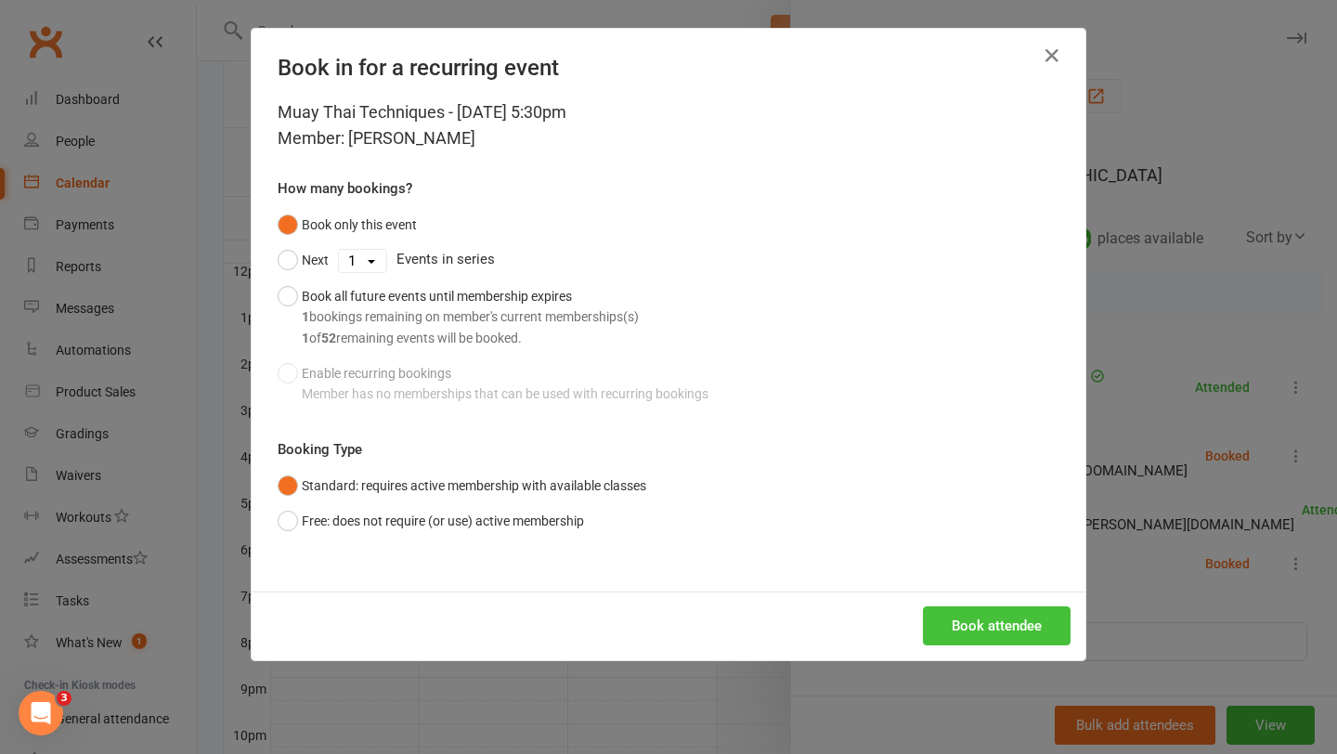
click at [1028, 630] on button "Book attendee" at bounding box center [997, 625] width 148 height 39
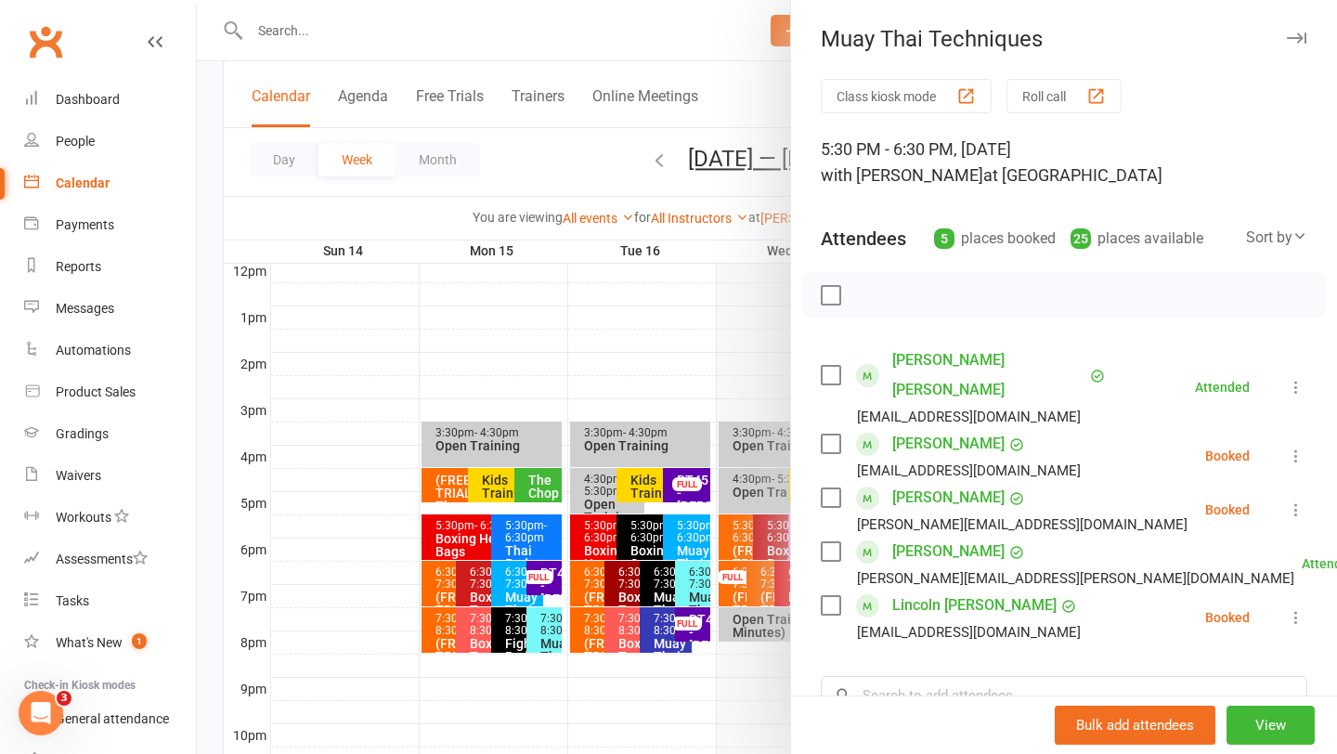
click at [928, 429] on link "[PERSON_NAME]" at bounding box center [949, 444] width 112 height 30
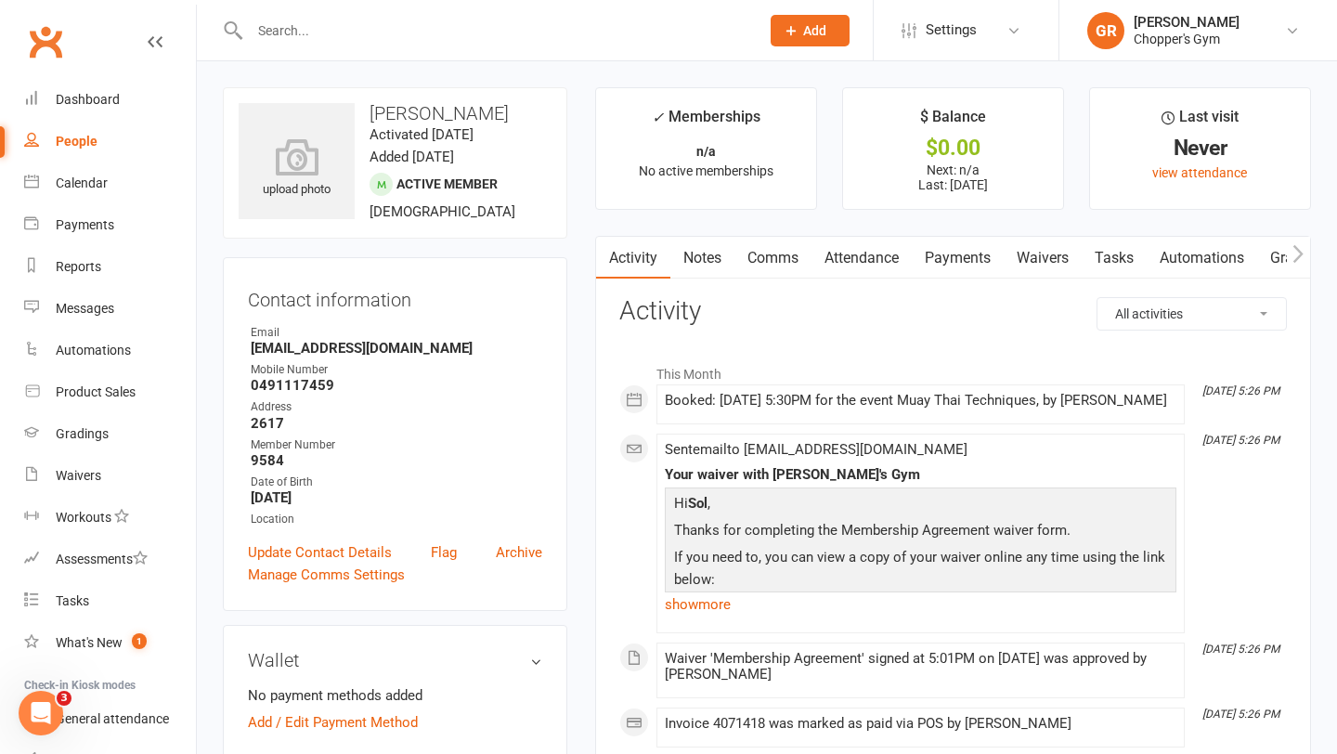
click at [939, 249] on link "Payments" at bounding box center [958, 258] width 92 height 43
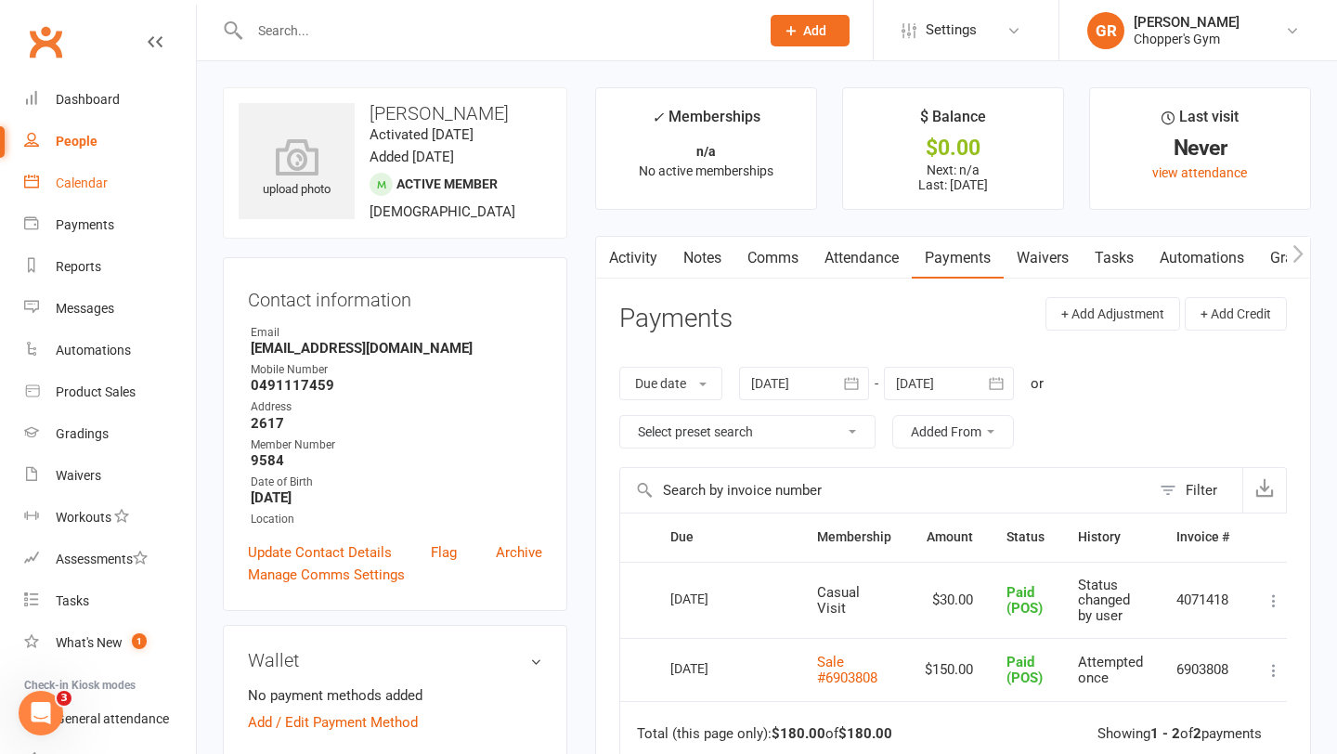
click at [94, 175] on link "Calendar" at bounding box center [110, 184] width 172 height 42
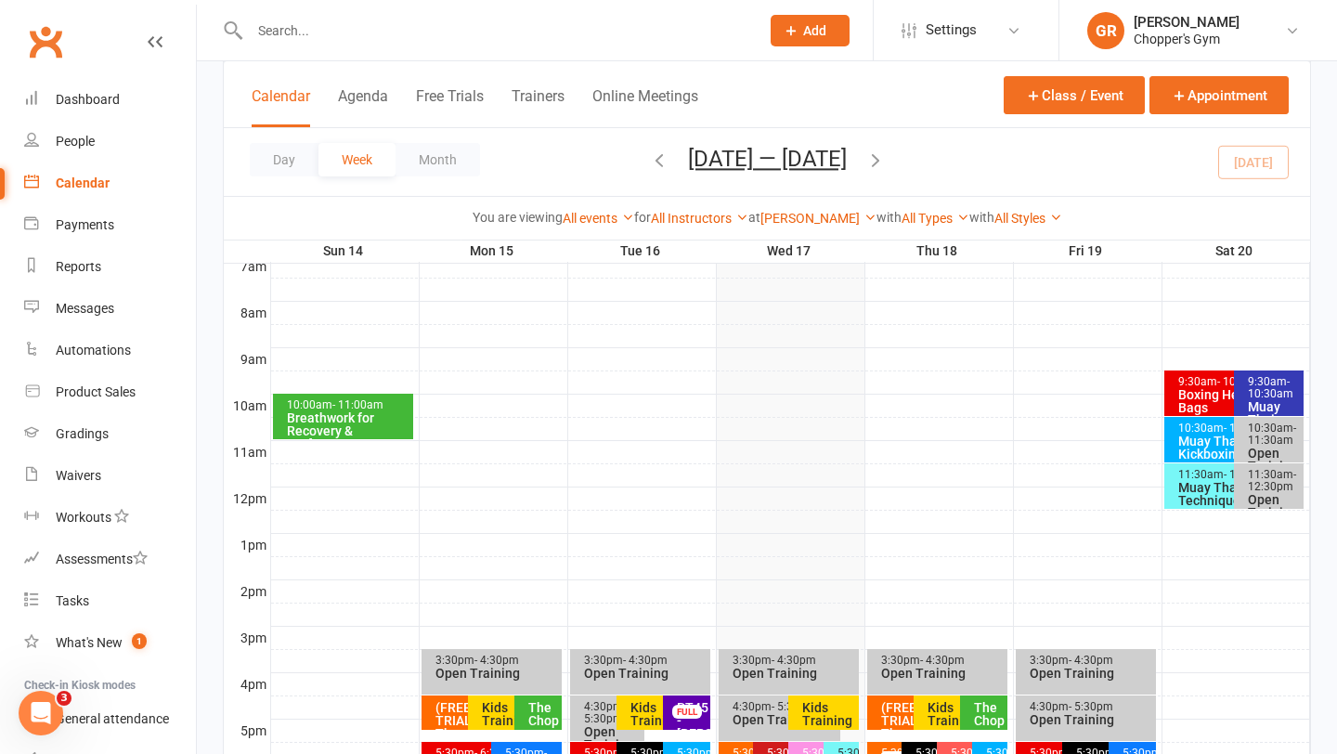
scroll to position [509, 0]
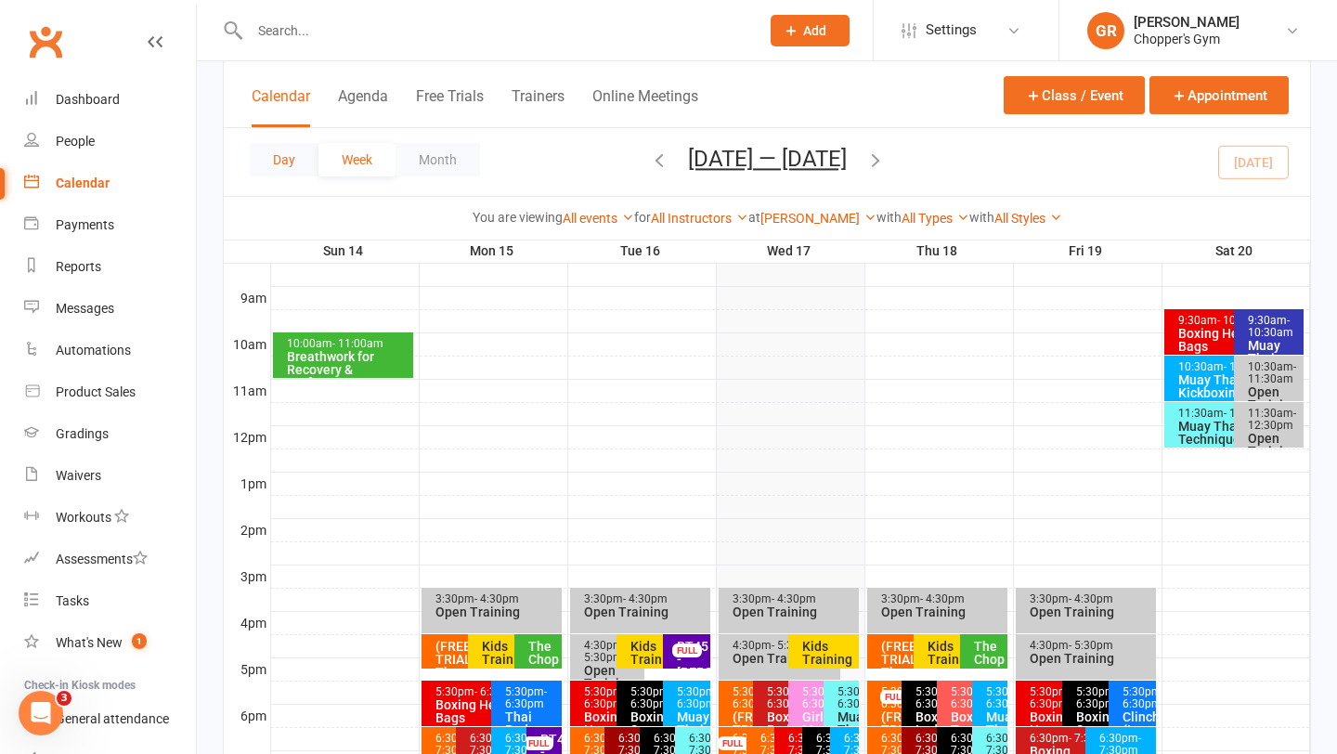
click at [266, 164] on button "Day" at bounding box center [284, 159] width 69 height 33
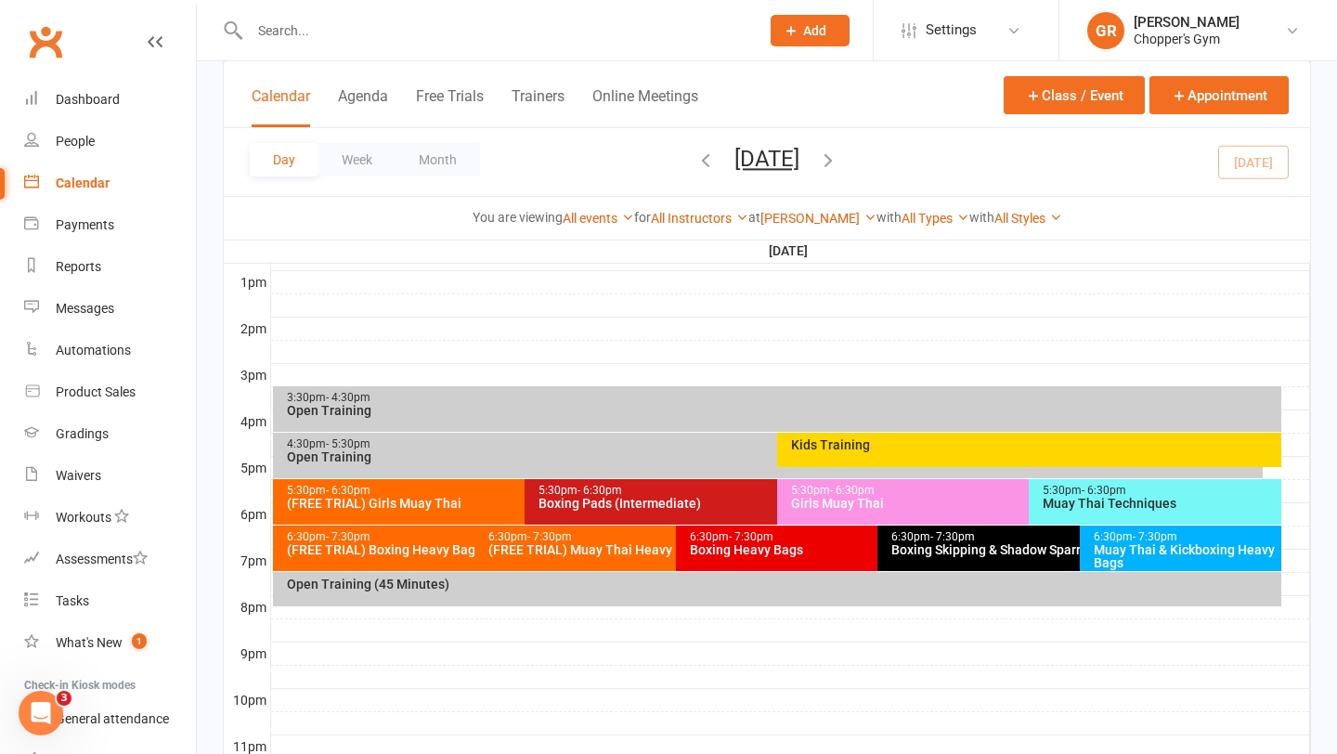
scroll to position [776, 0]
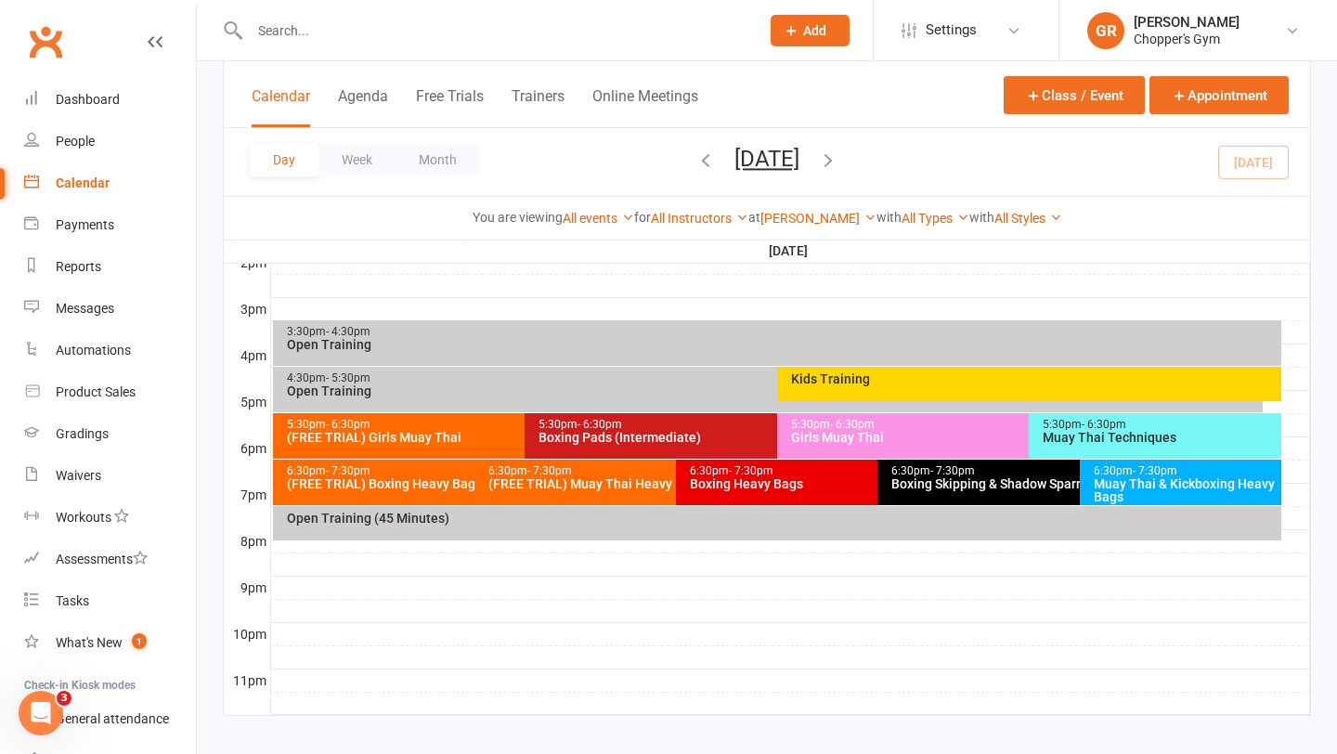
click at [1175, 437] on div "Muay Thai Techniques" at bounding box center [1160, 437] width 236 height 13
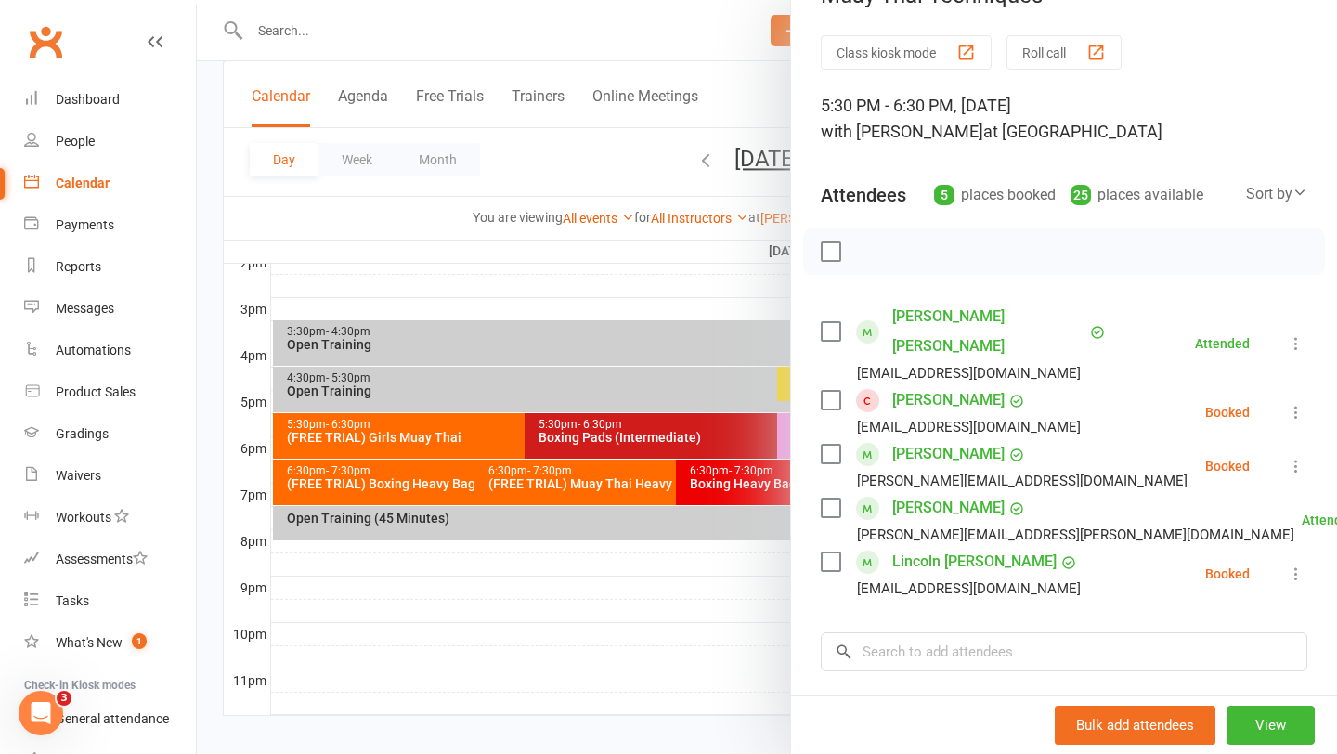
scroll to position [45, 0]
click at [839, 390] on label at bounding box center [830, 399] width 19 height 19
click at [866, 252] on icon "button" at bounding box center [872, 251] width 20 height 20
click at [90, 218] on div "Payments" at bounding box center [85, 224] width 59 height 15
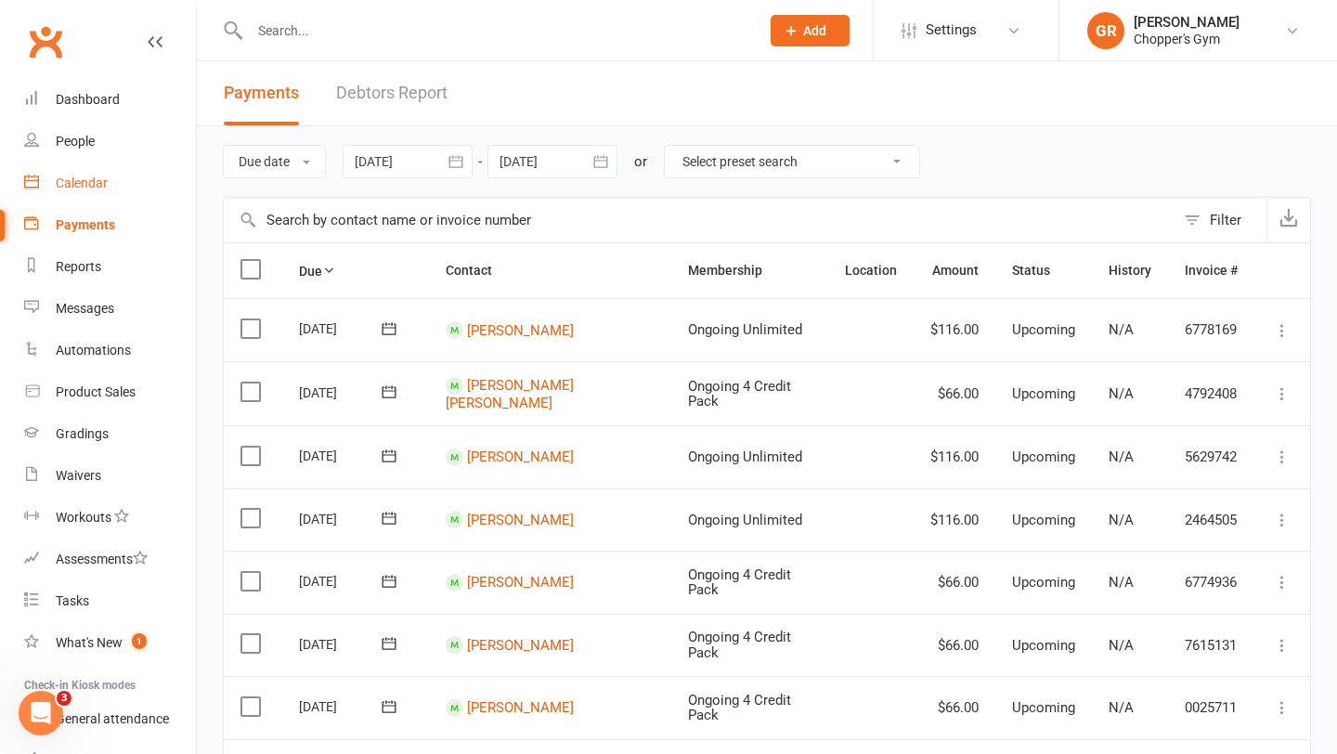
click at [88, 193] on link "Calendar" at bounding box center [110, 184] width 172 height 42
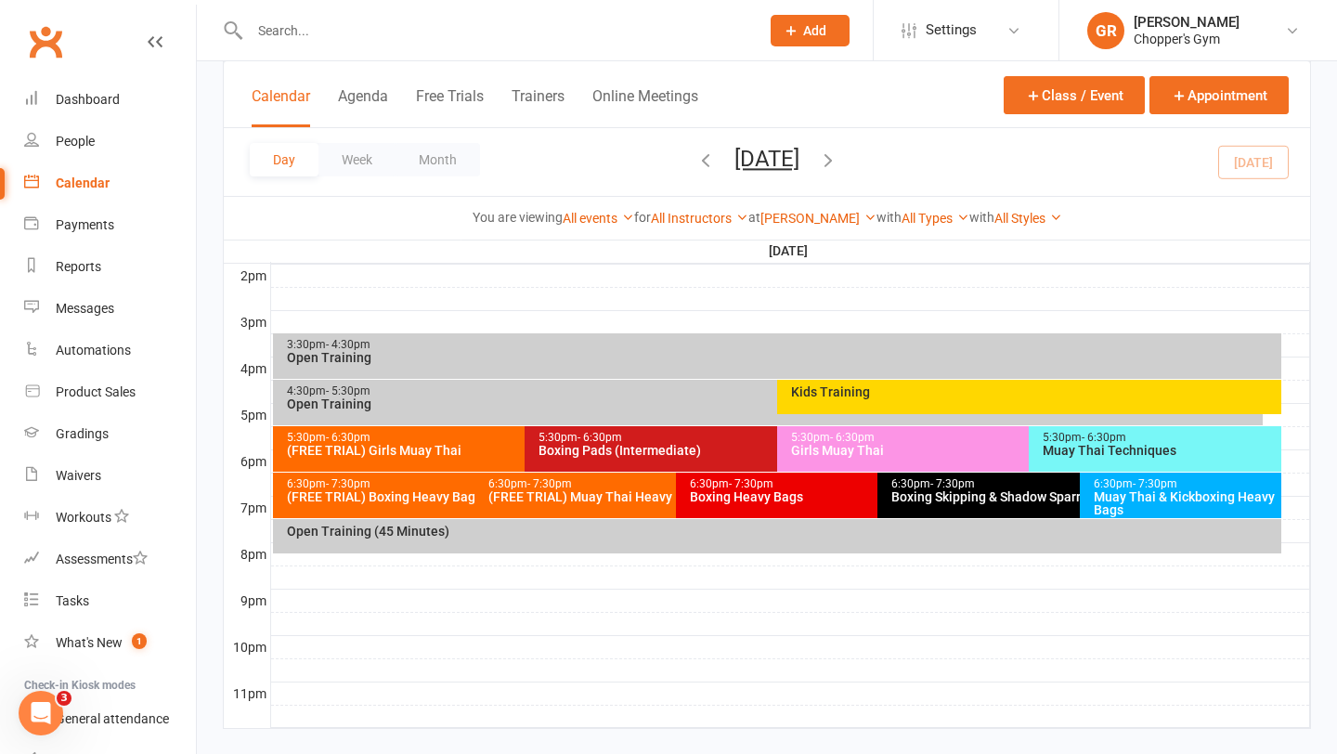
scroll to position [769, 0]
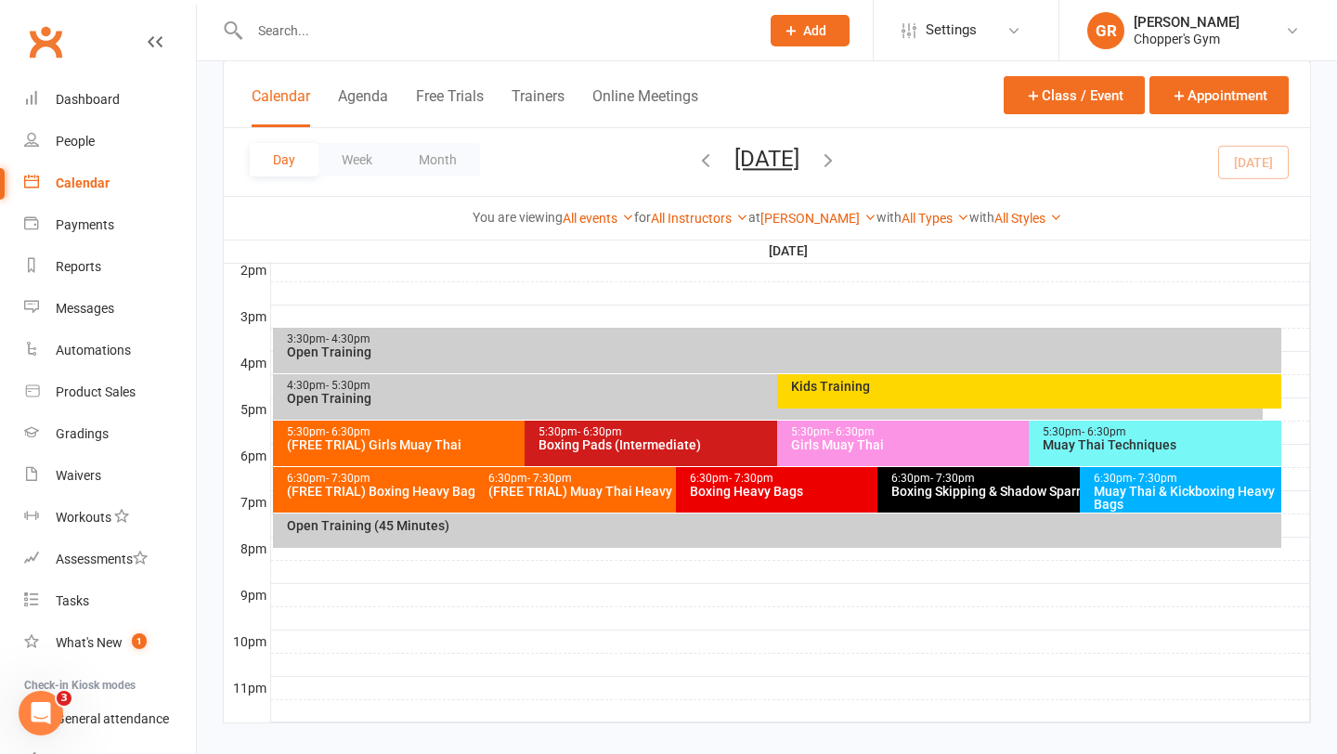
click at [449, 442] on div "(FREE TRIAL) Girls Muay Thai" at bounding box center [520, 444] width 469 height 13
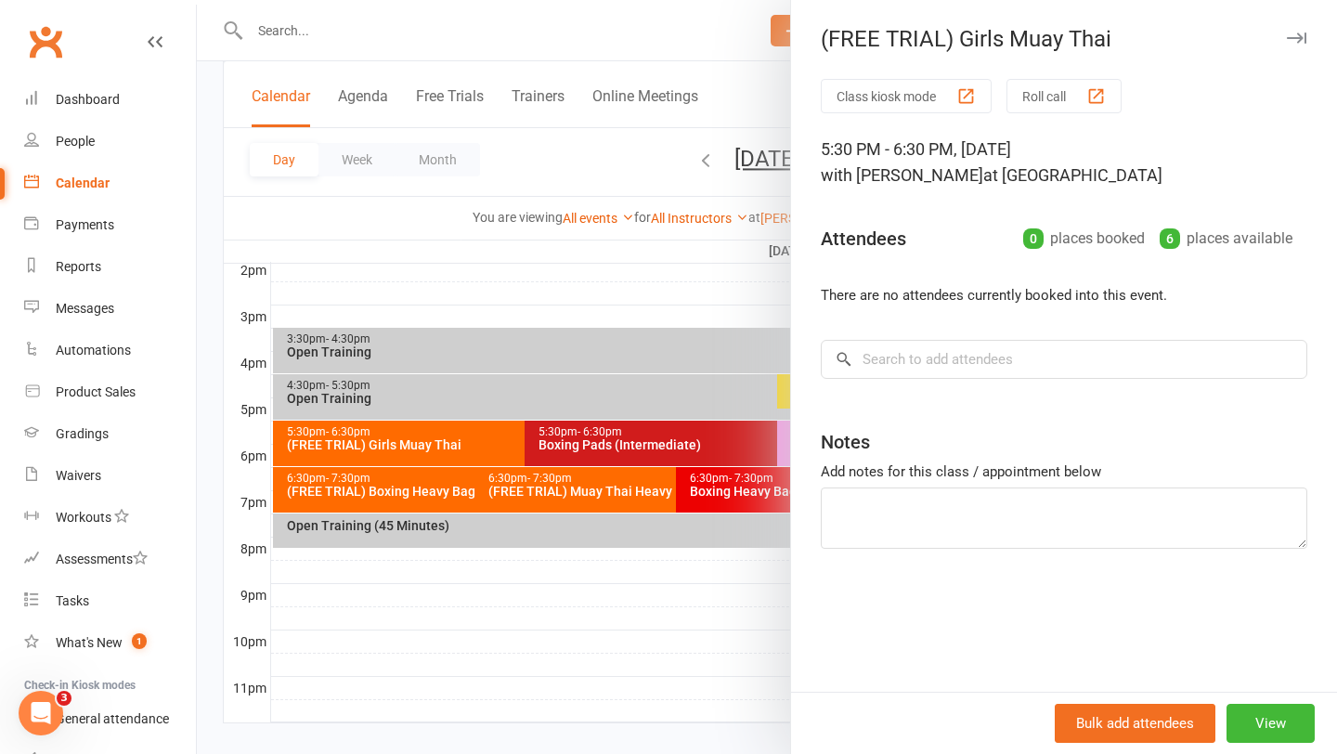
scroll to position [791, 0]
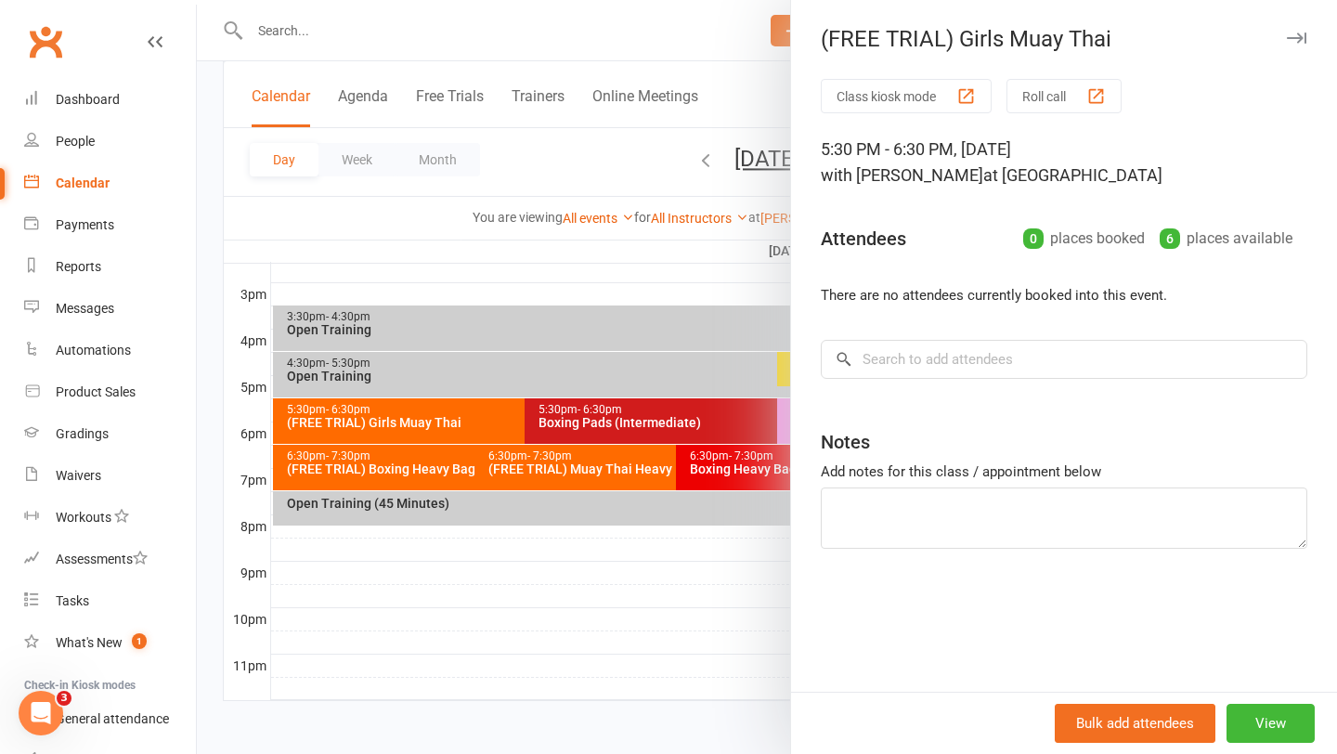
click at [489, 293] on div at bounding box center [767, 377] width 1141 height 754
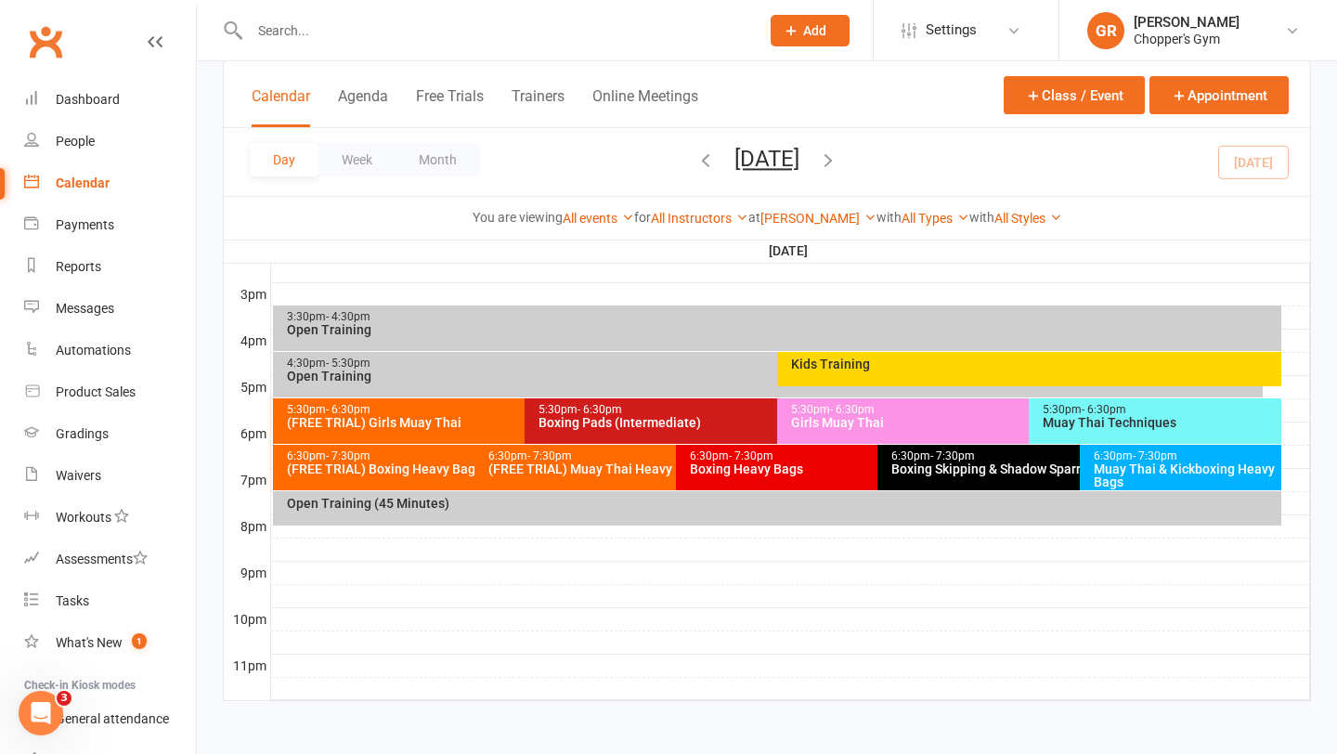
click at [467, 420] on div "(FREE TRIAL) Girls Muay Thai" at bounding box center [520, 422] width 469 height 13
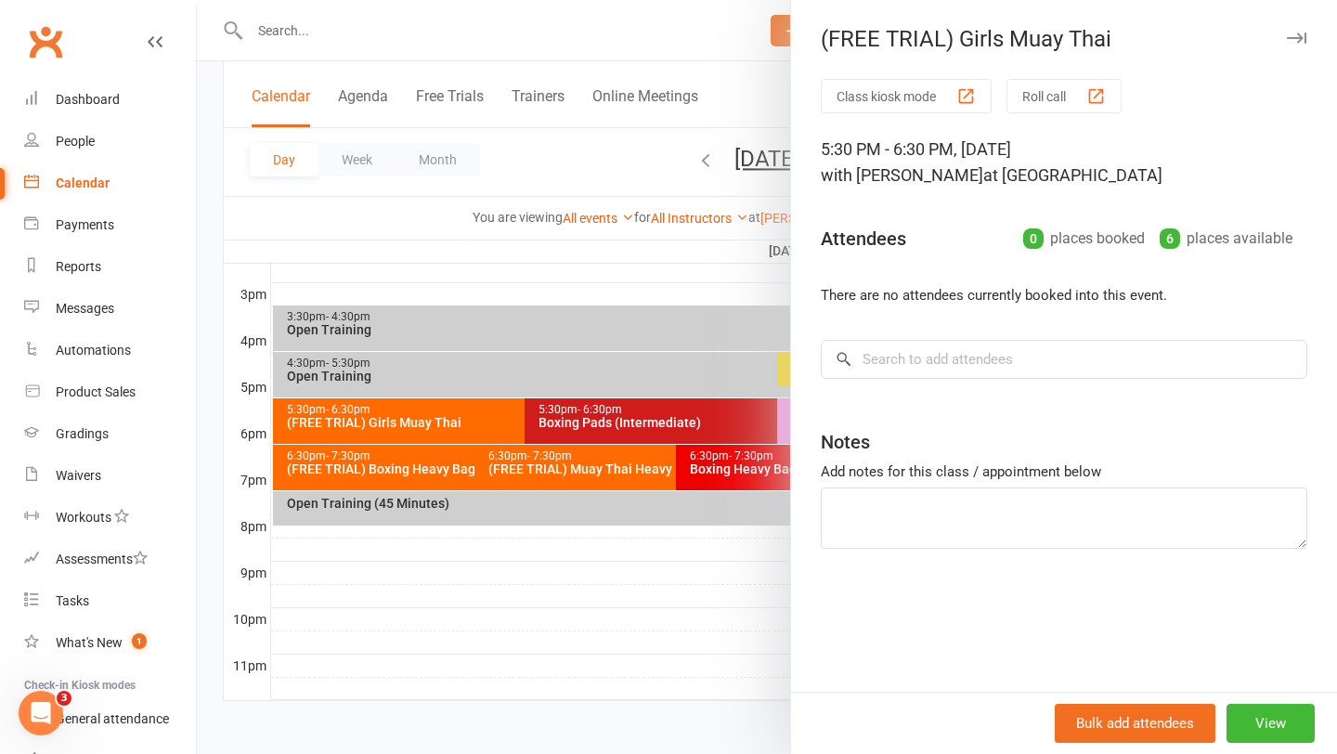
click at [661, 426] on div at bounding box center [767, 377] width 1141 height 754
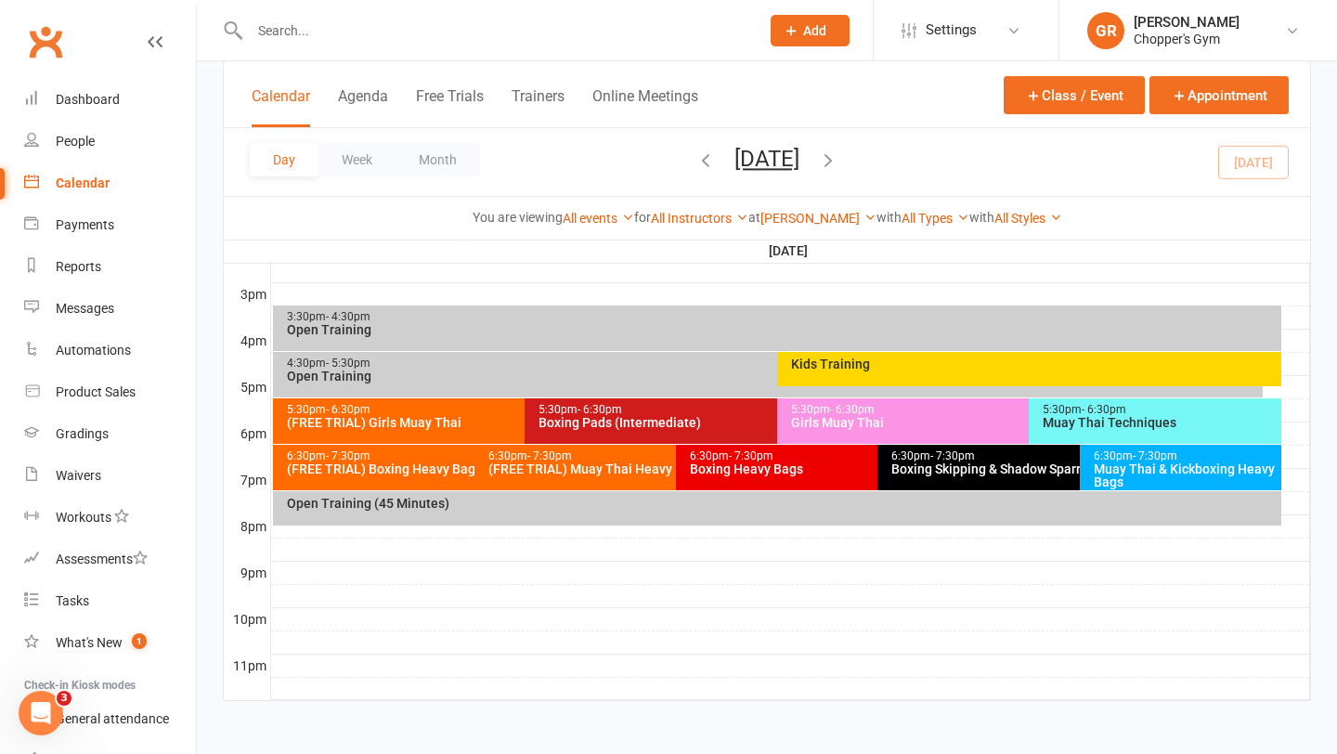
click at [553, 468] on div "(FREE TRIAL) Muay Thai Heavy Bags Class" at bounding box center [672, 469] width 369 height 13
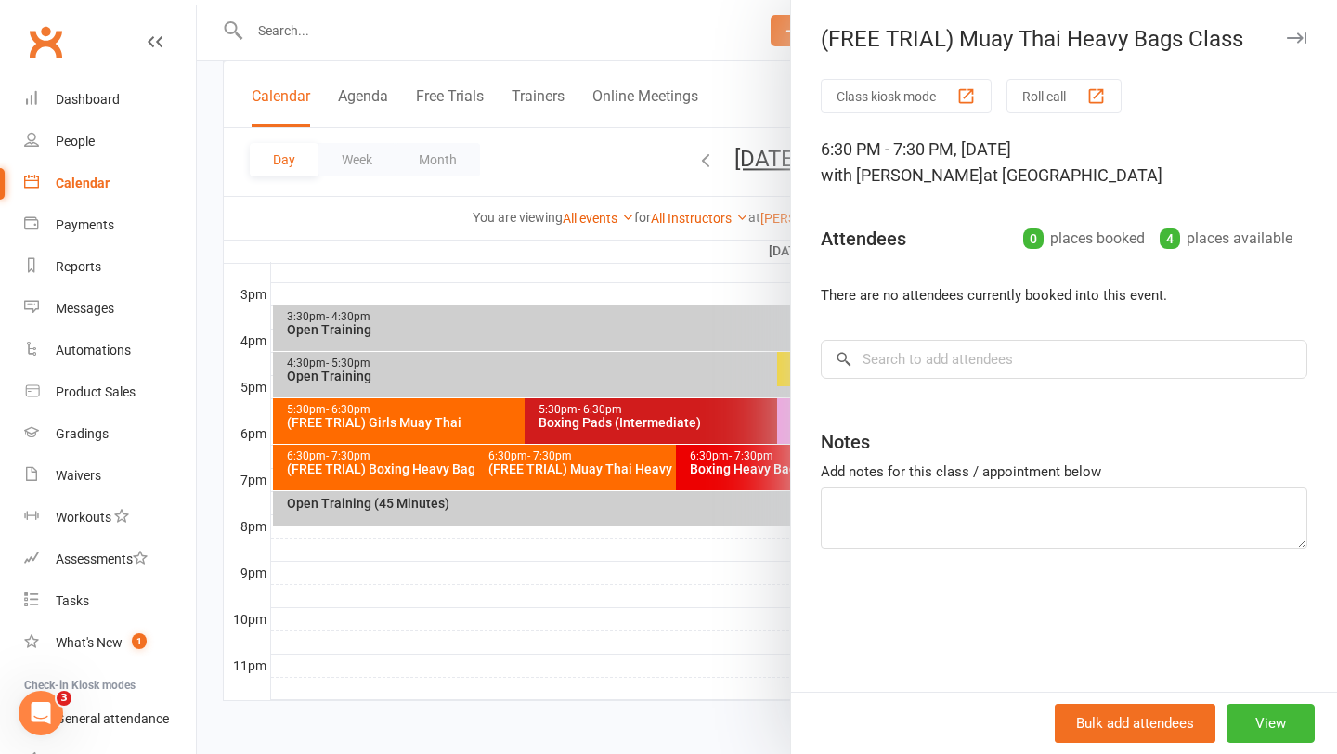
click at [518, 378] on div at bounding box center [767, 377] width 1141 height 754
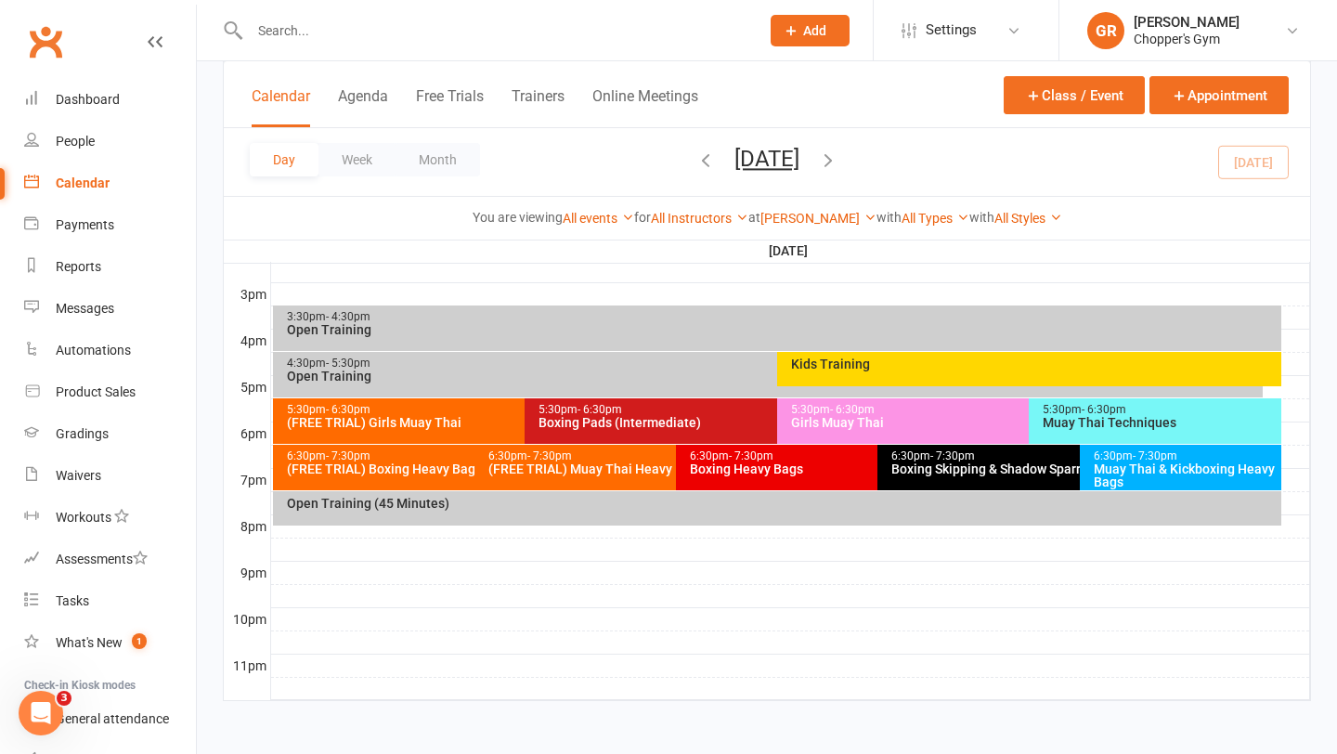
click at [641, 418] on div "Boxing Pads (Intermediate)" at bounding box center [772, 422] width 469 height 13
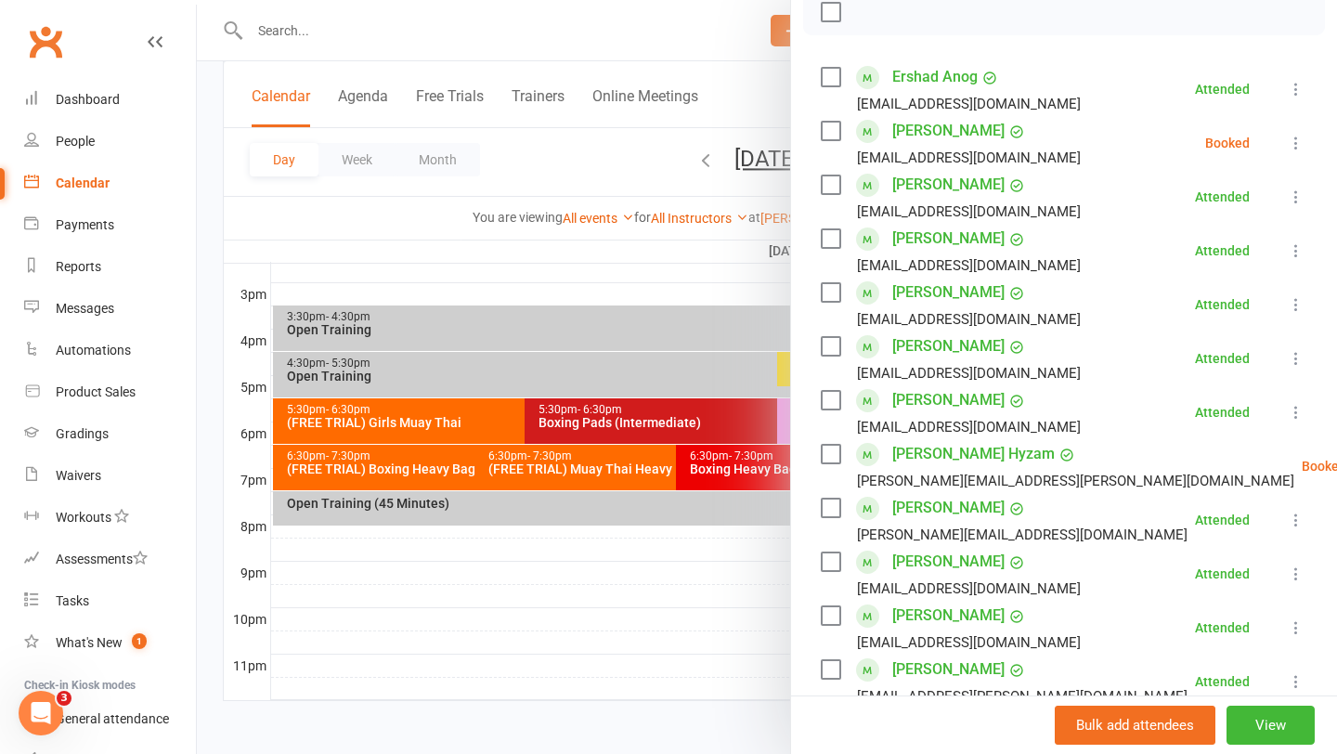
scroll to position [293, 0]
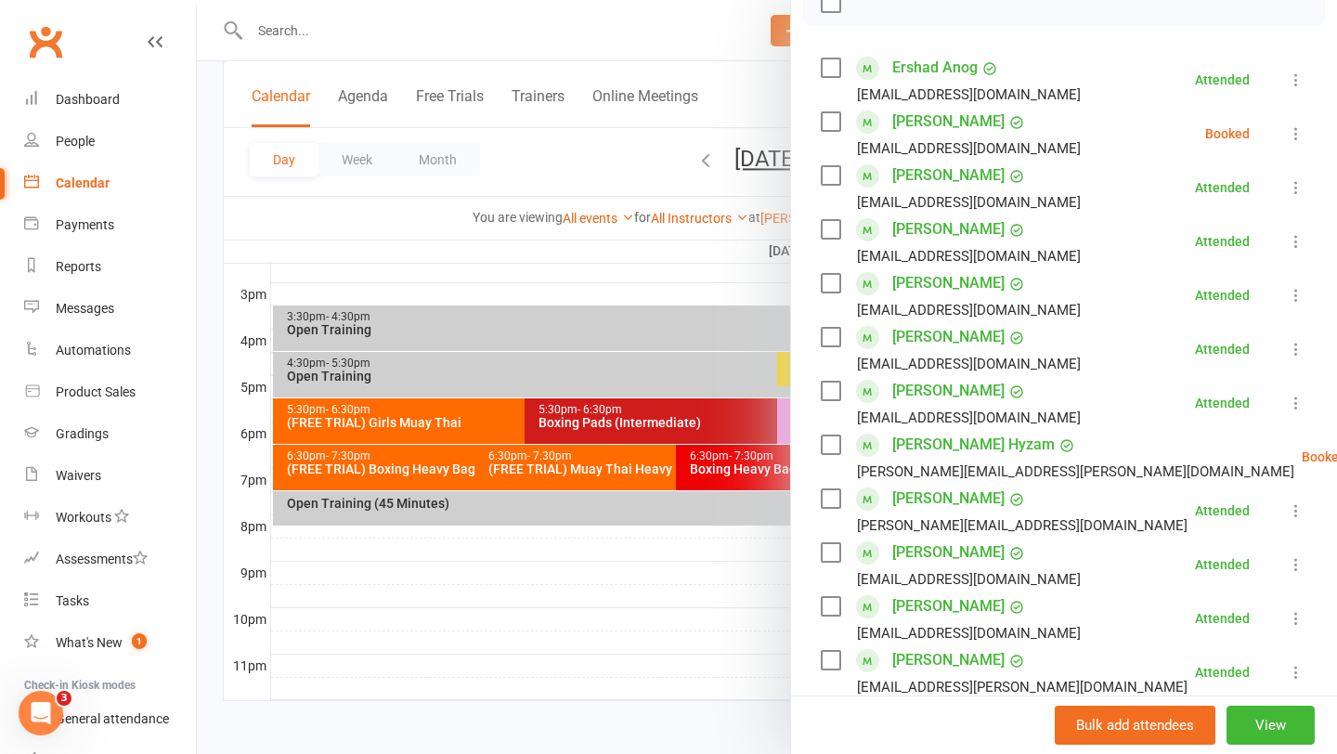
click at [636, 274] on div at bounding box center [767, 377] width 1141 height 754
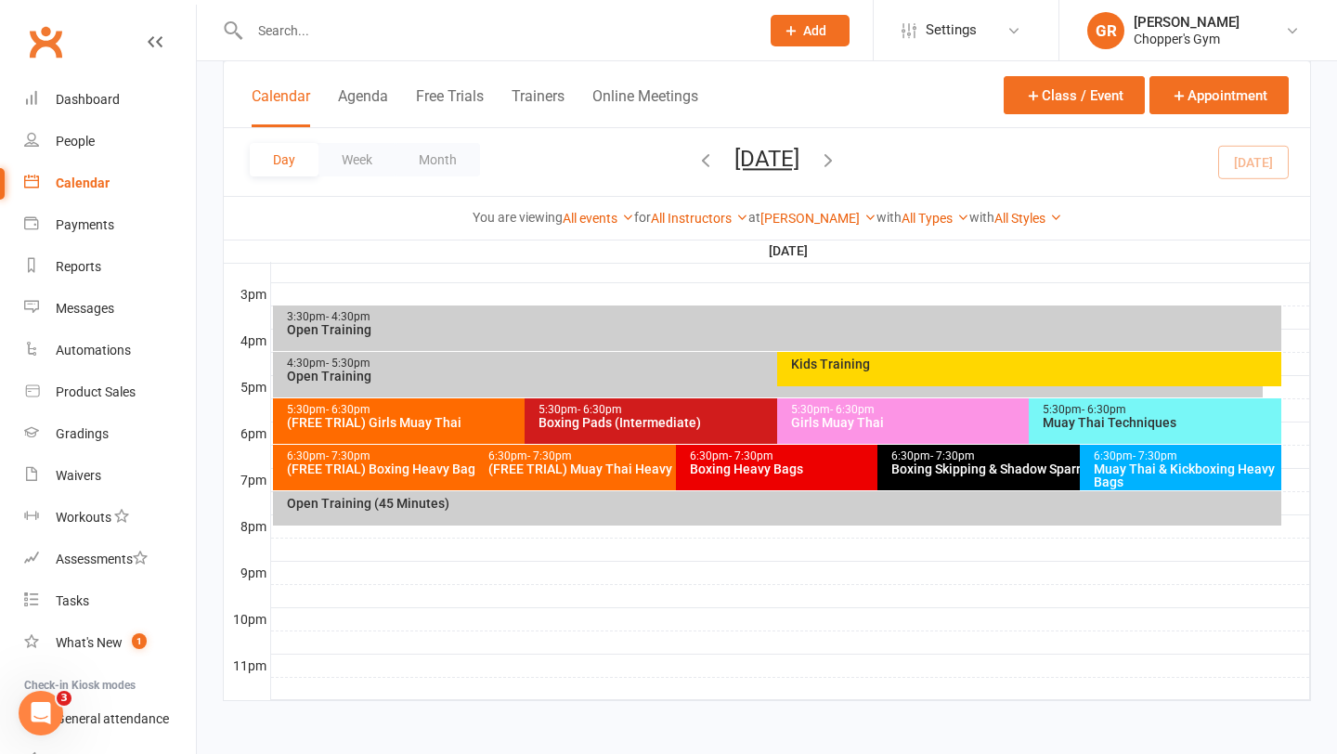
click at [880, 416] on div "Girls Muay Thai" at bounding box center [1024, 422] width 469 height 13
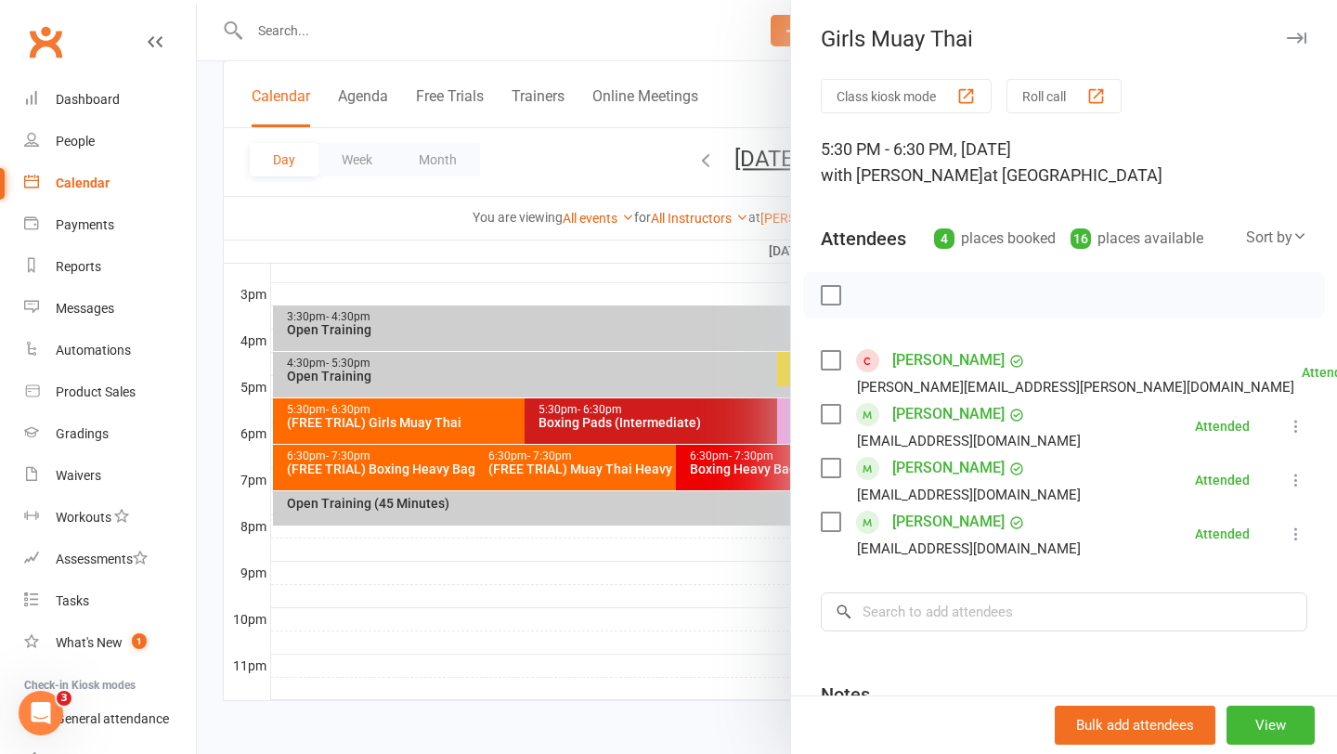
click at [759, 602] on div at bounding box center [767, 377] width 1141 height 754
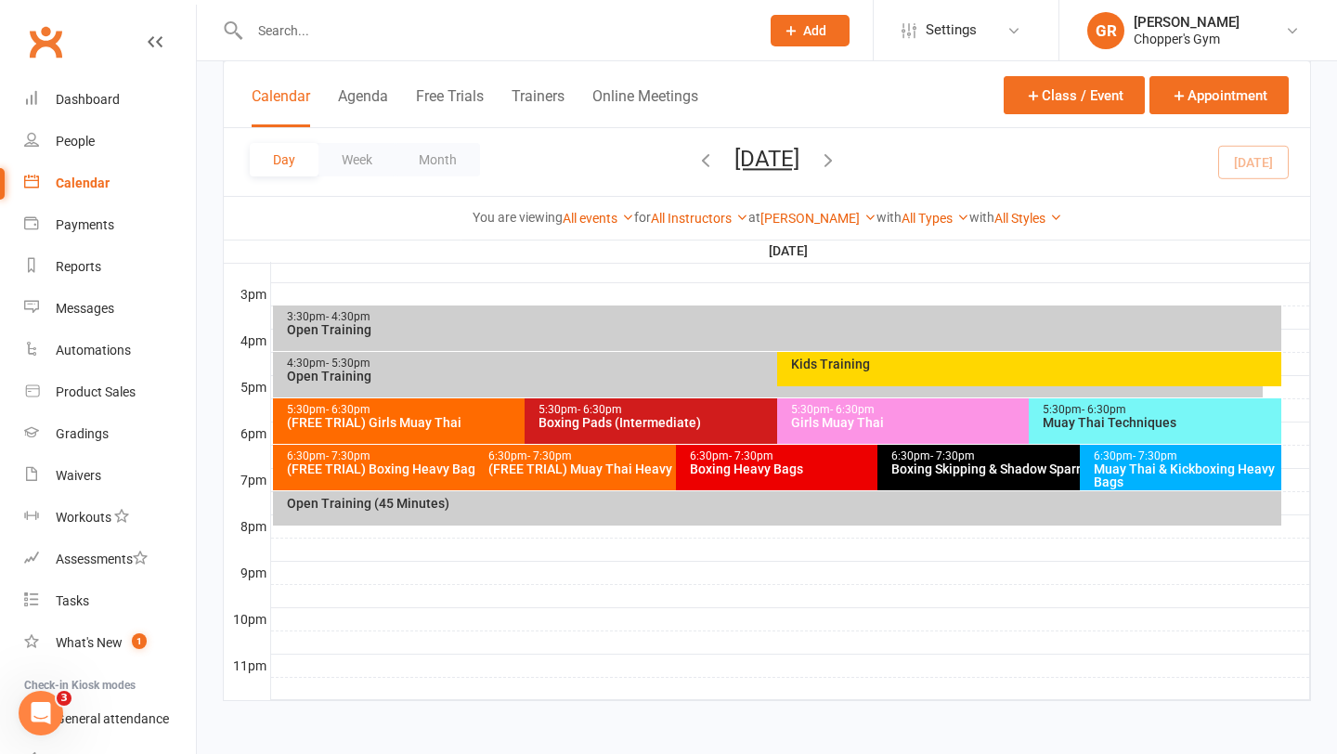
click at [411, 471] on div "(FREE TRIAL) Boxing Heavy Bags" at bounding box center [470, 469] width 369 height 13
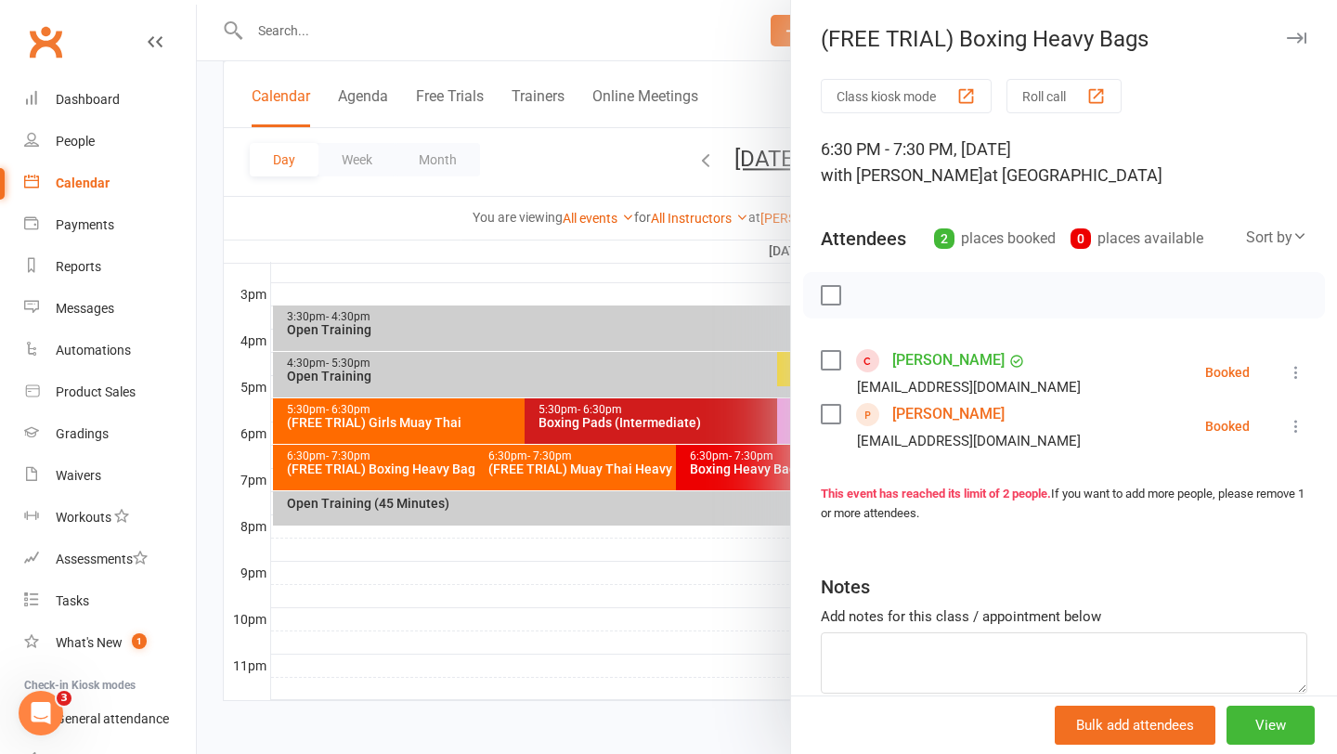
click at [411, 471] on div at bounding box center [767, 377] width 1141 height 754
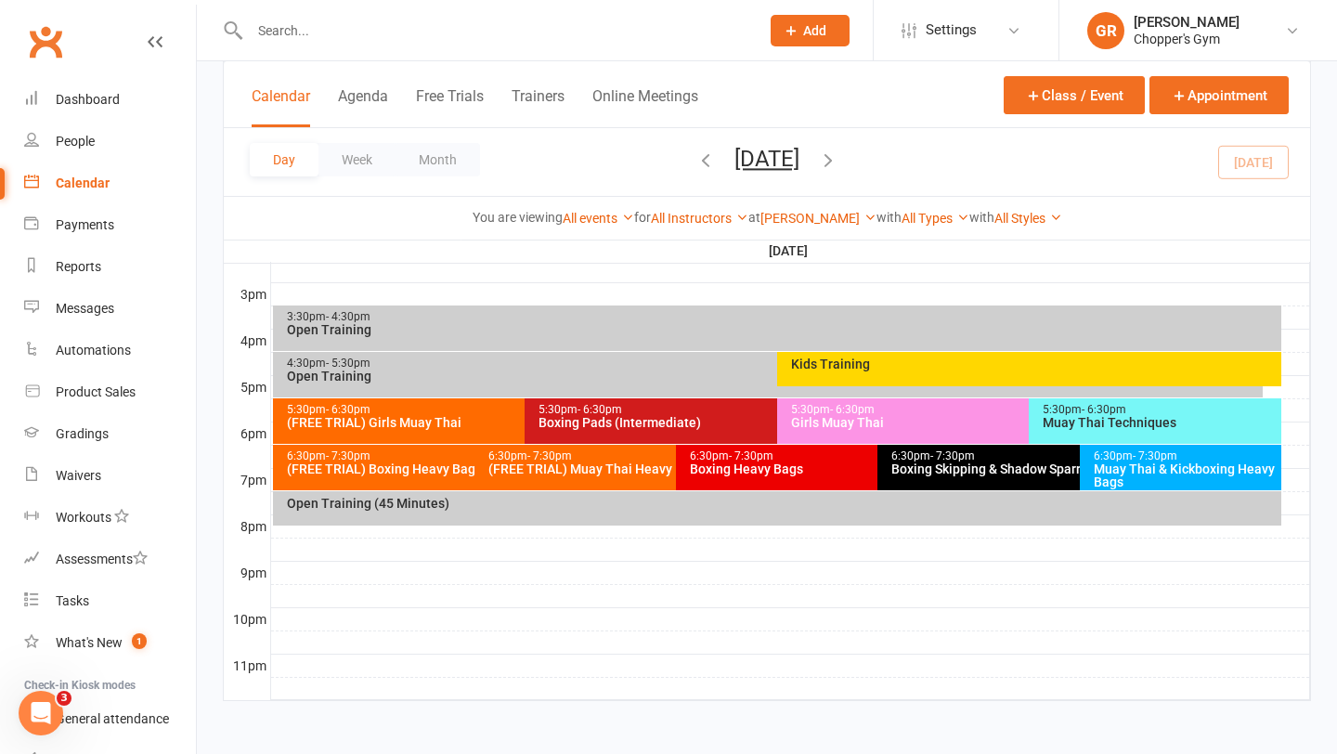
click at [411, 471] on div "(FREE TRIAL) Boxing Heavy Bags" at bounding box center [470, 469] width 369 height 13
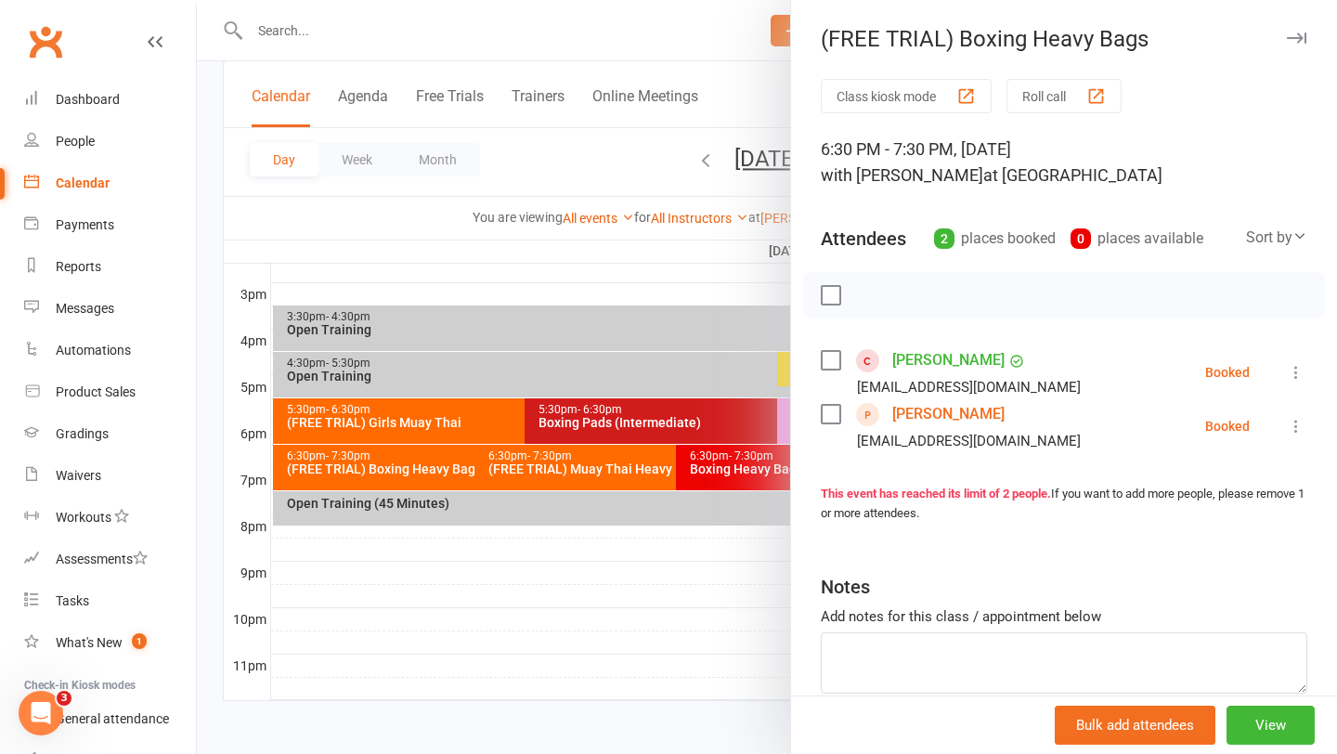
click at [1297, 367] on icon at bounding box center [1296, 372] width 19 height 19
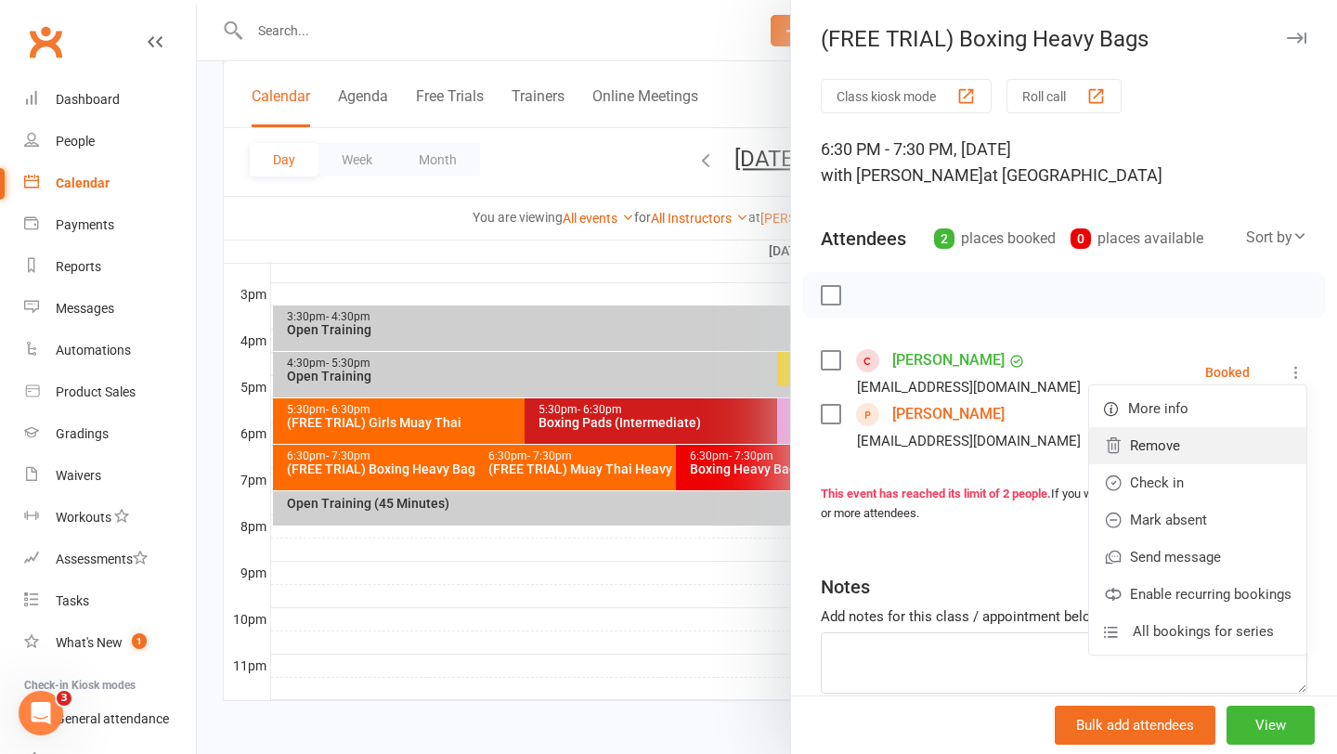
click at [1224, 452] on link "Remove" at bounding box center [1197, 445] width 217 height 37
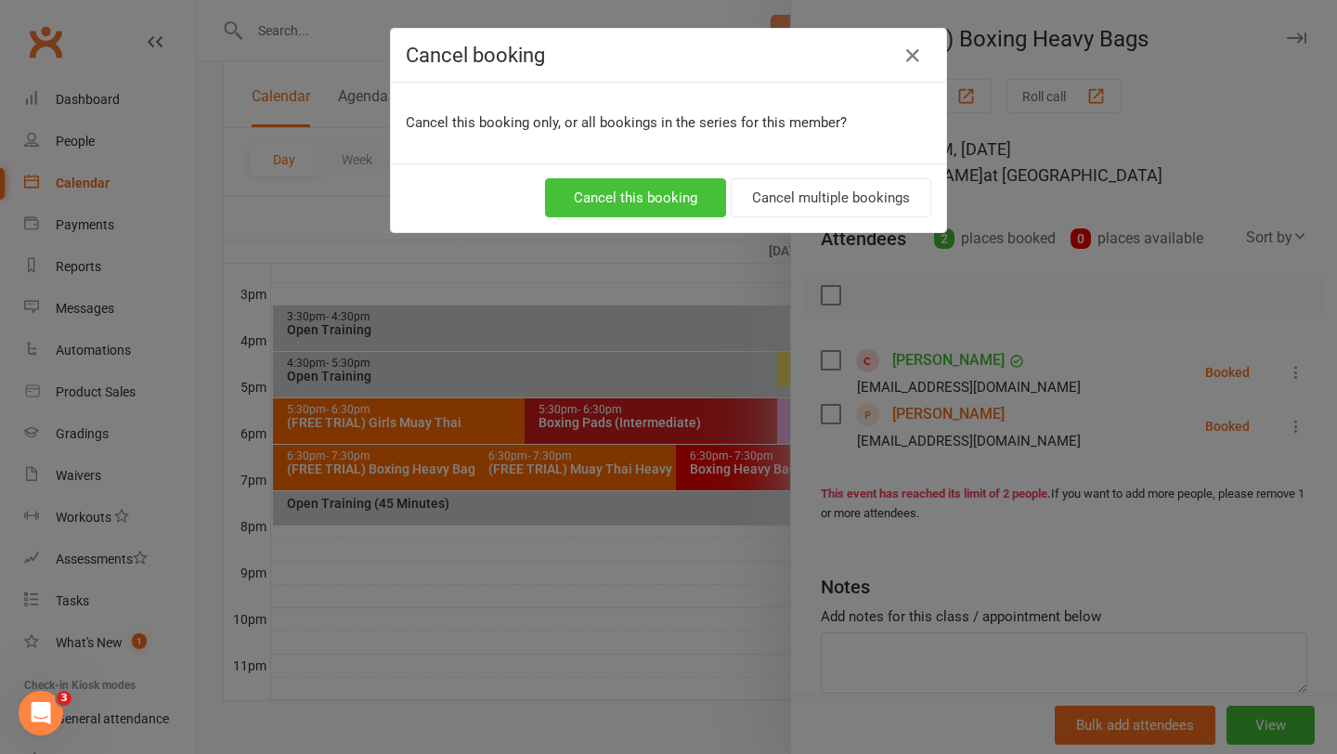
click at [634, 198] on button "Cancel this booking" at bounding box center [635, 197] width 181 height 39
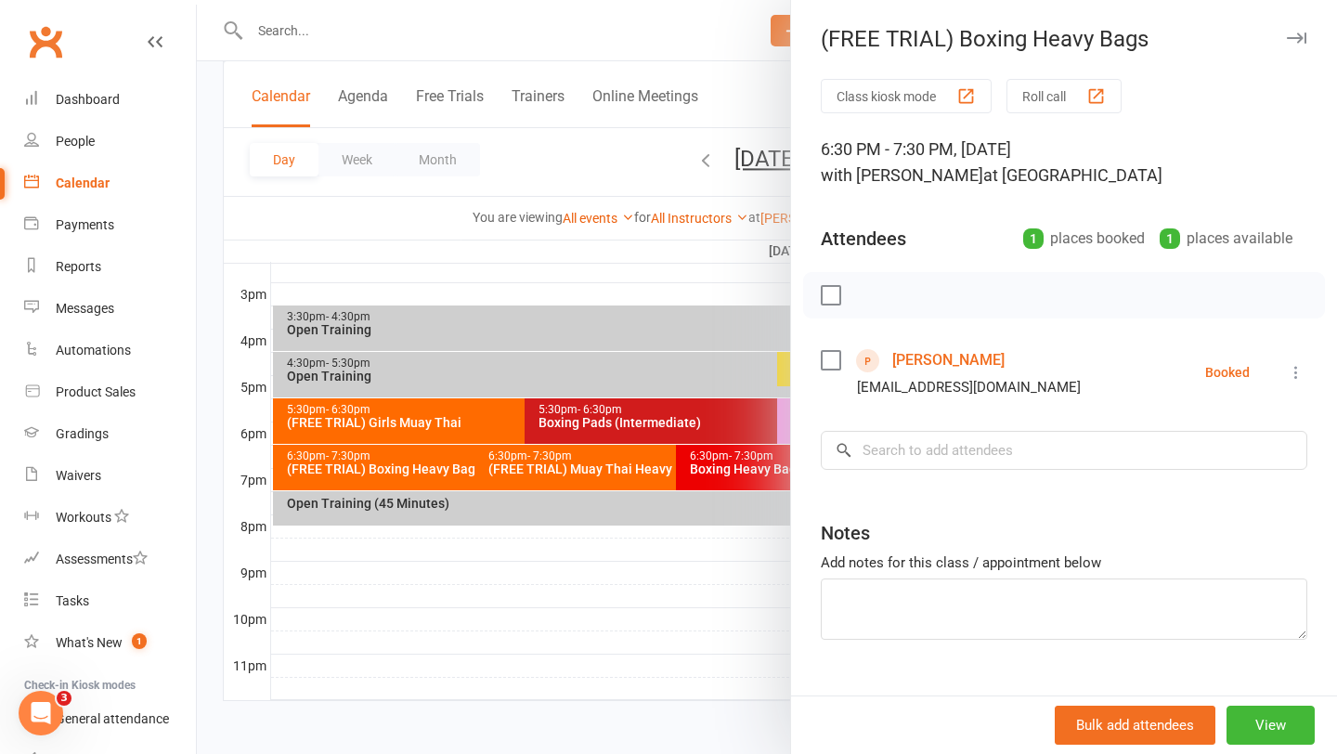
click at [493, 665] on div at bounding box center [767, 377] width 1141 height 754
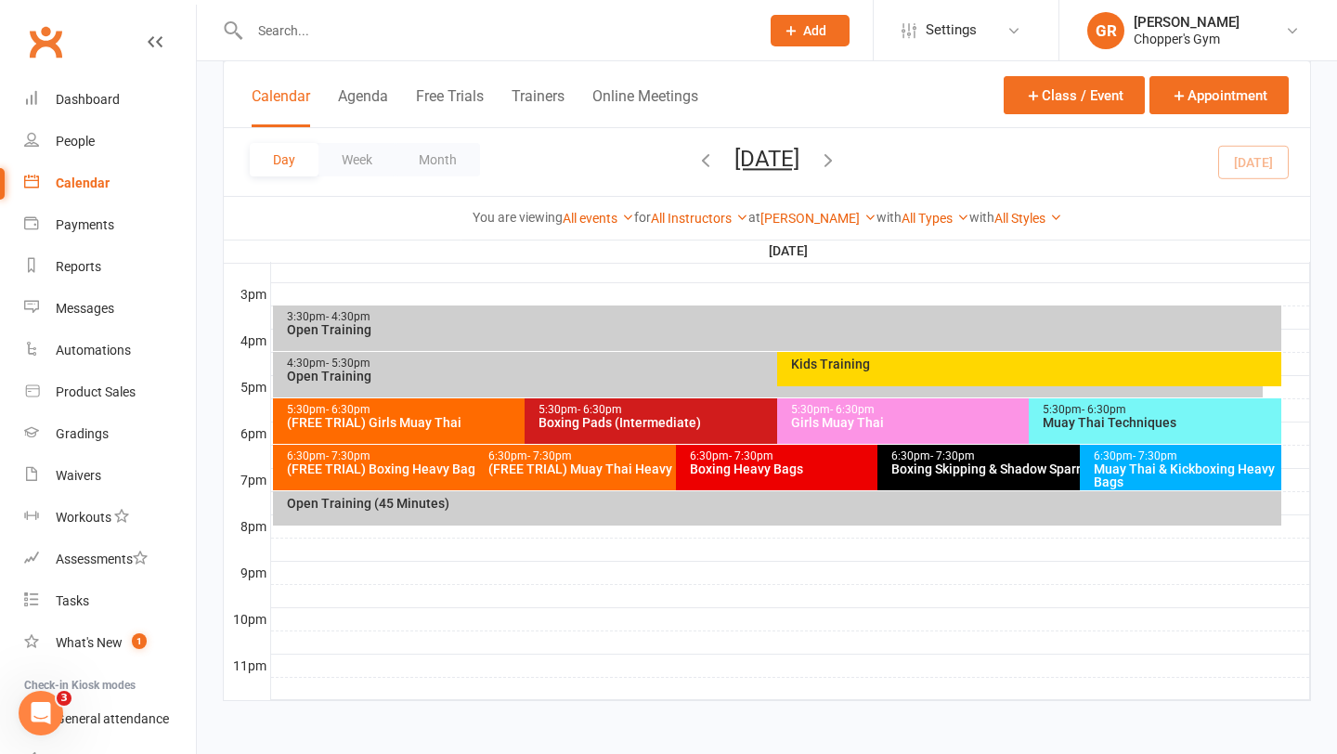
click at [1082, 417] on div "Muay Thai Techniques" at bounding box center [1160, 422] width 236 height 13
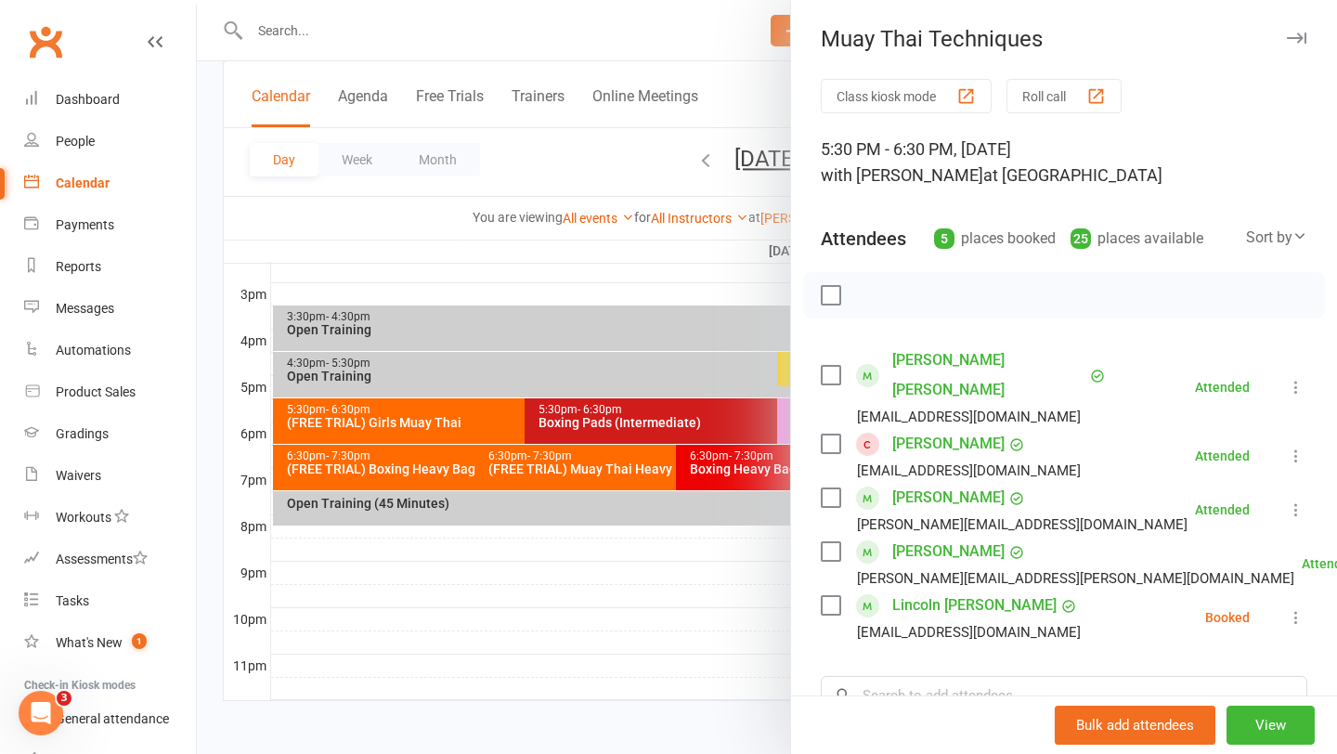
click at [596, 675] on div at bounding box center [767, 377] width 1141 height 754
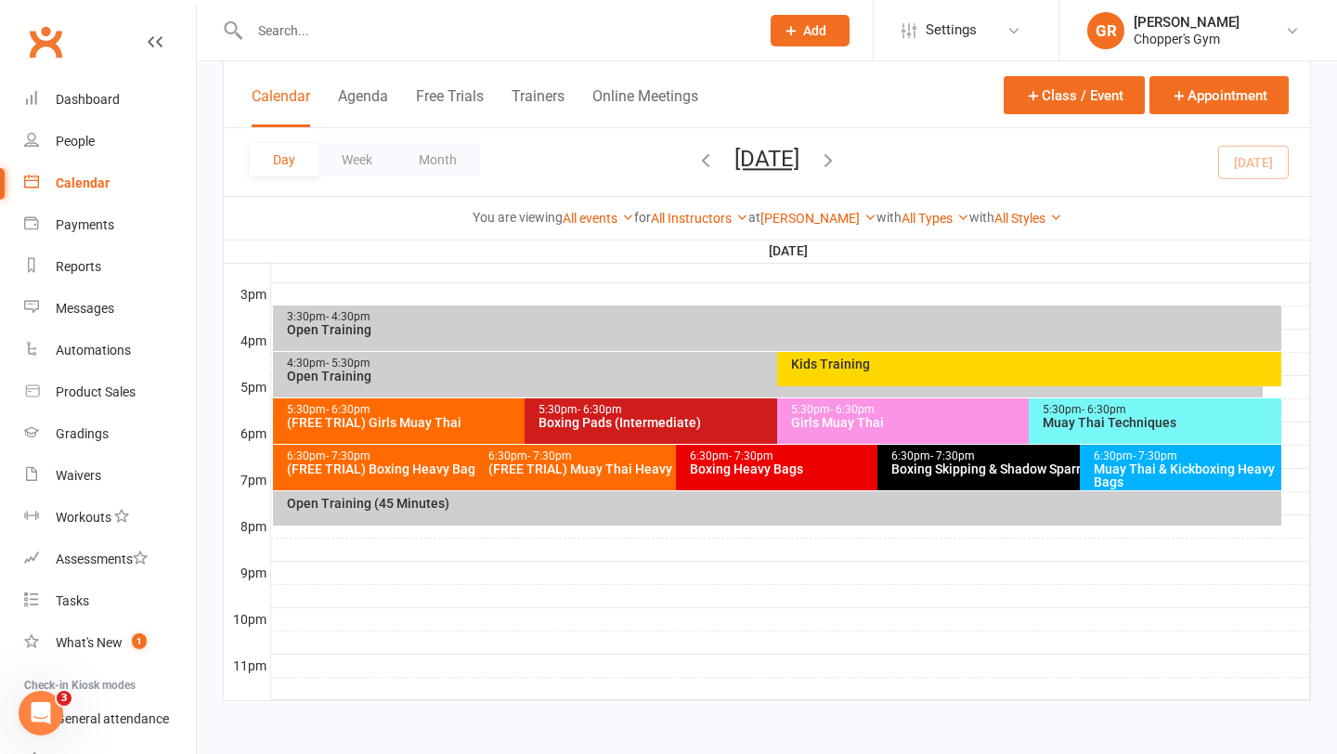
click at [685, 425] on div "Boxing Pads (Intermediate)" at bounding box center [772, 422] width 469 height 13
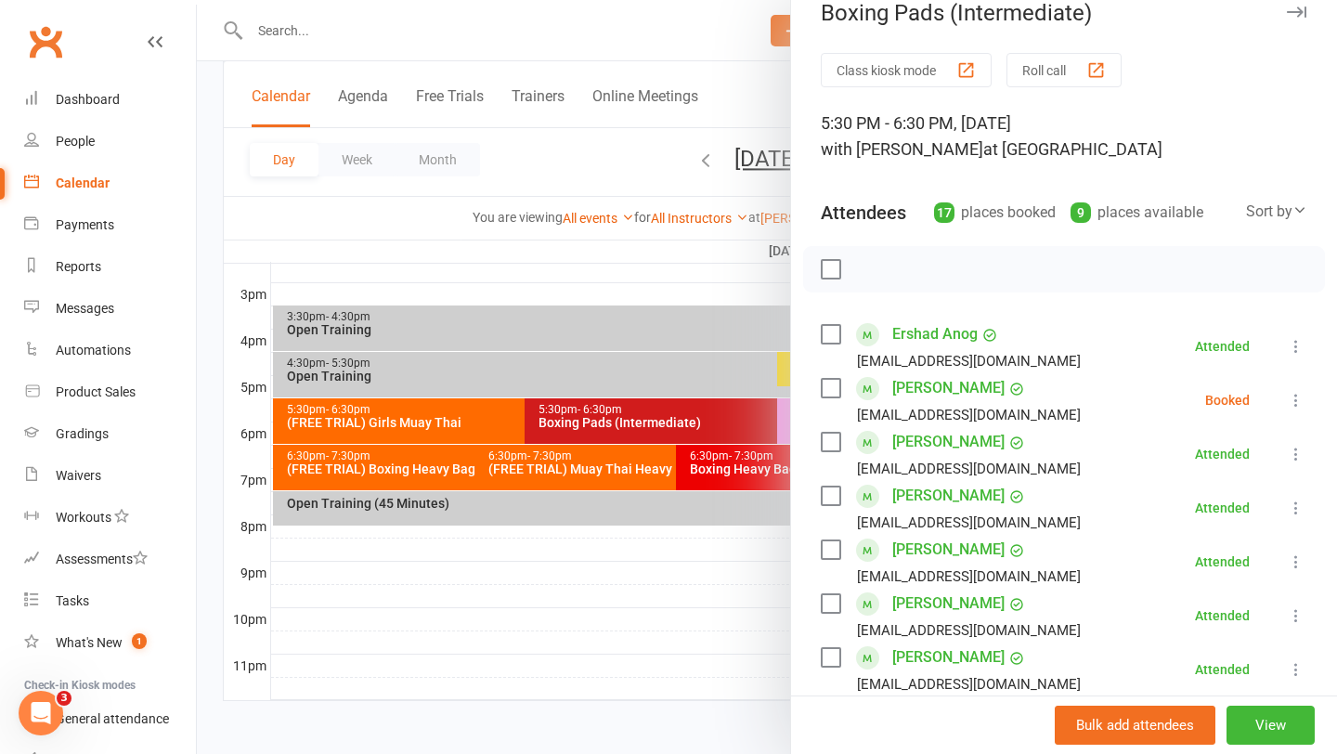
scroll to position [31, 0]
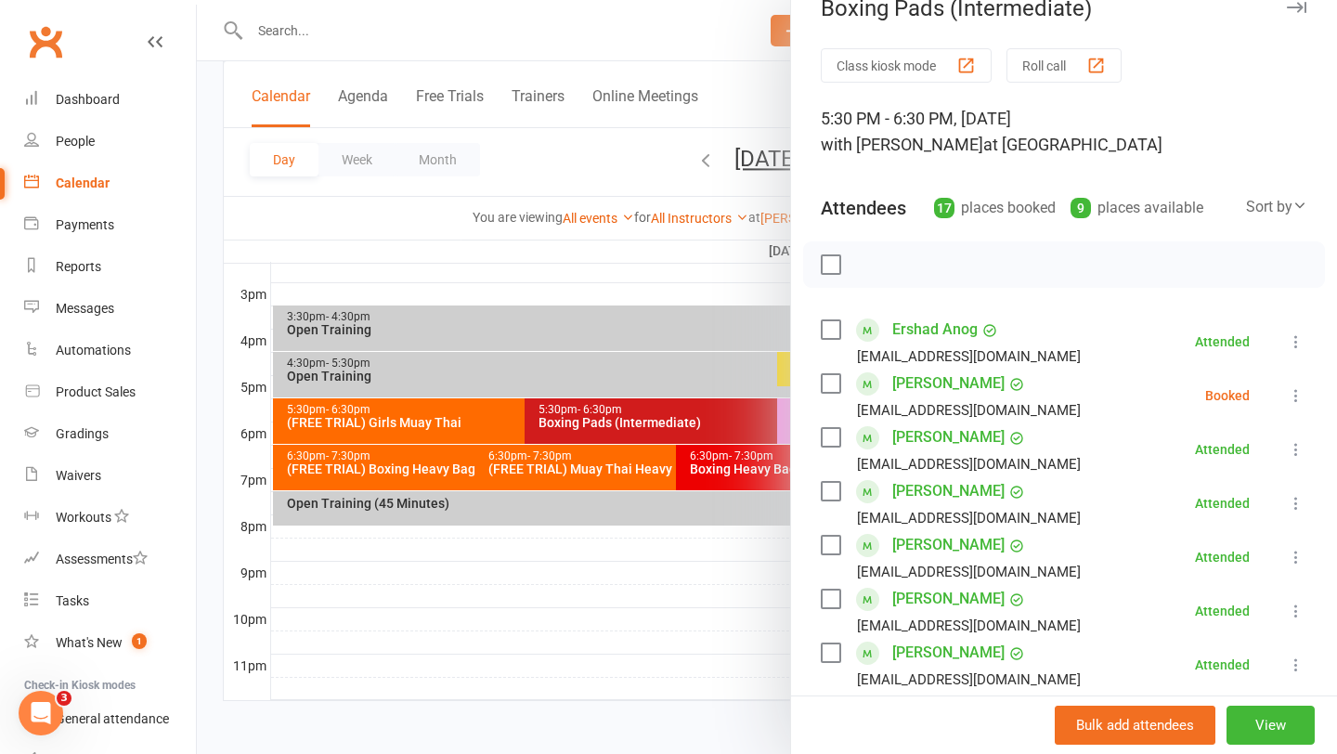
click at [838, 383] on label at bounding box center [830, 383] width 19 height 19
click at [880, 264] on icon "button" at bounding box center [872, 265] width 16 height 16
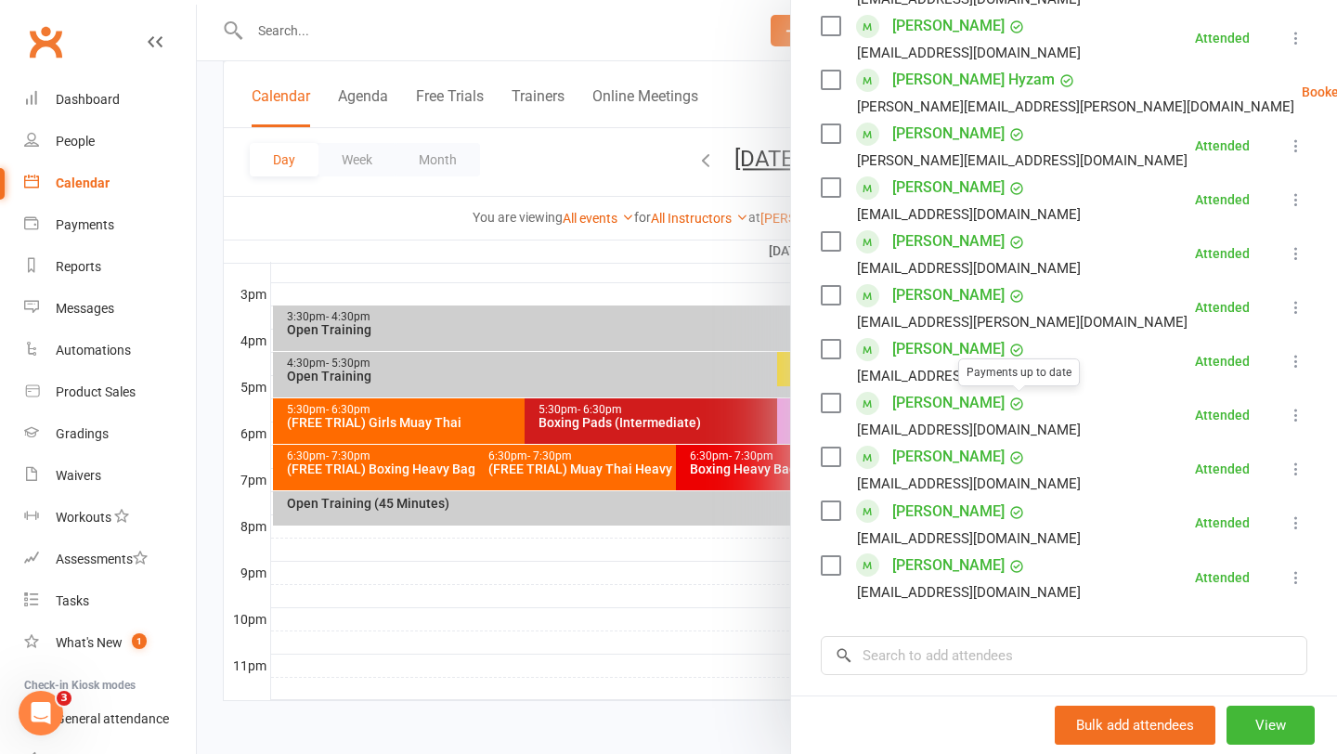
scroll to position [659, 0]
click at [745, 574] on div at bounding box center [767, 377] width 1141 height 754
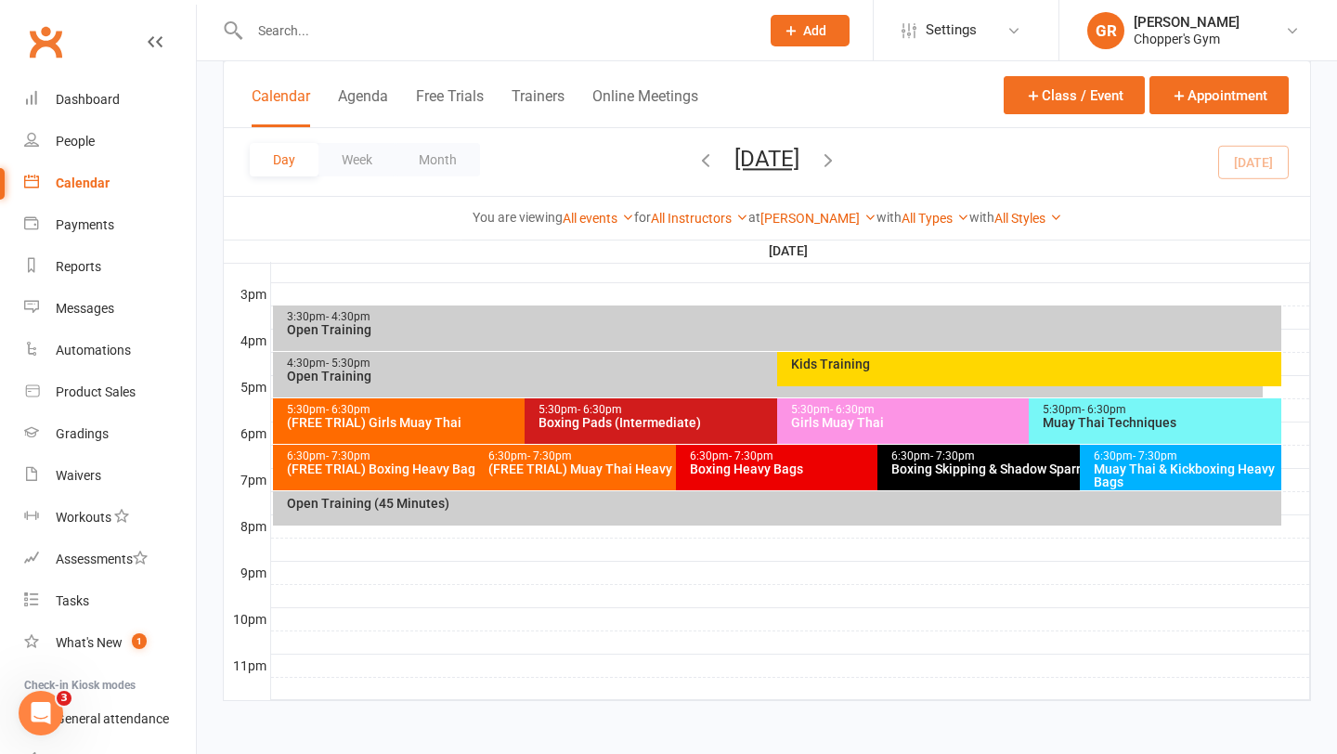
click at [880, 418] on div "Girls Muay Thai" at bounding box center [1024, 422] width 469 height 13
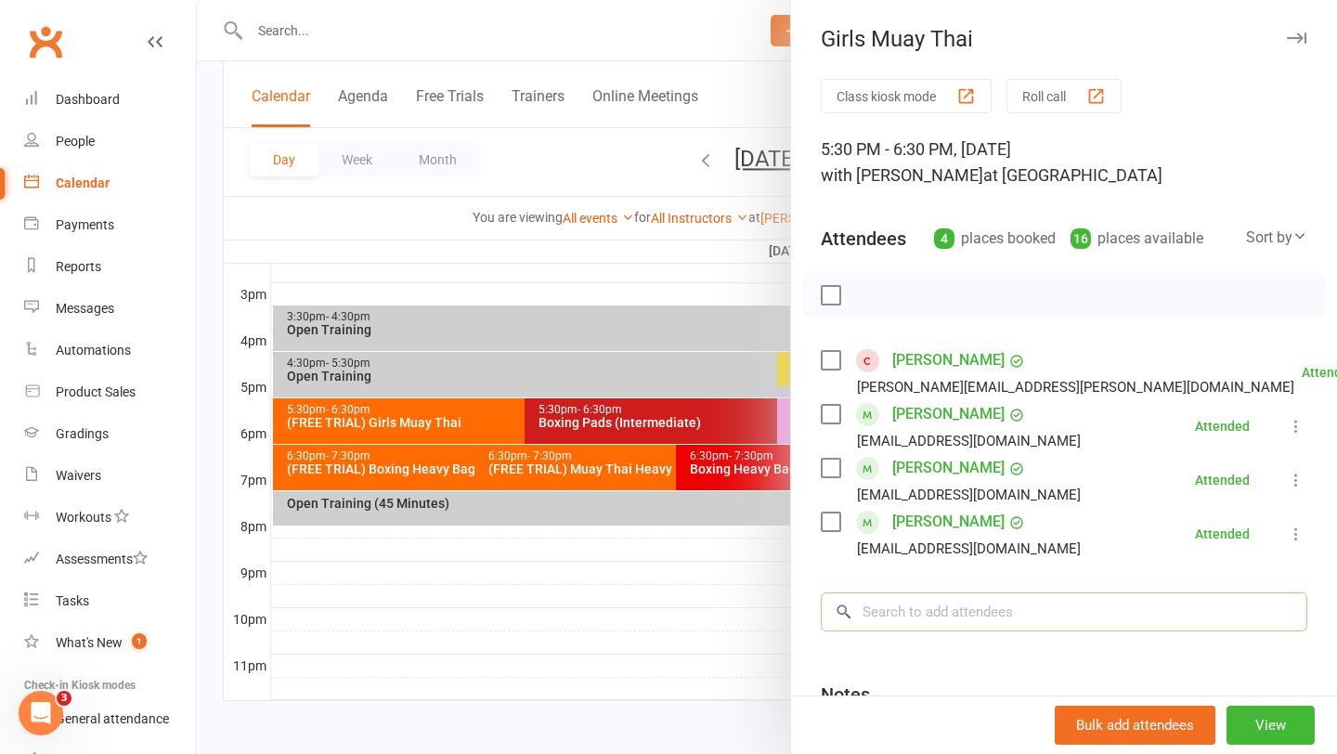
click at [908, 595] on input "search" at bounding box center [1064, 612] width 487 height 39
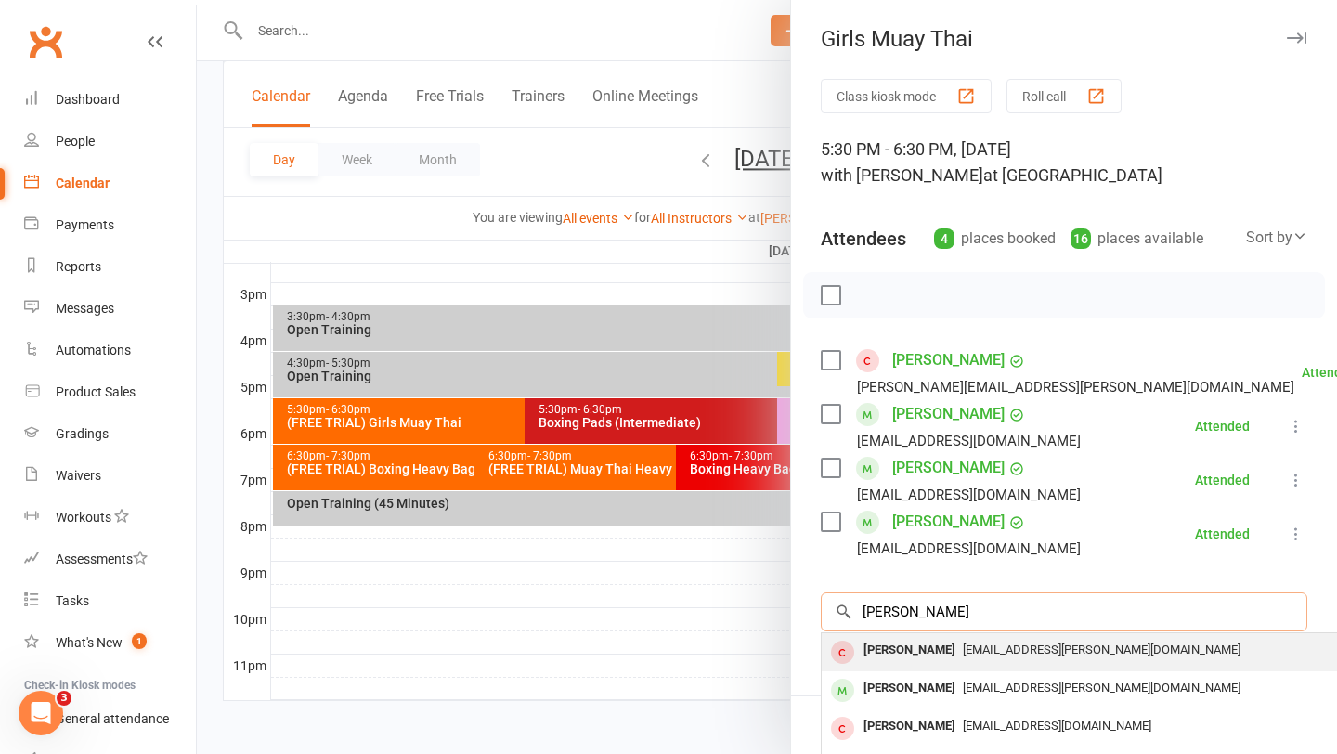
type input "mia fuller"
click at [901, 644] on div "Mia Fuller" at bounding box center [909, 650] width 107 height 27
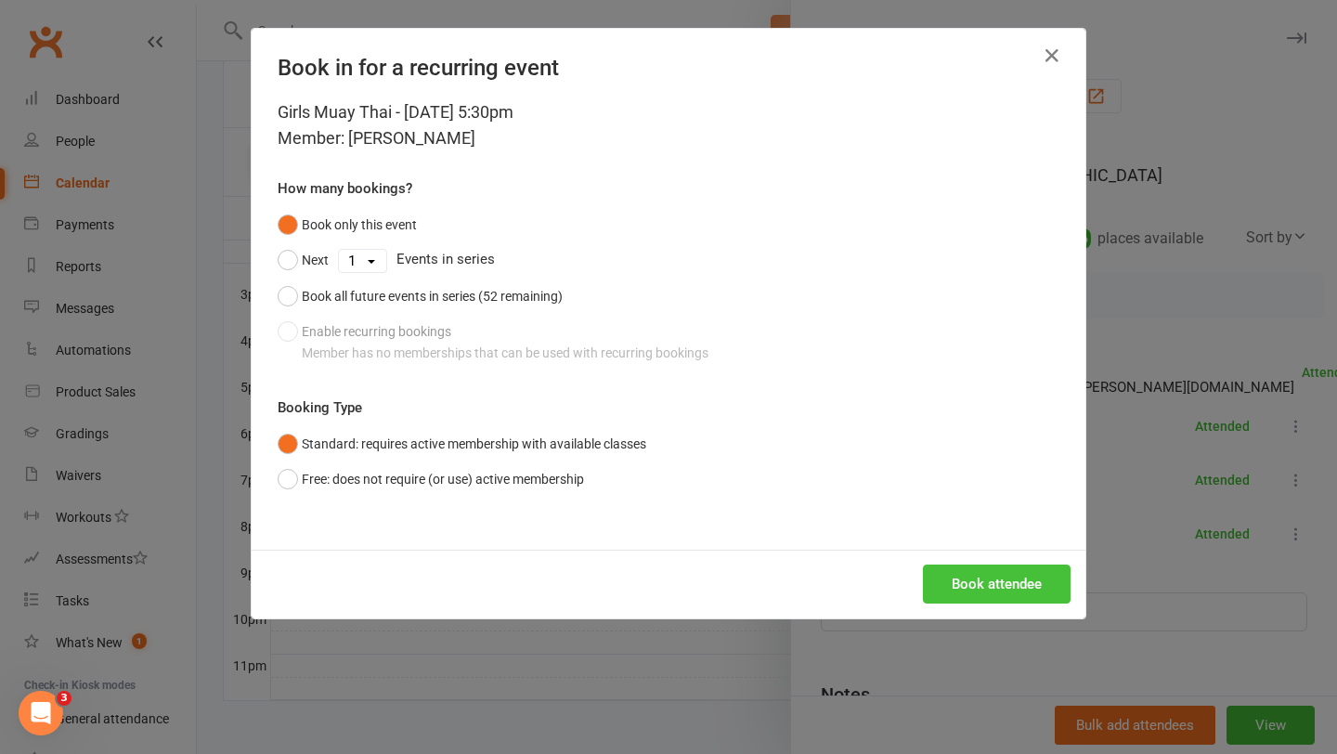
click at [966, 579] on button "Book attendee" at bounding box center [997, 584] width 148 height 39
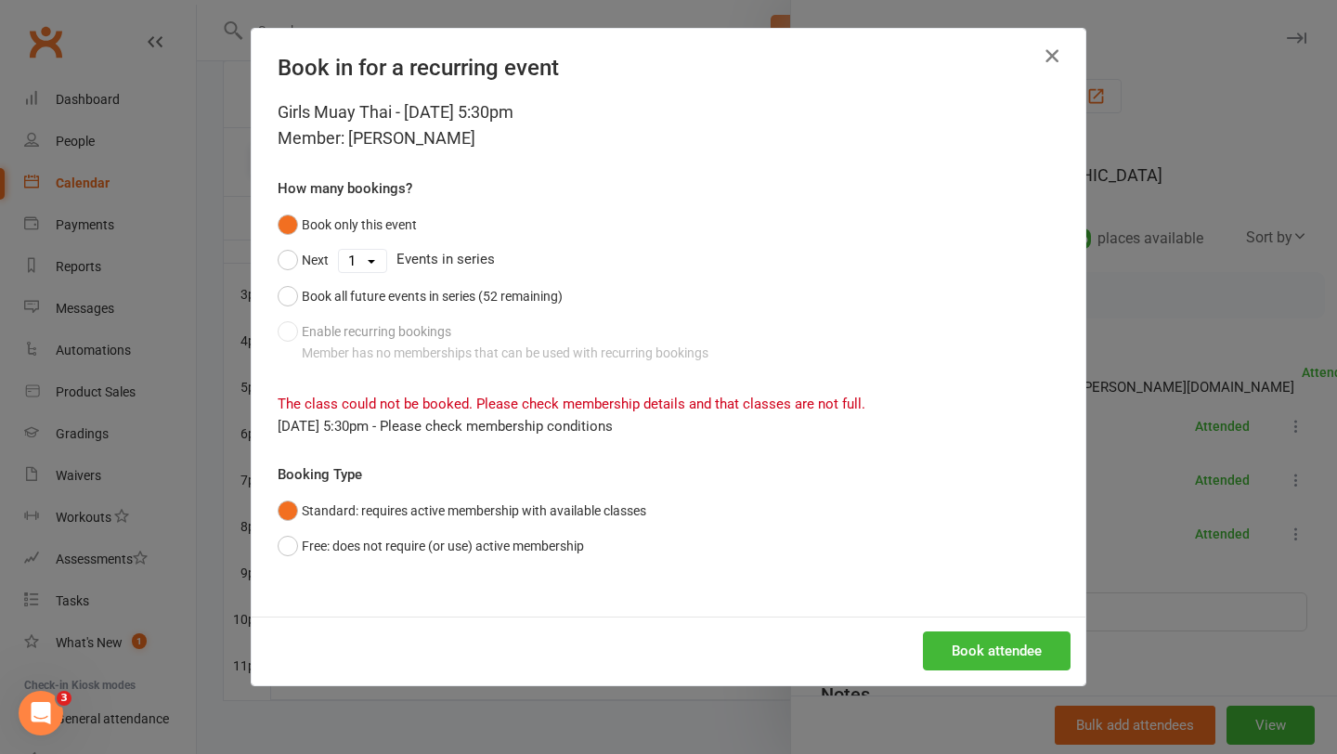
click at [1043, 59] on icon "button" at bounding box center [1052, 56] width 22 height 22
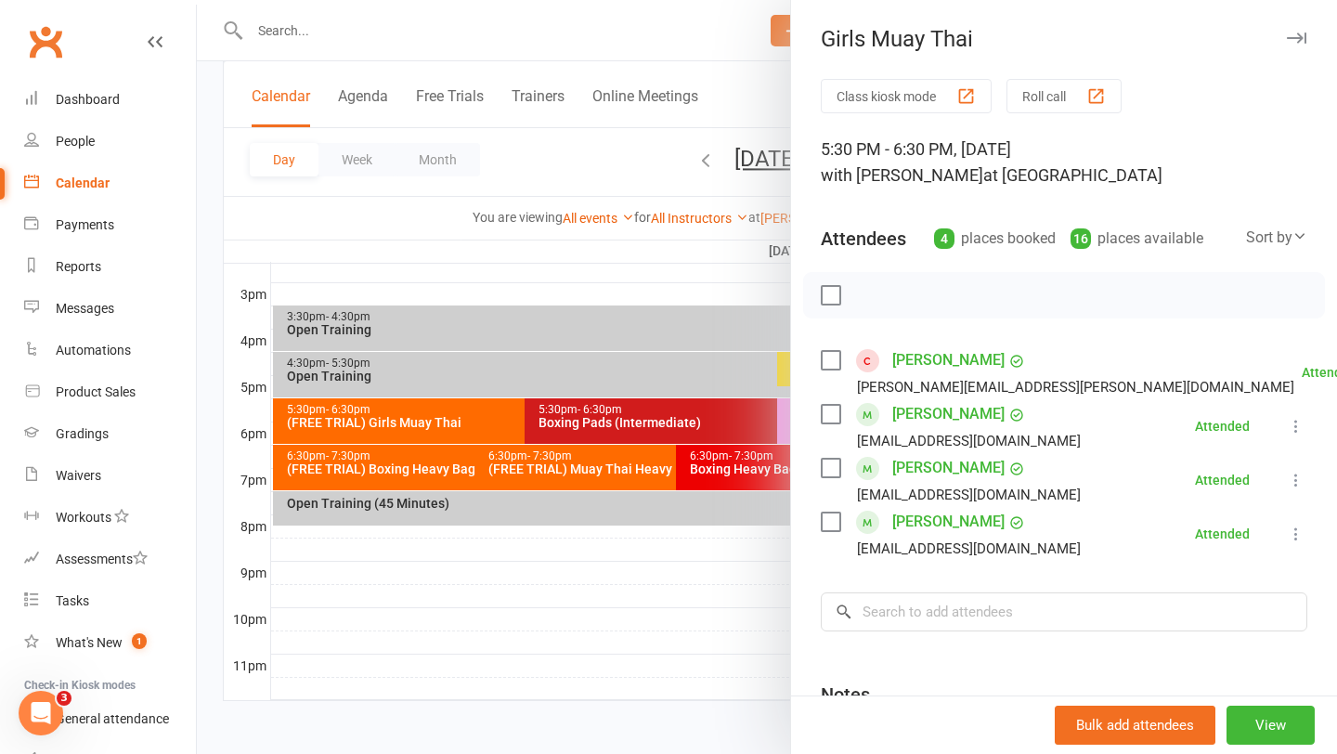
click at [556, 580] on div at bounding box center [767, 377] width 1141 height 754
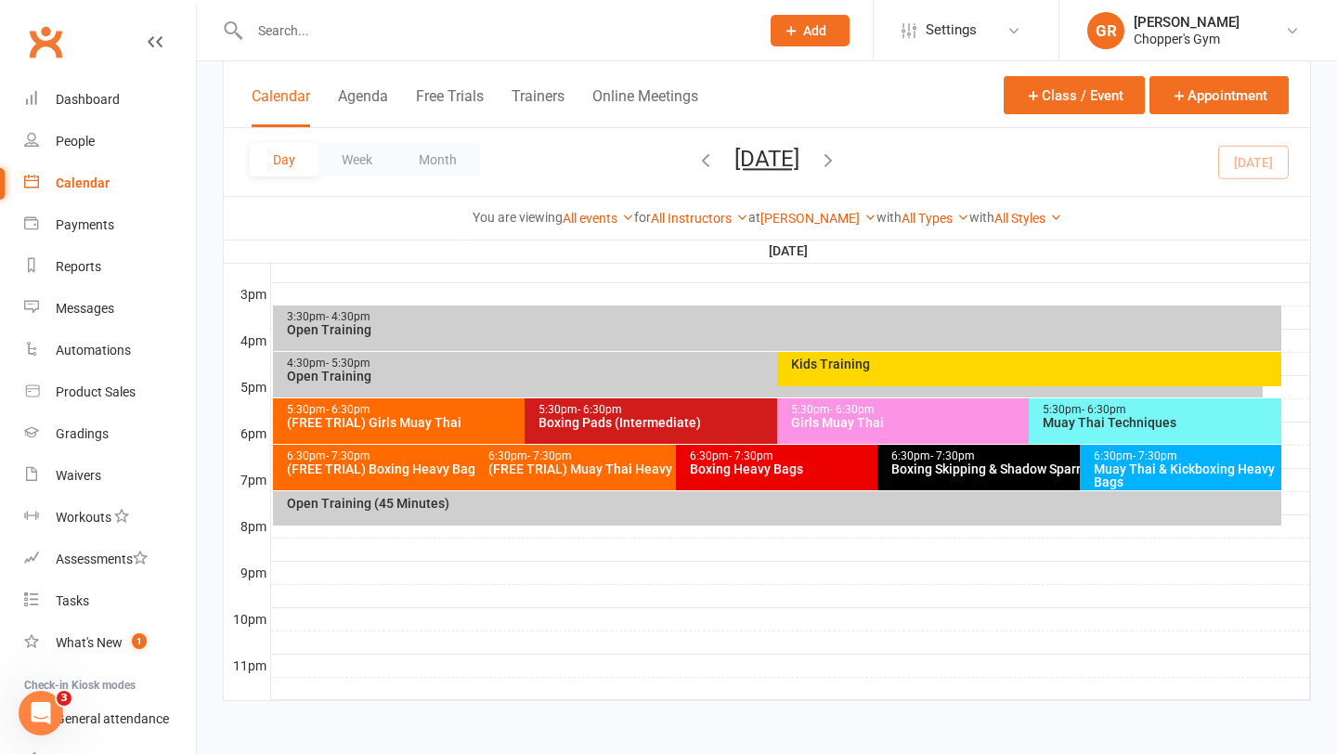
click at [1109, 423] on div "Muay Thai Techniques" at bounding box center [1160, 422] width 236 height 13
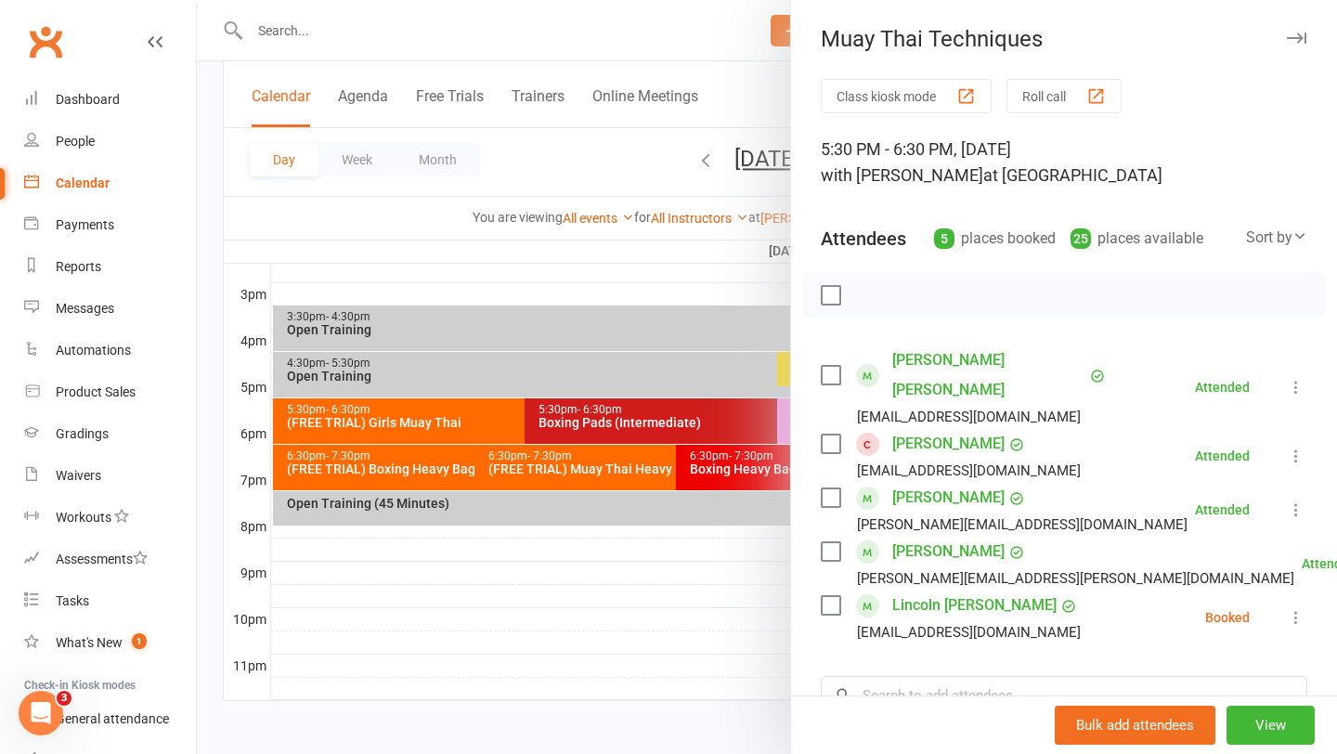
click at [933, 429] on link "Sol Mokany" at bounding box center [949, 444] width 112 height 30
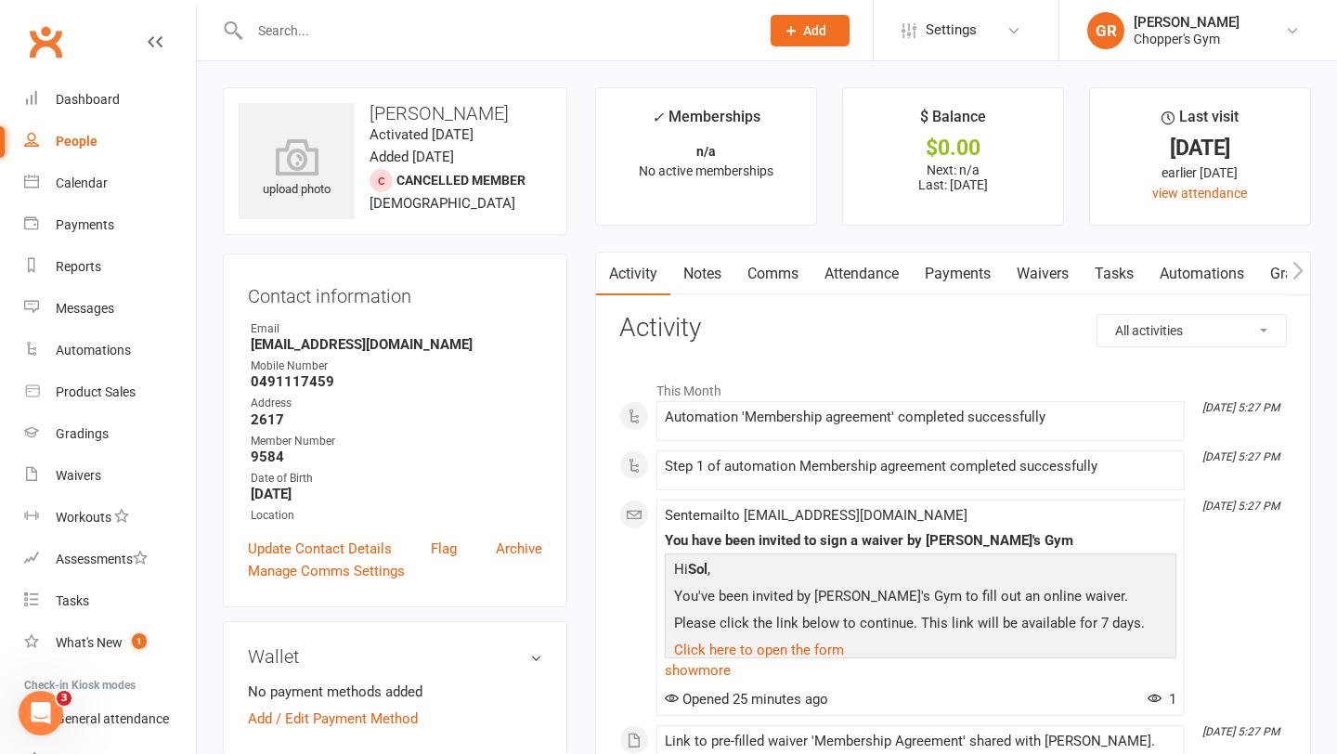
click at [717, 273] on link "Notes" at bounding box center [703, 274] width 64 height 43
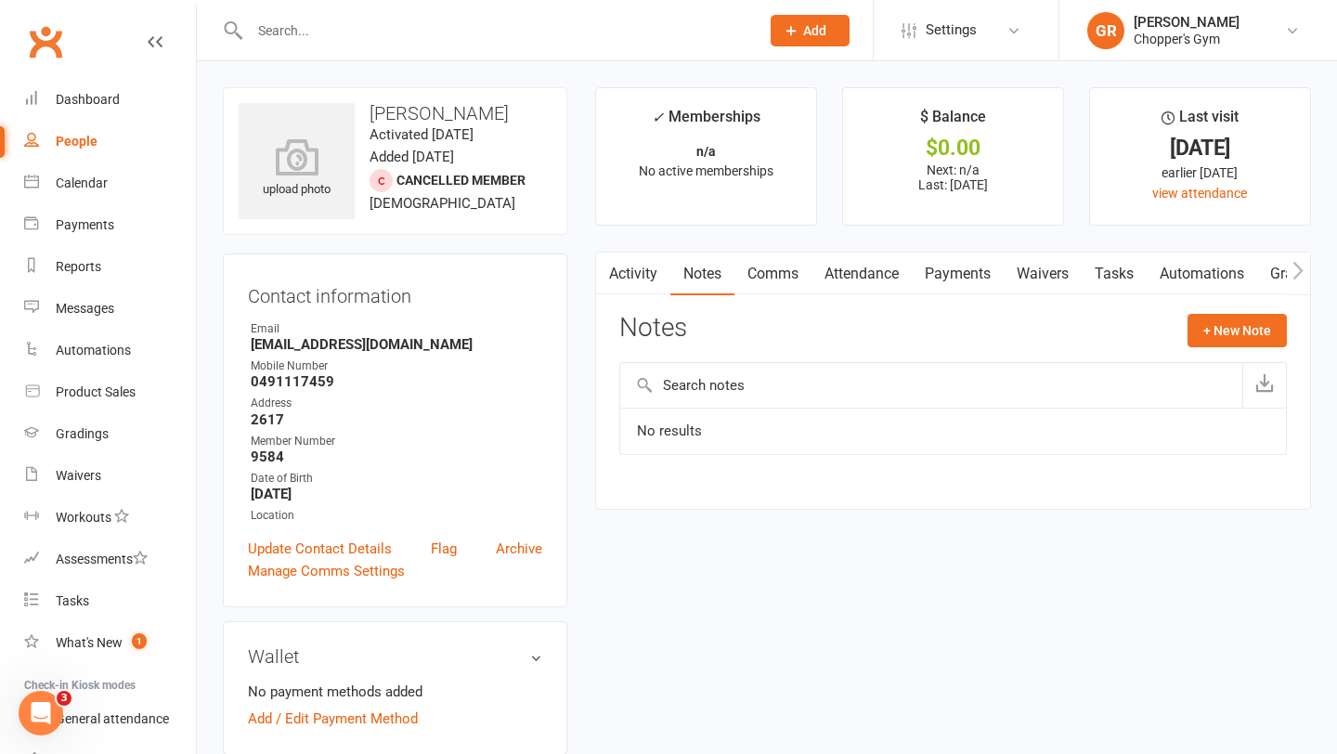
click at [390, 36] on input "text" at bounding box center [495, 31] width 502 height 26
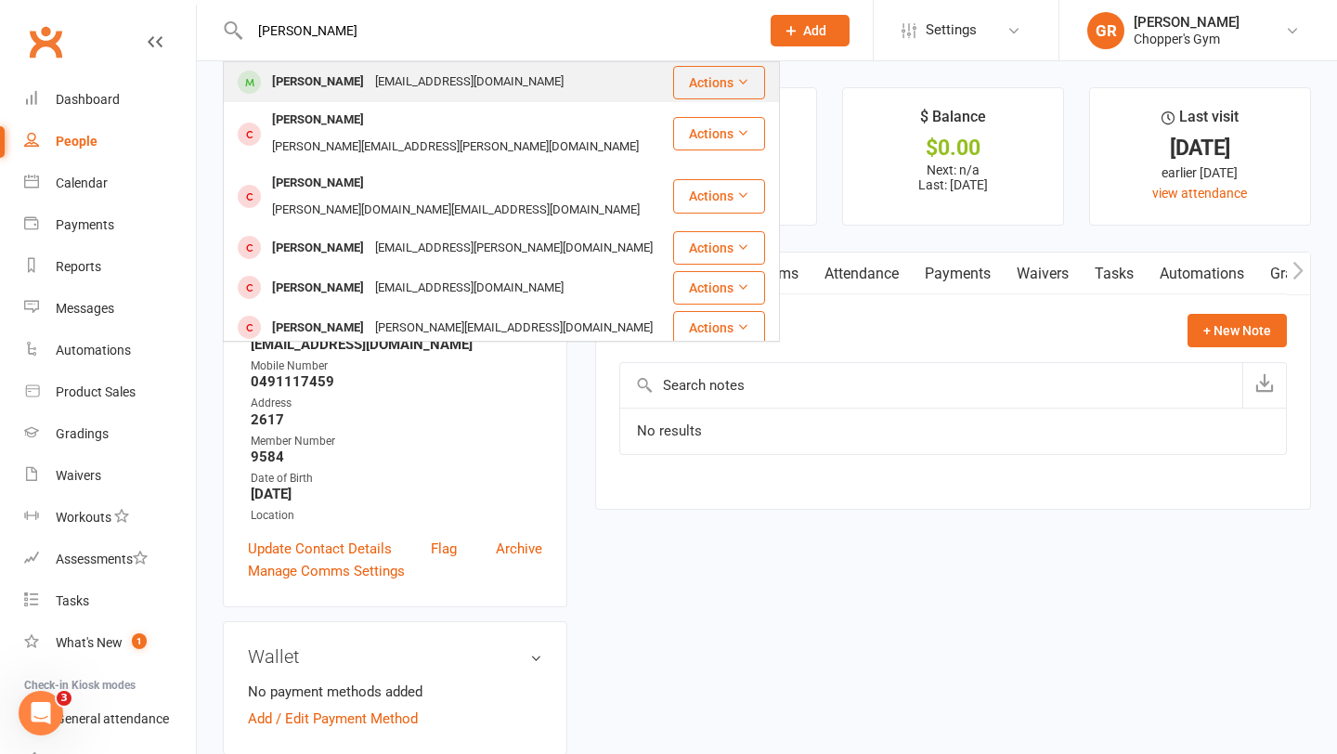
type input "jonathan diamon"
click at [355, 84] on div "Jonathan Diamond" at bounding box center [318, 82] width 103 height 27
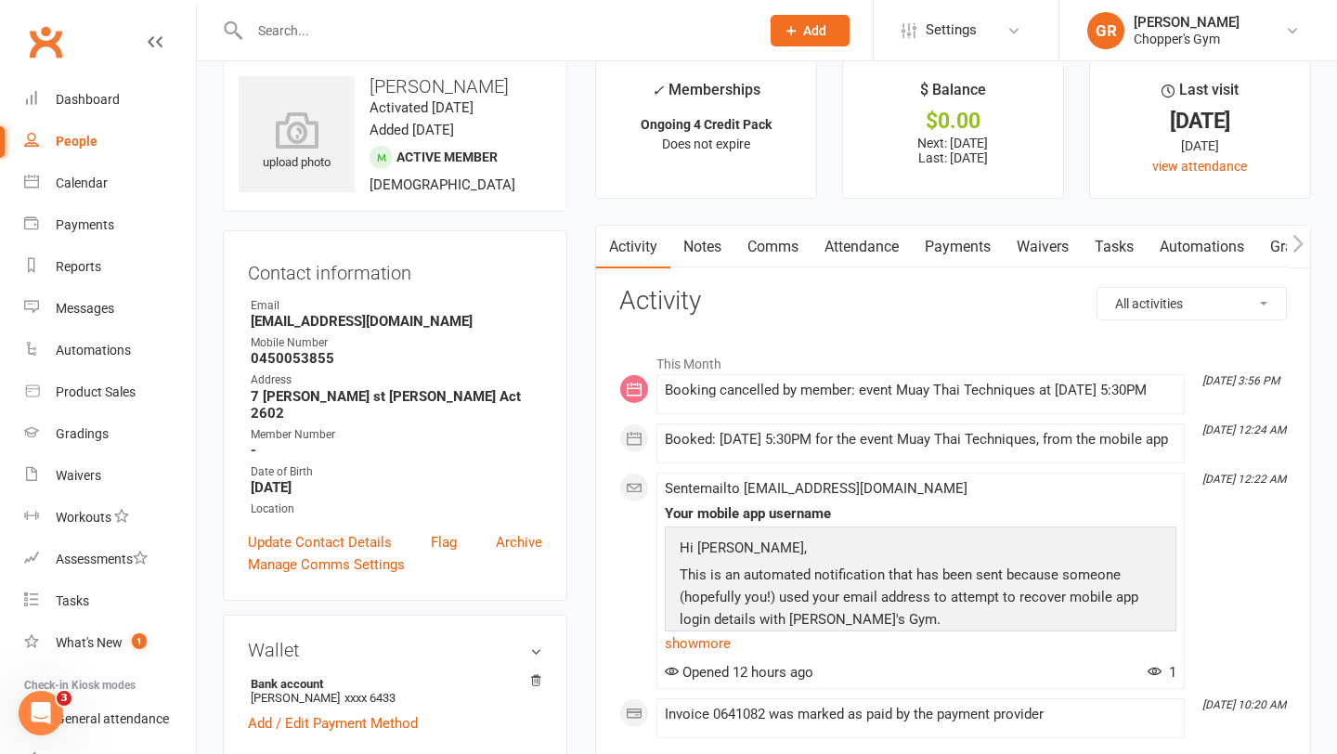
scroll to position [29, 0]
click at [968, 249] on link "Payments" at bounding box center [958, 245] width 92 height 43
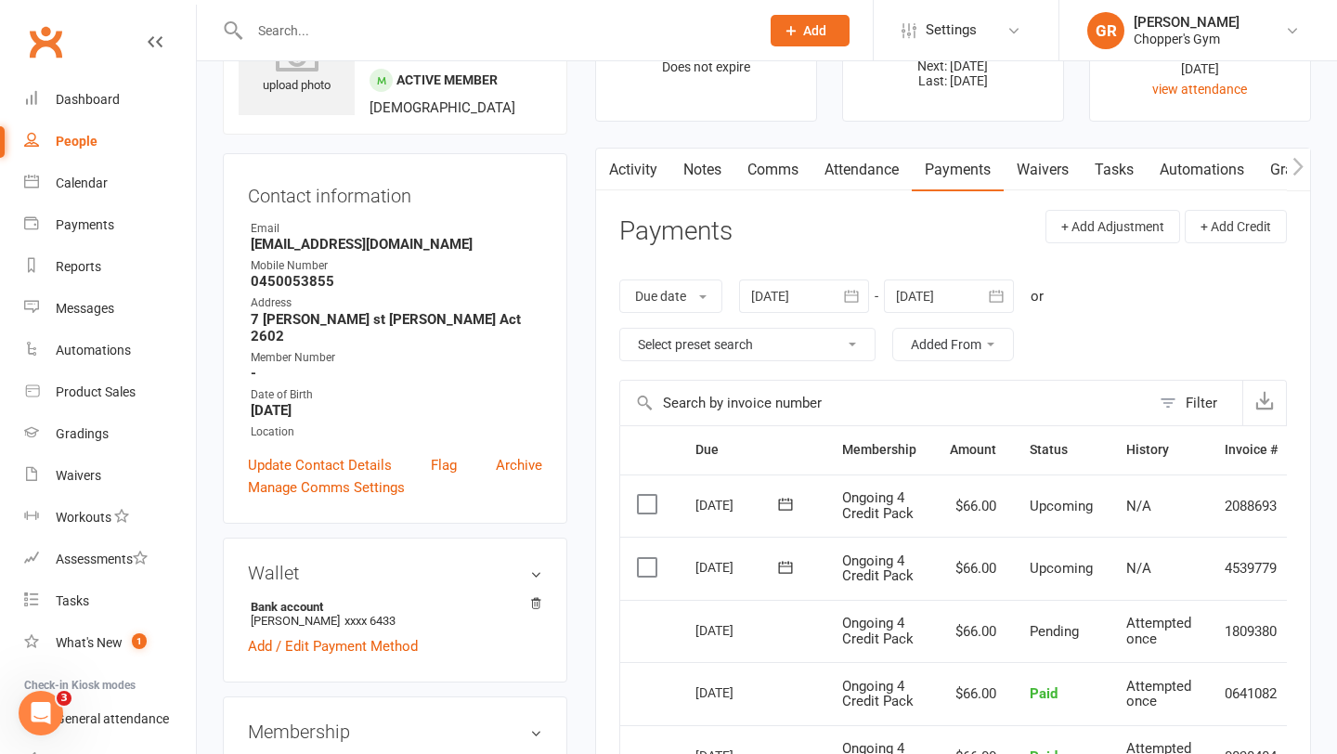
scroll to position [105, 0]
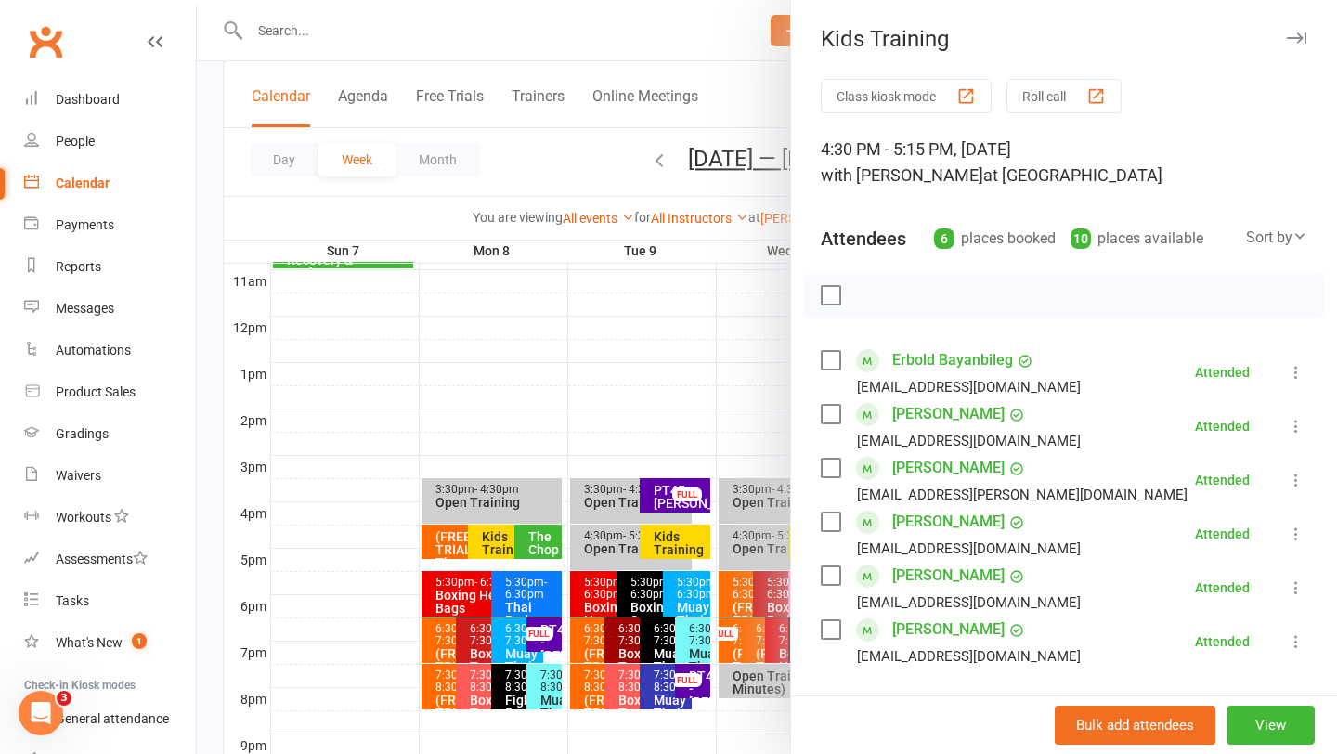
scroll to position [52, 0]
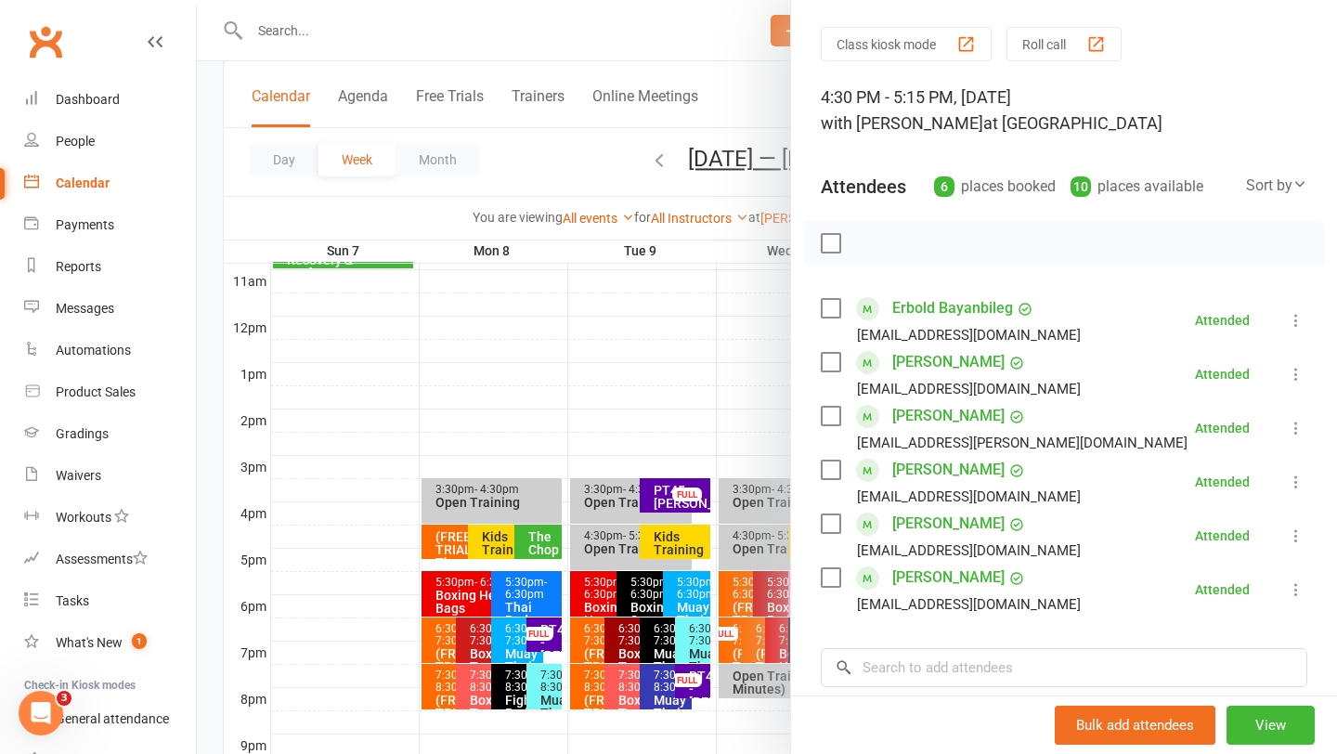
click at [556, 379] on div at bounding box center [767, 377] width 1141 height 754
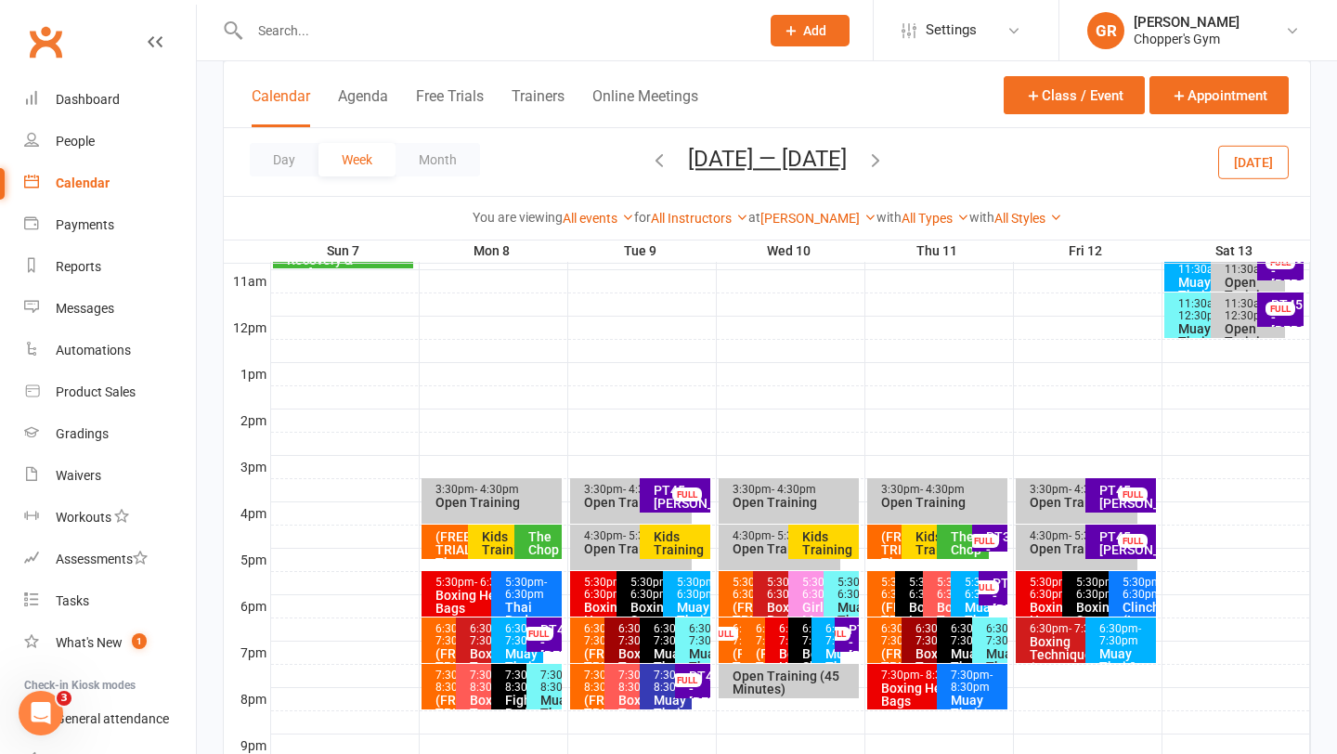
click at [804, 597] on span "- 6:30pm" at bounding box center [823, 588] width 42 height 25
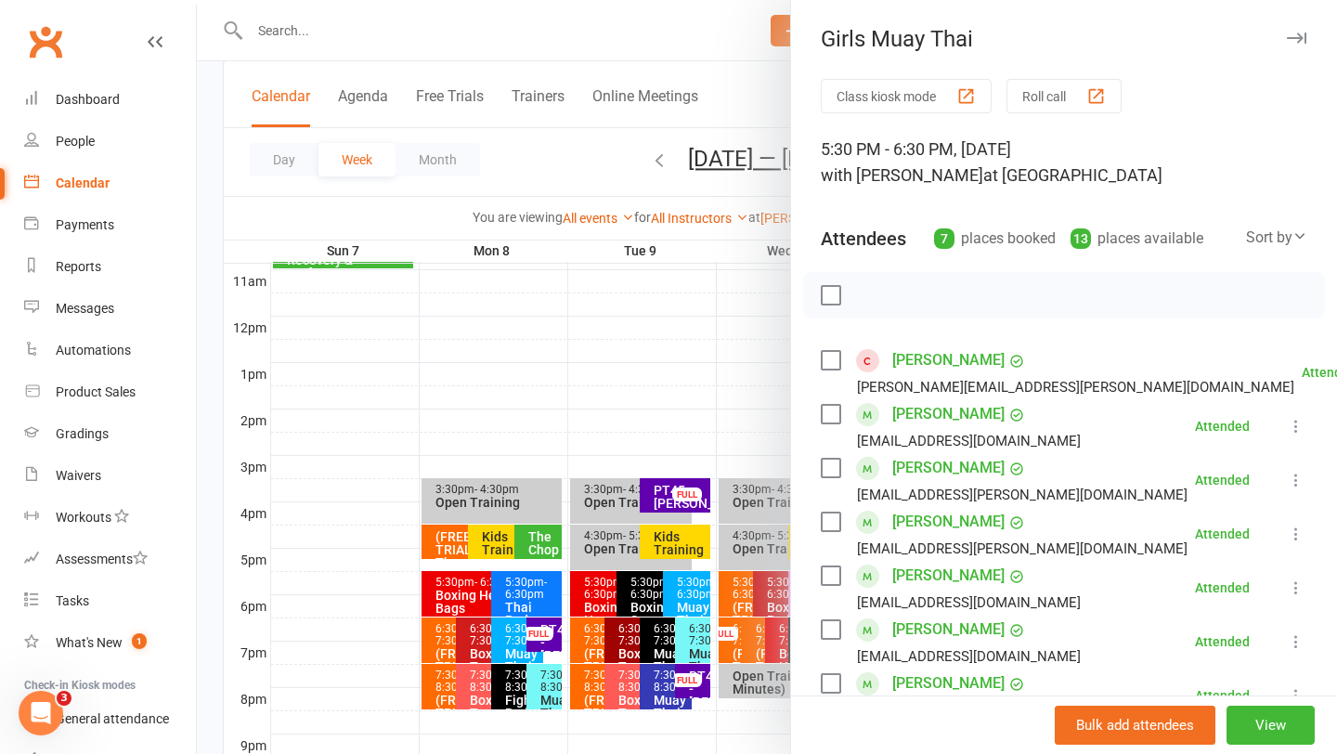
click at [687, 356] on div at bounding box center [767, 377] width 1141 height 754
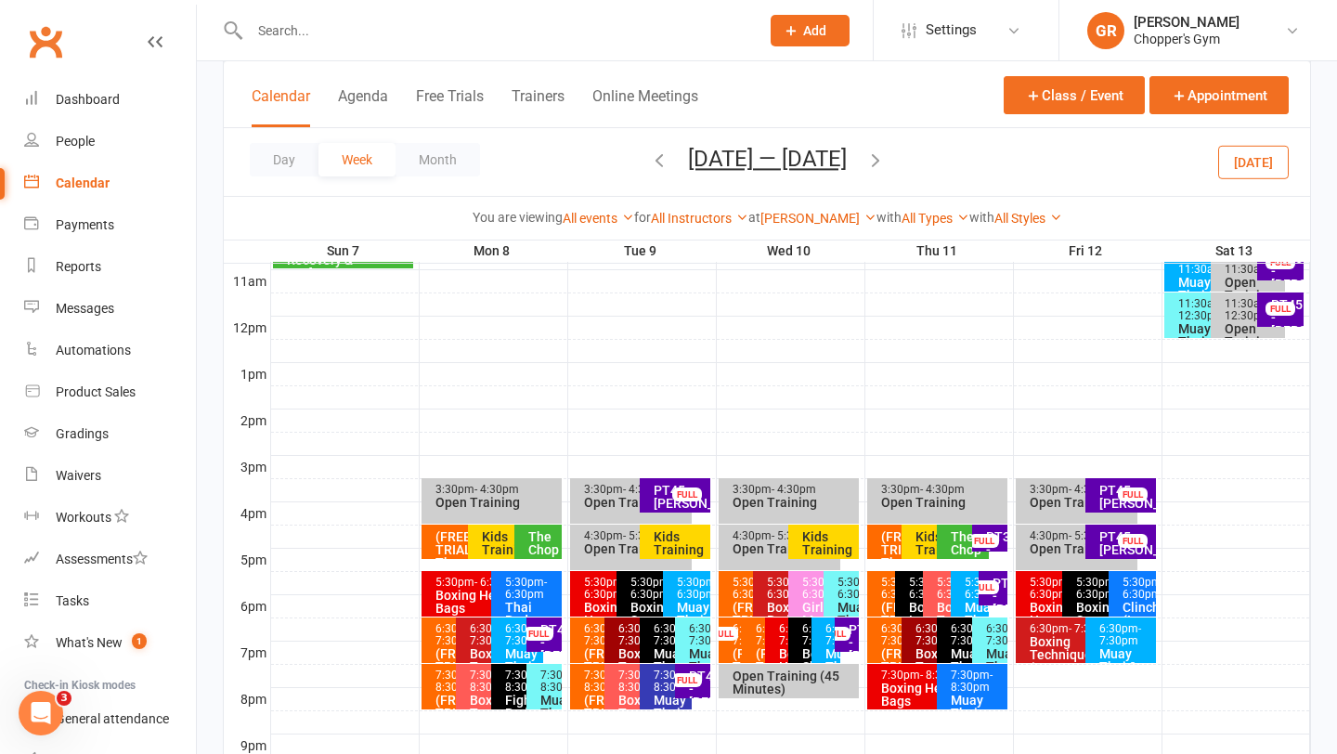
click at [1239, 177] on button "[DATE]" at bounding box center [1254, 161] width 71 height 33
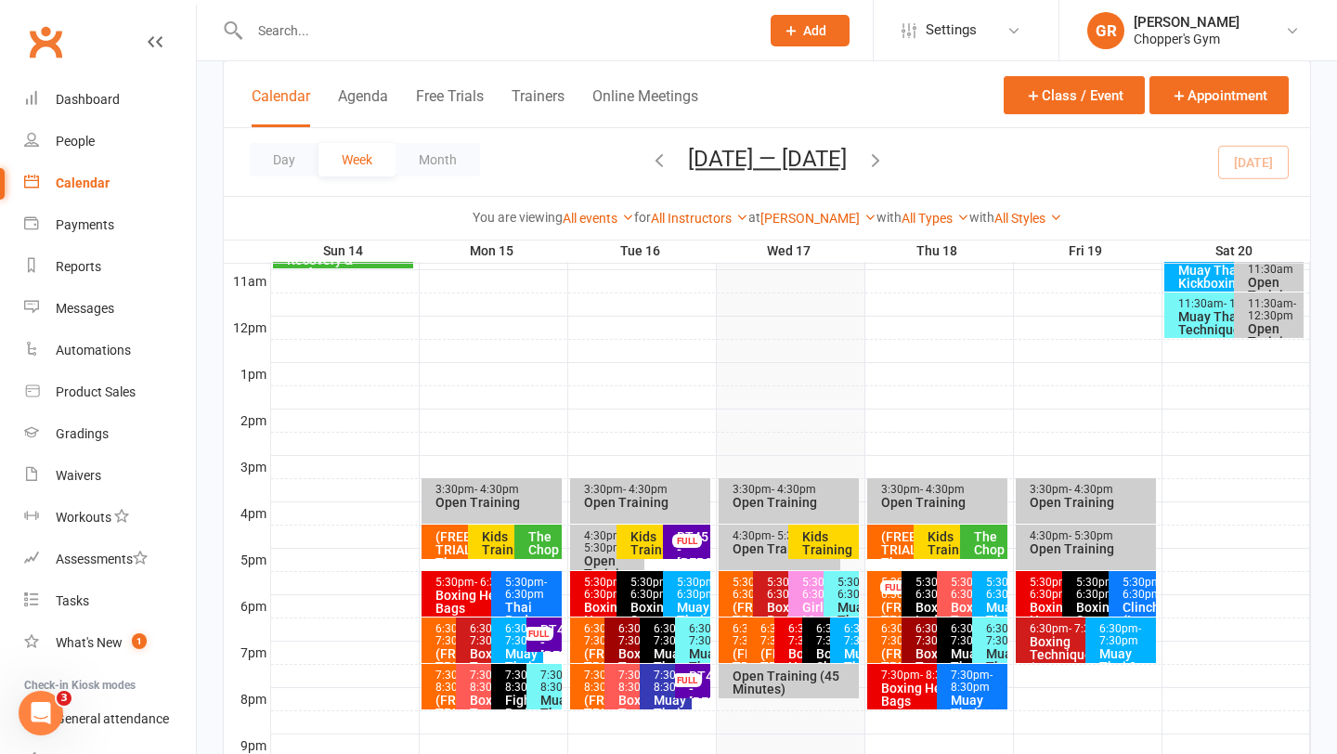
click at [810, 601] on span "- 6:30pm" at bounding box center [823, 588] width 42 height 25
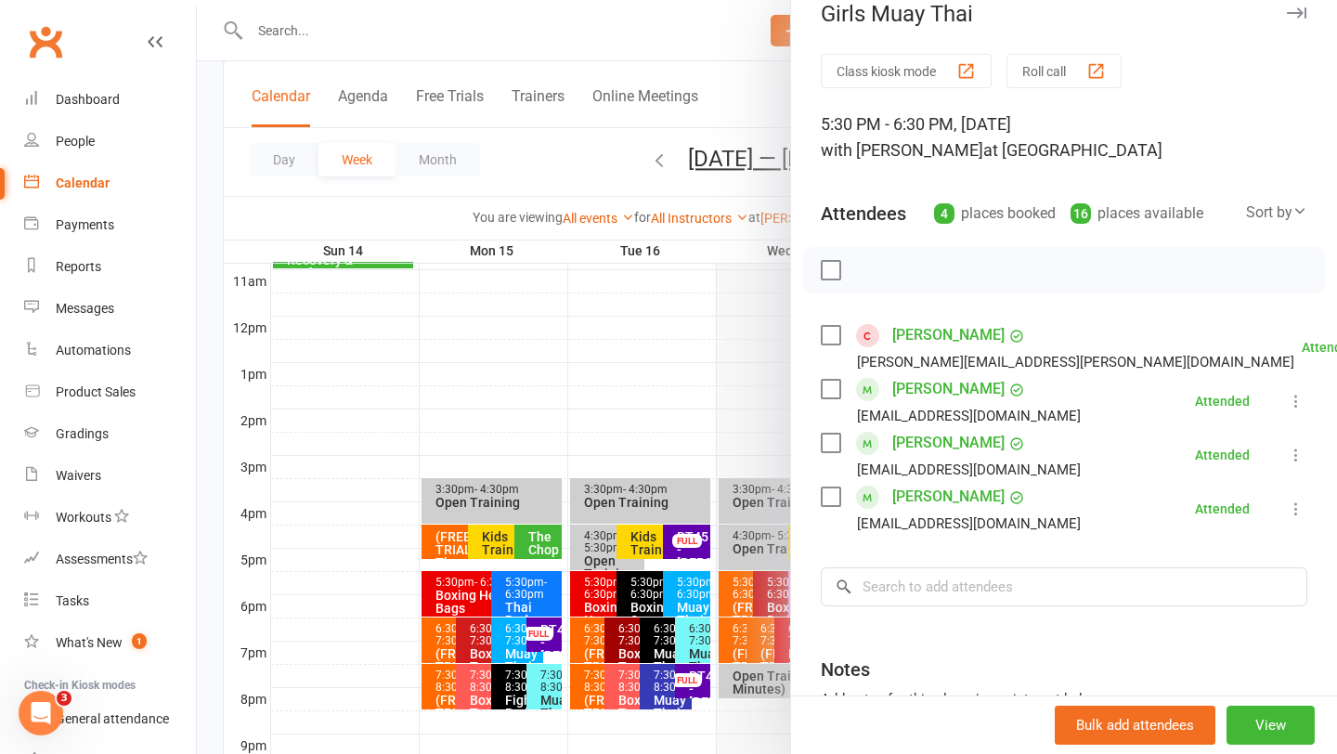
scroll to position [28, 0]
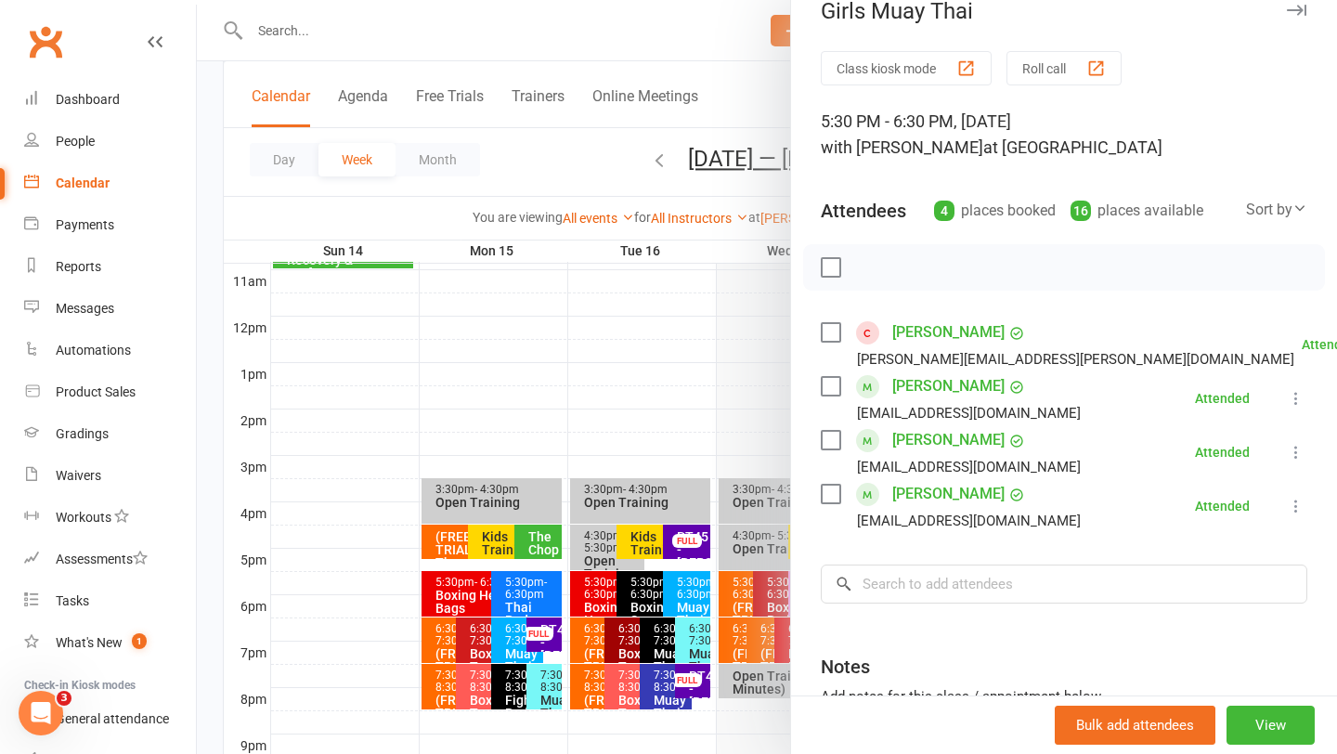
click at [945, 332] on link "[PERSON_NAME]" at bounding box center [949, 333] width 112 height 30
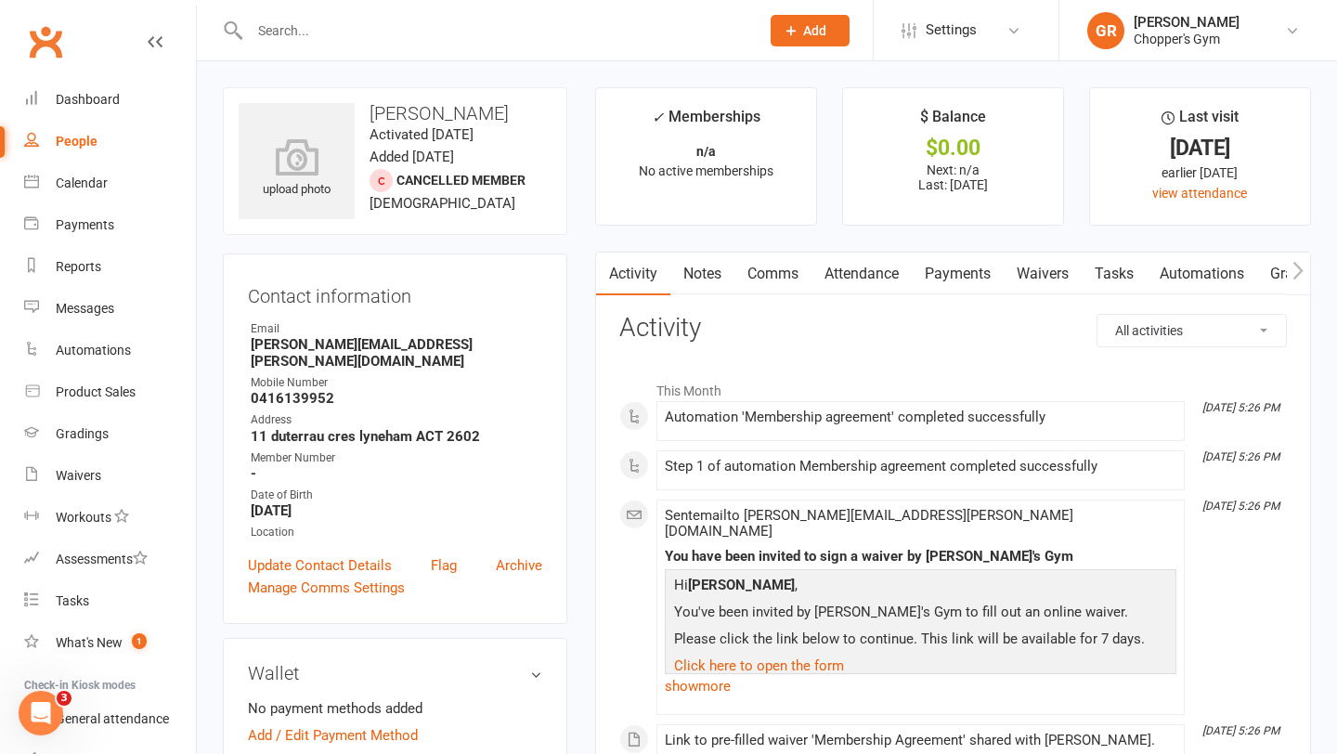
click at [967, 276] on link "Payments" at bounding box center [958, 274] width 92 height 43
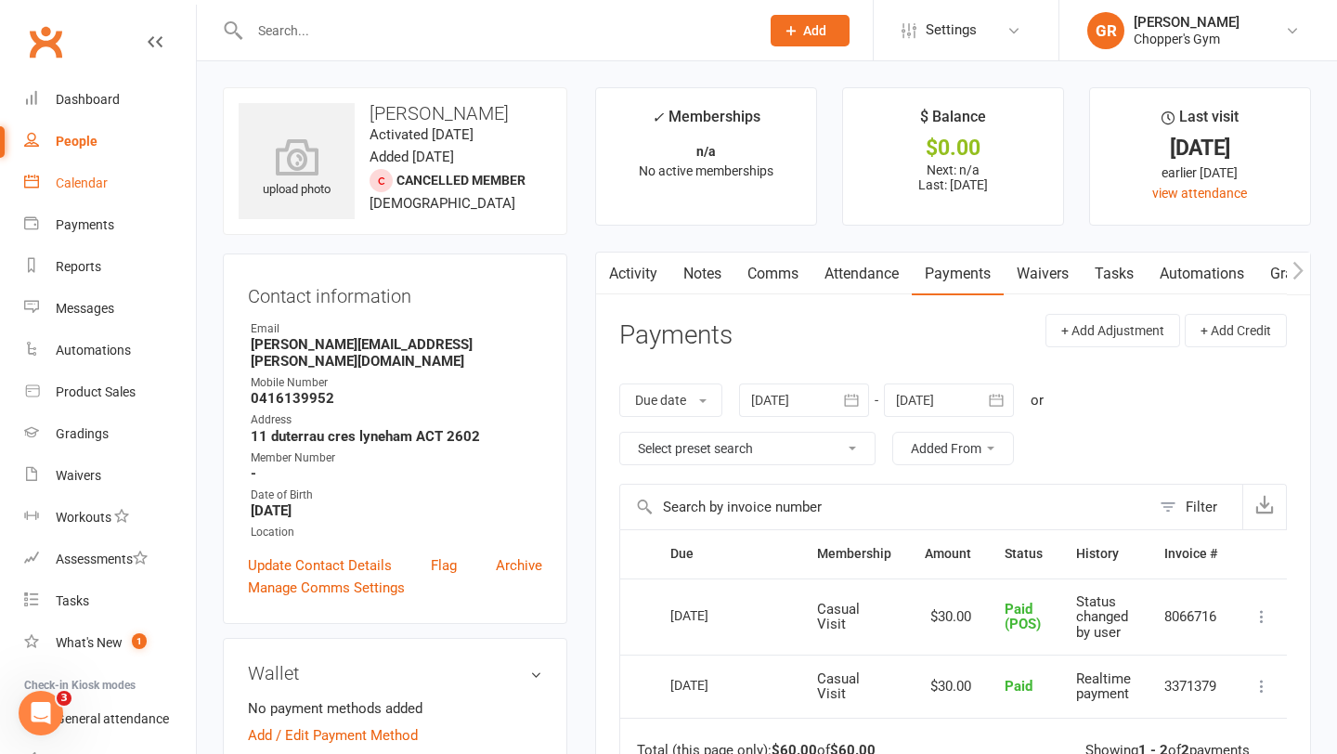
click at [66, 180] on div "Calendar" at bounding box center [82, 183] width 52 height 15
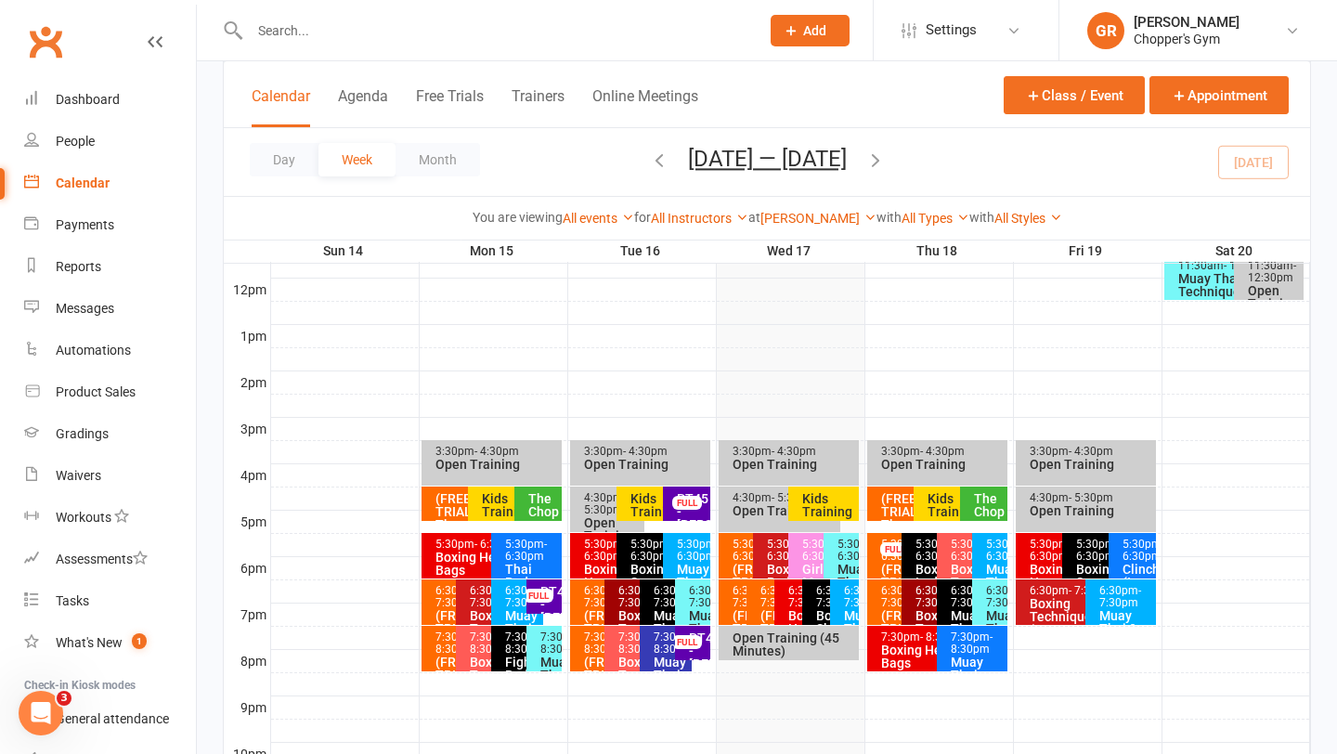
scroll to position [687, 0]
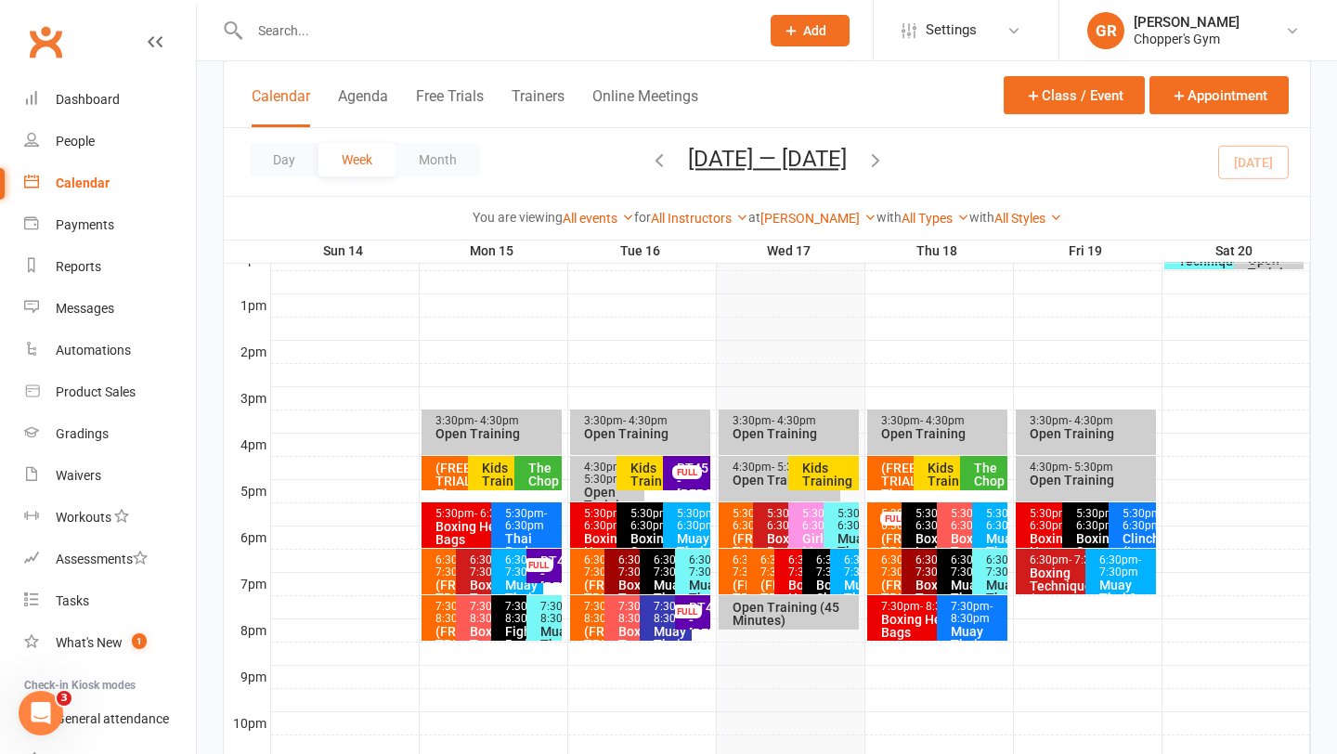
click at [812, 522] on div "5:30pm - 6:30pm" at bounding box center [819, 520] width 35 height 24
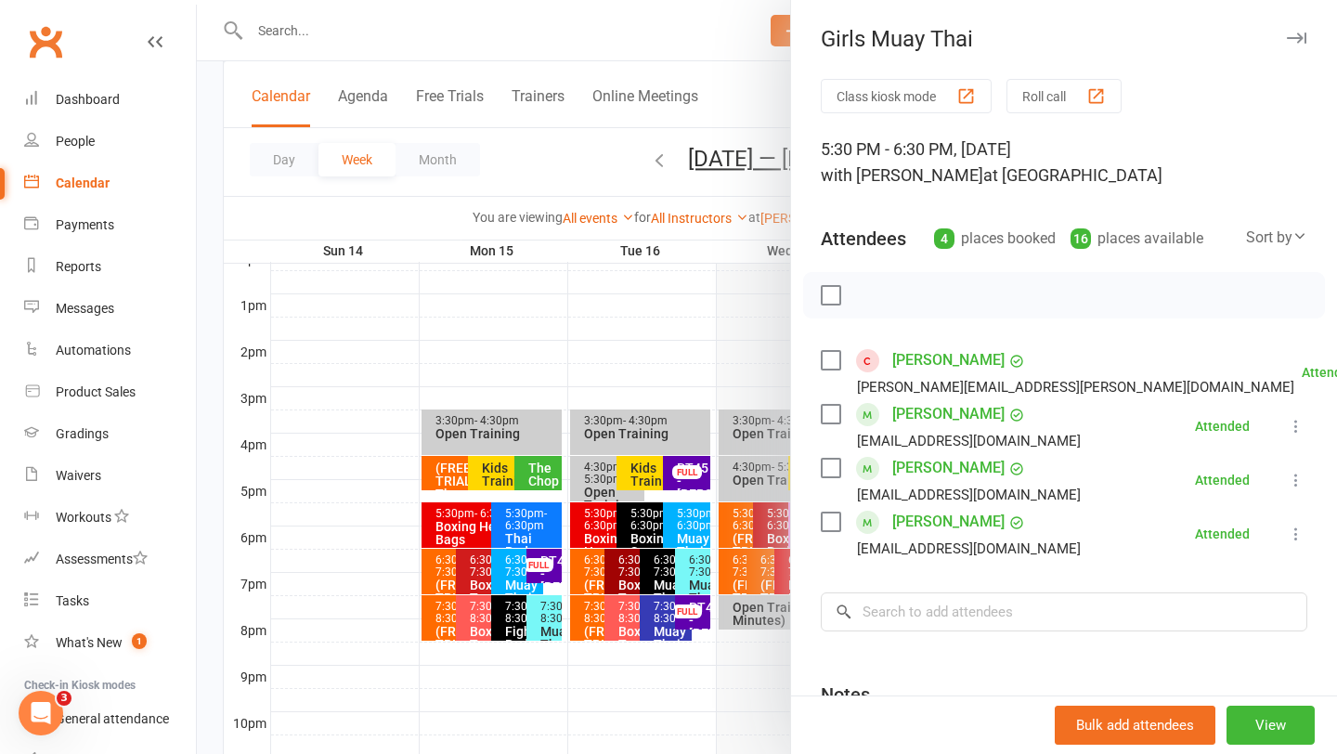
click at [685, 530] on div at bounding box center [767, 377] width 1141 height 754
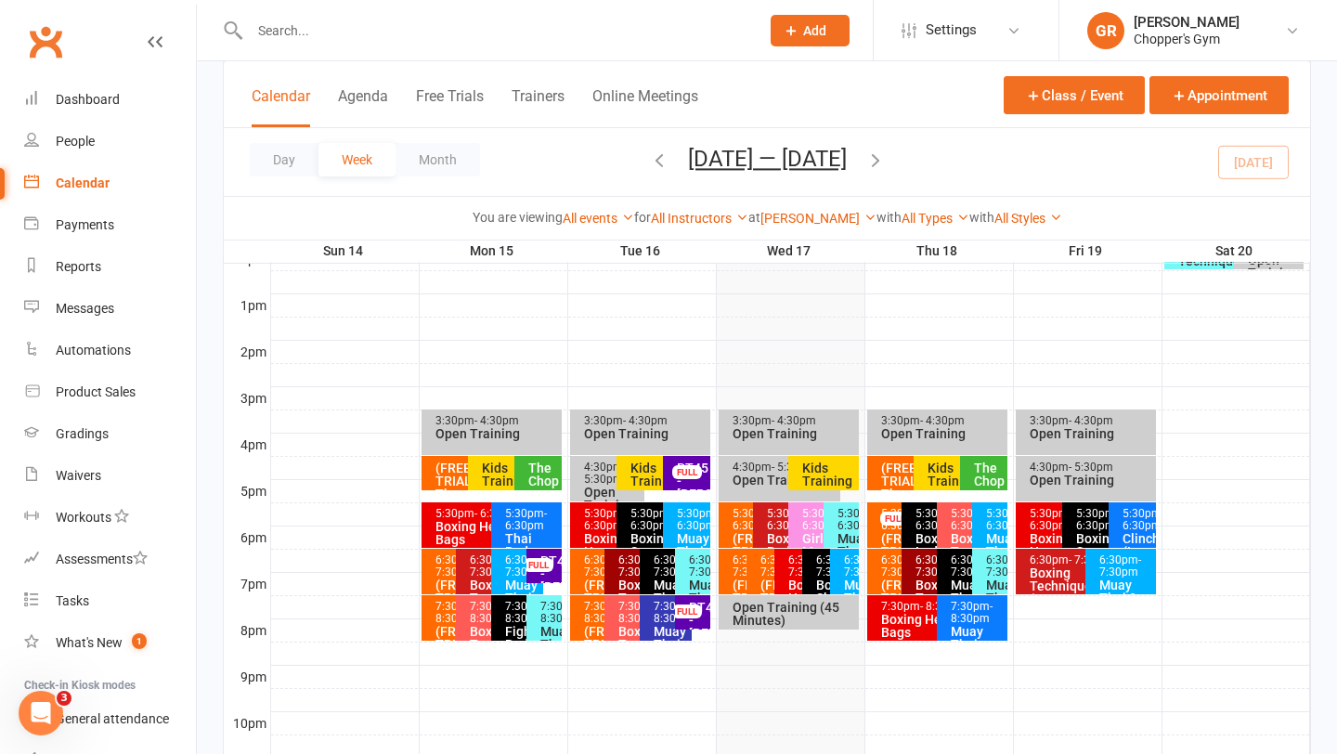
click at [840, 518] on div "5:30pm - 6:30pm" at bounding box center [846, 520] width 19 height 24
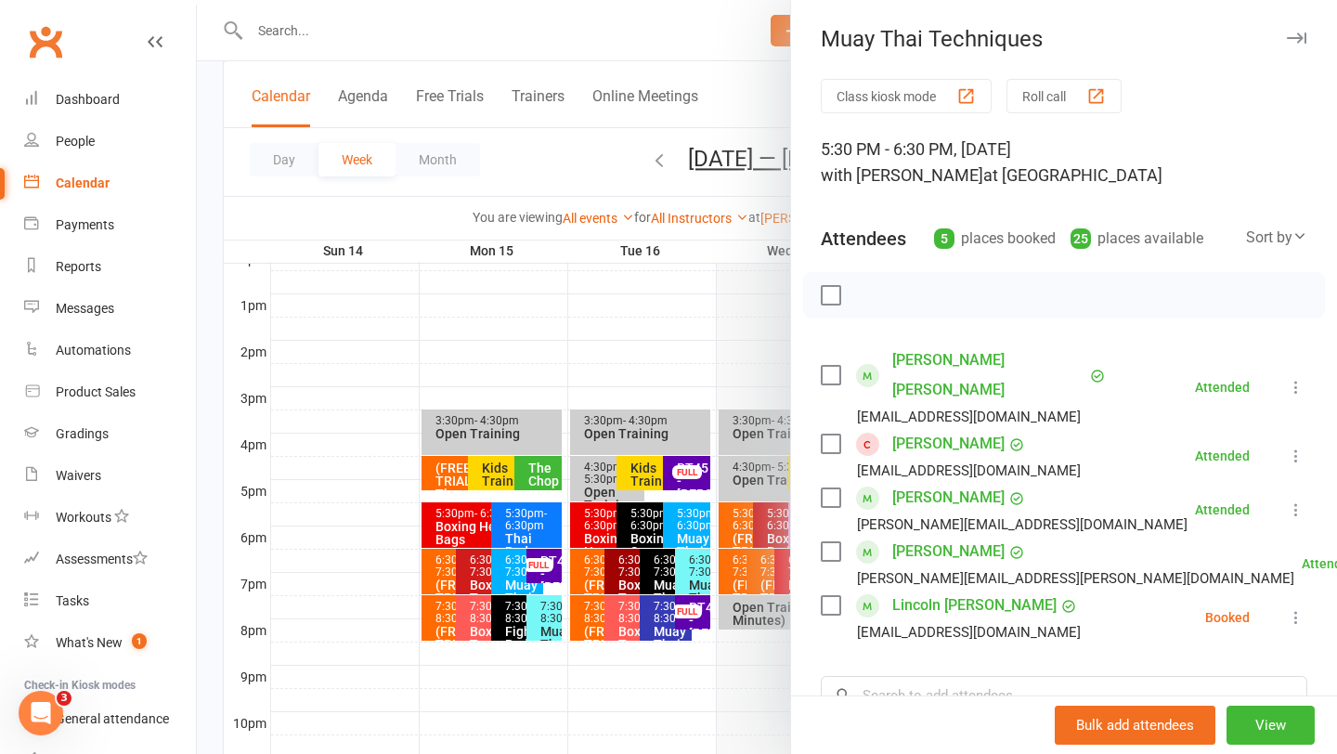
click at [703, 366] on div at bounding box center [767, 377] width 1141 height 754
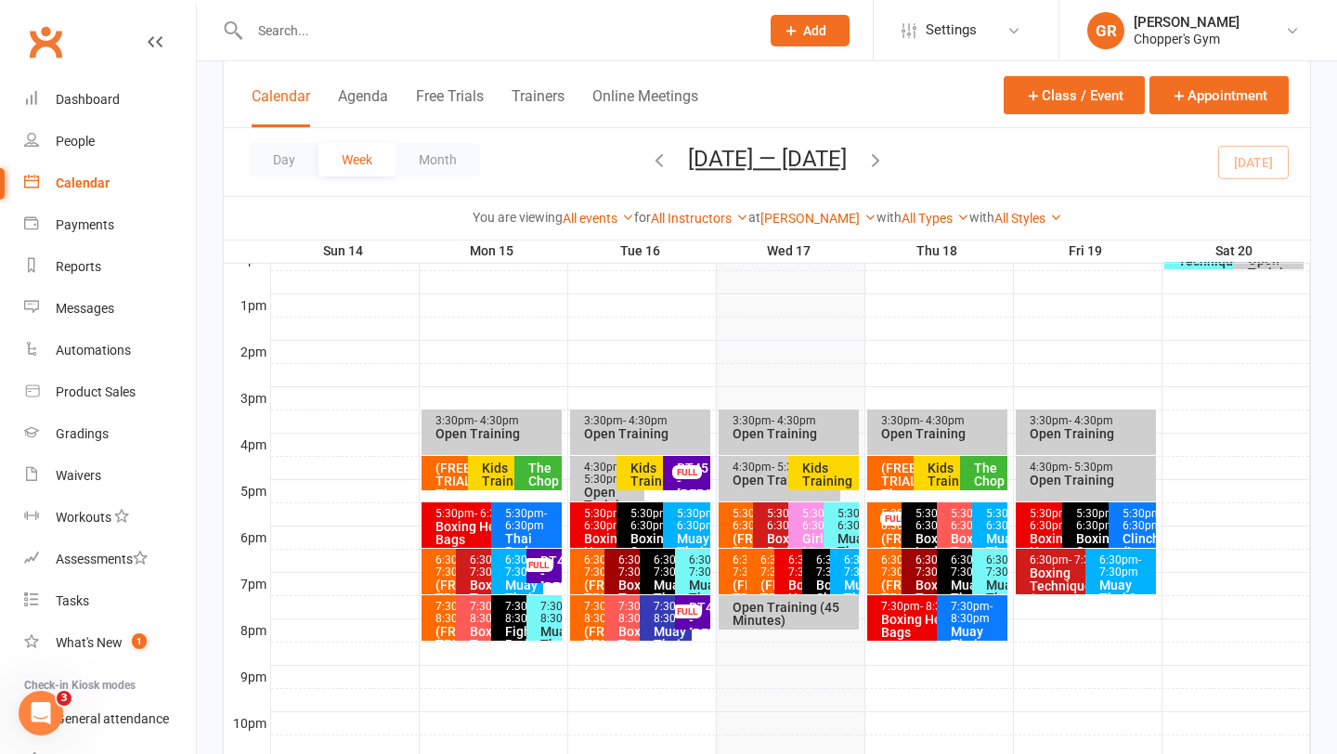
click at [784, 570] on div "6:30pm - 7:30pm Boxing Heavy Bags" at bounding box center [793, 572] width 37 height 46
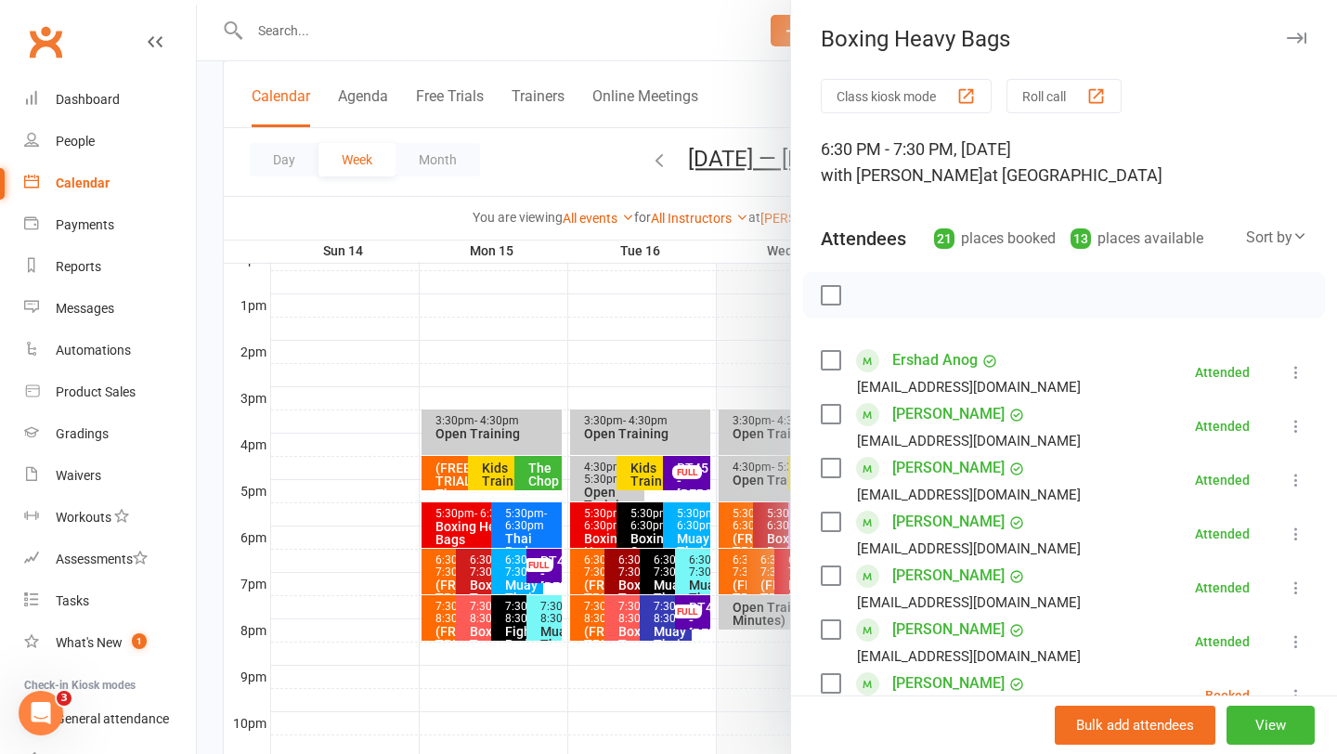
click at [670, 376] on div at bounding box center [767, 377] width 1141 height 754
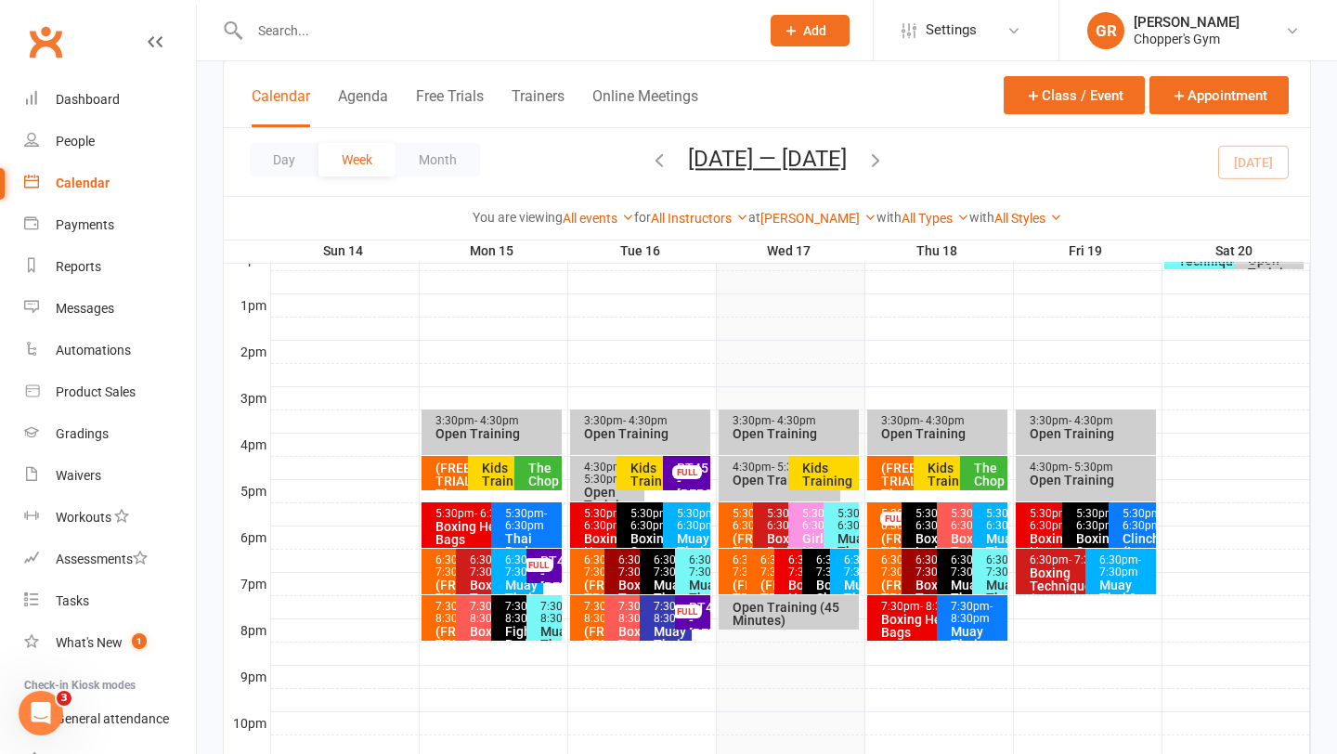
click at [735, 575] on span "- 7:30pm" at bounding box center [754, 566] width 42 height 25
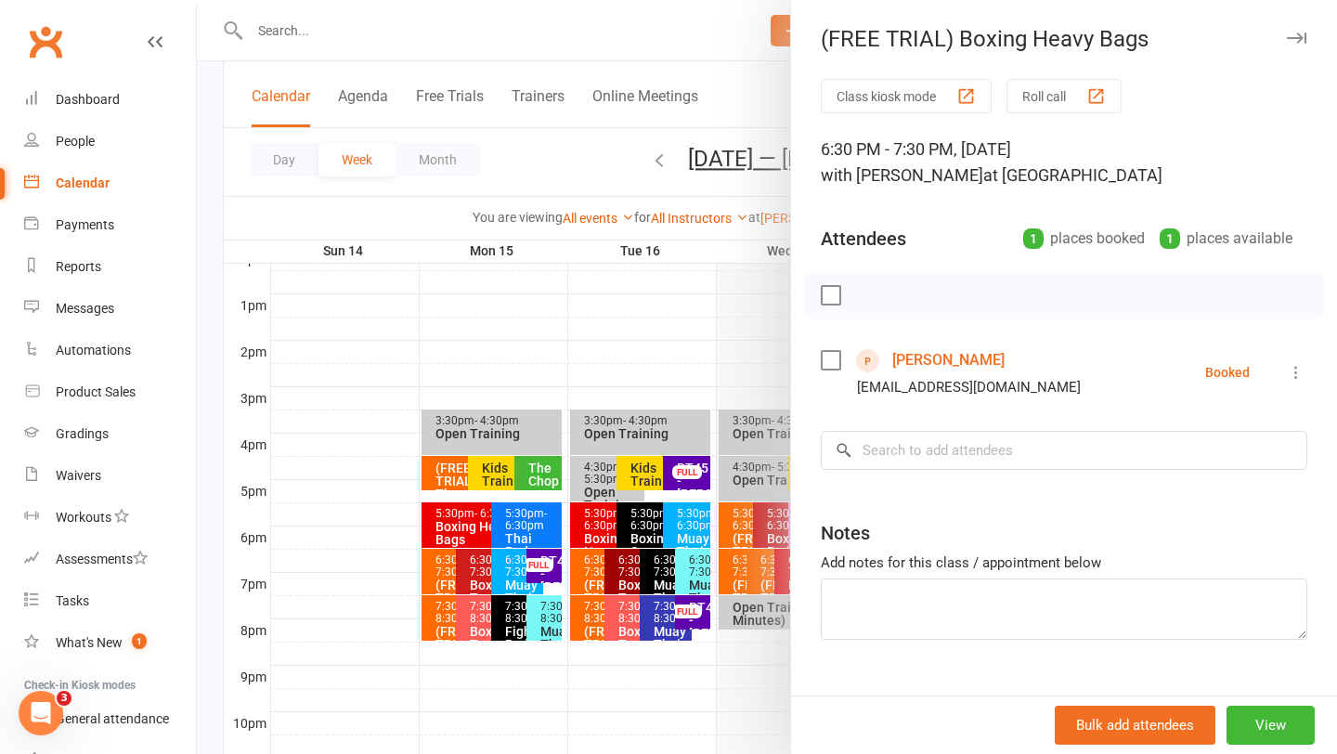
click at [679, 390] on div at bounding box center [767, 377] width 1141 height 754
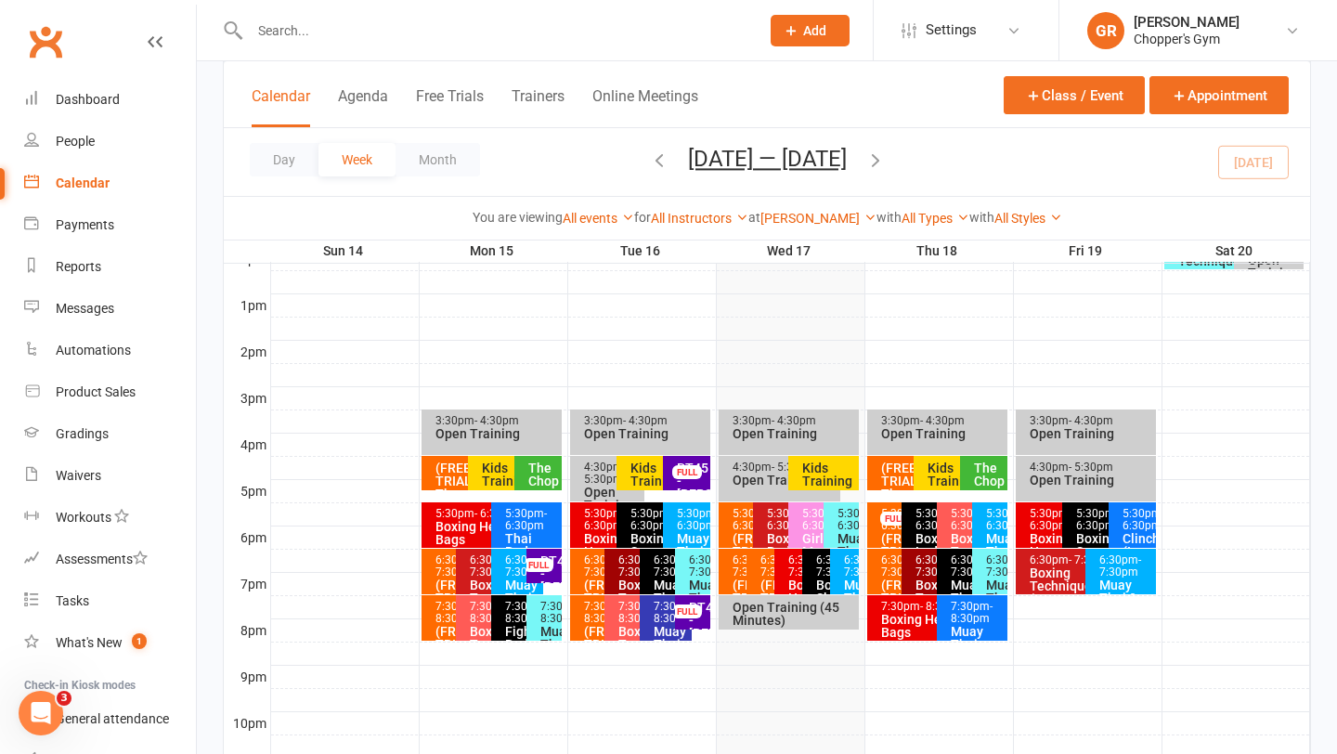
click at [770, 579] on span "- 7:30pm" at bounding box center [782, 566] width 42 height 25
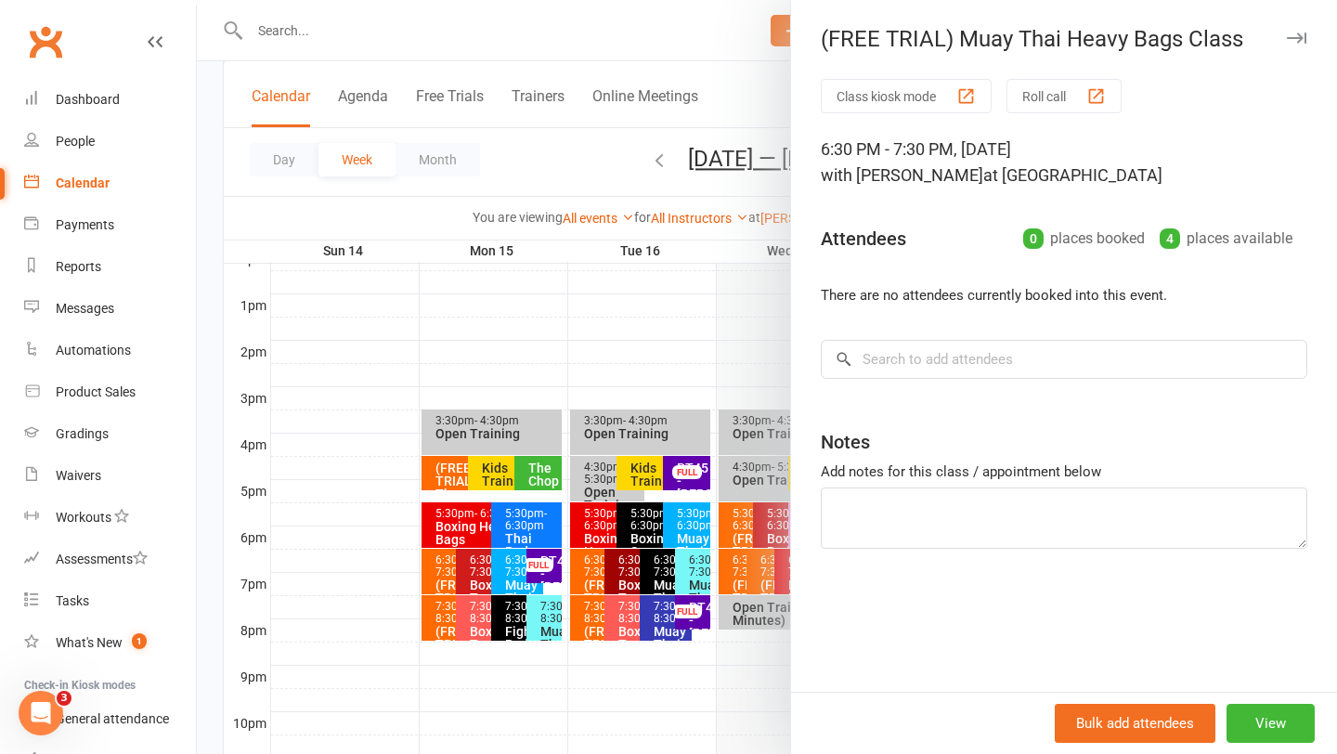
click at [685, 378] on div at bounding box center [767, 377] width 1141 height 754
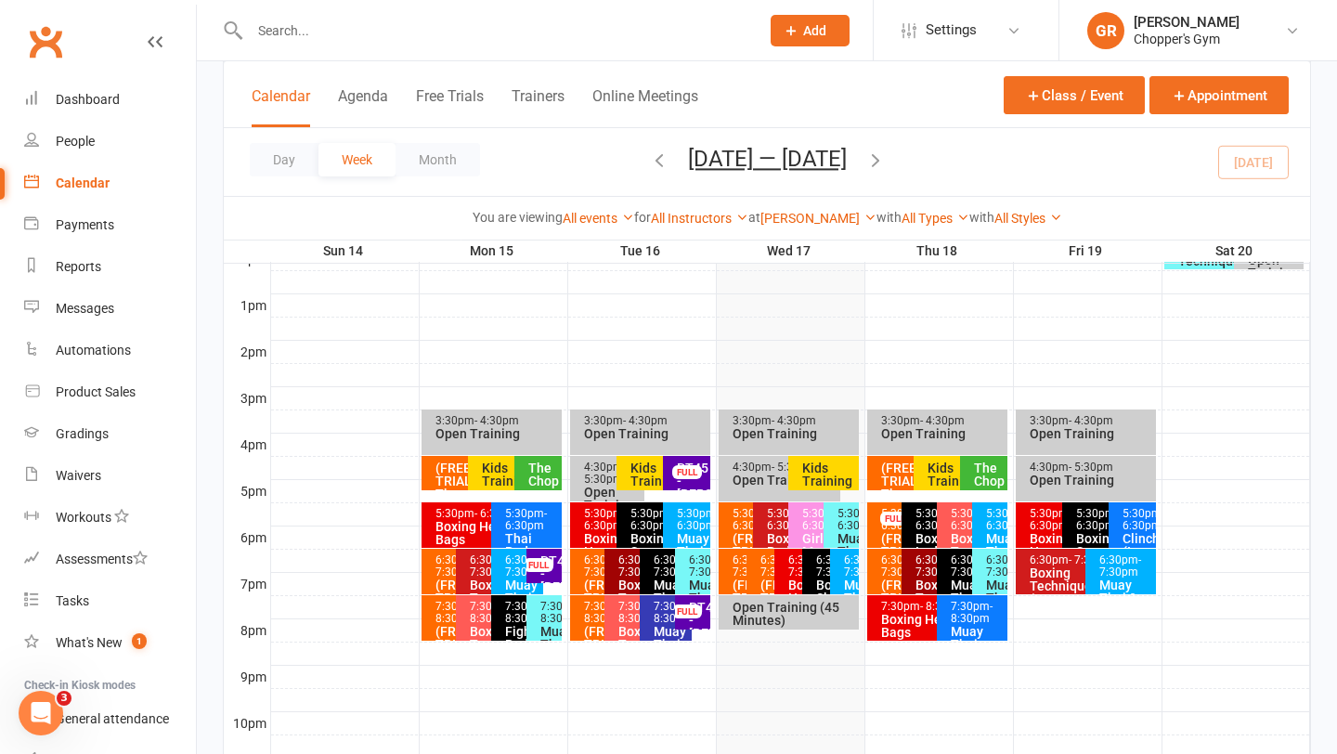
click at [695, 572] on div "6:30pm - 7:30pm" at bounding box center [697, 566] width 19 height 24
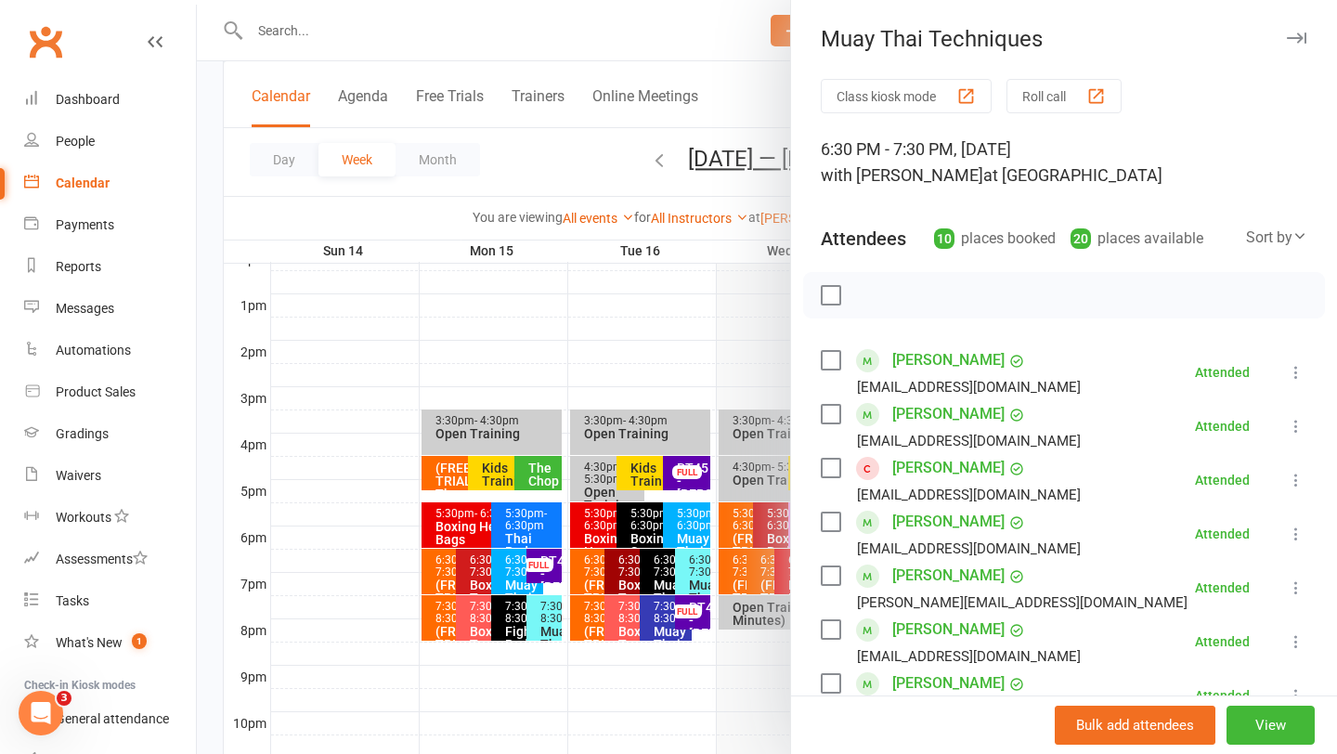
click at [750, 390] on div at bounding box center [767, 377] width 1141 height 754
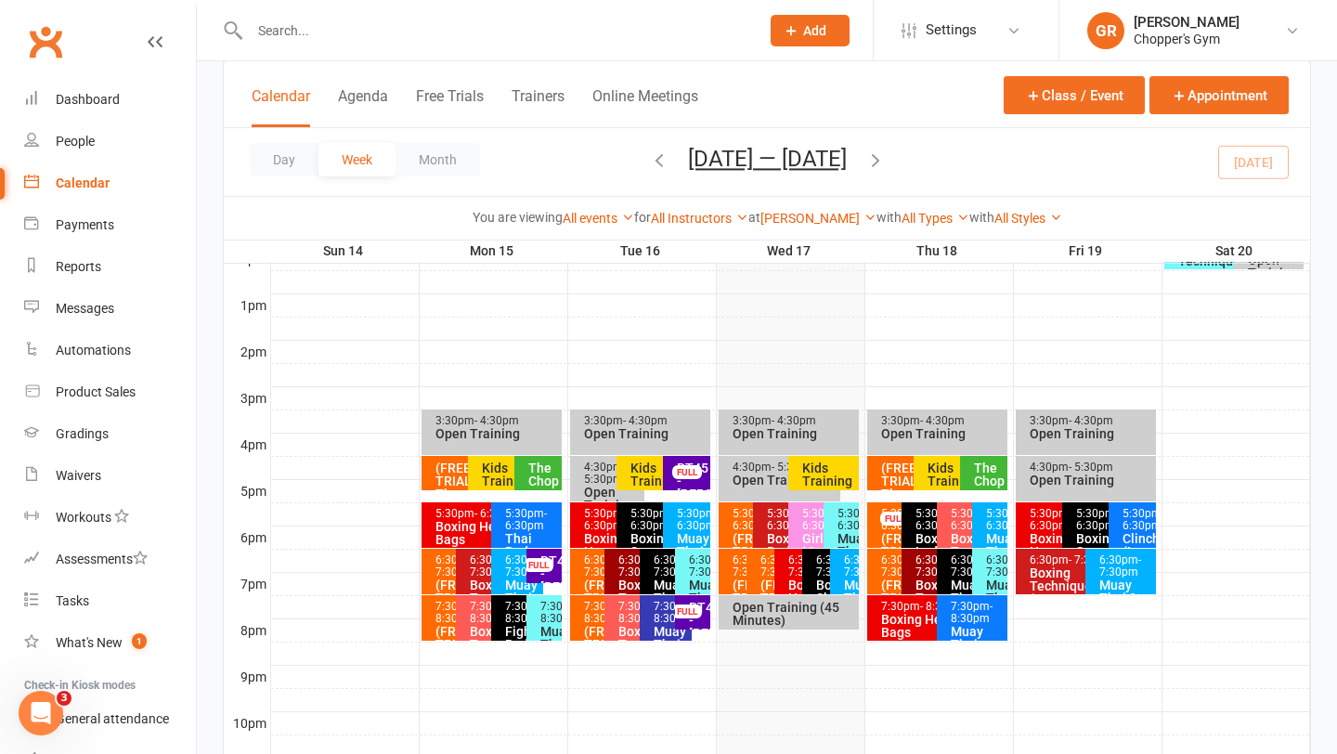
click at [846, 579] on span "- 7:30pm" at bounding box center [865, 566] width 42 height 25
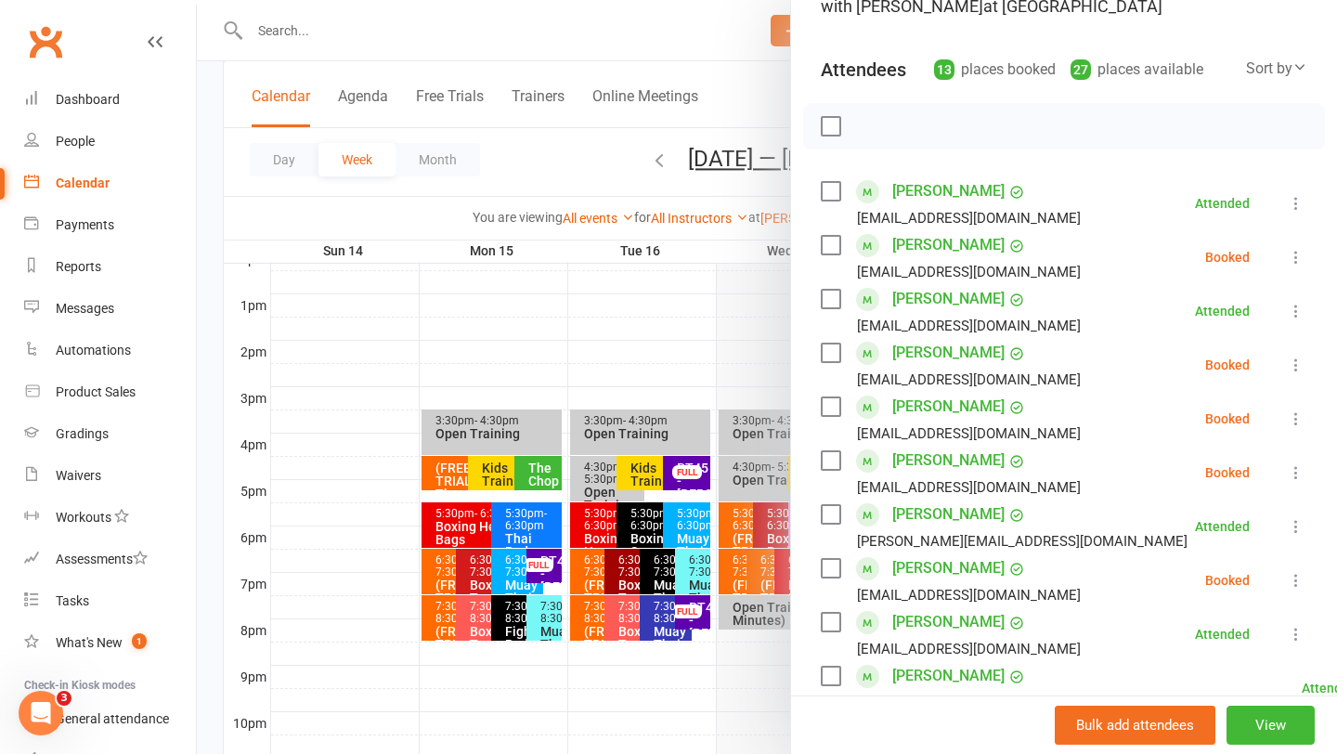
scroll to position [175, 0]
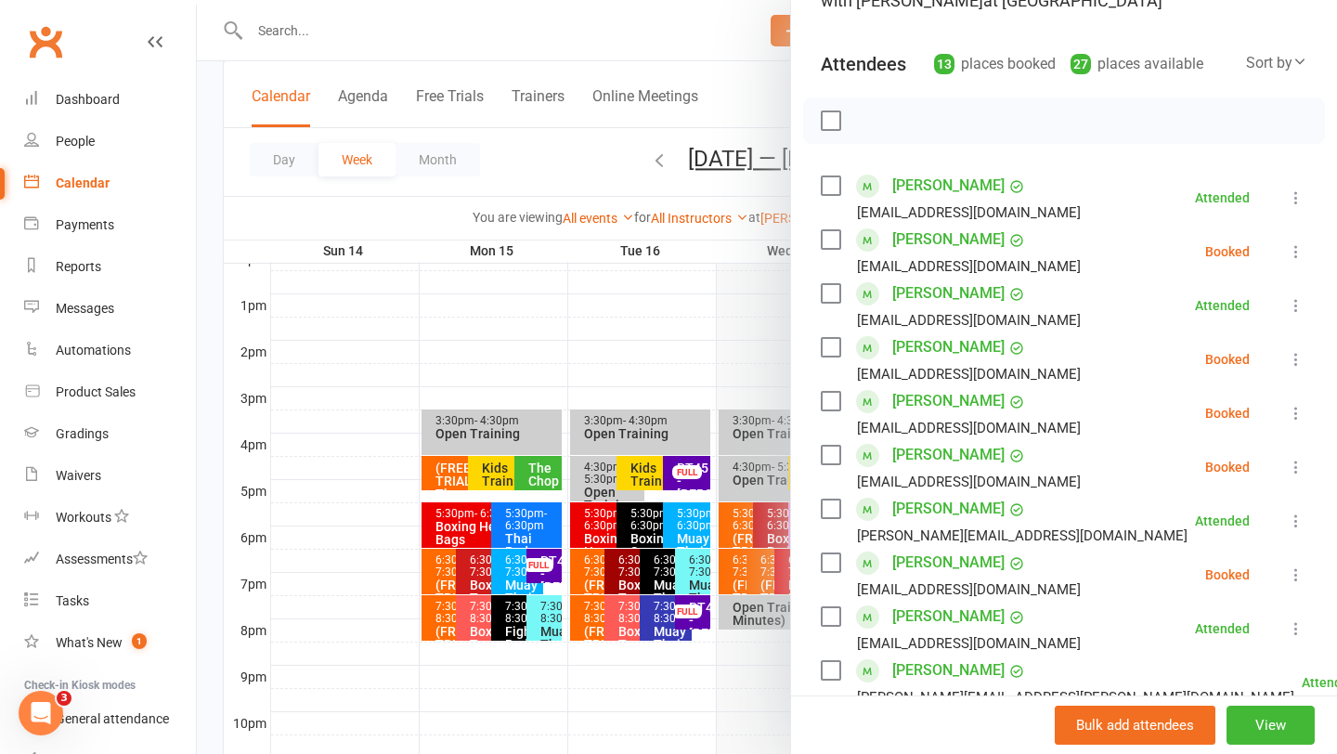
click at [685, 359] on div at bounding box center [767, 377] width 1141 height 754
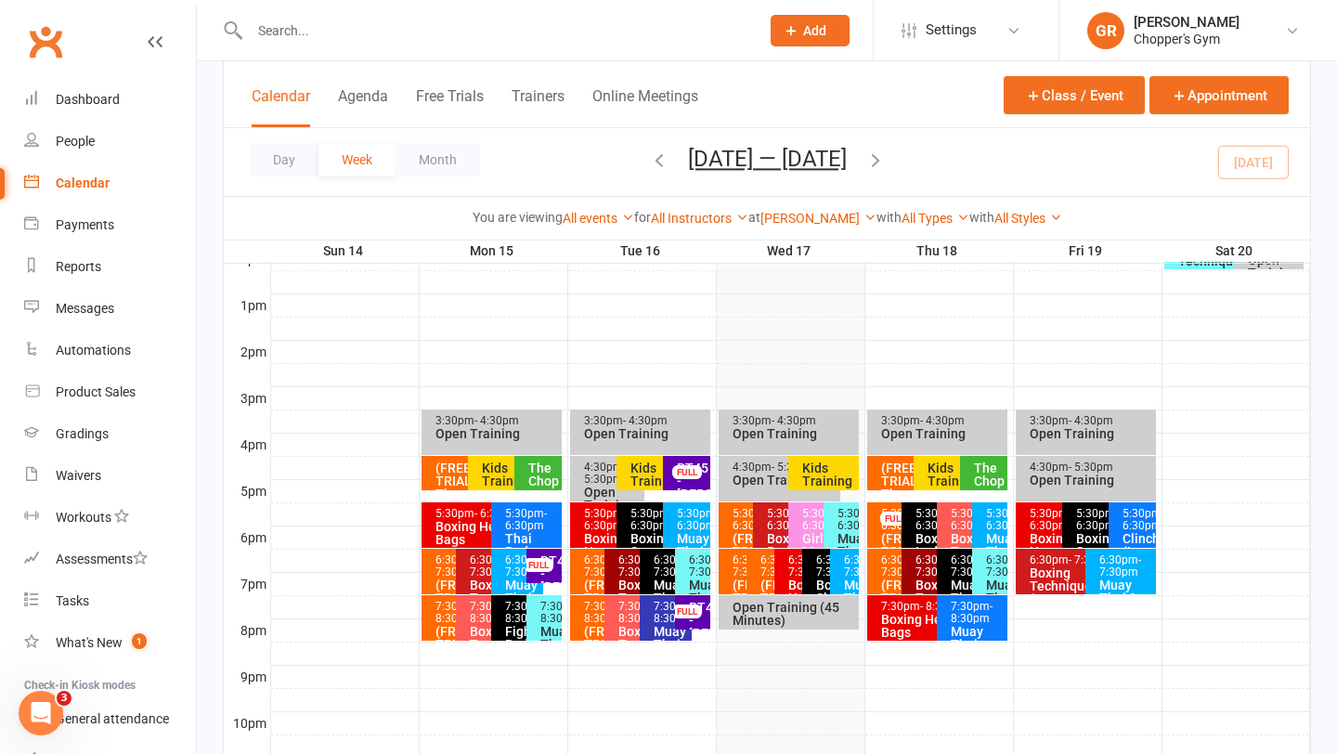
click at [841, 576] on div "6:30pm - 7:30pm Muay Thai & Kickboxing Heavy Bags" at bounding box center [844, 572] width 28 height 46
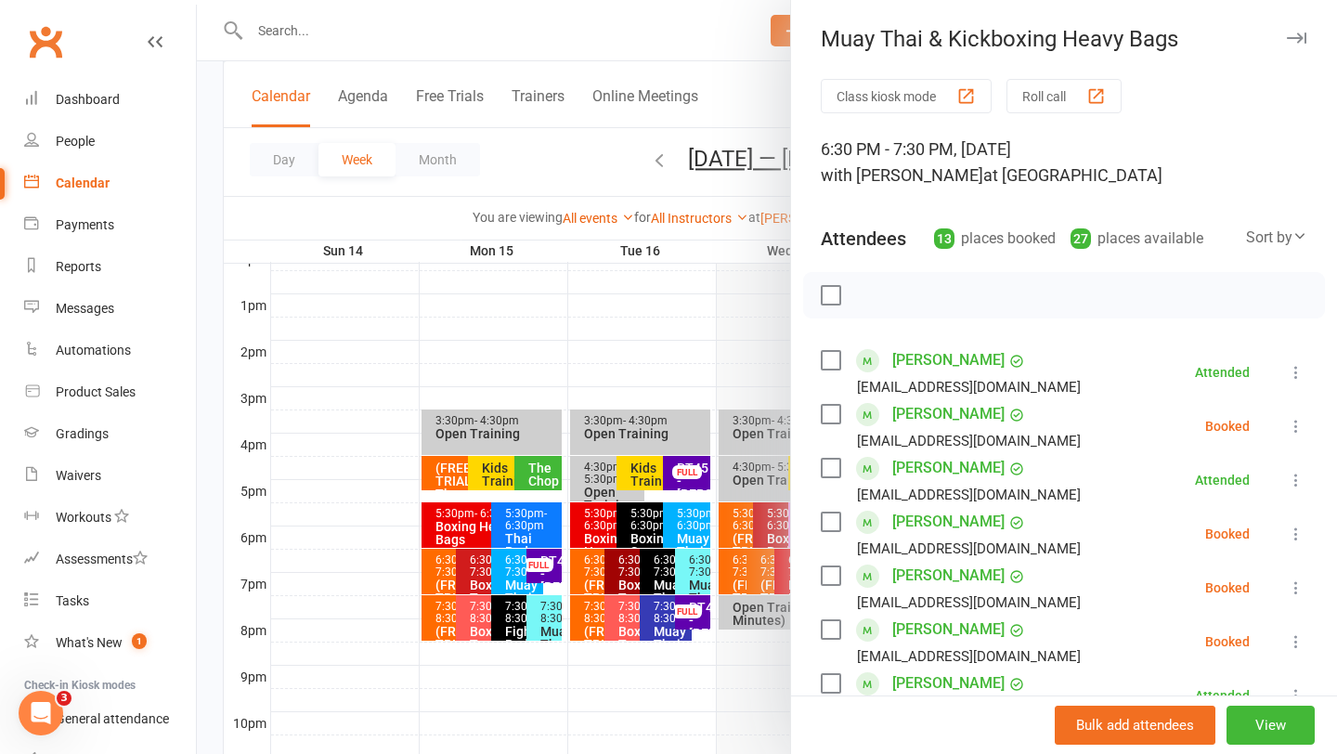
click at [651, 166] on div at bounding box center [767, 377] width 1141 height 754
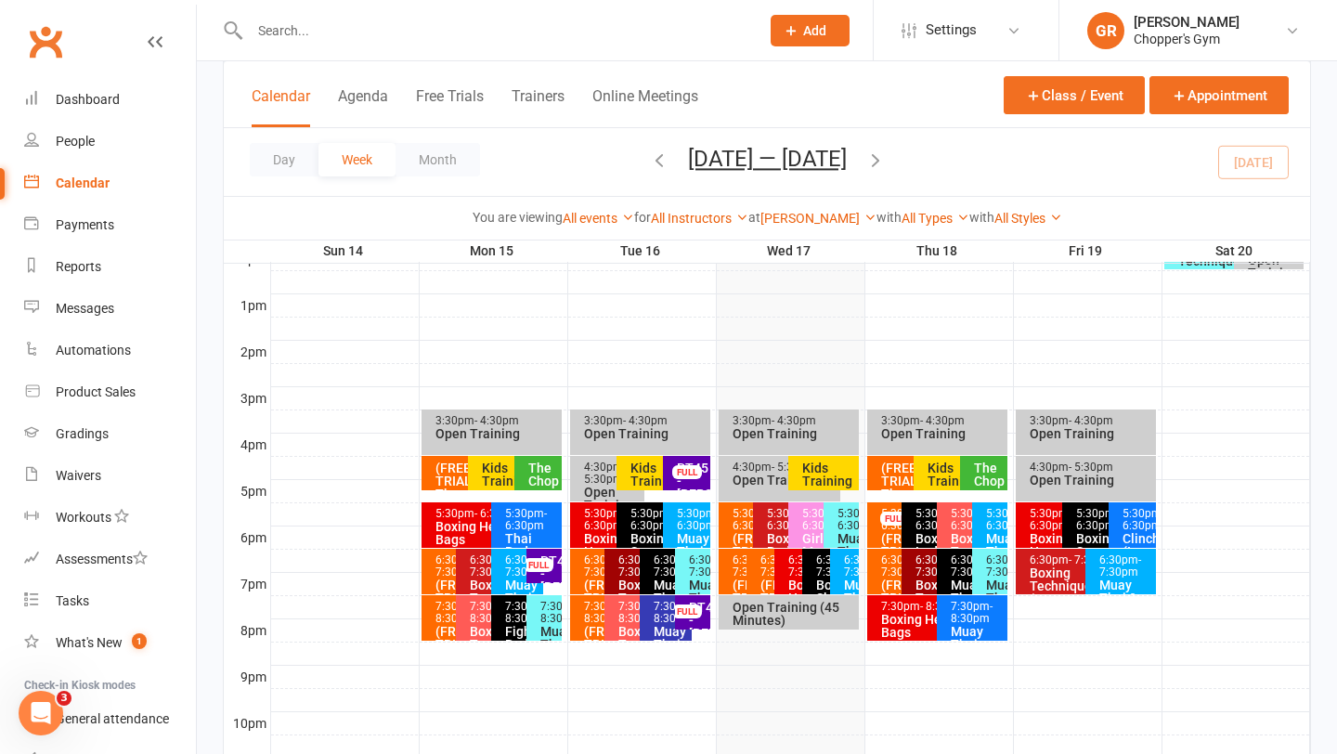
click at [649, 159] on icon "button" at bounding box center [659, 160] width 20 height 20
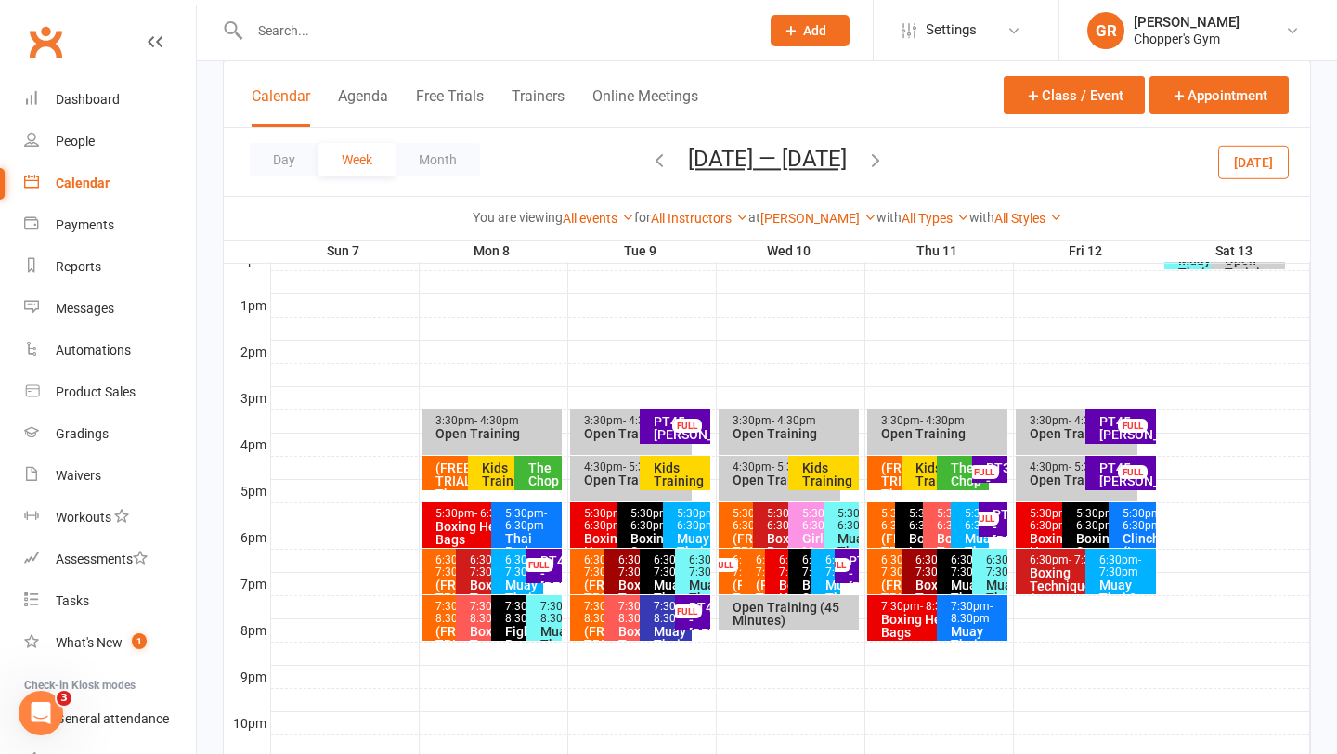
click at [847, 563] on div "FULL" at bounding box center [836, 565] width 30 height 14
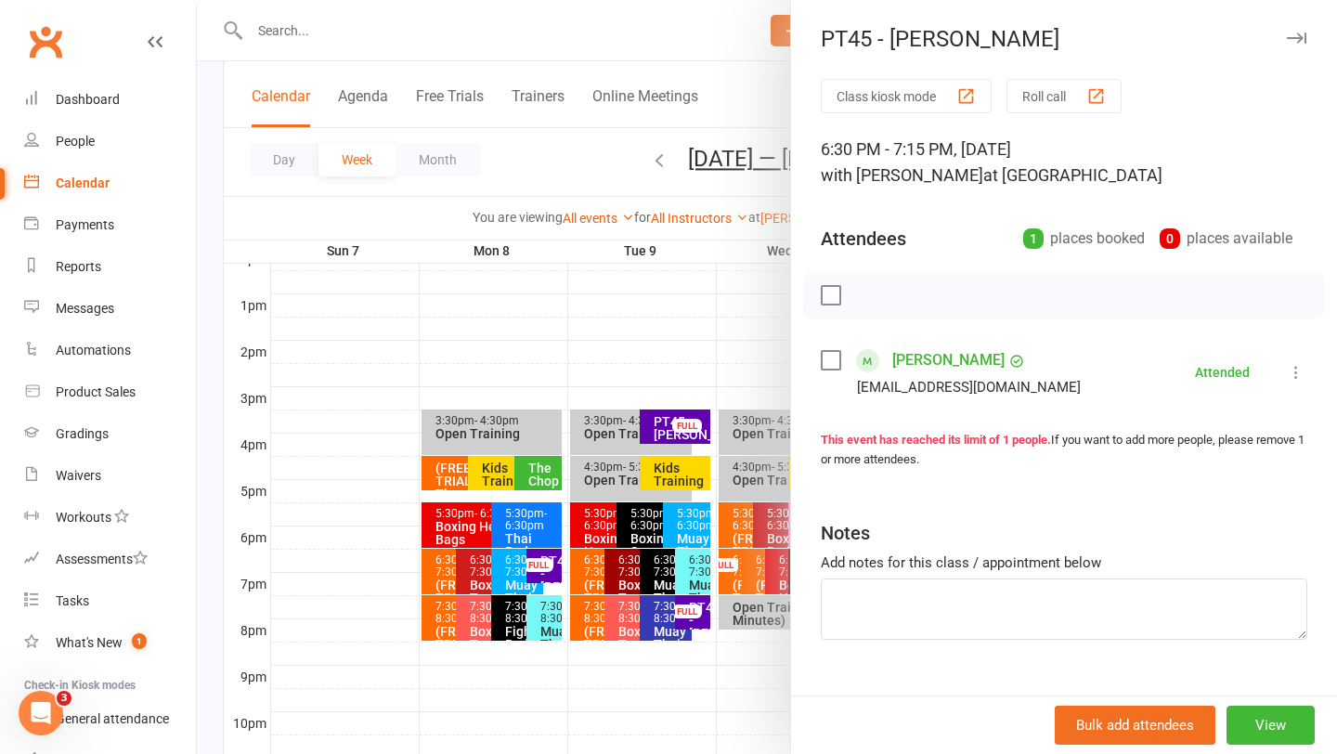
click at [748, 334] on div at bounding box center [767, 377] width 1141 height 754
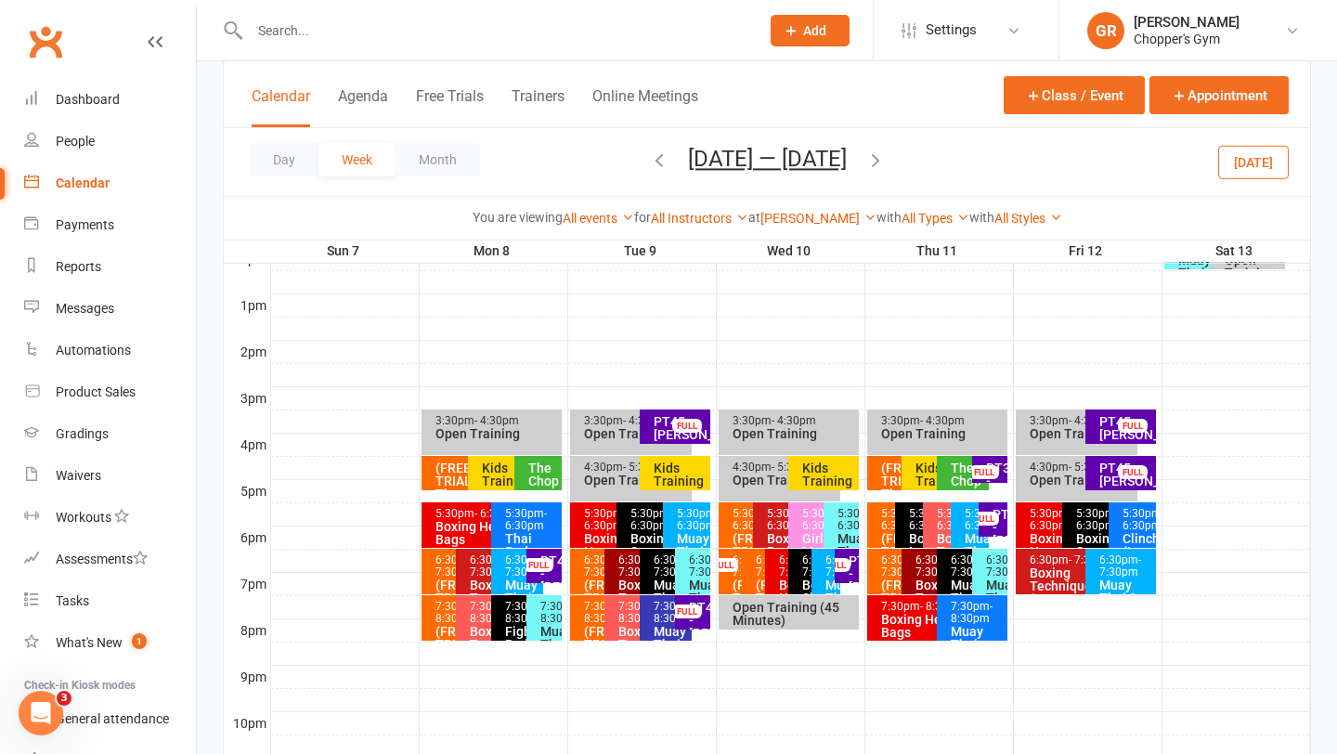
click at [874, 155] on icon "button" at bounding box center [876, 160] width 20 height 20
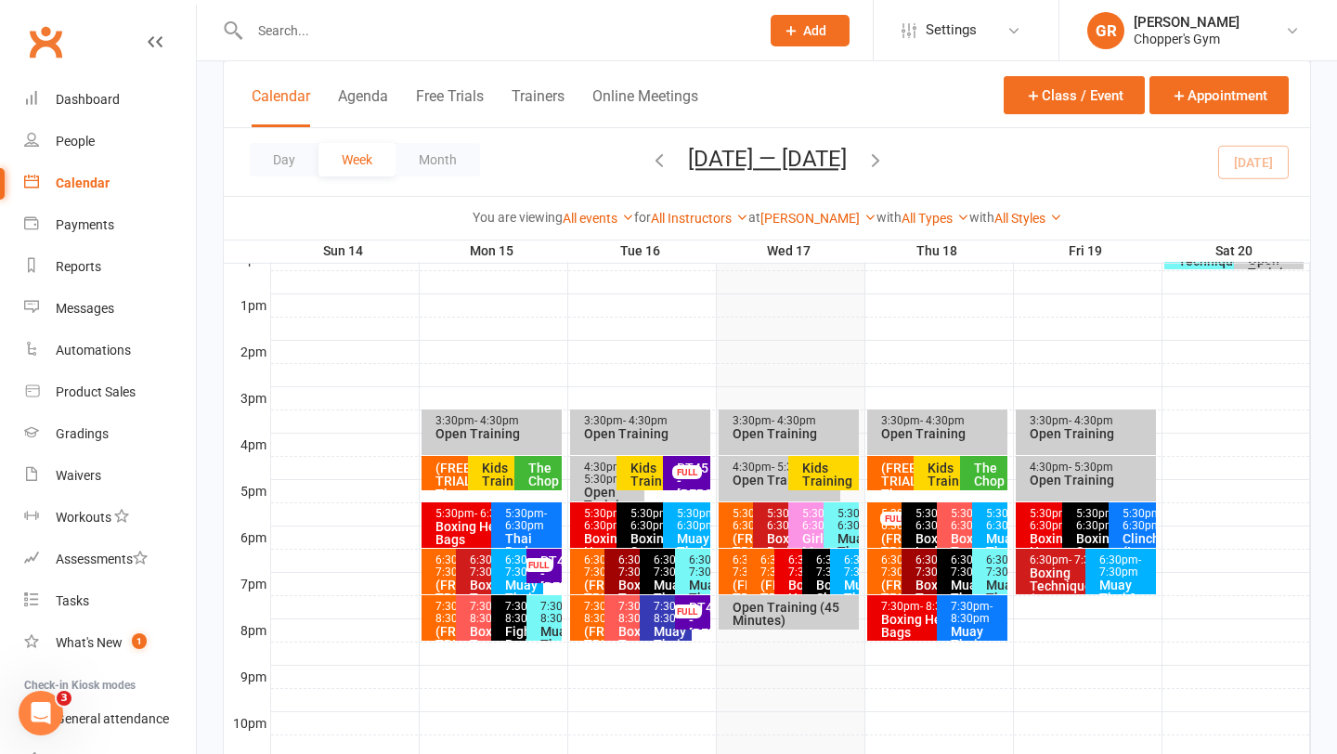
click at [850, 578] on span "- 7:30pm" at bounding box center [865, 566] width 42 height 25
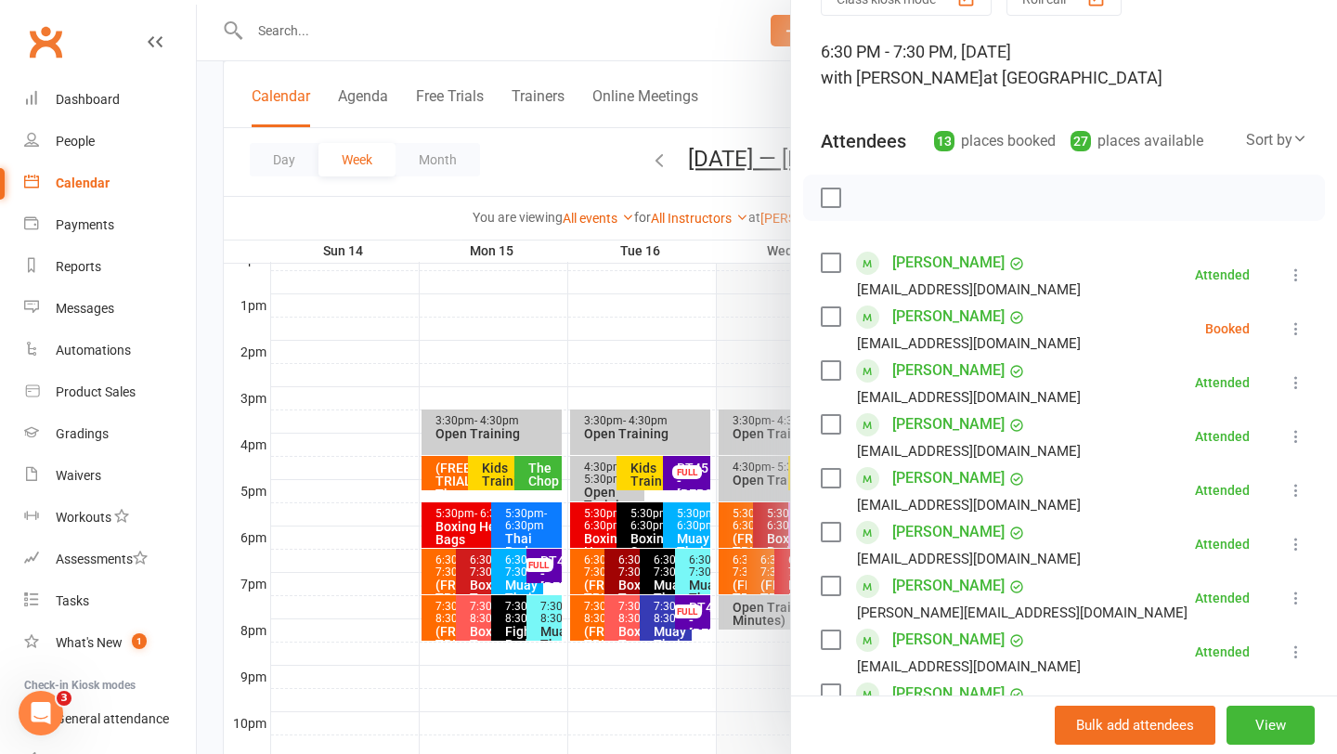
scroll to position [106, 0]
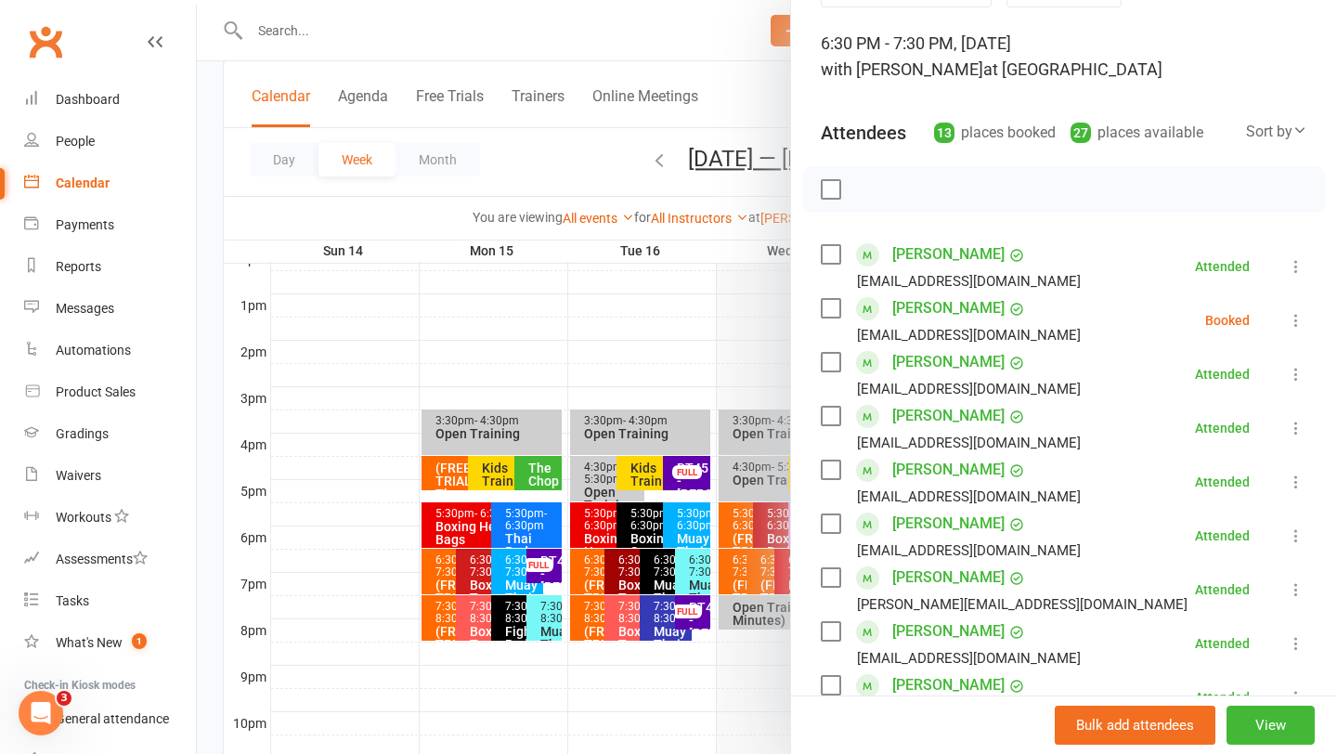
click at [679, 358] on div at bounding box center [767, 377] width 1141 height 754
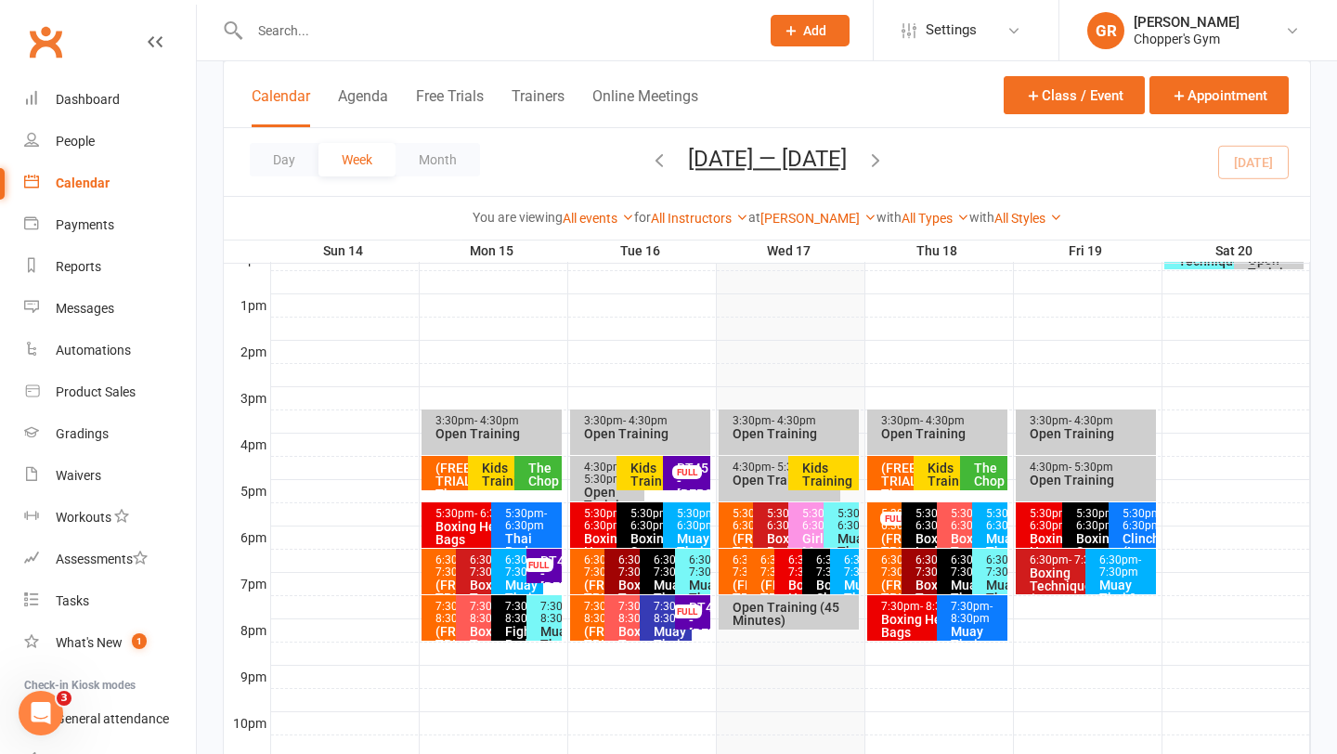
click at [846, 577] on span "- 7:30pm" at bounding box center [865, 566] width 42 height 25
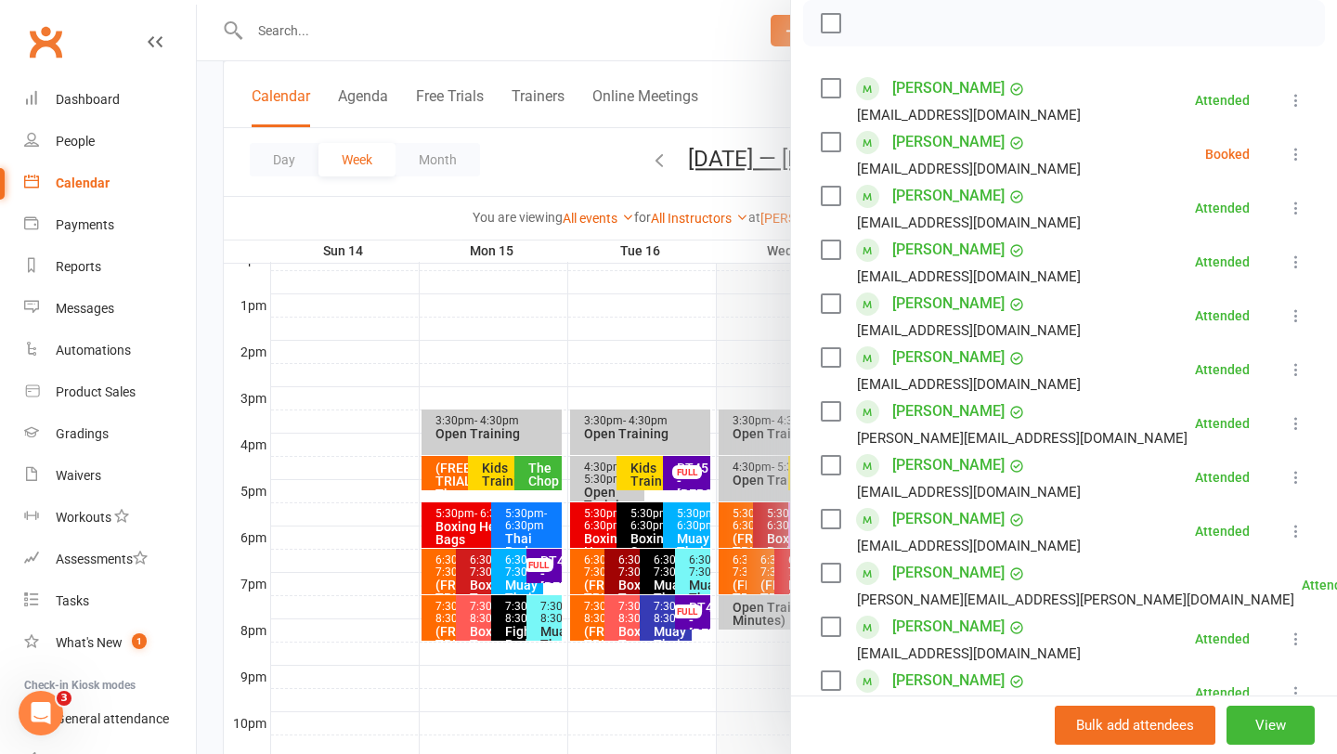
scroll to position [281, 0]
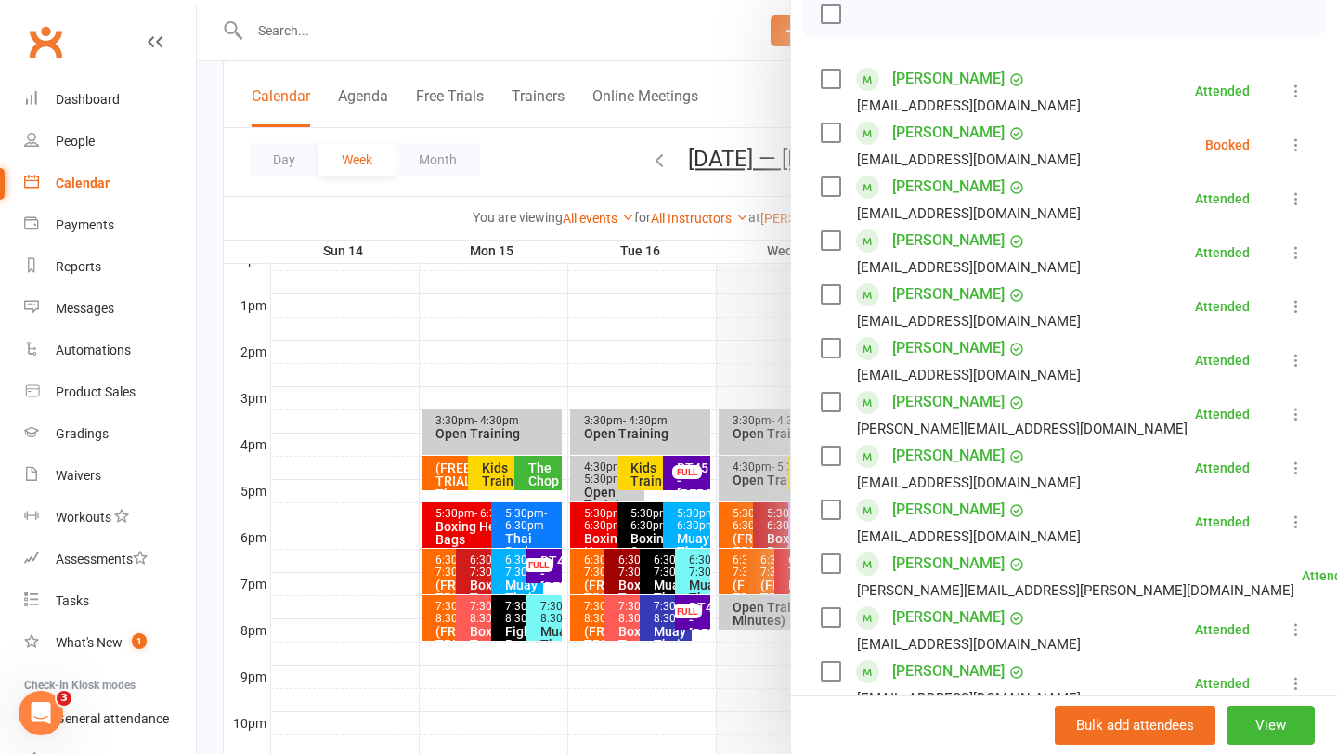
click at [829, 135] on label at bounding box center [830, 133] width 19 height 19
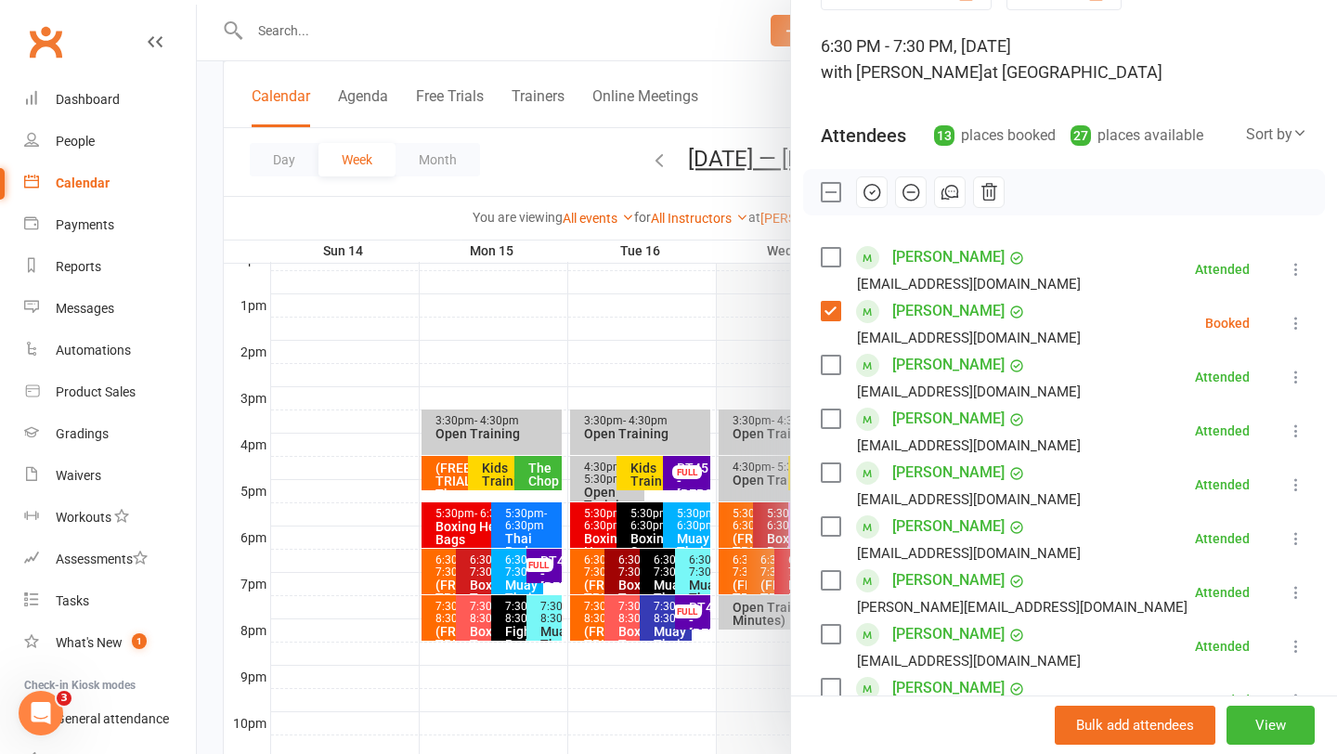
scroll to position [75, 0]
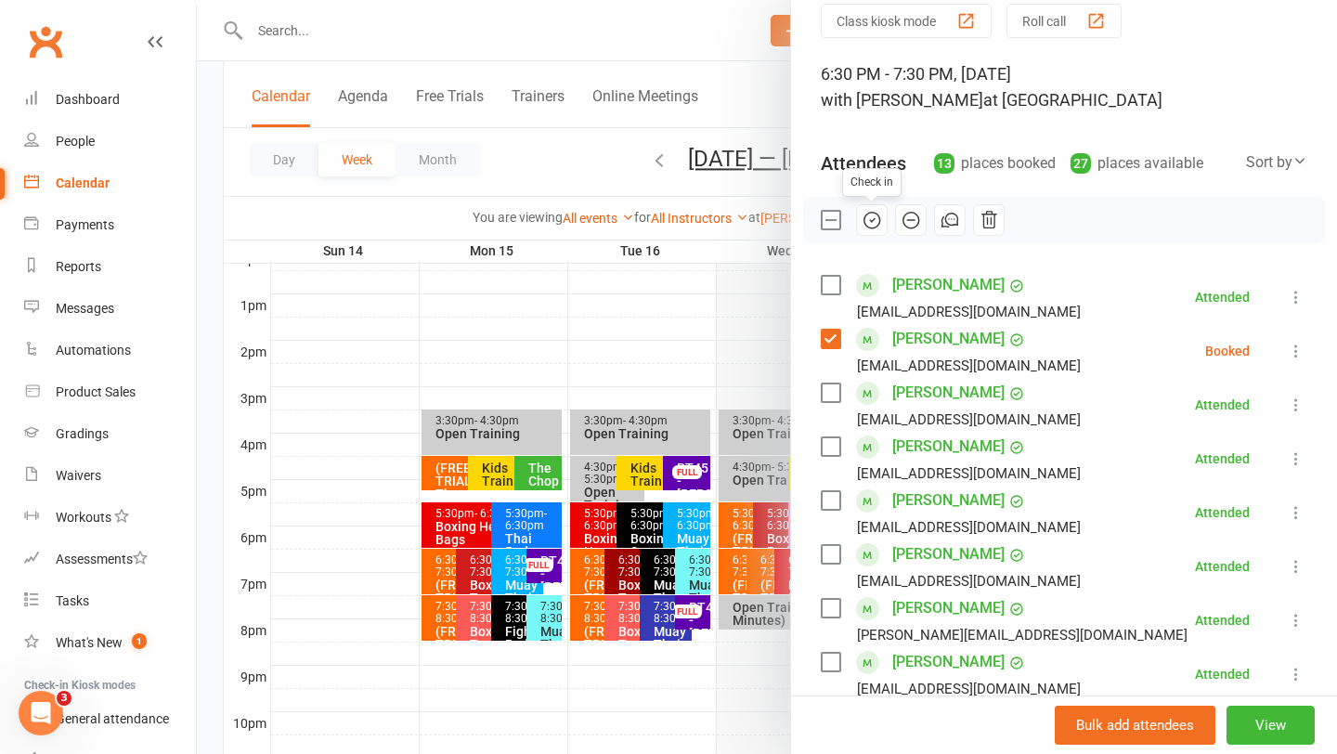
click at [870, 217] on icon "button" at bounding box center [872, 220] width 20 height 20
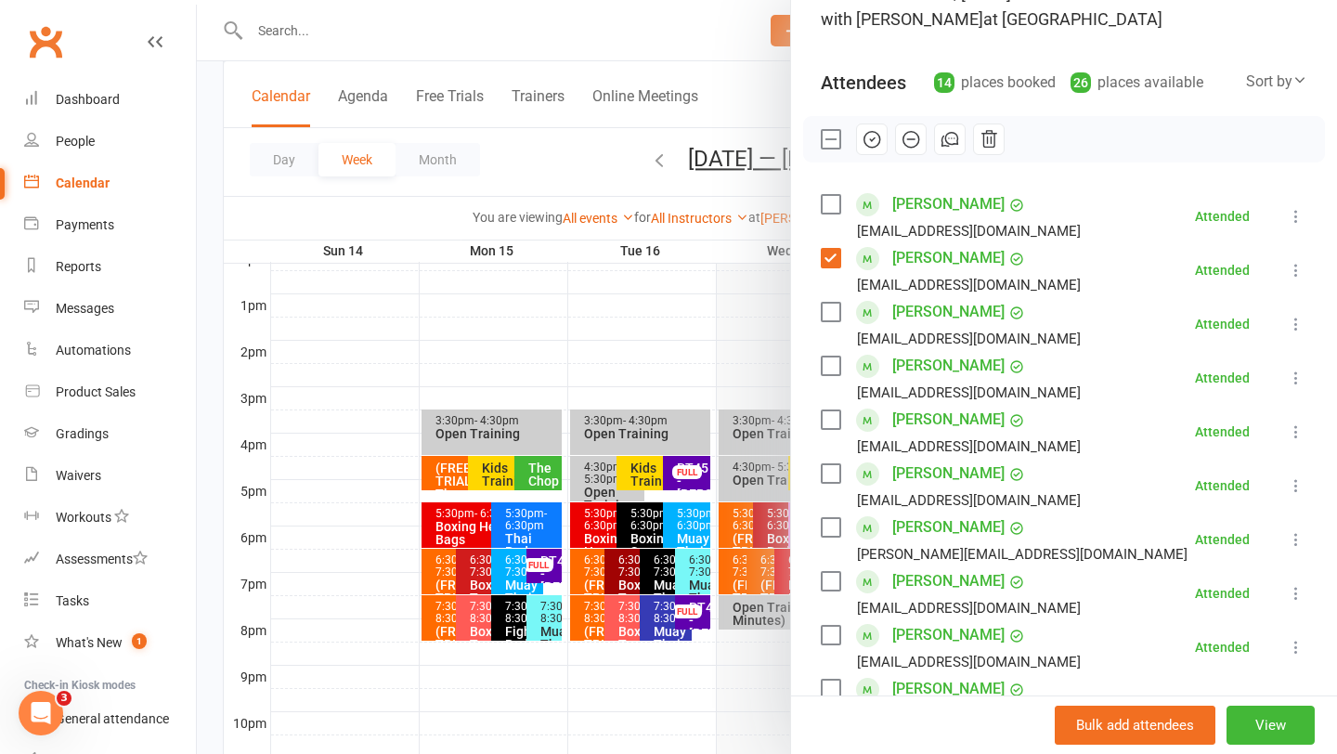
scroll to position [137, 0]
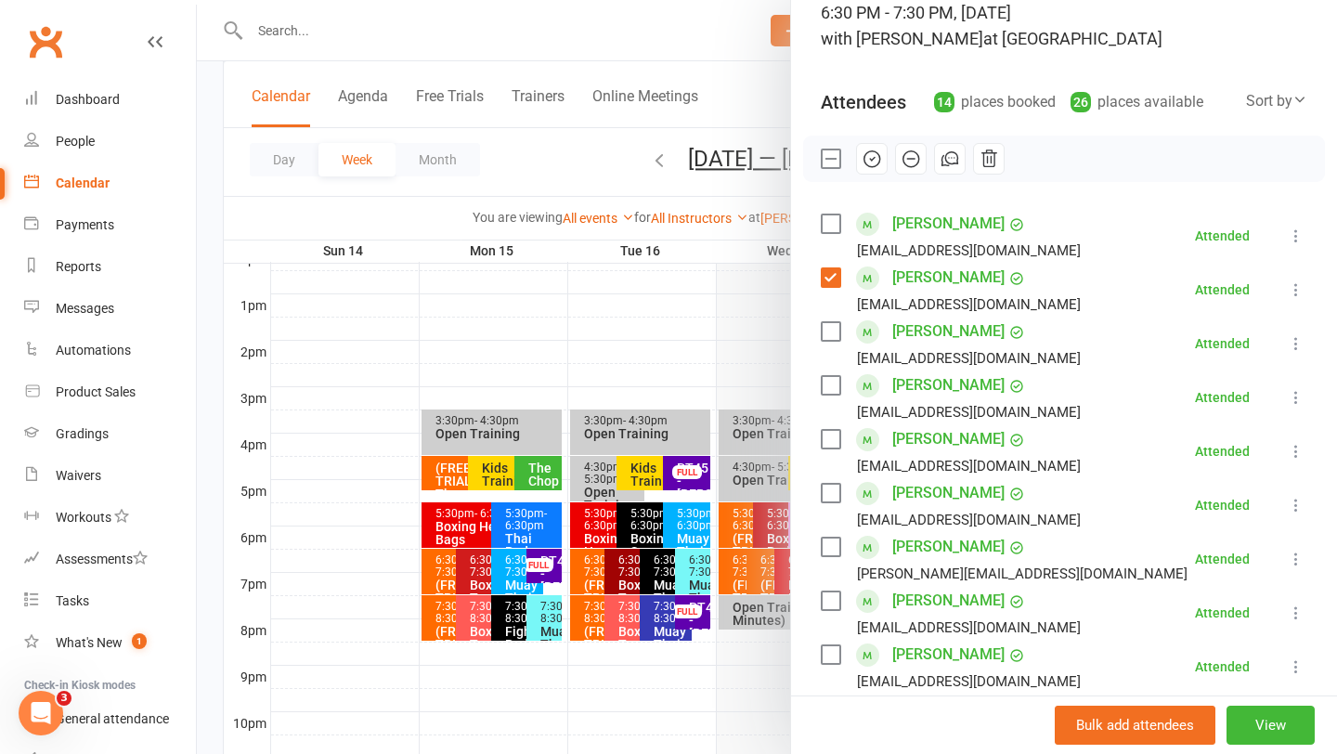
click at [724, 581] on div at bounding box center [767, 377] width 1141 height 754
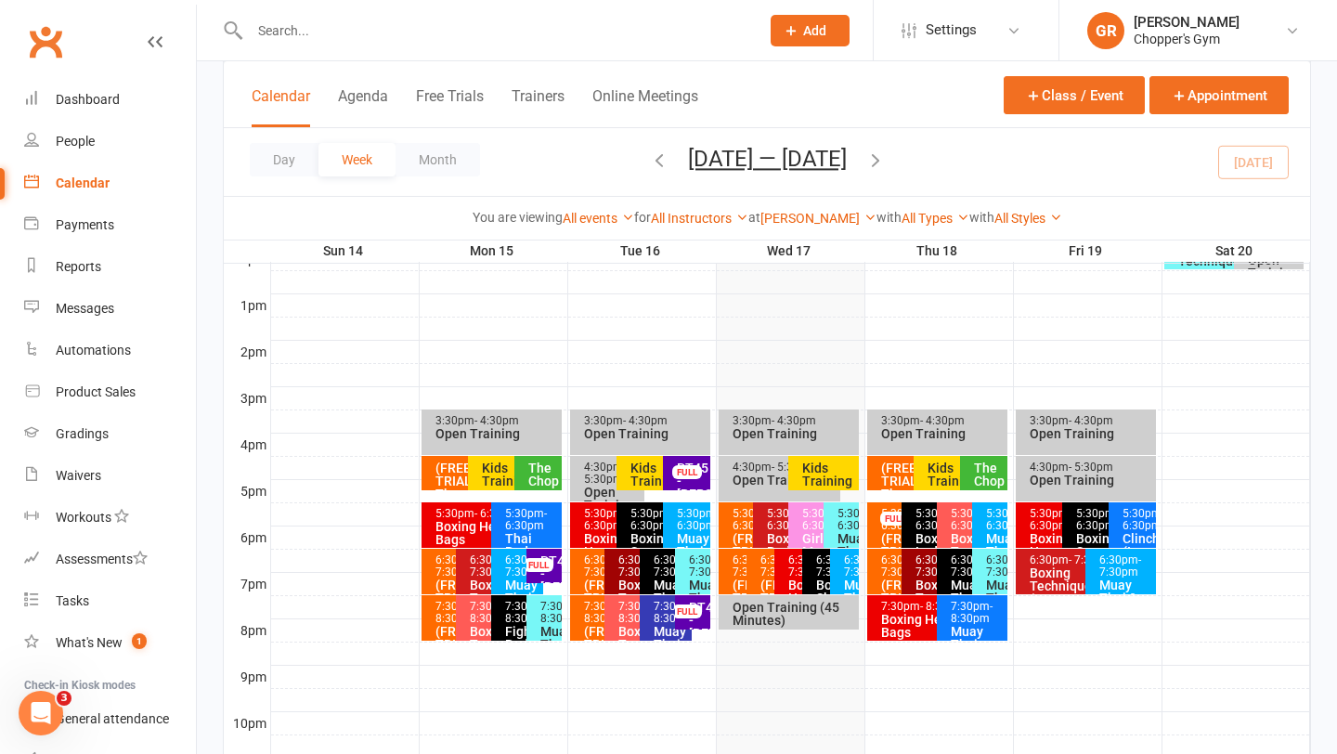
click at [737, 579] on span "- 7:30pm" at bounding box center [754, 566] width 42 height 25
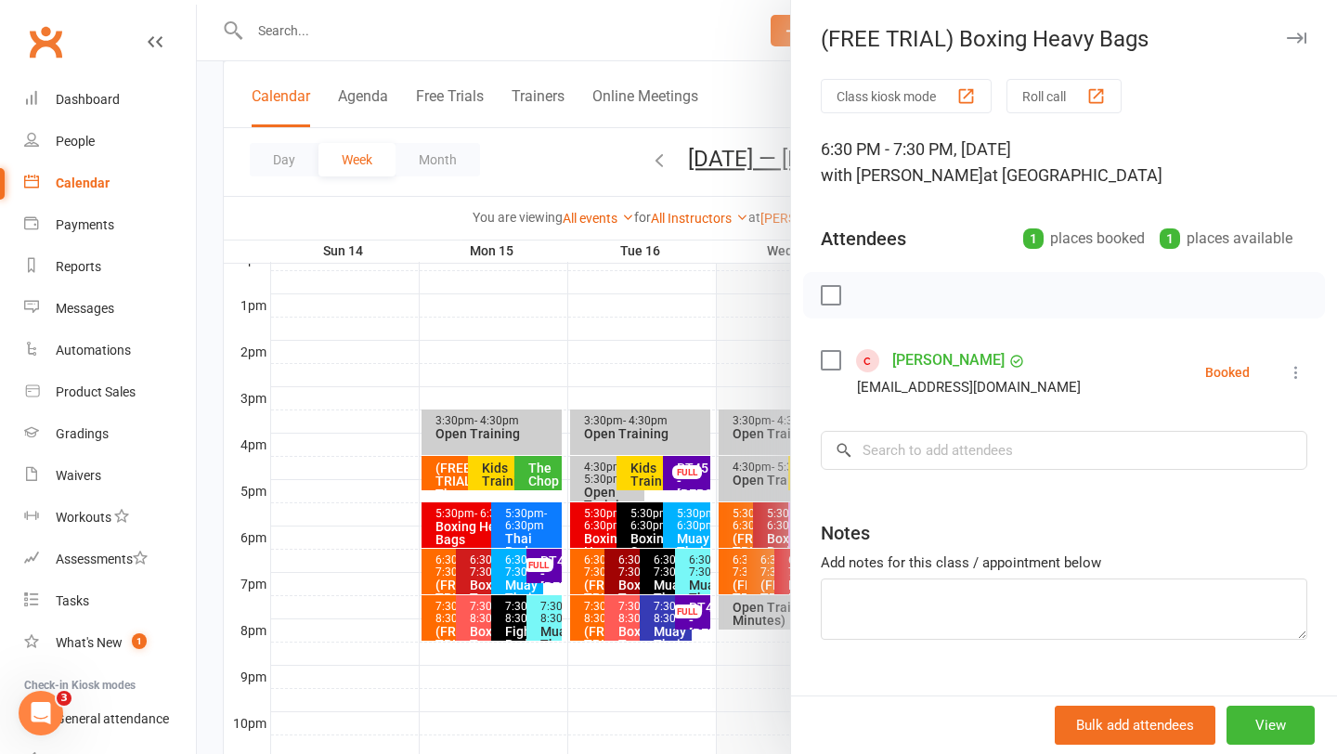
click at [737, 581] on div at bounding box center [767, 377] width 1141 height 754
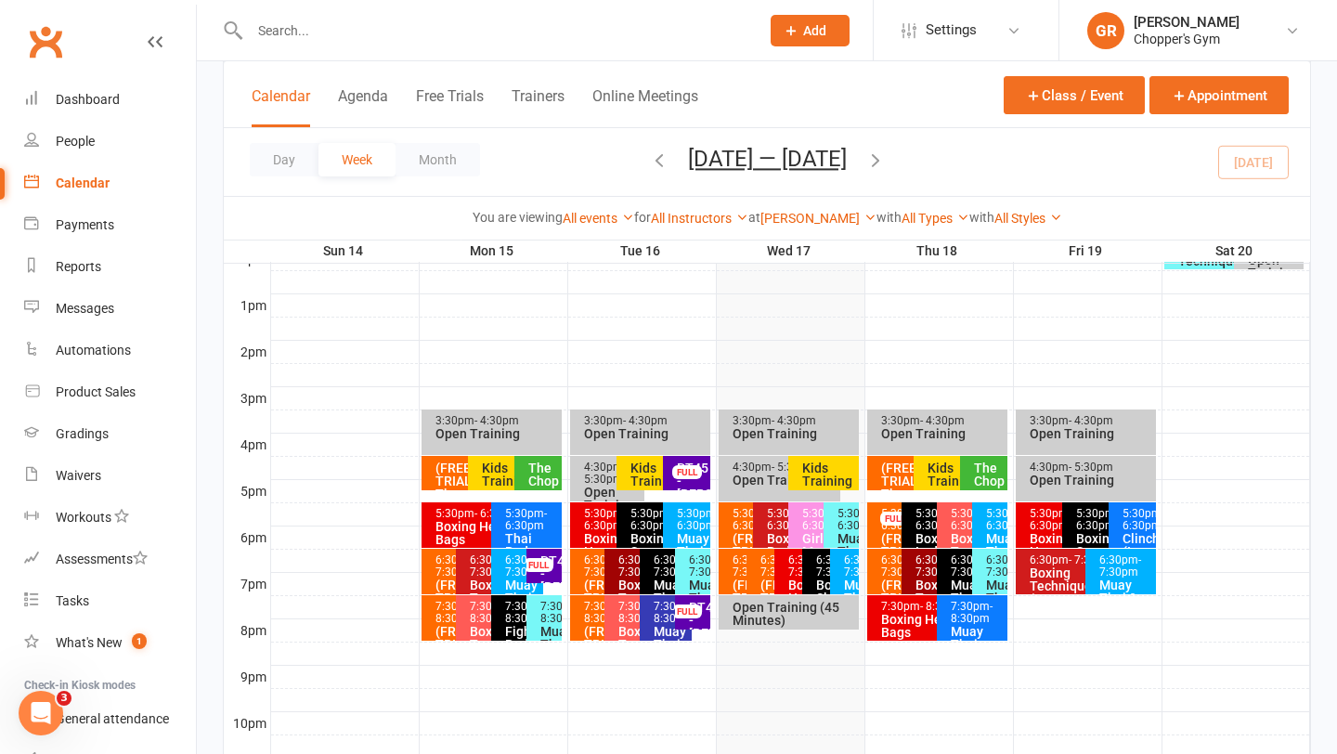
click at [737, 579] on span "- 7:30pm" at bounding box center [754, 566] width 42 height 25
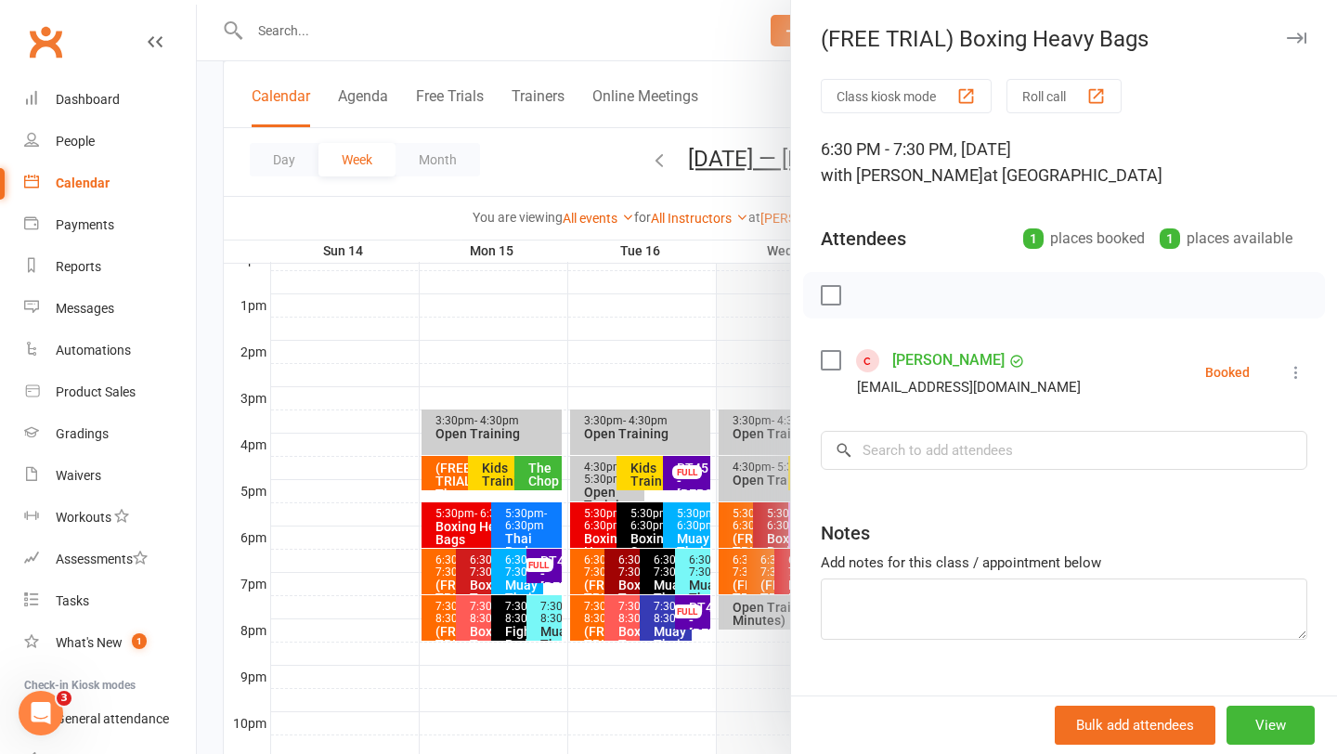
click at [661, 365] on div at bounding box center [767, 377] width 1141 height 754
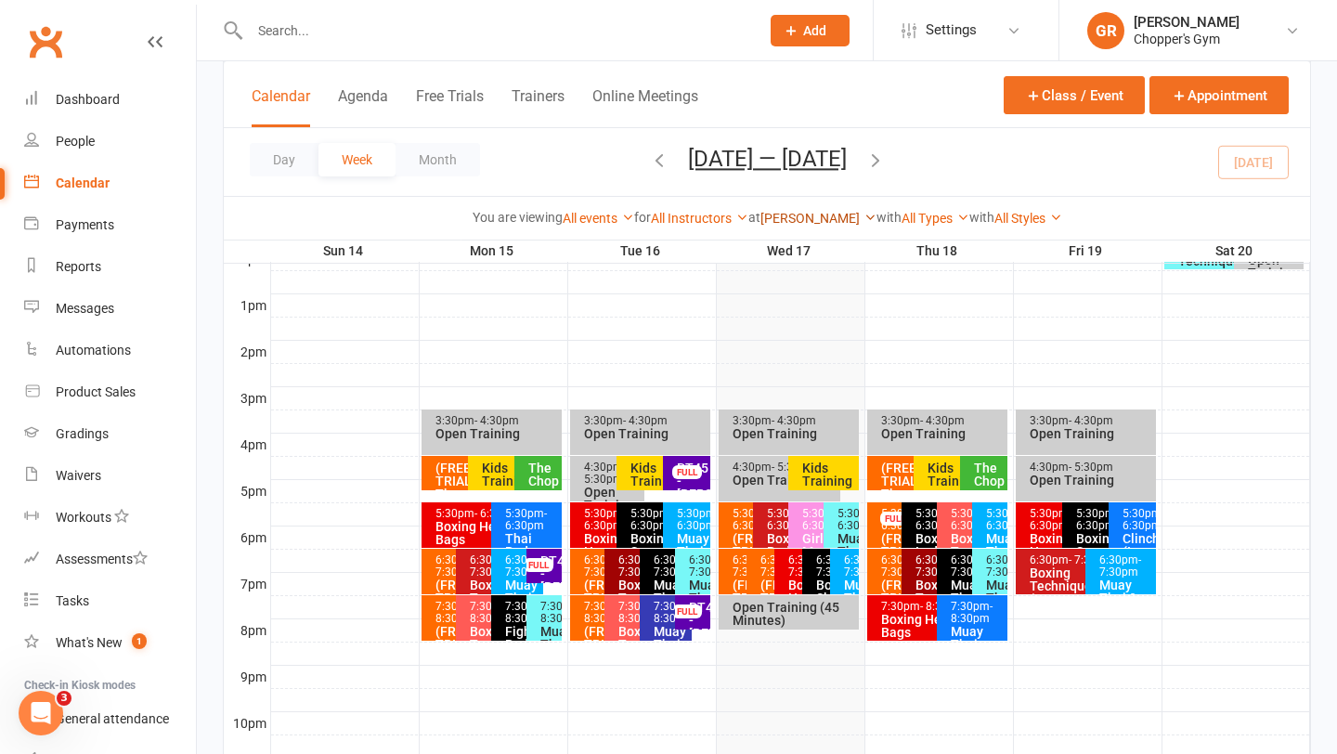
click at [815, 220] on link "[PERSON_NAME]" at bounding box center [819, 218] width 116 height 15
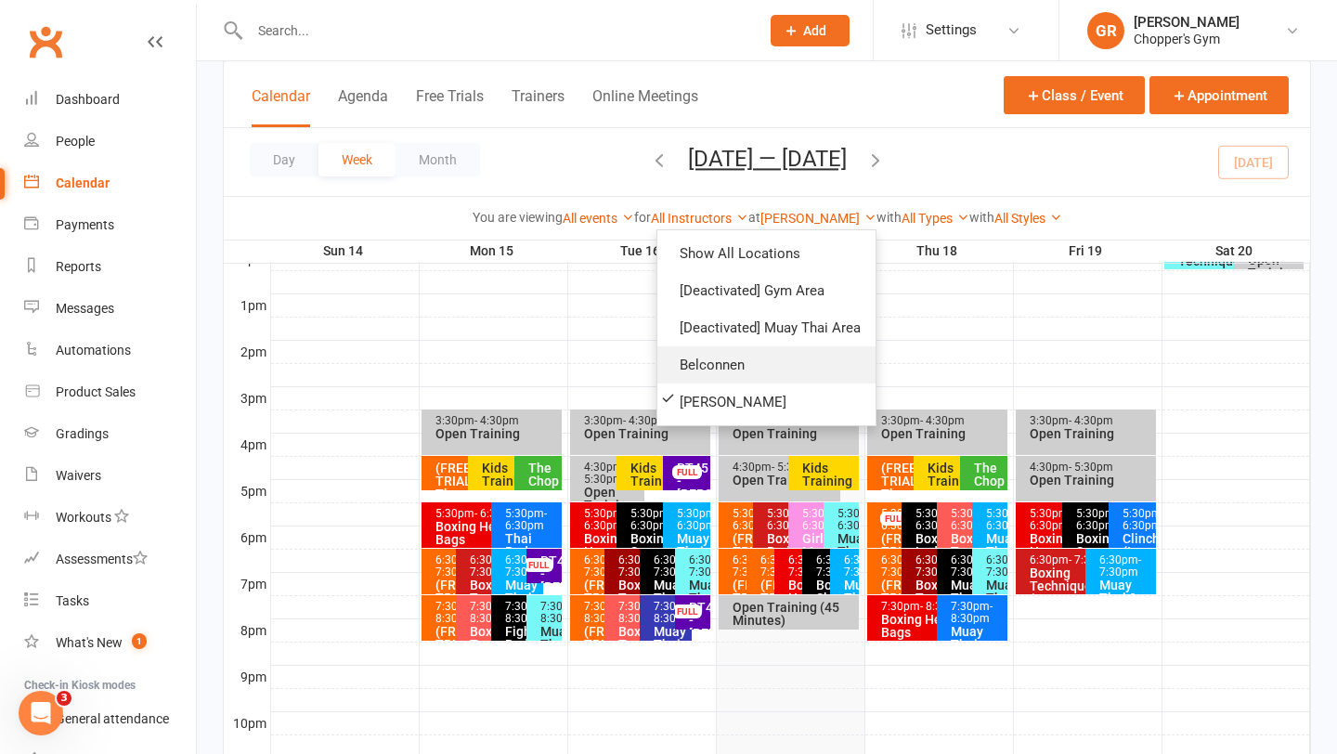
click at [748, 361] on link "Belconnen" at bounding box center [767, 364] width 218 height 37
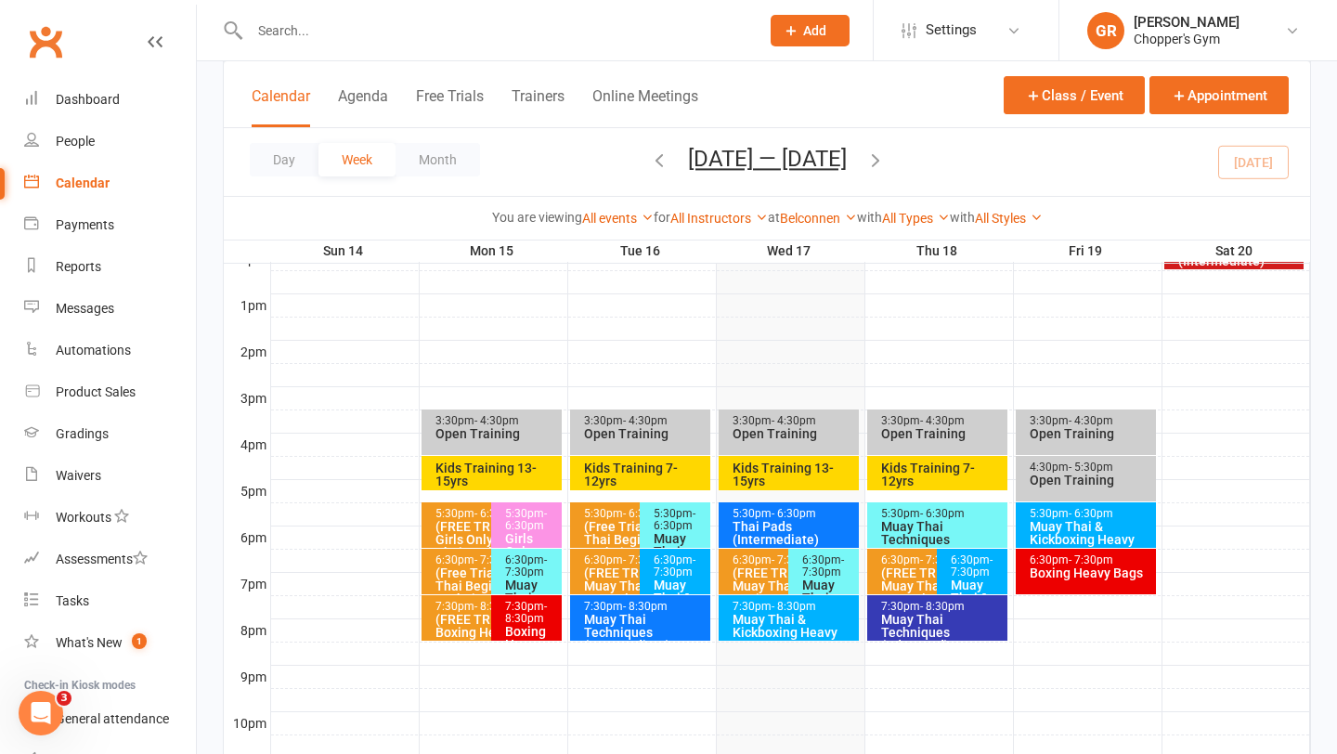
click at [780, 515] on span "- 6:30pm" at bounding box center [794, 513] width 45 height 13
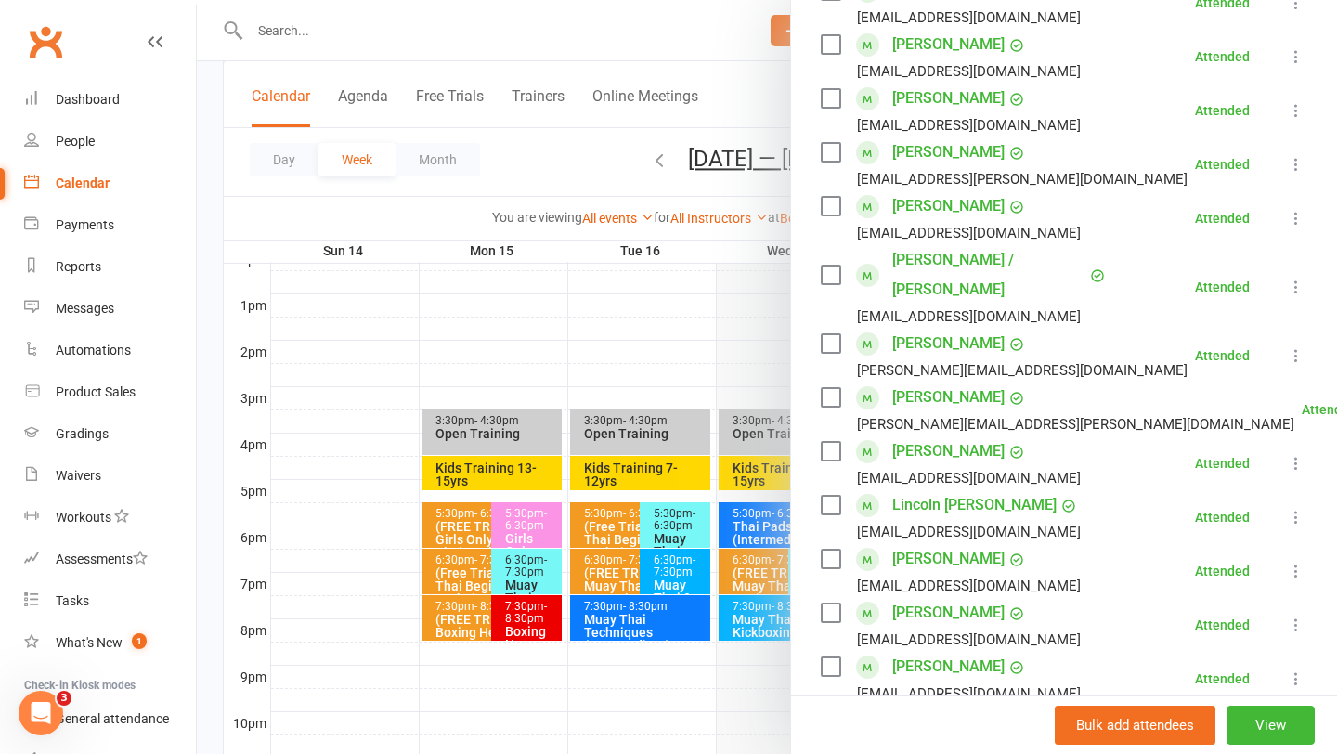
scroll to position [455, 0]
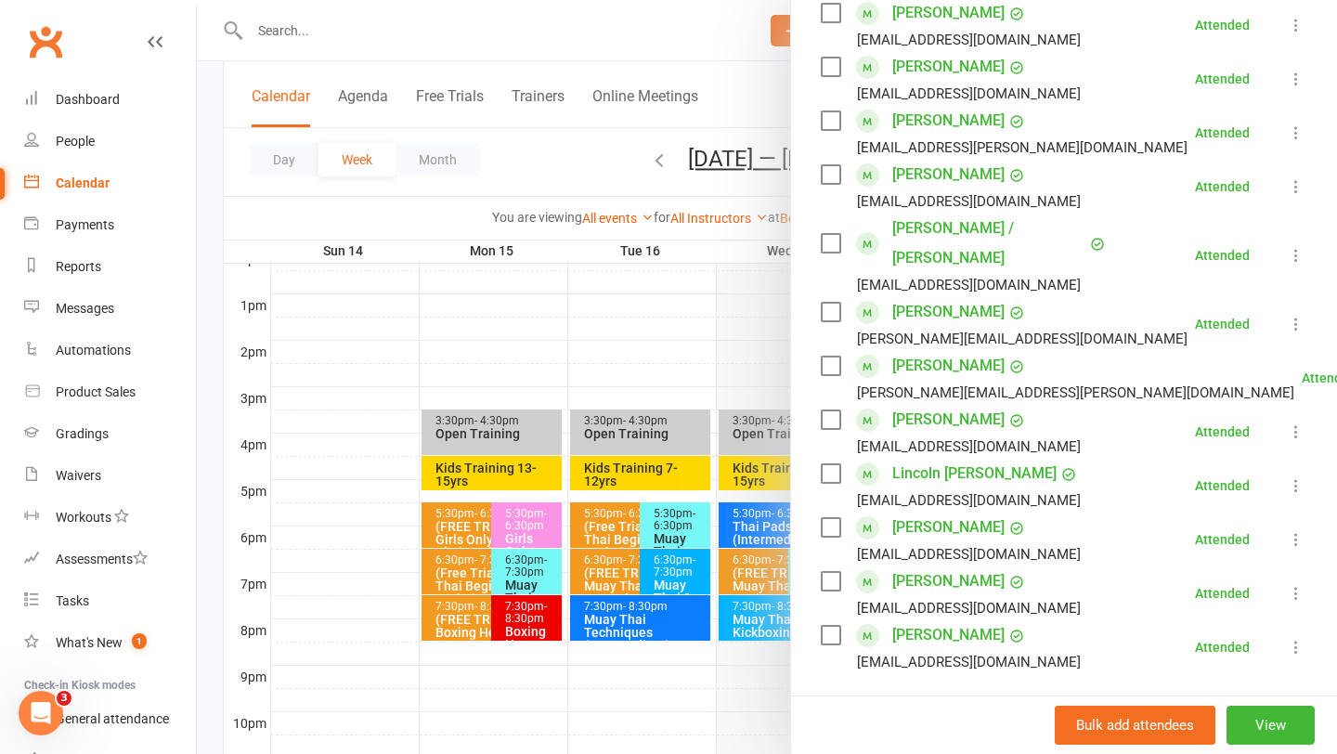
click at [731, 364] on div at bounding box center [767, 377] width 1141 height 754
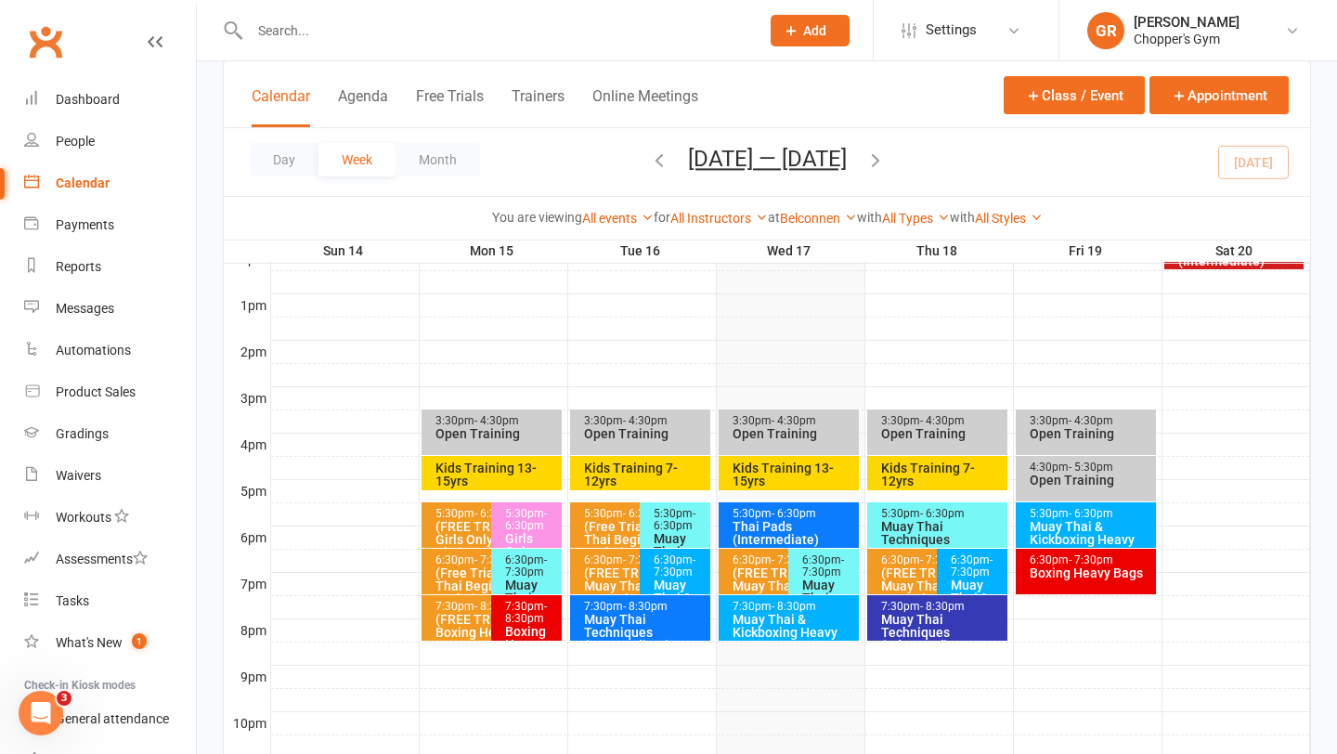
click at [535, 508] on div "5:30pm - 6:30pm" at bounding box center [531, 520] width 54 height 24
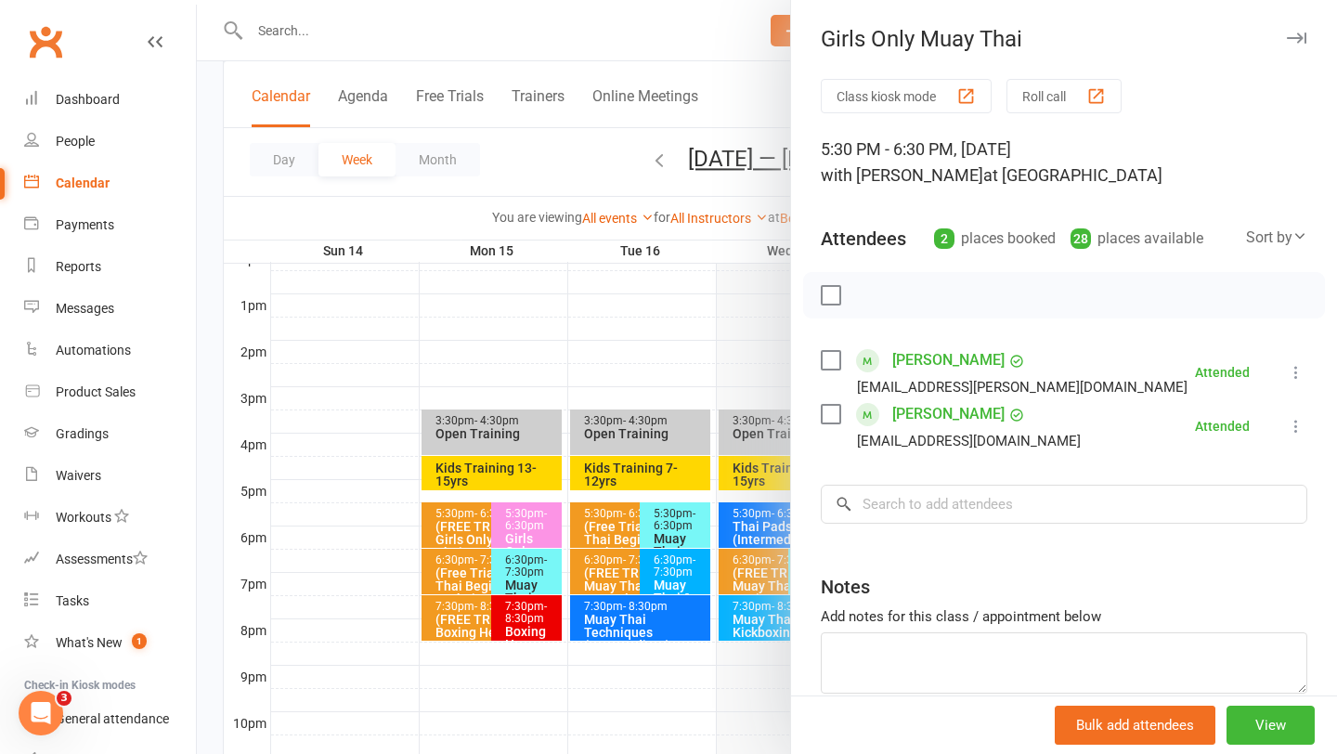
click at [646, 390] on div at bounding box center [767, 377] width 1141 height 754
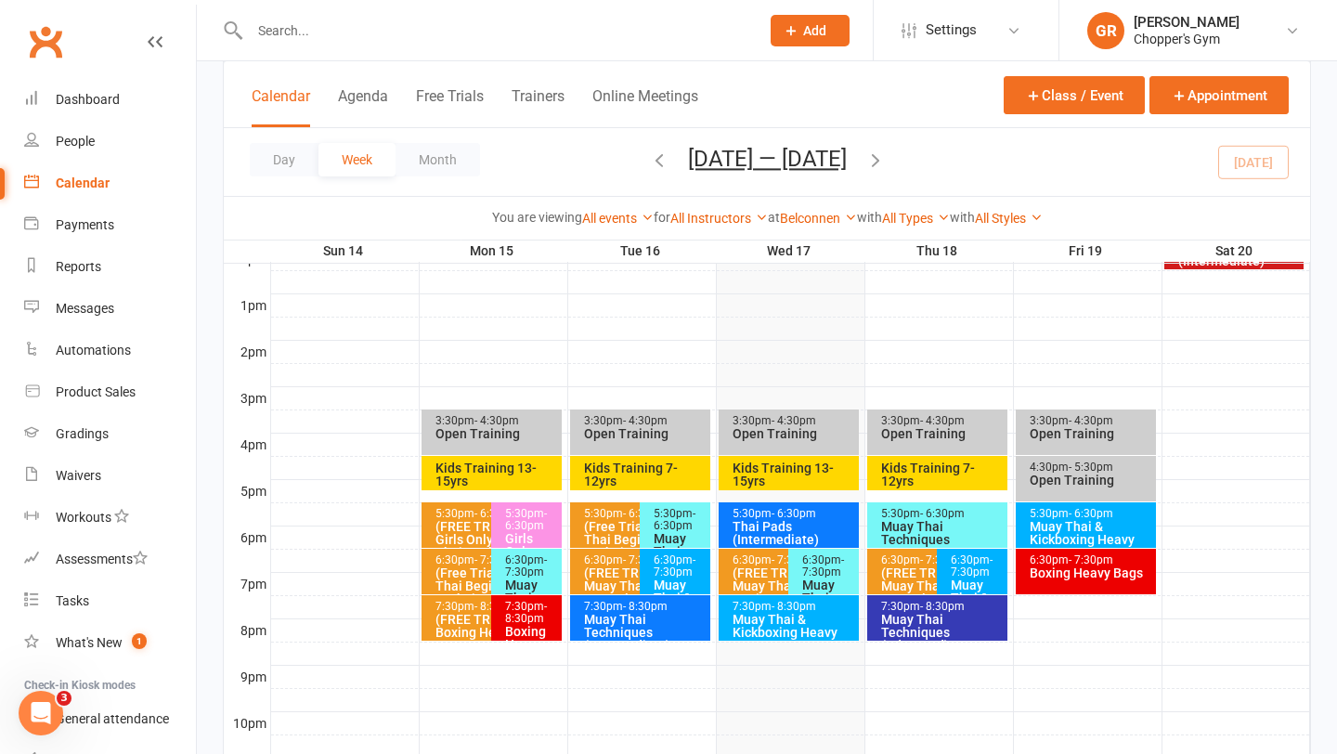
click at [877, 164] on icon "button" at bounding box center [876, 160] width 20 height 20
click at [653, 155] on icon "button" at bounding box center [659, 160] width 20 height 20
click at [813, 561] on div "6:30pm - 7:30pm" at bounding box center [829, 566] width 54 height 24
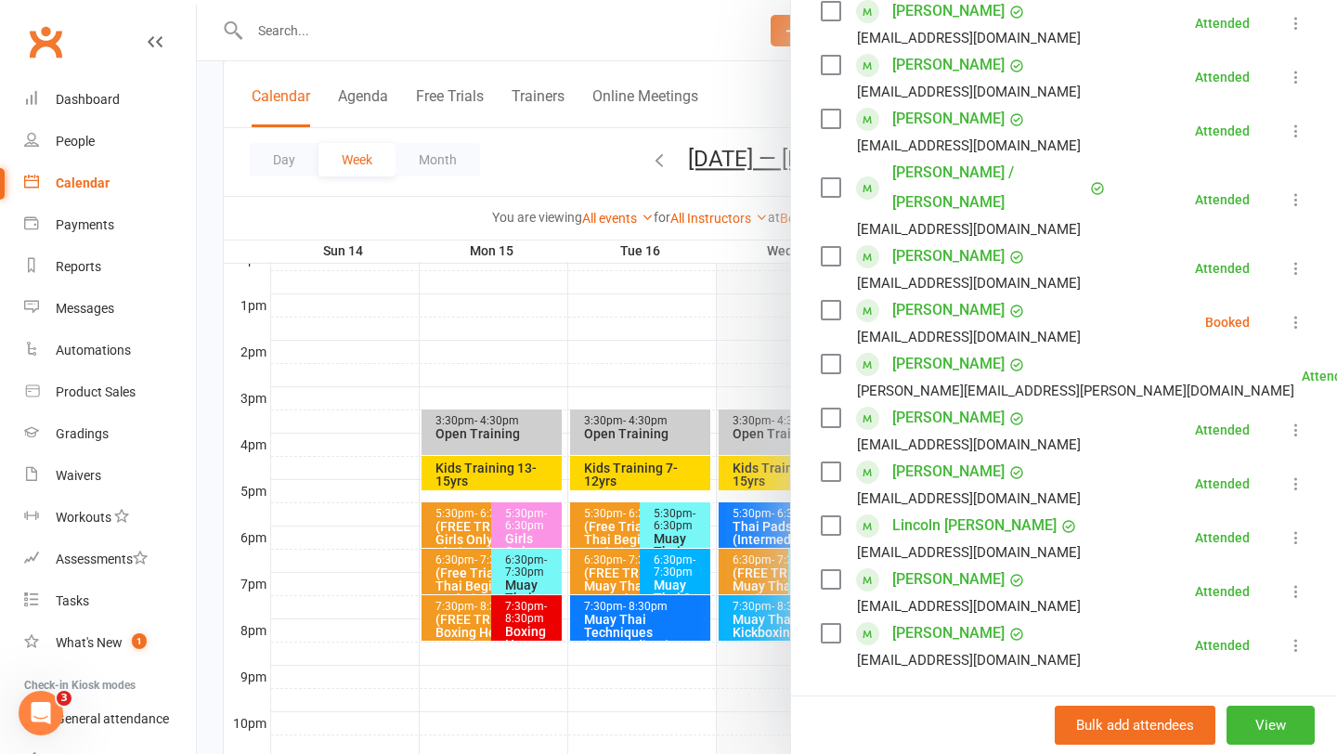
scroll to position [478, 0]
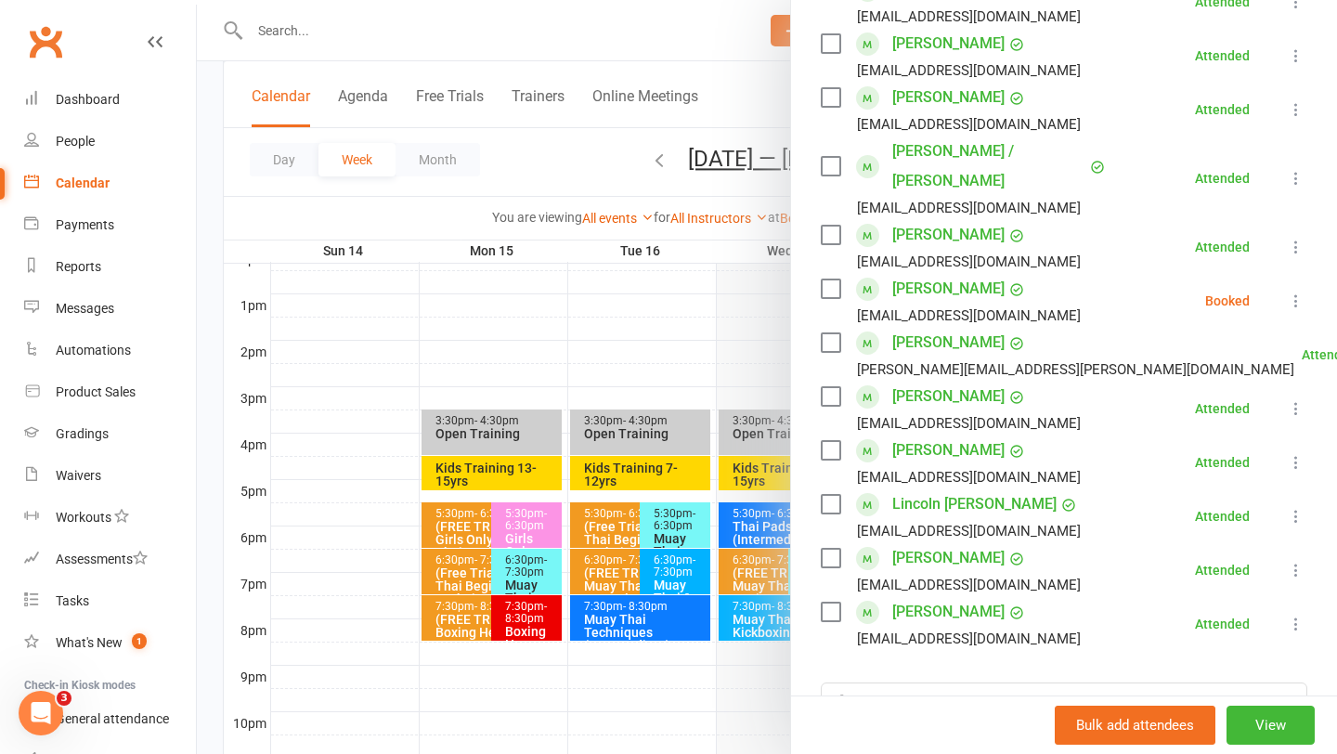
click at [750, 361] on div at bounding box center [767, 377] width 1141 height 754
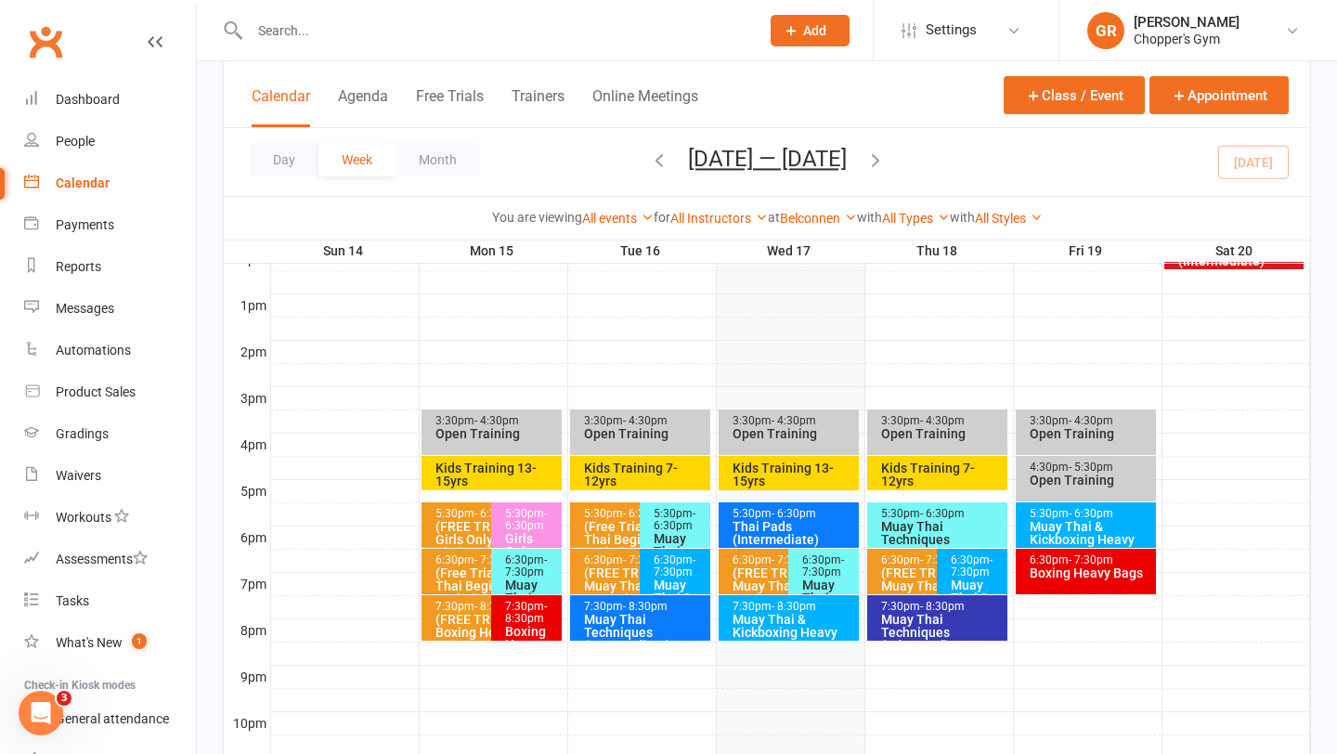
click at [816, 618] on div "Muay Thai & Kickboxing Heavy Bags" at bounding box center [794, 632] width 124 height 39
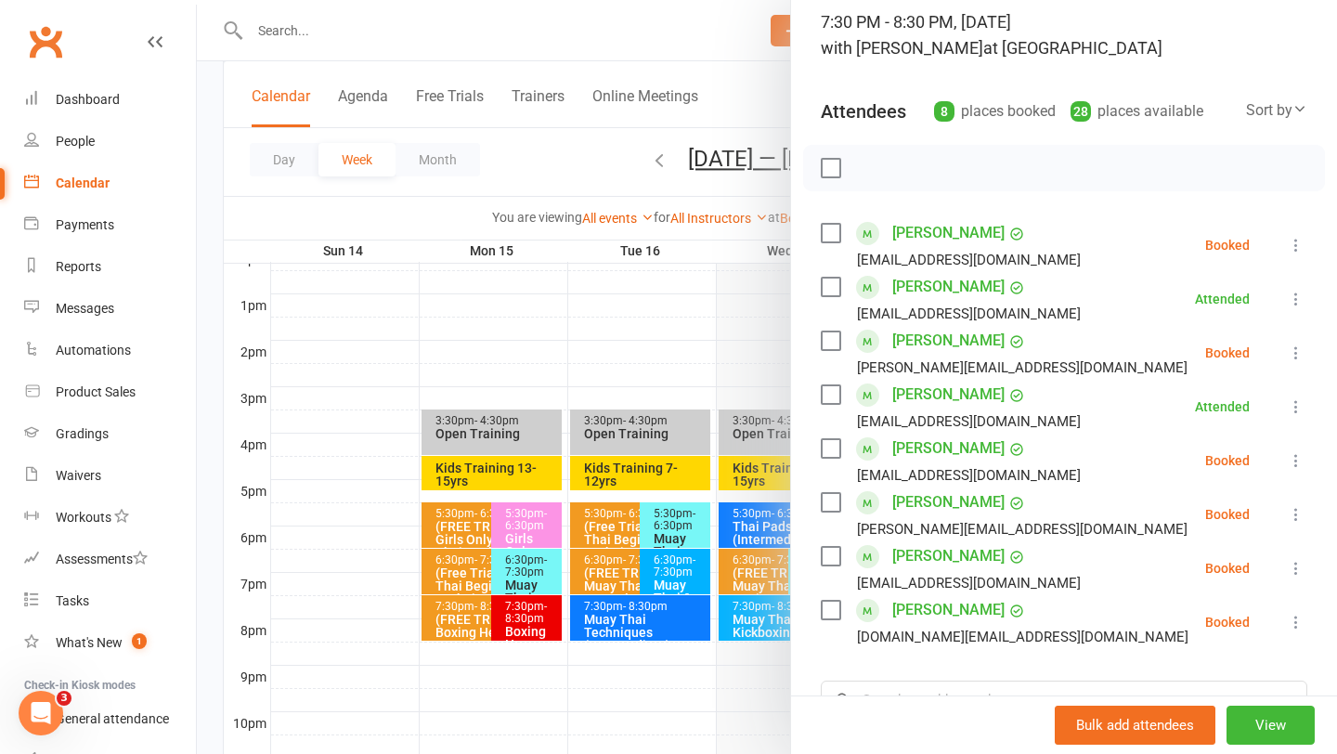
scroll to position [139, 0]
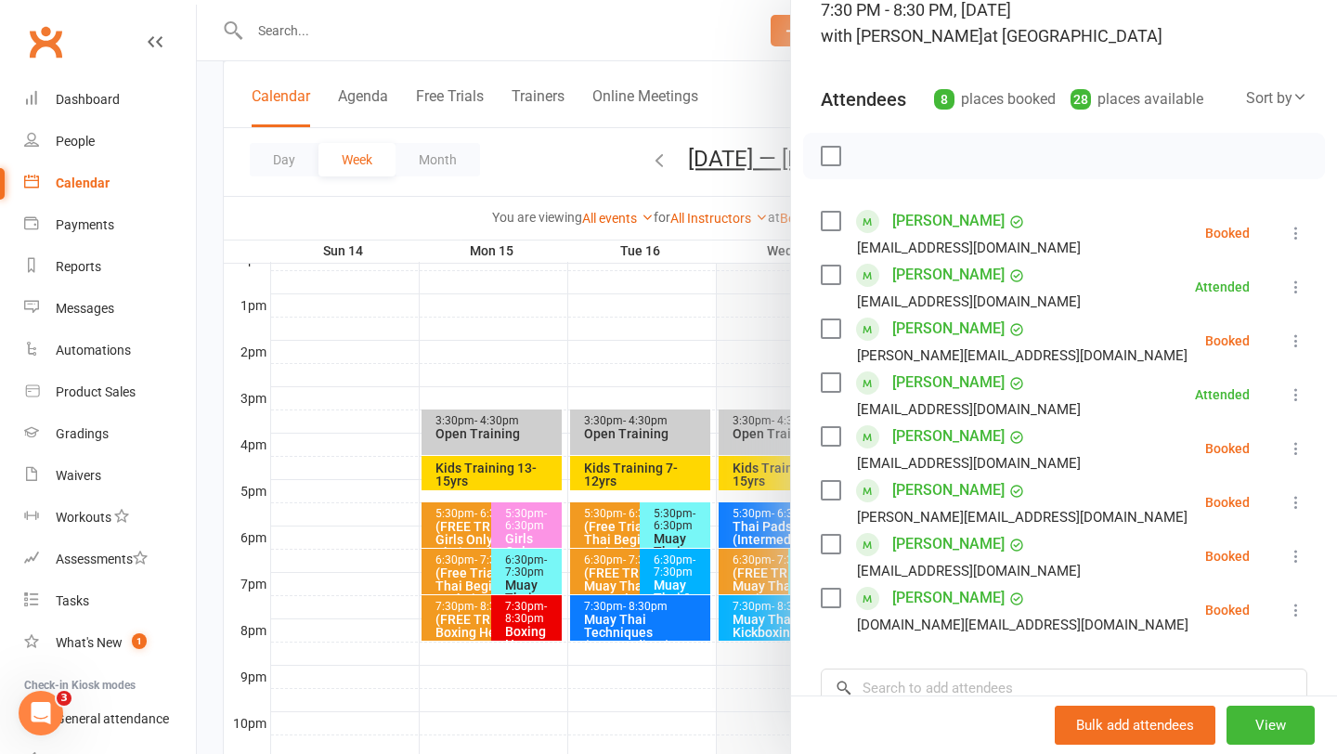
click at [656, 303] on div at bounding box center [767, 377] width 1141 height 754
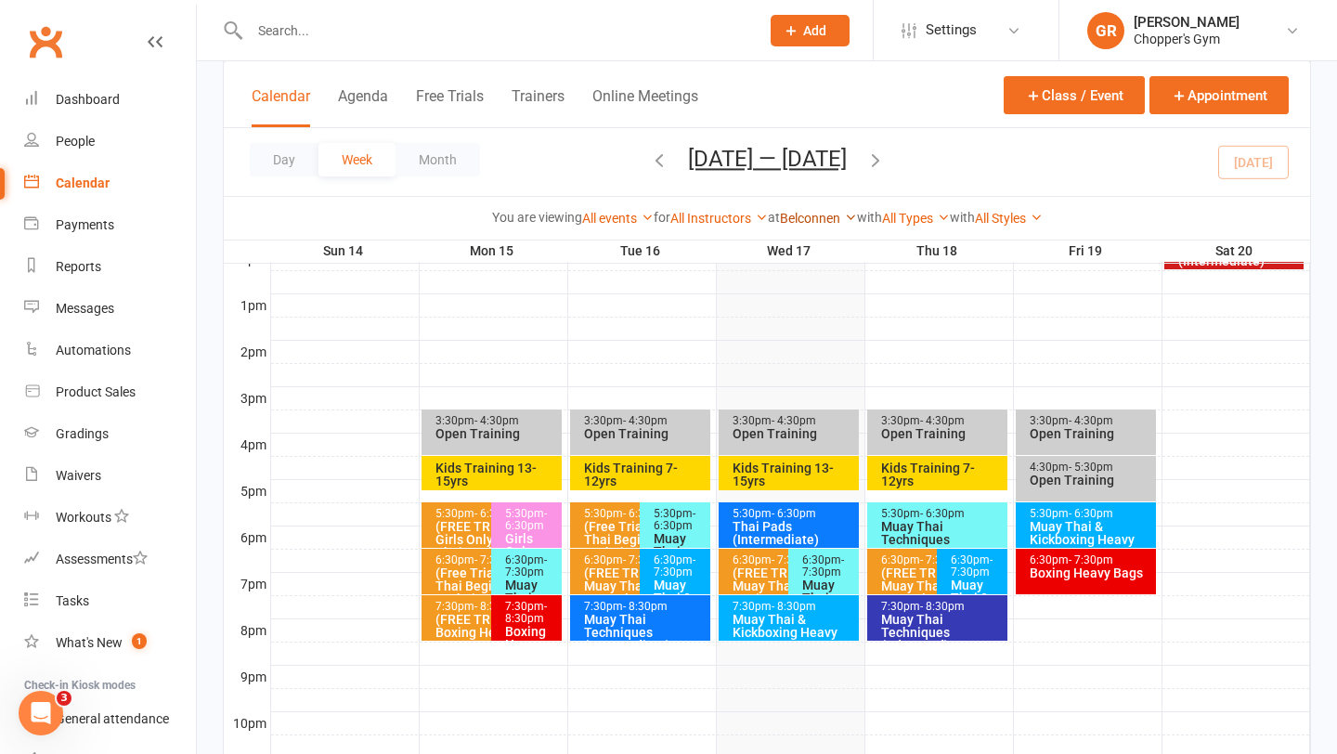
click at [838, 214] on link "Belconnen" at bounding box center [818, 218] width 77 height 15
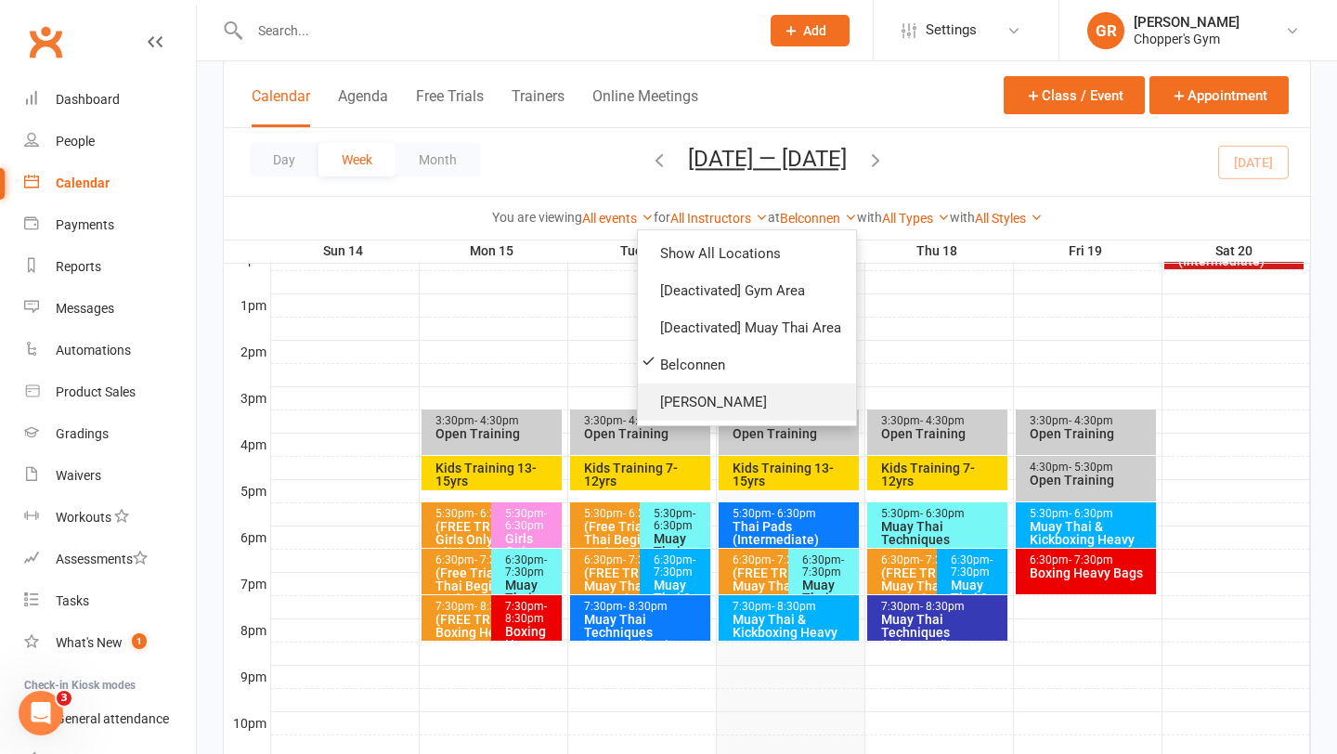
click at [774, 403] on link "[PERSON_NAME]" at bounding box center [747, 402] width 218 height 37
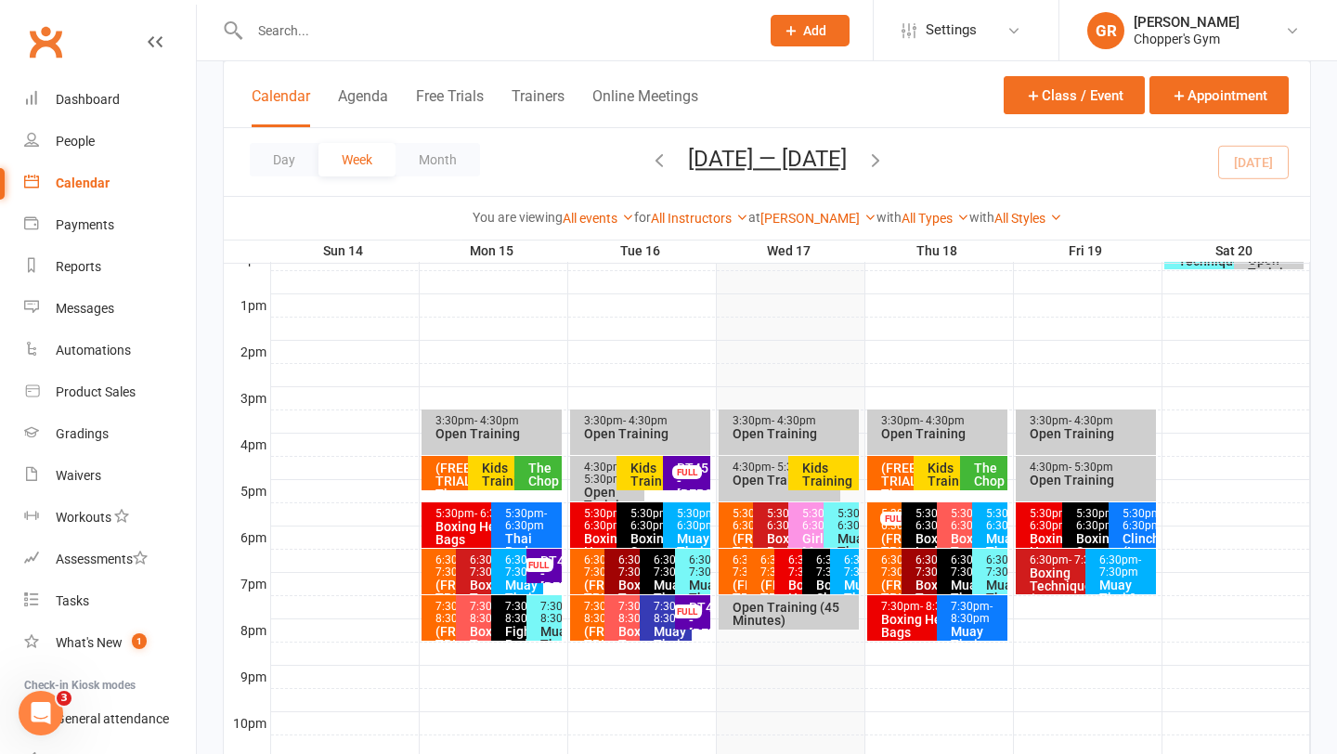
scroll to position [703, 0]
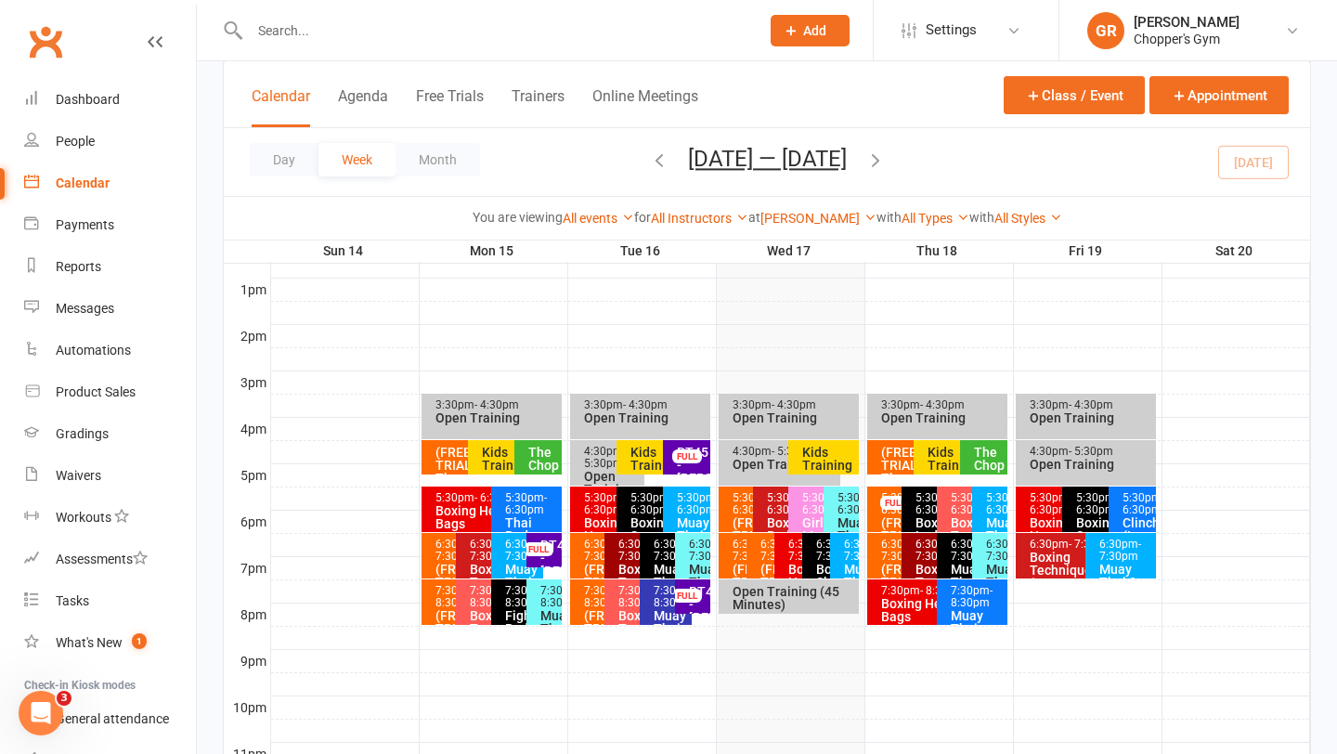
click at [816, 550] on span "- 7:30pm" at bounding box center [837, 550] width 42 height 25
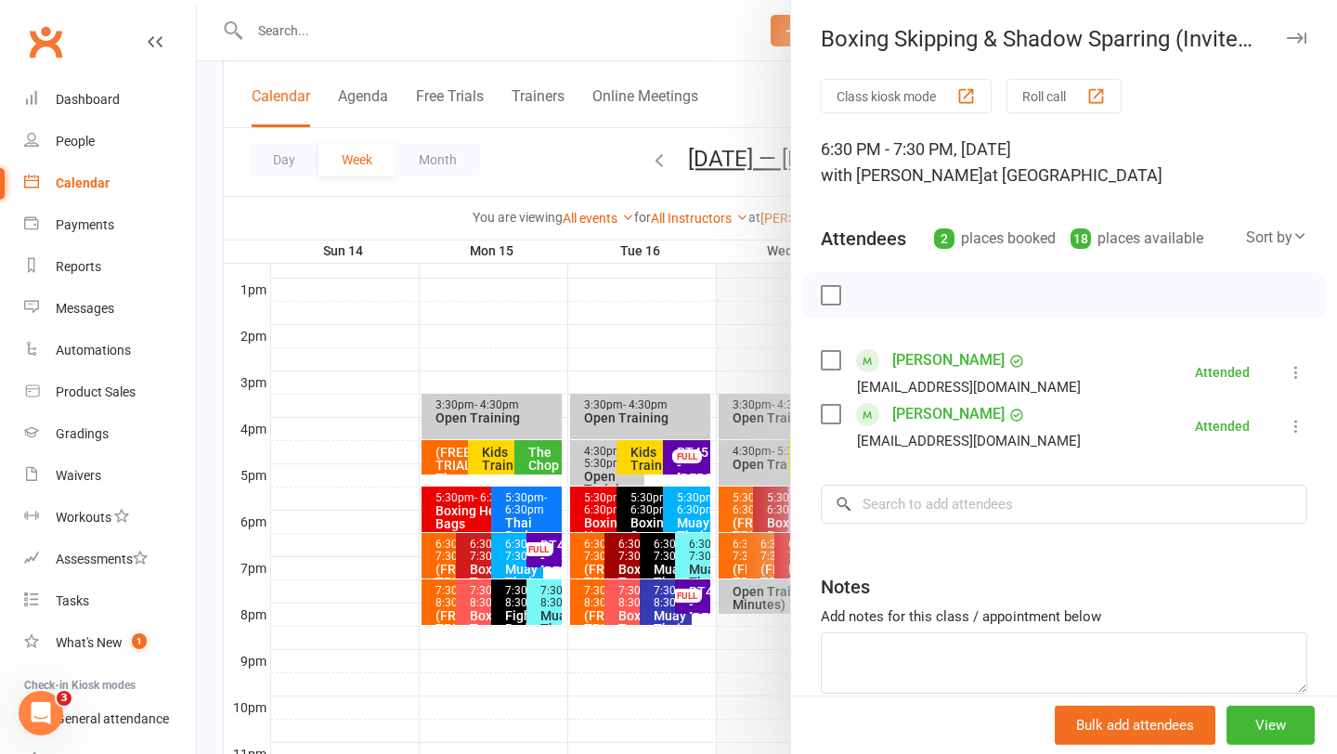
click at [740, 323] on div at bounding box center [767, 377] width 1141 height 754
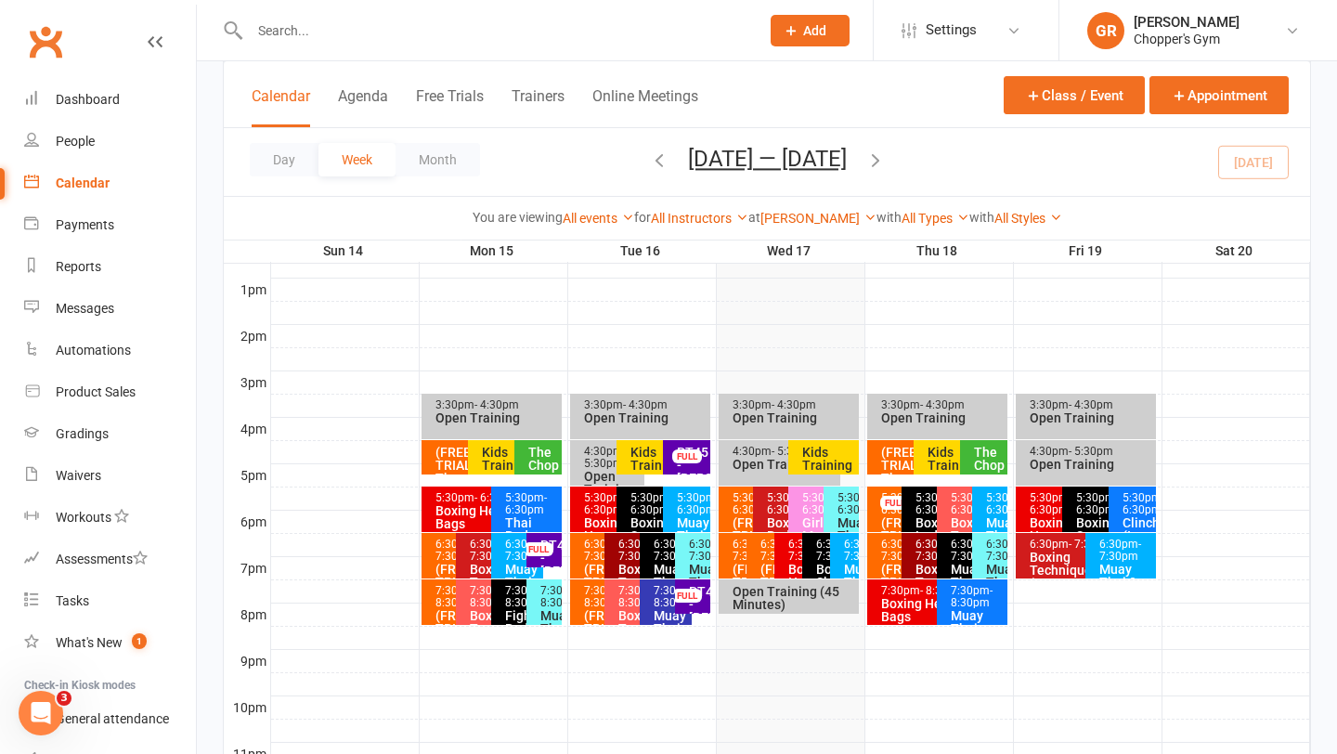
click at [845, 563] on span "- 7:30pm" at bounding box center [865, 550] width 42 height 25
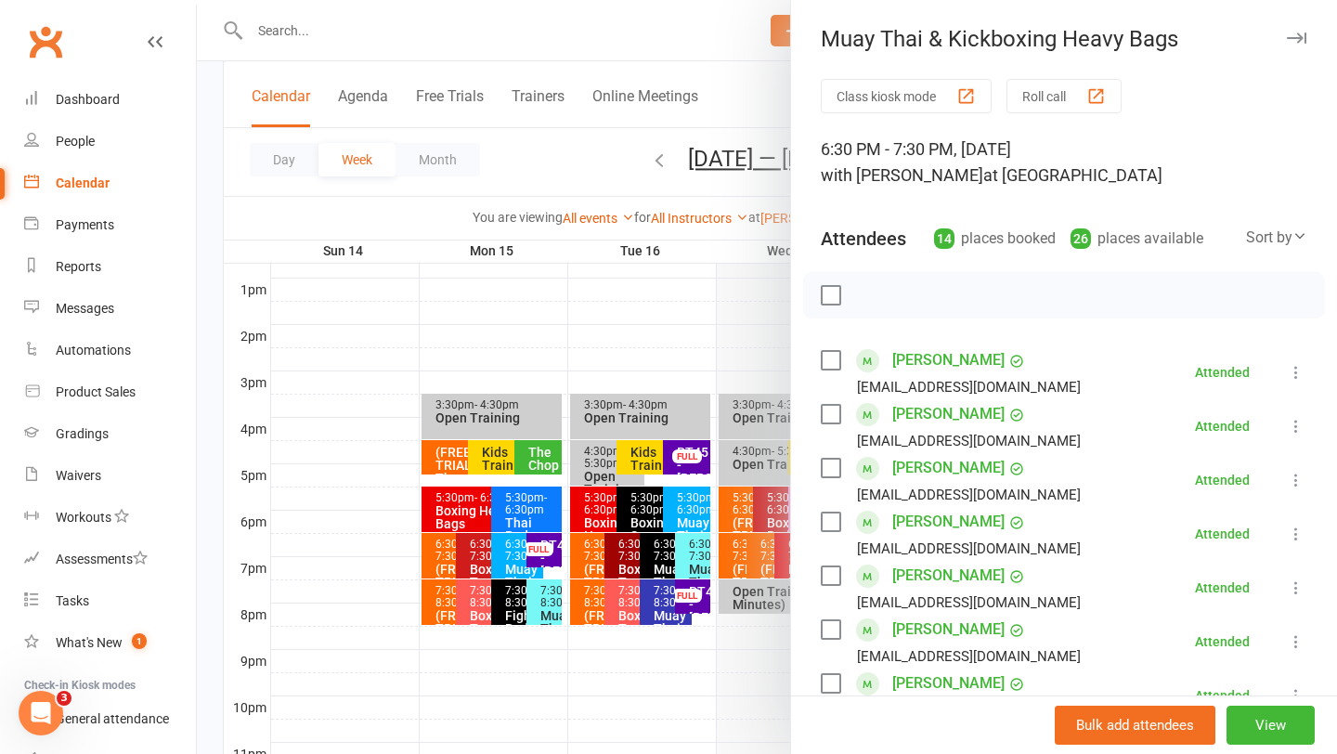
click at [746, 563] on div at bounding box center [767, 377] width 1141 height 754
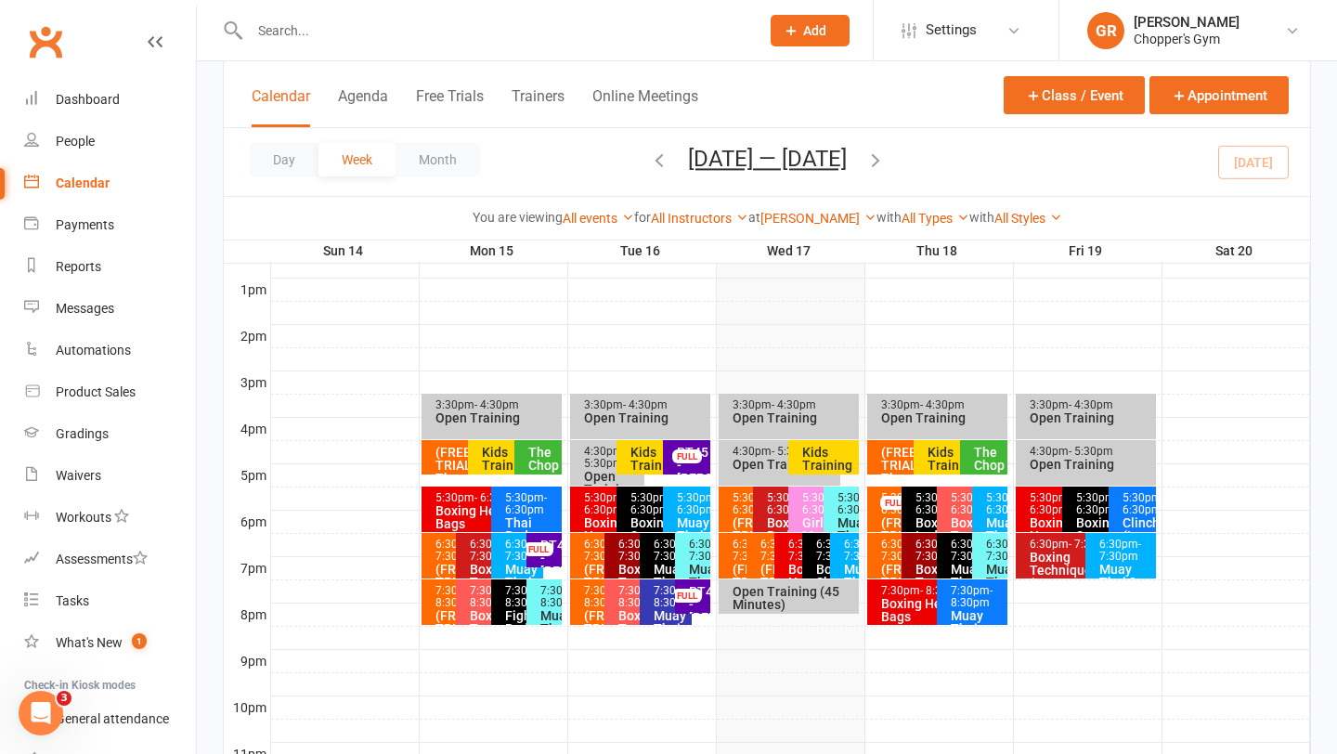
click at [726, 558] on div "6:30pm - 7:30pm (FREE TRIAL) Boxing Heavy Bags" at bounding box center [737, 556] width 37 height 46
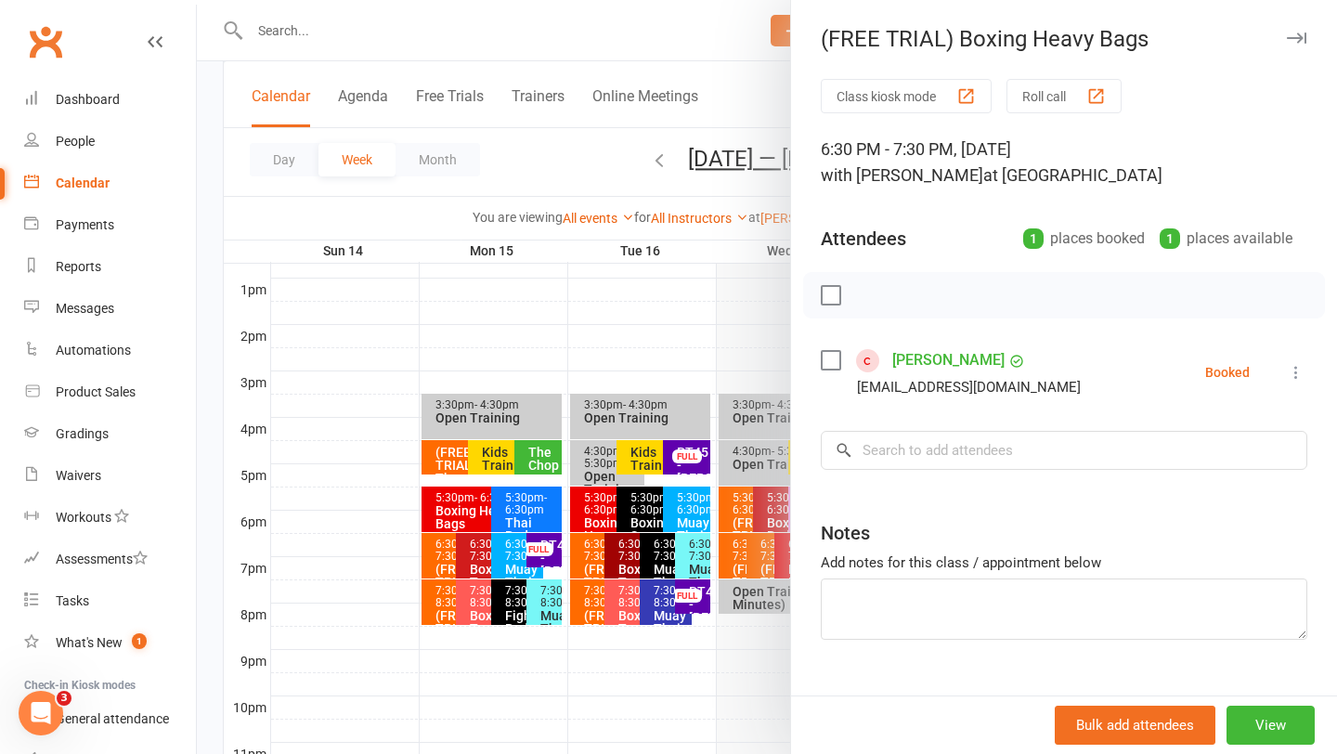
click at [763, 560] on div at bounding box center [767, 377] width 1141 height 754
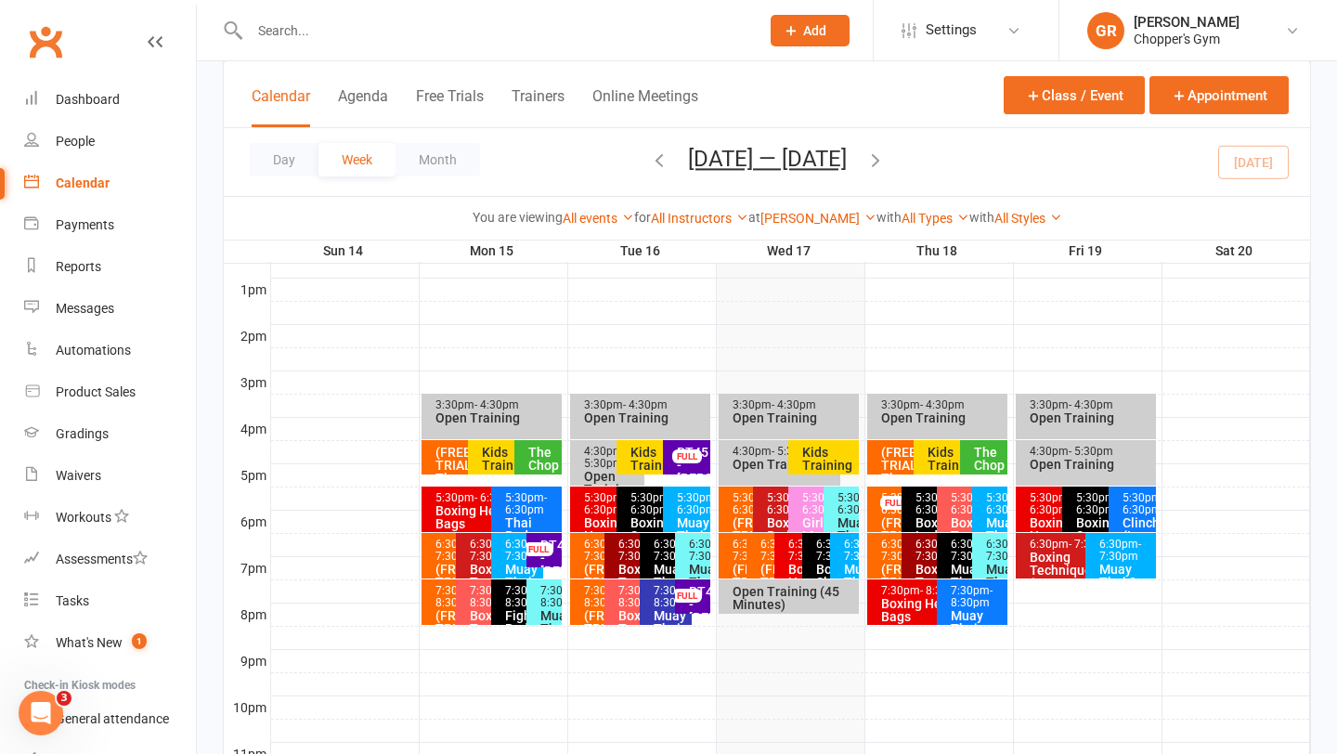
click at [763, 560] on span "- 7:30pm" at bounding box center [782, 550] width 42 height 25
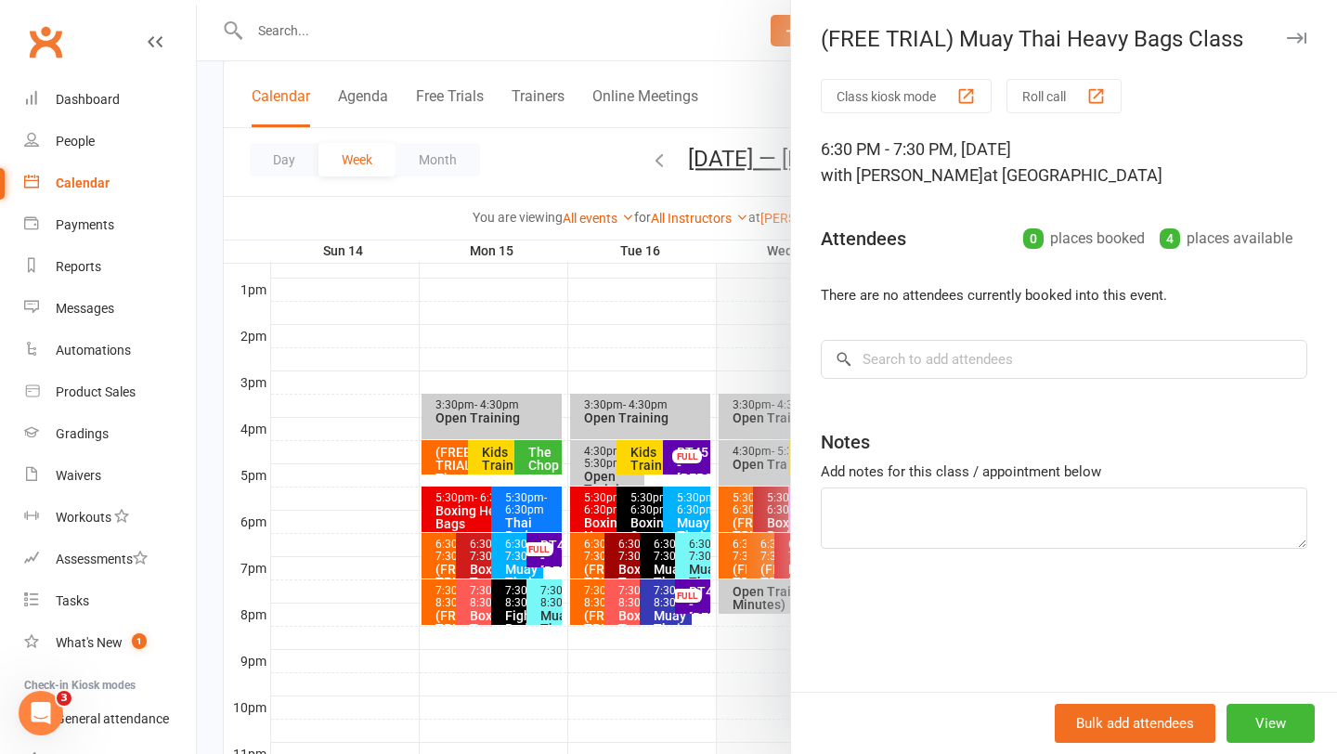
click at [692, 305] on div at bounding box center [767, 377] width 1141 height 754
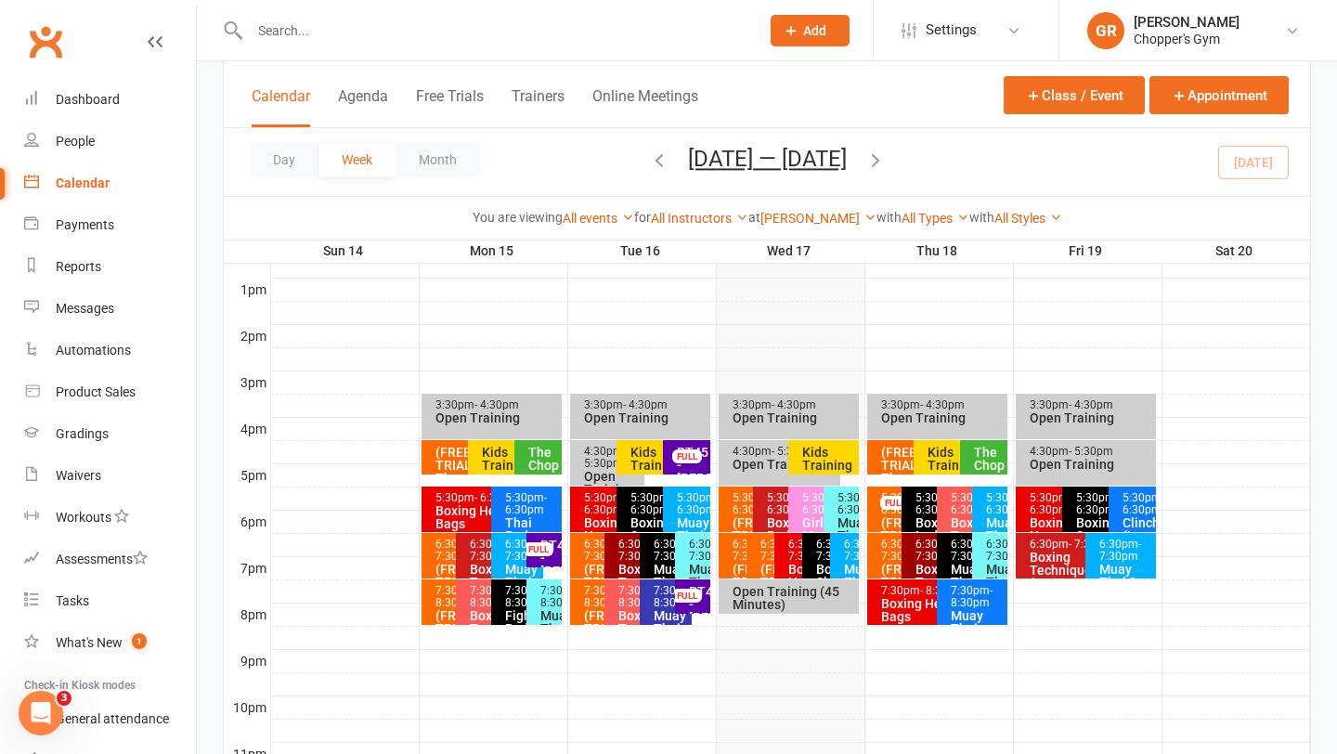
click at [808, 514] on div "5:30pm - 6:30pm" at bounding box center [819, 504] width 35 height 24
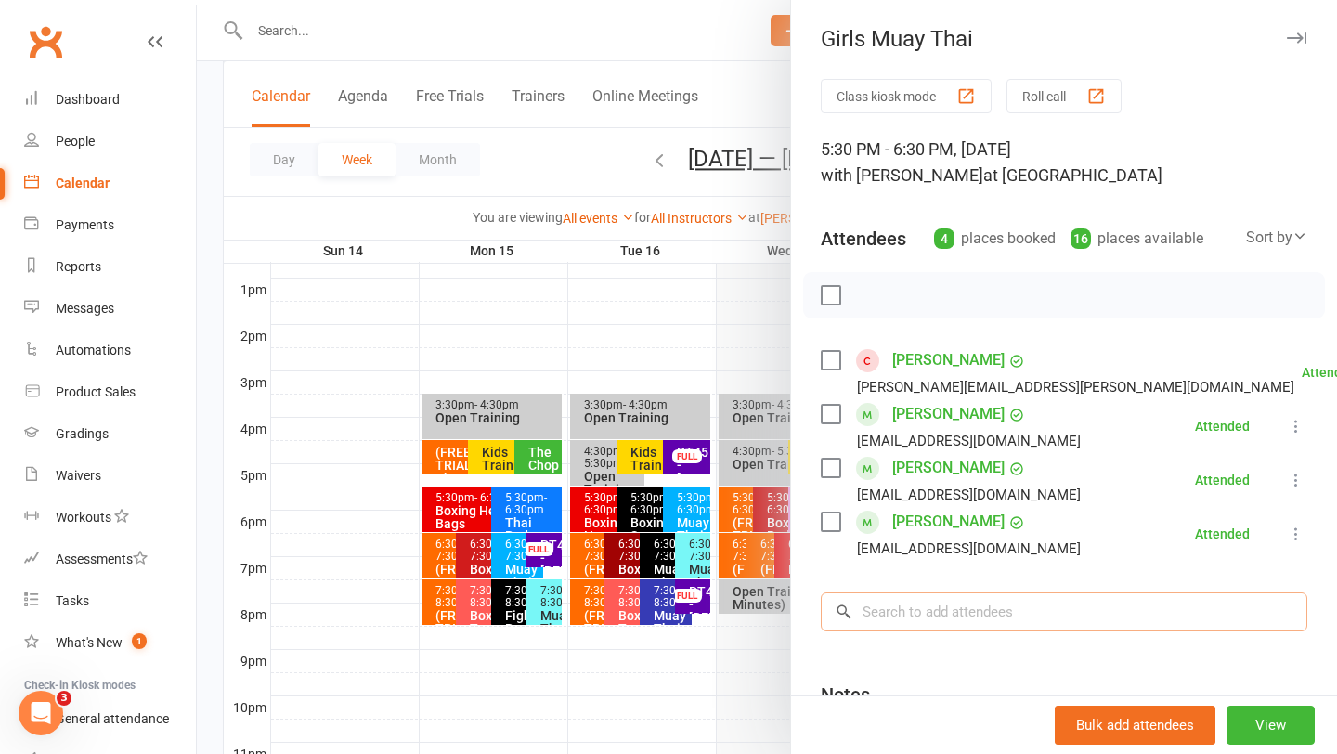
click at [960, 612] on input "search" at bounding box center [1064, 612] width 487 height 39
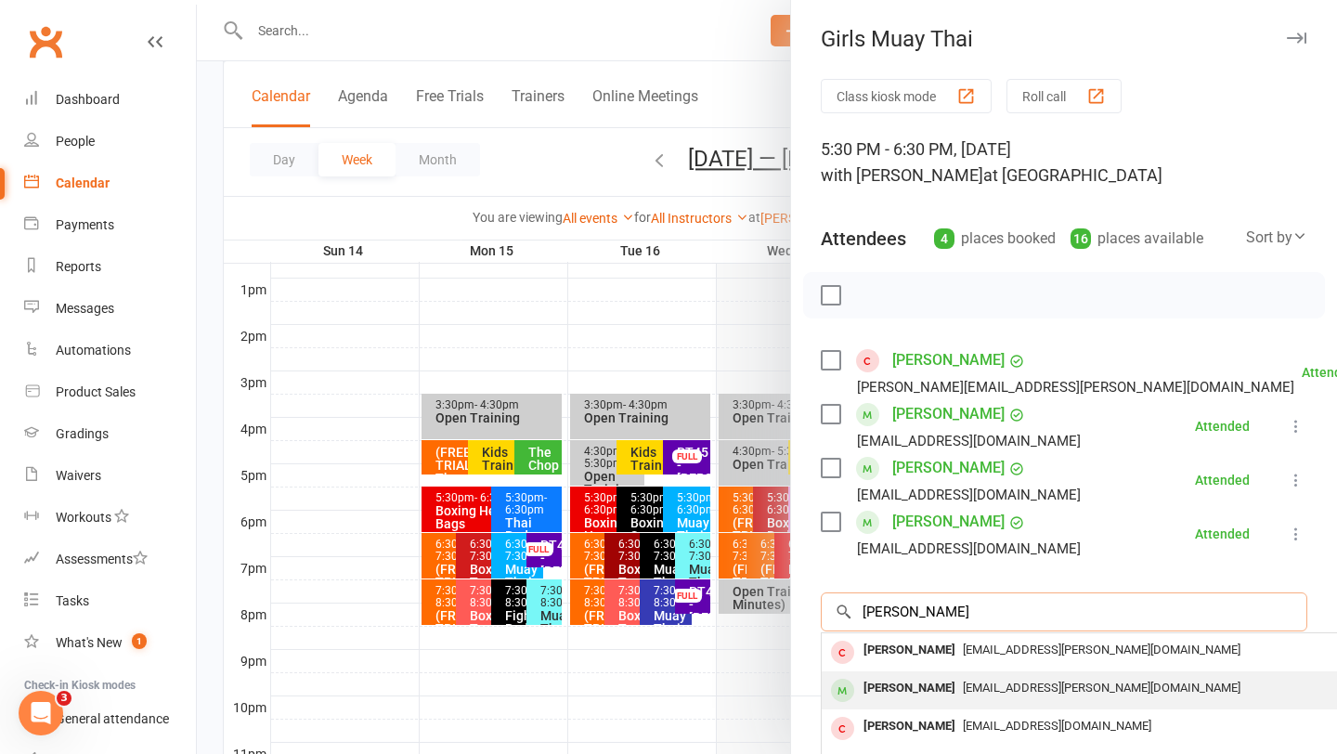
type input "mia fuller"
click at [979, 685] on span "bronwyn.fuller@me.com" at bounding box center [1102, 688] width 278 height 14
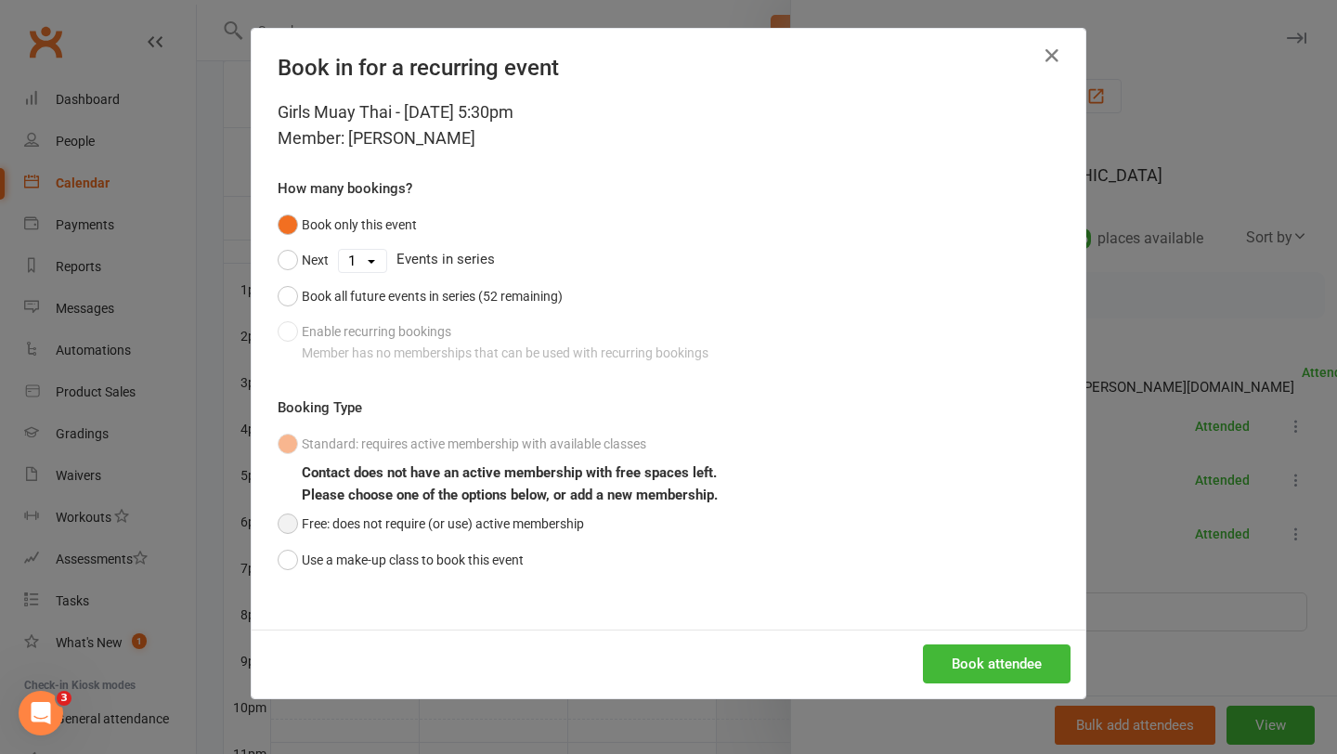
click at [302, 523] on button "Free: does not require (or use) active membership" at bounding box center [431, 523] width 306 height 35
click at [982, 672] on button "Book attendee" at bounding box center [997, 664] width 148 height 39
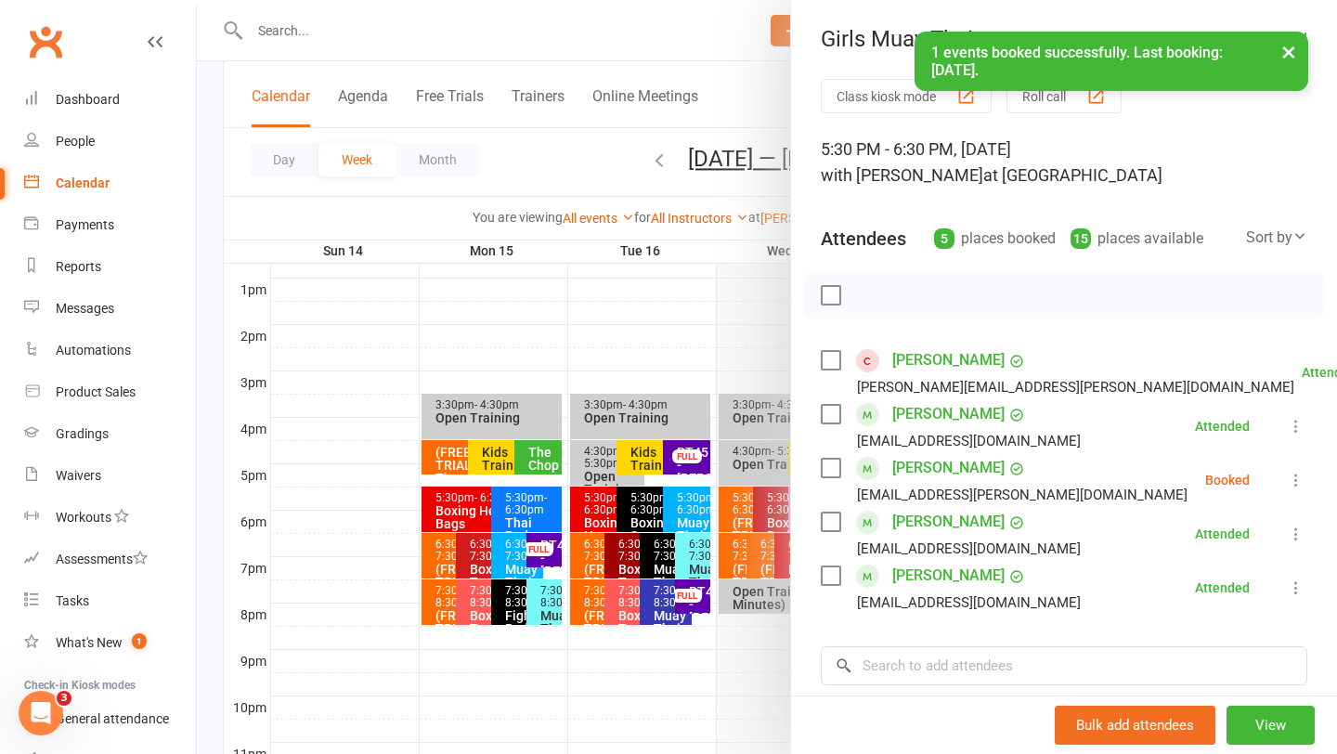
click at [831, 478] on div "Mia Fuller bronwyn.fuller@me.com" at bounding box center [1008, 480] width 374 height 54
click at [831, 472] on label at bounding box center [830, 468] width 19 height 19
click at [884, 291] on button "button" at bounding box center [872, 296] width 32 height 32
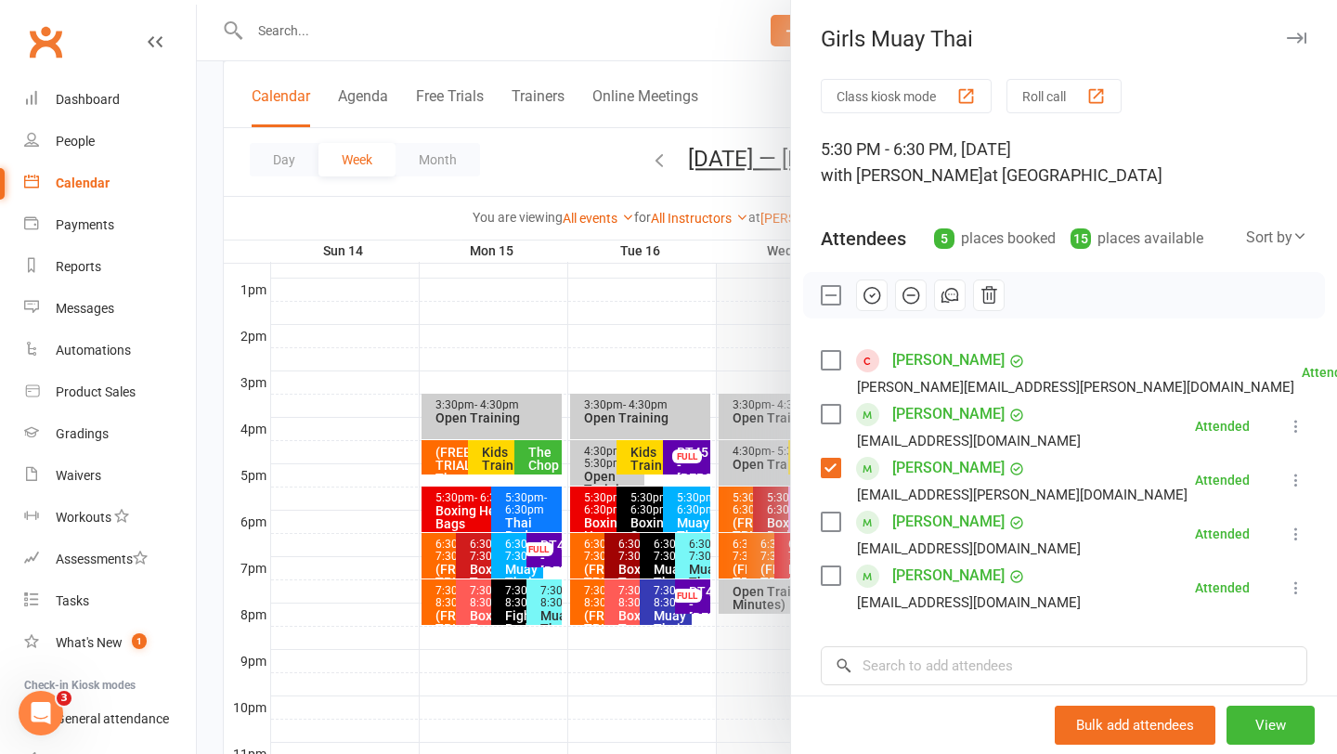
click at [684, 296] on div at bounding box center [767, 377] width 1141 height 754
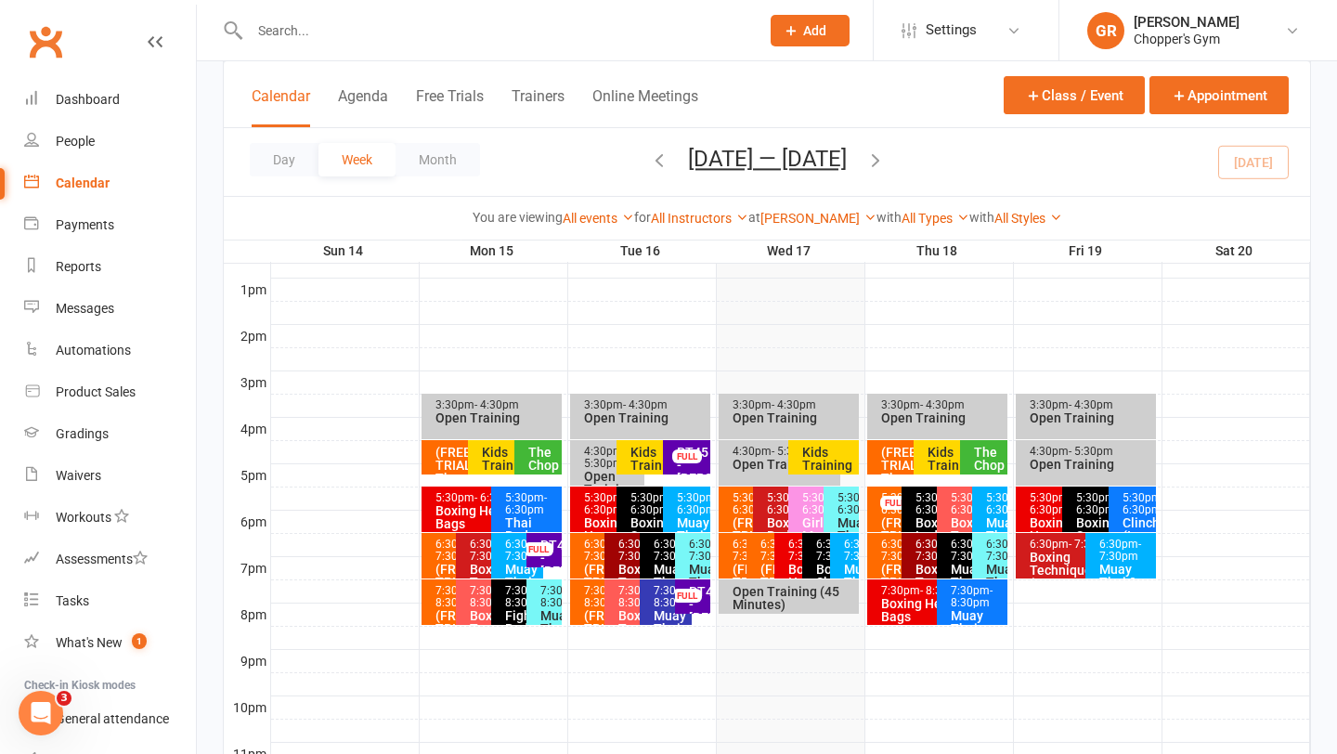
click at [823, 602] on div "Open Training (45 Minutes)" at bounding box center [794, 598] width 124 height 26
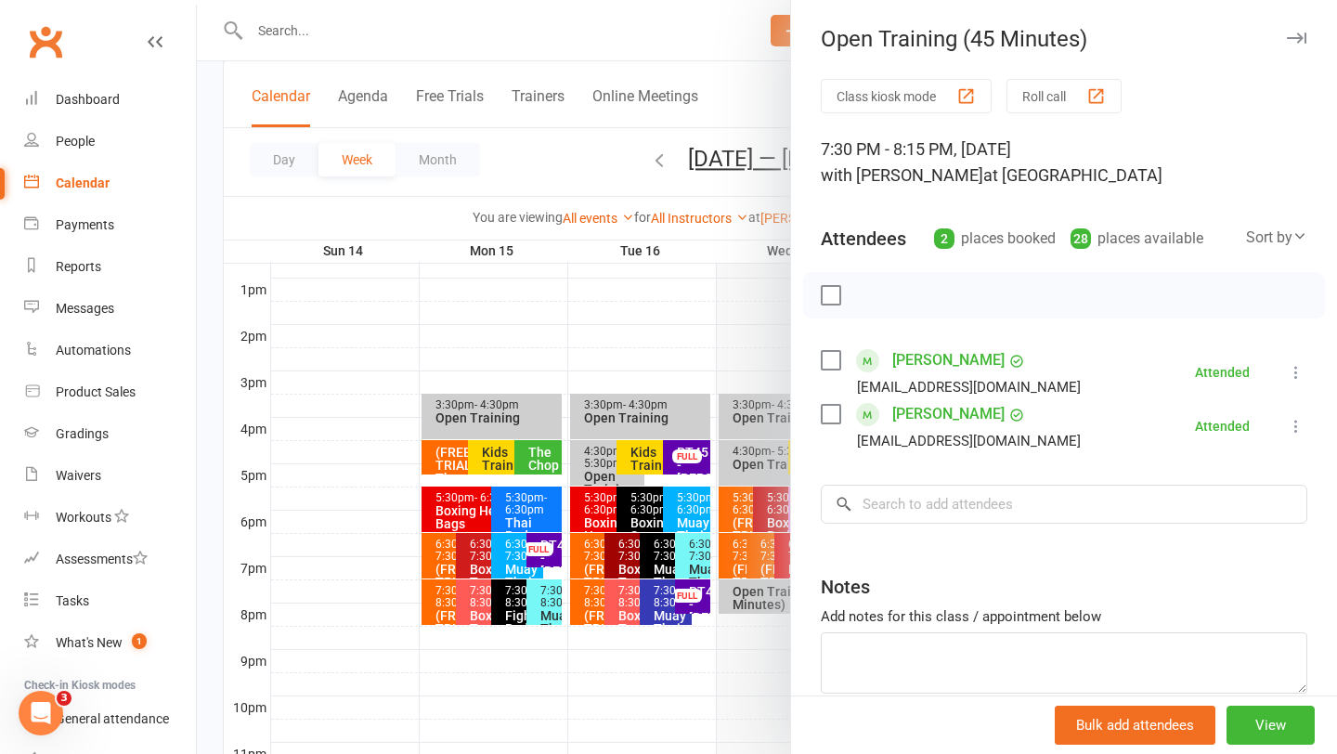
click at [763, 545] on div at bounding box center [767, 377] width 1141 height 754
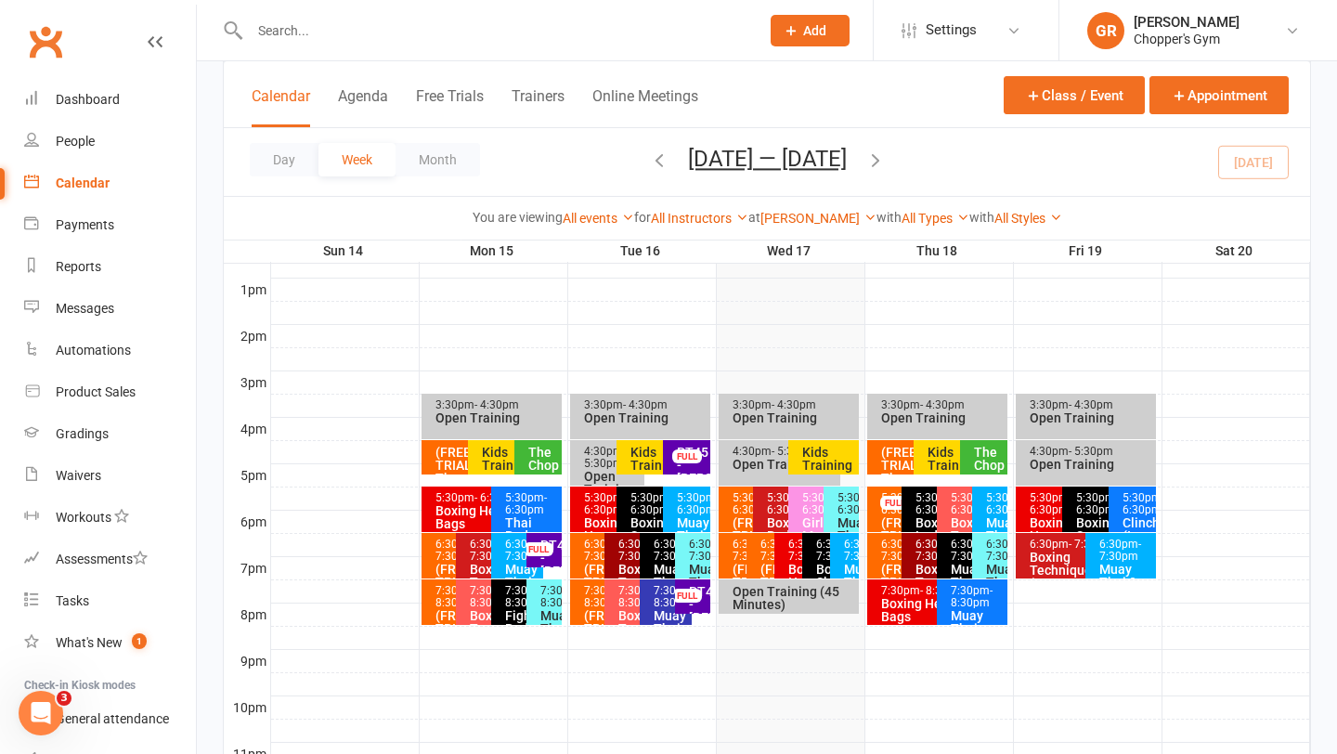
click at [784, 549] on div "6:30pm - 7:30pm Boxing Heavy Bags" at bounding box center [793, 556] width 37 height 46
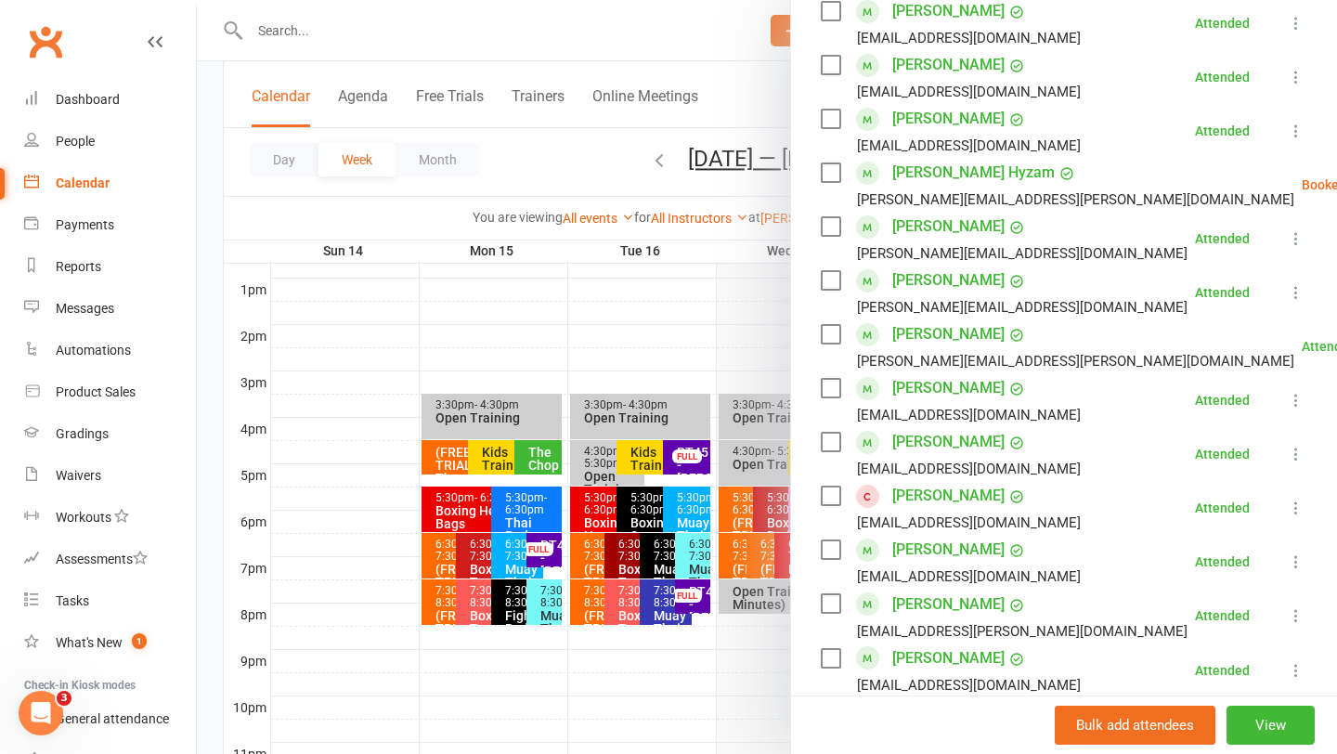
scroll to position [566, 0]
click at [833, 179] on label at bounding box center [830, 172] width 19 height 19
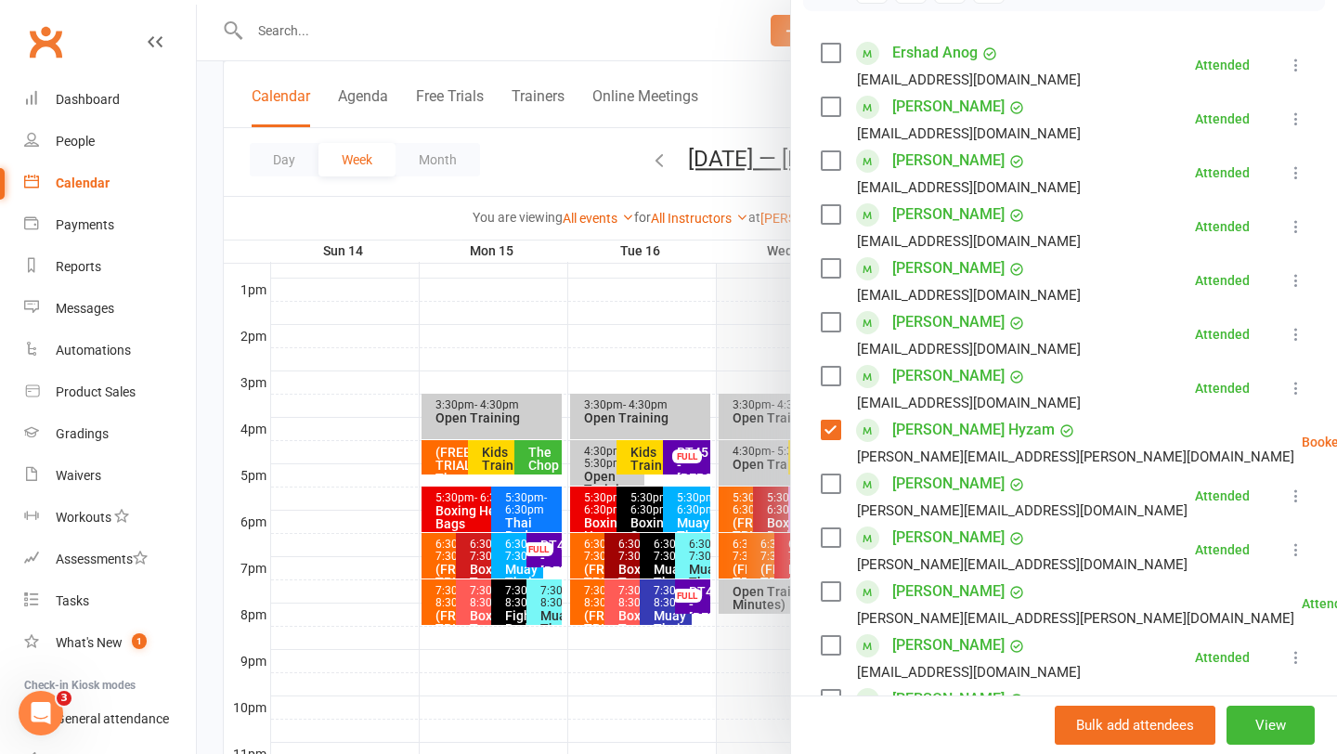
scroll to position [213, 0]
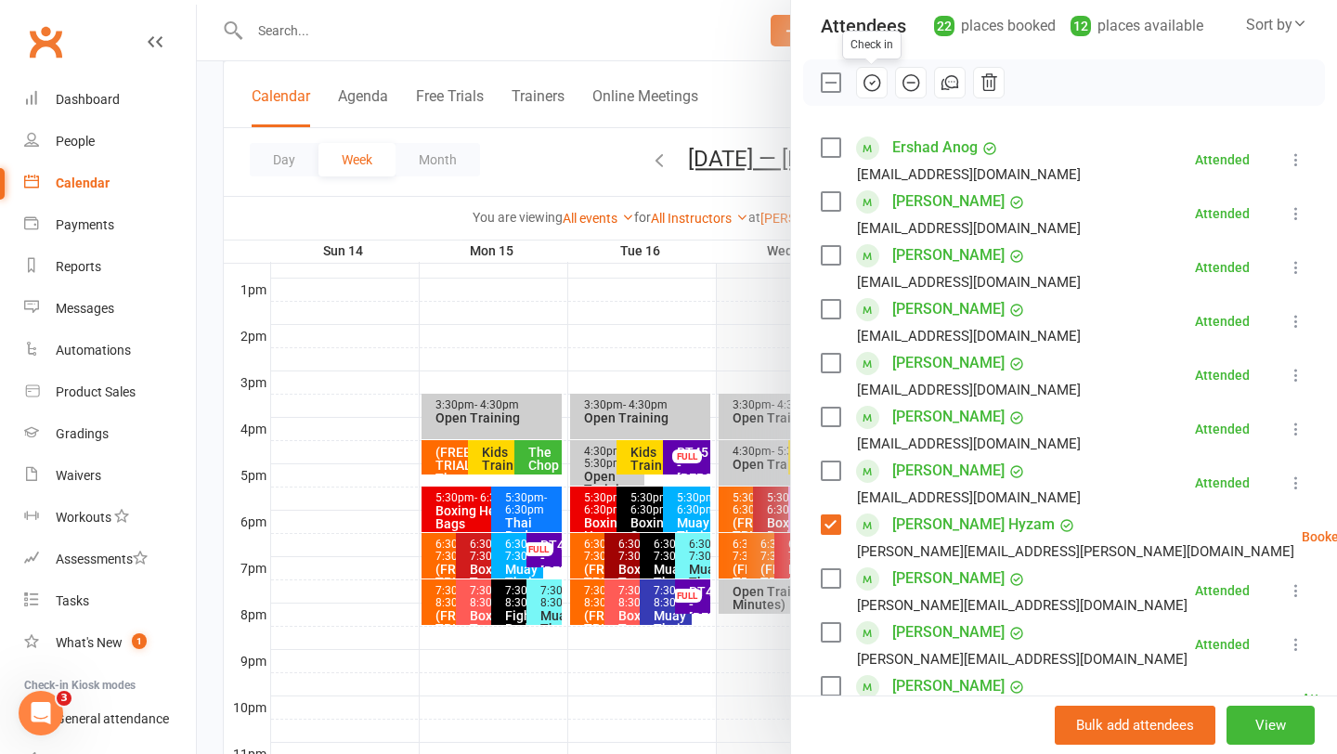
click at [885, 80] on button "button" at bounding box center [872, 83] width 32 height 32
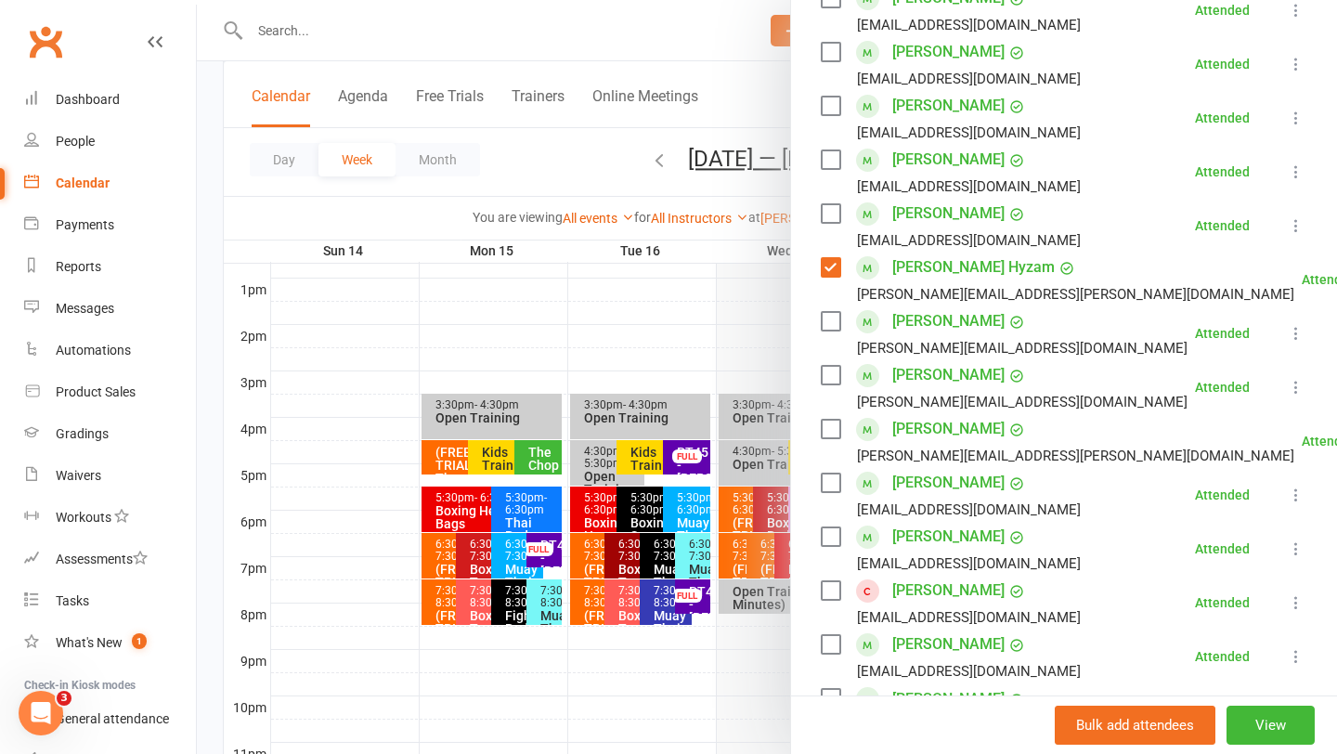
scroll to position [939, 0]
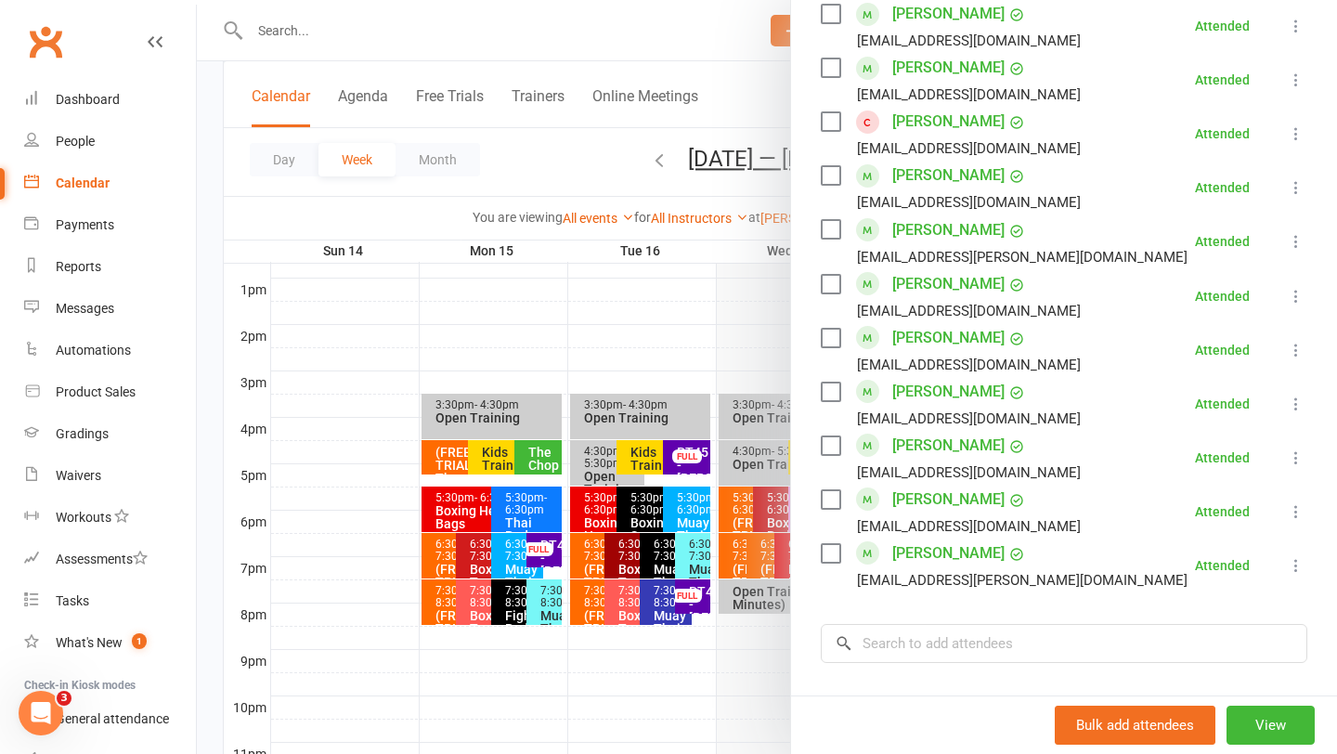
click at [674, 311] on div at bounding box center [767, 377] width 1141 height 754
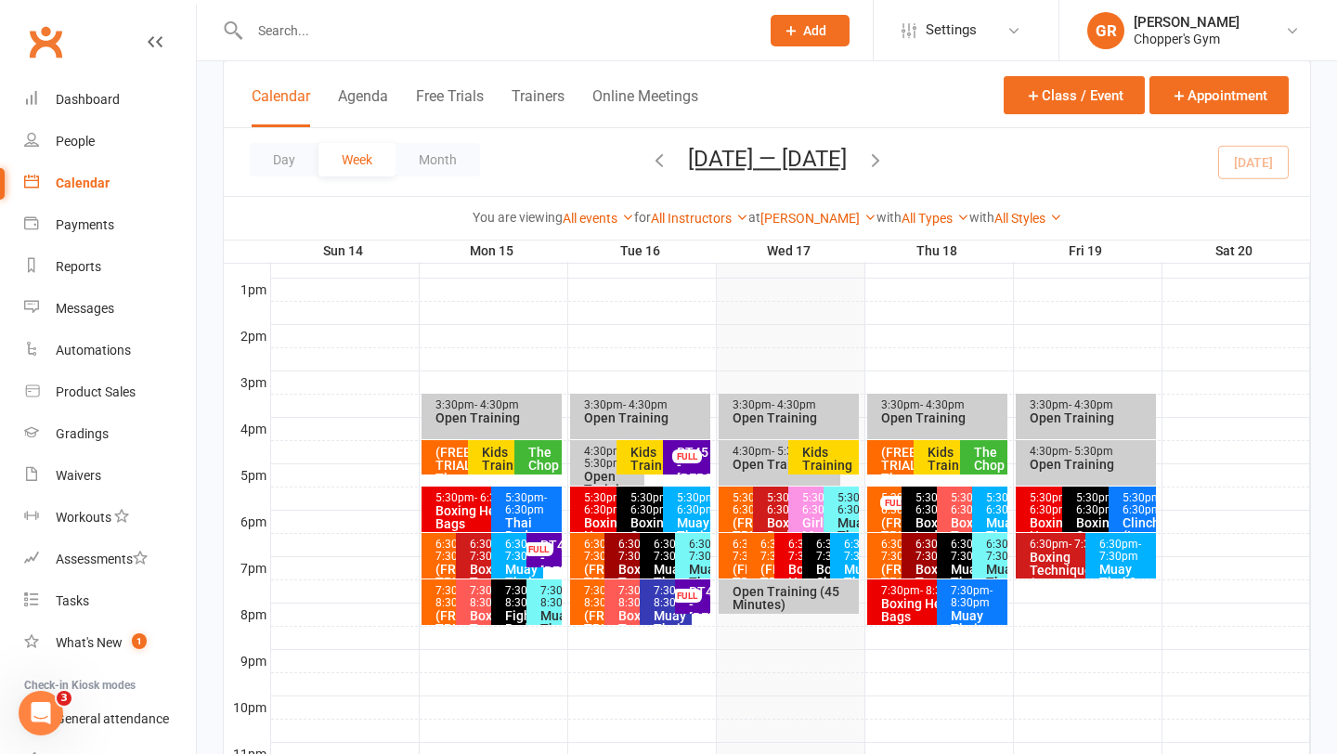
click at [816, 554] on span "- 7:30pm" at bounding box center [837, 550] width 42 height 25
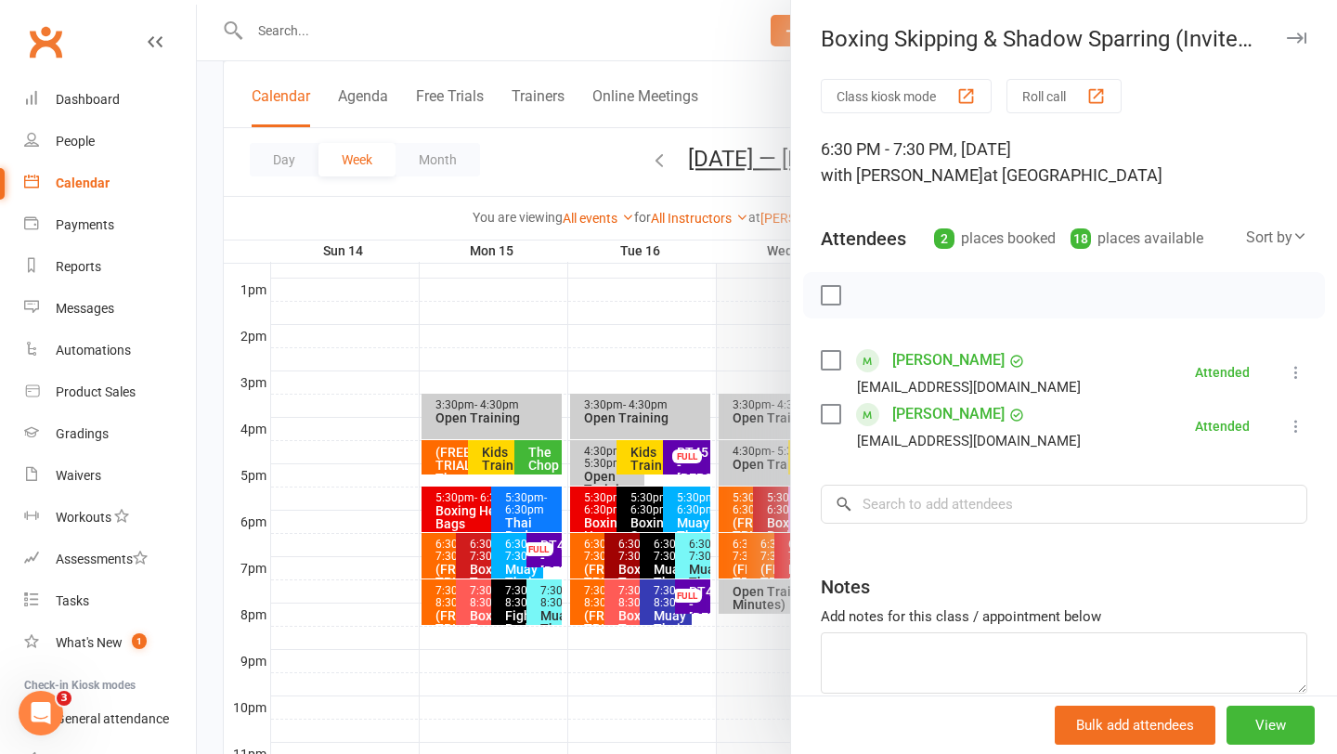
click at [711, 351] on div at bounding box center [767, 377] width 1141 height 754
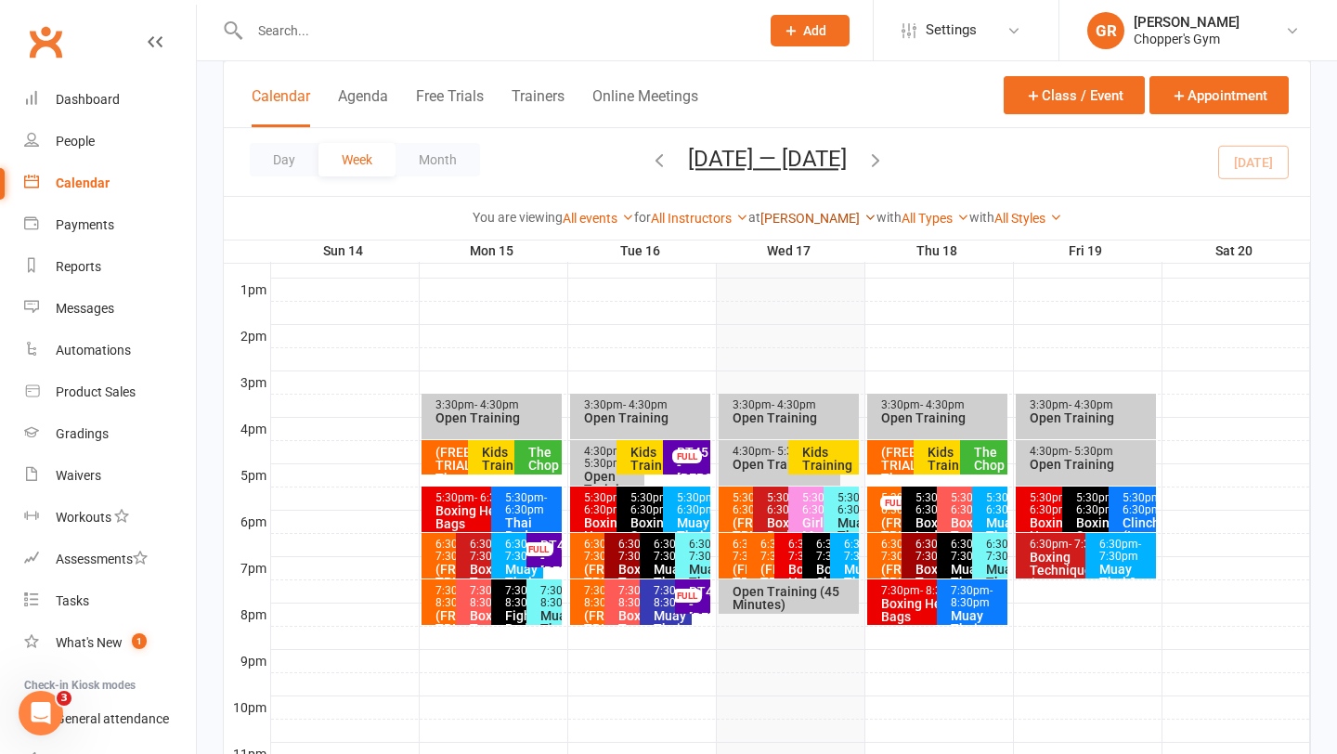
click at [820, 223] on link "[PERSON_NAME]" at bounding box center [819, 218] width 116 height 15
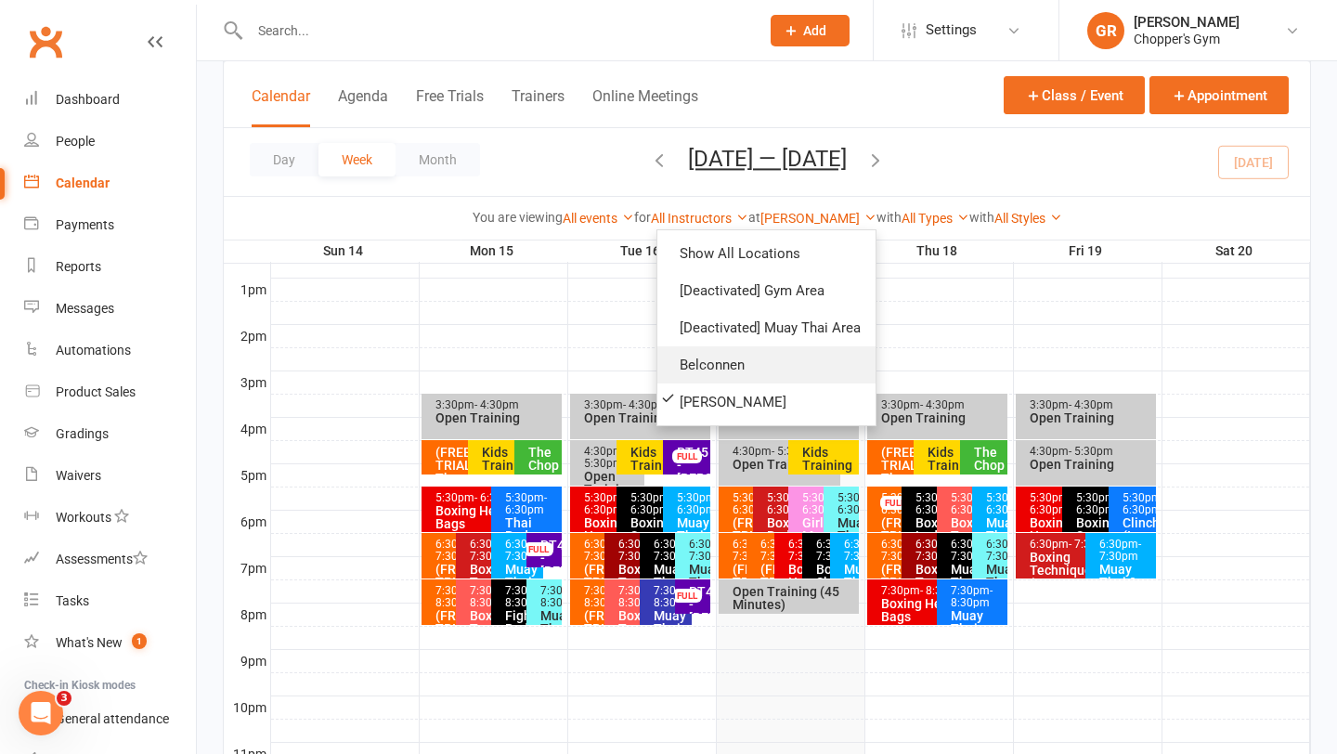
click at [751, 371] on link "Belconnen" at bounding box center [767, 364] width 218 height 37
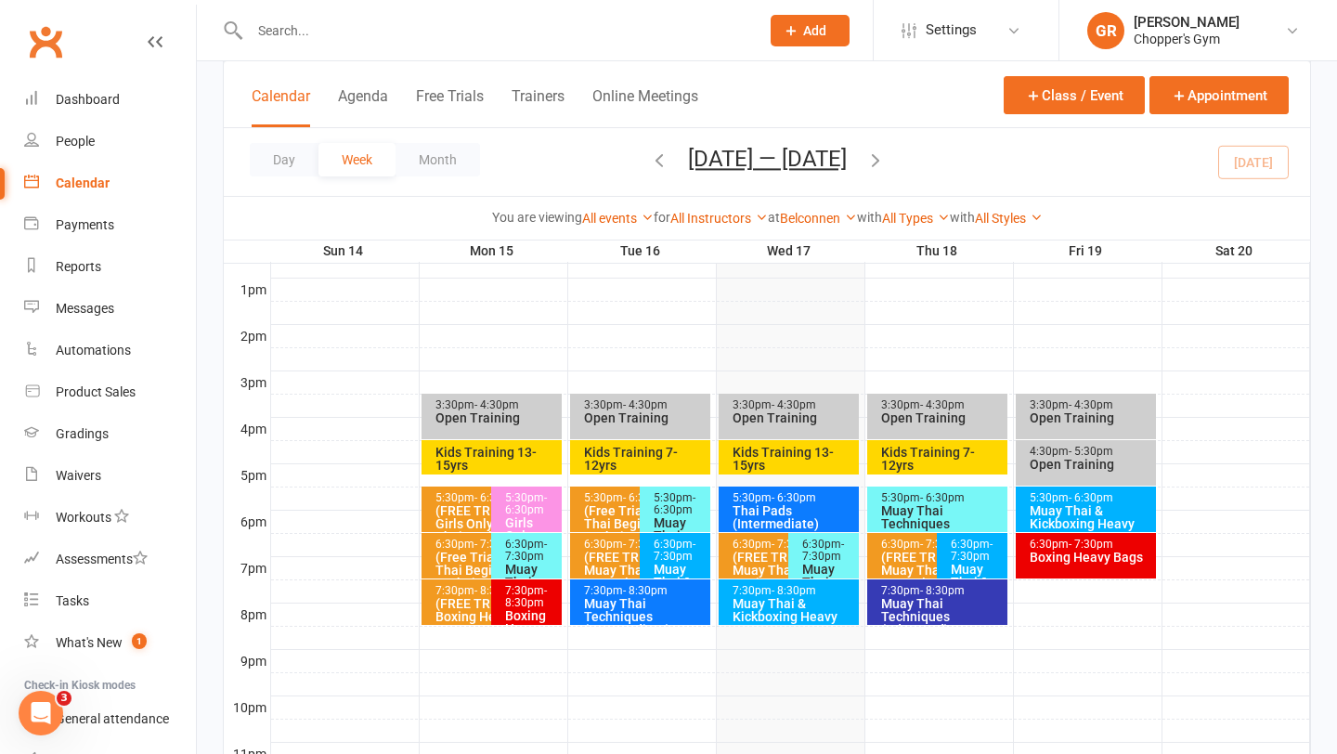
click at [803, 567] on div "Muay Thai Techniques" at bounding box center [829, 582] width 54 height 39
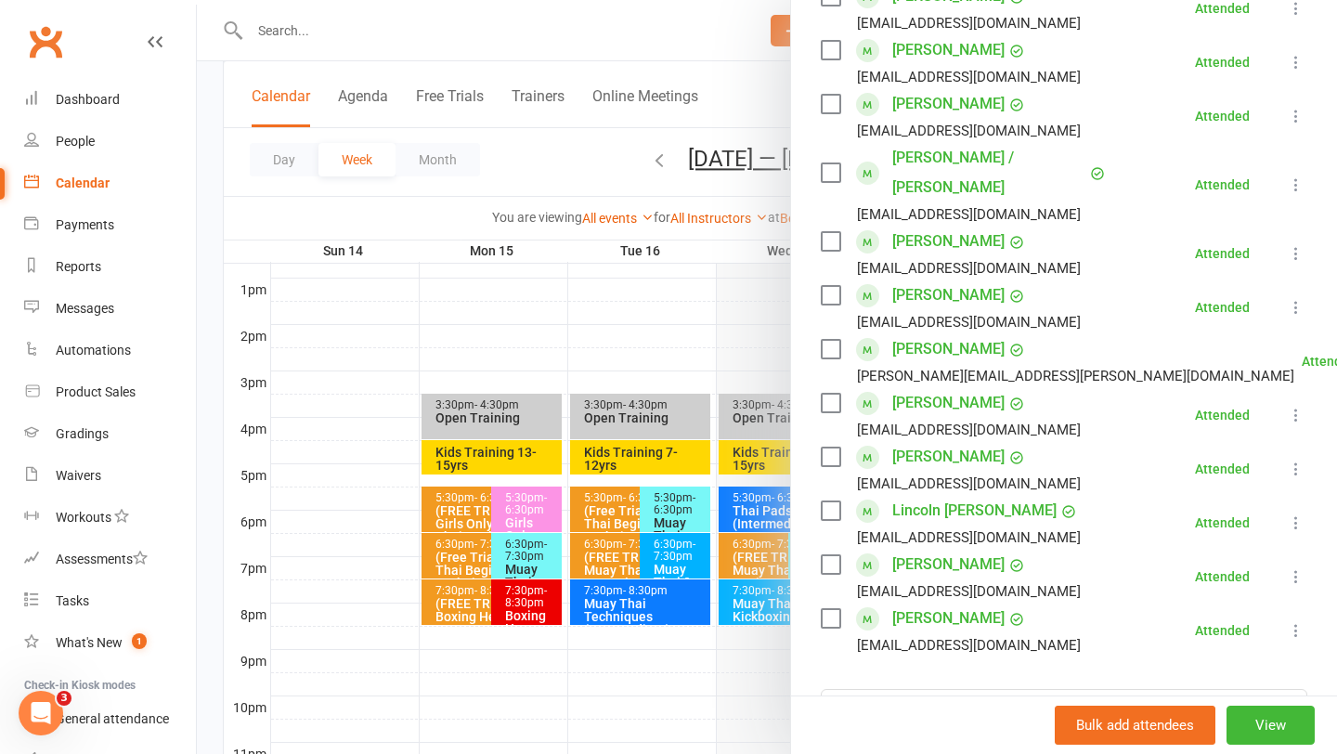
scroll to position [486, 0]
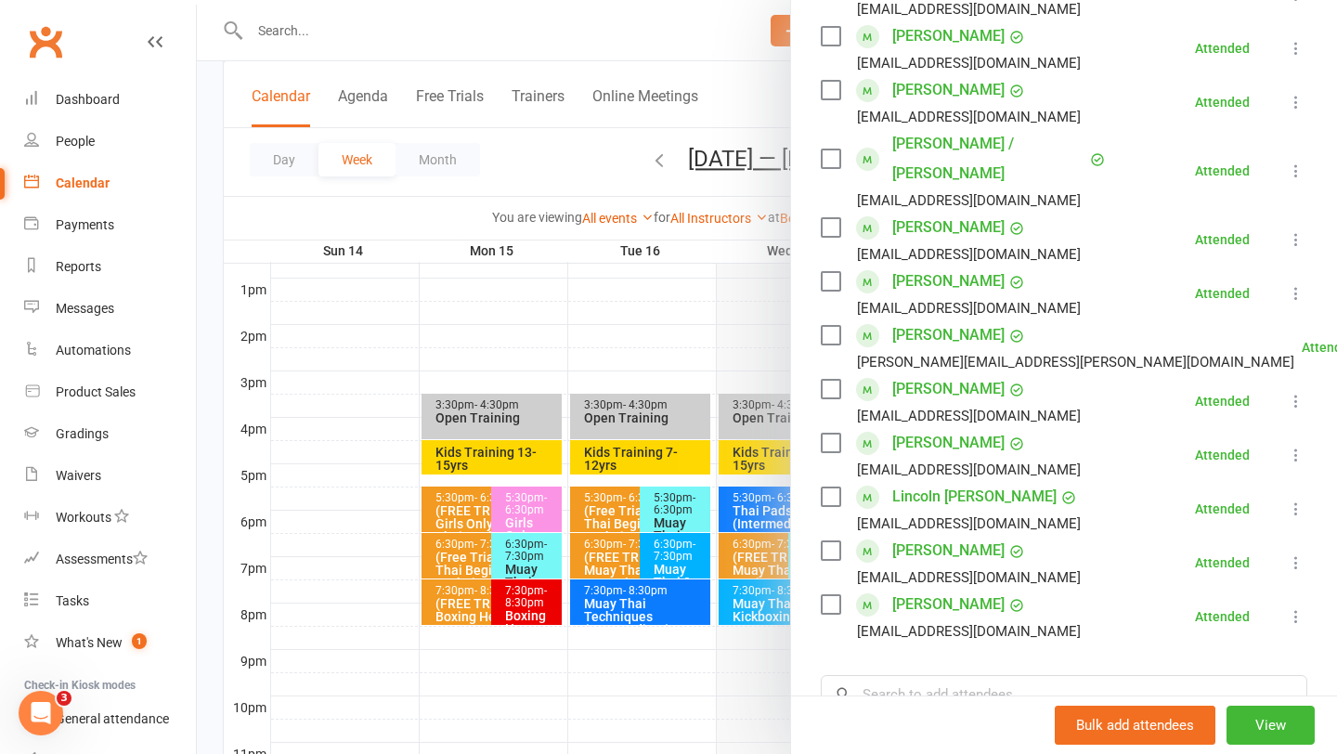
click at [777, 608] on div at bounding box center [767, 377] width 1141 height 754
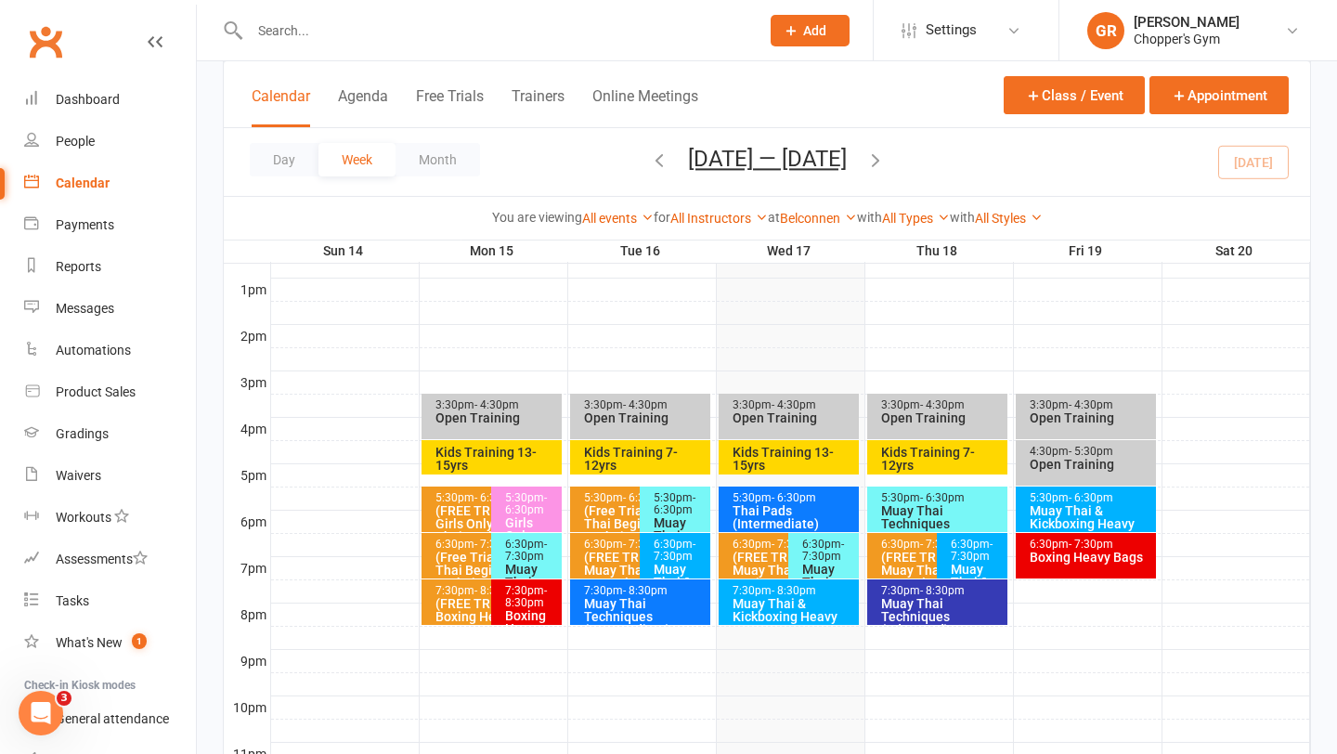
click at [777, 608] on div "Muay Thai & Kickboxing Heavy Bags" at bounding box center [794, 616] width 124 height 39
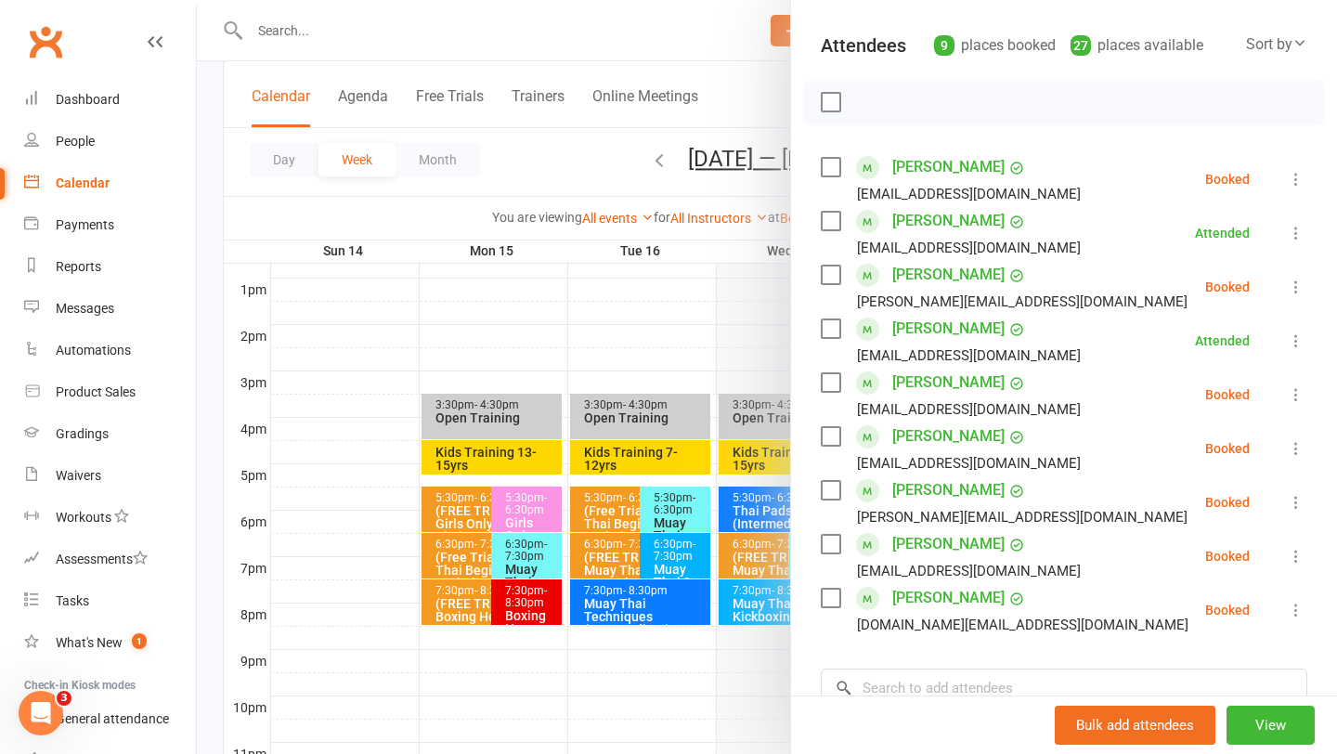
scroll to position [150, 0]
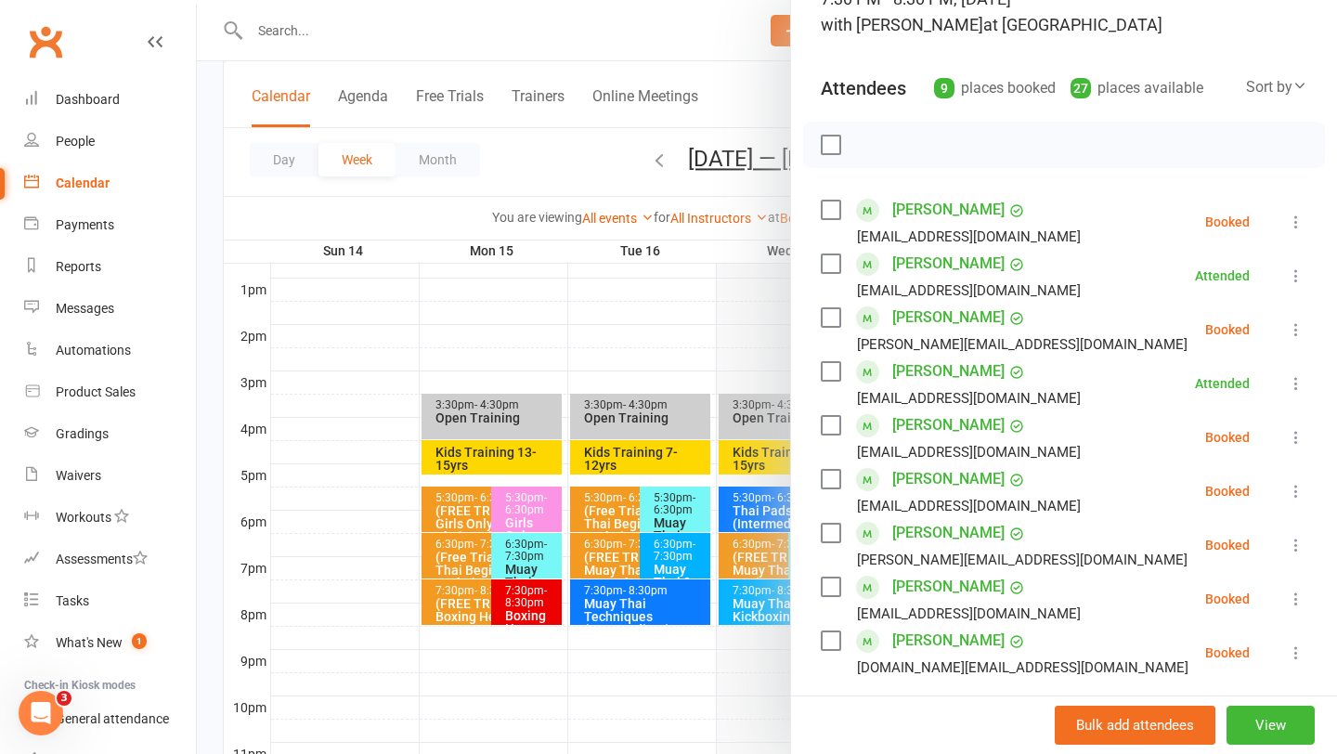
click at [636, 334] on div at bounding box center [767, 377] width 1141 height 754
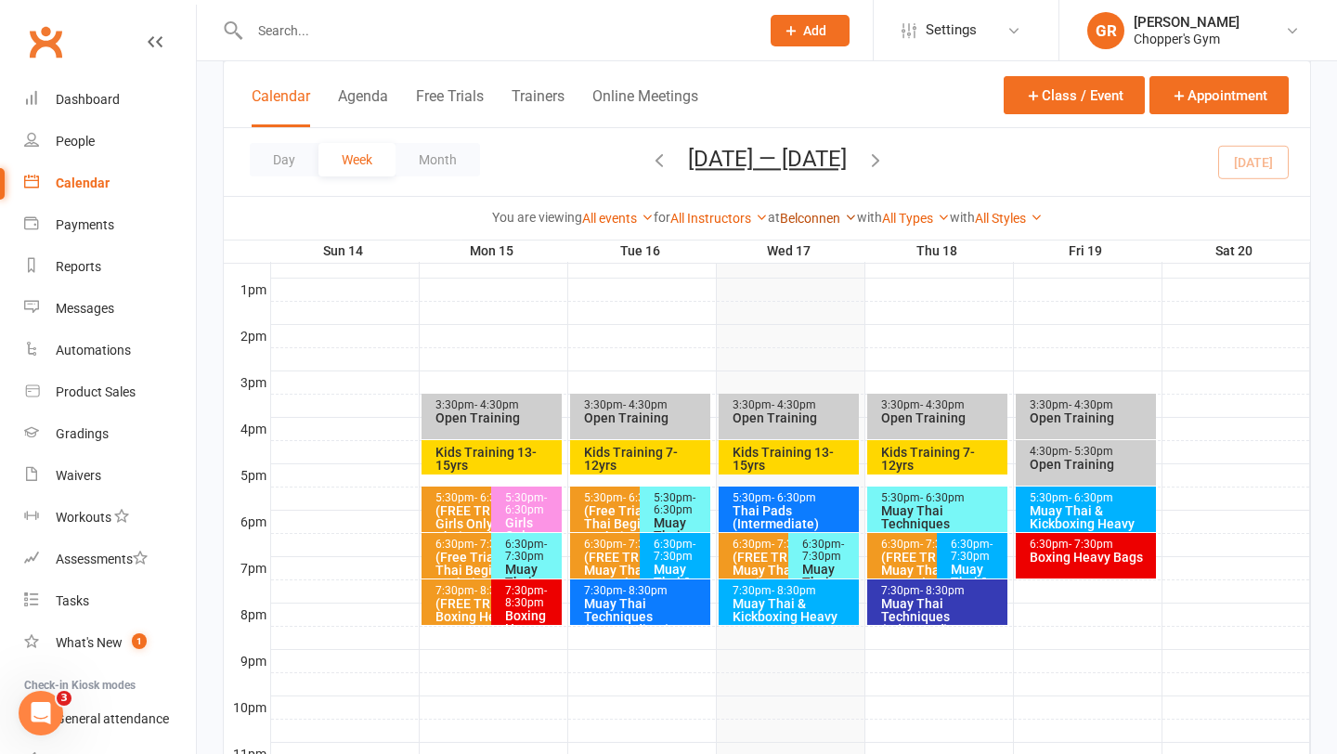
click at [820, 223] on link "Belconnen" at bounding box center [818, 218] width 77 height 15
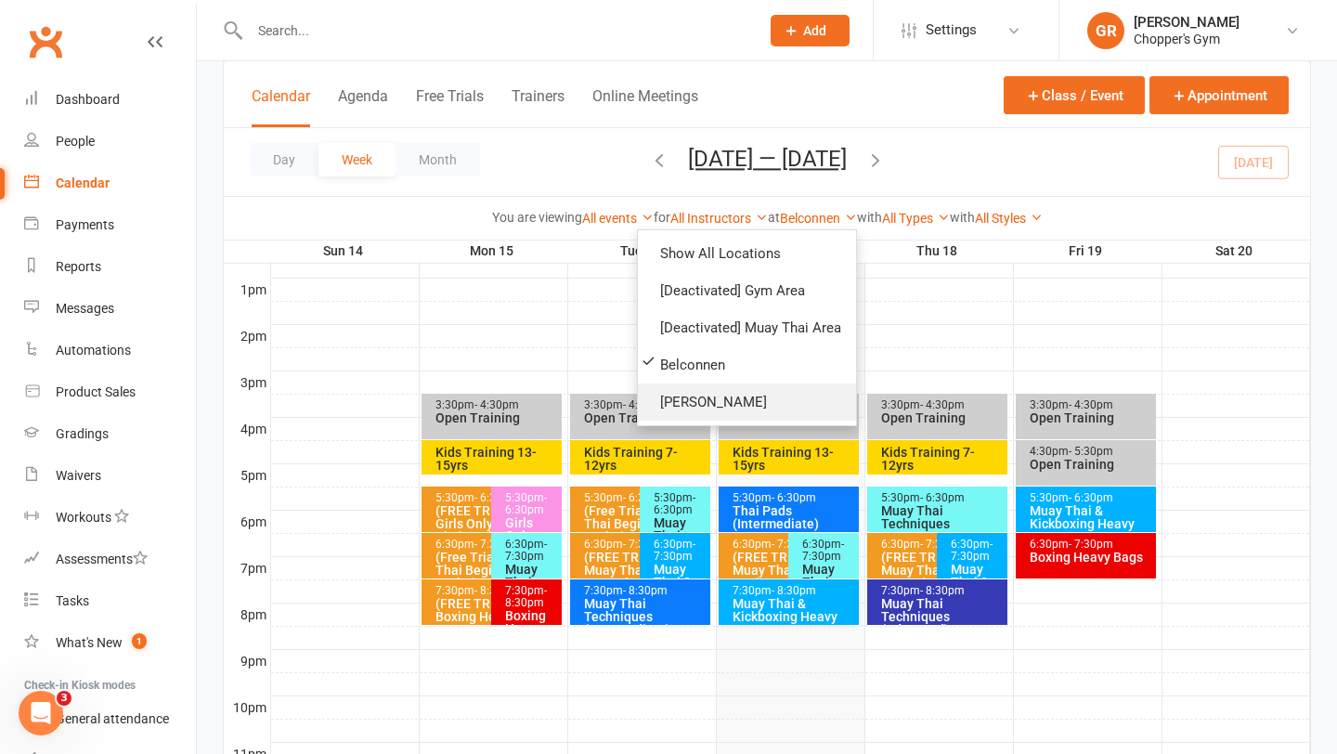
click at [764, 401] on link "[PERSON_NAME]" at bounding box center [747, 402] width 218 height 37
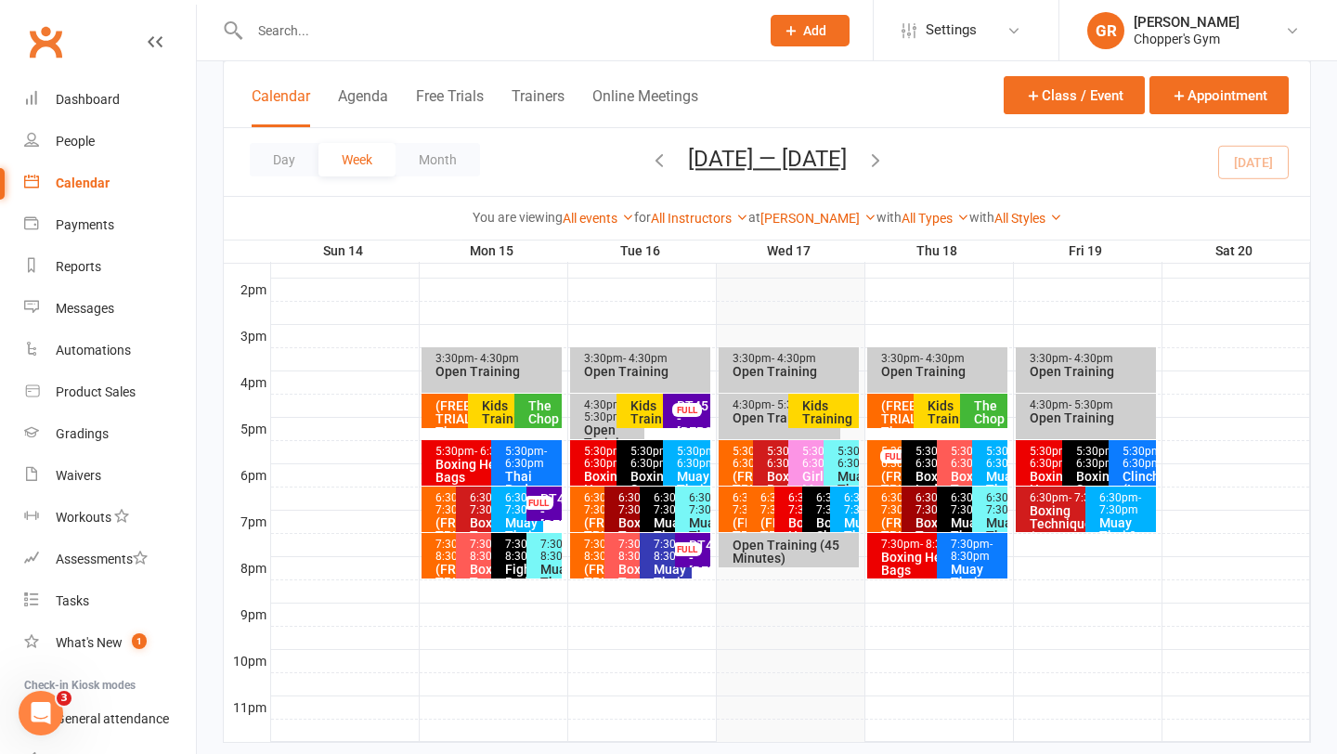
scroll to position [754, 0]
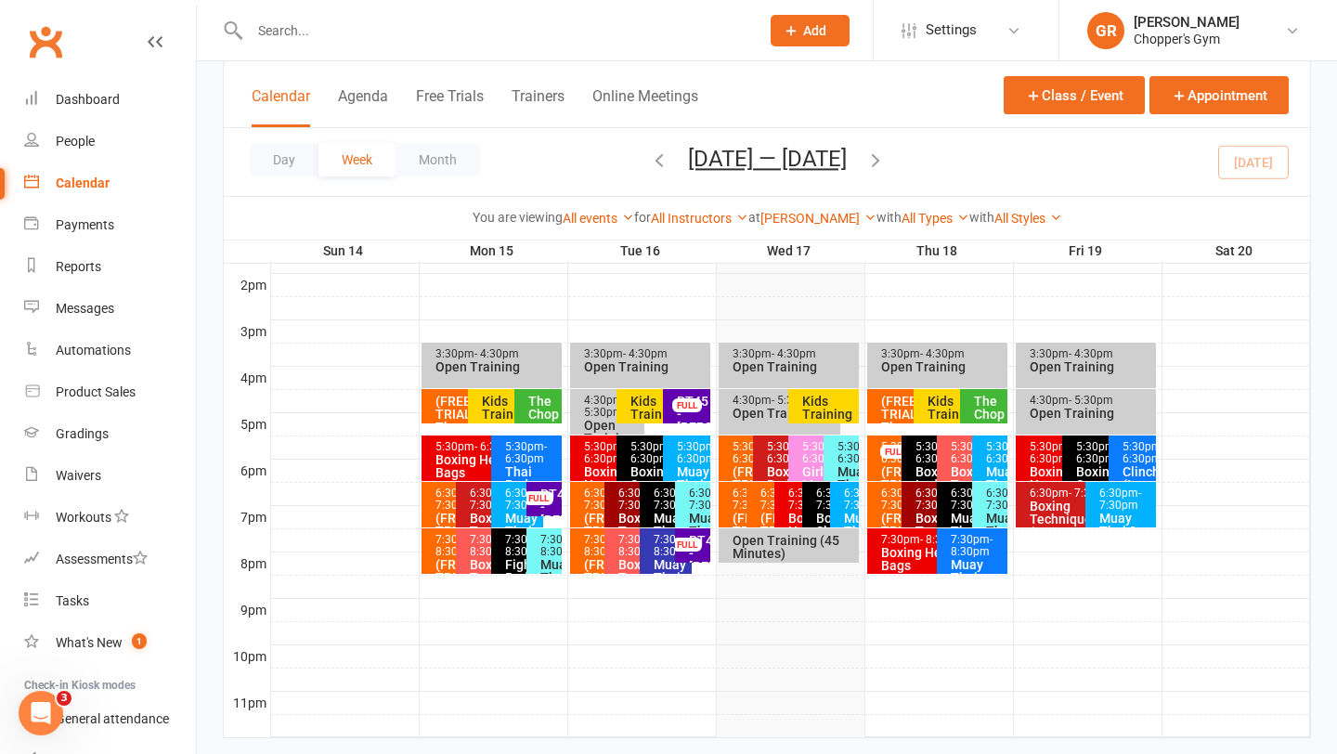
click at [819, 402] on div "Kids Training" at bounding box center [829, 408] width 54 height 26
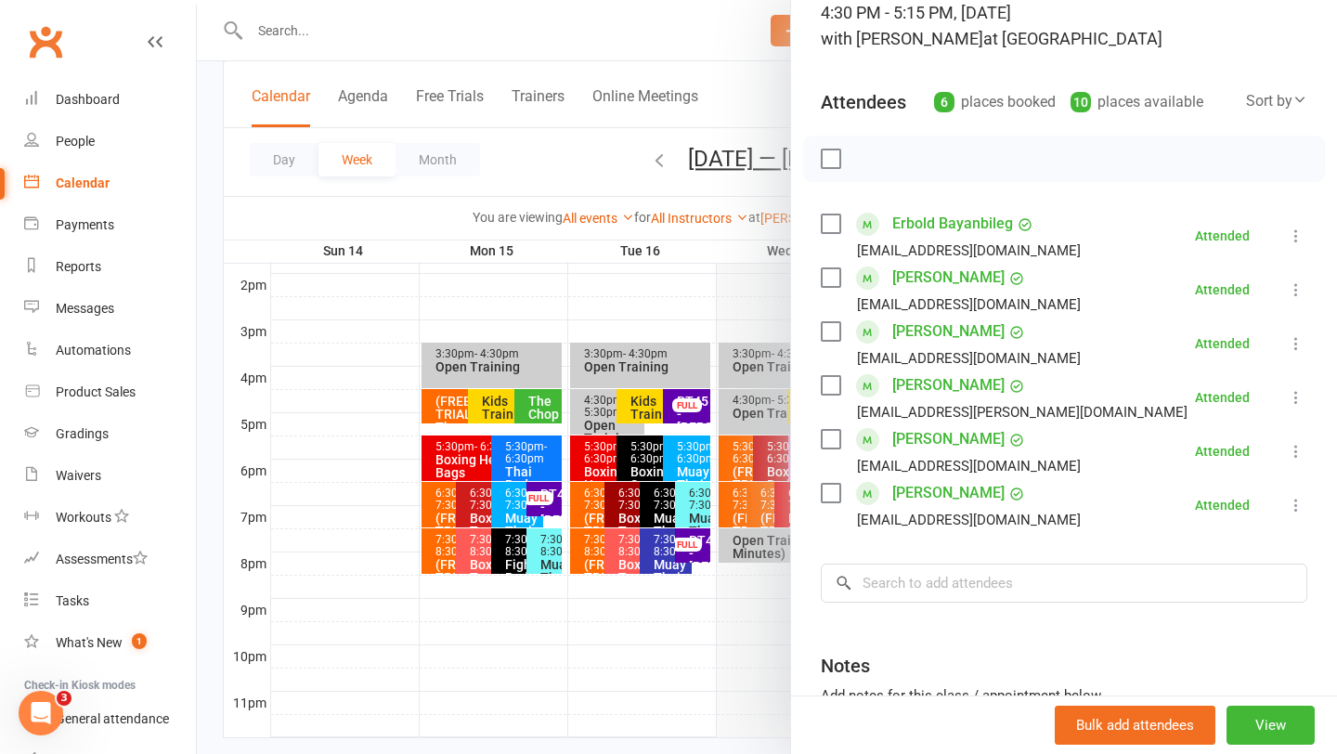
scroll to position [148, 0]
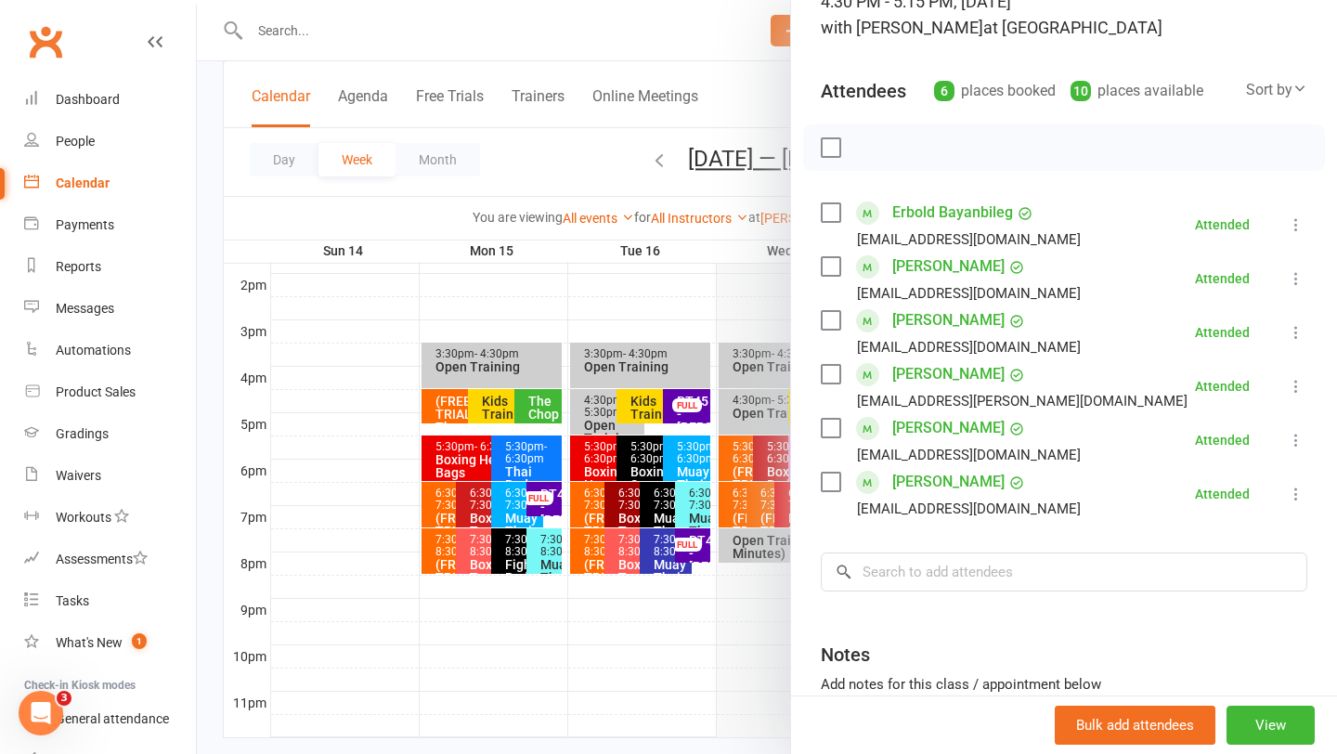
click at [746, 679] on div at bounding box center [767, 377] width 1141 height 754
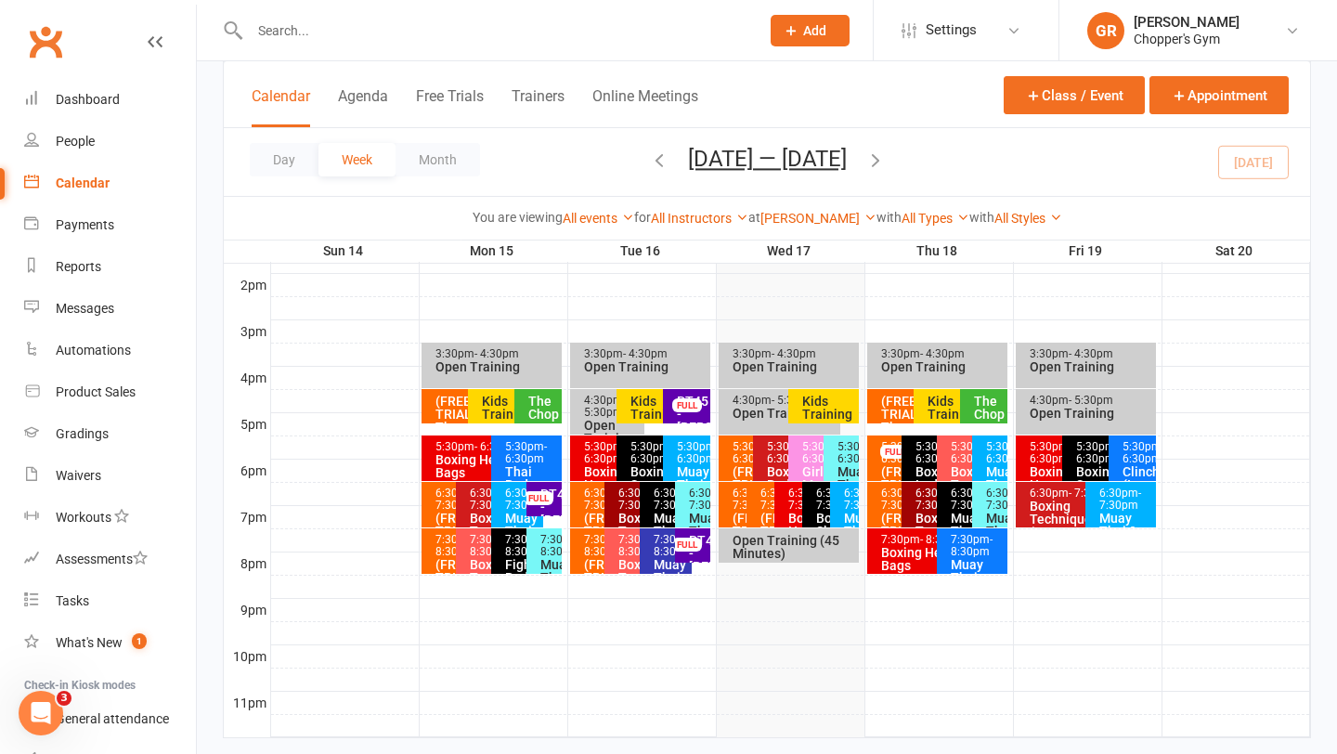
click at [790, 501] on span "- 7:30pm" at bounding box center [810, 499] width 42 height 25
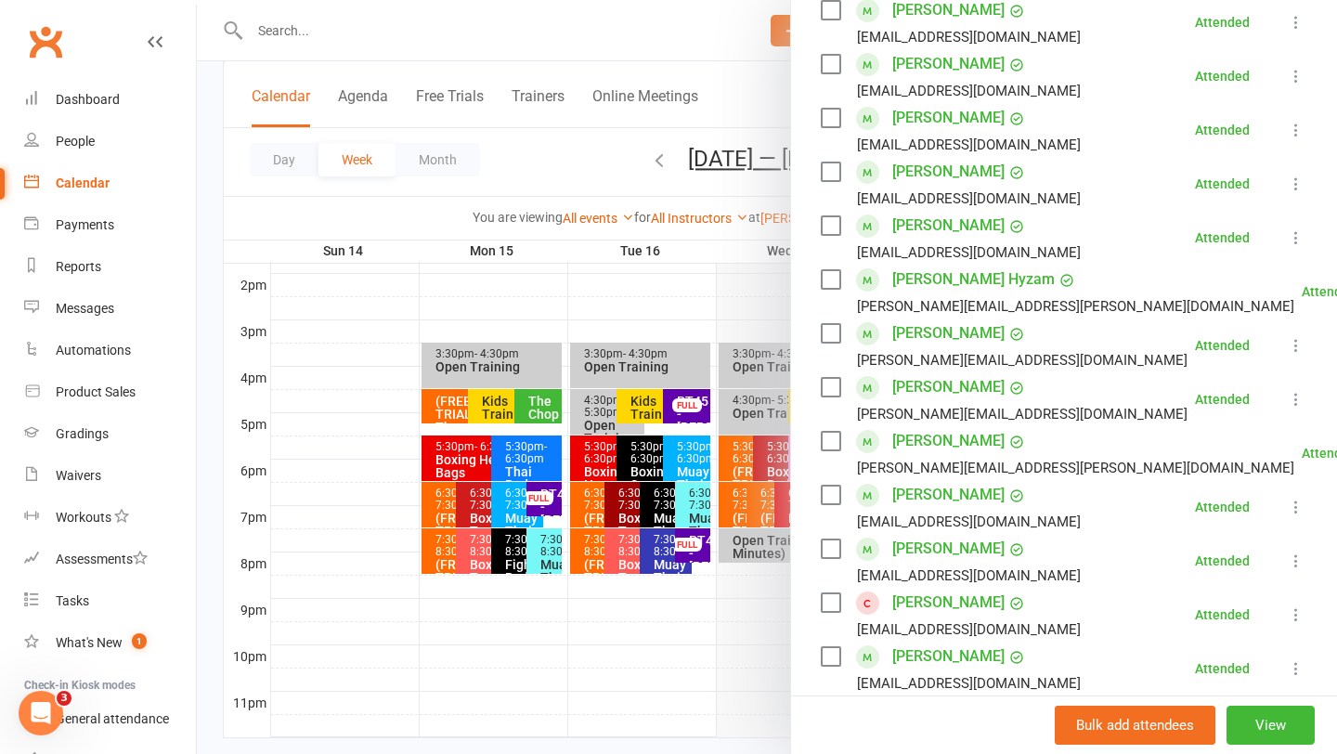
scroll to position [424, 0]
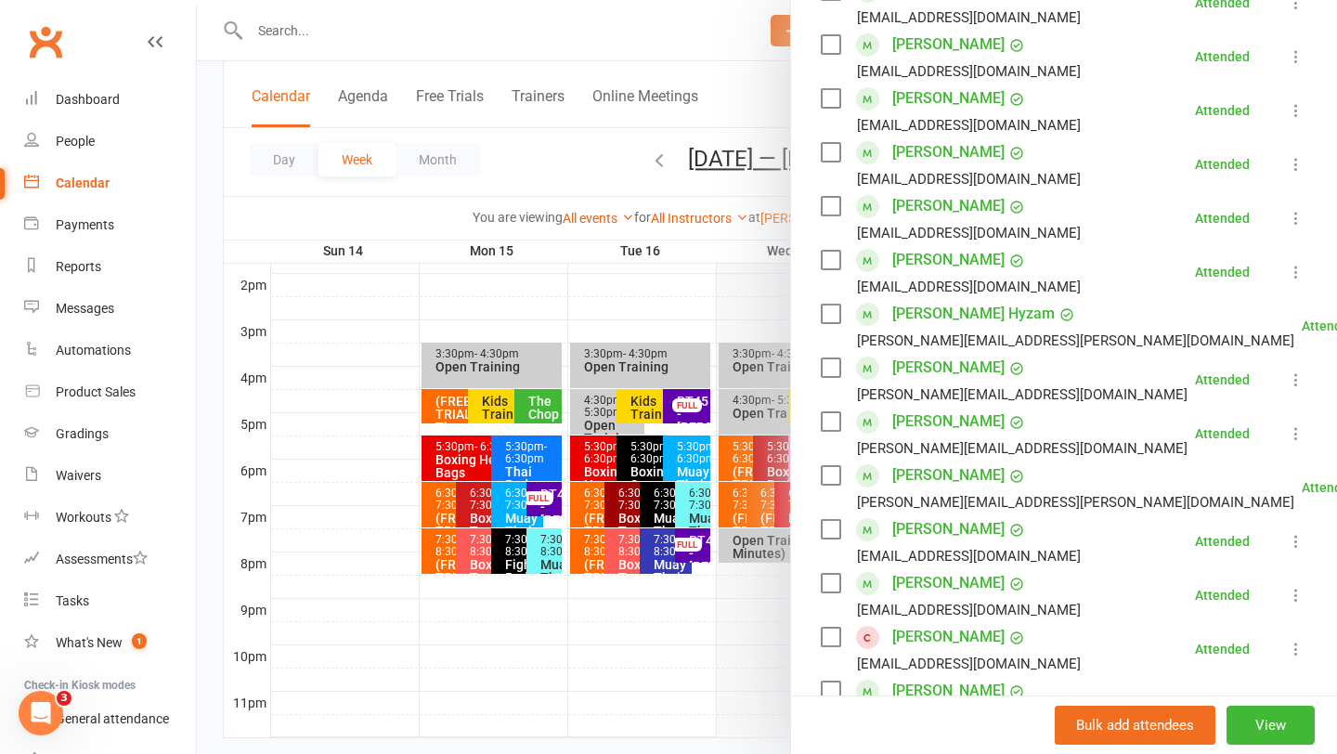
click at [740, 637] on div at bounding box center [767, 377] width 1141 height 754
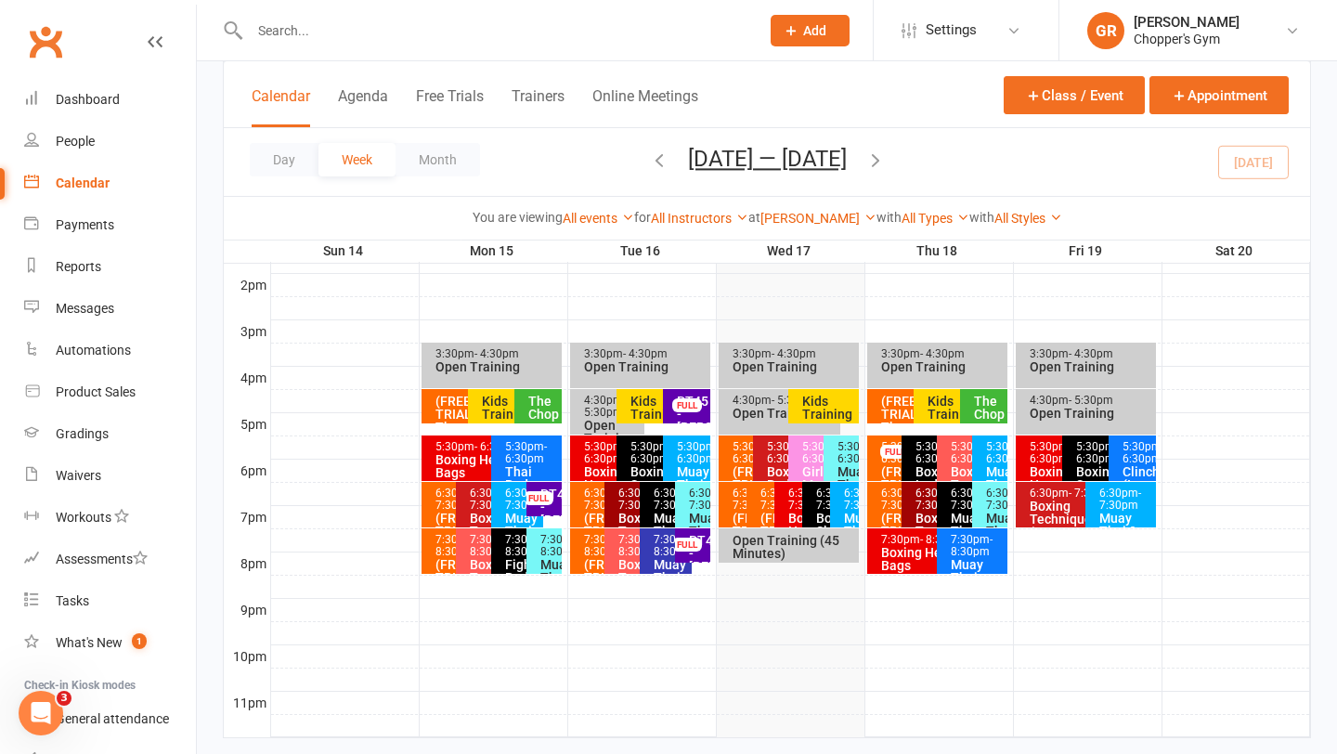
click at [792, 494] on div "6:30pm - 7:30pm" at bounding box center [798, 500] width 20 height 24
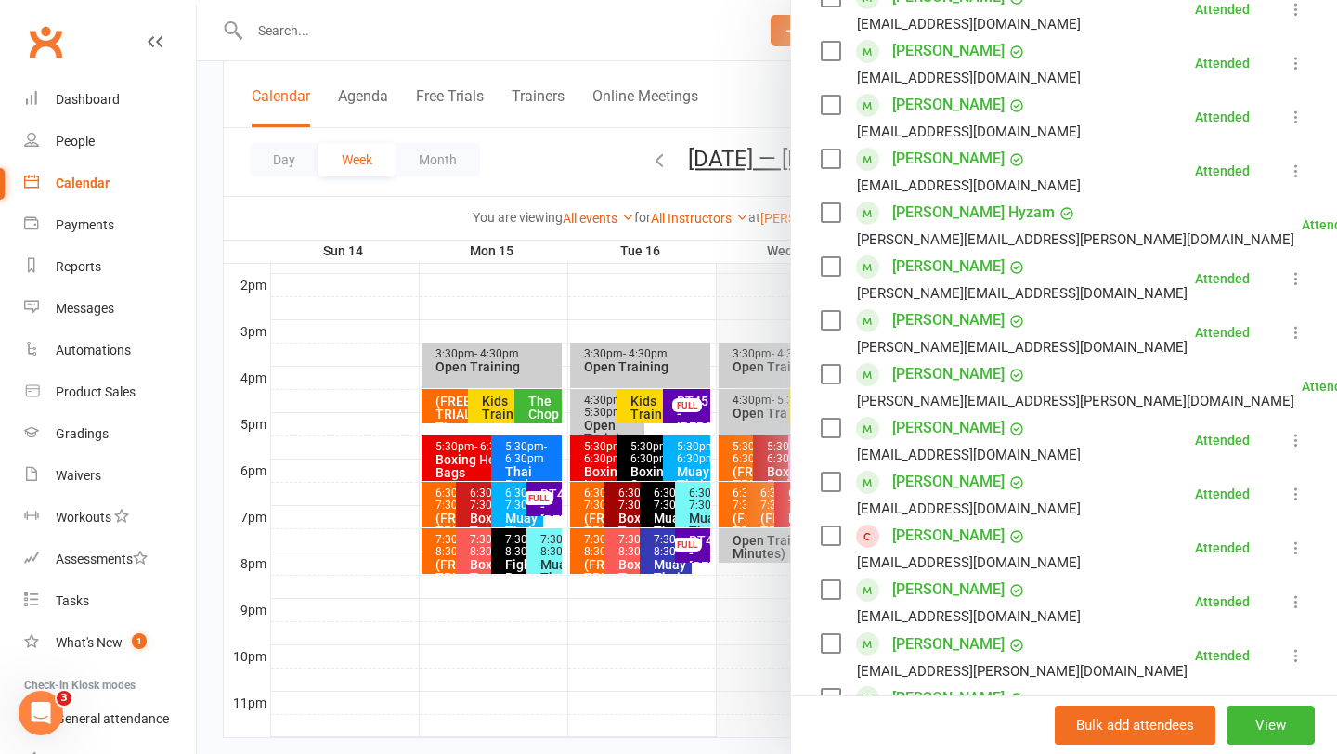
scroll to position [531, 0]
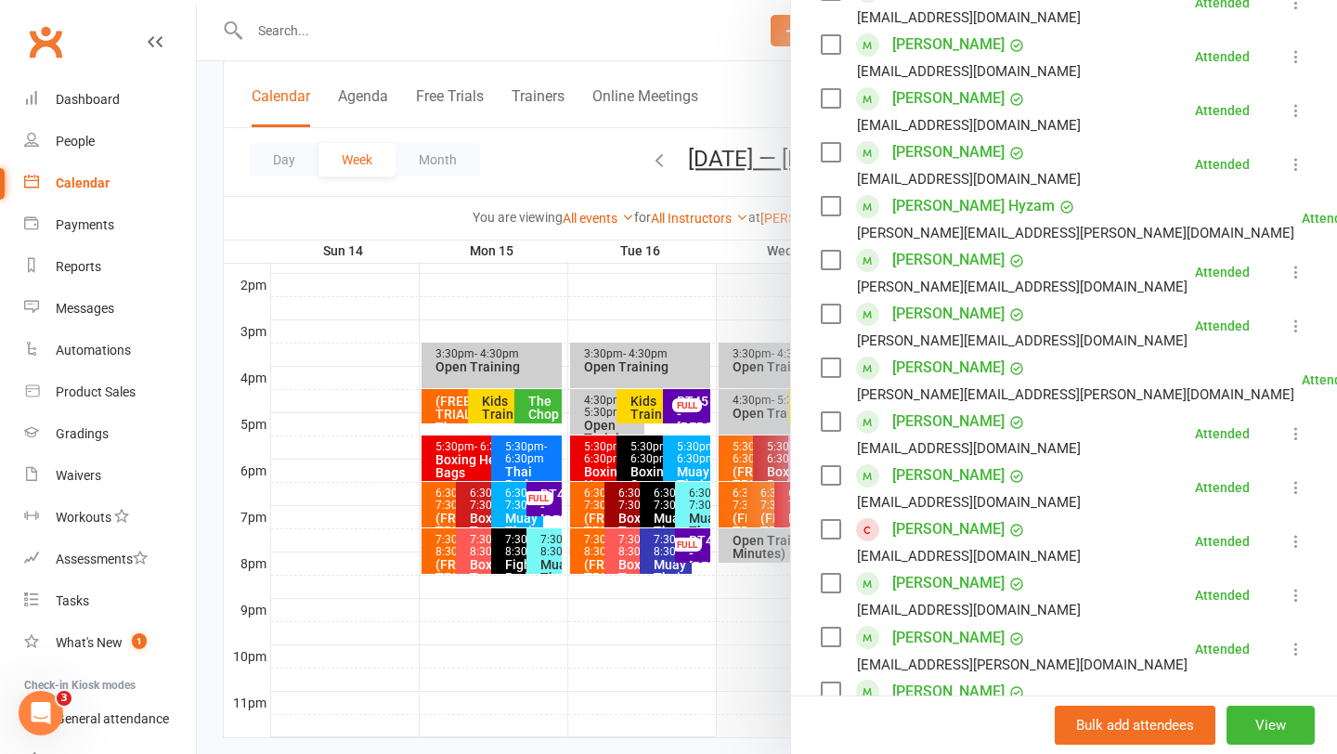
click at [578, 661] on div at bounding box center [767, 377] width 1141 height 754
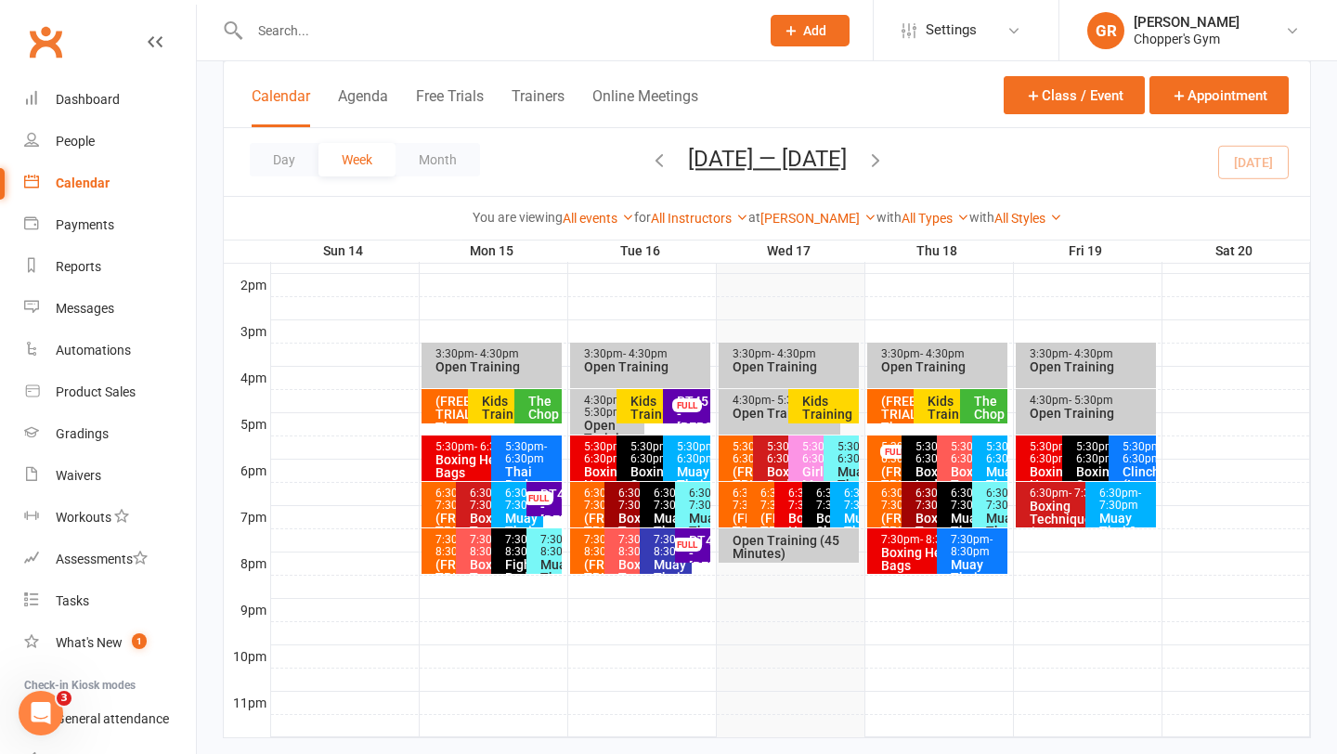
click at [762, 497] on div "6:30pm - 7:30pm" at bounding box center [770, 500] width 20 height 24
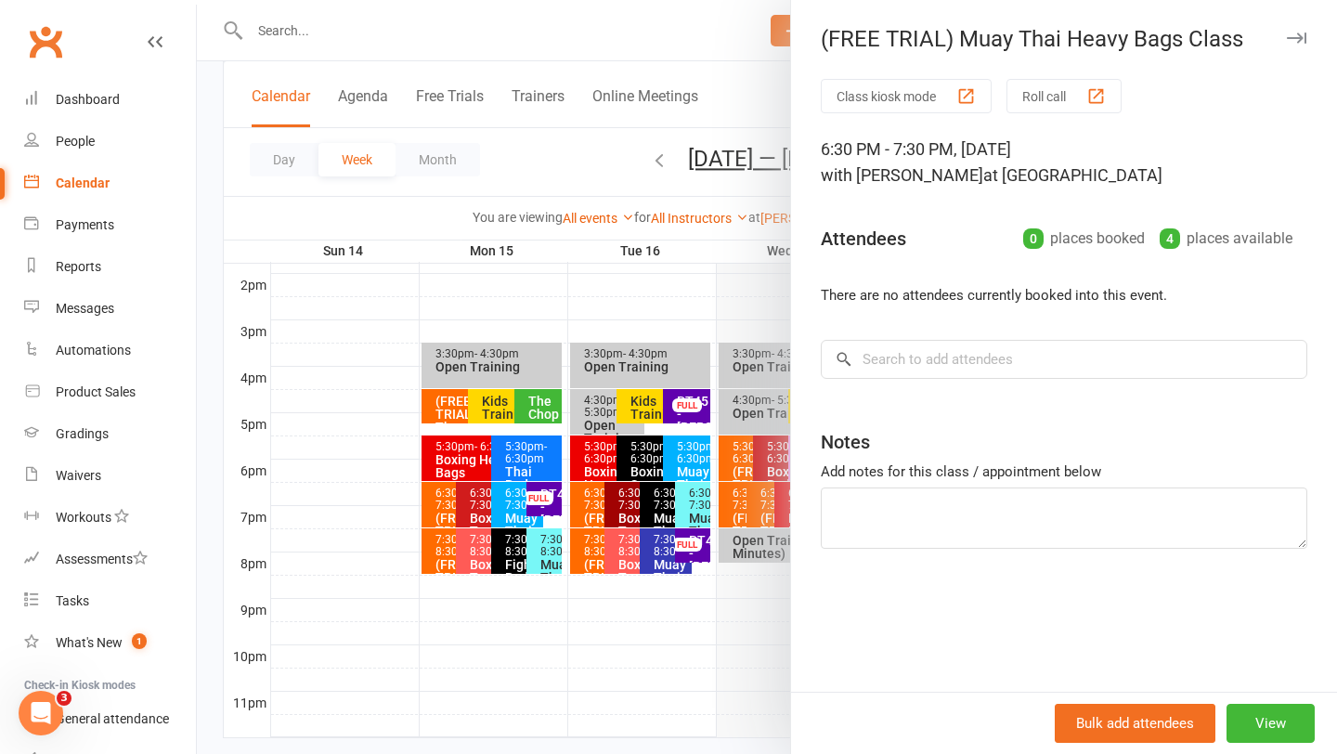
click at [737, 508] on div at bounding box center [767, 377] width 1141 height 754
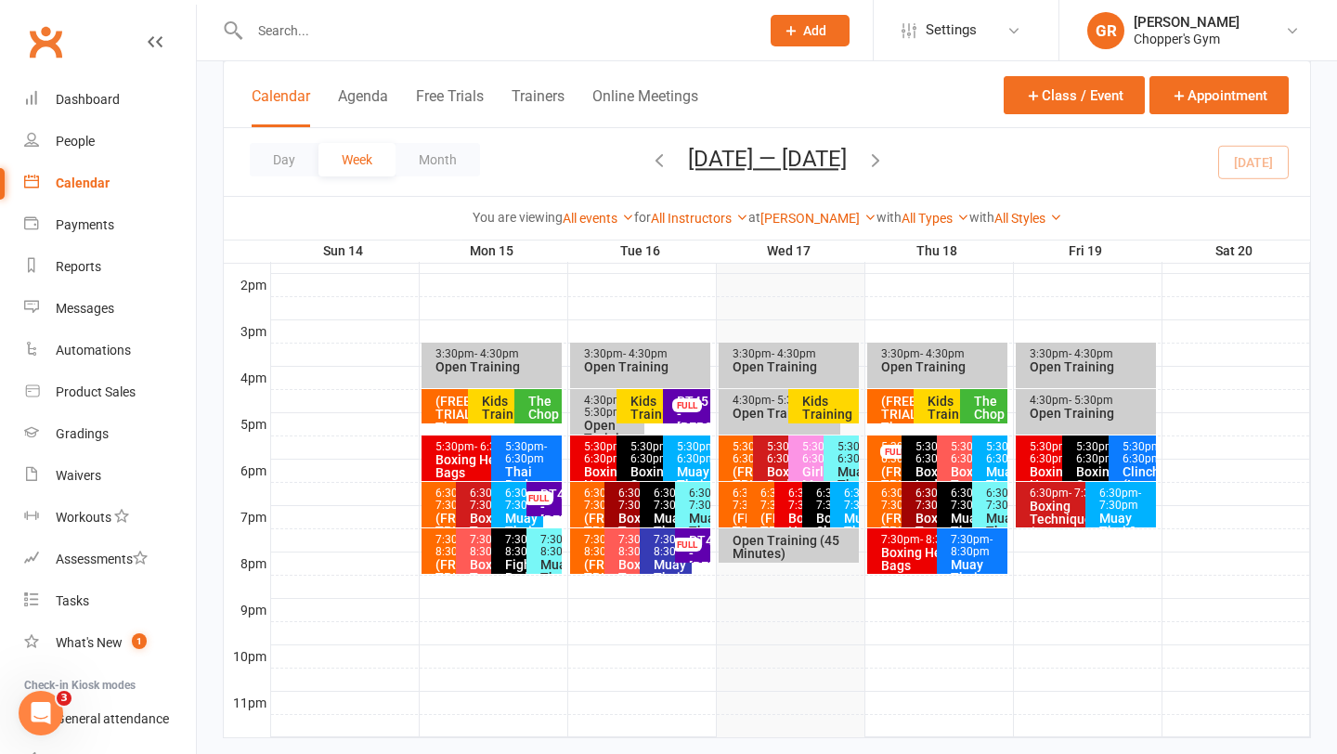
click at [737, 508] on div "6:30pm - 7:30pm" at bounding box center [742, 500] width 20 height 24
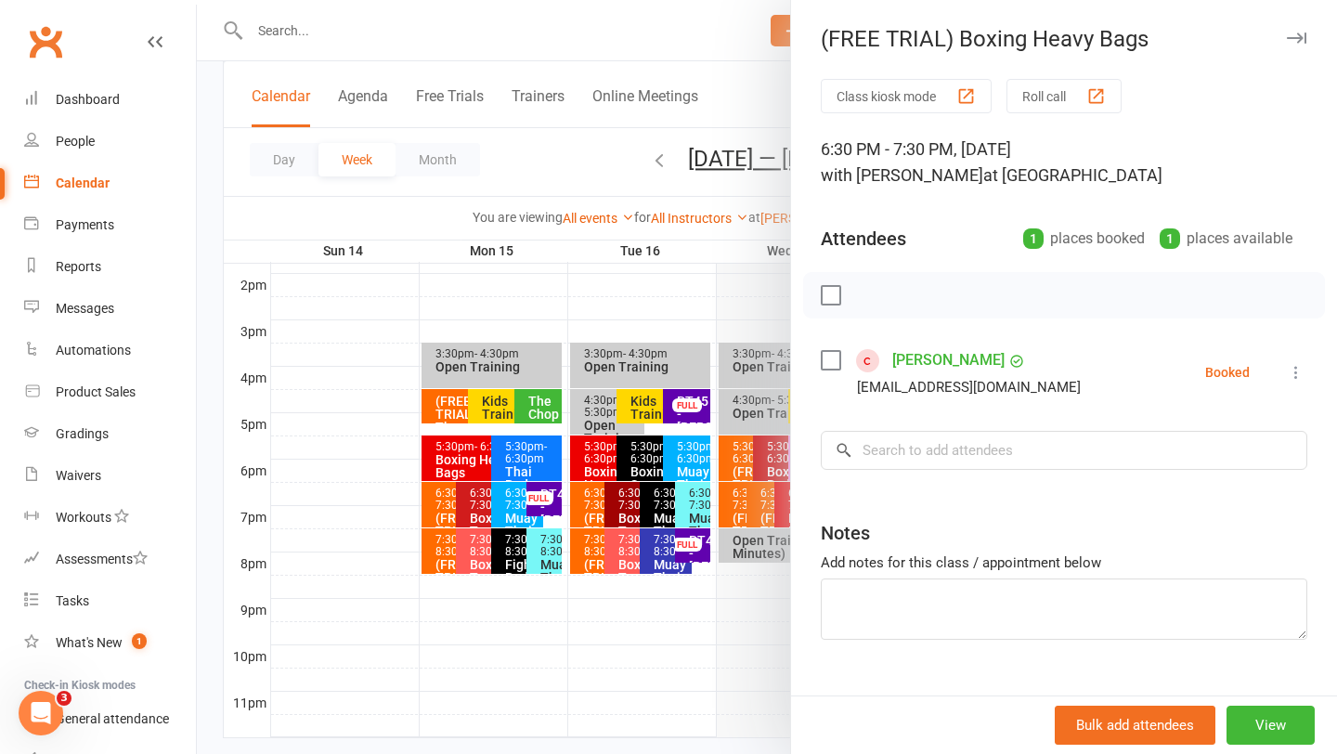
click at [827, 367] on label at bounding box center [830, 360] width 19 height 19
click at [870, 295] on icon "button" at bounding box center [871, 296] width 2 height 2
click at [751, 619] on div at bounding box center [767, 377] width 1141 height 754
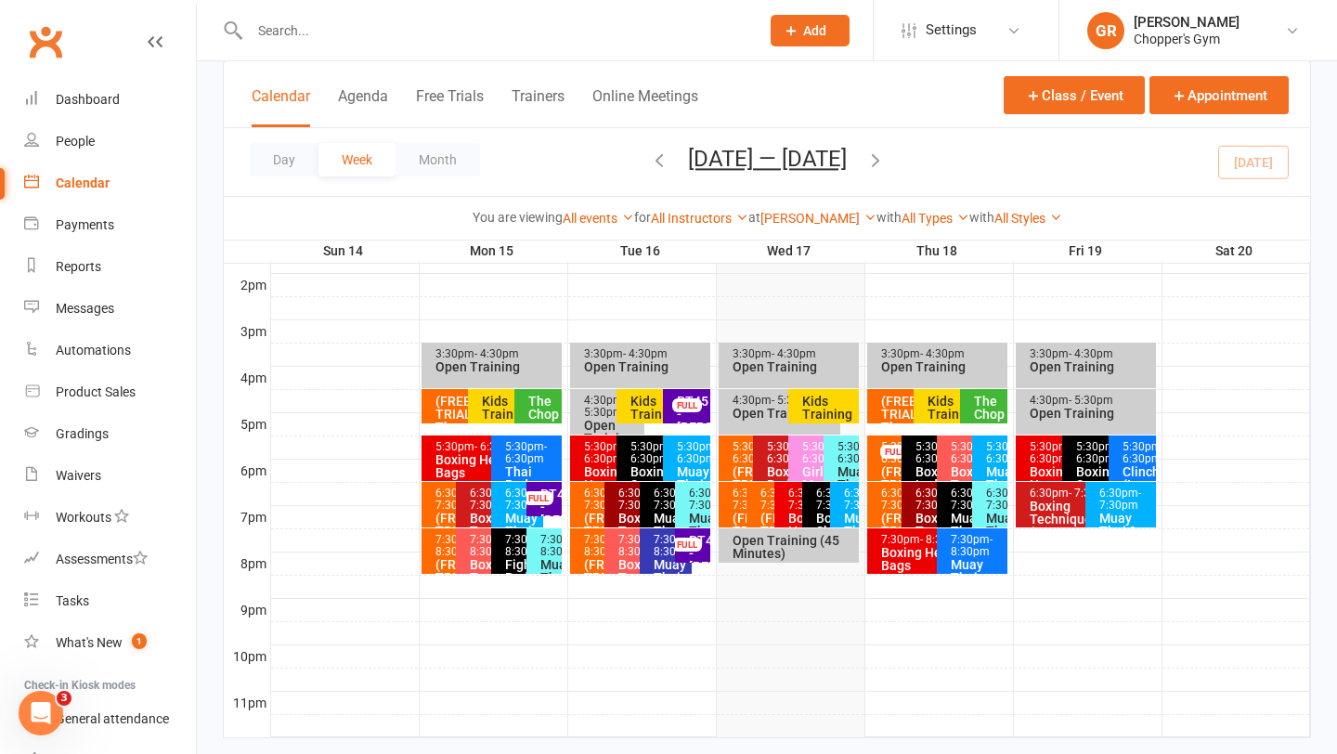
click at [850, 512] on span "- 7:30pm" at bounding box center [865, 499] width 42 height 25
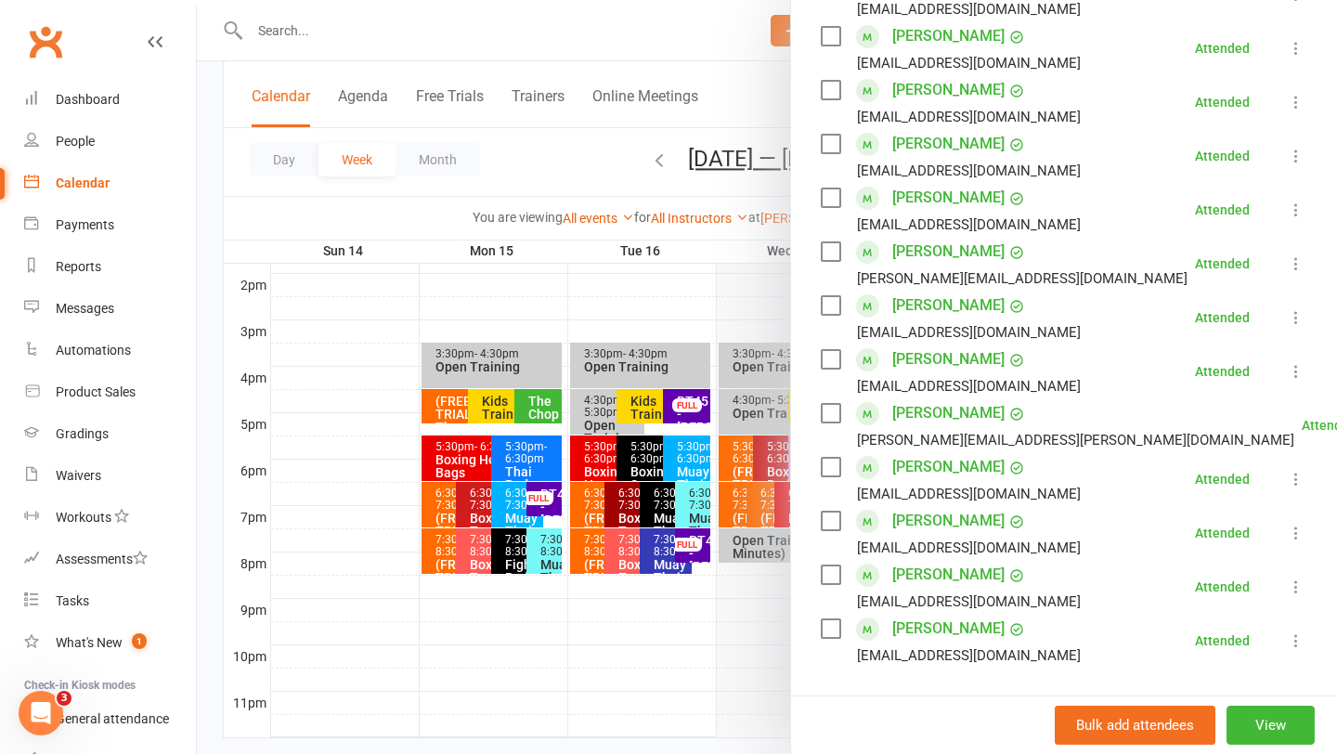
scroll to position [443, 0]
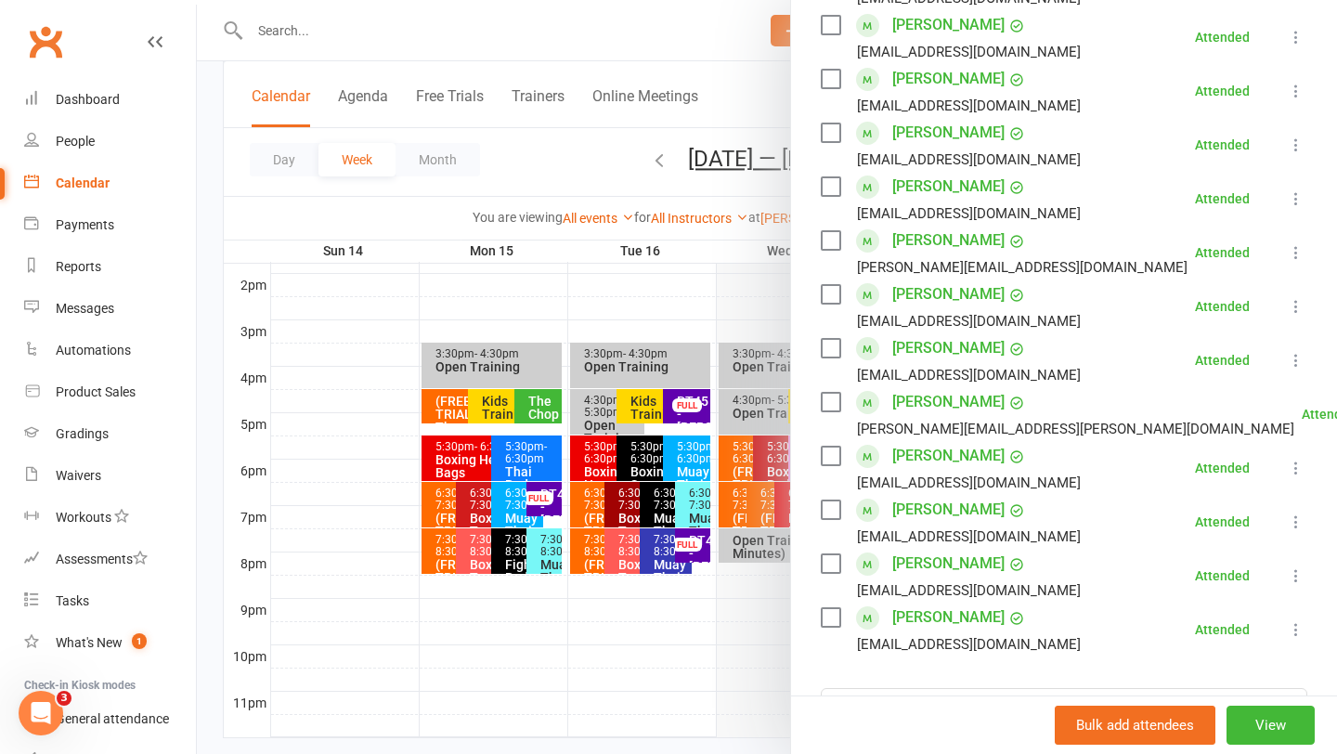
click at [756, 629] on div at bounding box center [767, 377] width 1141 height 754
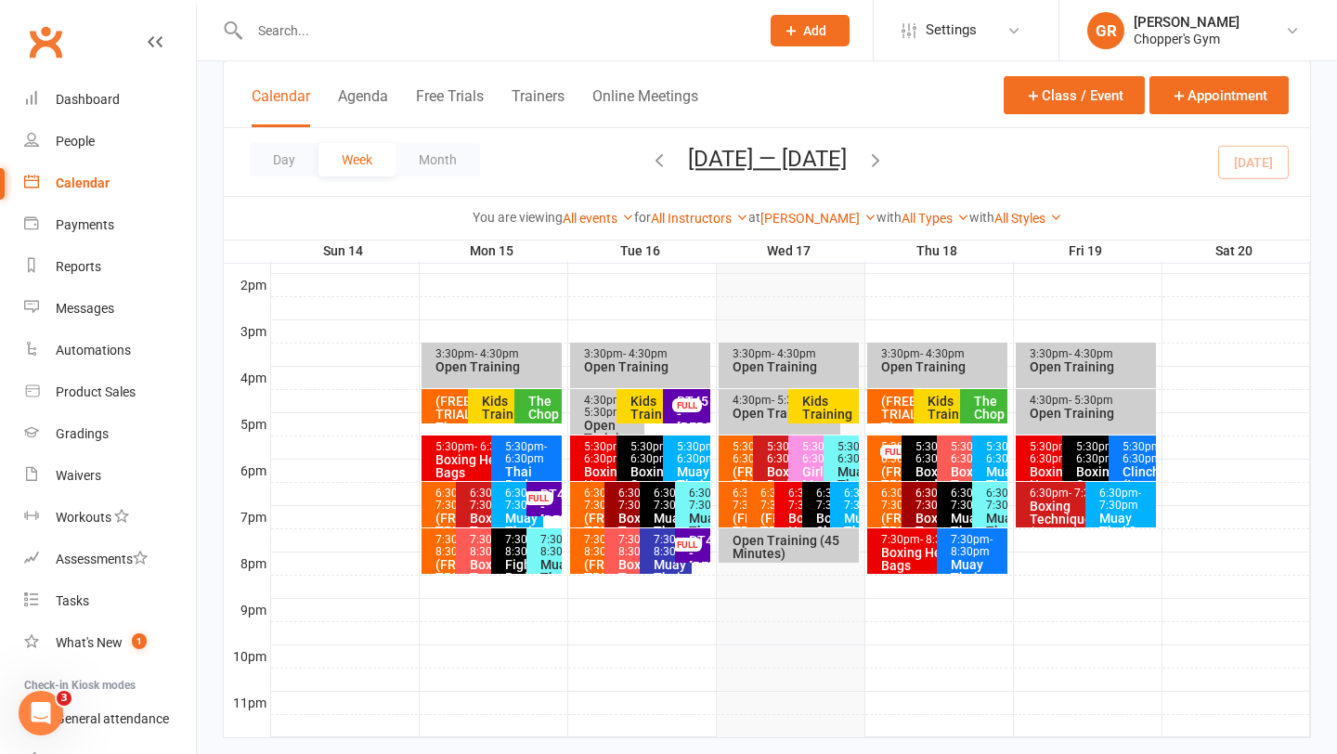
click at [789, 540] on div "Open Training (45 Minutes)" at bounding box center [794, 547] width 124 height 26
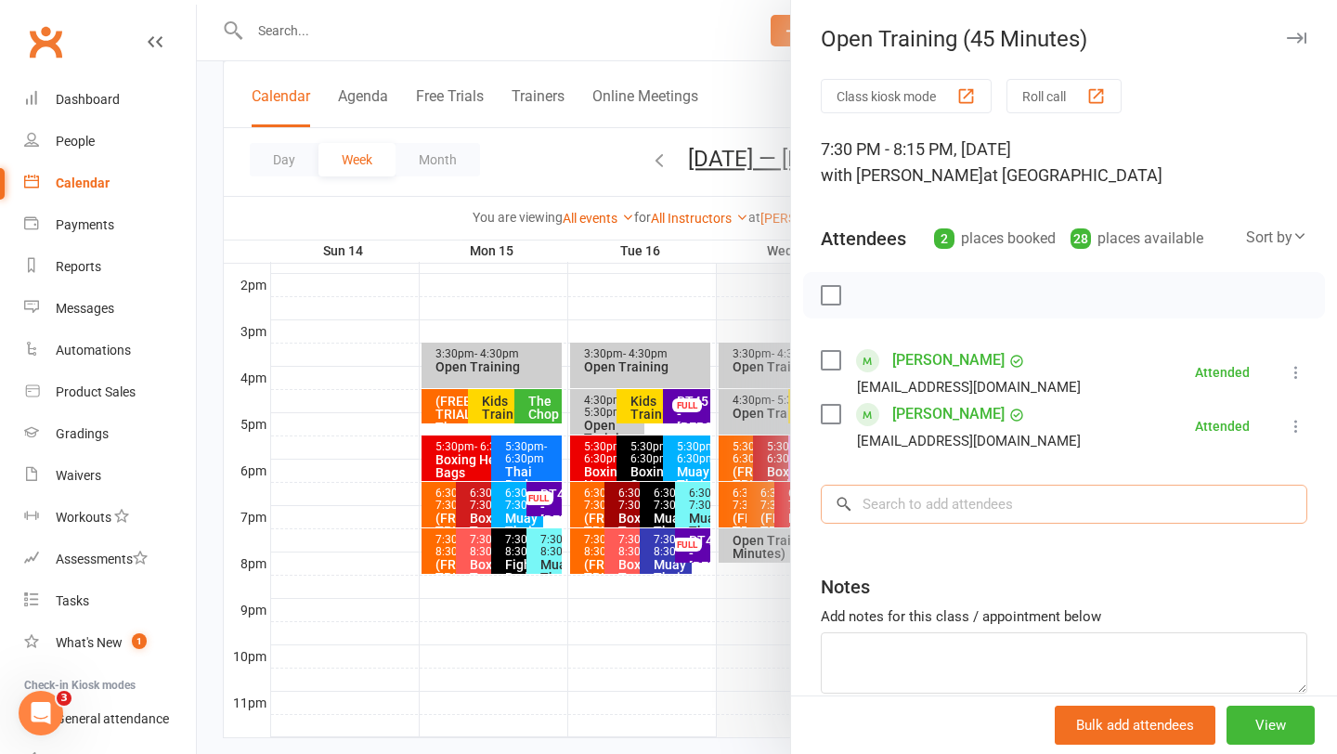
click at [898, 497] on input "search" at bounding box center [1064, 504] width 487 height 39
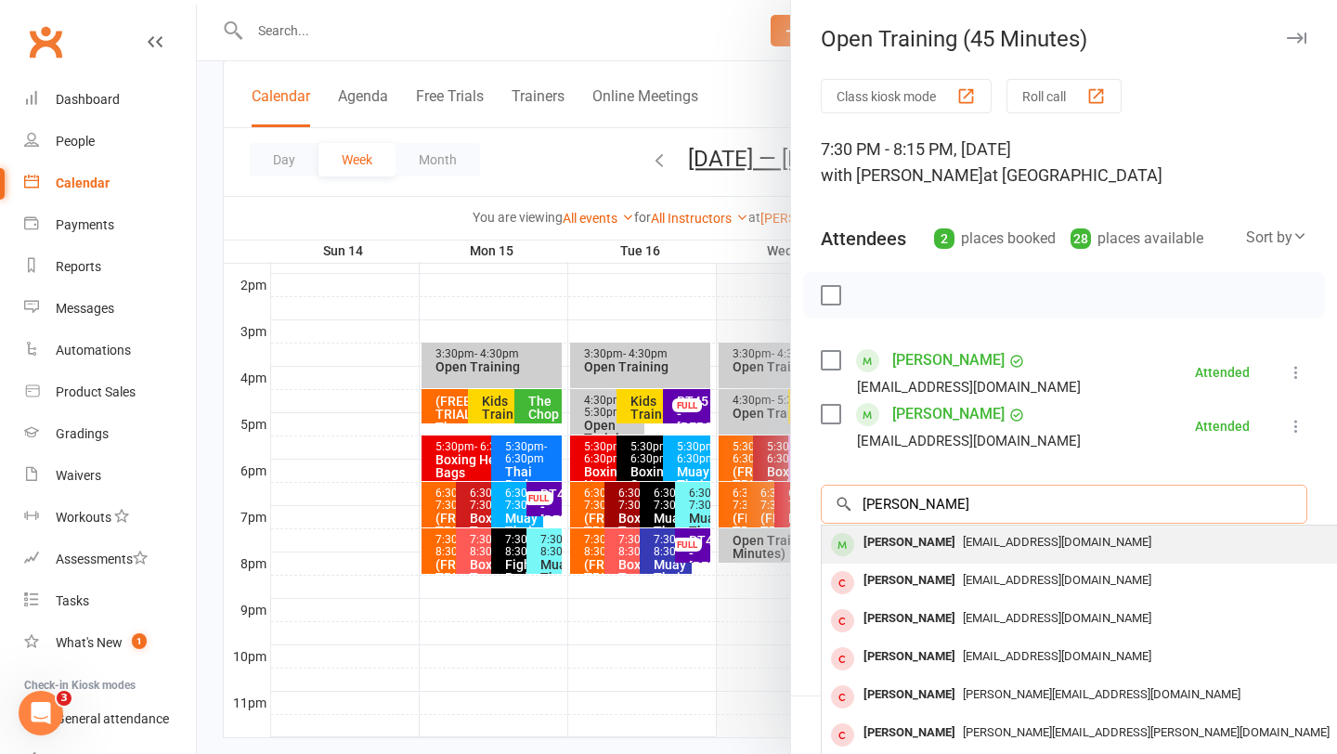
type input "josh raptis"
click at [896, 541] on div "Josh Raptis" at bounding box center [909, 542] width 107 height 27
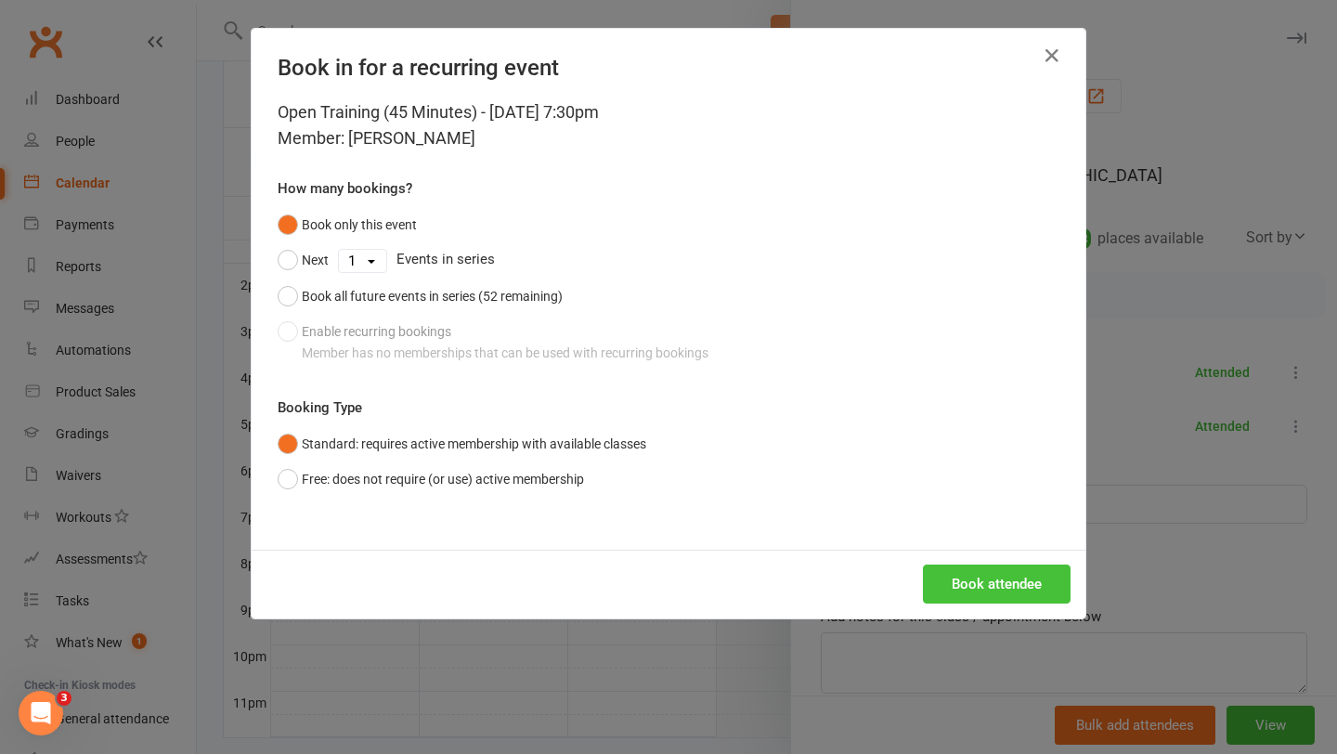
click at [996, 602] on button "Book attendee" at bounding box center [997, 584] width 148 height 39
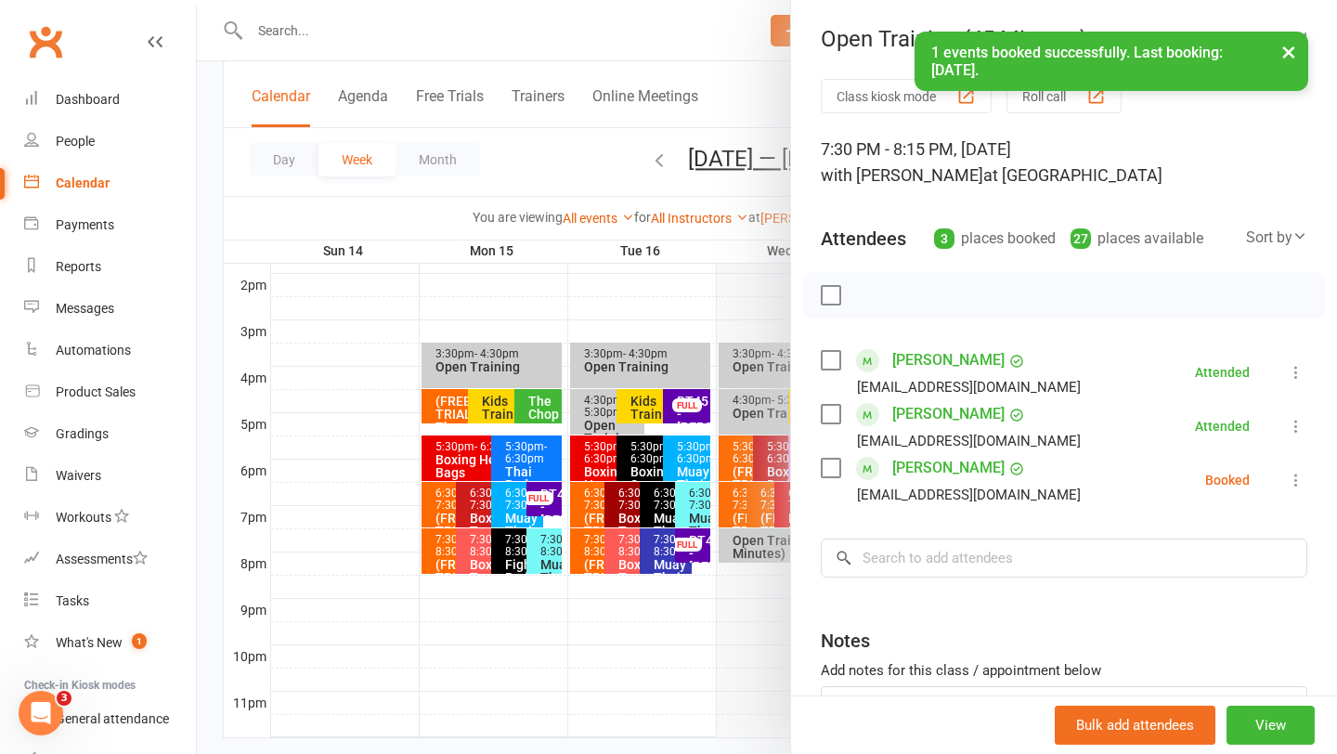
click at [819, 469] on div "Class kiosk mode Roll call 7:30 PM - 8:15 PM, Wednesday, September, 17, 2025 wi…" at bounding box center [1064, 460] width 546 height 762
click at [831, 469] on label at bounding box center [830, 468] width 19 height 19
click at [870, 302] on icon "button" at bounding box center [872, 295] width 20 height 20
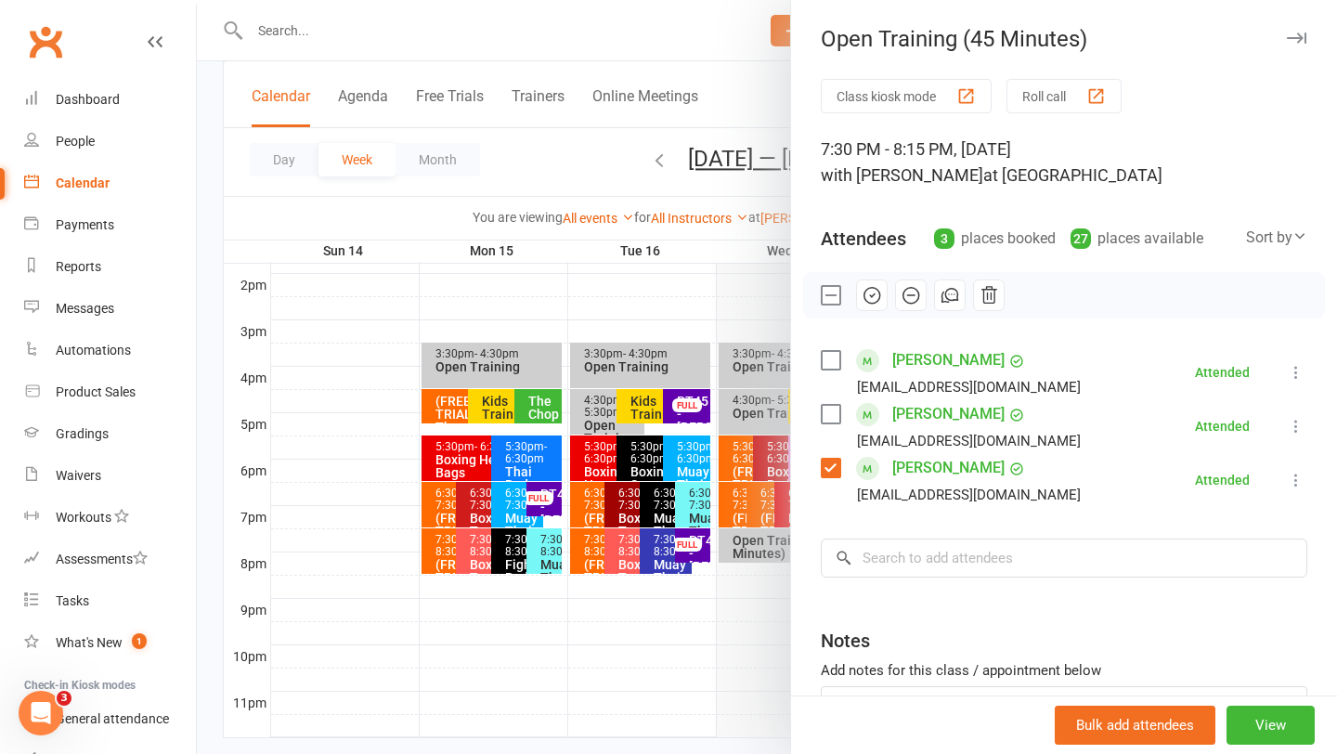
click at [752, 667] on div at bounding box center [767, 377] width 1141 height 754
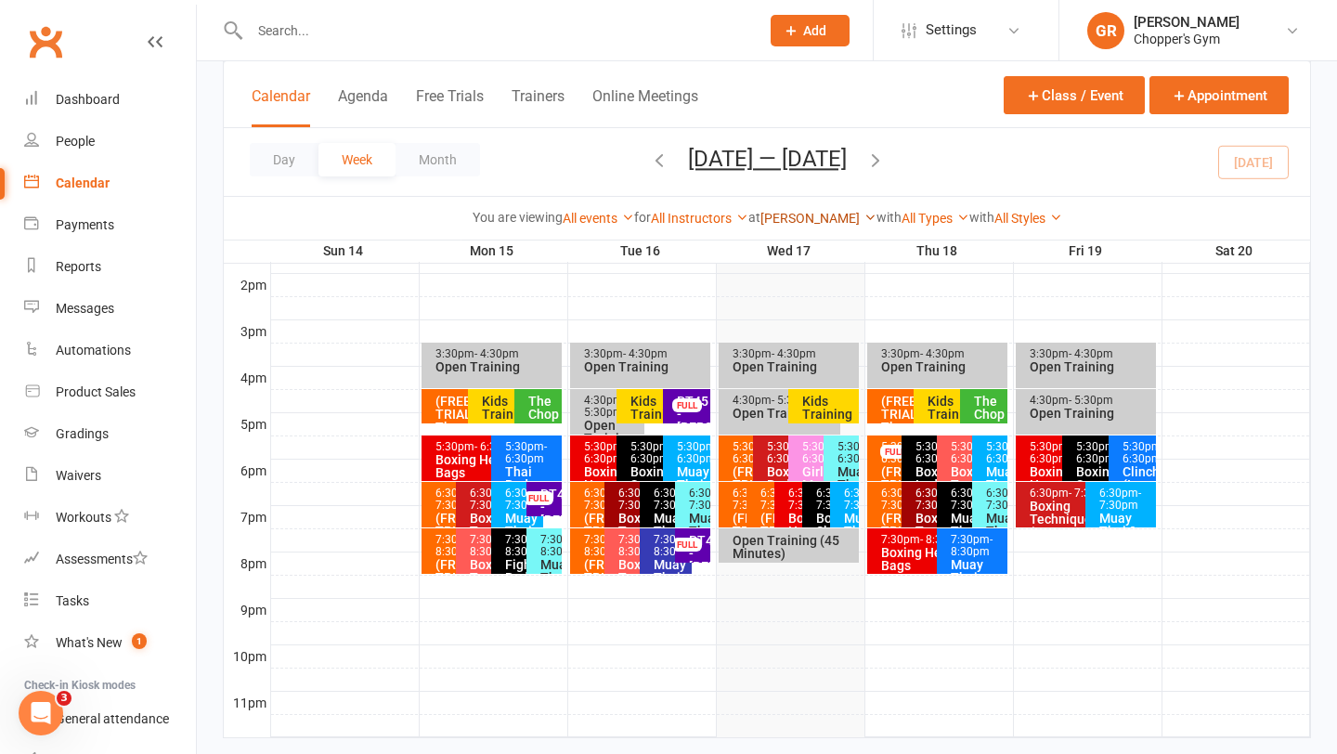
click at [801, 222] on link "[PERSON_NAME]" at bounding box center [819, 218] width 116 height 15
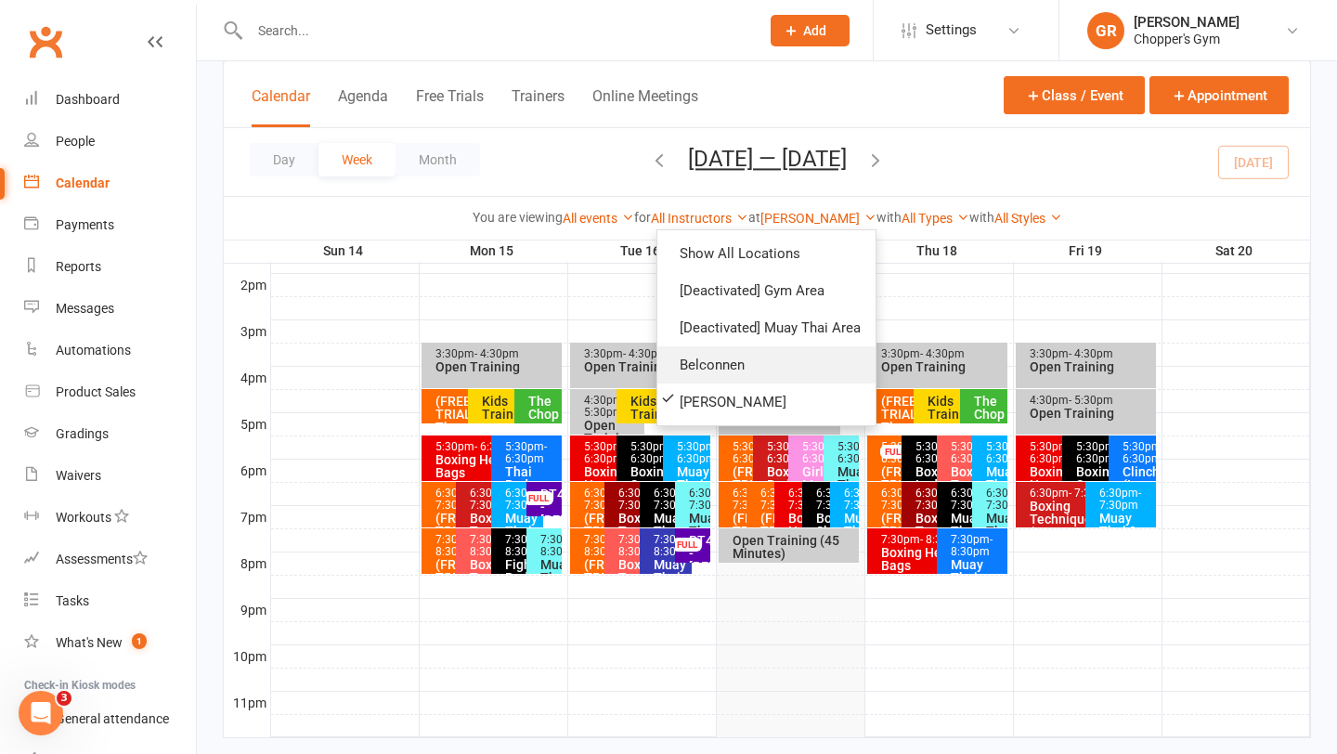
click at [698, 373] on link "Belconnen" at bounding box center [767, 364] width 218 height 37
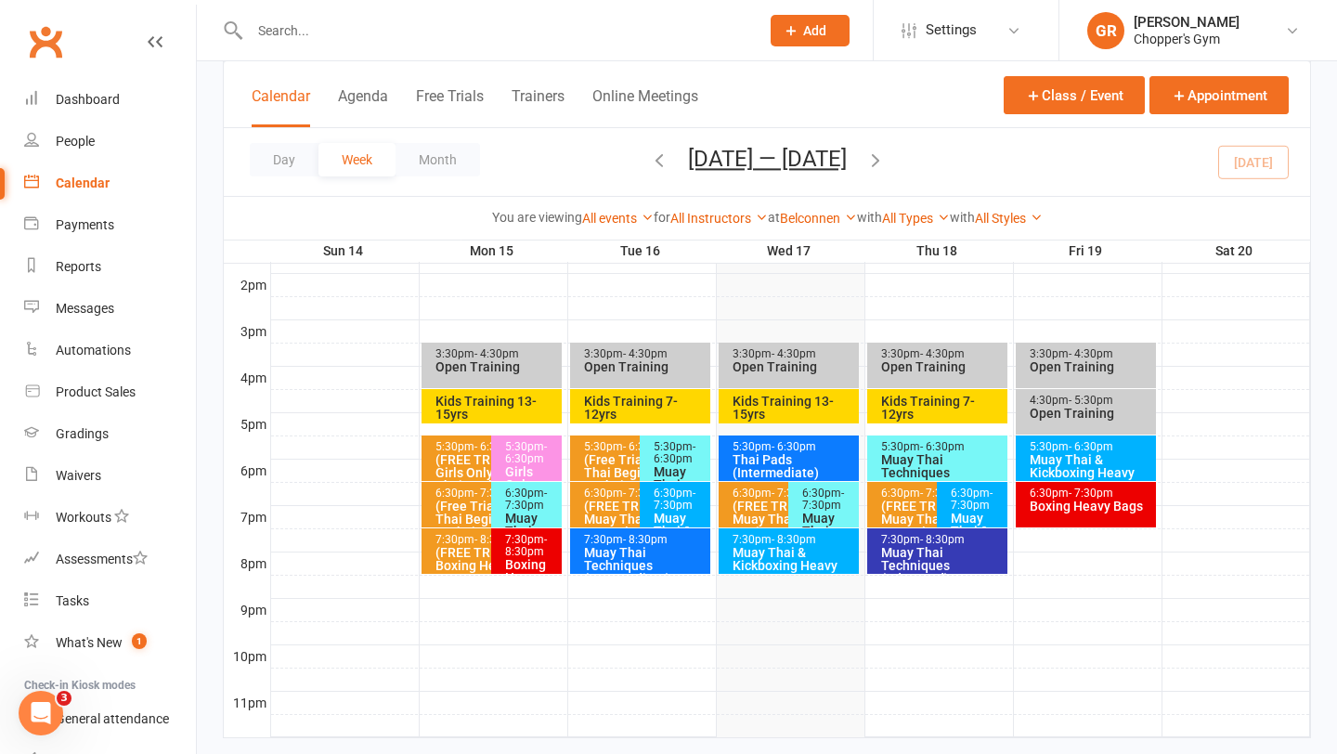
click at [880, 155] on icon "button" at bounding box center [876, 160] width 20 height 20
click at [456, 554] on div "(FREE TRIAL) Boxing Heavy Bags - Belconnen" at bounding box center [487, 565] width 105 height 39
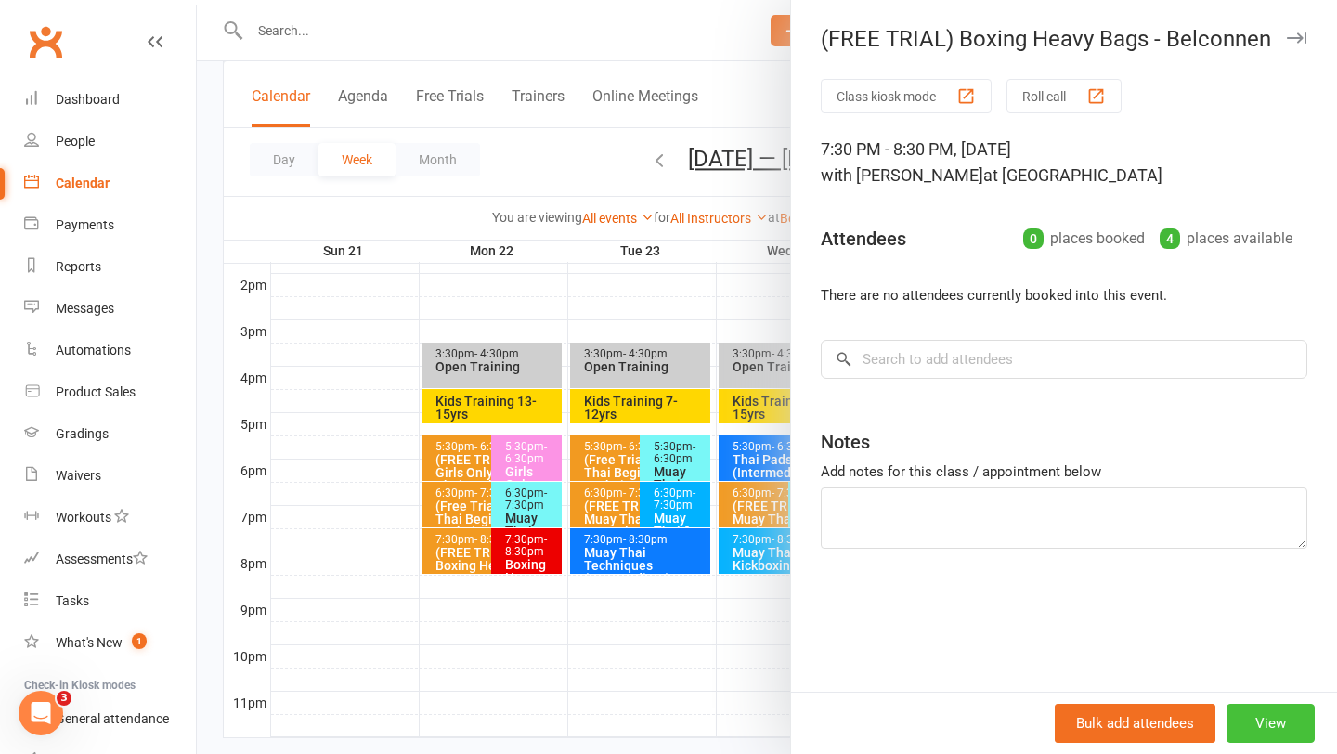
click at [1256, 709] on button "View" at bounding box center [1271, 723] width 88 height 39
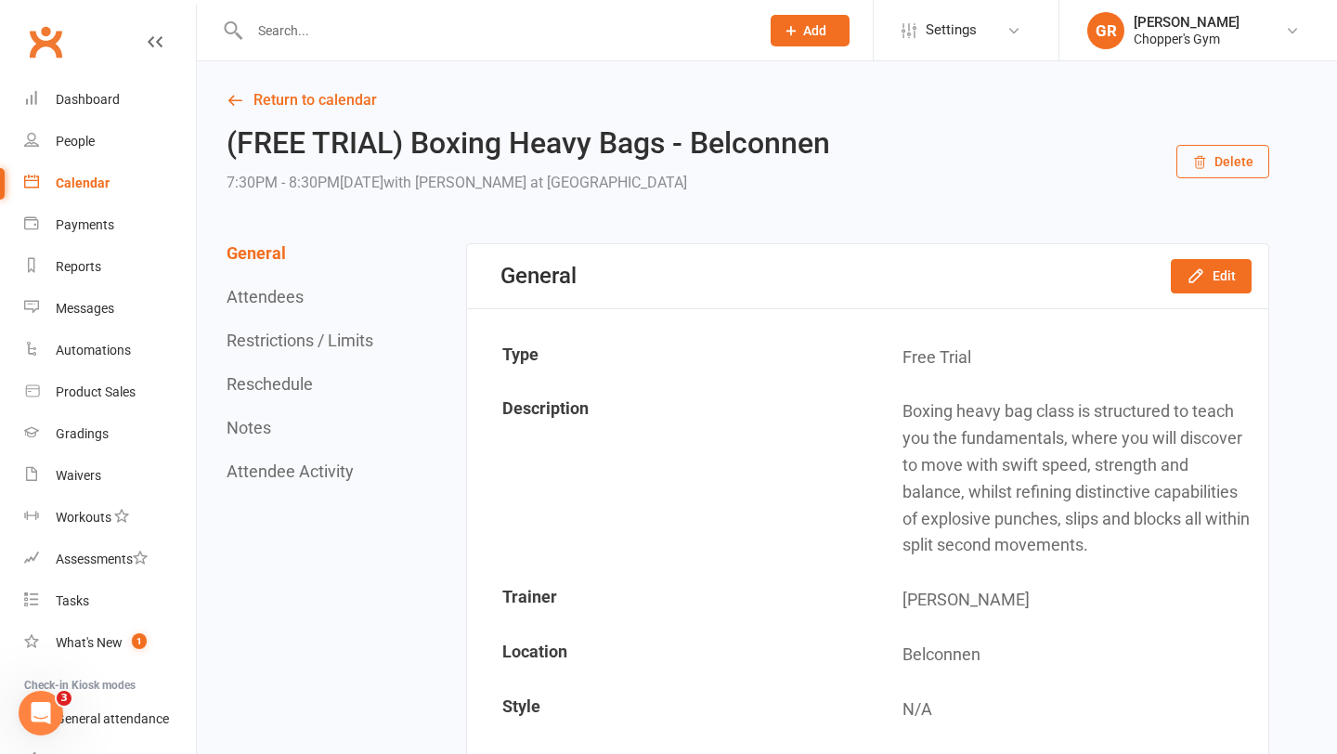
click at [1217, 172] on button "Delete" at bounding box center [1223, 161] width 93 height 33
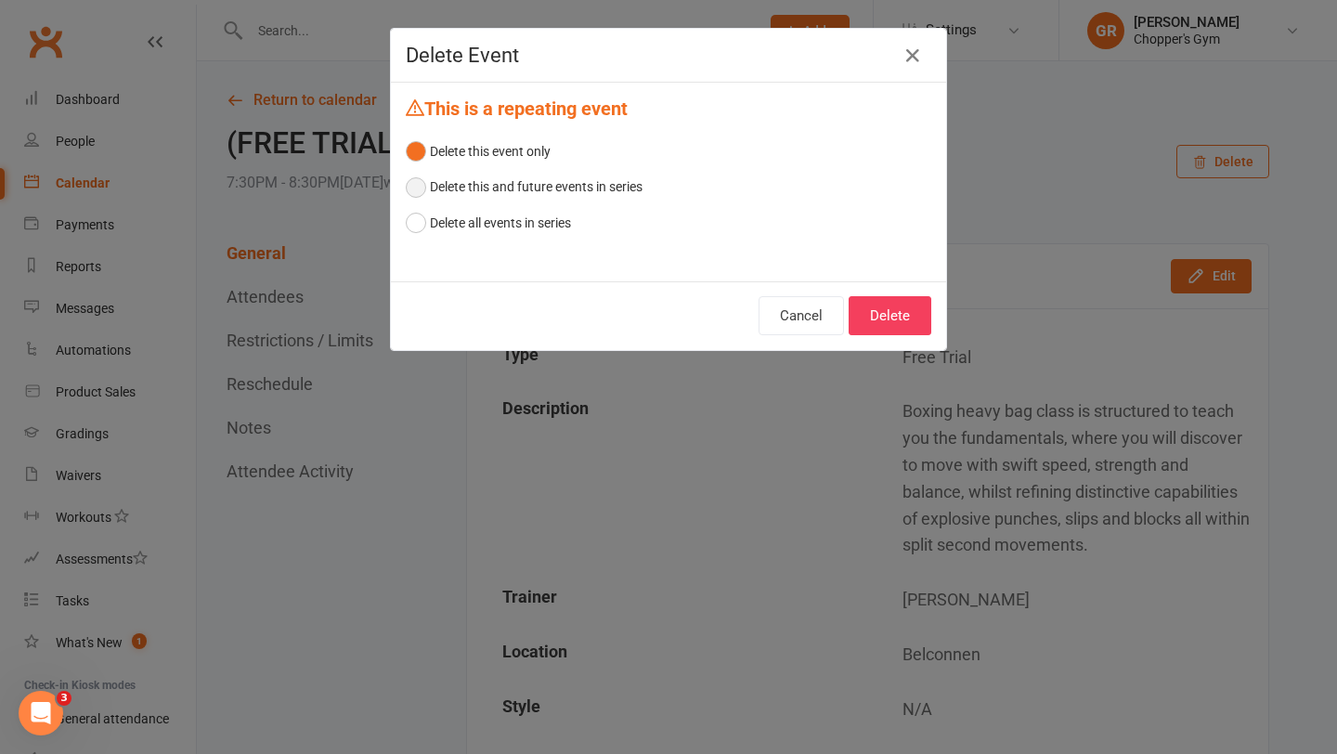
click at [414, 185] on button "Delete this and future events in series" at bounding box center [524, 186] width 237 height 35
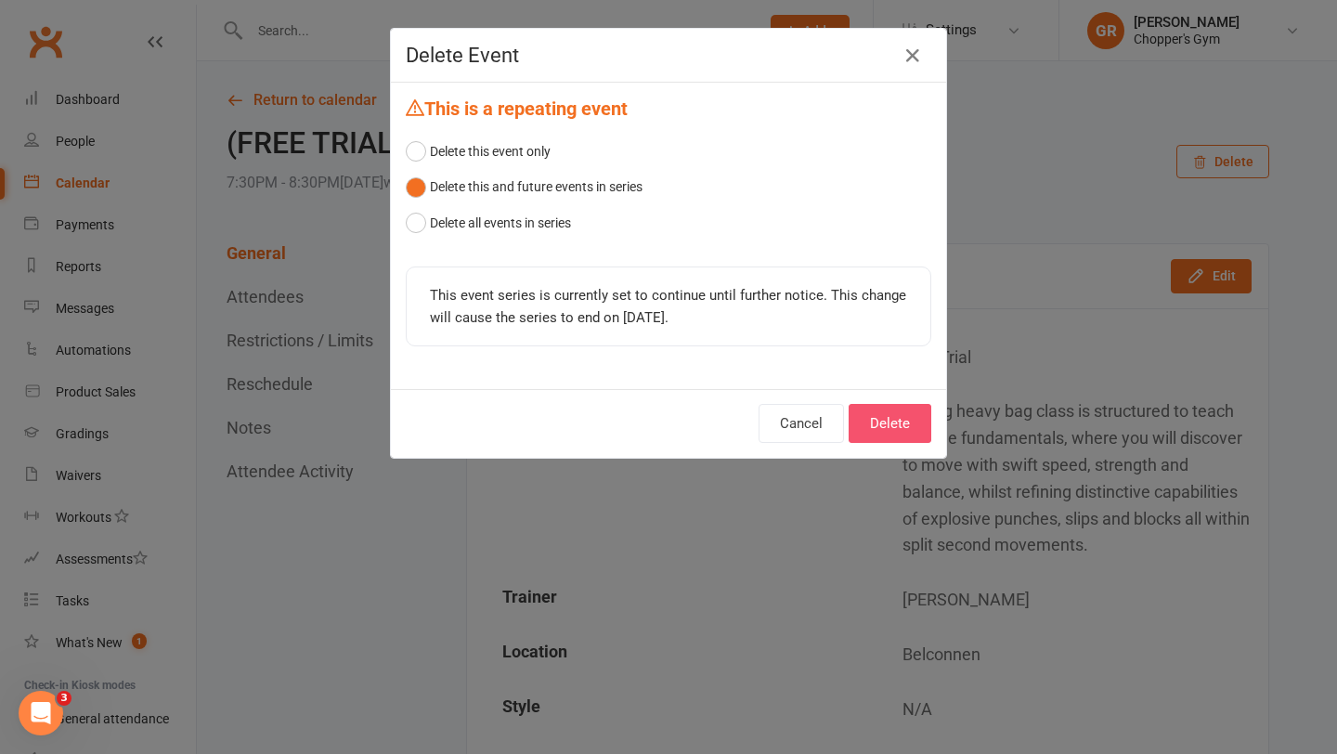
click at [888, 418] on button "Delete" at bounding box center [890, 423] width 83 height 39
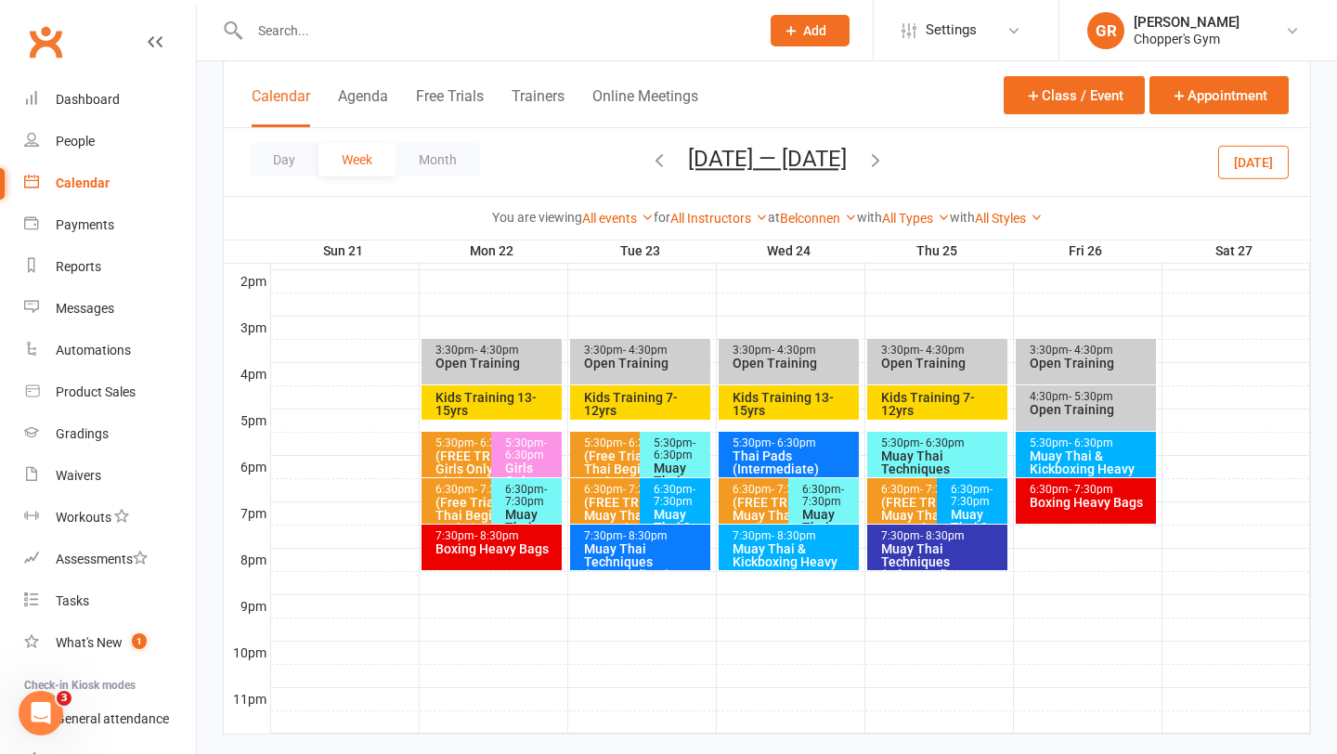
scroll to position [791, 0]
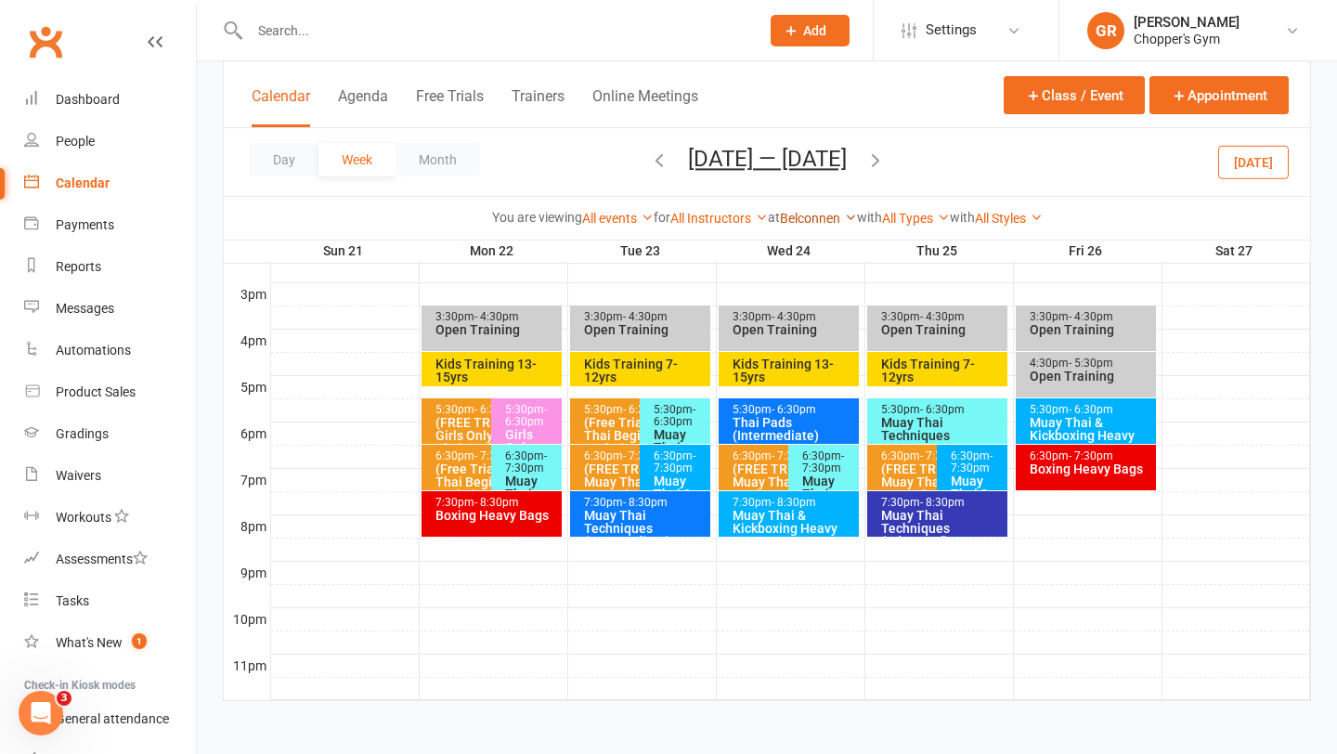
click at [834, 213] on link "Belconnen" at bounding box center [818, 218] width 77 height 15
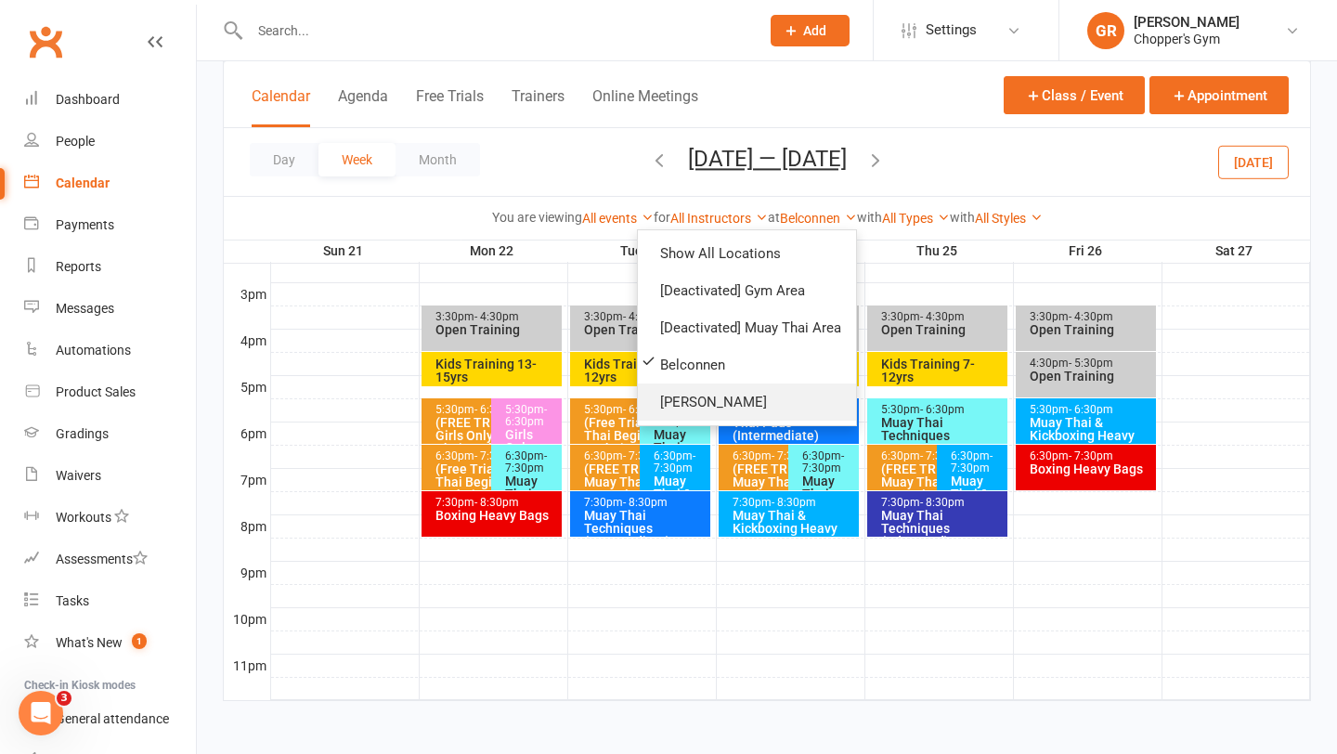
click at [730, 391] on link "[PERSON_NAME]" at bounding box center [747, 402] width 218 height 37
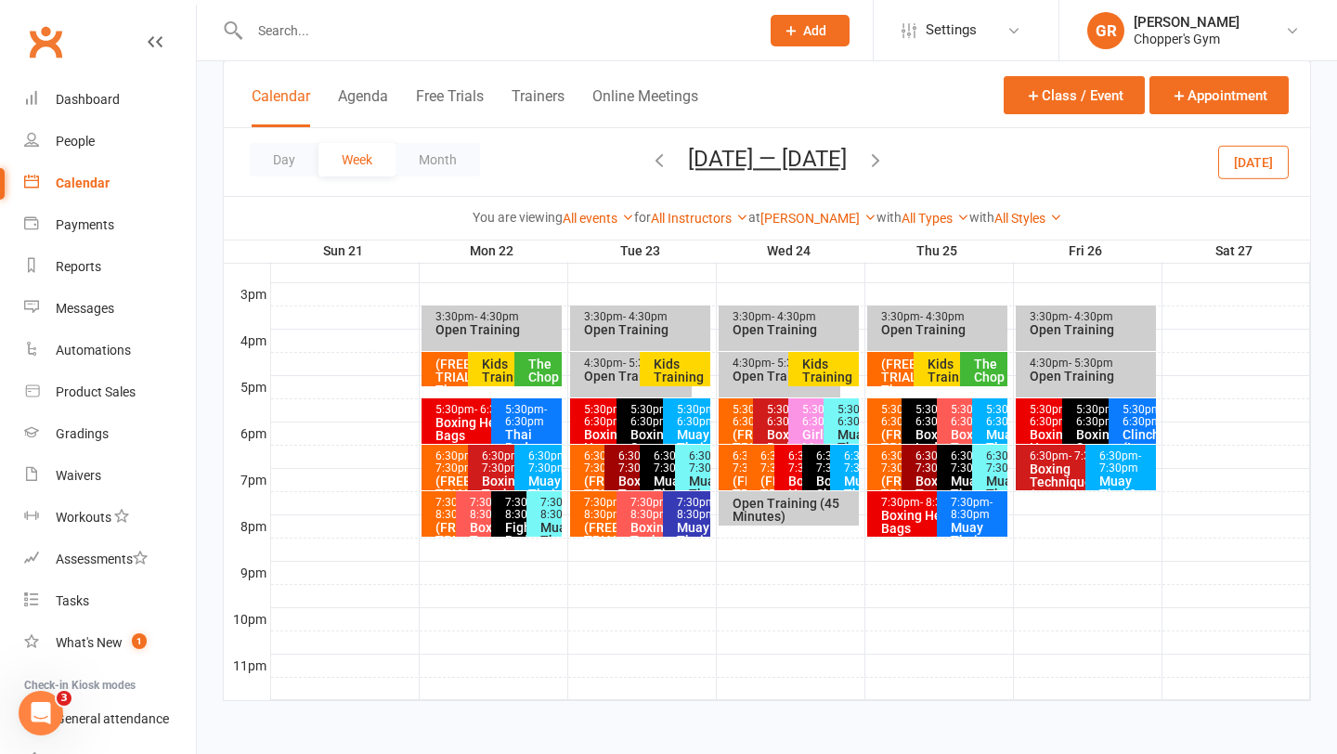
click at [851, 471] on div "6:30pm - 7:30pm" at bounding box center [848, 462] width 11 height 24
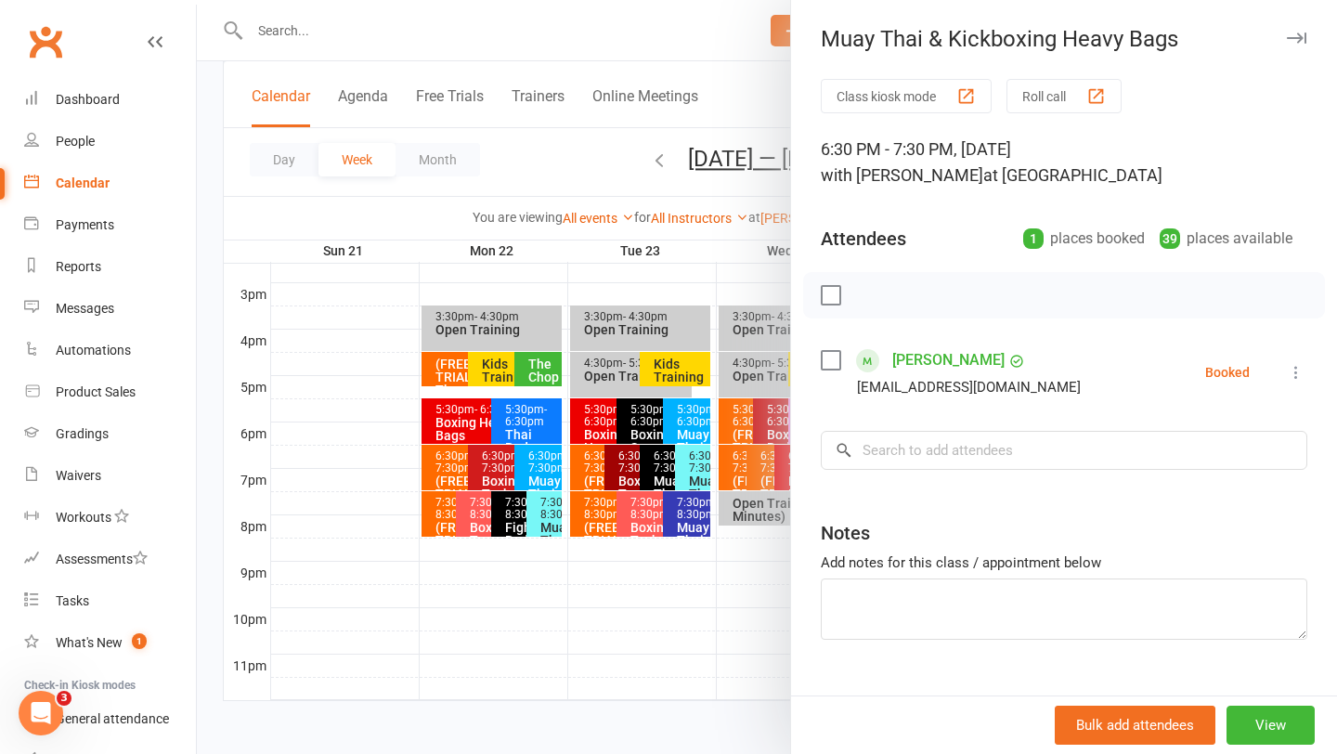
click at [774, 590] on div at bounding box center [767, 377] width 1141 height 754
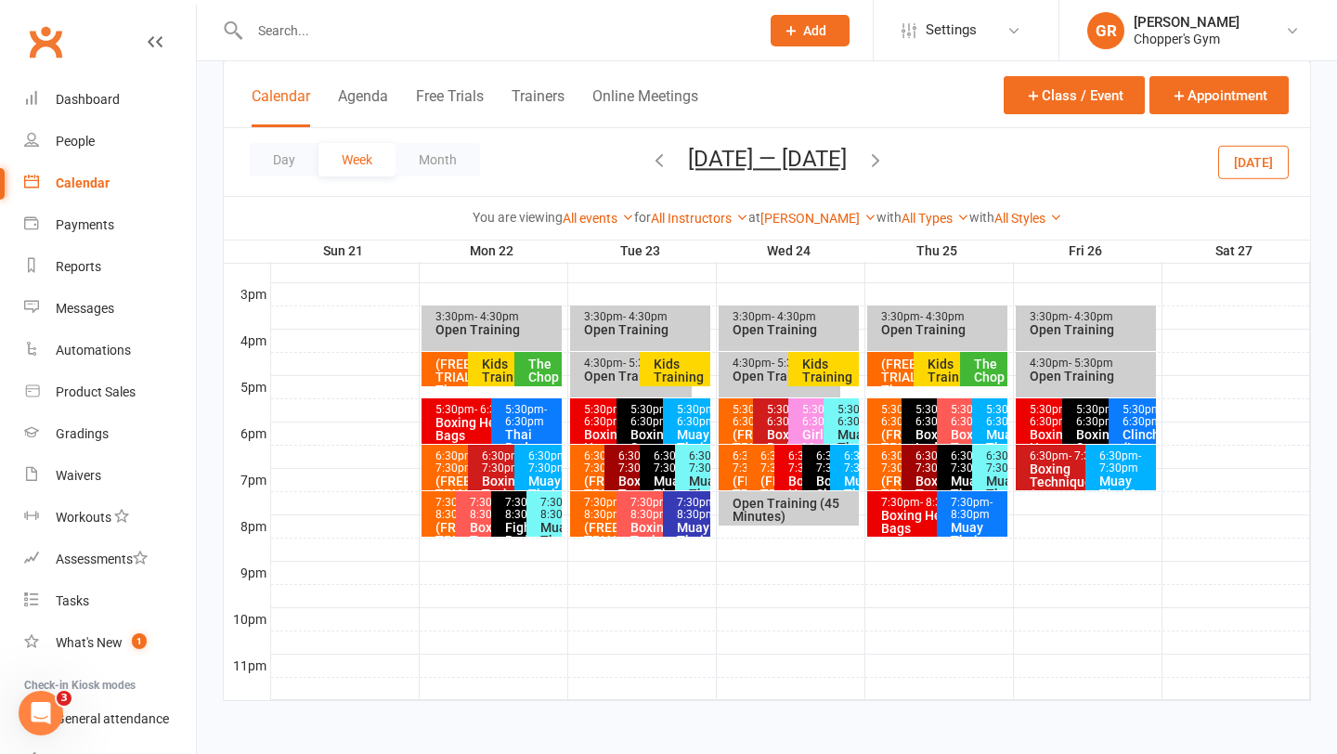
click at [841, 476] on div "6:30pm - 7:30pm Muay Thai & Kickboxing Heavy Bags" at bounding box center [844, 468] width 28 height 46
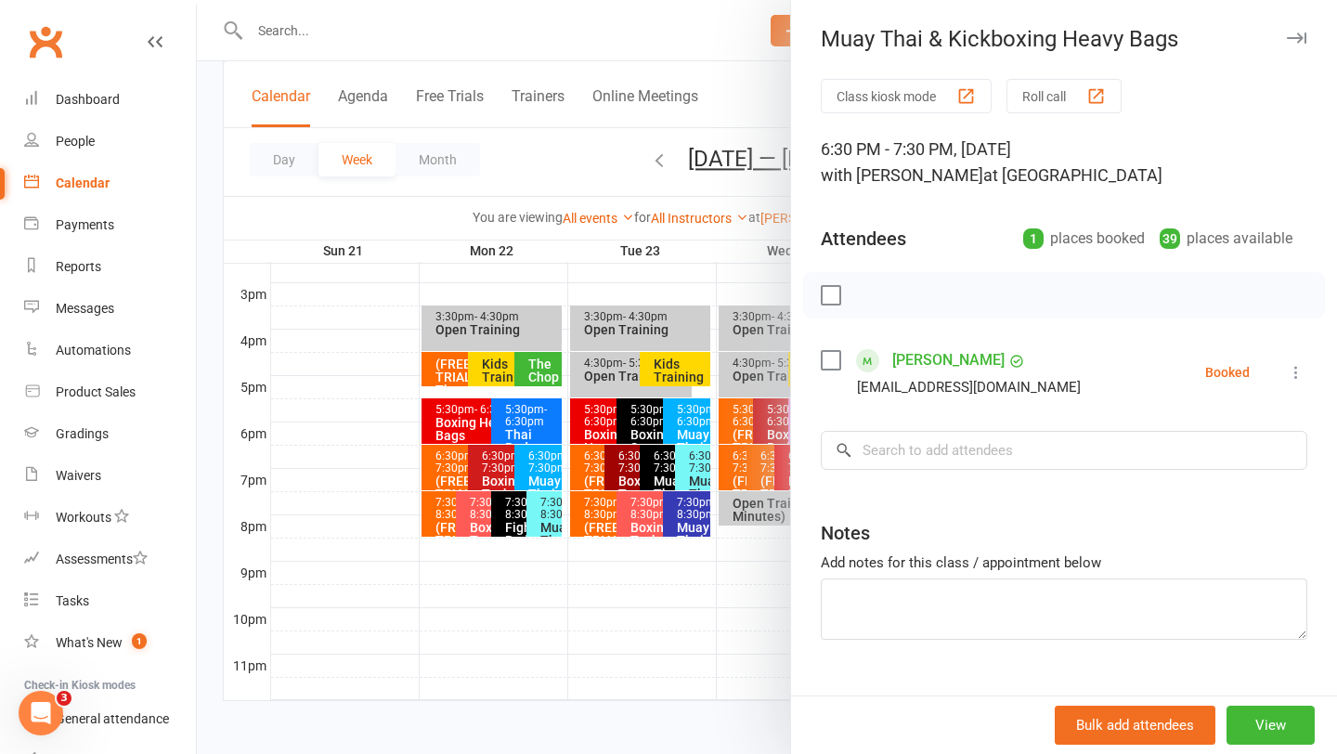
click at [765, 563] on div at bounding box center [767, 377] width 1141 height 754
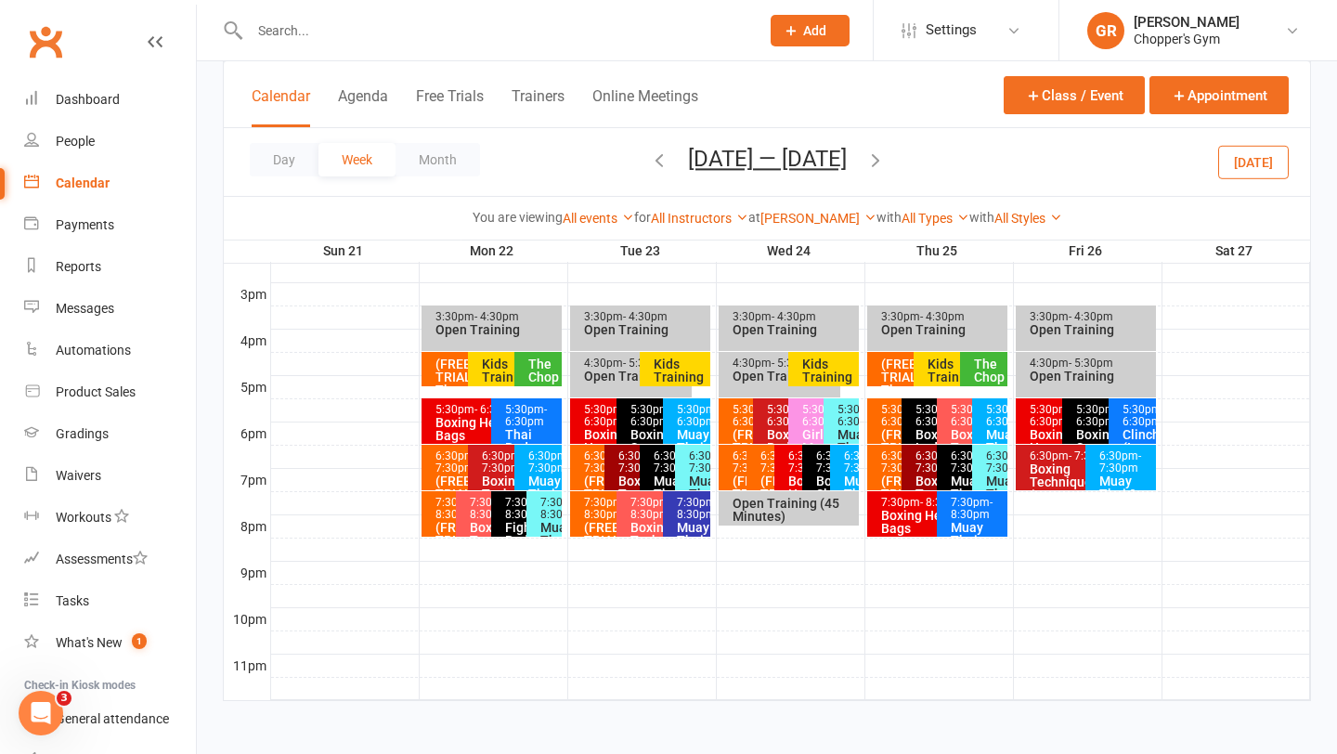
click at [1261, 165] on button "[DATE]" at bounding box center [1254, 161] width 71 height 33
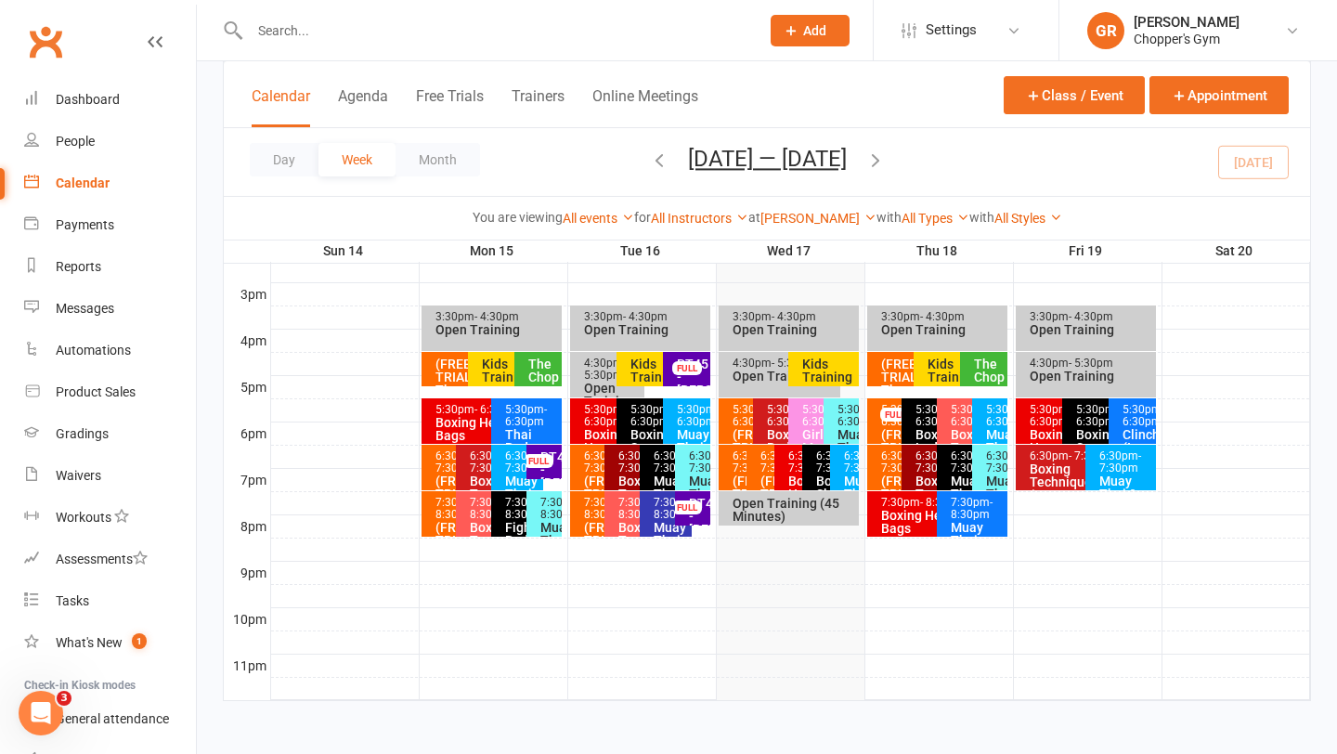
click at [847, 475] on span "- 7:30pm" at bounding box center [865, 462] width 42 height 25
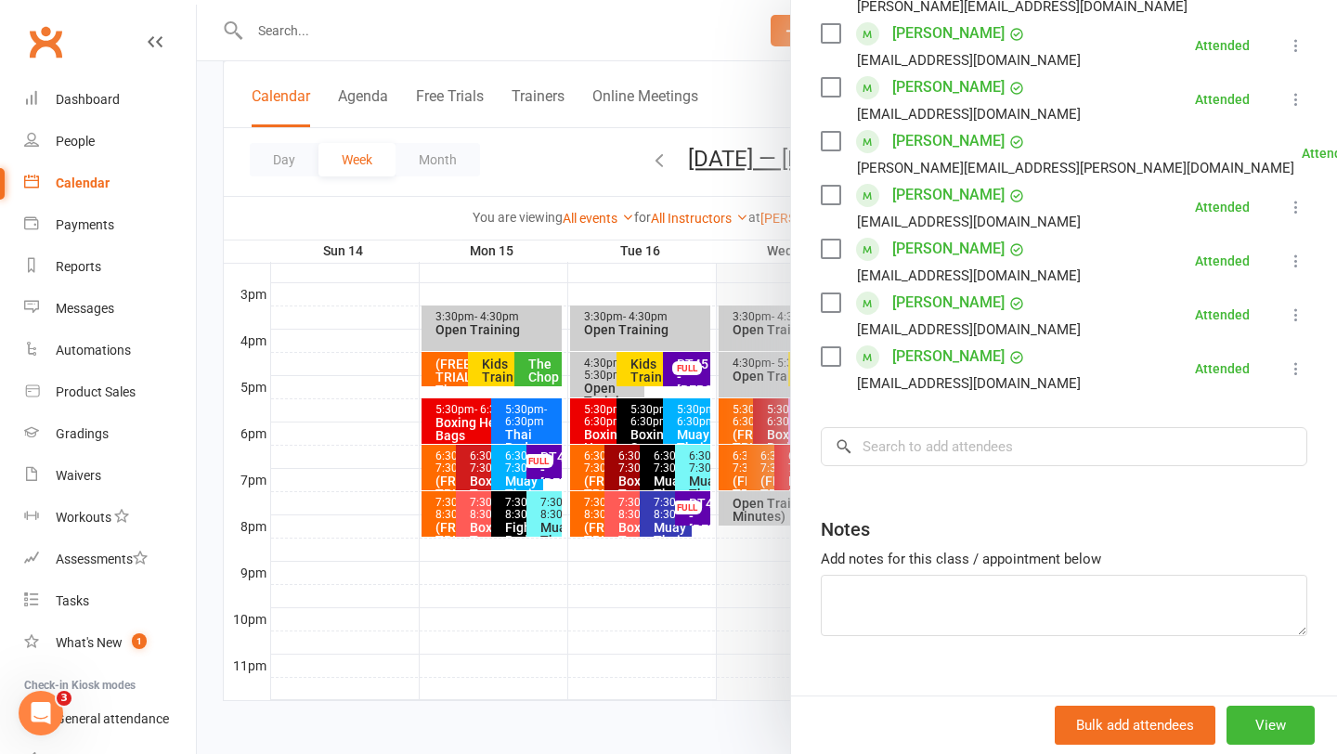
scroll to position [708, 0]
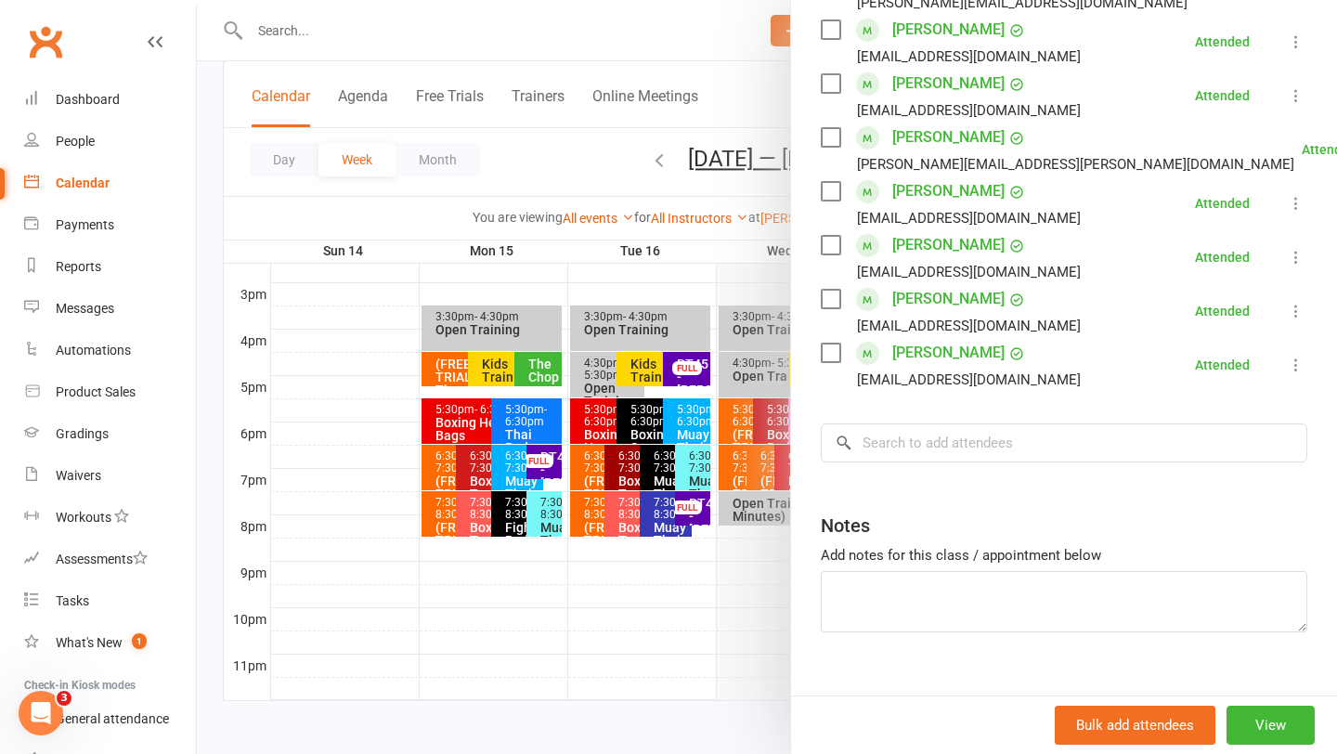
click at [753, 653] on div at bounding box center [767, 377] width 1141 height 754
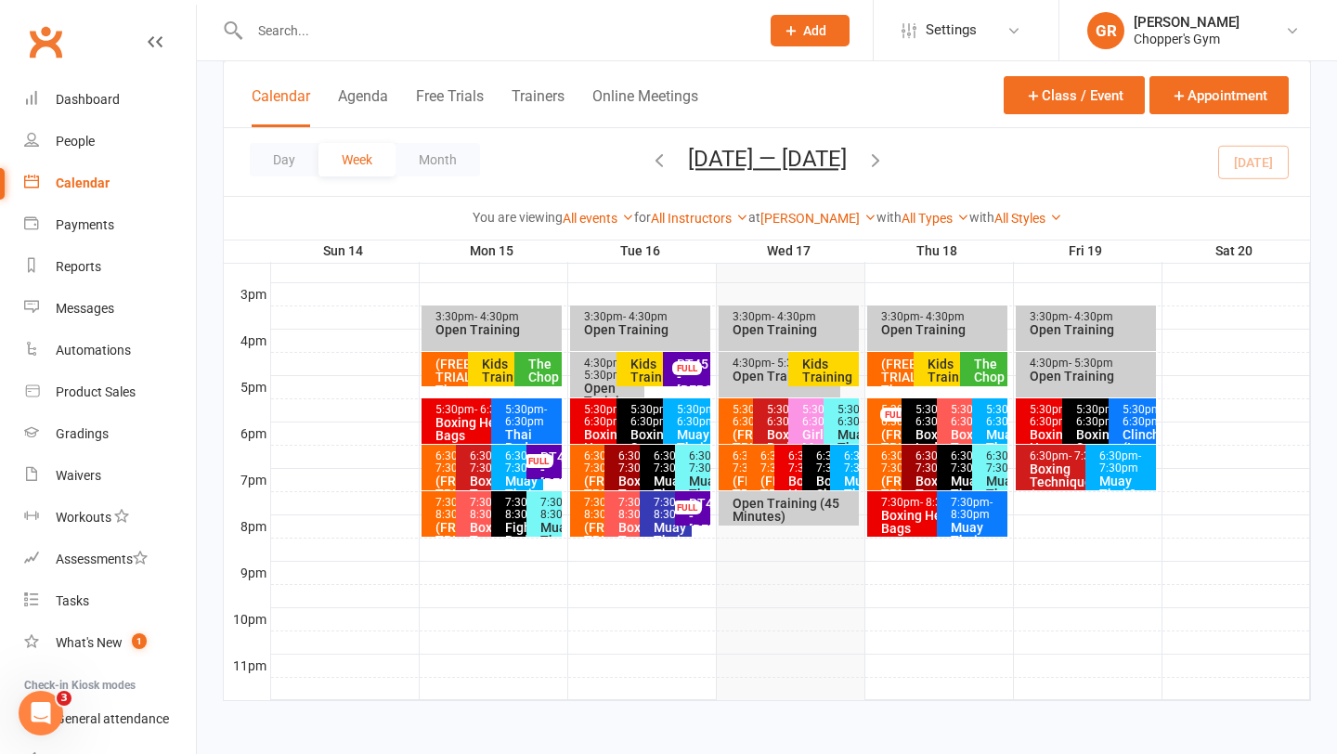
click at [765, 511] on div "Open Training (45 Minutes)" at bounding box center [794, 510] width 124 height 26
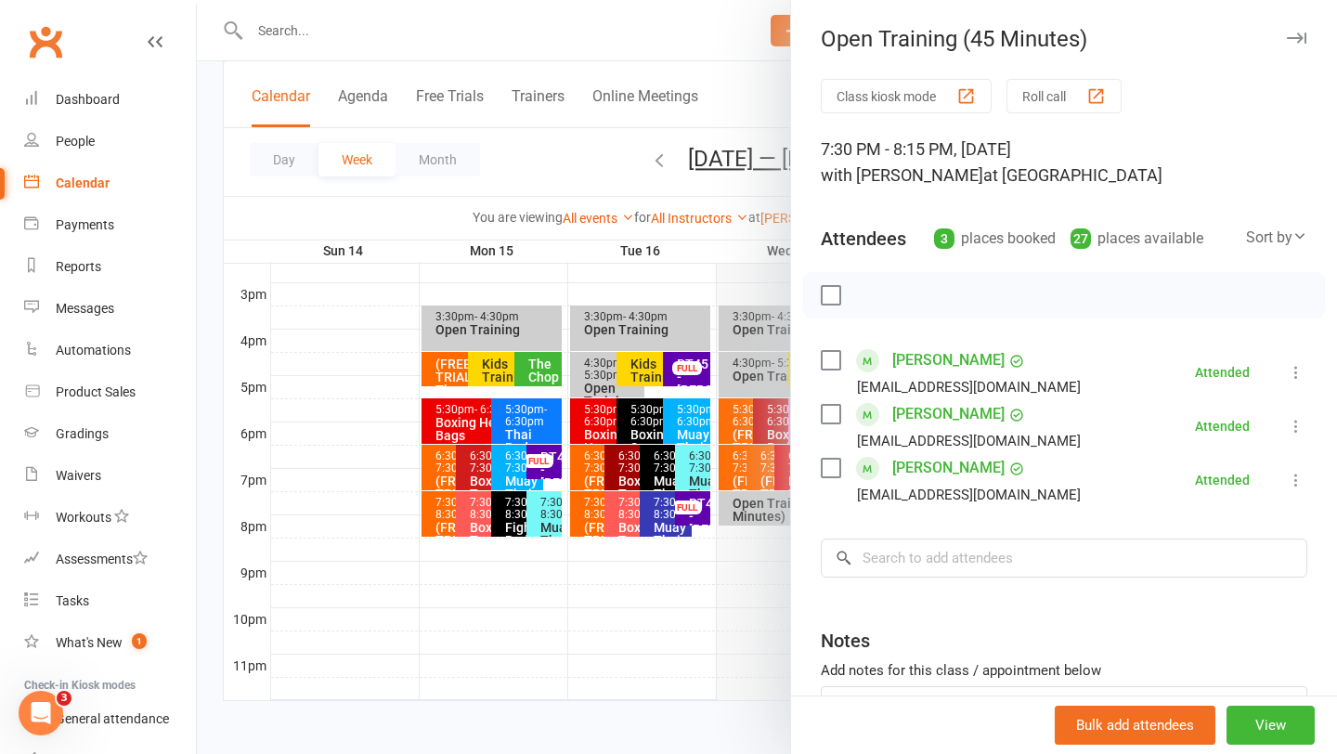
click at [737, 539] on div at bounding box center [767, 377] width 1141 height 754
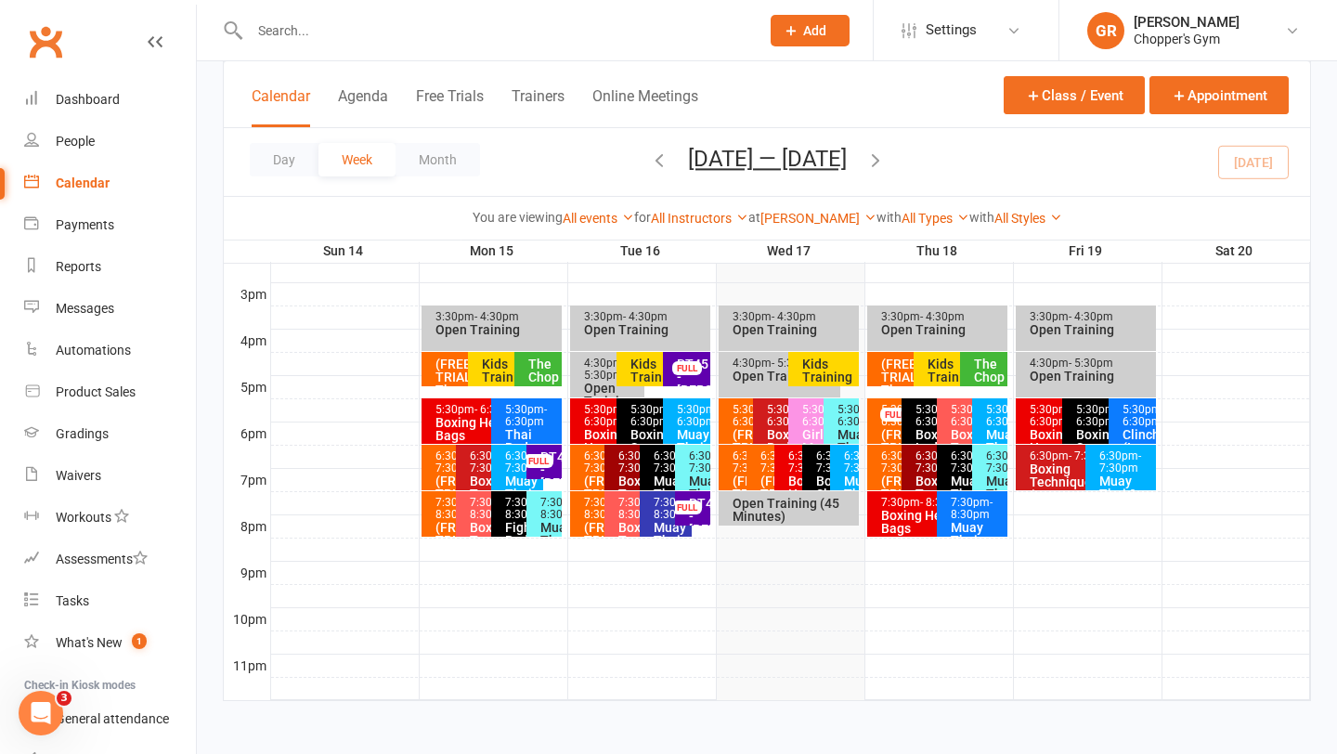
click at [787, 466] on div "6:30pm - 7:30pm Boxing Heavy Bags" at bounding box center [793, 468] width 37 height 46
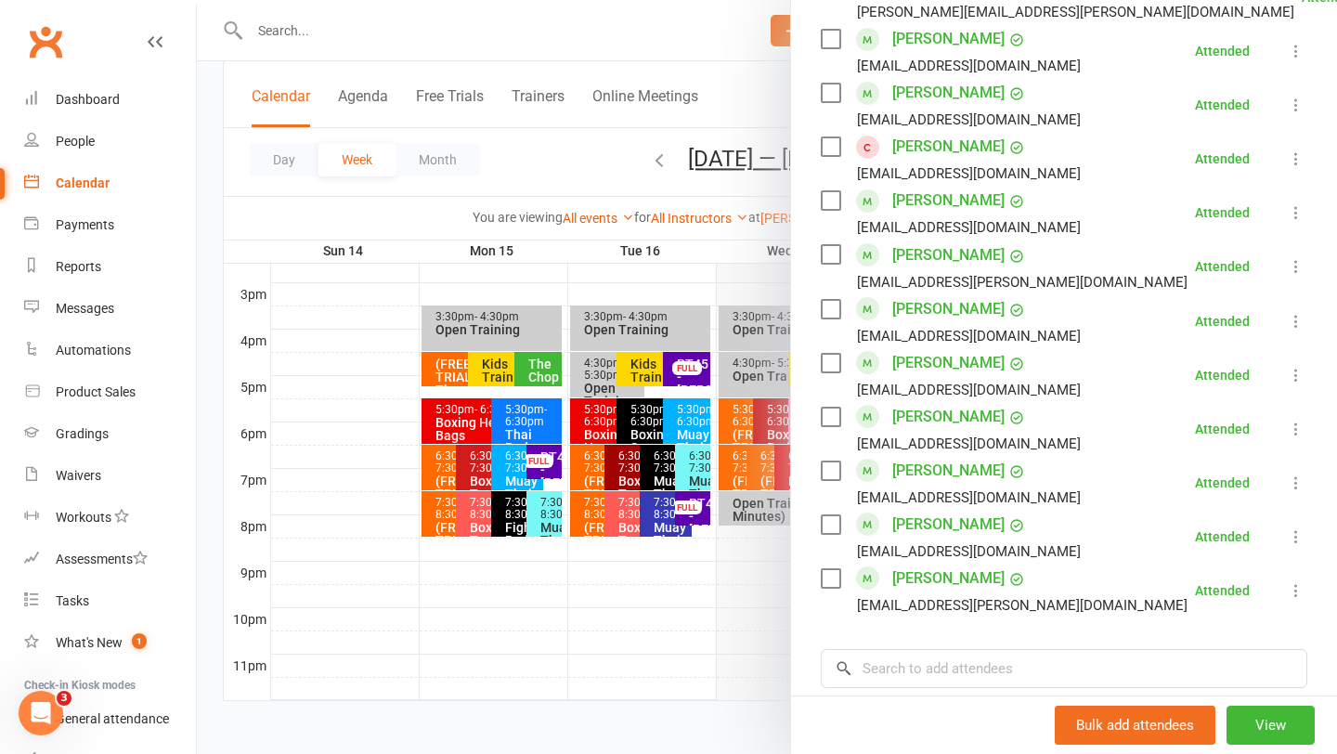
scroll to position [932, 0]
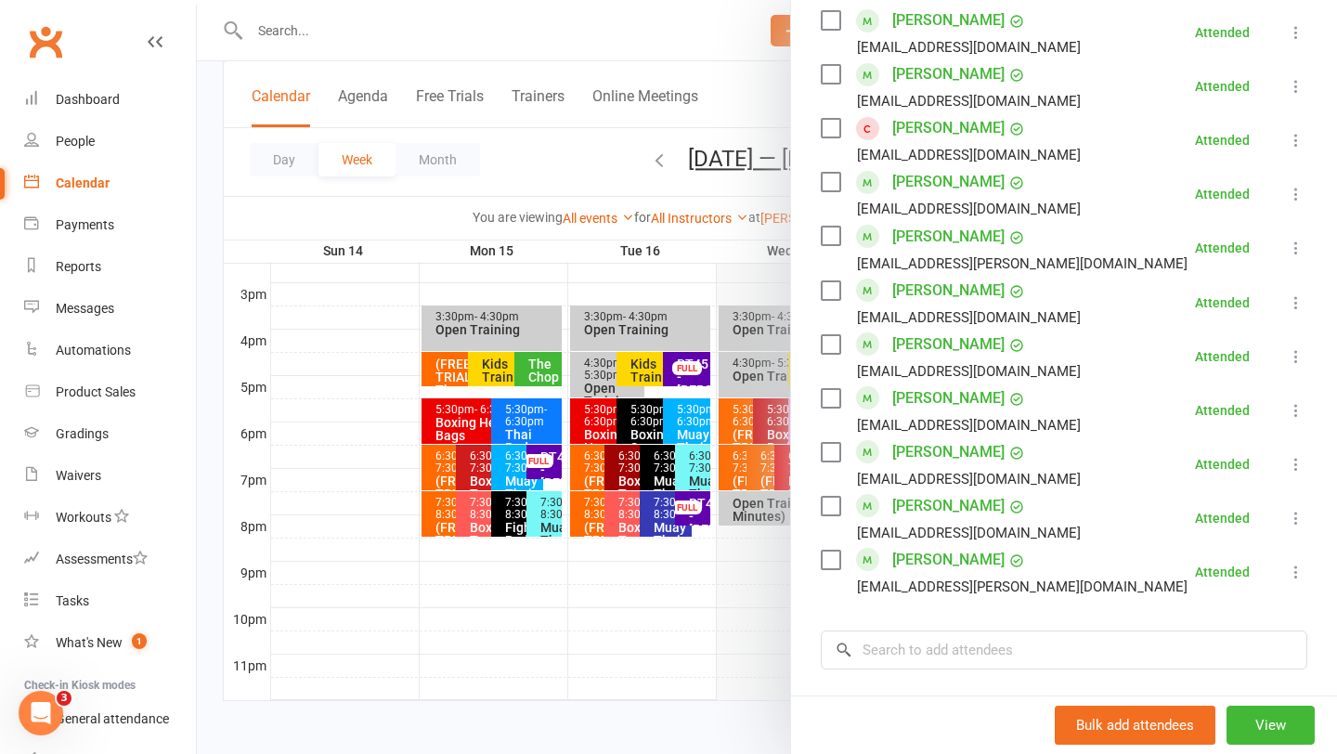
click at [730, 605] on div at bounding box center [767, 377] width 1141 height 754
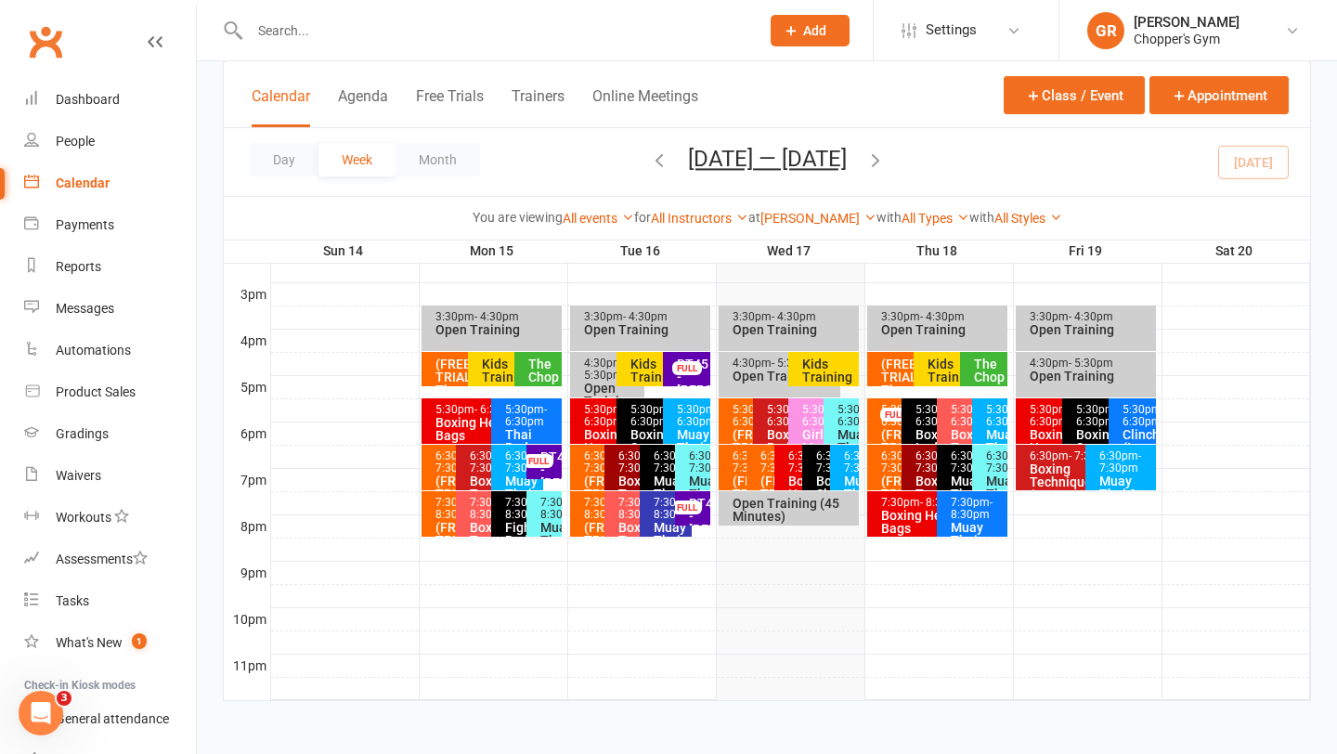
click at [887, 374] on div "(FREE TRIAL) The Chop (Circuit Class)" at bounding box center [909, 397] width 59 height 78
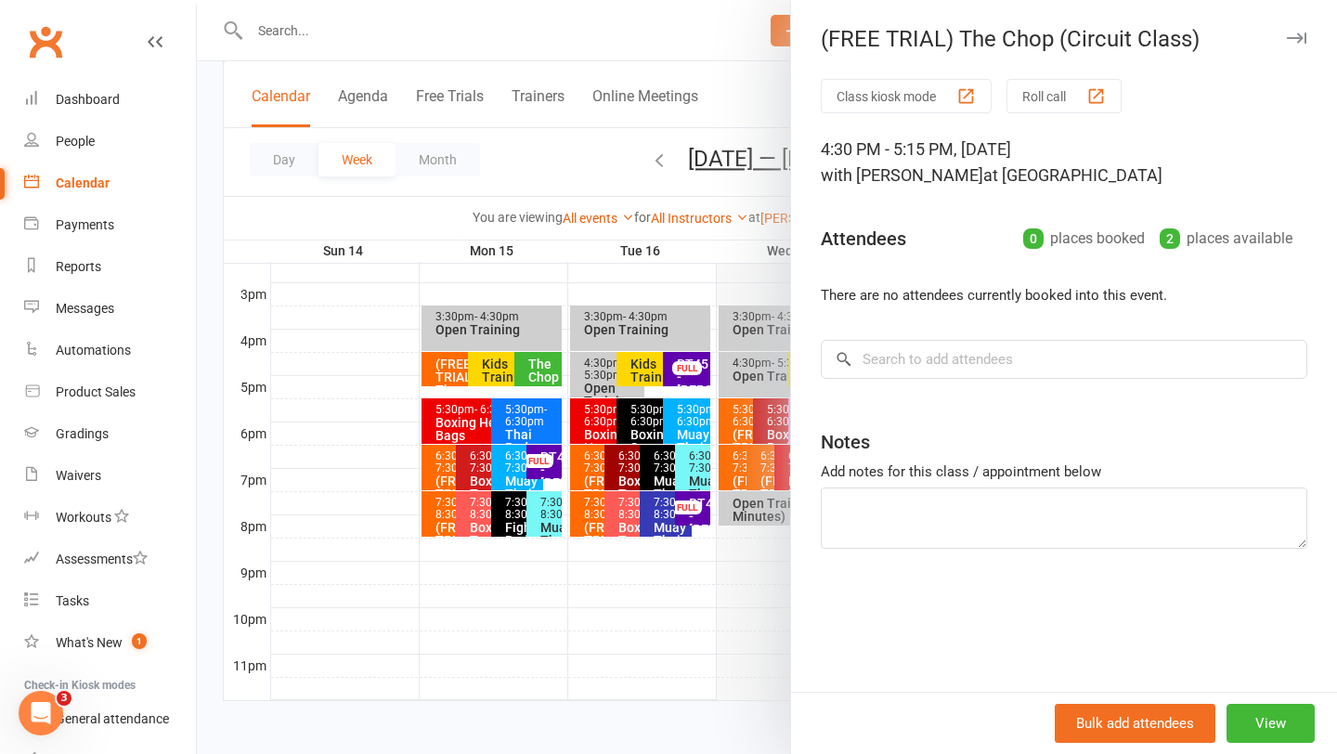
click at [737, 649] on div at bounding box center [767, 377] width 1141 height 754
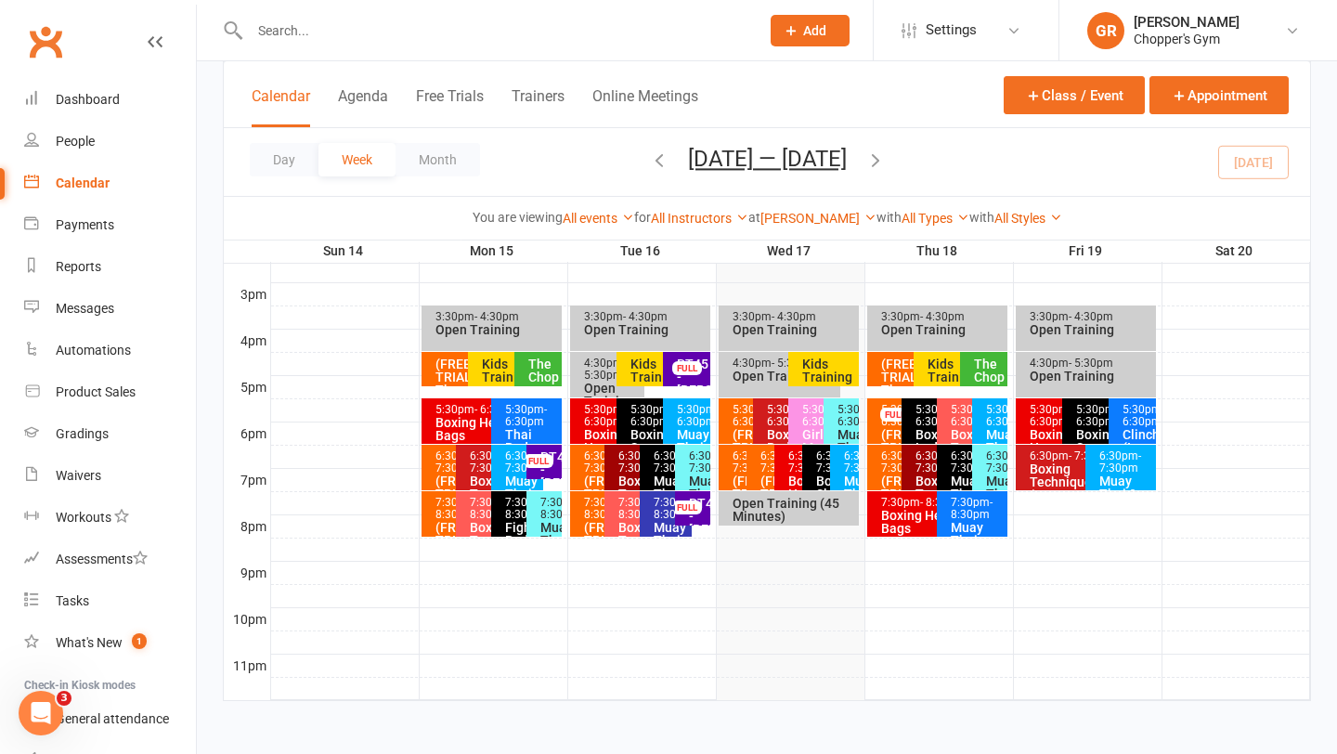
click at [897, 428] on span "- 6:30pm" at bounding box center [902, 415] width 42 height 25
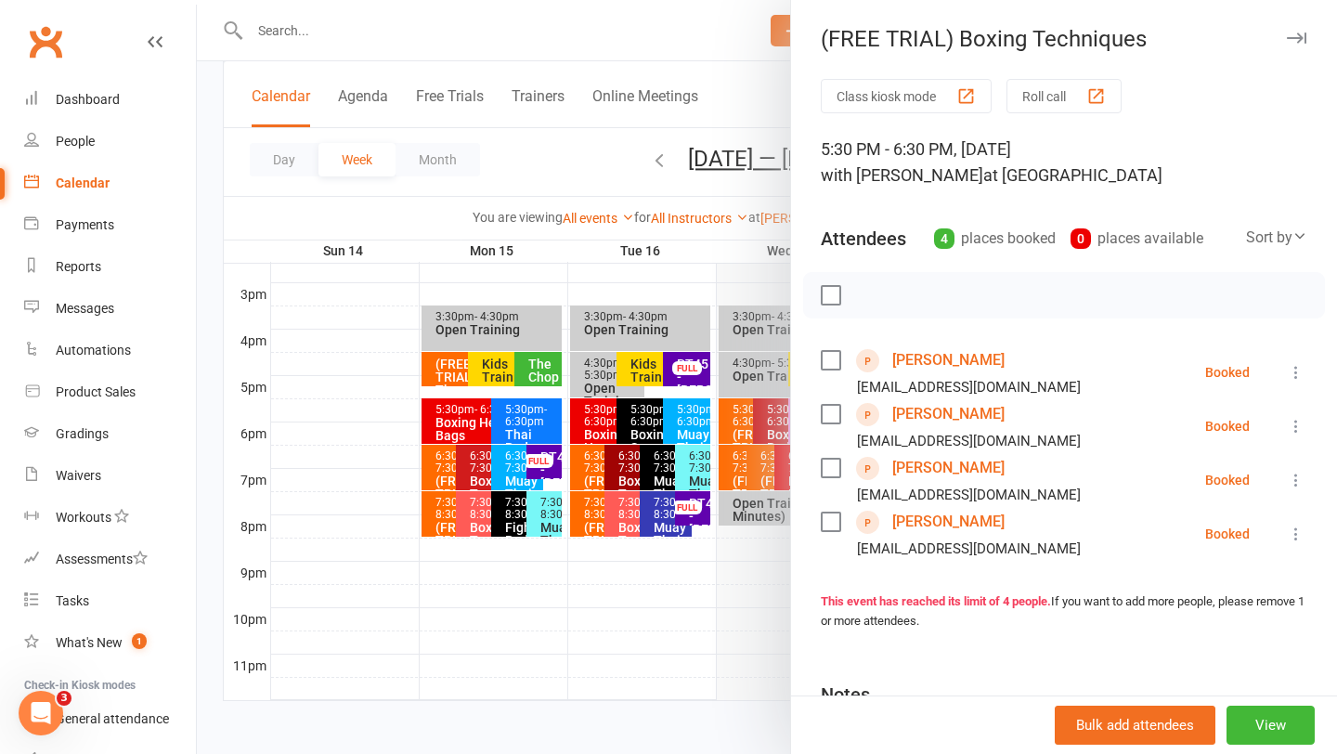
click at [778, 601] on div at bounding box center [767, 377] width 1141 height 754
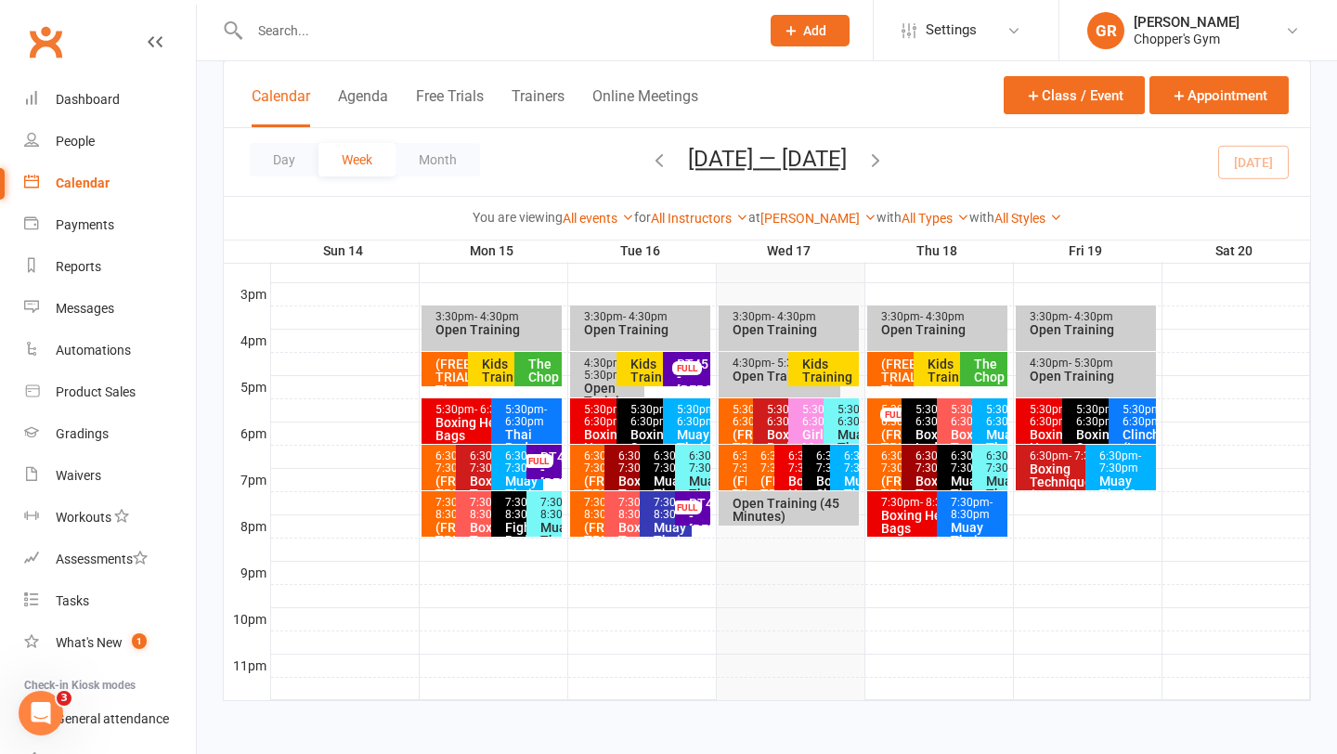
click at [894, 457] on div "6:30pm - 7:30pm" at bounding box center [897, 462] width 35 height 24
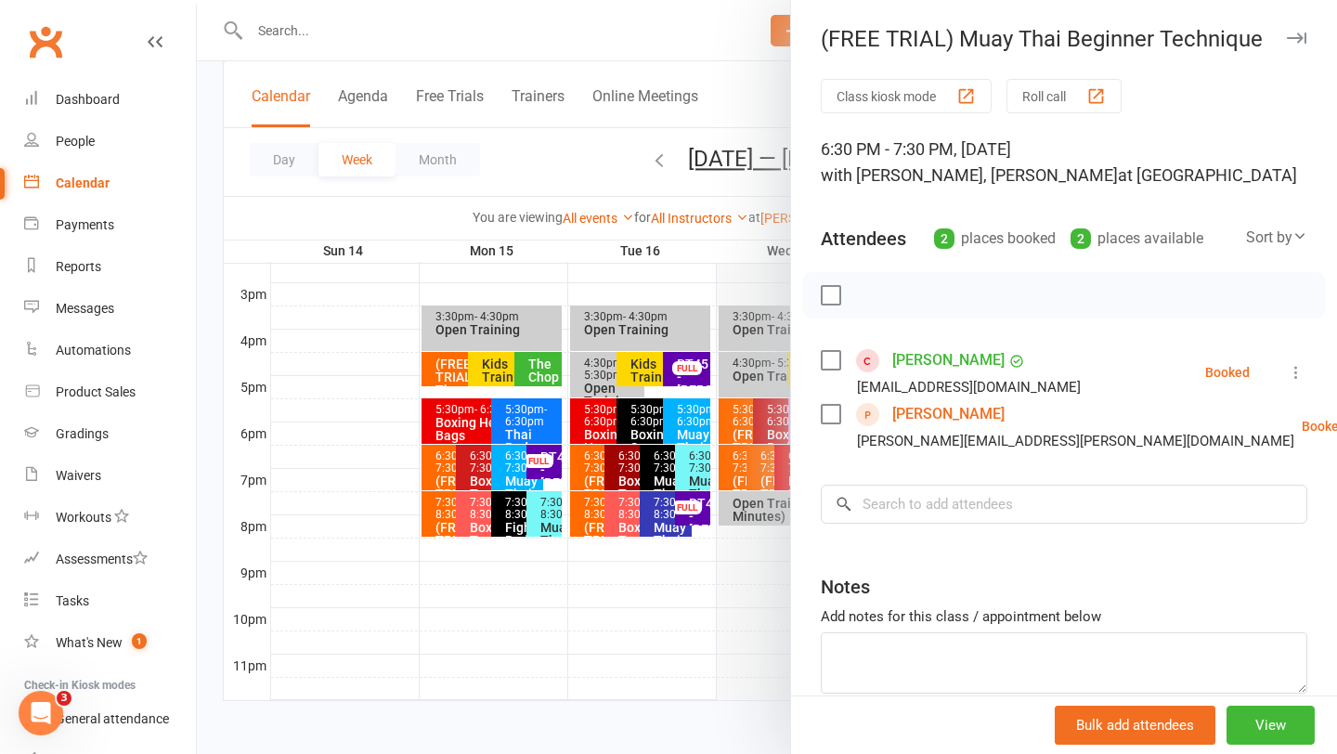
click at [752, 569] on div at bounding box center [767, 377] width 1141 height 754
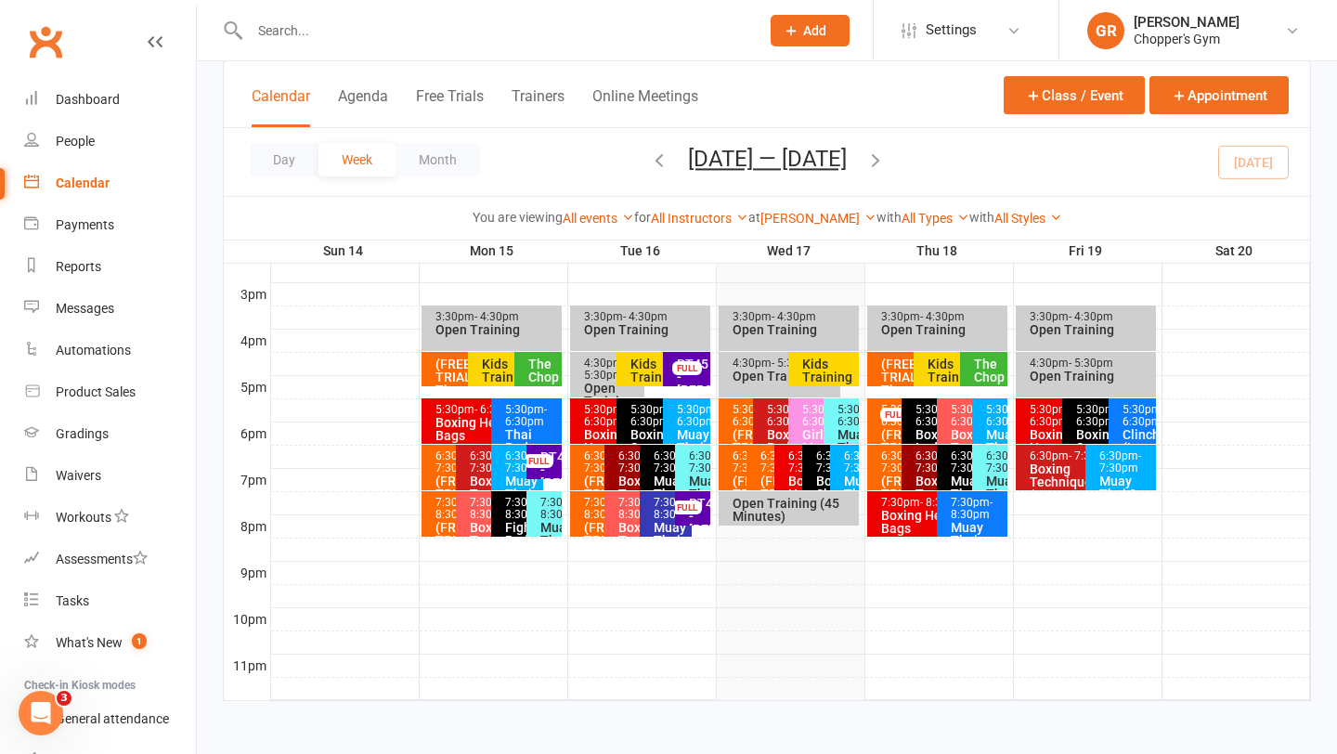
click at [881, 419] on div "FULL" at bounding box center [895, 415] width 30 height 14
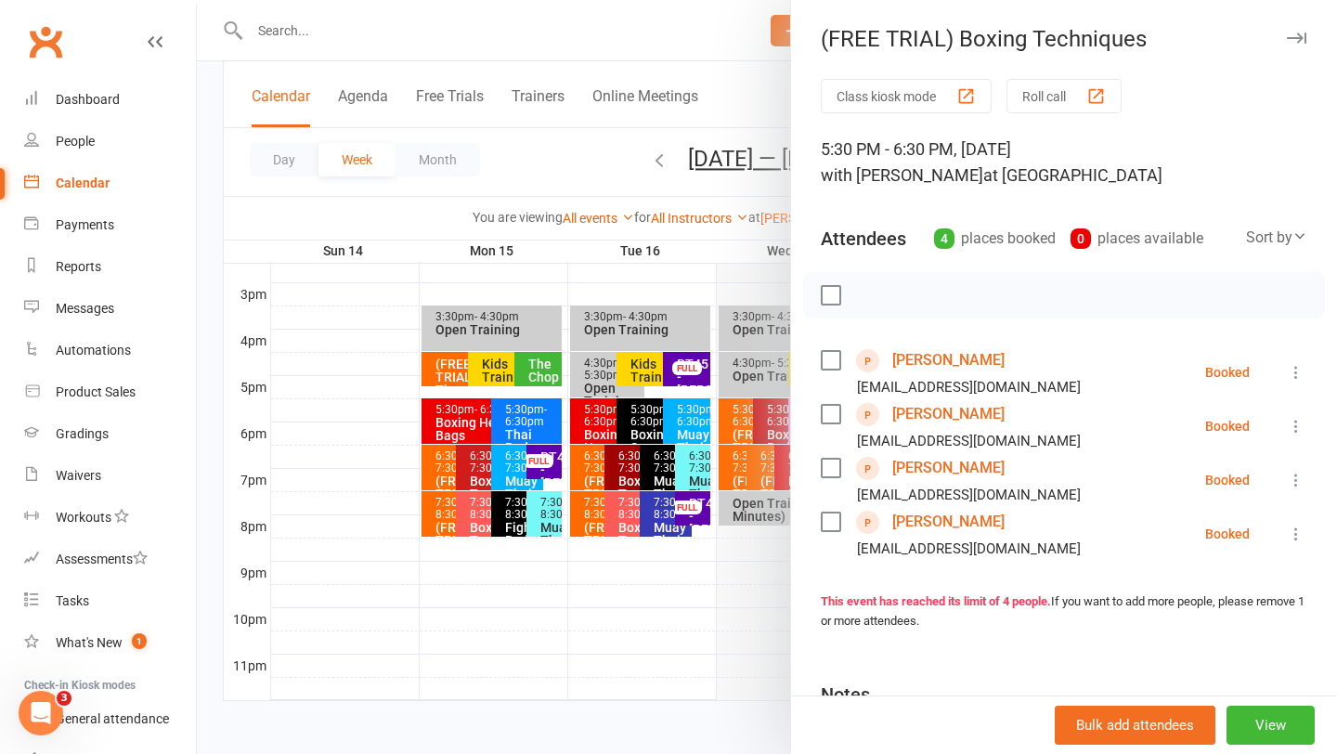
click at [763, 606] on div at bounding box center [767, 377] width 1141 height 754
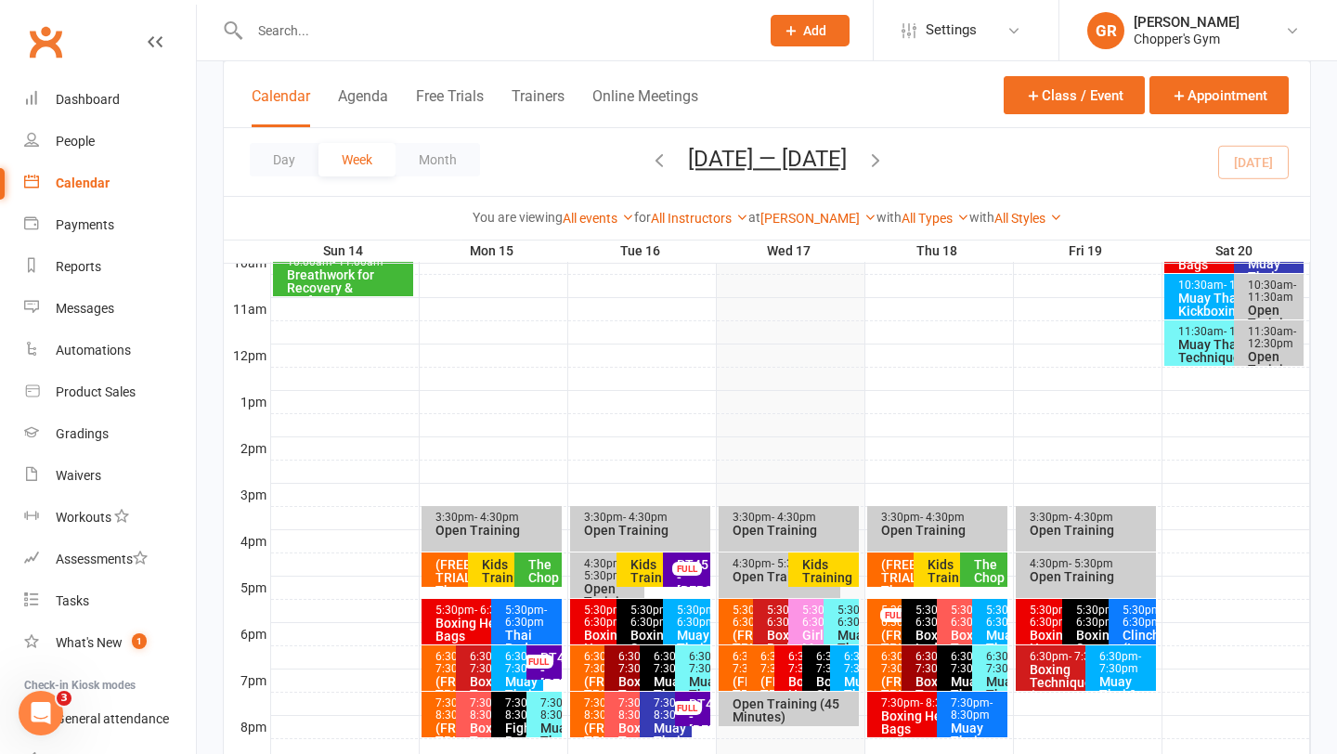
scroll to position [599, 0]
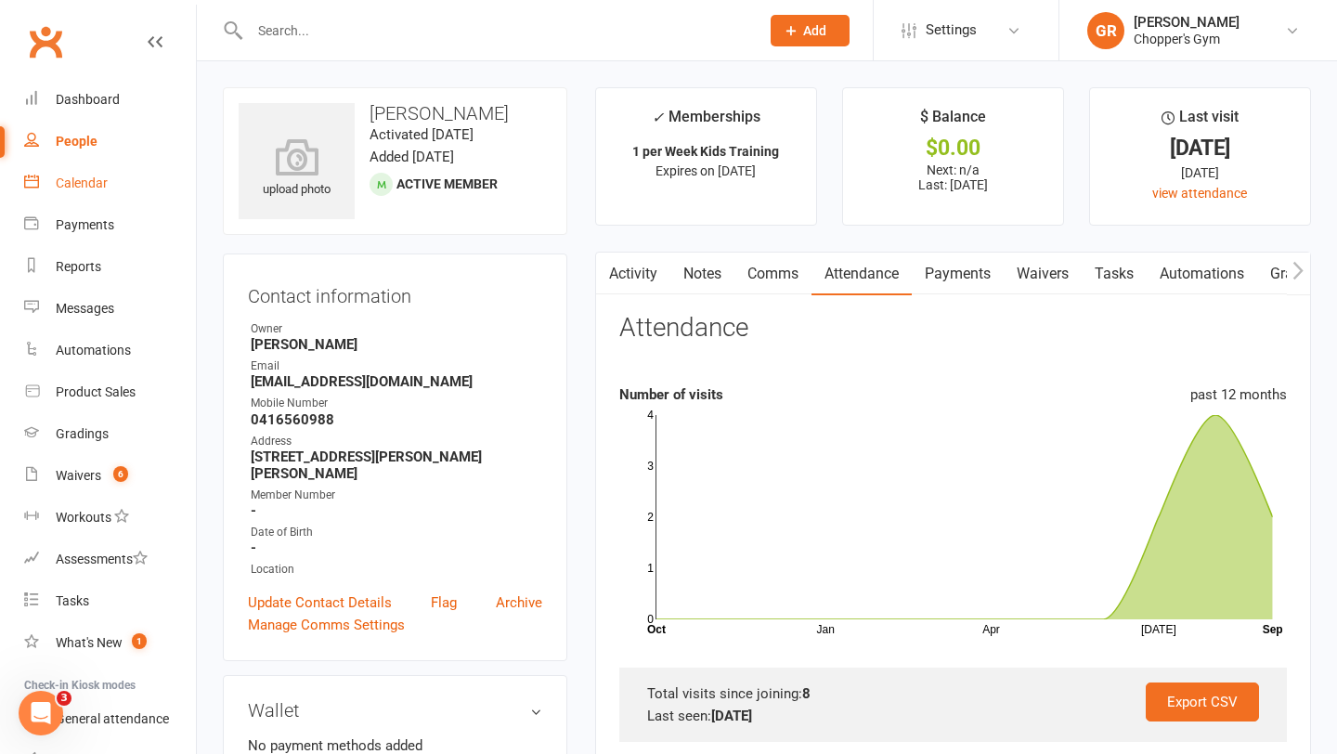
click at [96, 186] on div "Calendar" at bounding box center [82, 183] width 52 height 15
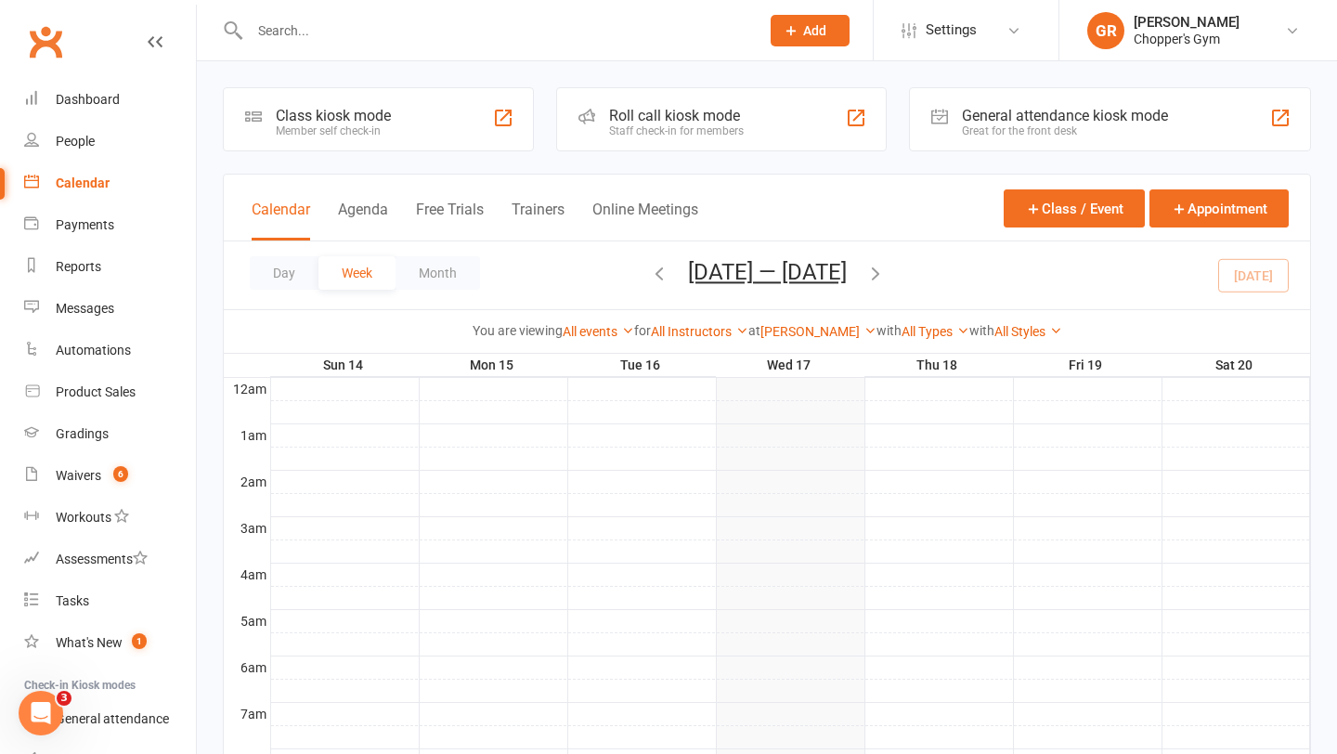
scroll to position [19, 0]
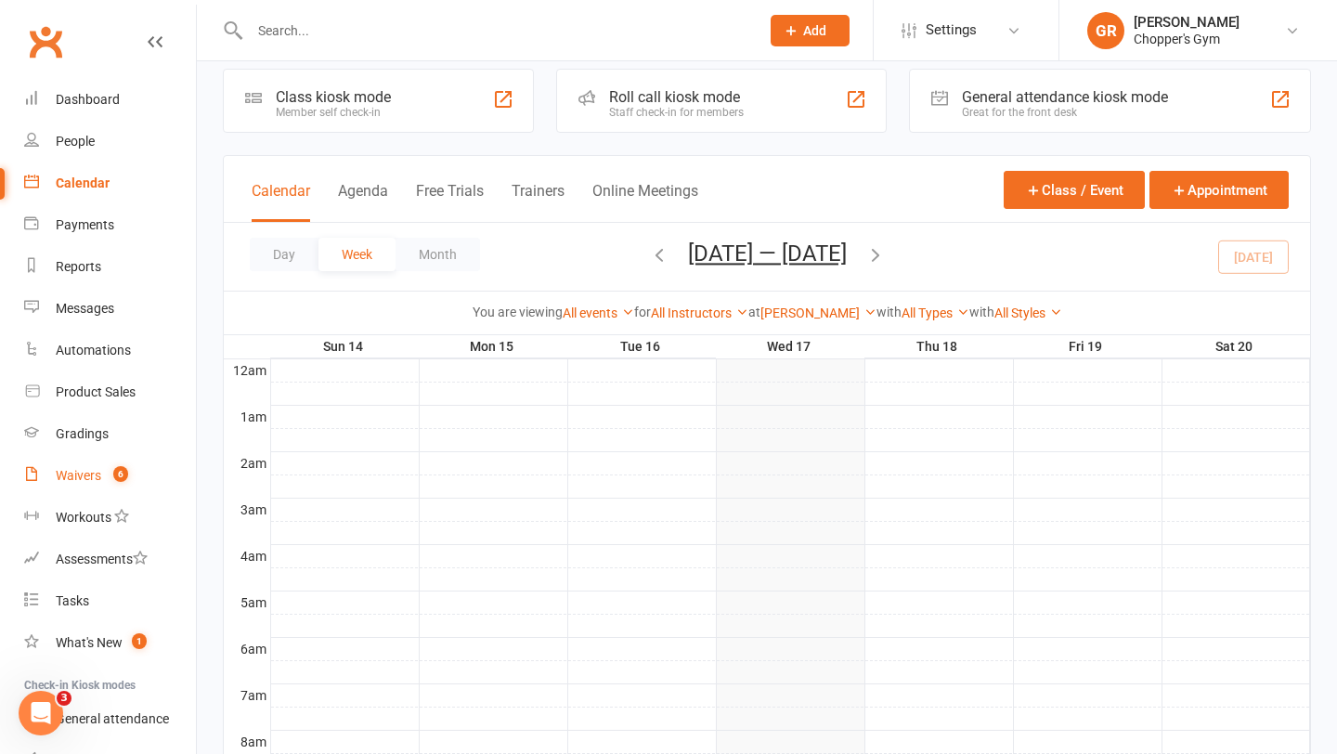
click at [85, 489] on link "Waivers 6" at bounding box center [110, 476] width 172 height 42
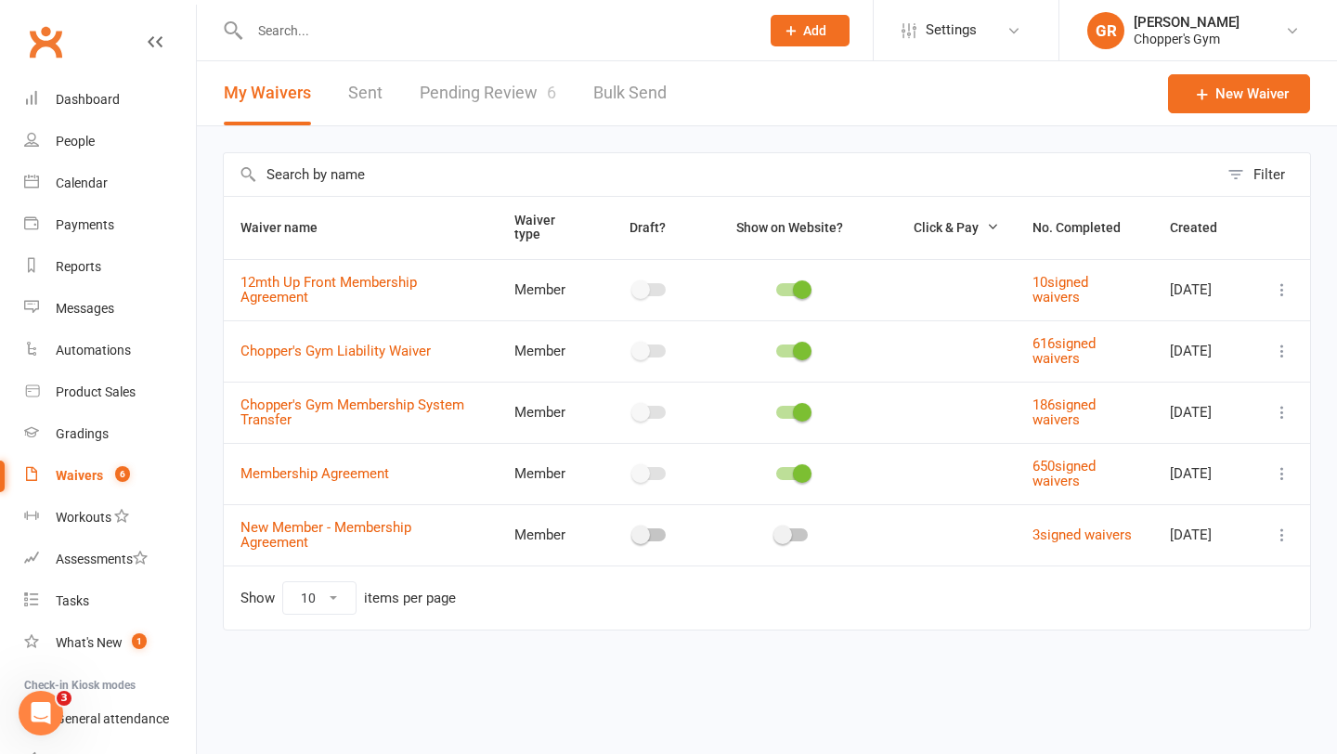
click at [515, 95] on link "Pending Review 6" at bounding box center [488, 93] width 137 height 64
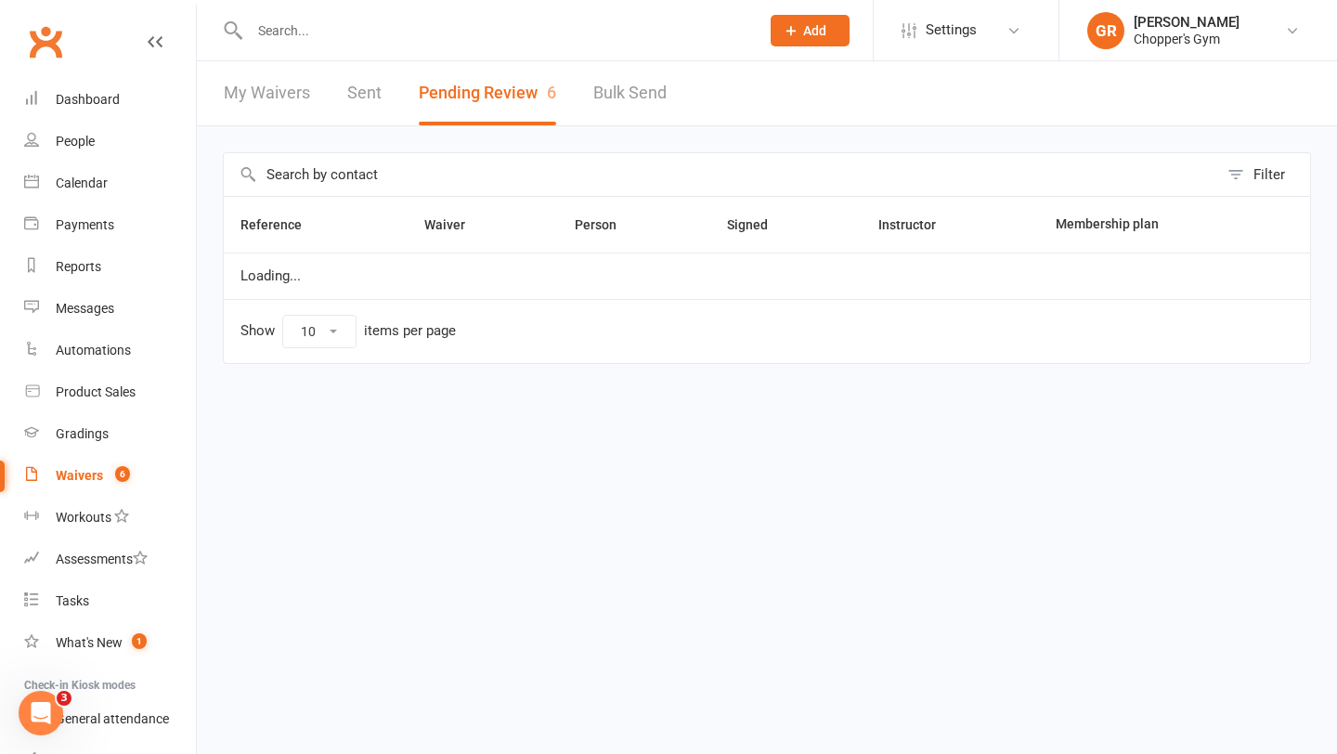
select select "50"
